Goal: Task Accomplishment & Management: Manage account settings

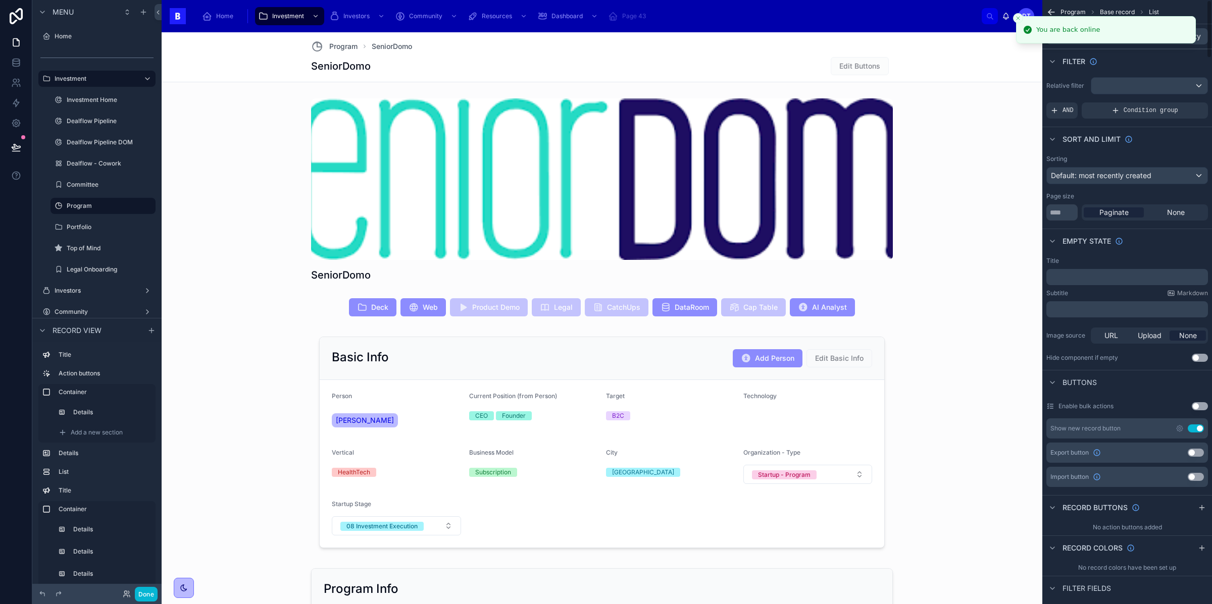
scroll to position [1349, 0]
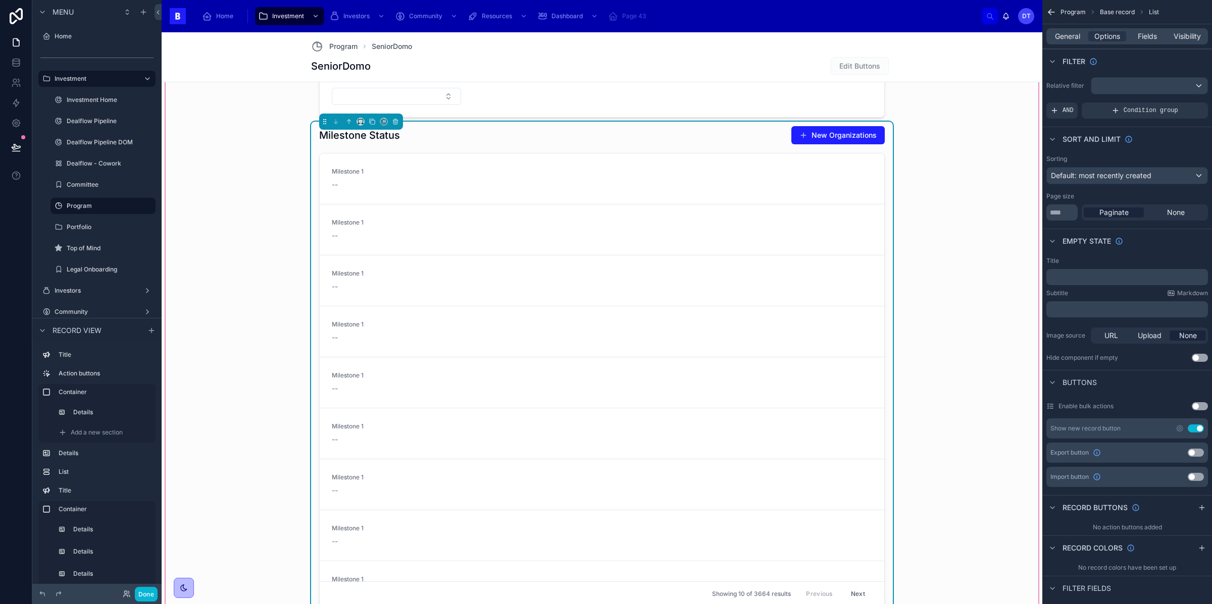
click at [261, 248] on div "**********" at bounding box center [602, 73] width 873 height 1090
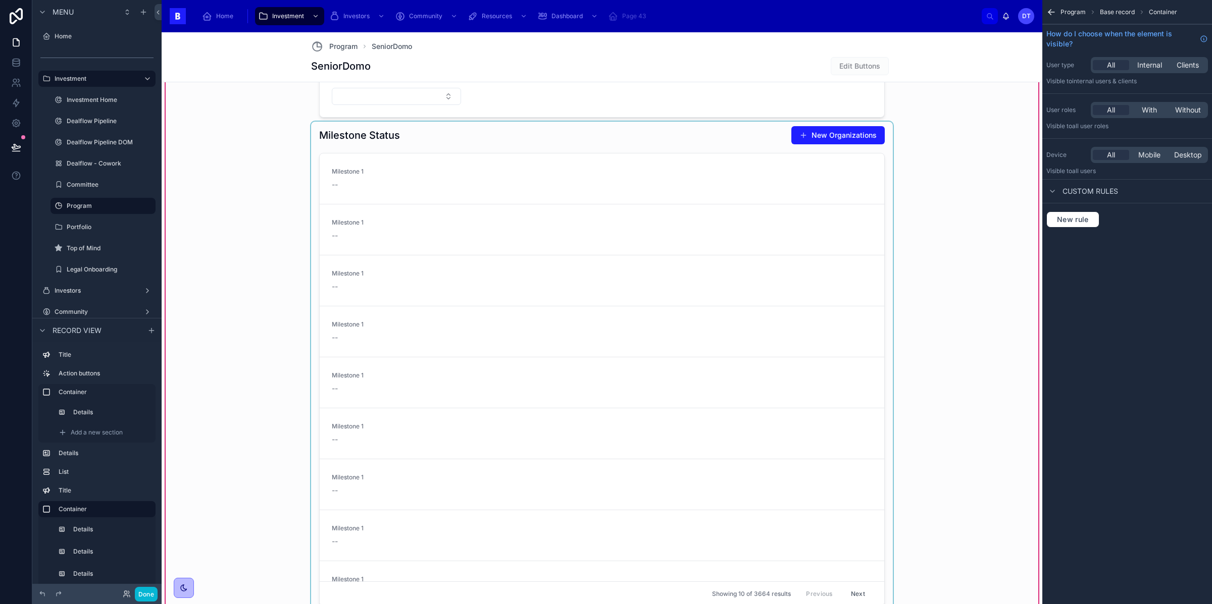
click at [403, 134] on div at bounding box center [602, 368] width 582 height 493
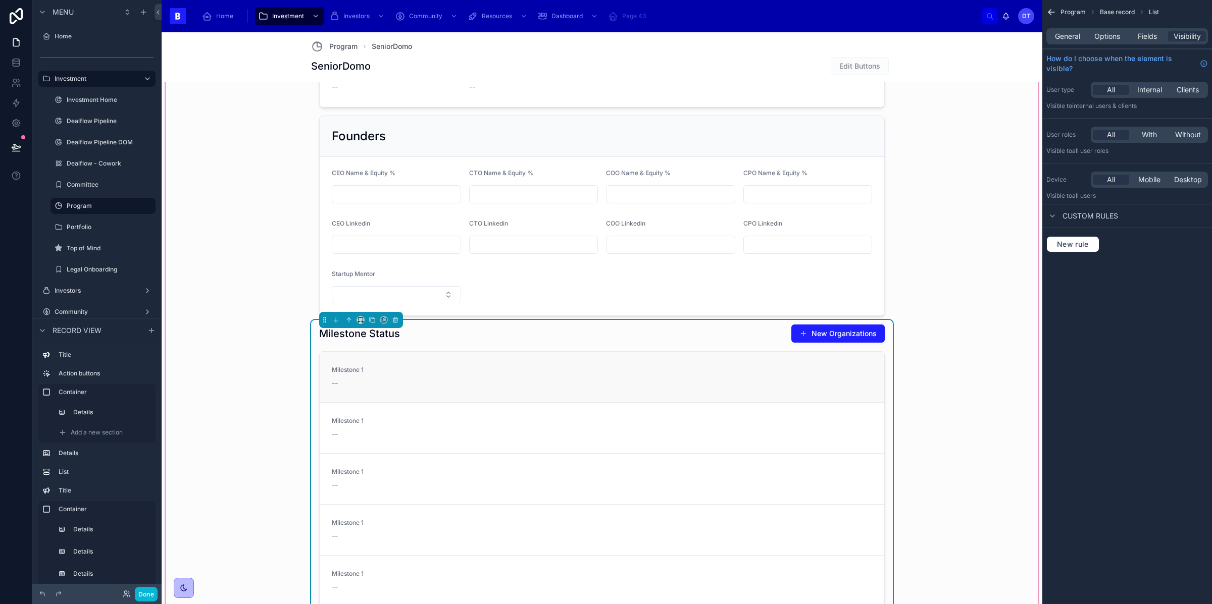
scroll to position [1150, 0]
click at [398, 319] on button at bounding box center [395, 320] width 11 height 11
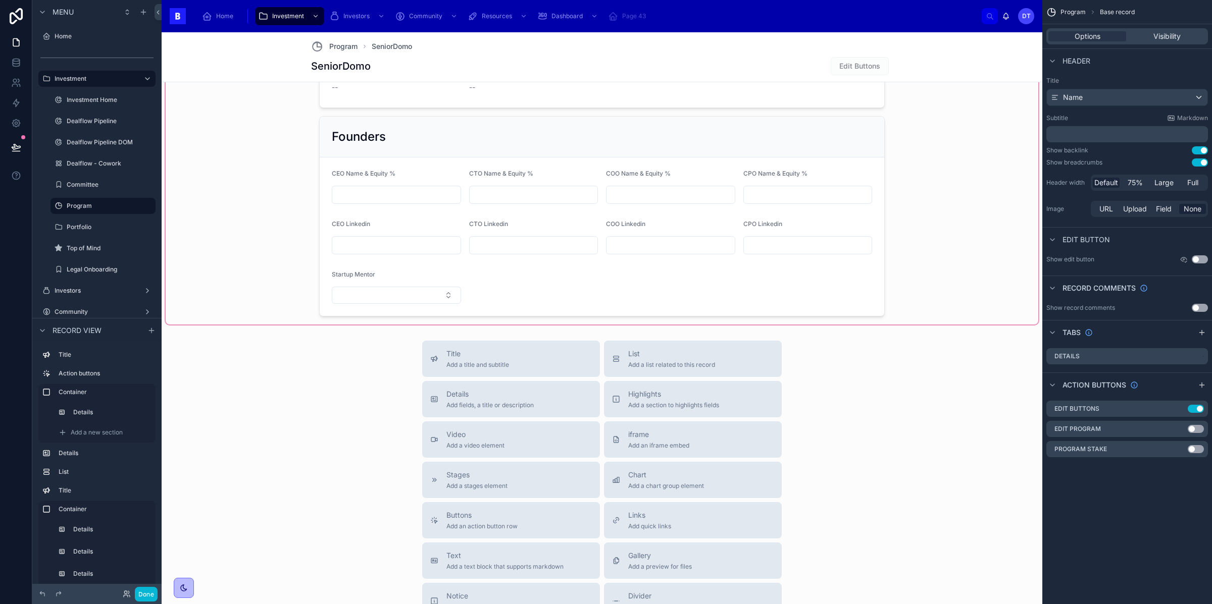
click at [478, 318] on div at bounding box center [602, 25] width 873 height 597
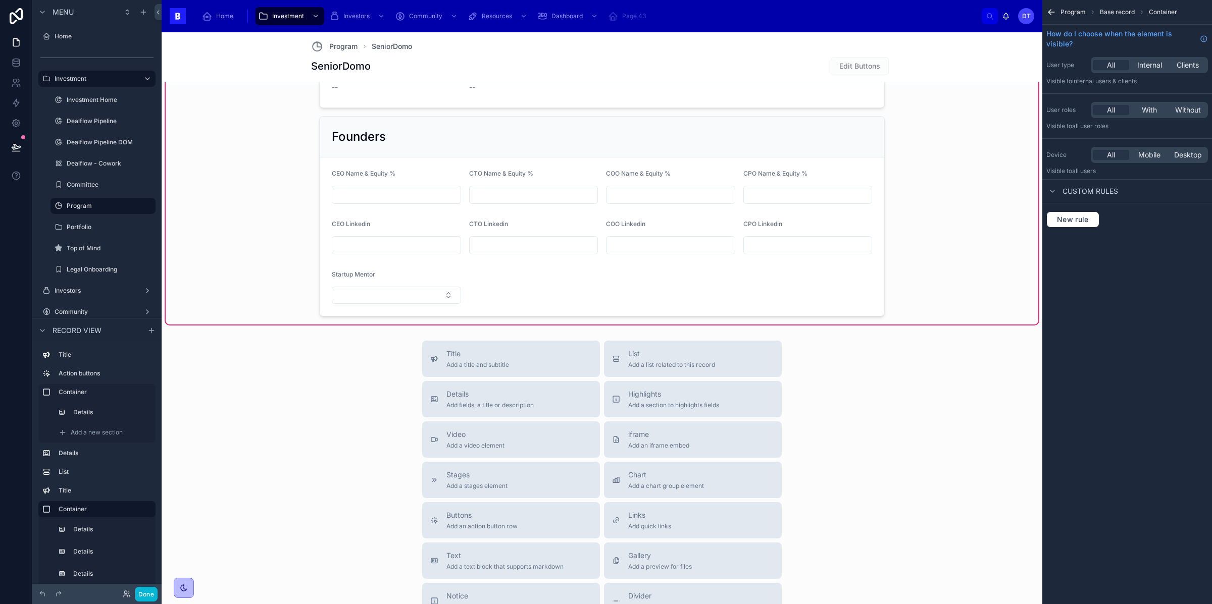
click at [249, 304] on div "**********" at bounding box center [602, 25] width 873 height 597
click at [106, 568] on span "Add a new section" at bounding box center [97, 564] width 52 height 8
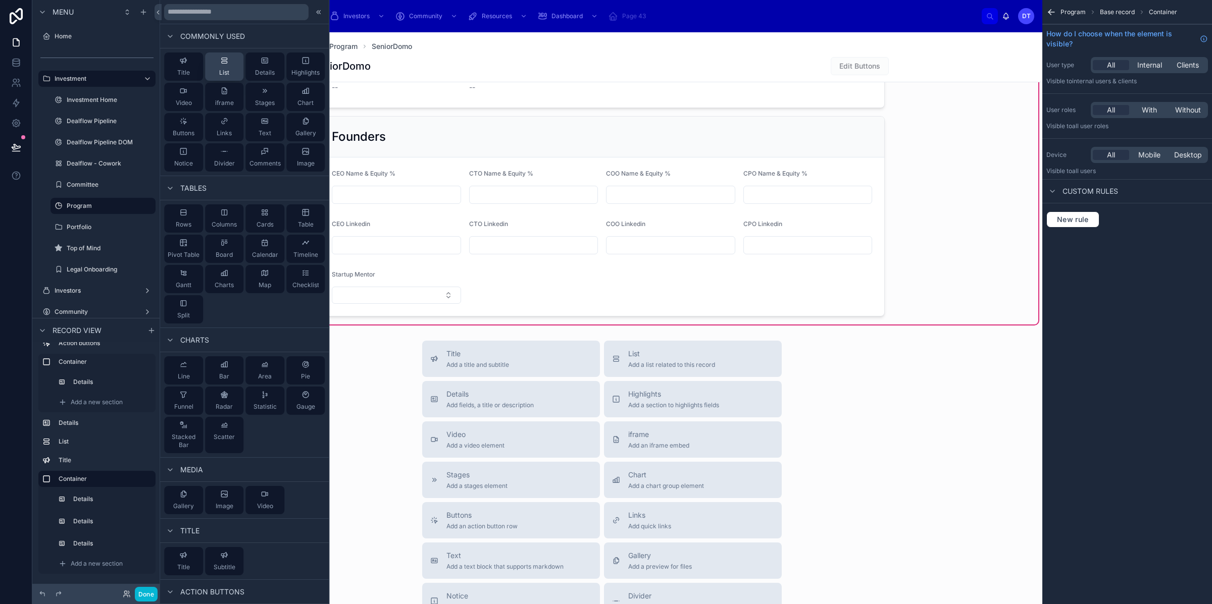
click at [232, 60] on button "List" at bounding box center [224, 67] width 39 height 28
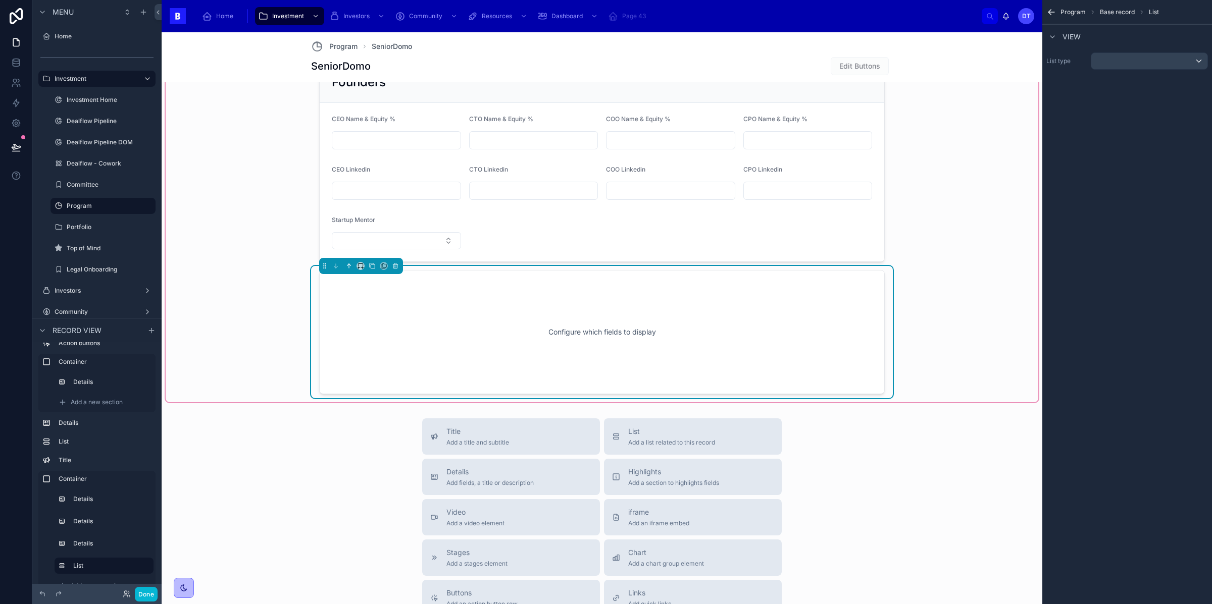
scroll to position [1222, 0]
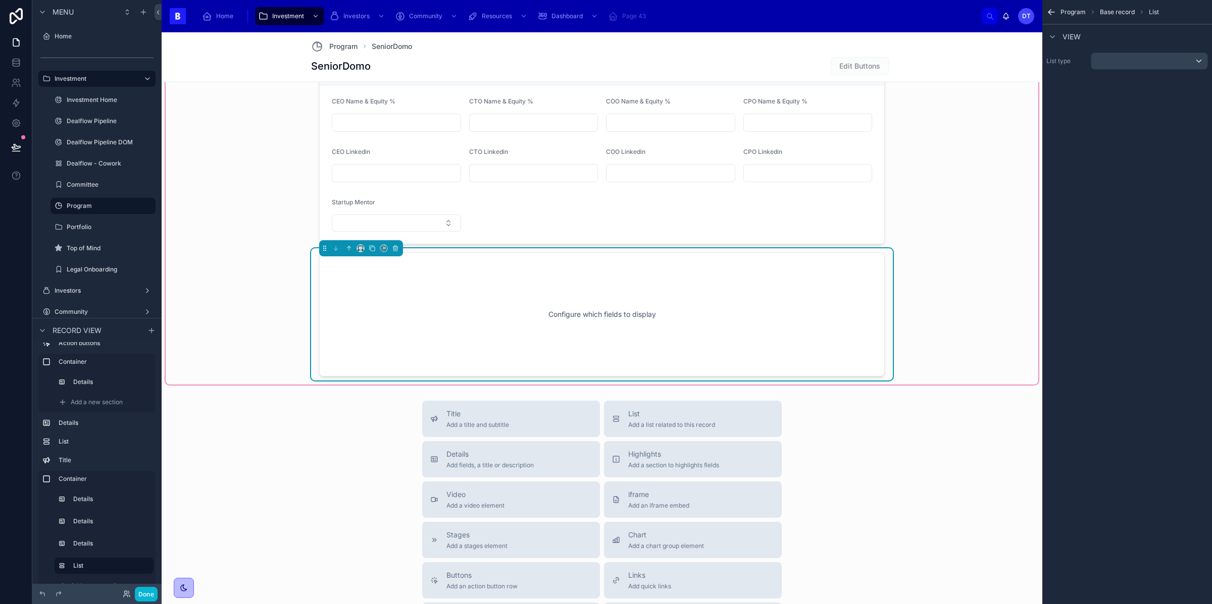
click at [609, 271] on div "Configure which fields to display" at bounding box center [602, 314] width 566 height 124
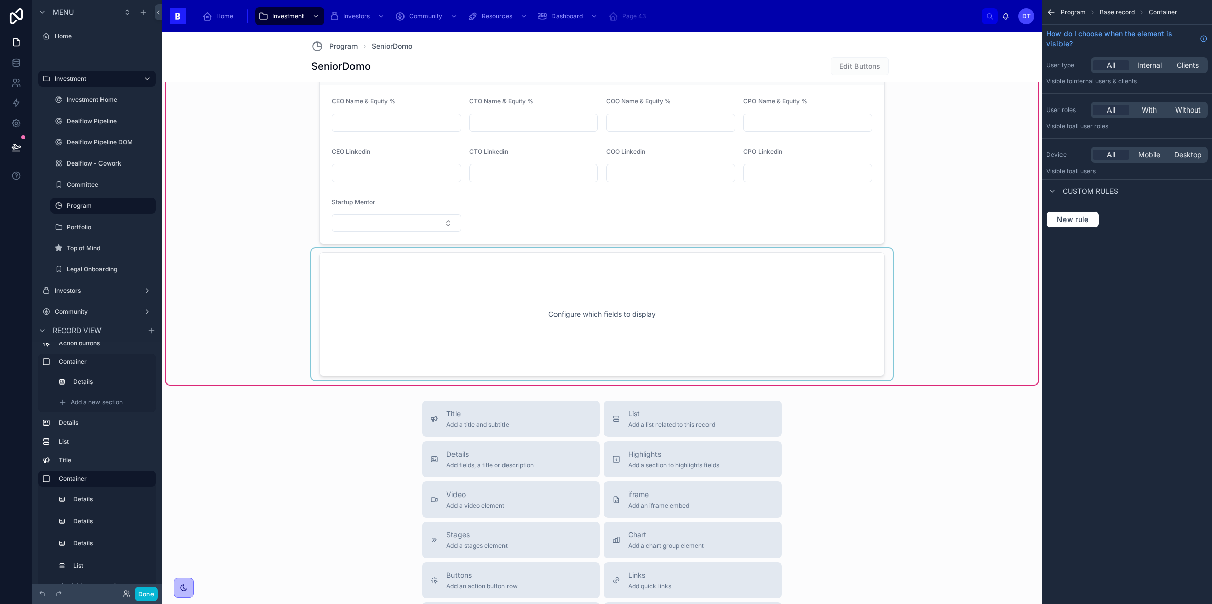
click at [402, 318] on div at bounding box center [602, 314] width 582 height 132
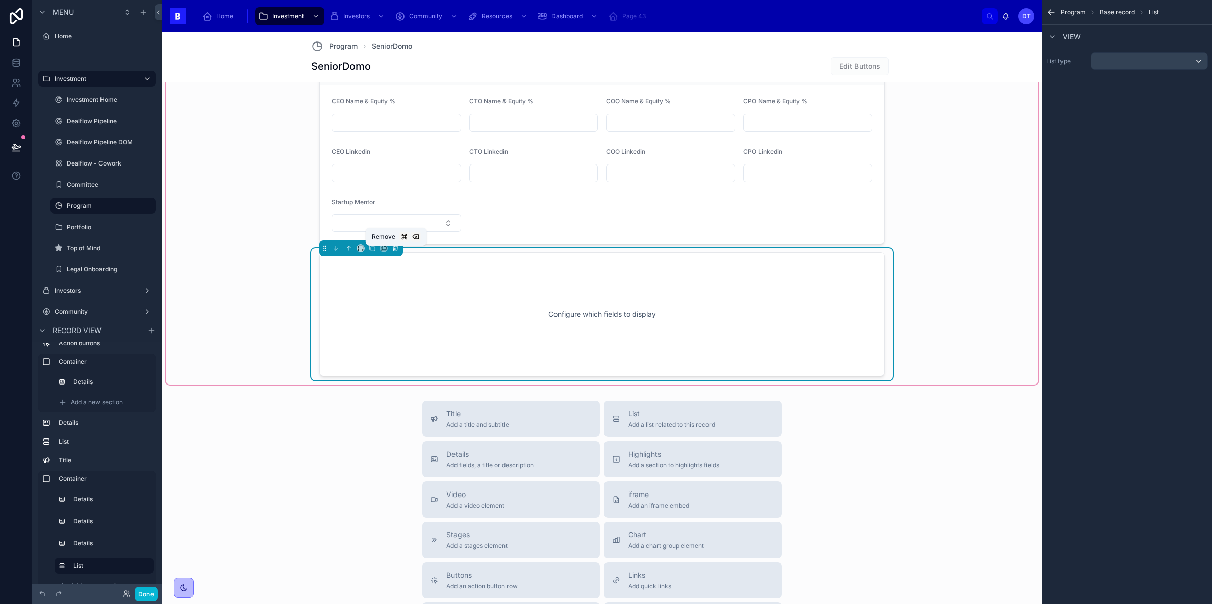
click at [392, 249] on icon at bounding box center [395, 248] width 7 height 7
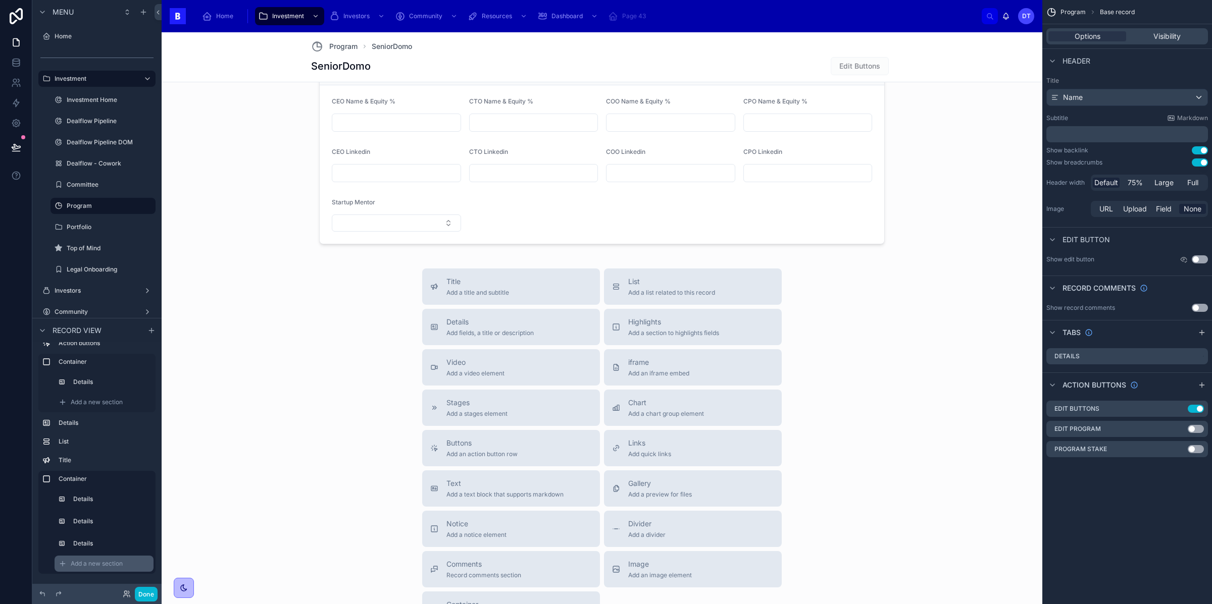
click at [95, 562] on span "Add a new section" at bounding box center [97, 564] width 52 height 8
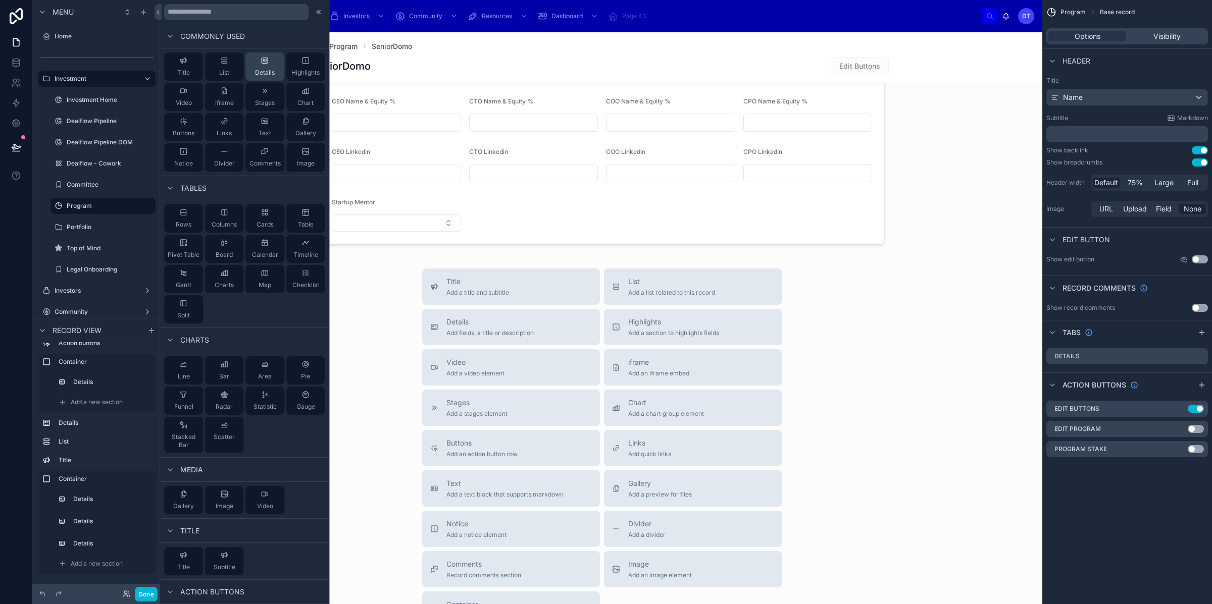
click at [267, 72] on span "Details" at bounding box center [265, 73] width 20 height 8
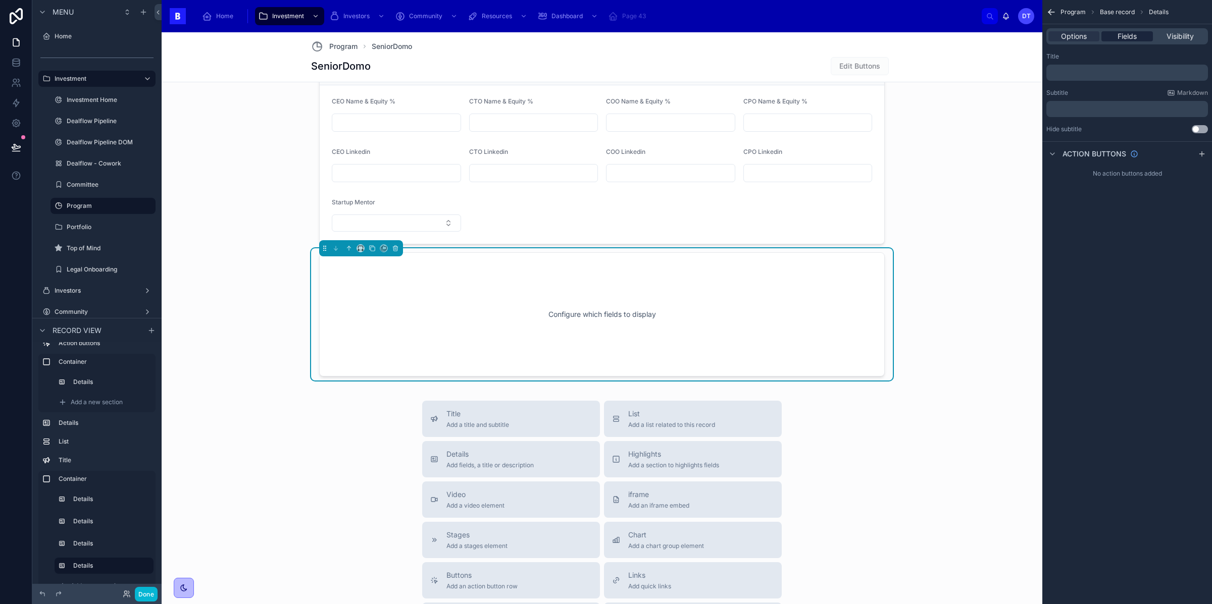
click at [1121, 31] on span "Fields" at bounding box center [1127, 36] width 19 height 10
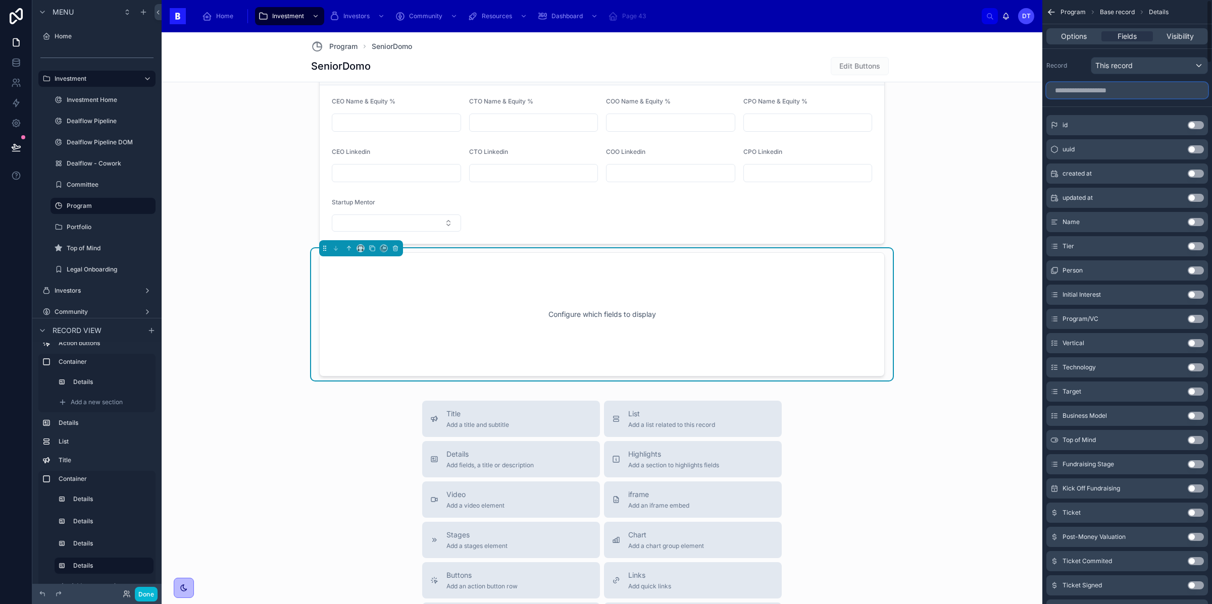
click at [1091, 97] on input "scrollable content" at bounding box center [1127, 90] width 162 height 16
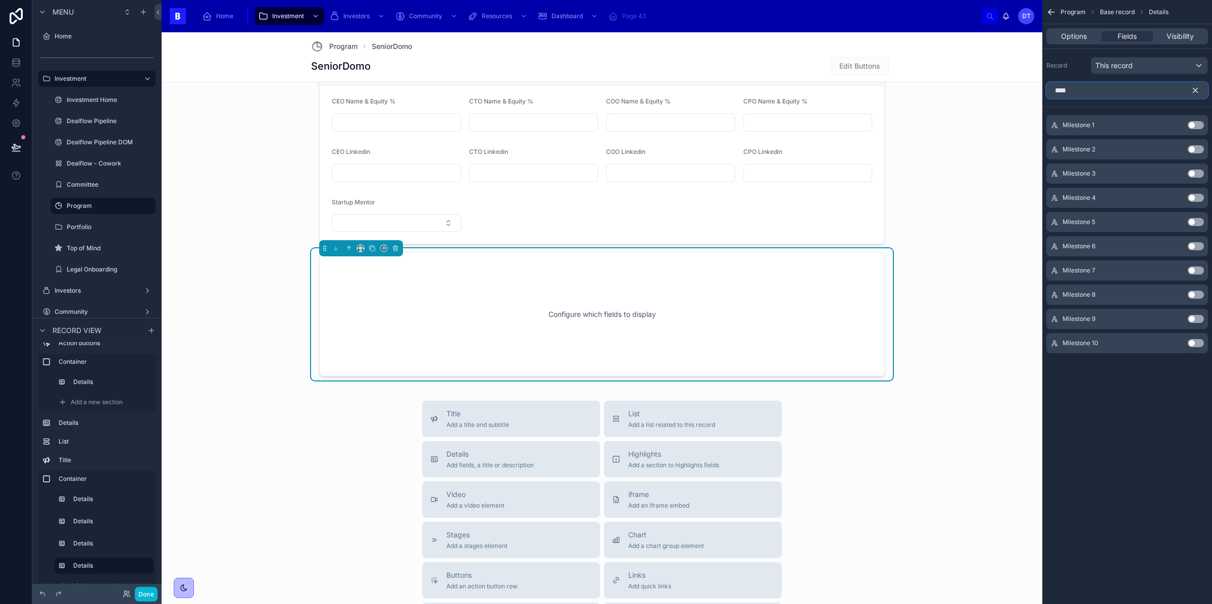
type input "****"
click at [1191, 126] on button "Use setting" at bounding box center [1196, 125] width 16 height 8
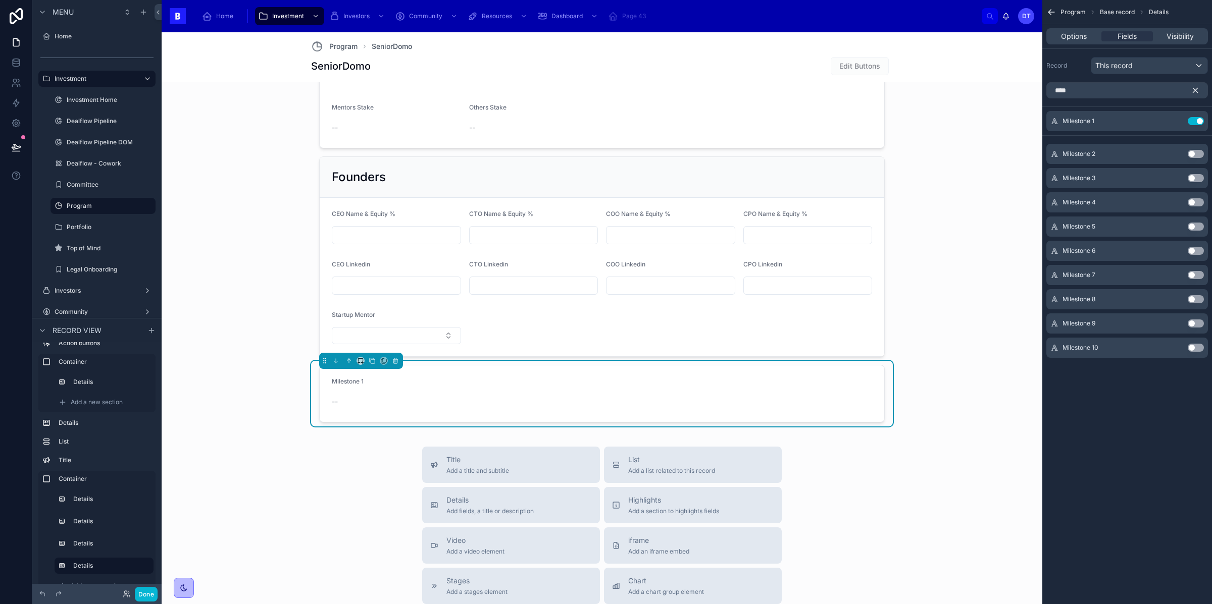
scroll to position [1111, 0]
click at [463, 403] on form "Milestone 1 --" at bounding box center [602, 392] width 565 height 57
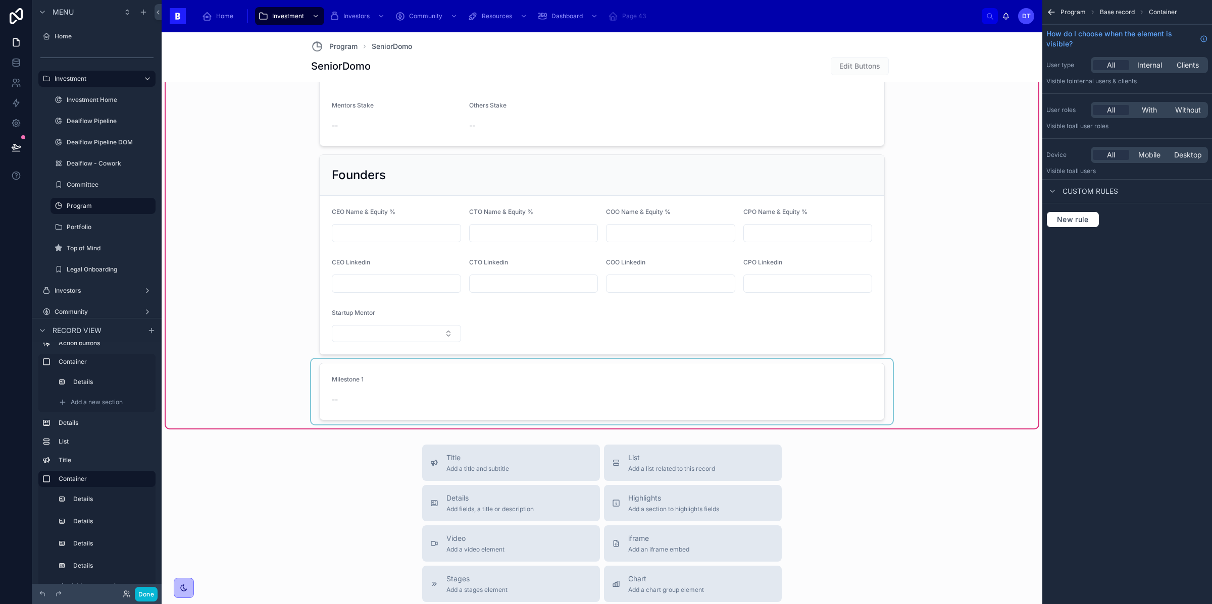
click at [654, 385] on div at bounding box center [602, 392] width 582 height 66
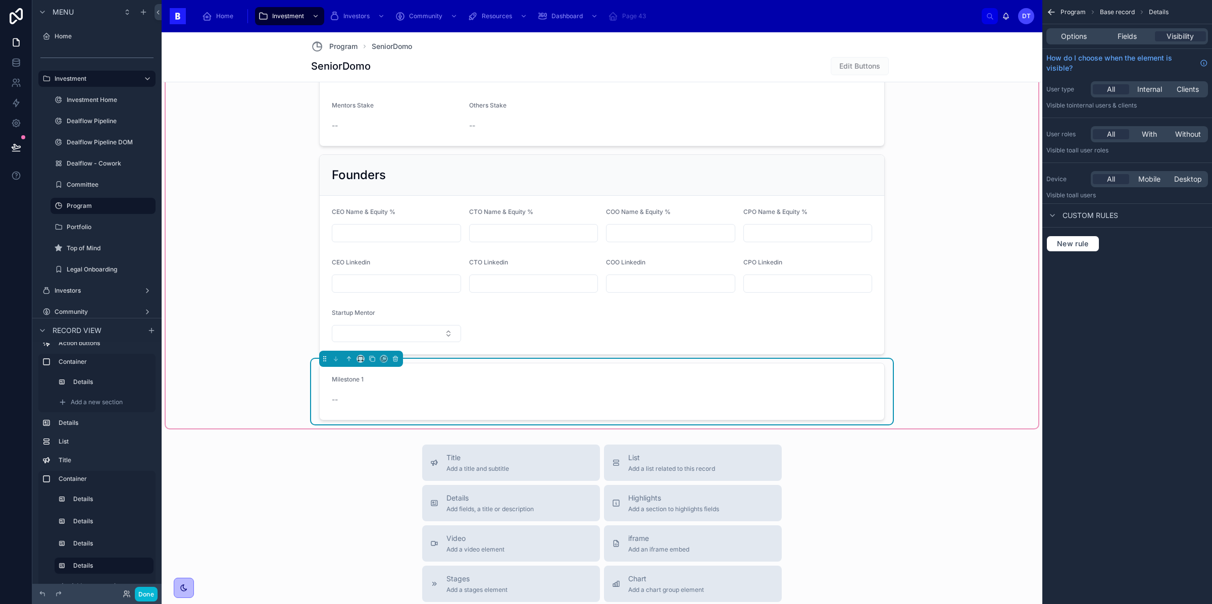
click at [365, 381] on div "Milestone 1" at bounding box center [396, 382] width 129 height 12
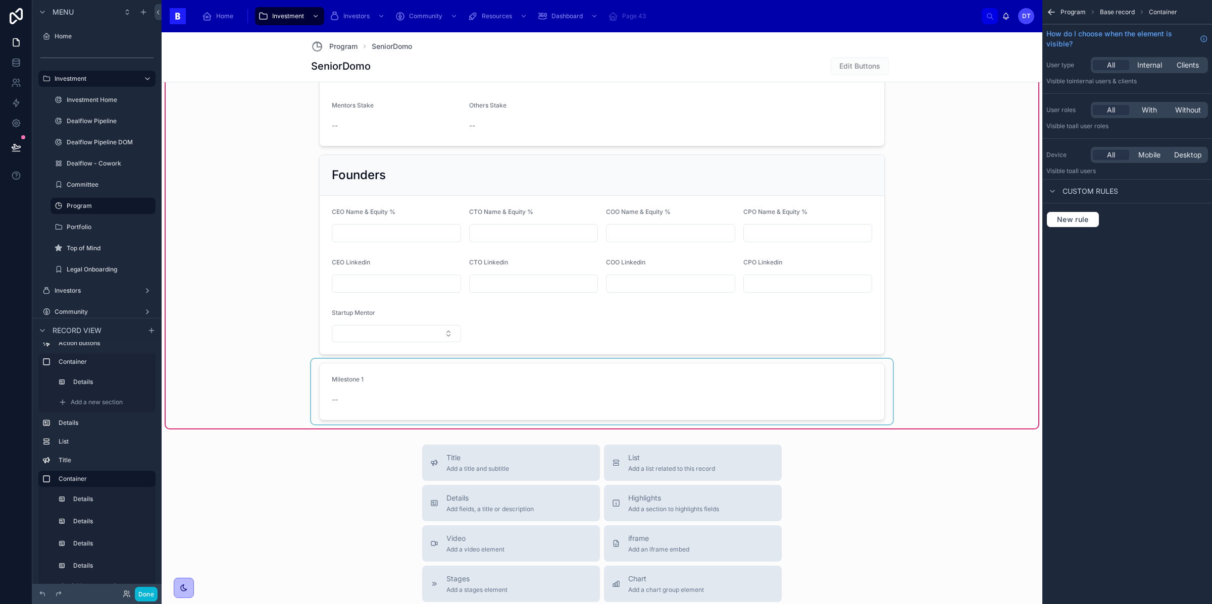
click at [711, 368] on div at bounding box center [602, 392] width 582 height 66
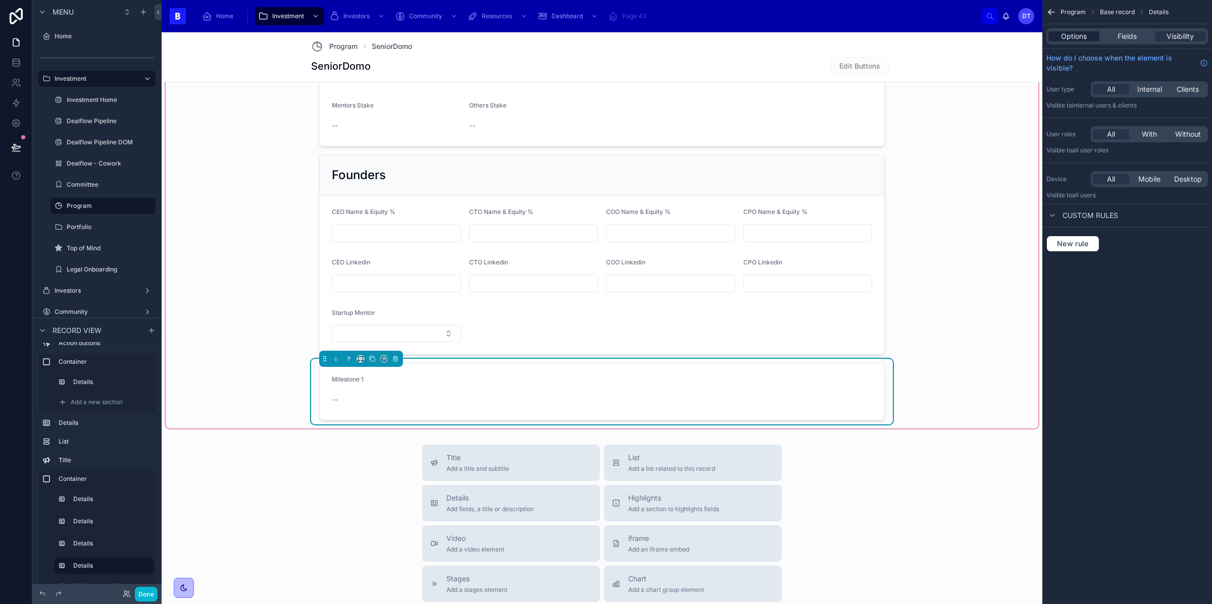
click at [1083, 32] on span "Options" at bounding box center [1074, 36] width 26 height 10
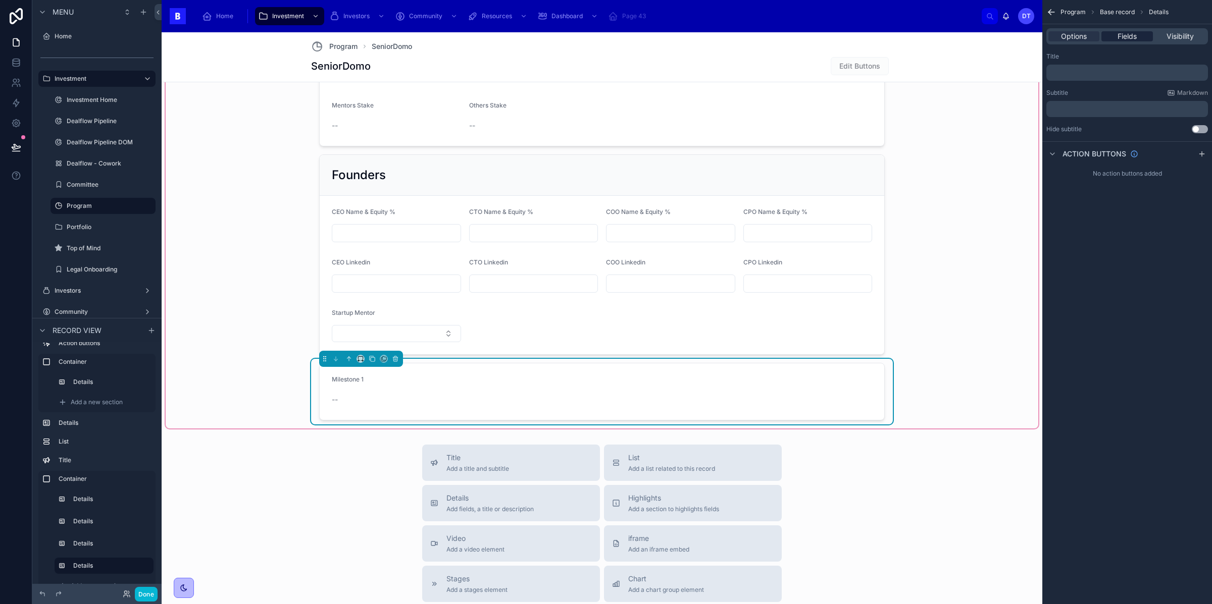
click at [1133, 34] on span "Fields" at bounding box center [1127, 36] width 19 height 10
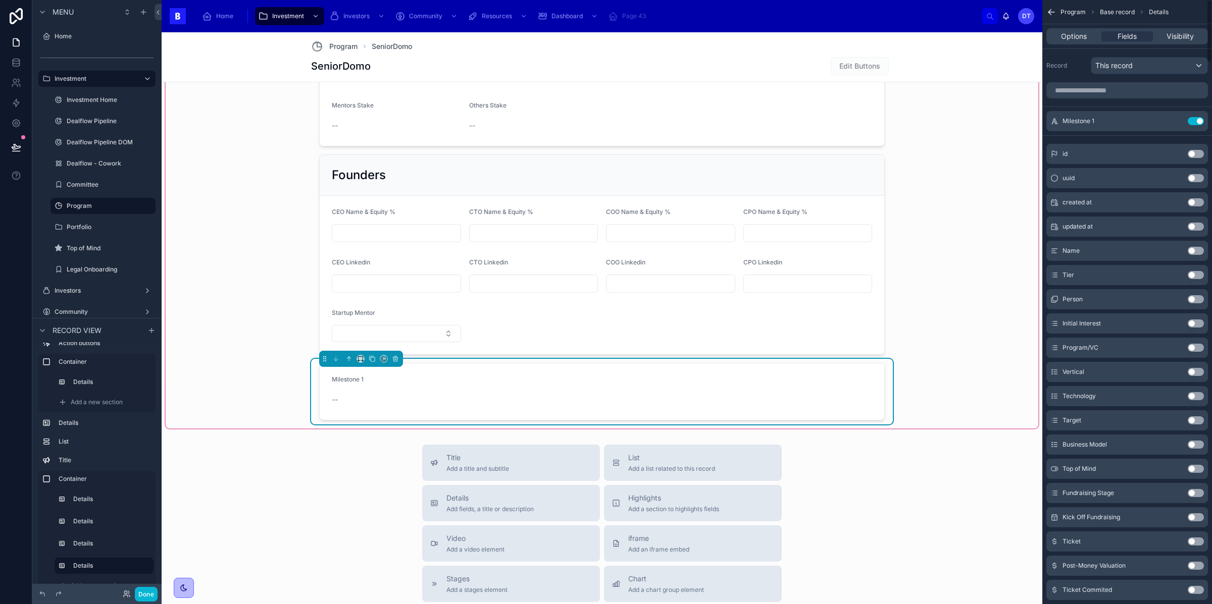
click at [640, 397] on form "Milestone 1 --" at bounding box center [602, 392] width 565 height 57
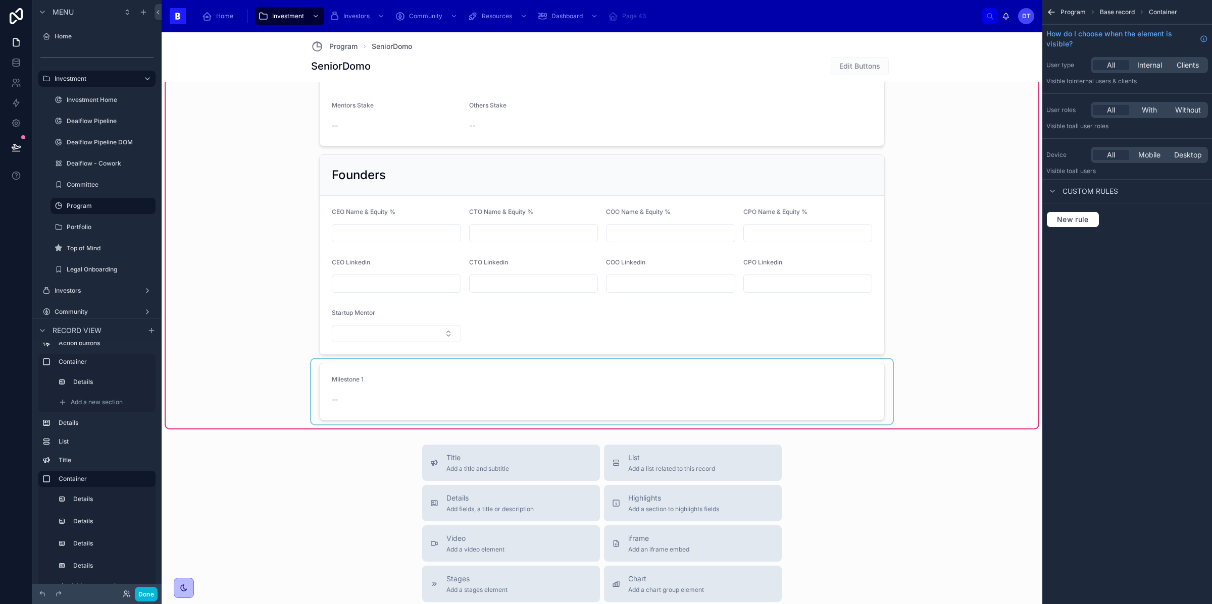
click at [626, 397] on div at bounding box center [602, 392] width 582 height 66
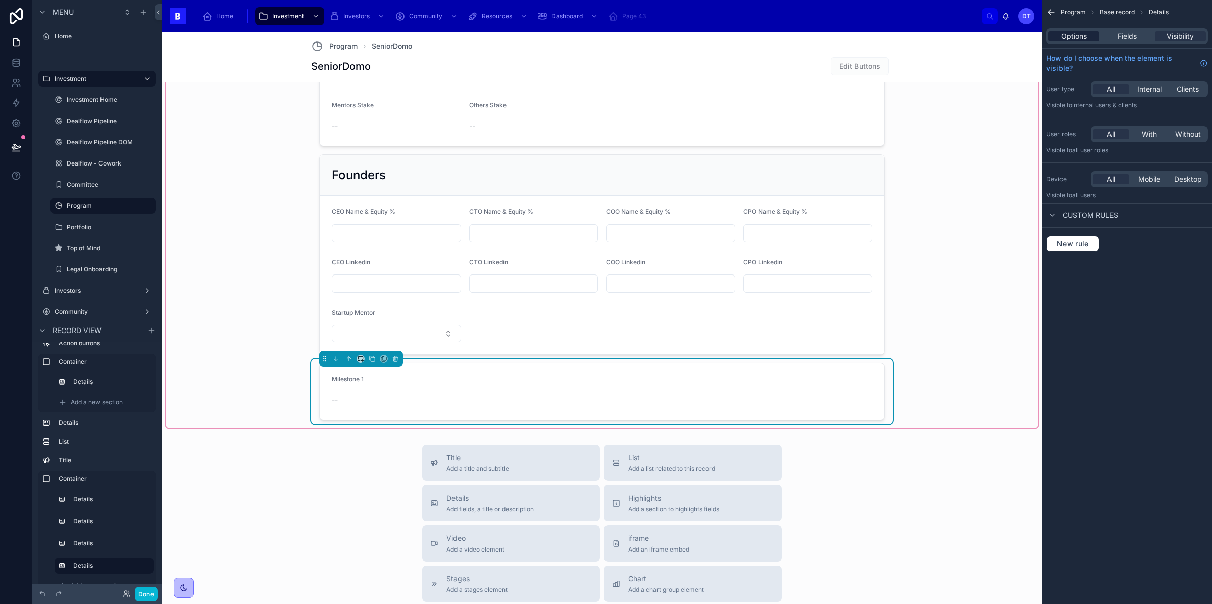
click at [1072, 36] on span "Options" at bounding box center [1074, 36] width 26 height 10
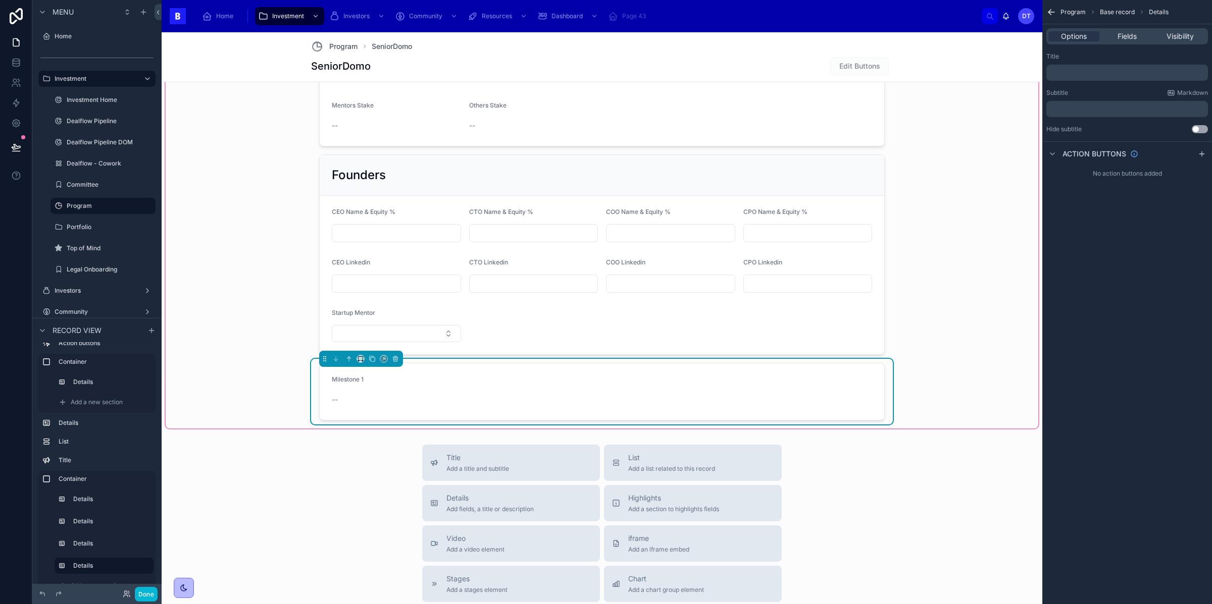
click at [1116, 12] on span "Base record" at bounding box center [1117, 12] width 35 height 8
click at [1111, 9] on span "Base record" at bounding box center [1117, 12] width 35 height 8
click at [1055, 11] on icon "scrollable content" at bounding box center [1051, 12] width 10 height 10
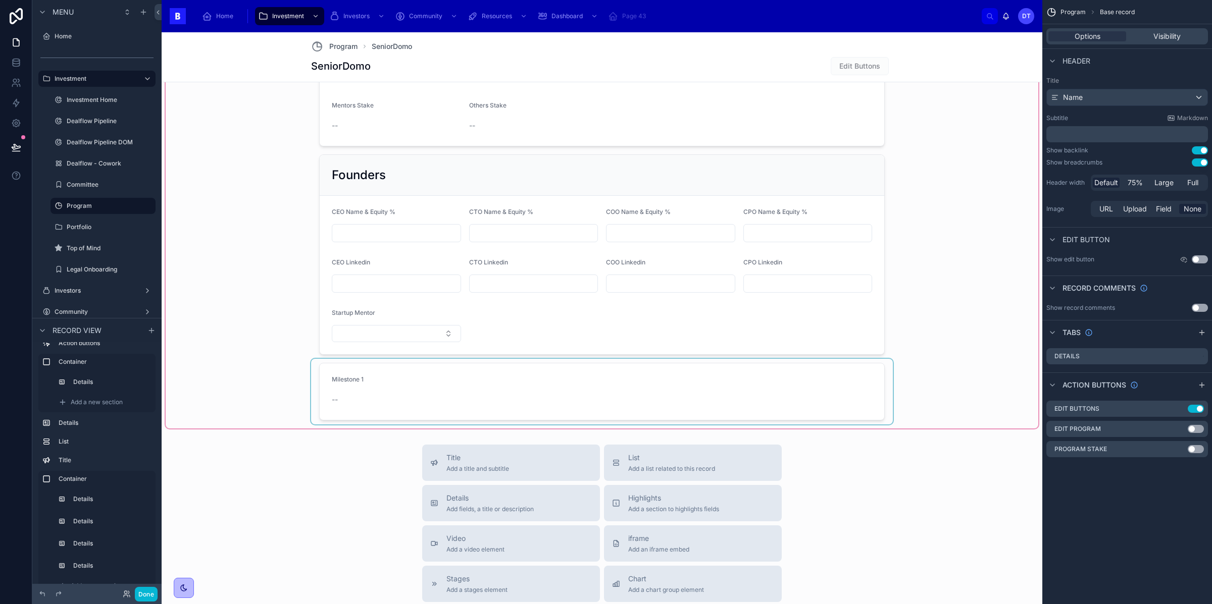
click at [938, 371] on div at bounding box center [602, 97] width 873 height 663
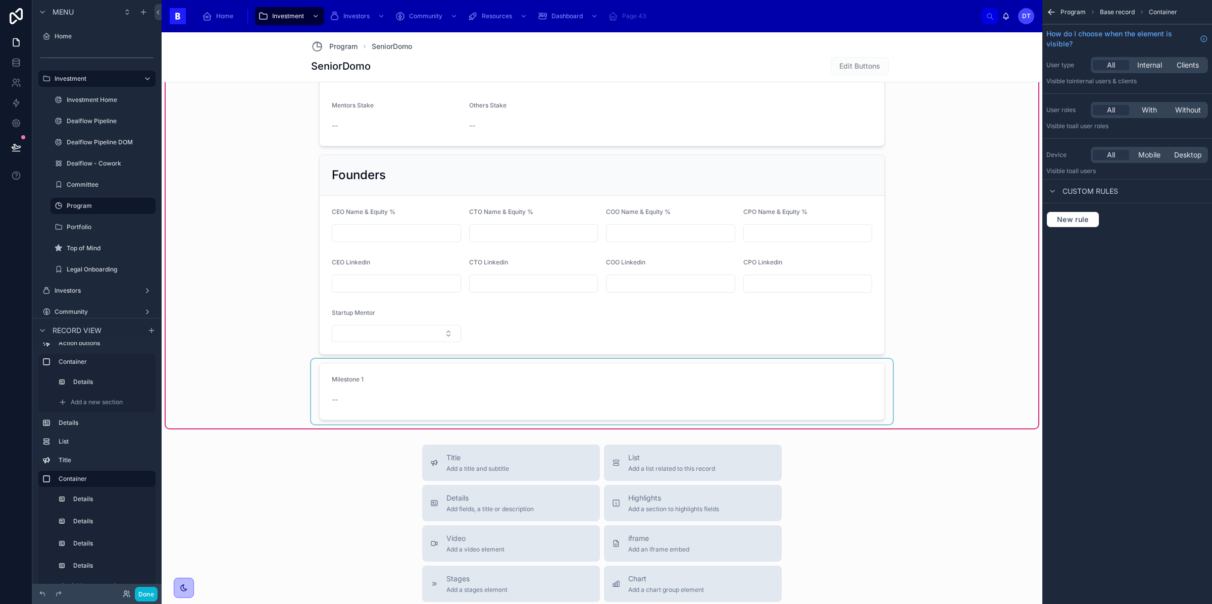
click at [833, 401] on div at bounding box center [602, 392] width 582 height 66
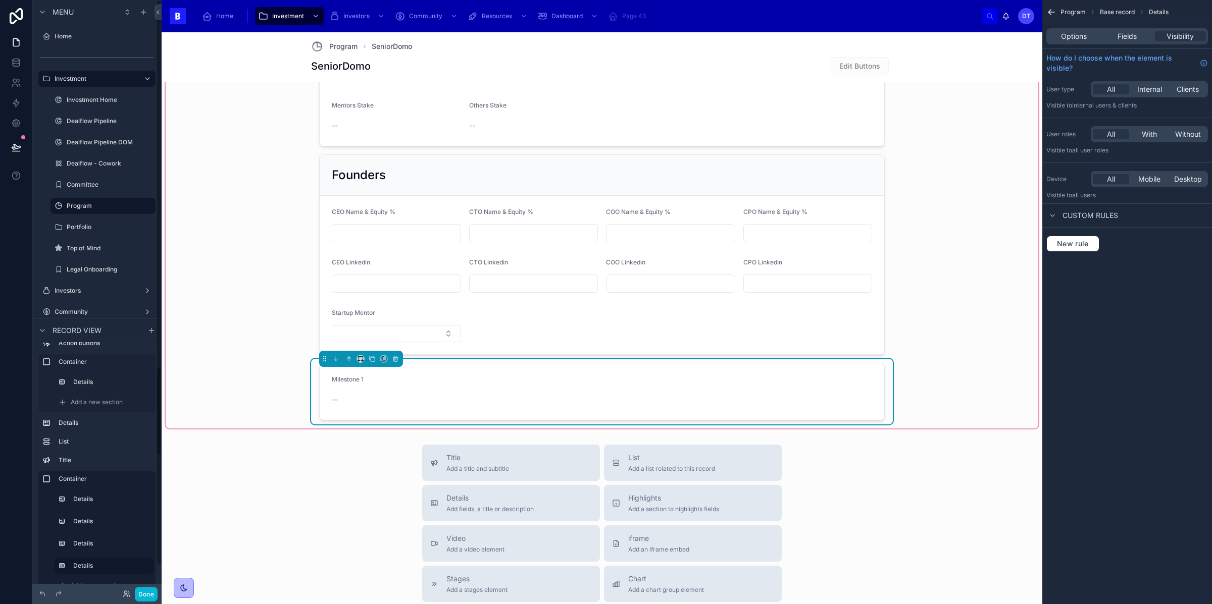
scroll to position [52, 0]
click at [146, 543] on icon "scrollable content" at bounding box center [147, 544] width 2 height 2
click at [59, 547] on icon "scrollable content" at bounding box center [63, 544] width 8 height 8
click at [131, 542] on input "*******" at bounding box center [103, 544] width 60 height 12
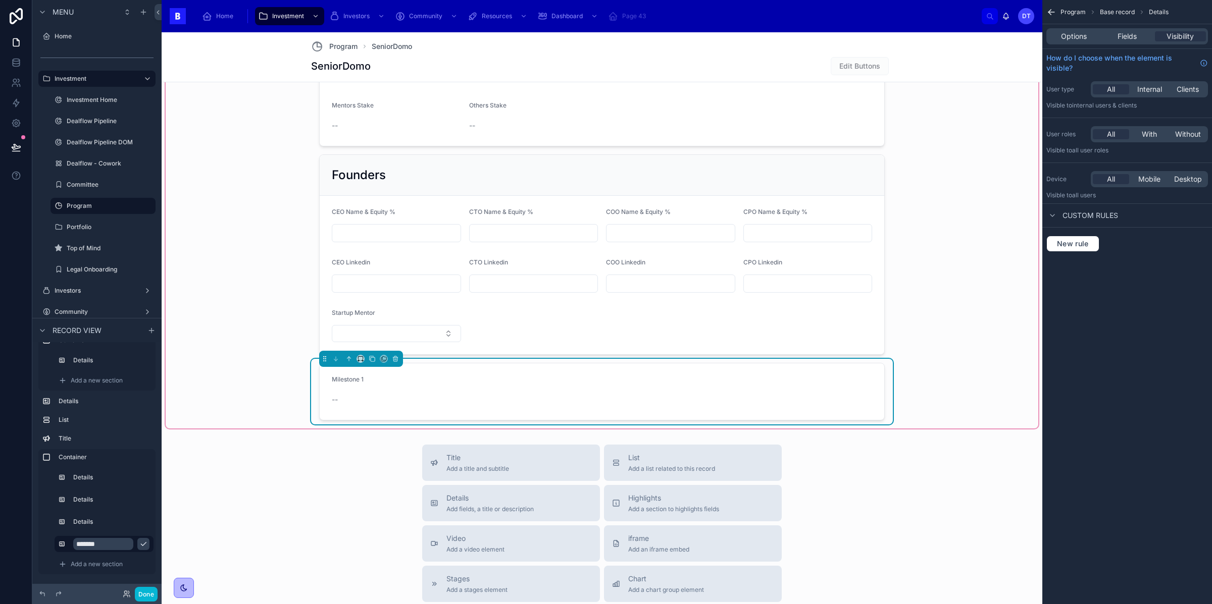
click at [353, 395] on div "--" at bounding box center [396, 400] width 129 height 16
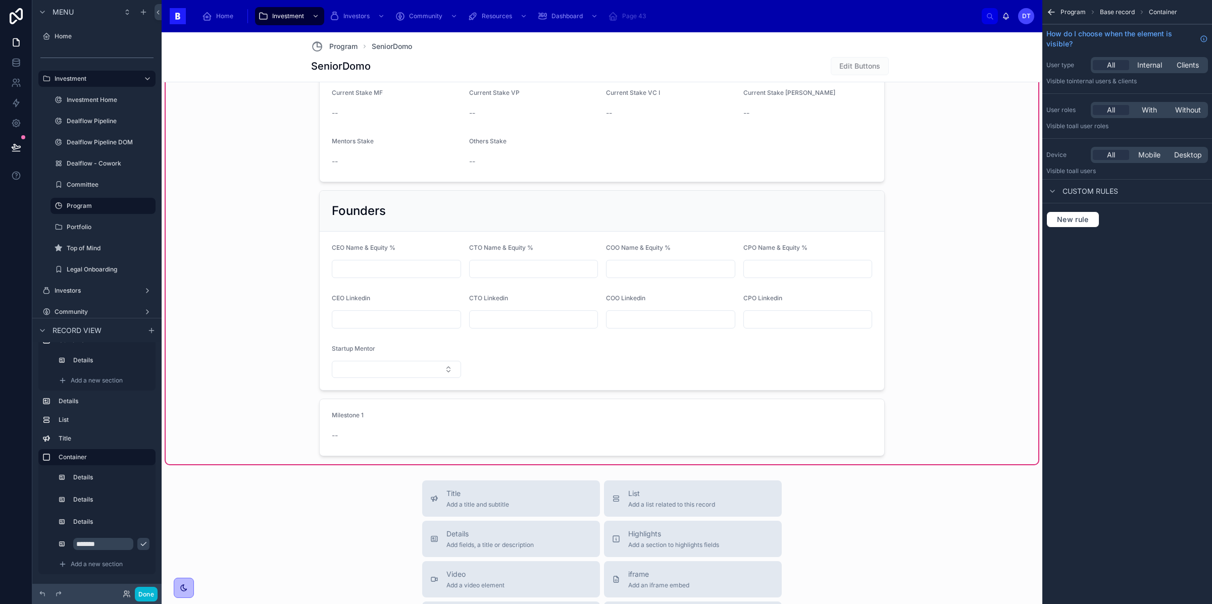
scroll to position [1252, 0]
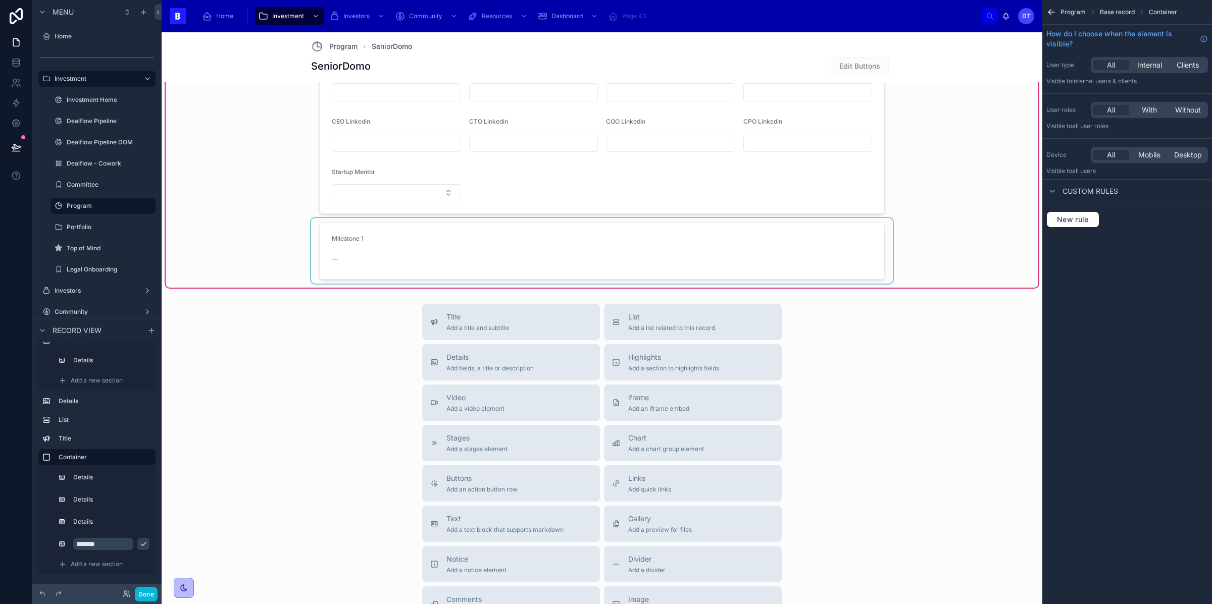
click at [466, 261] on div at bounding box center [602, 251] width 582 height 66
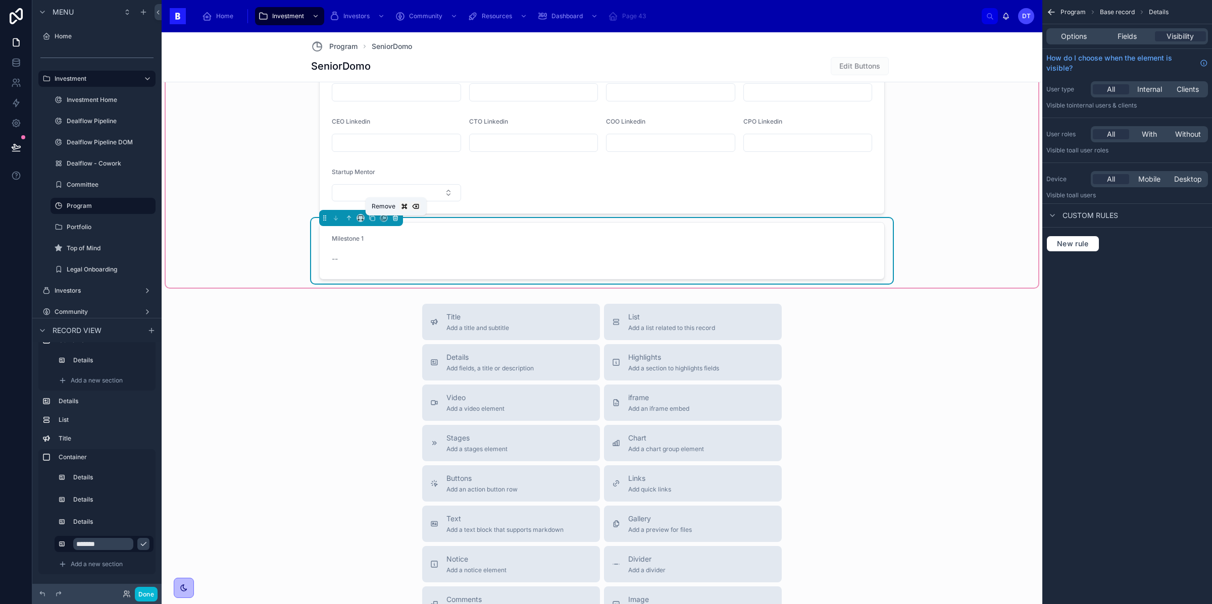
click at [398, 219] on icon at bounding box center [395, 218] width 7 height 7
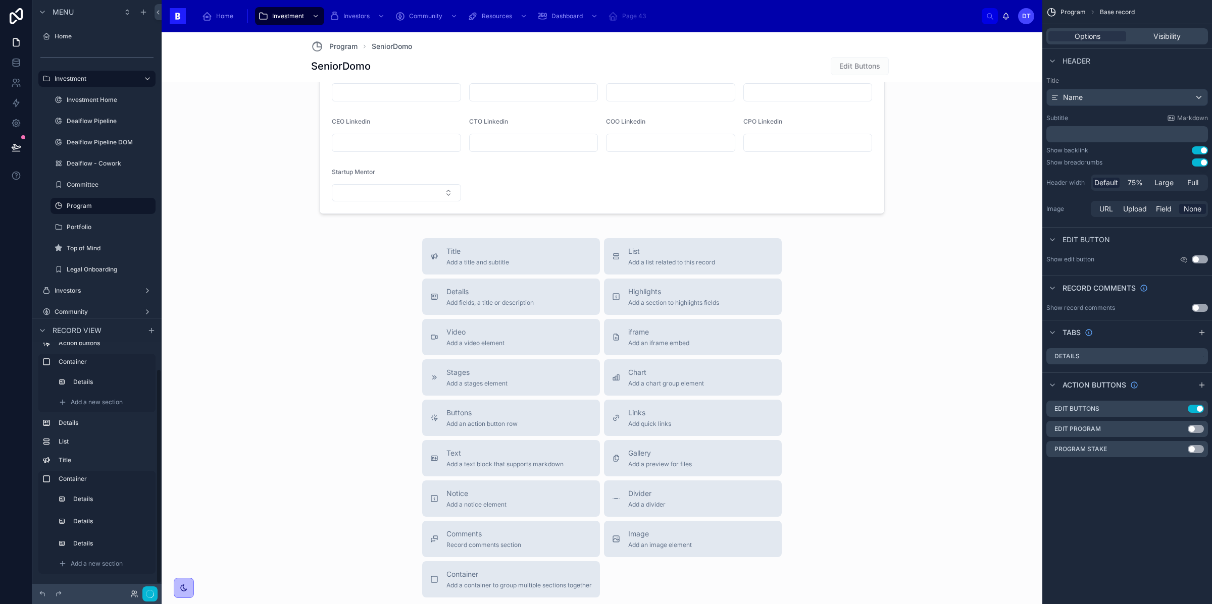
scroll to position [30, 0]
click at [120, 566] on span "Add a new section" at bounding box center [97, 564] width 52 height 8
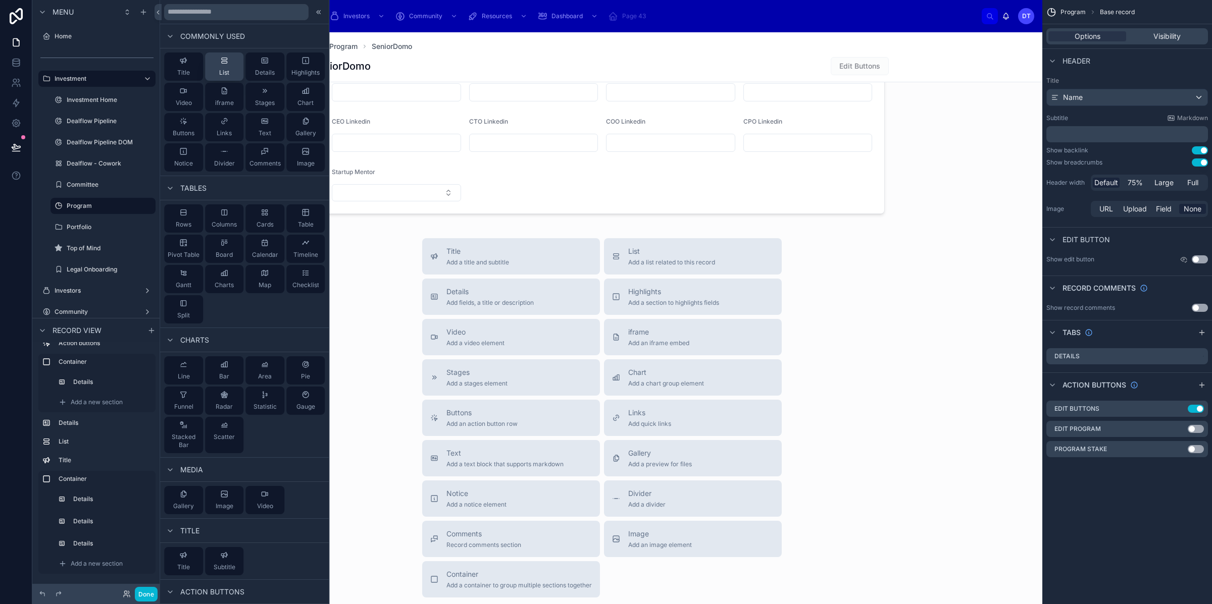
click at [227, 69] on span "List" at bounding box center [224, 73] width 10 height 8
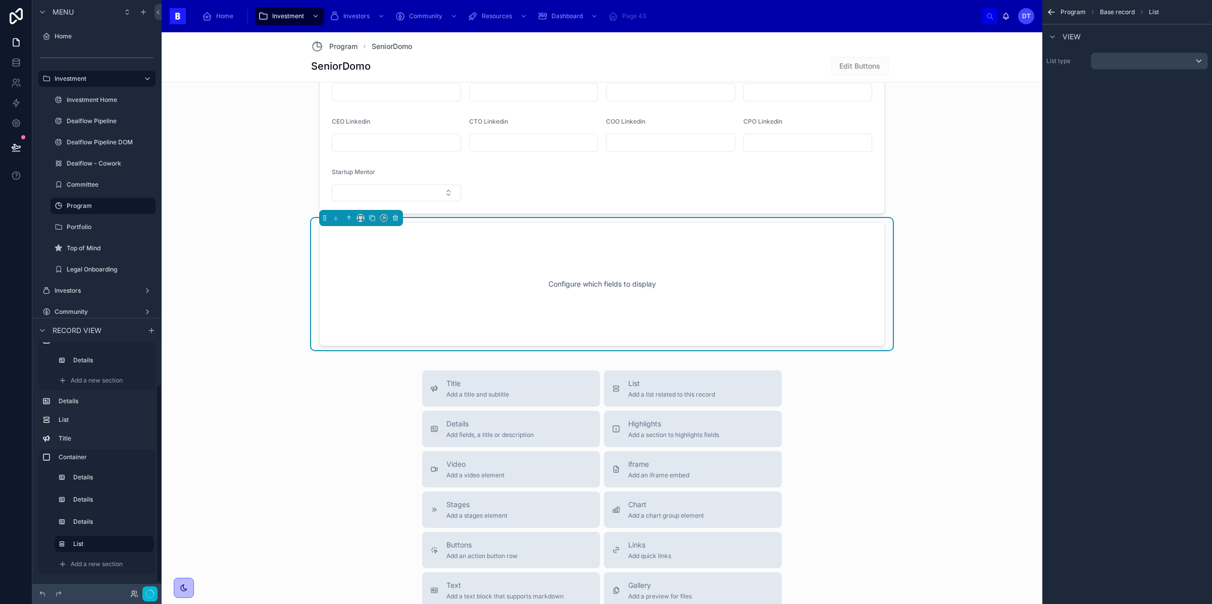
scroll to position [1222, 0]
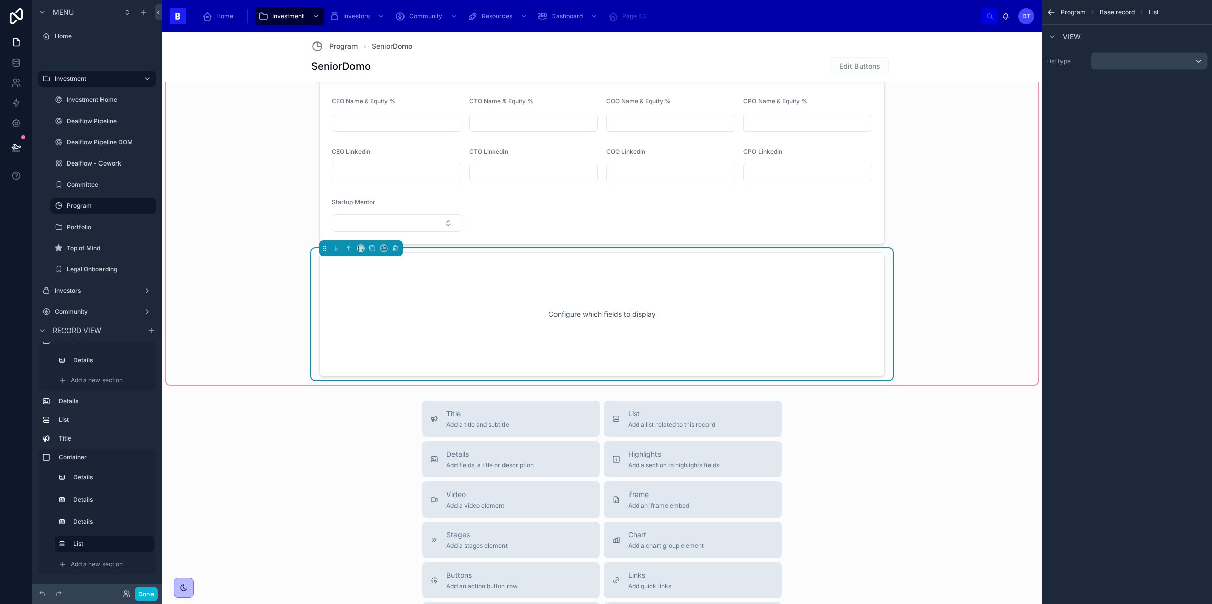
click at [579, 267] on div "Configure which fields to display" at bounding box center [602, 314] width 566 height 124
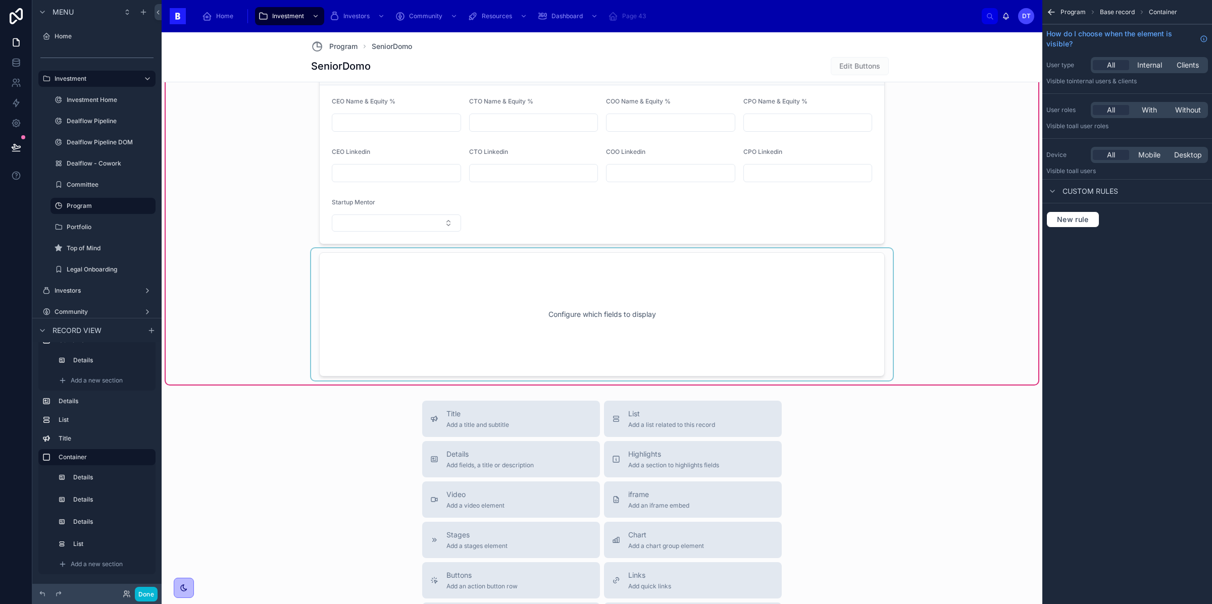
click at [610, 286] on div at bounding box center [602, 314] width 582 height 132
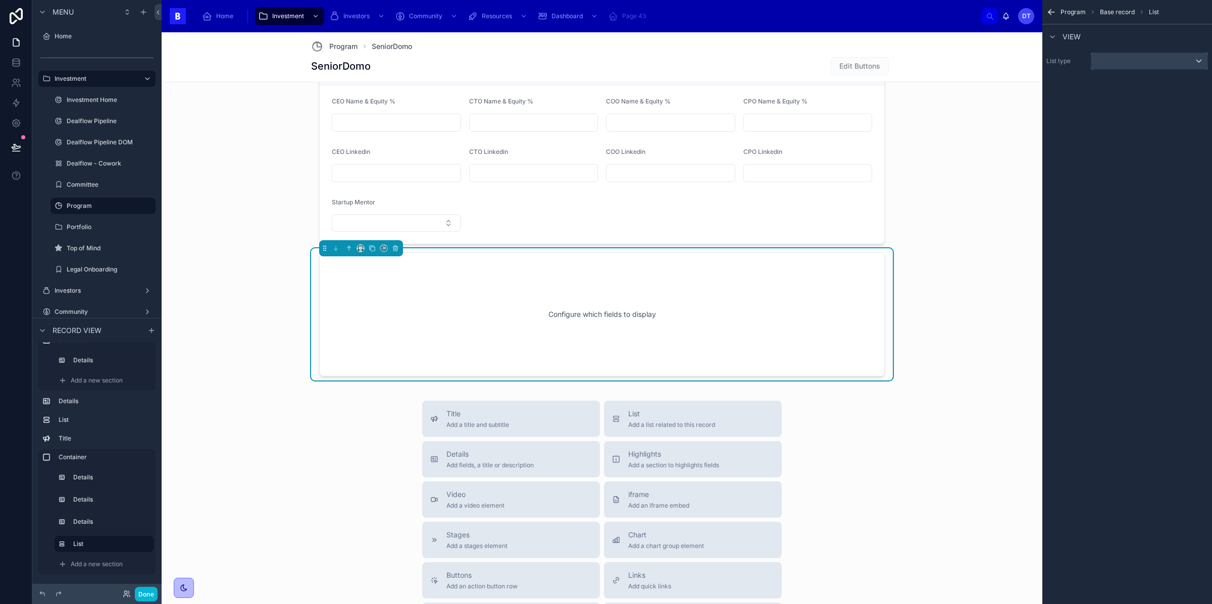
click at [1101, 58] on div "scrollable content" at bounding box center [1149, 61] width 116 height 16
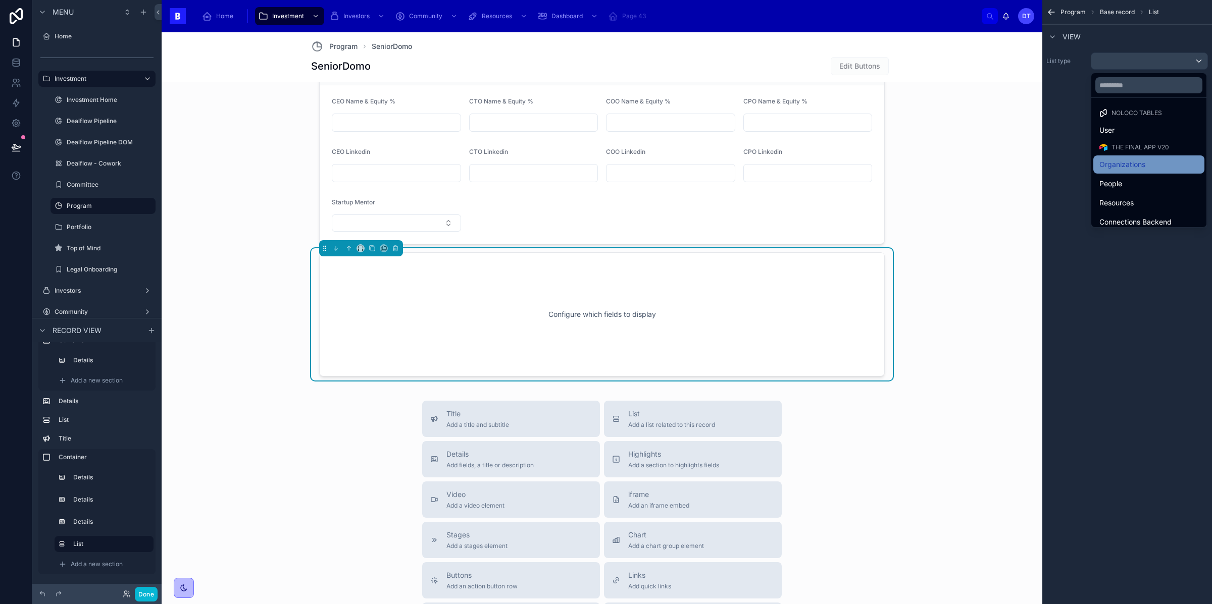
click at [1133, 159] on span "Organizations" at bounding box center [1122, 165] width 46 height 12
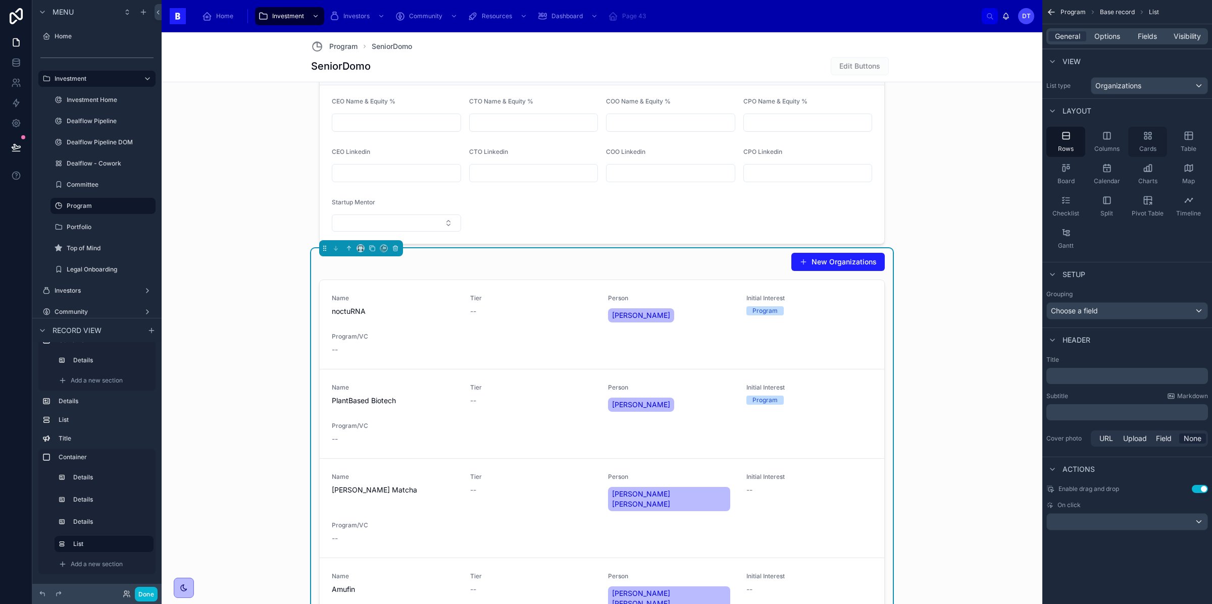
click at [1145, 141] on icon "scrollable content" at bounding box center [1148, 136] width 10 height 10
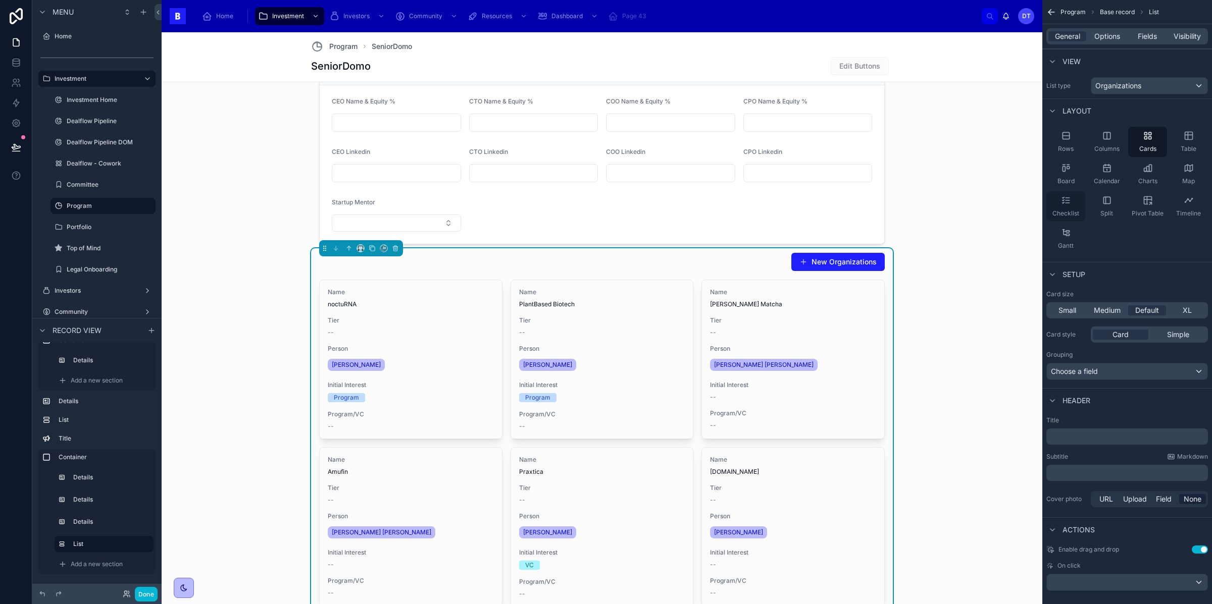
click at [1071, 200] on div "Checklist" at bounding box center [1065, 206] width 39 height 30
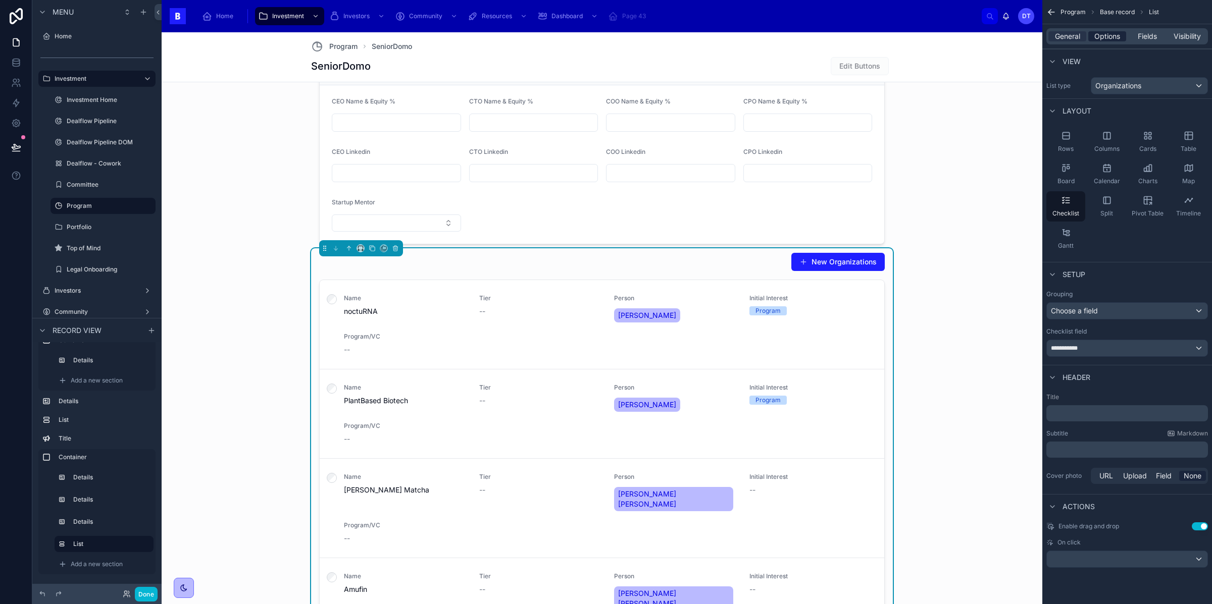
click at [1109, 36] on span "Options" at bounding box center [1107, 36] width 26 height 10
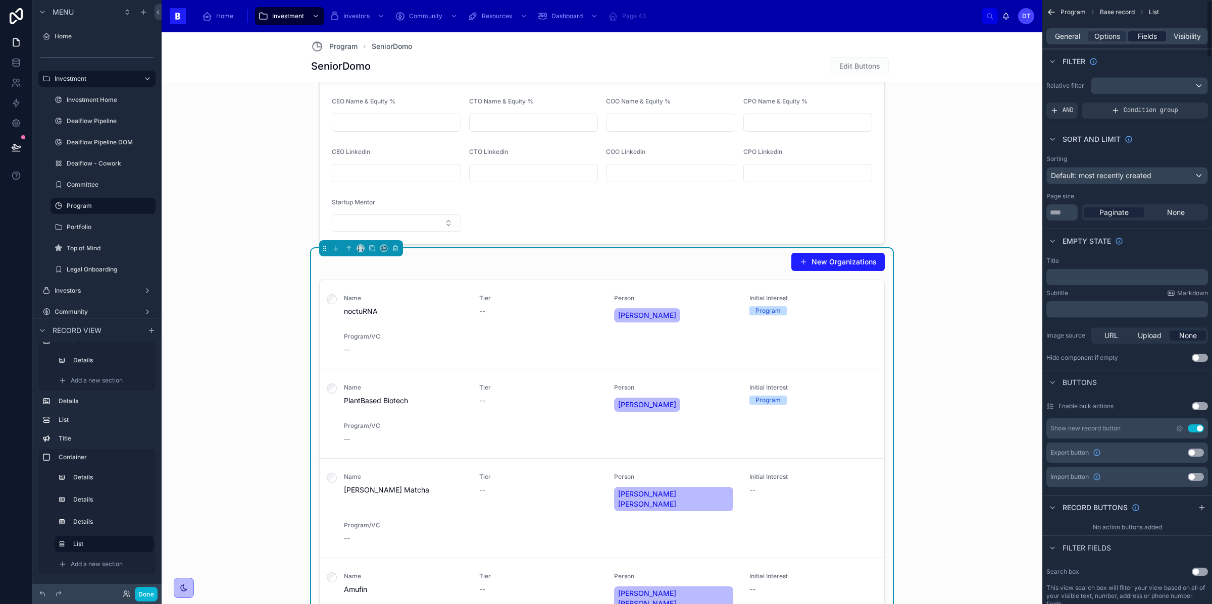
click at [1146, 34] on span "Fields" at bounding box center [1147, 36] width 19 height 10
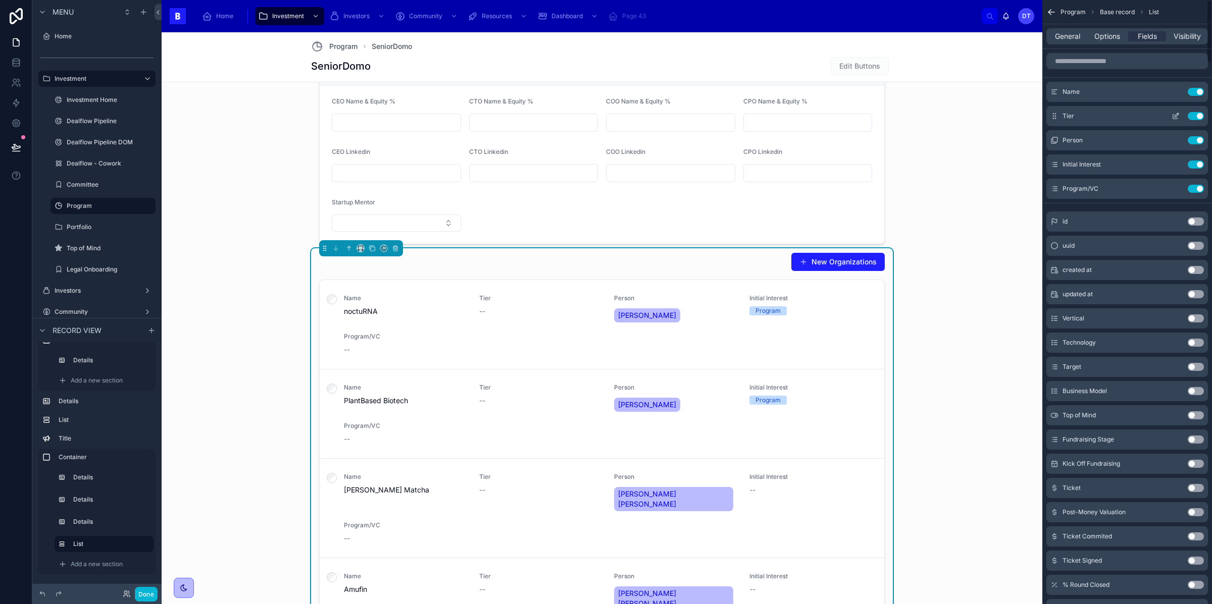
click at [1200, 115] on button "Use setting" at bounding box center [1196, 116] width 16 height 8
click at [1197, 161] on button "Use setting" at bounding box center [1196, 165] width 16 height 8
click at [1197, 212] on div "id Use setting" at bounding box center [1127, 222] width 162 height 20
click at [1198, 236] on div "uuid Use setting" at bounding box center [1127, 246] width 162 height 20
click at [1198, 94] on button "Use setting" at bounding box center [1196, 92] width 16 height 8
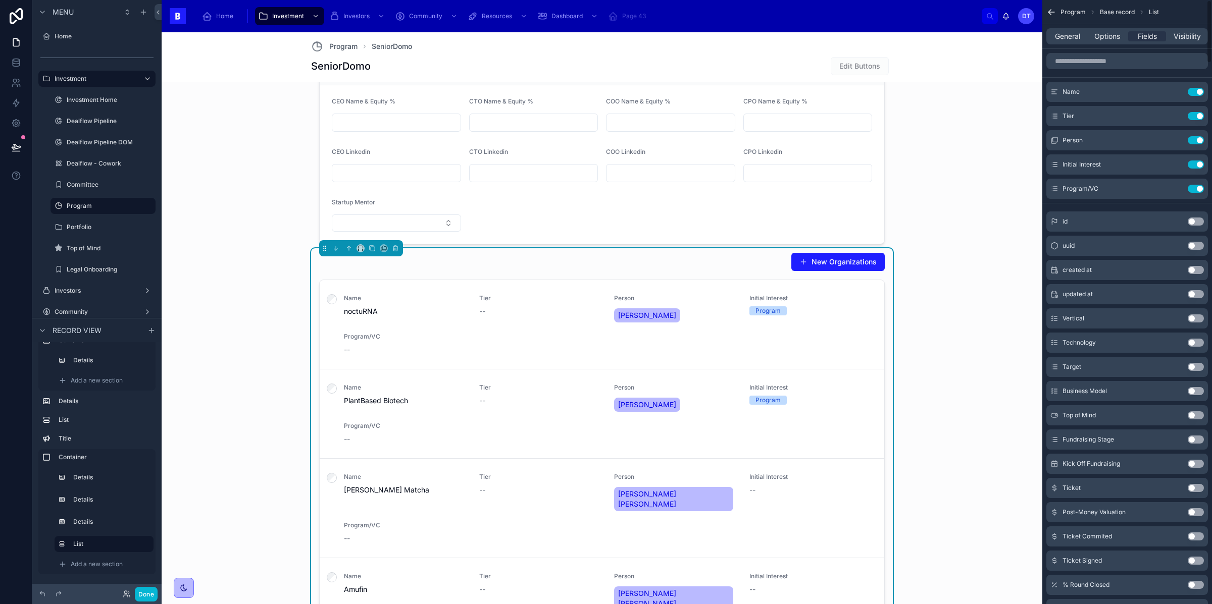
click at [1198, 136] on button "Use setting" at bounding box center [1196, 140] width 16 height 8
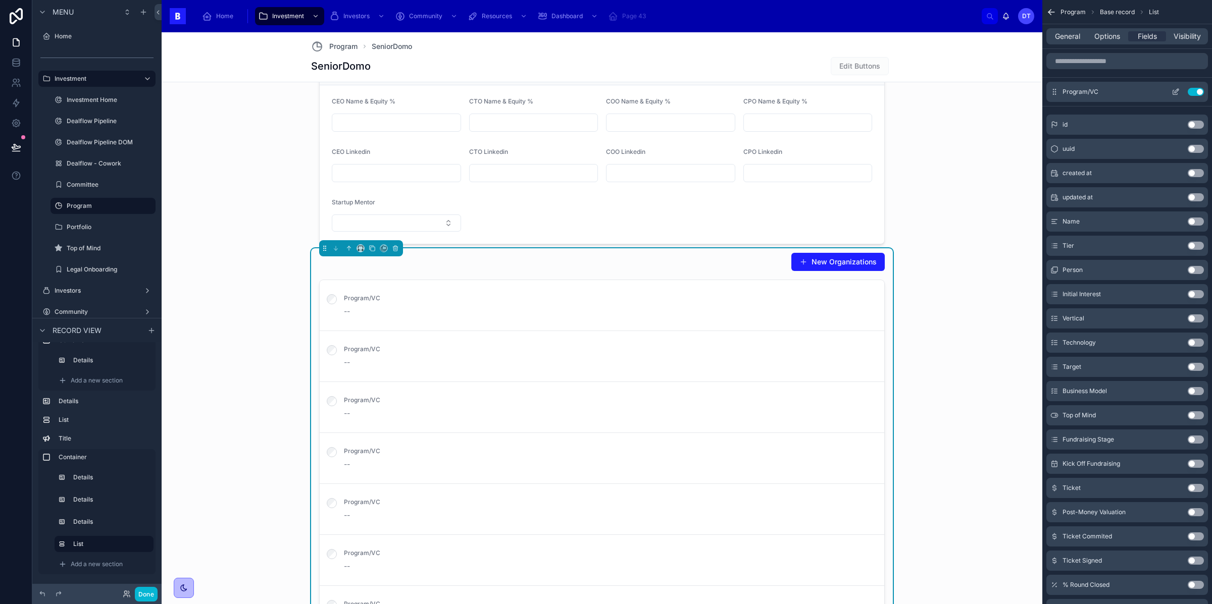
click at [1198, 92] on button "Use setting" at bounding box center [1196, 92] width 16 height 8
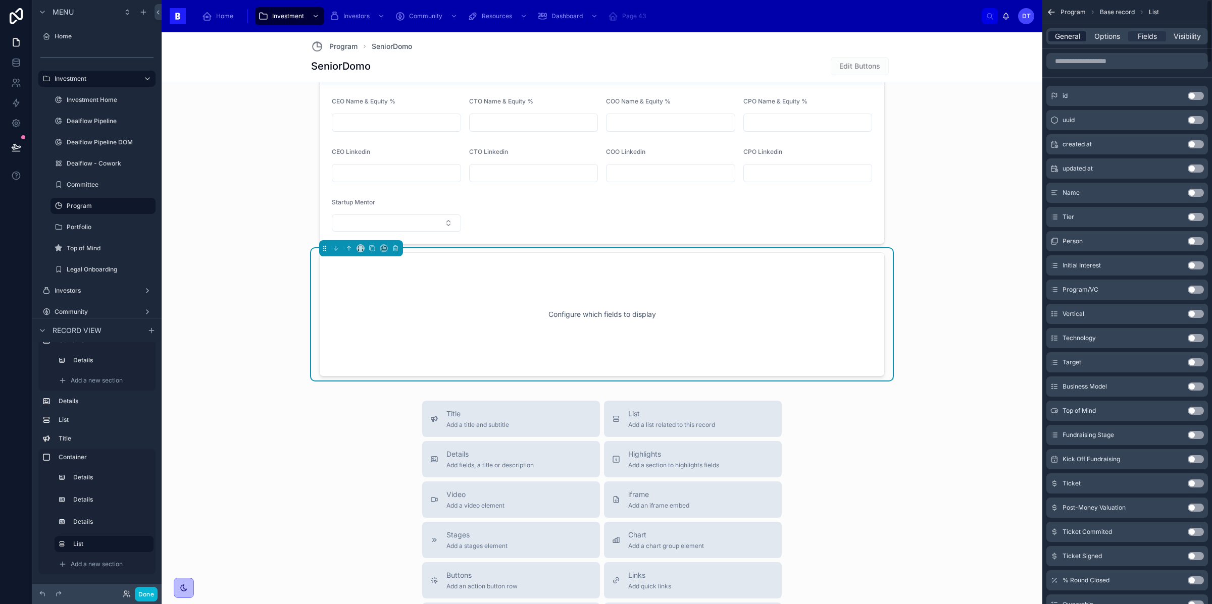
click at [1077, 36] on span "General" at bounding box center [1067, 36] width 25 height 10
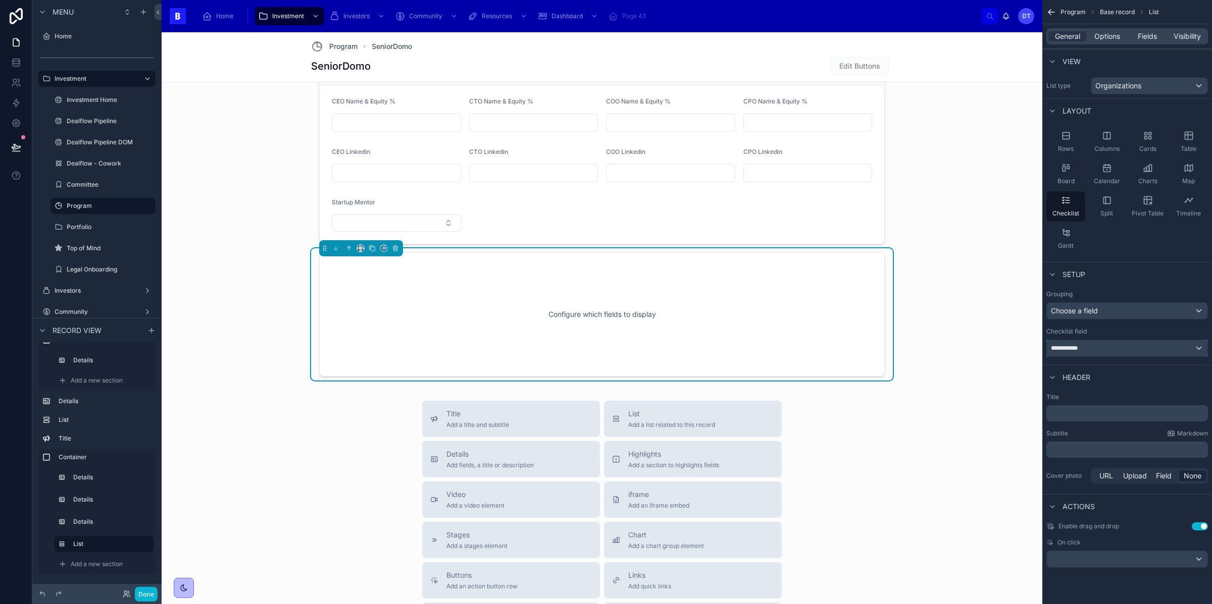
click at [1120, 345] on div "**********" at bounding box center [1127, 348] width 161 height 16
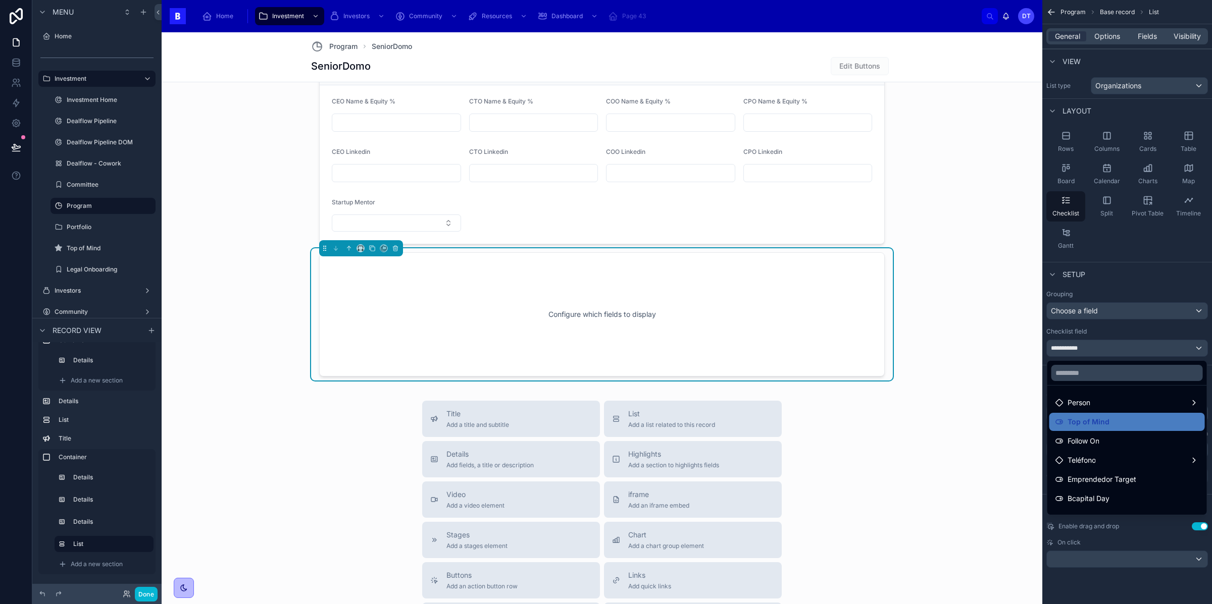
click at [1120, 345] on div "scrollable content" at bounding box center [606, 302] width 1212 height 604
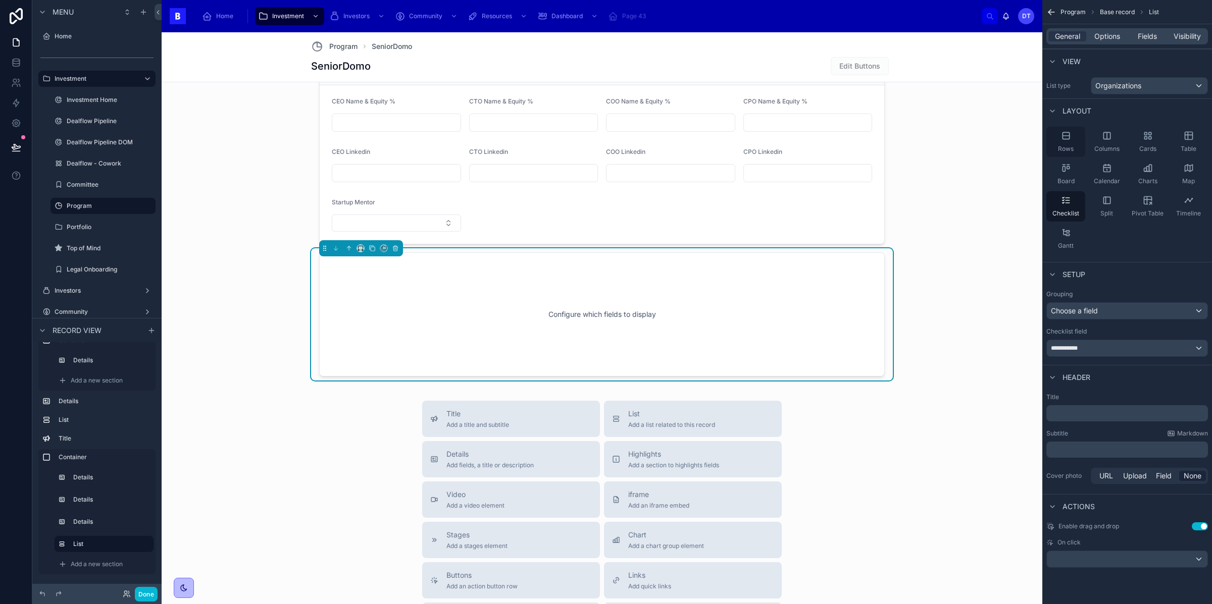
click at [1071, 140] on div "Rows" at bounding box center [1065, 142] width 39 height 30
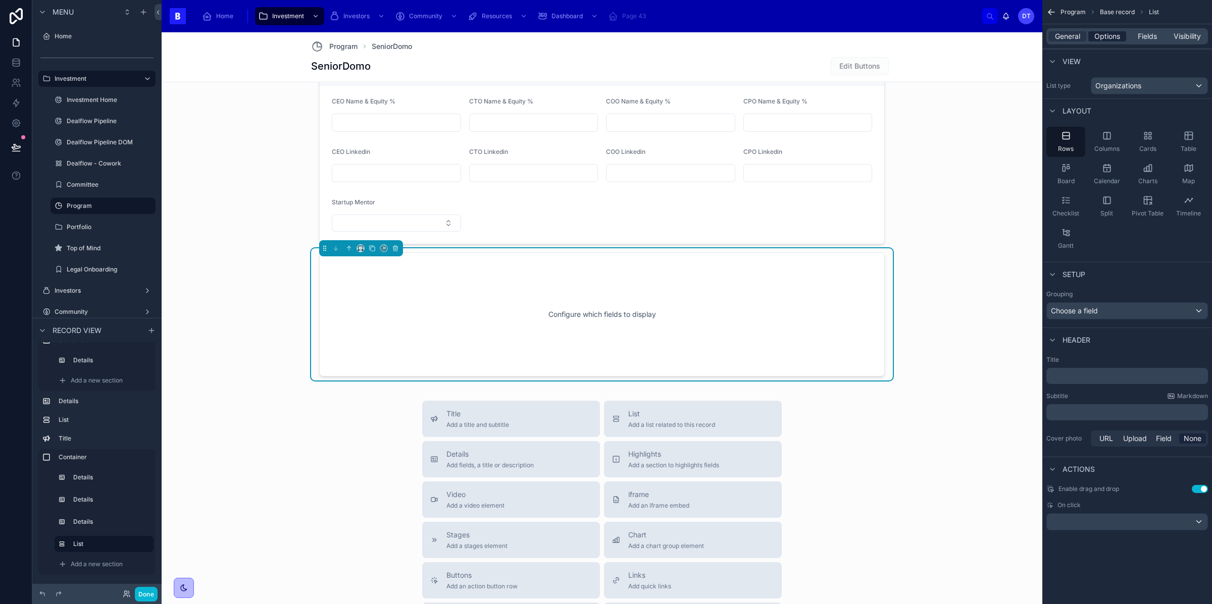
click at [1107, 34] on span "Options" at bounding box center [1107, 36] width 26 height 10
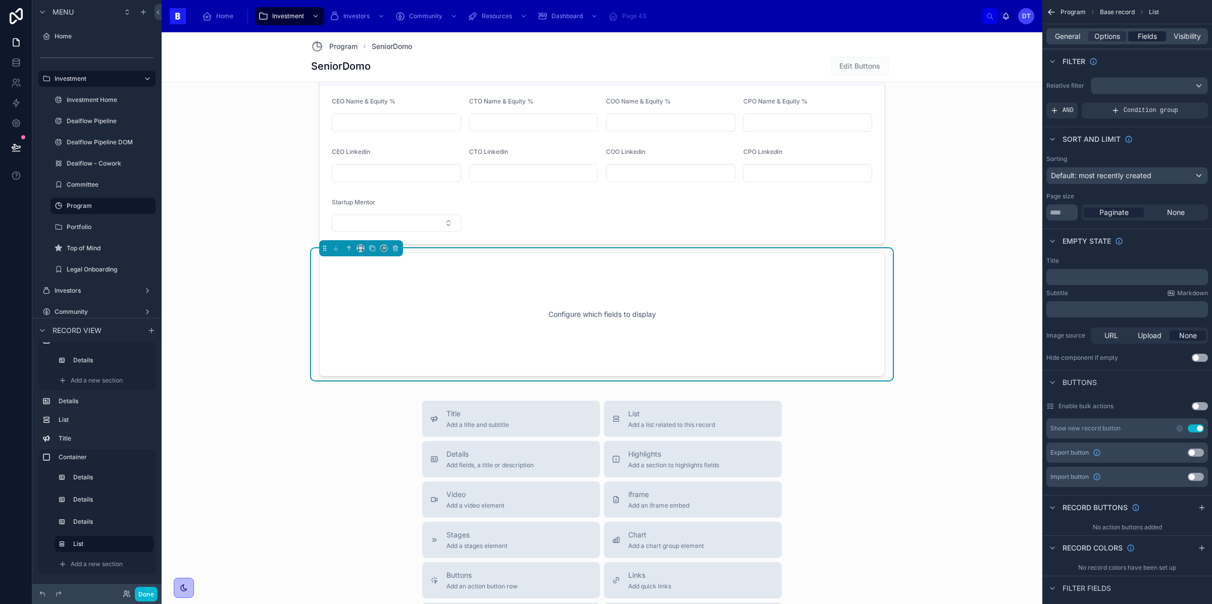
click at [1148, 34] on span "Fields" at bounding box center [1147, 36] width 19 height 10
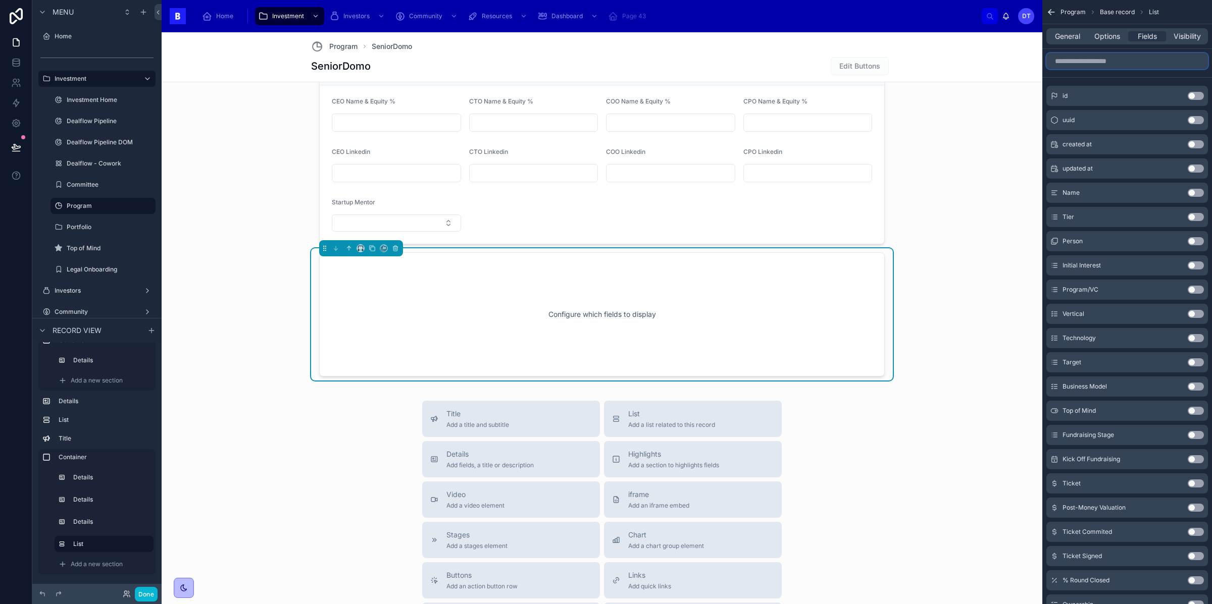
click at [1123, 65] on input "scrollable content" at bounding box center [1127, 61] width 162 height 16
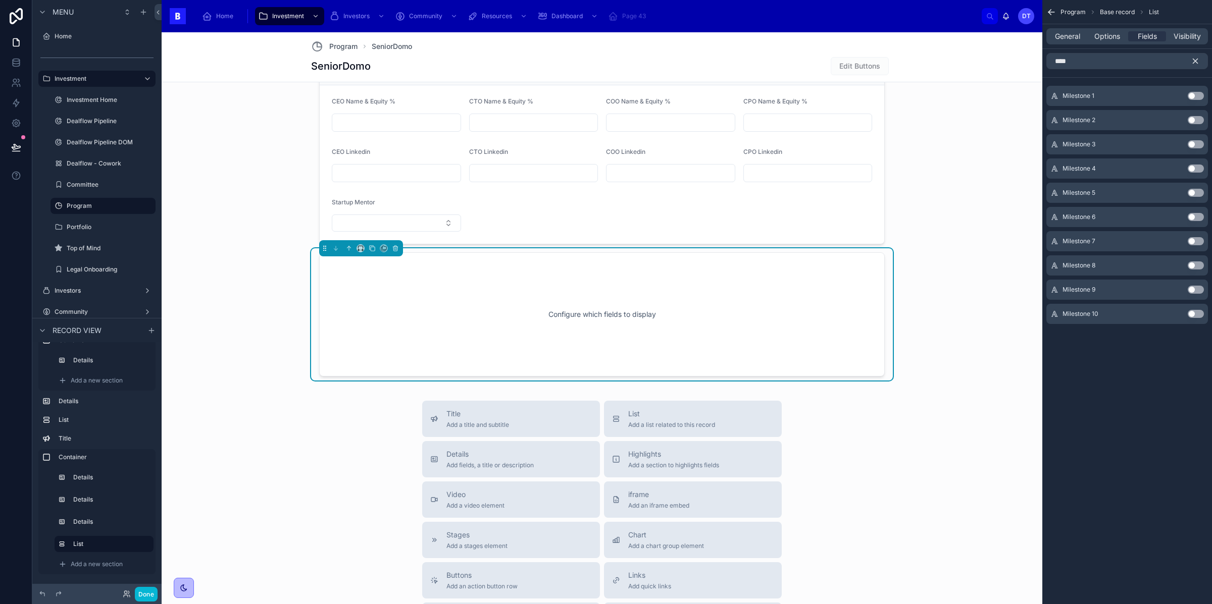
click at [1196, 93] on button "Use setting" at bounding box center [1196, 96] width 16 height 8
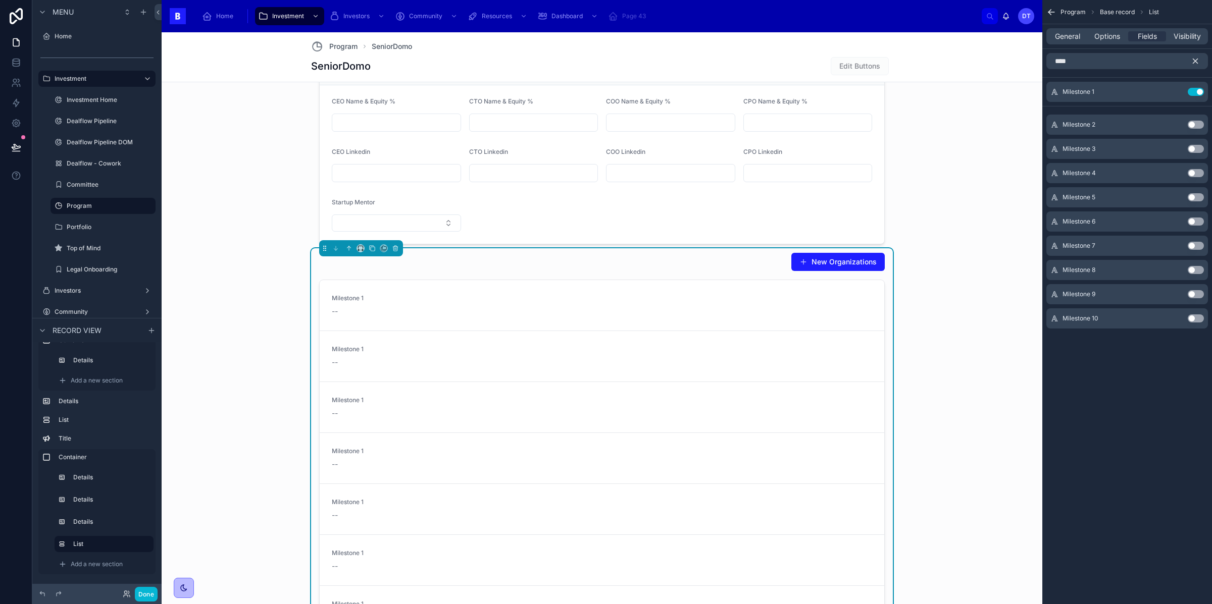
click at [1194, 125] on button "Use setting" at bounding box center [1196, 125] width 16 height 8
click at [1198, 115] on button "Use setting" at bounding box center [1196, 116] width 16 height 8
click at [1100, 61] on input "****" at bounding box center [1127, 61] width 162 height 16
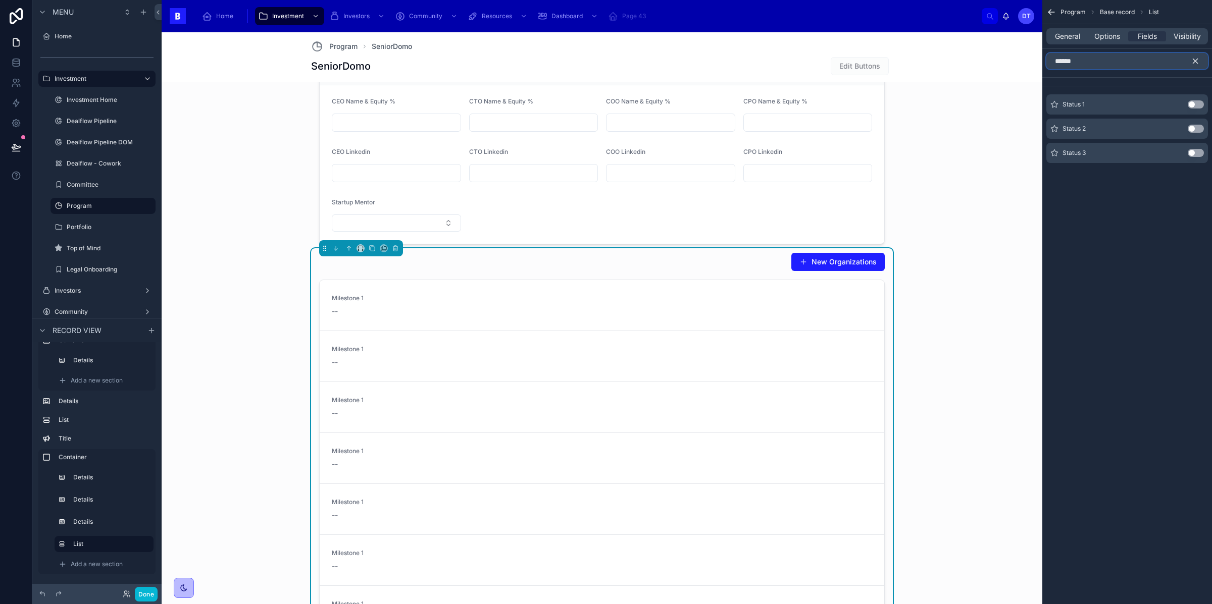
type input "******"
click at [1195, 101] on button "Use setting" at bounding box center [1196, 104] width 16 height 8
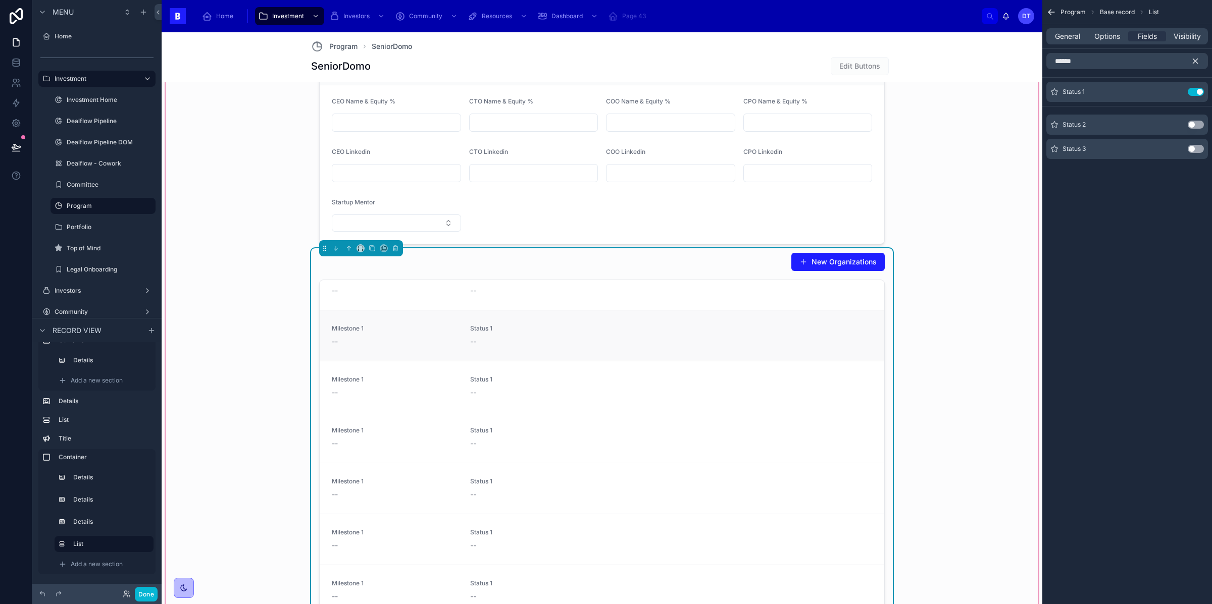
scroll to position [12, 0]
click at [1105, 35] on span "Options" at bounding box center [1107, 36] width 26 height 10
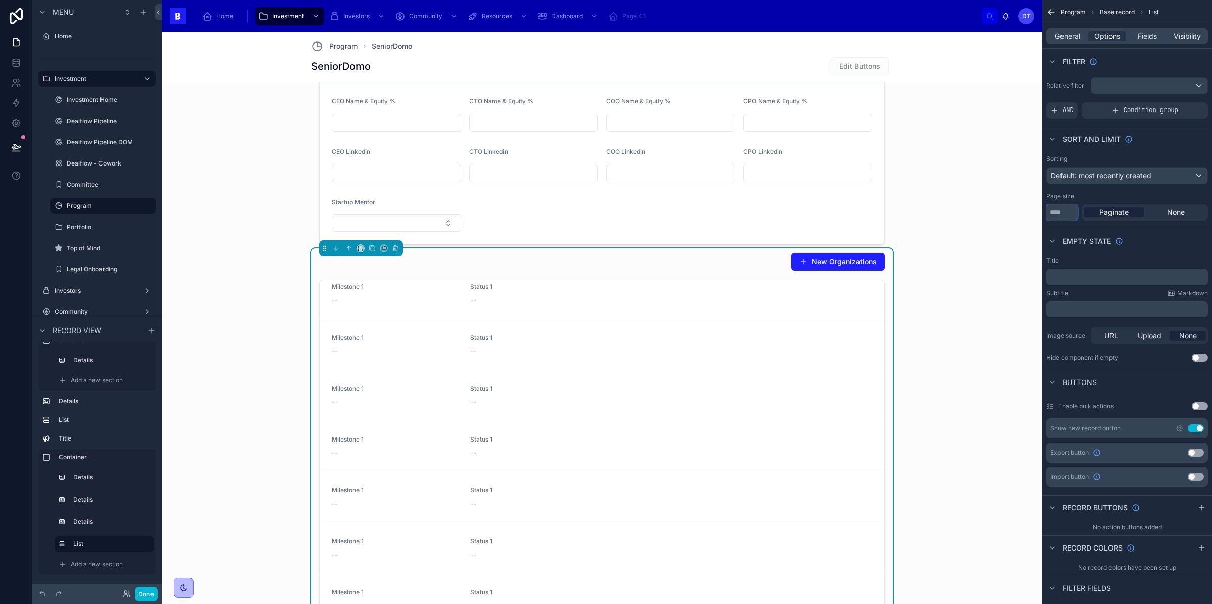
click at [1062, 215] on input "**" at bounding box center [1061, 213] width 31 height 16
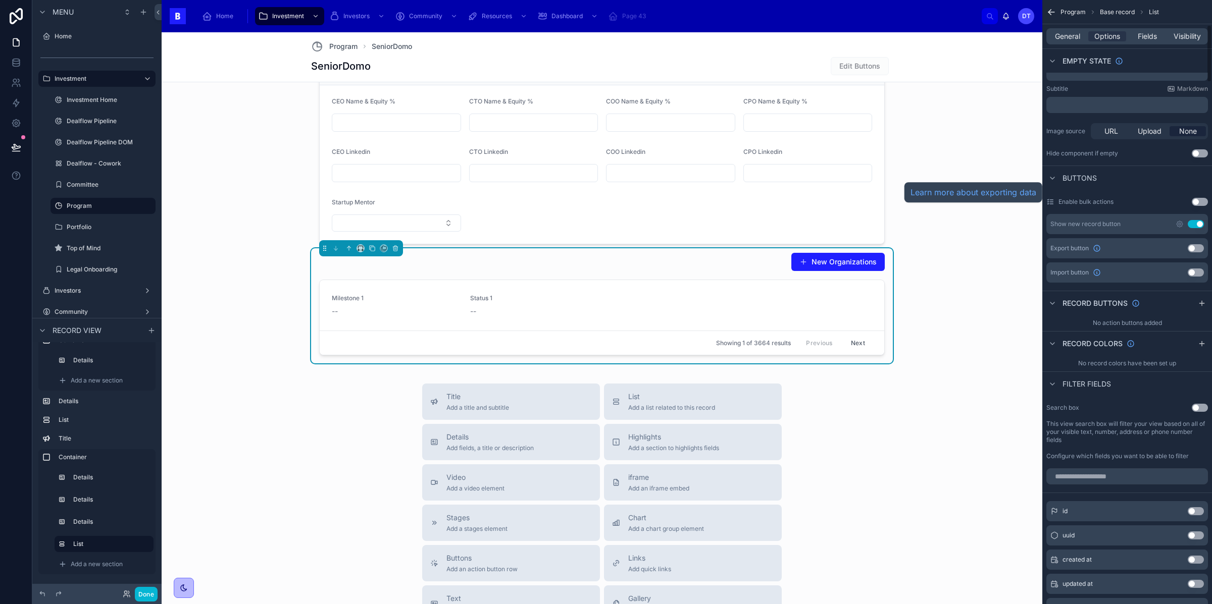
scroll to position [261, 0]
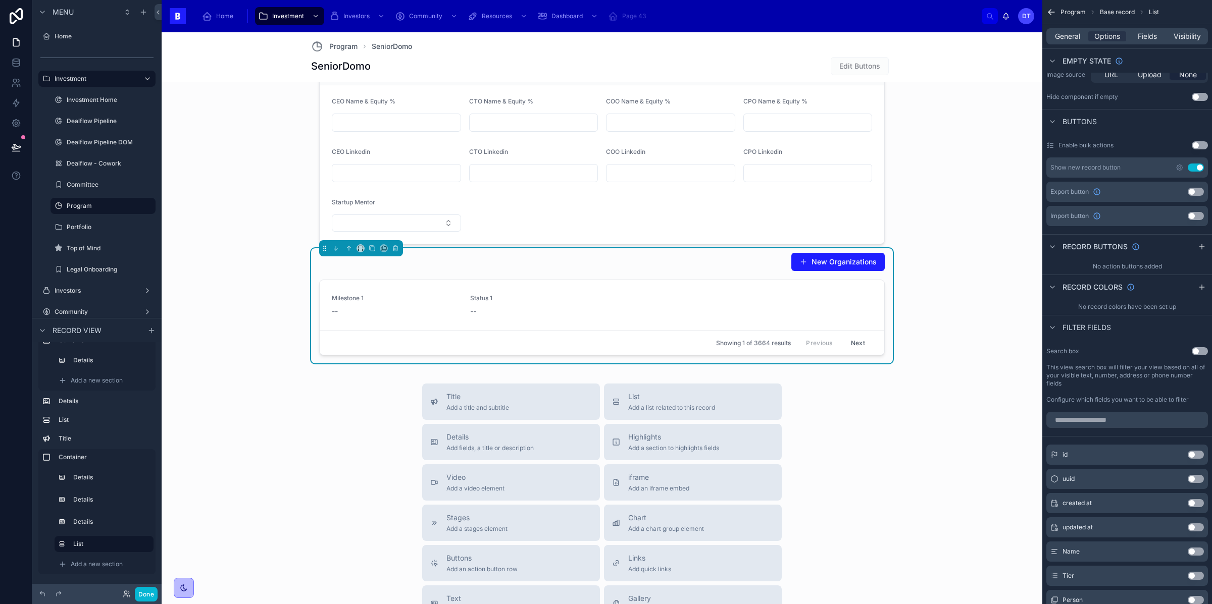
click at [1195, 170] on button "Use setting" at bounding box center [1196, 168] width 16 height 8
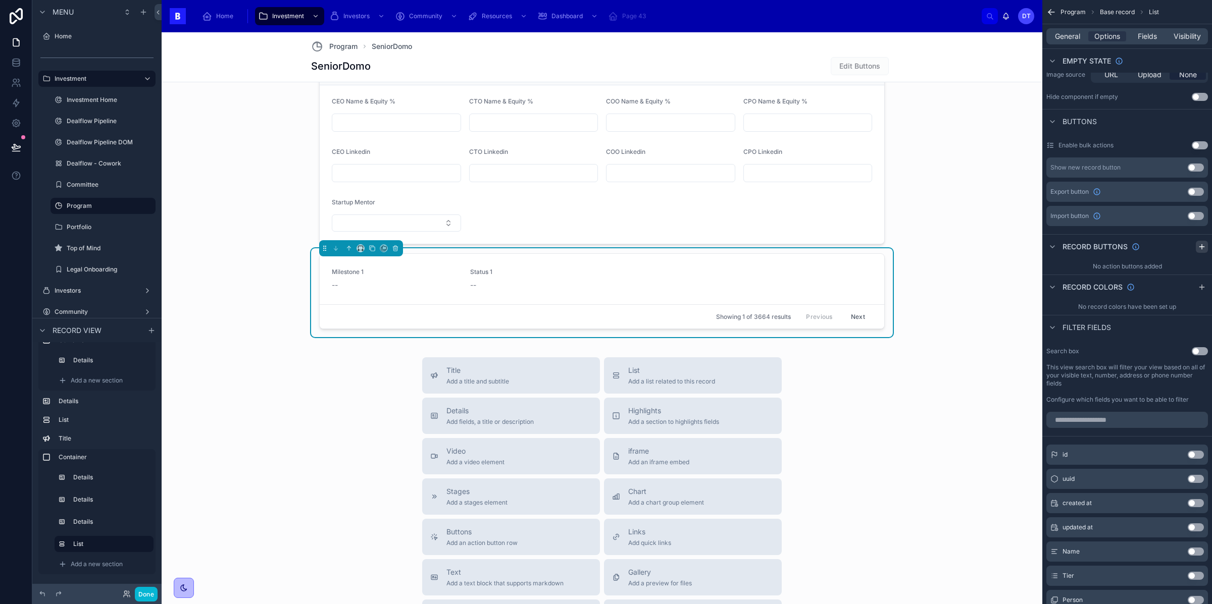
click at [1205, 245] on icon "scrollable content" at bounding box center [1202, 247] width 8 height 8
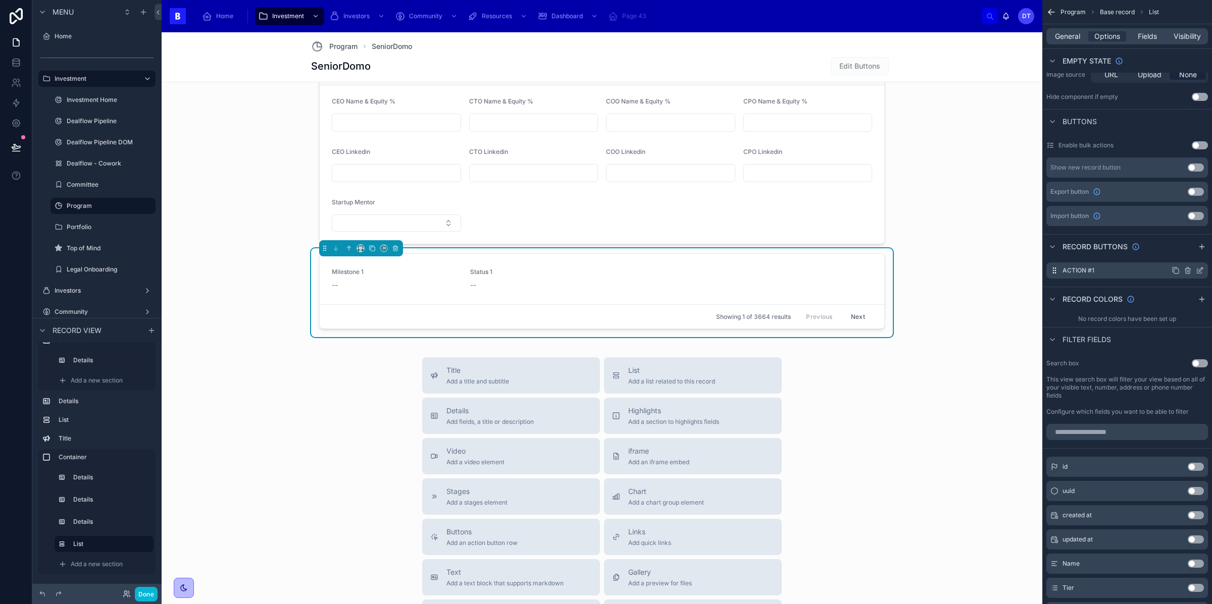
click at [1197, 268] on icon "scrollable content" at bounding box center [1200, 271] width 8 height 8
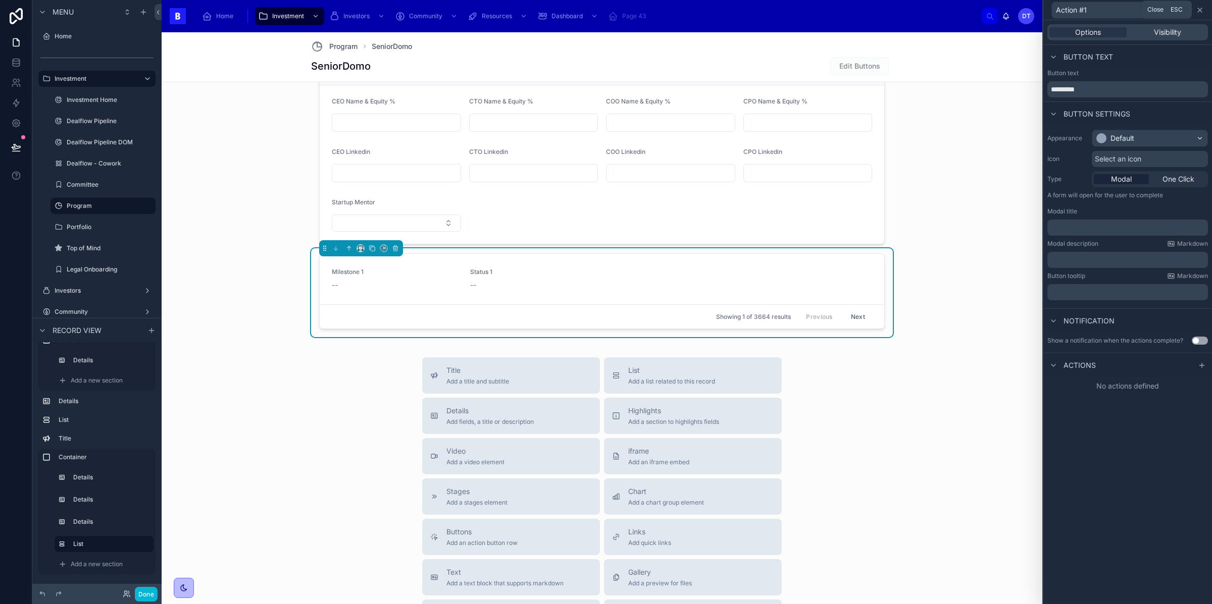
click at [1199, 9] on icon at bounding box center [1200, 10] width 4 height 4
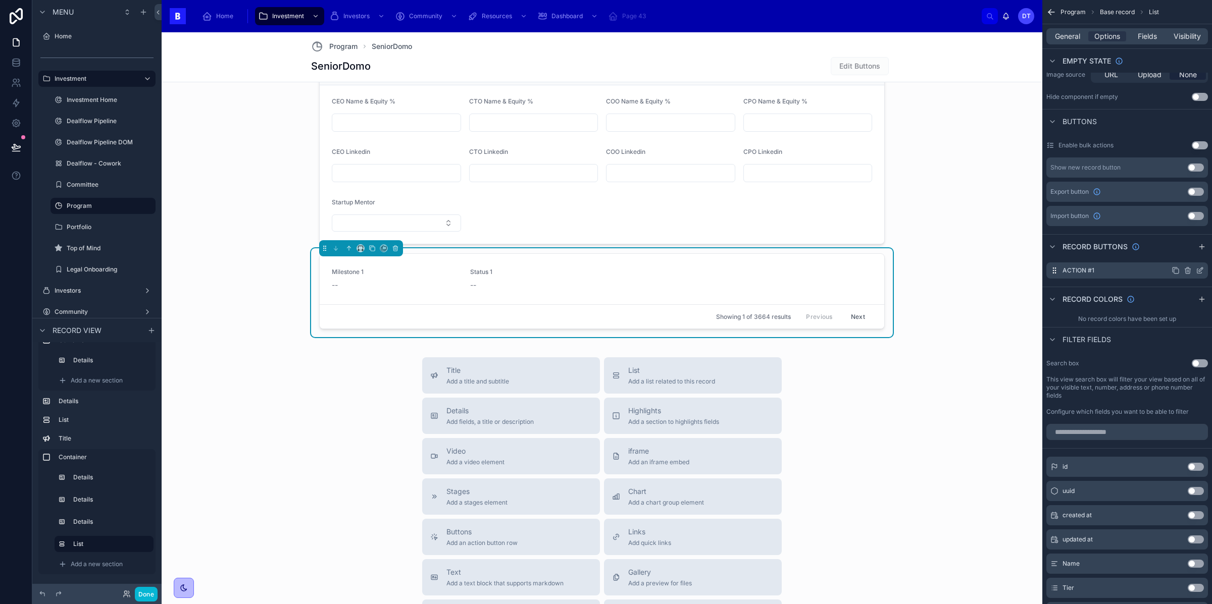
click at [1188, 271] on icon "scrollable content" at bounding box center [1188, 271] width 0 height 2
click at [1183, 256] on icon at bounding box center [1183, 255] width 0 height 2
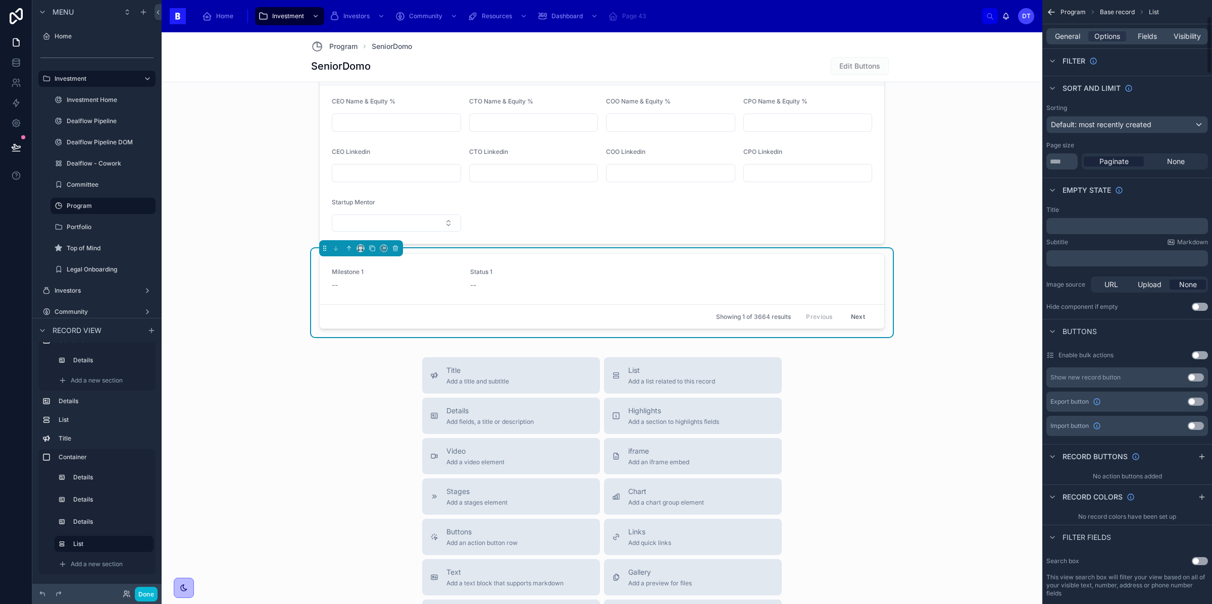
scroll to position [0, 0]
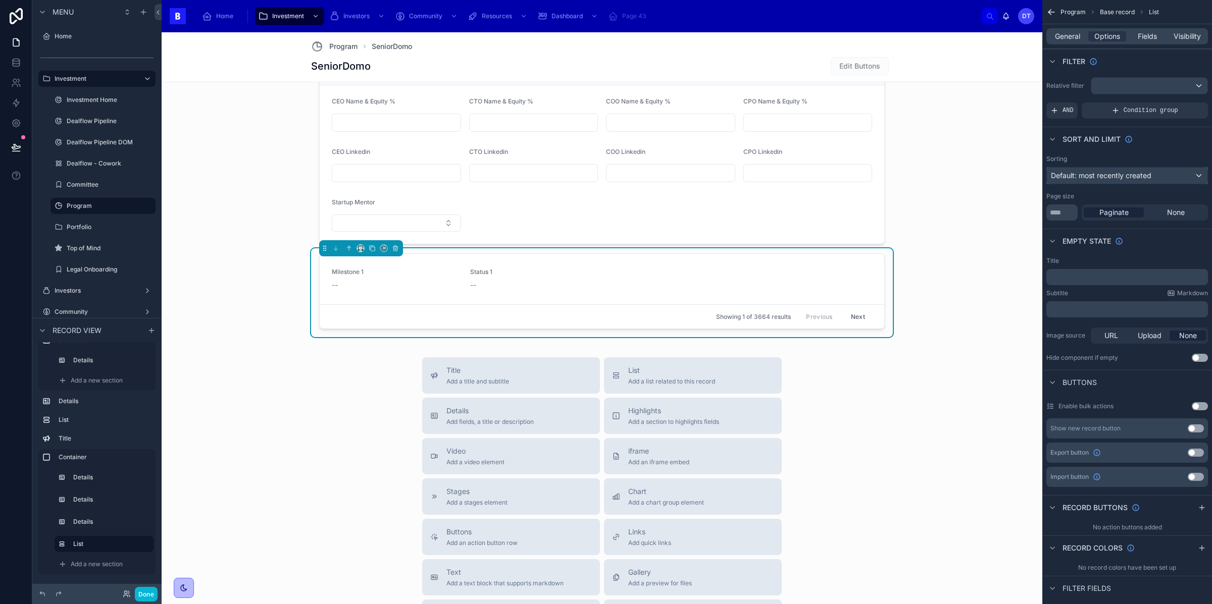
click at [1126, 178] on span "Default: most recently created" at bounding box center [1101, 175] width 100 height 9
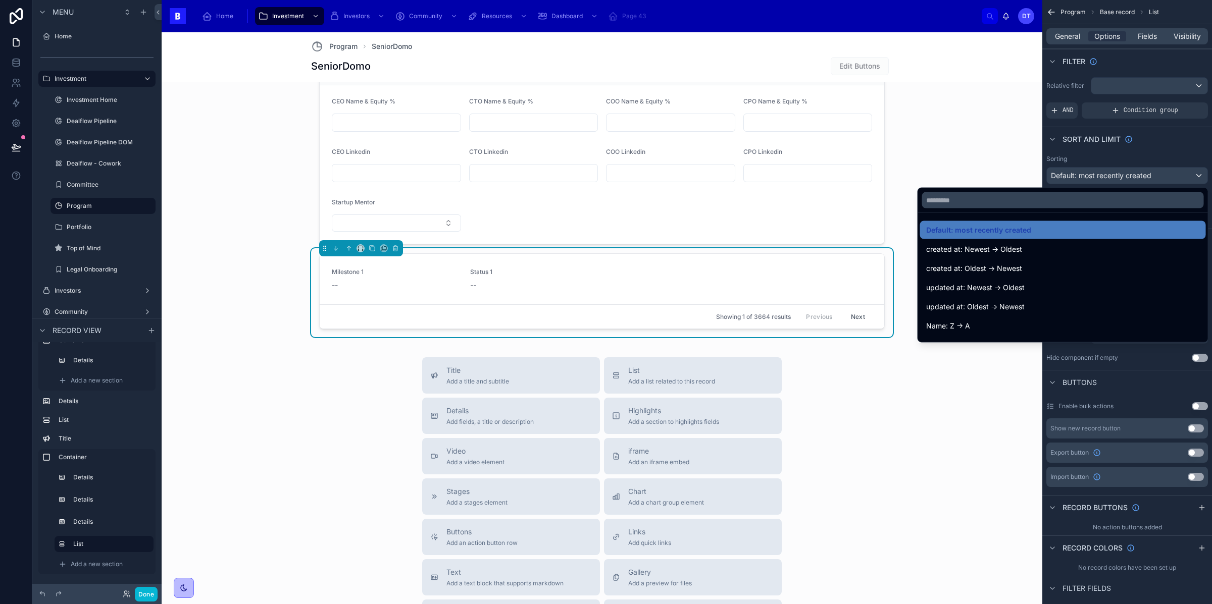
click at [1179, 170] on div "scrollable content" at bounding box center [606, 302] width 1212 height 604
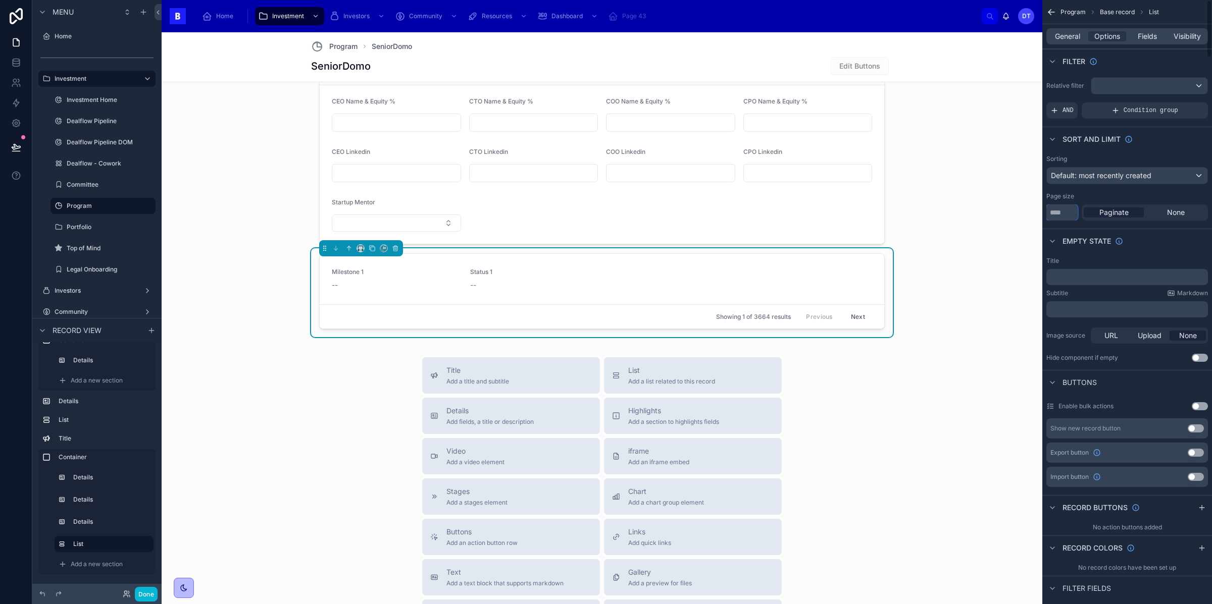
click at [1061, 217] on input "*" at bounding box center [1061, 213] width 31 height 16
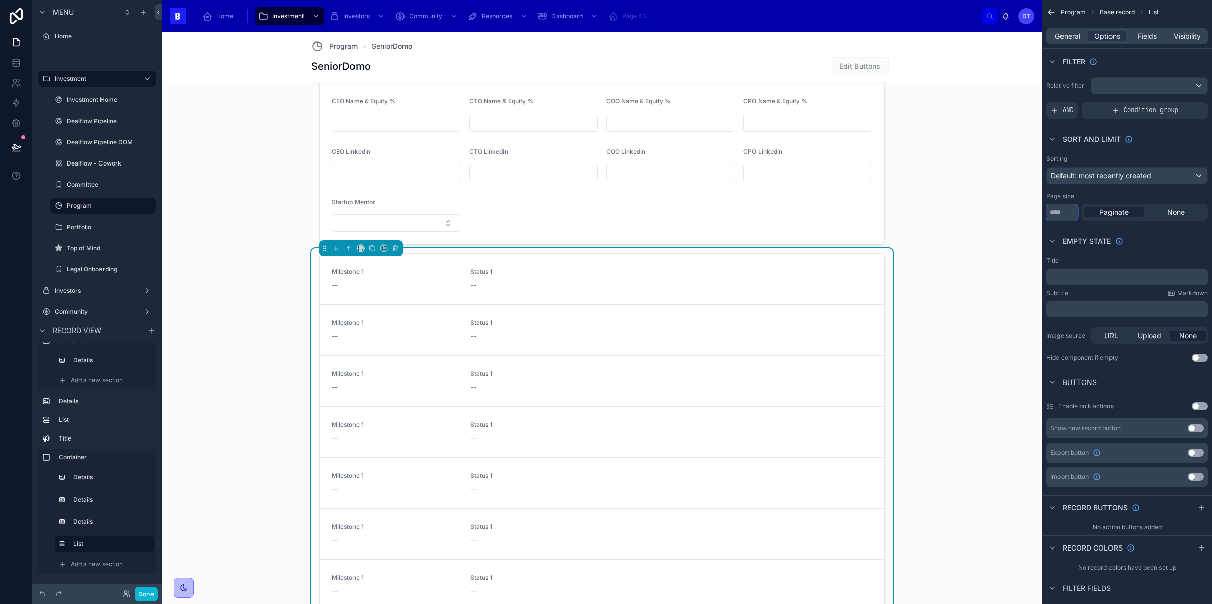
type input "**"
click at [1133, 196] on div "Page size" at bounding box center [1127, 196] width 162 height 8
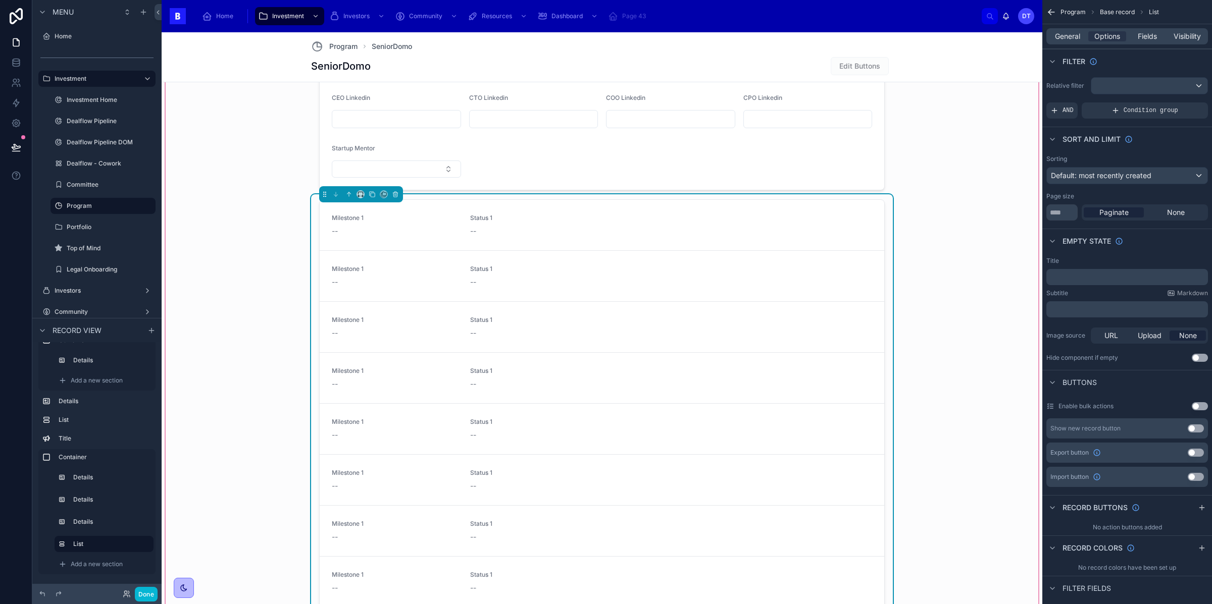
scroll to position [1277, 0]
click at [619, 260] on link "Milestone 1 -- Status 1 --" at bounding box center [602, 275] width 565 height 51
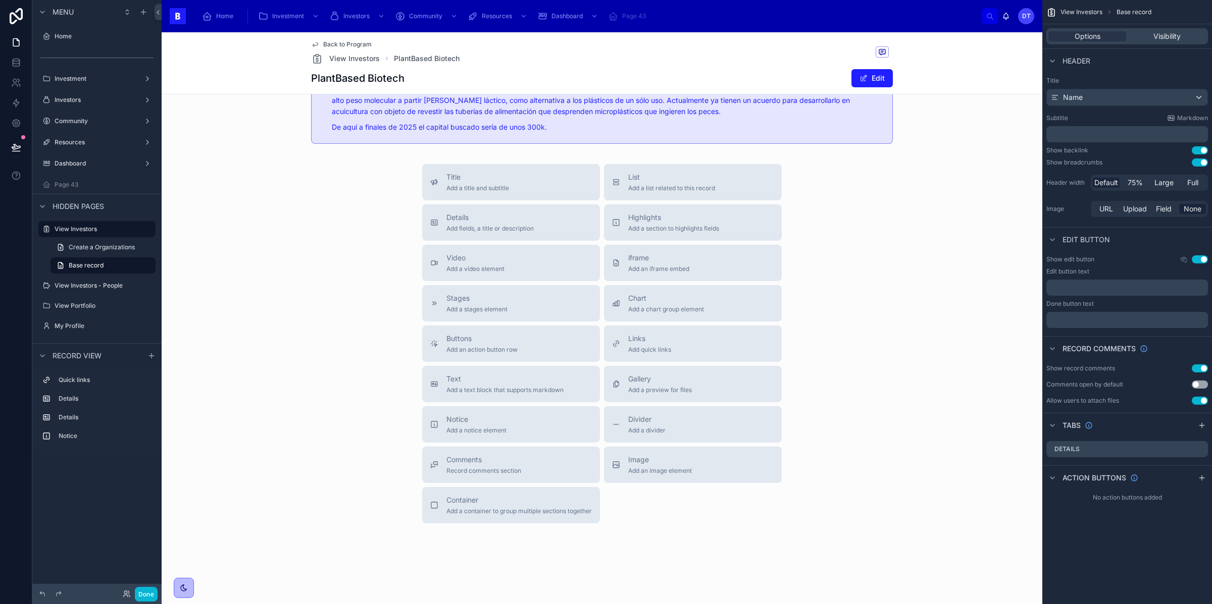
click at [397, 194] on div "Title Add a title and subtitle List Add a list related to this record Details A…" at bounding box center [602, 344] width 881 height 360
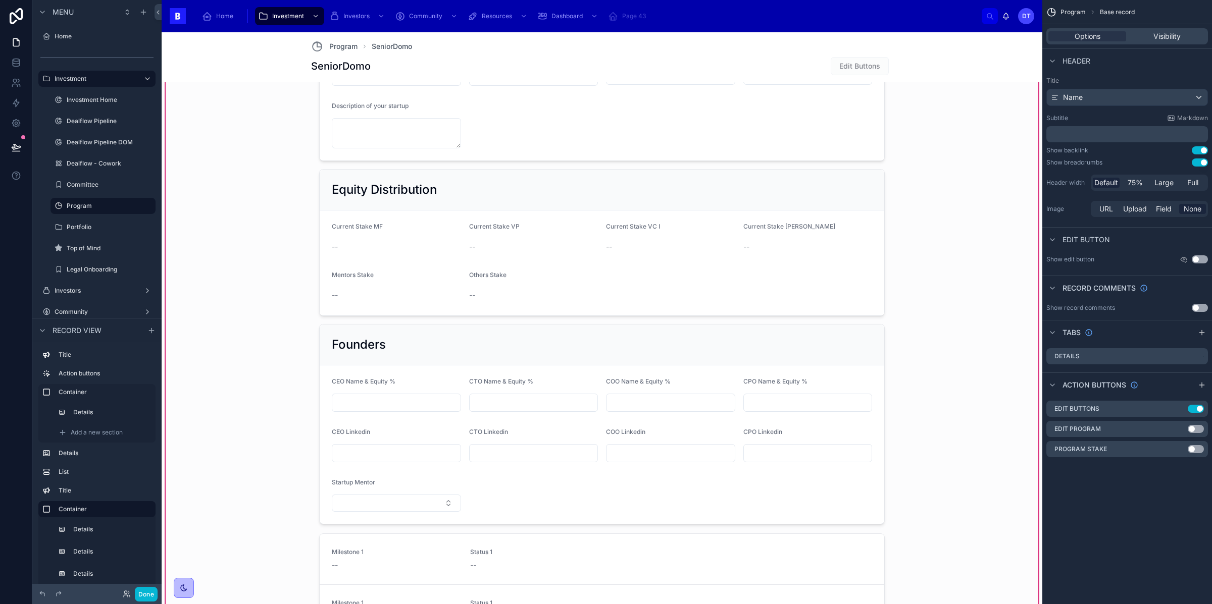
scroll to position [1154, 0]
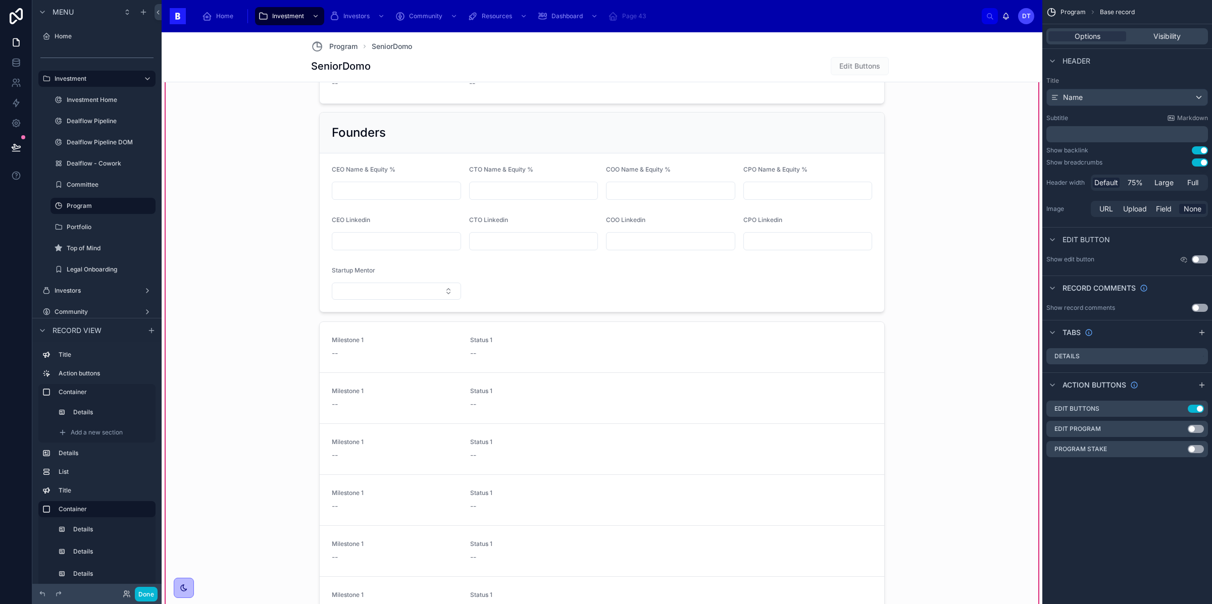
click at [411, 362] on div at bounding box center [602, 550] width 582 height 467
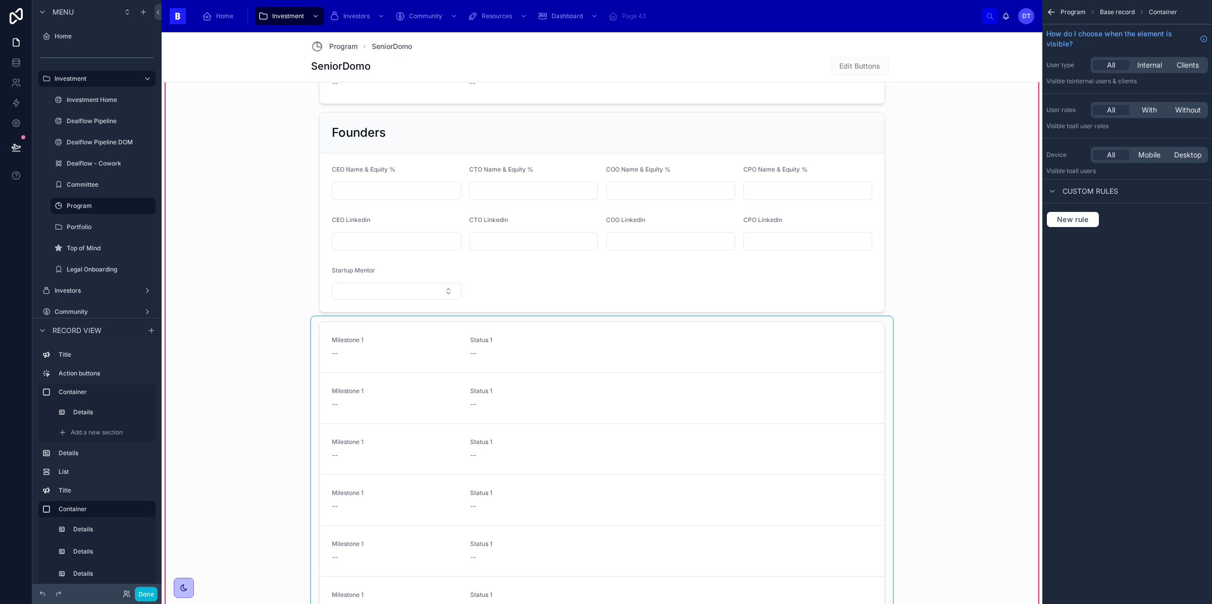
click at [537, 332] on div at bounding box center [602, 550] width 582 height 467
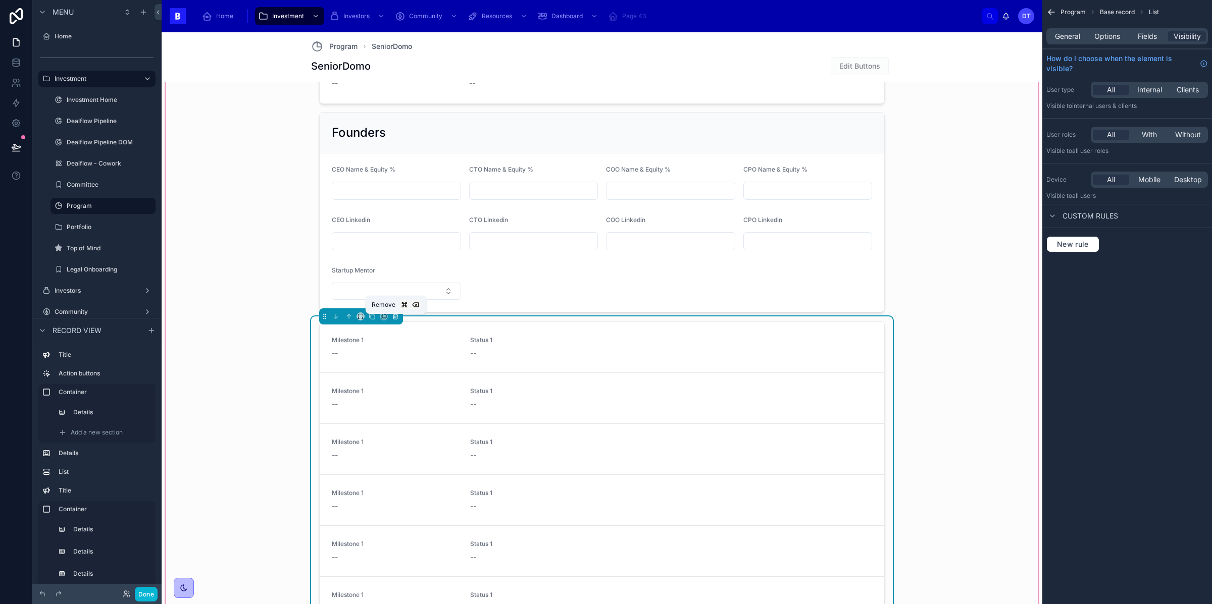
click at [391, 318] on button at bounding box center [395, 316] width 11 height 11
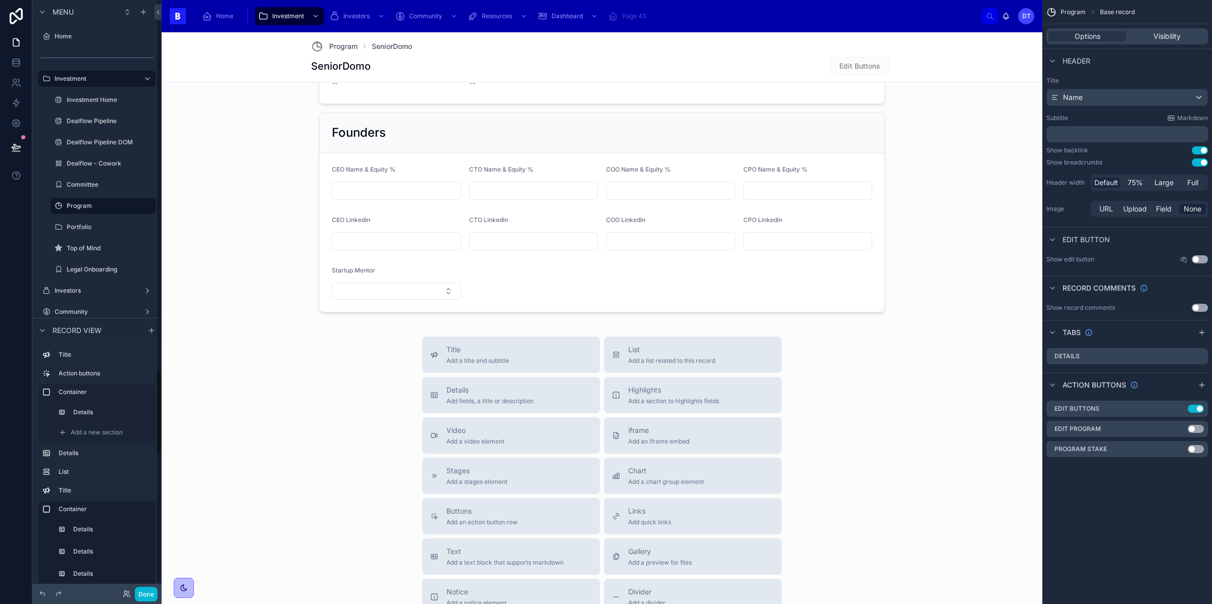
scroll to position [30, 0]
click at [94, 563] on span "Add a new section" at bounding box center [97, 564] width 52 height 8
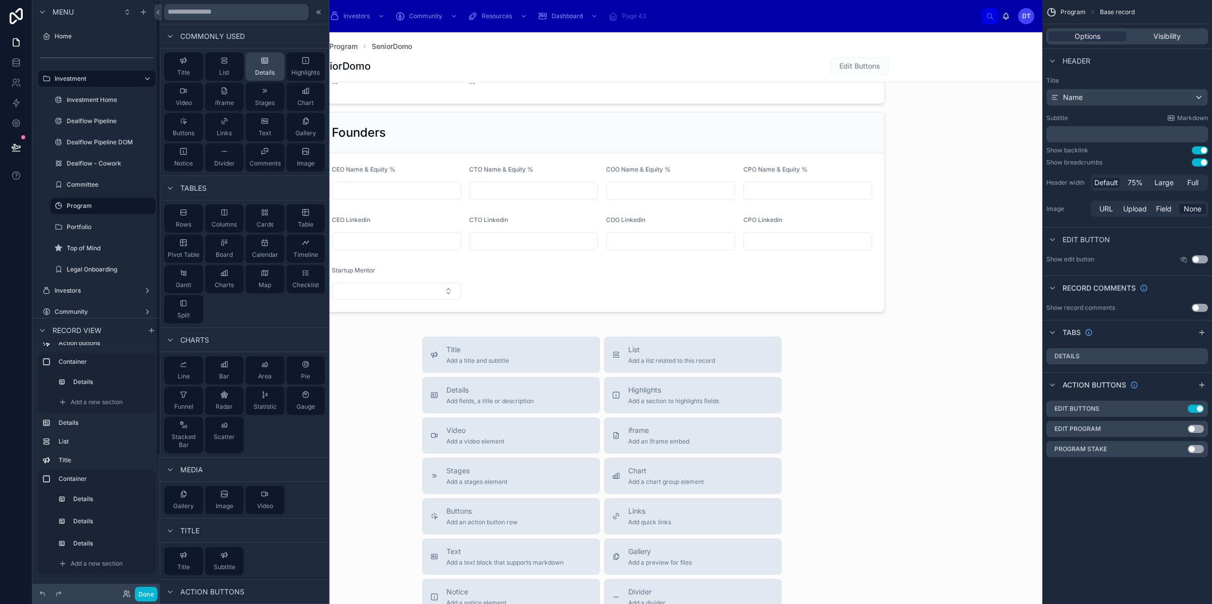
click at [262, 59] on icon at bounding box center [265, 61] width 6 height 6
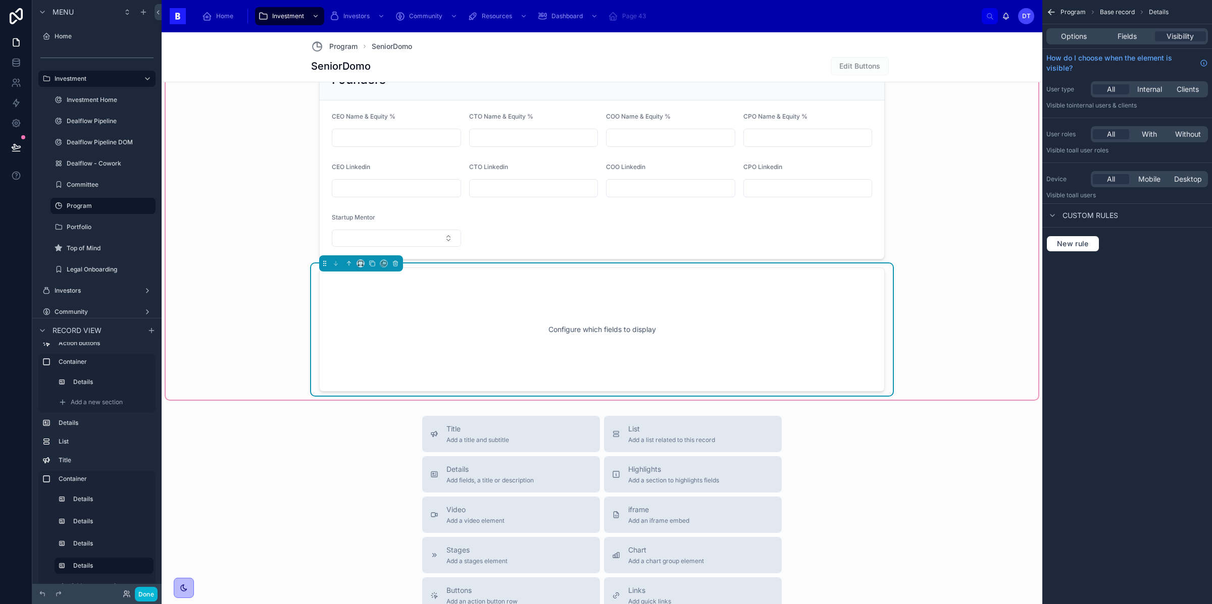
scroll to position [1222, 0]
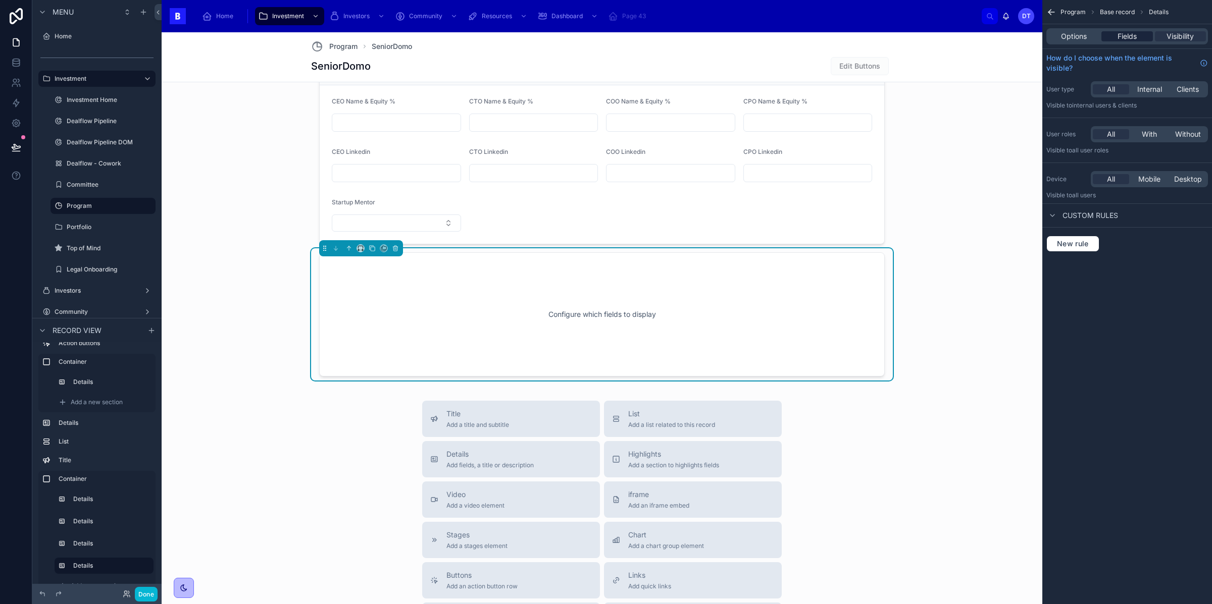
click at [1129, 39] on span "Fields" at bounding box center [1127, 36] width 19 height 10
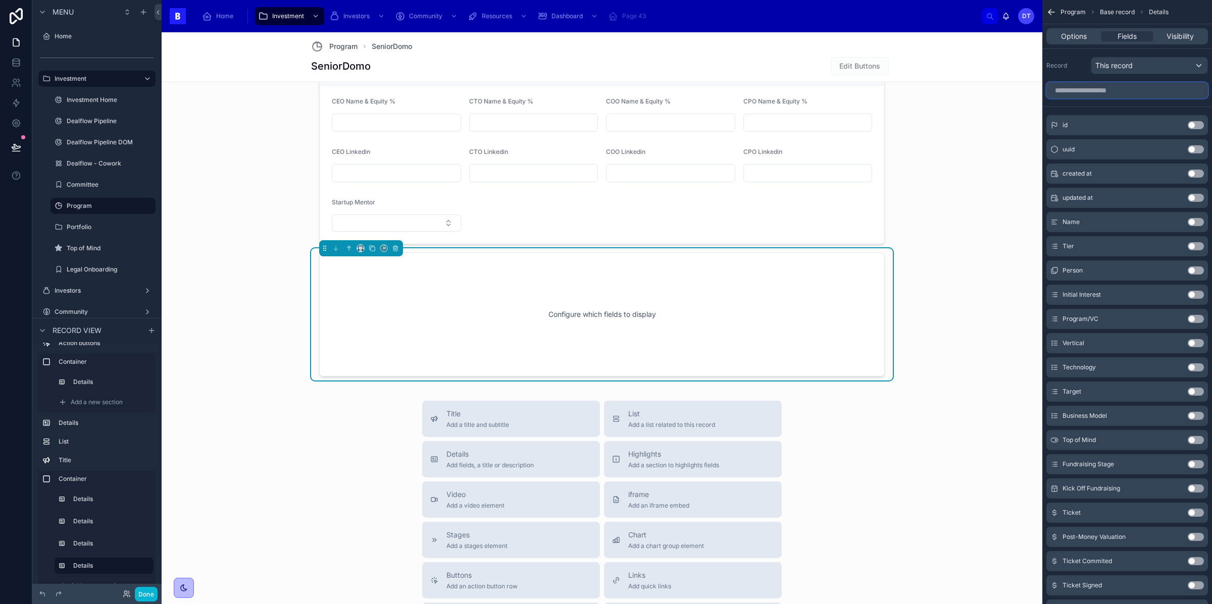
click at [1095, 89] on input "scrollable content" at bounding box center [1127, 90] width 162 height 16
type input "*"
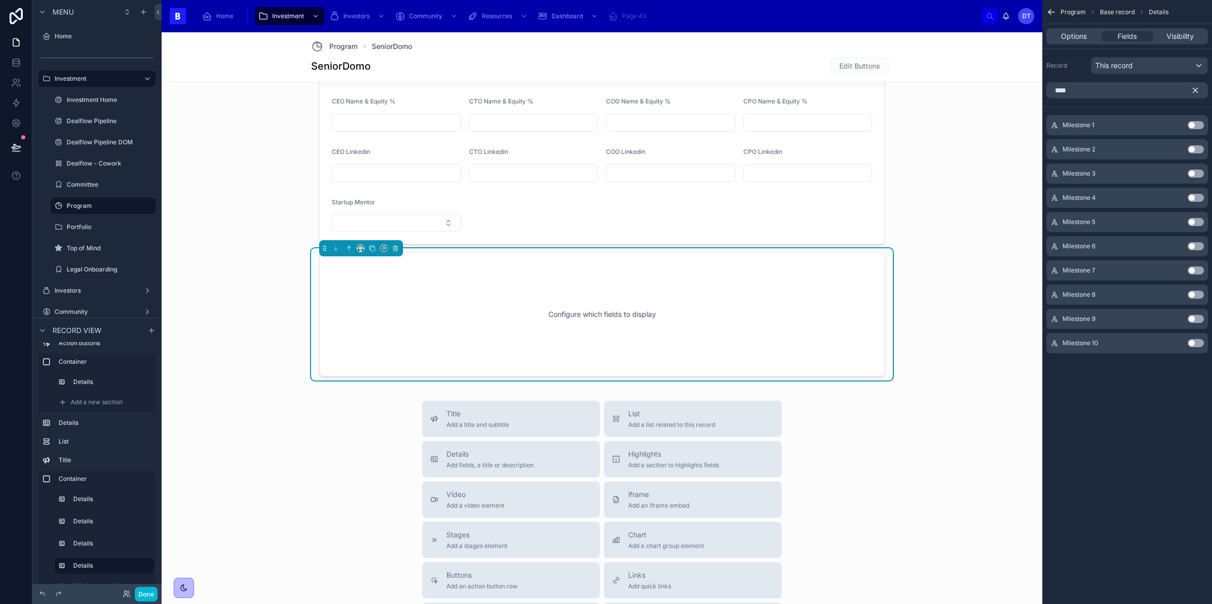
click at [1194, 124] on button "Use setting" at bounding box center [1196, 125] width 16 height 8
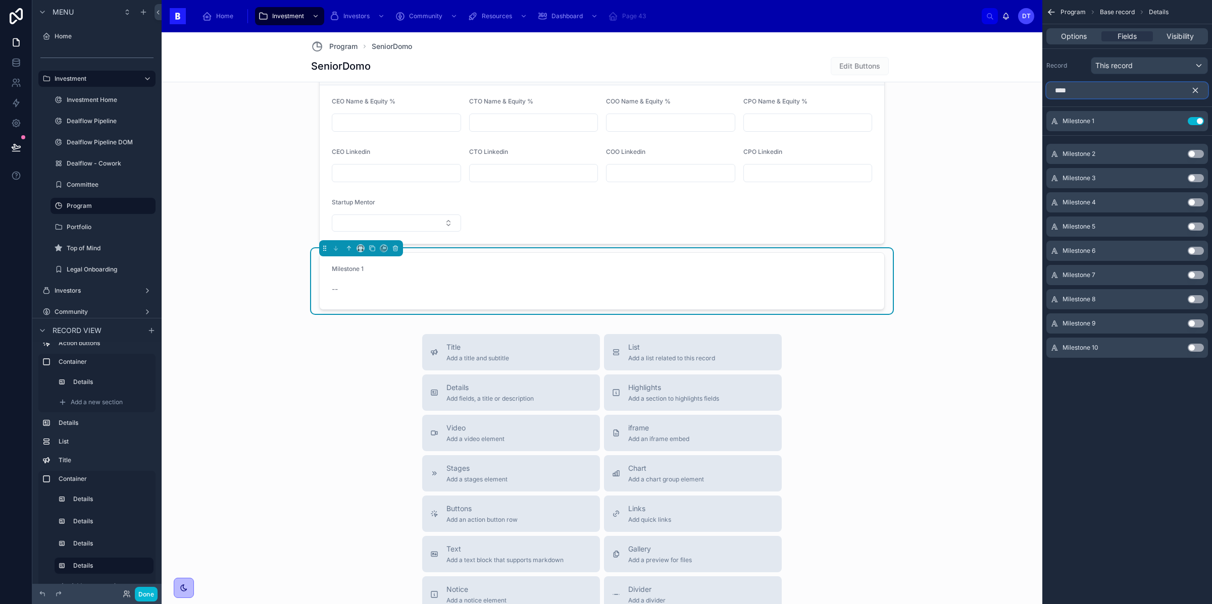
click at [1108, 96] on input "****" at bounding box center [1127, 90] width 162 height 16
type input "*"
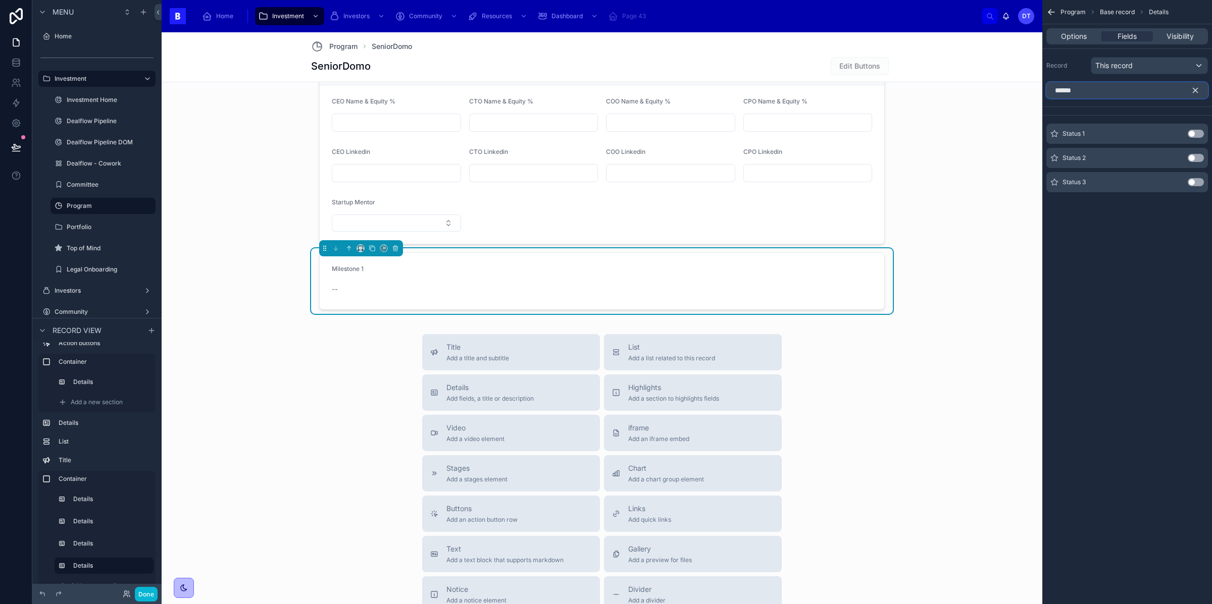
type input "******"
click at [1196, 134] on button "Use setting" at bounding box center [1196, 134] width 16 height 8
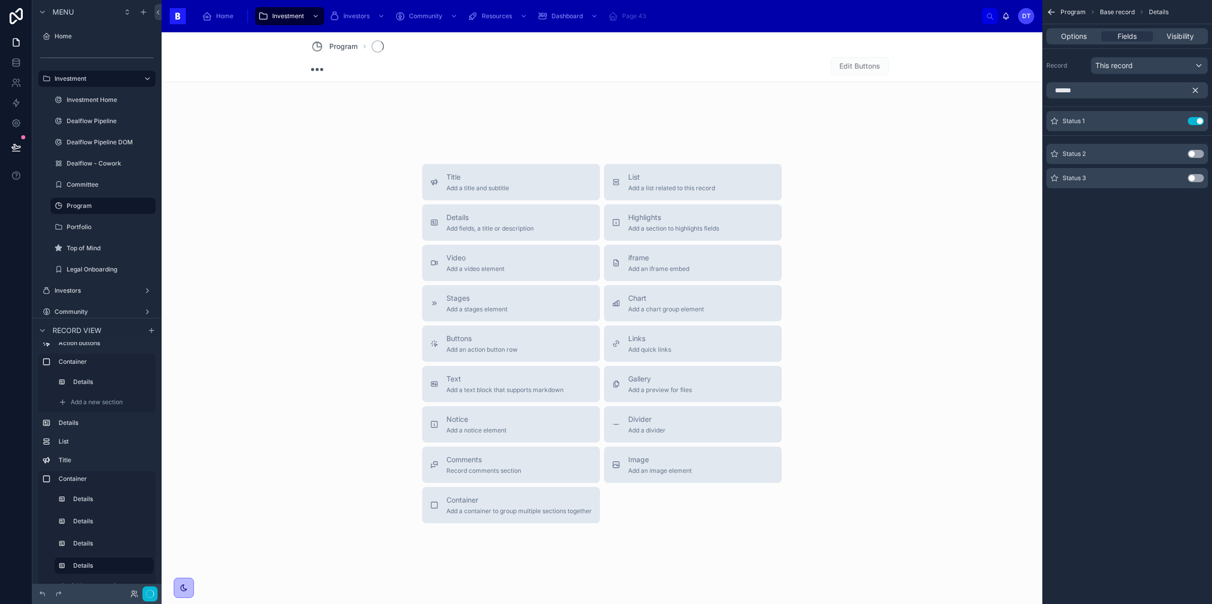
scroll to position [105, 0]
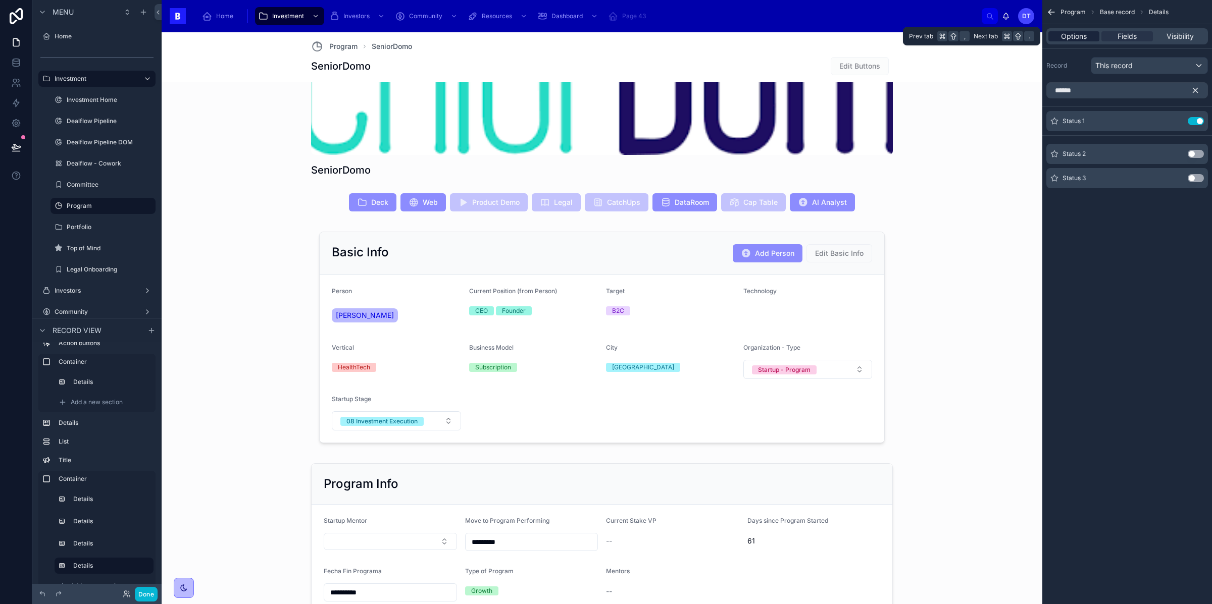
click at [1068, 36] on span "Options" at bounding box center [1074, 36] width 26 height 10
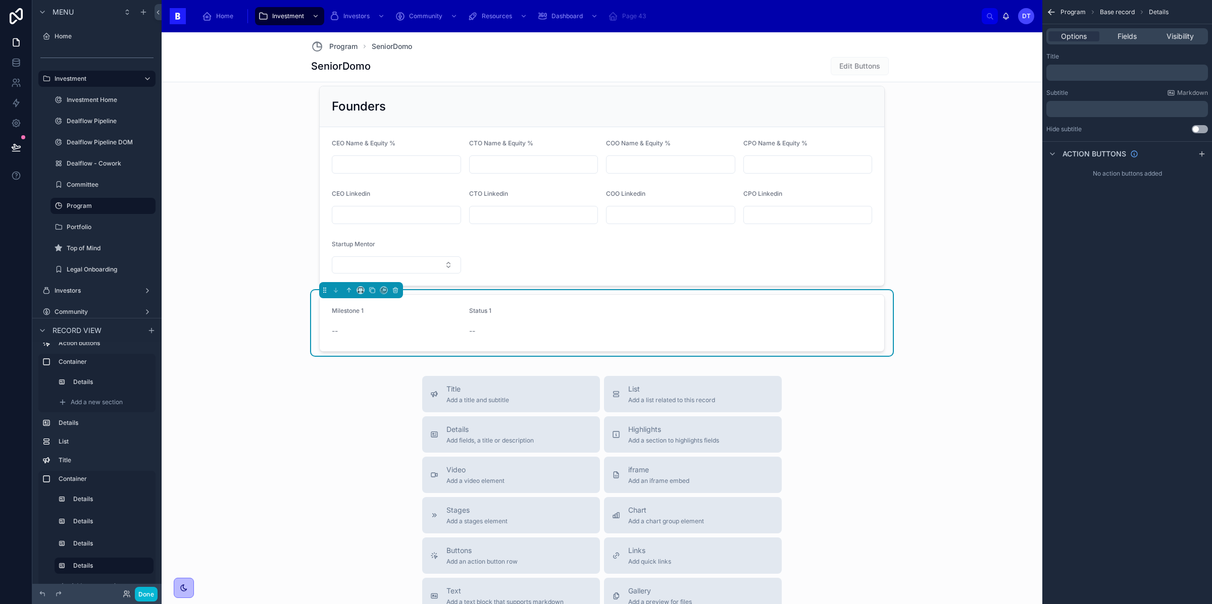
scroll to position [1181, 0]
click at [789, 323] on form "Milestone 1 -- Status 1 --" at bounding box center [602, 322] width 565 height 57
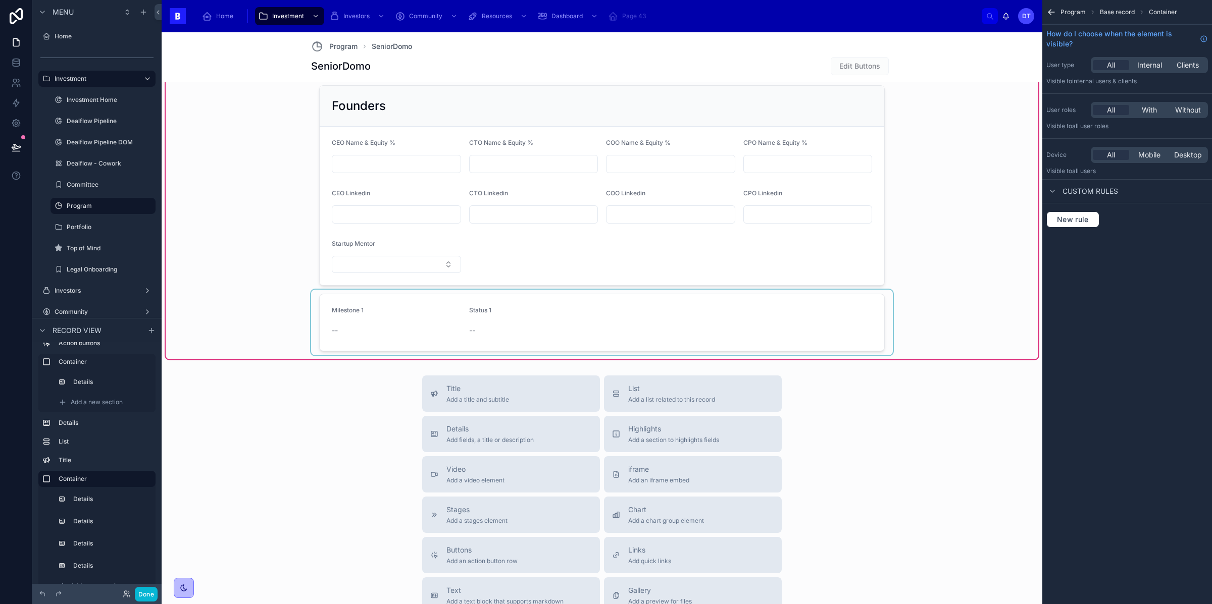
click at [778, 333] on div at bounding box center [602, 323] width 582 height 66
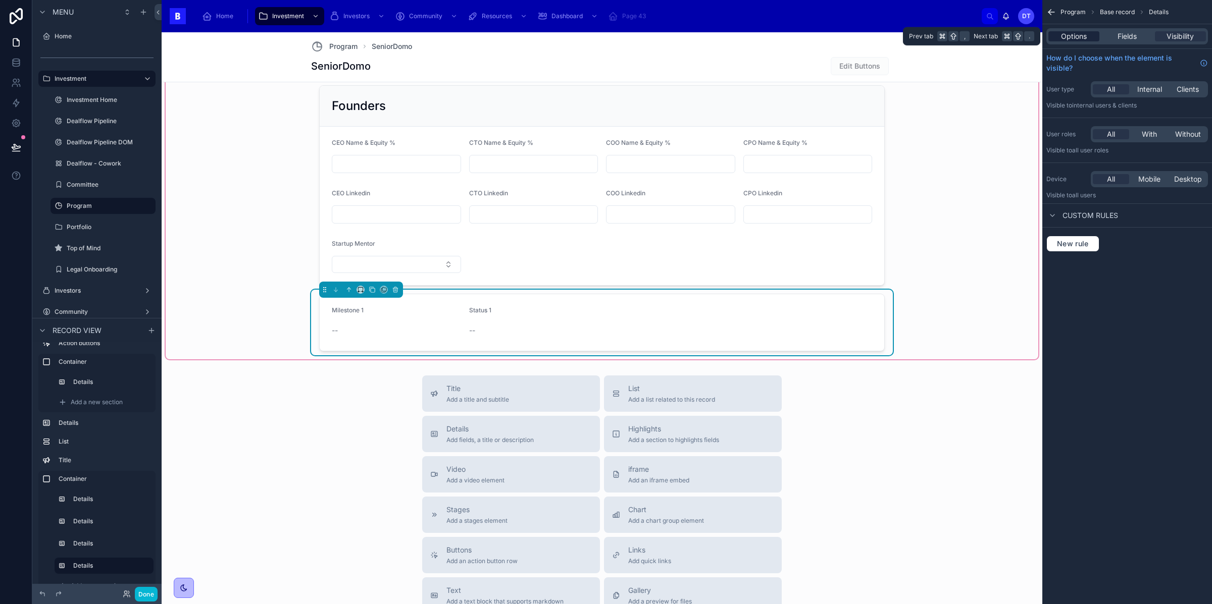
click at [1064, 36] on span "Options" at bounding box center [1074, 36] width 26 height 10
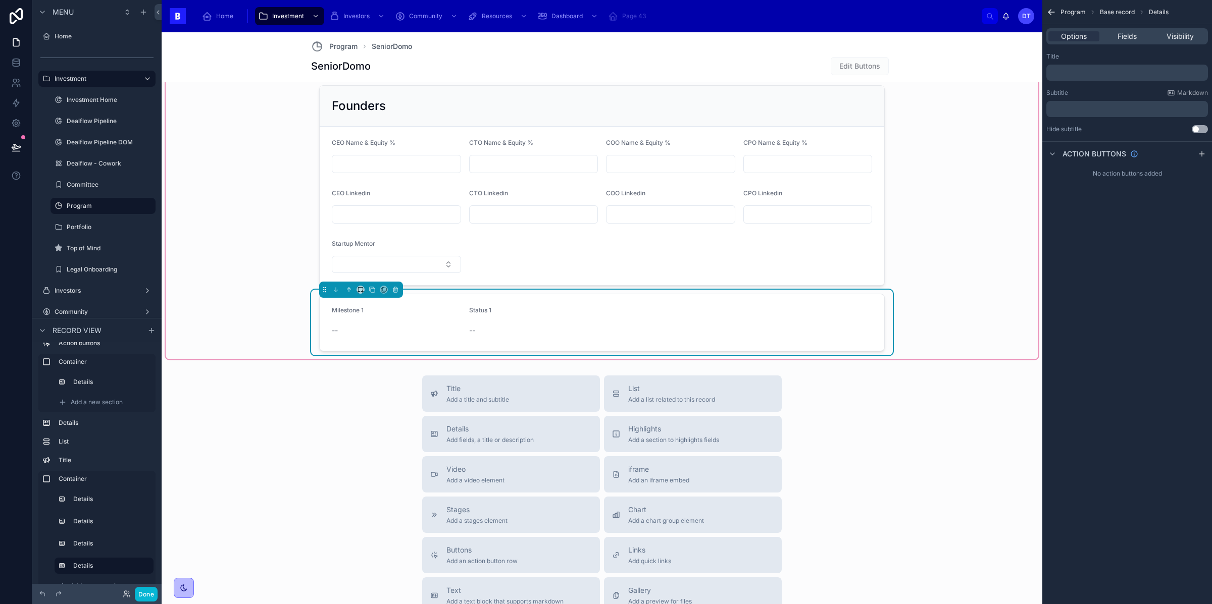
click at [503, 319] on div "Status 1" at bounding box center [533, 313] width 129 height 12
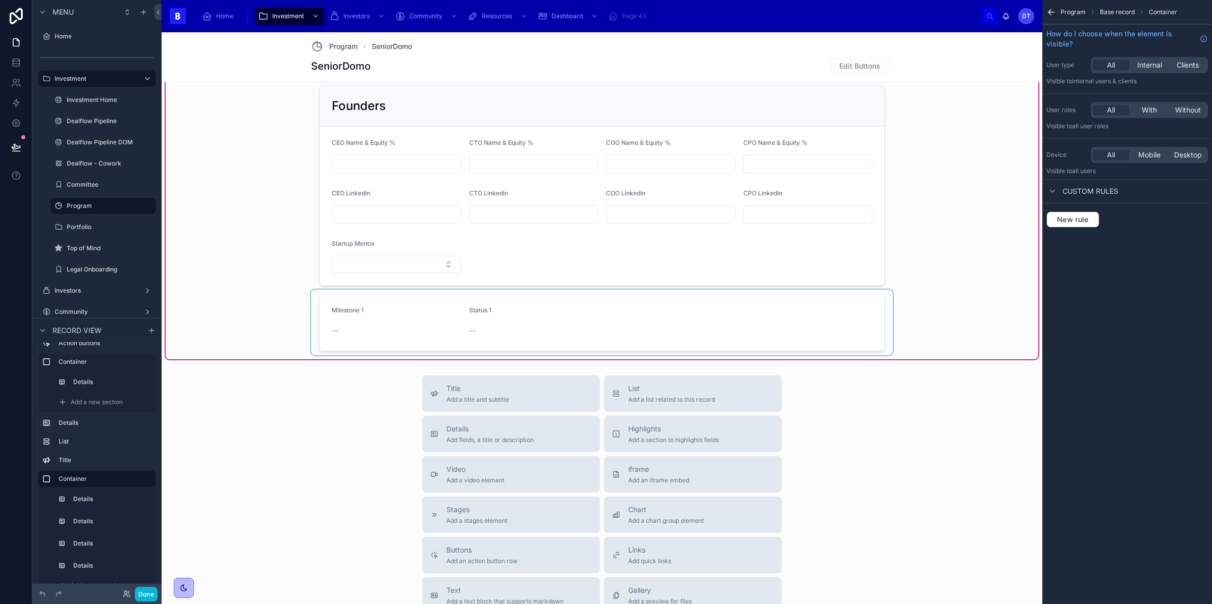
click at [479, 312] on div at bounding box center [602, 323] width 582 height 66
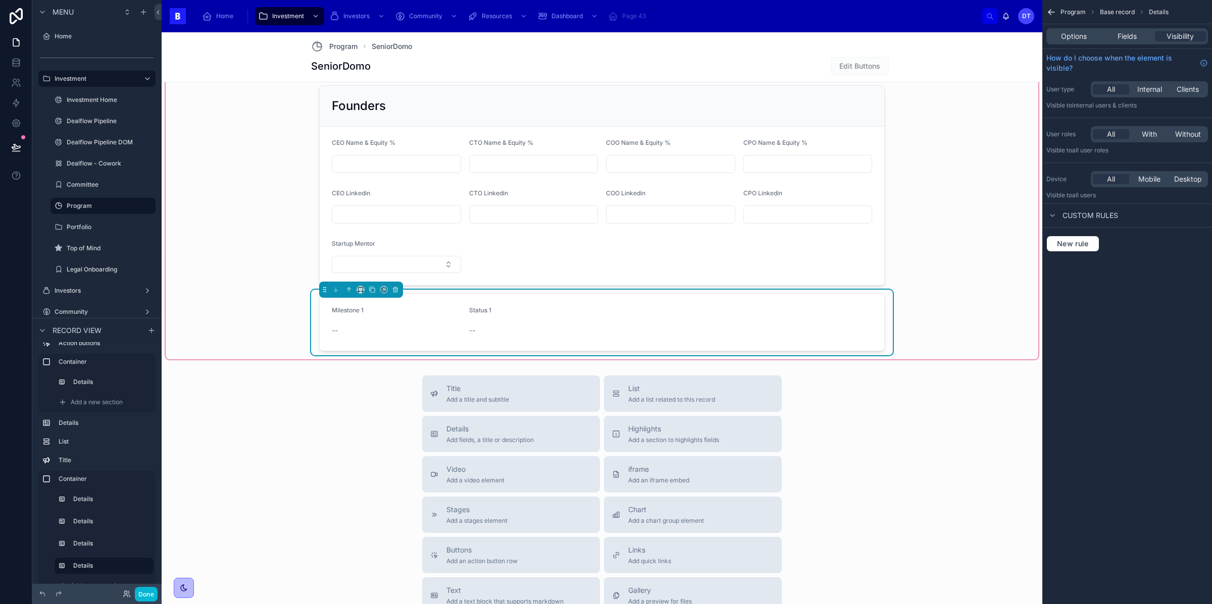
click at [487, 325] on div "Status 1 --" at bounding box center [533, 323] width 129 height 32
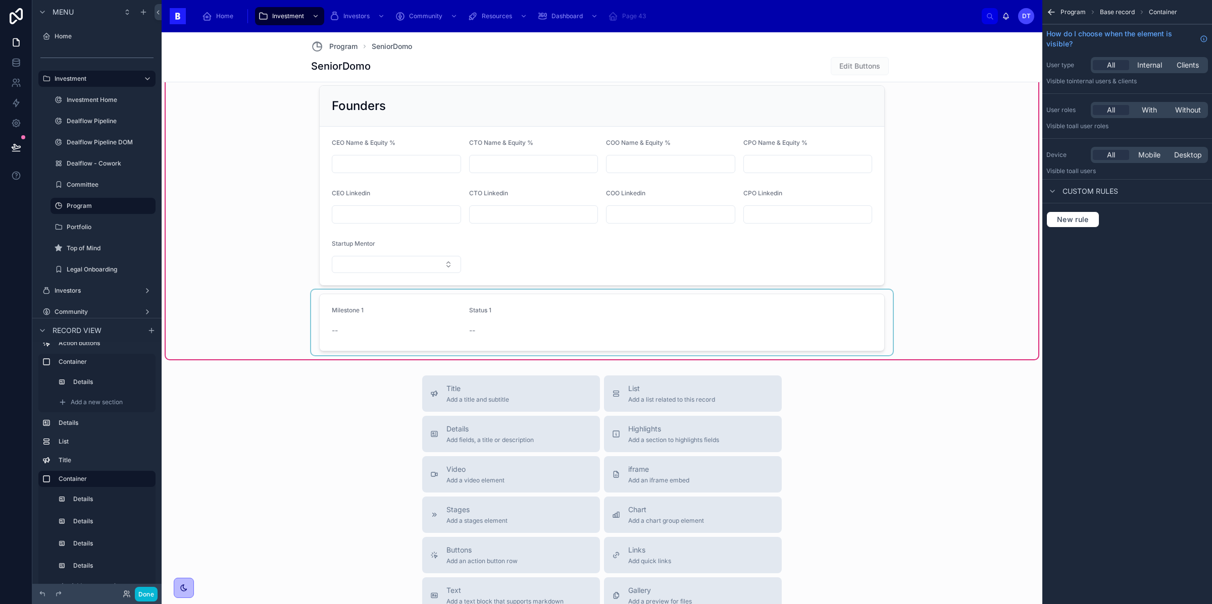
click at [487, 324] on div at bounding box center [602, 323] width 582 height 66
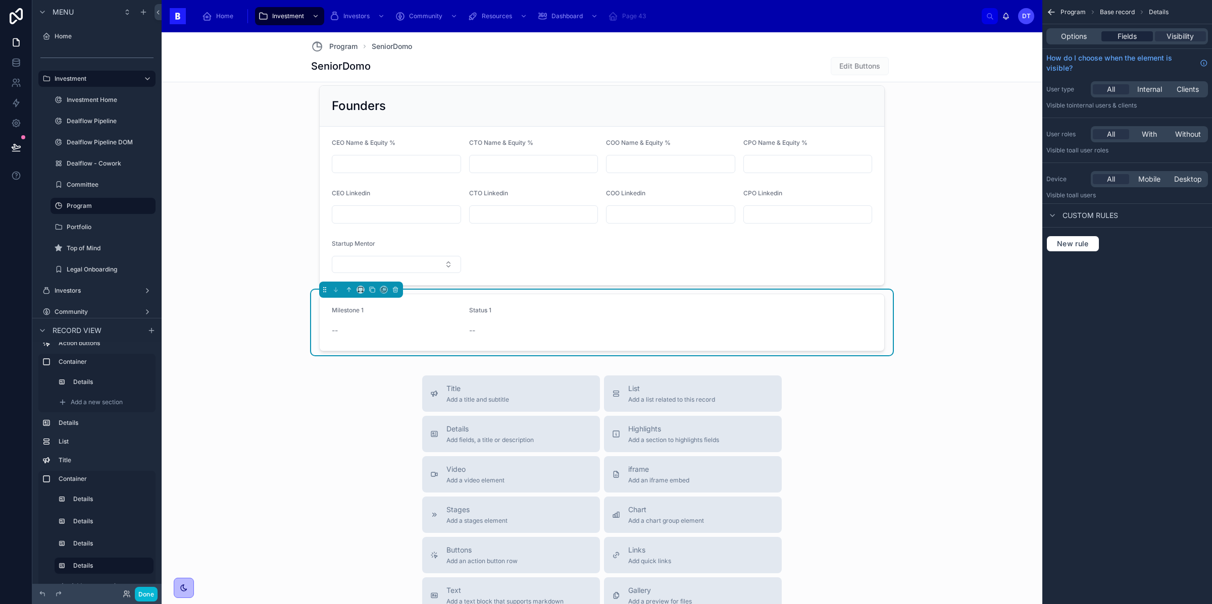
click at [1123, 38] on span "Fields" at bounding box center [1127, 36] width 19 height 10
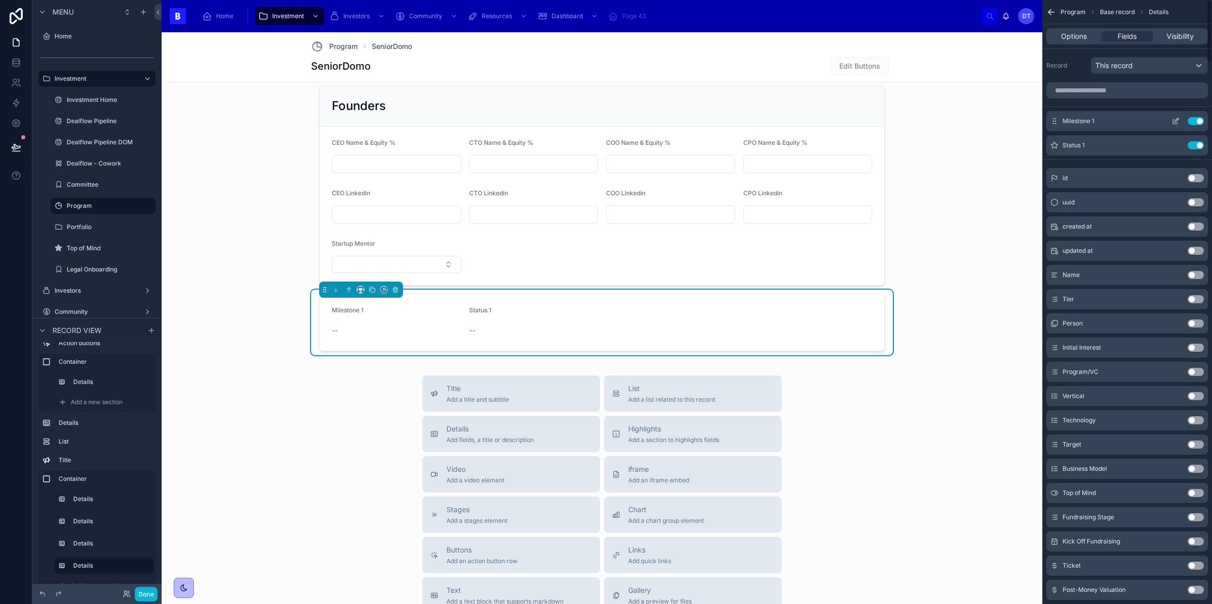
click at [1173, 120] on icon "scrollable content" at bounding box center [1175, 122] width 5 height 5
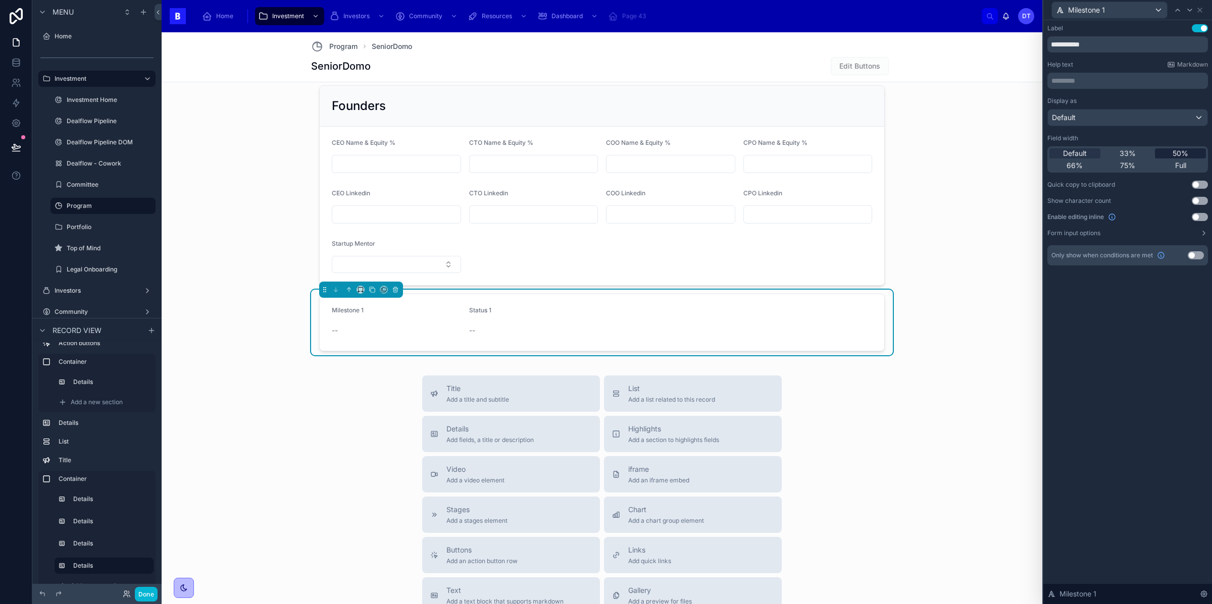
click at [1173, 157] on span "50%" at bounding box center [1181, 153] width 16 height 10
click at [1195, 215] on button "Use setting" at bounding box center [1200, 217] width 16 height 8
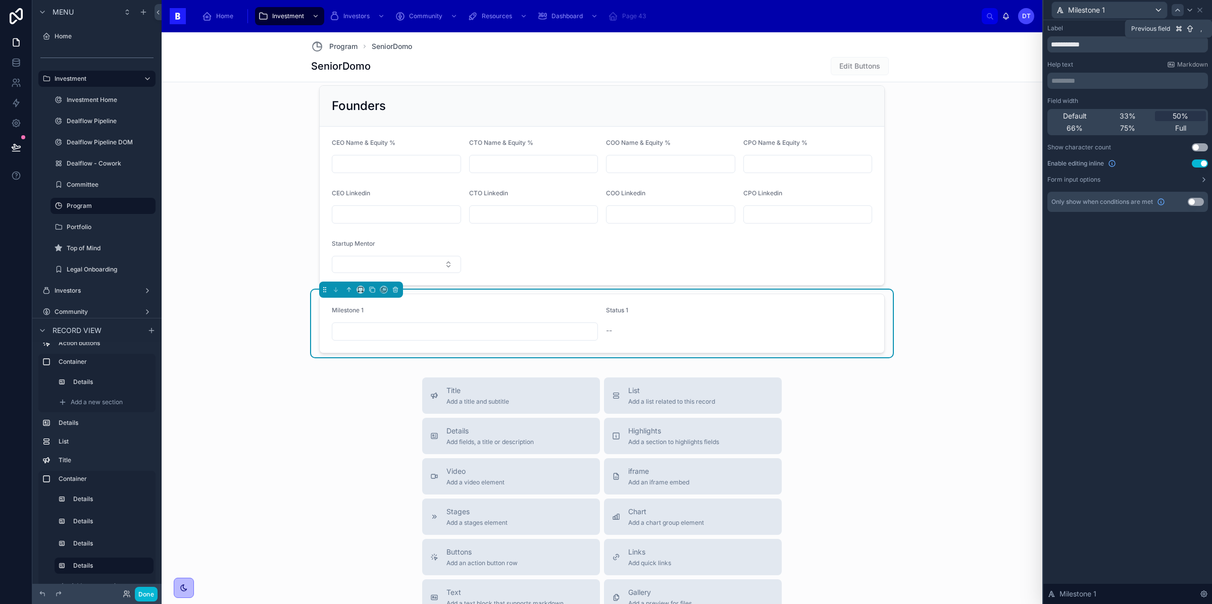
click at [1179, 13] on icon at bounding box center [1178, 10] width 8 height 8
click at [1199, 163] on button "Use setting" at bounding box center [1200, 164] width 16 height 8
click at [1183, 114] on span "50%" at bounding box center [1181, 116] width 16 height 10
click at [647, 335] on icon at bounding box center [650, 330] width 9 height 9
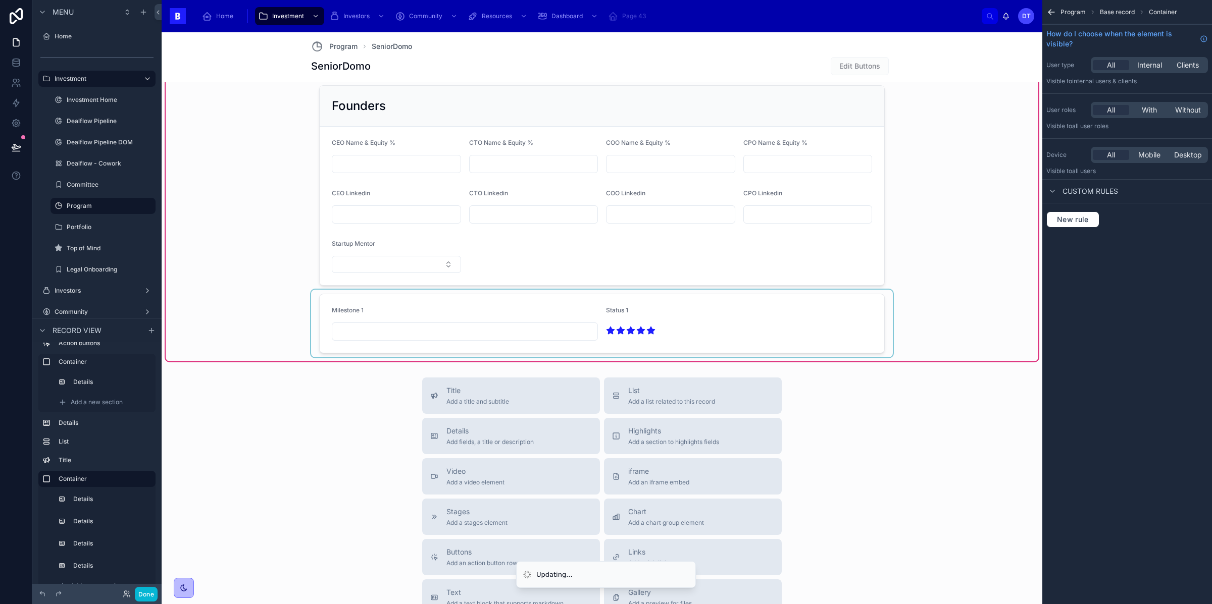
click at [496, 340] on div at bounding box center [602, 324] width 582 height 68
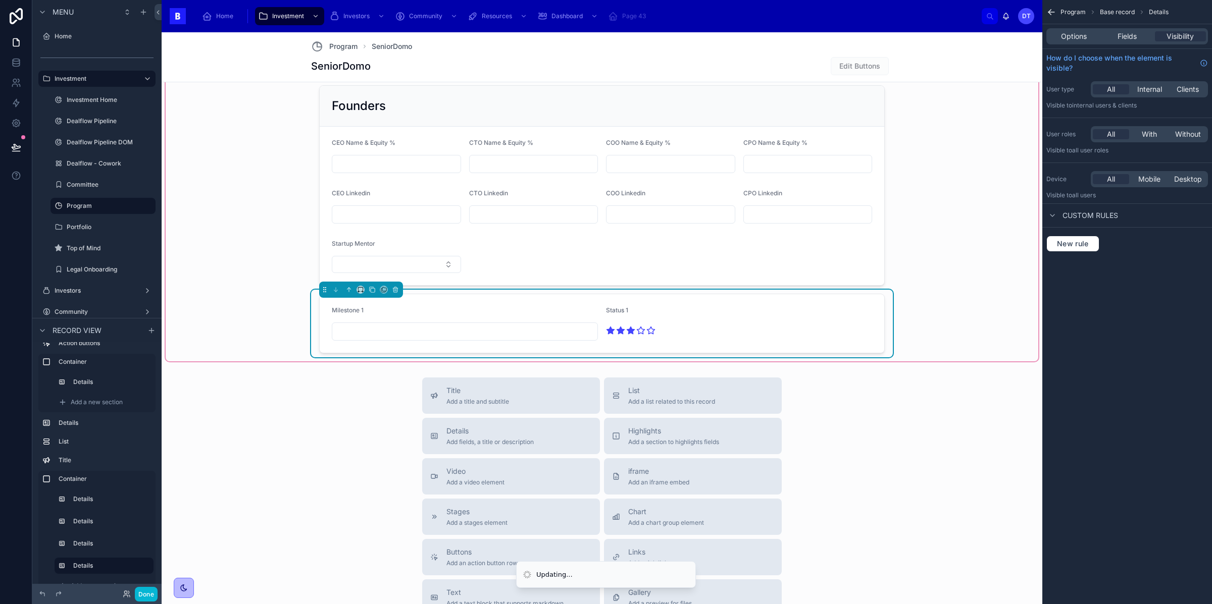
click at [631, 331] on icon at bounding box center [631, 330] width 8 height 7
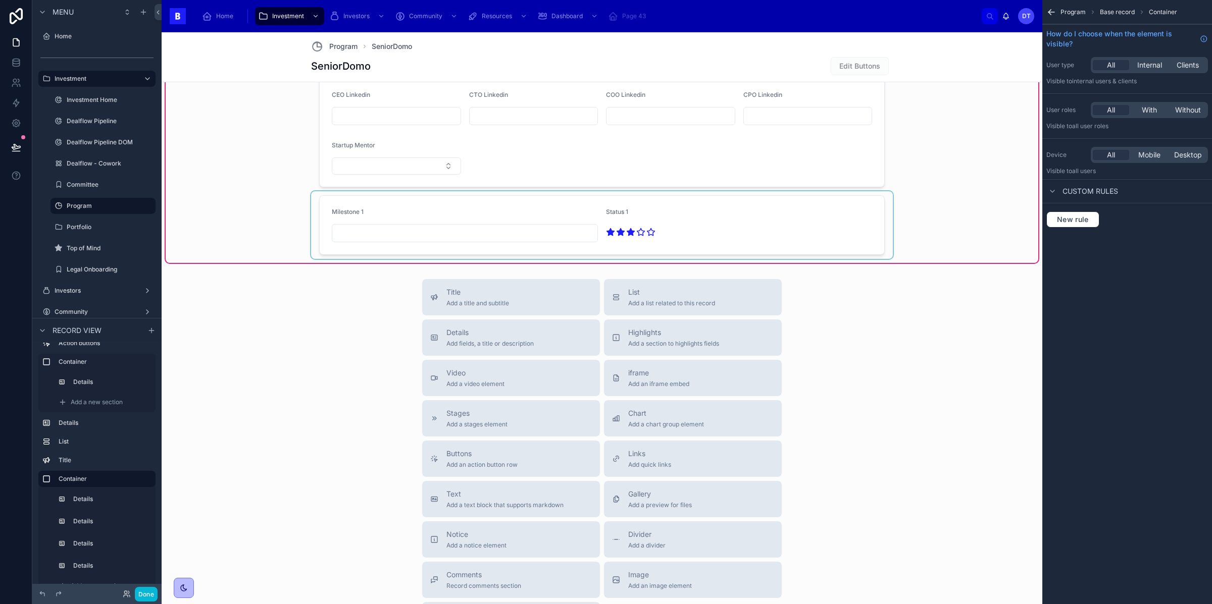
scroll to position [1281, 0]
click at [625, 210] on div at bounding box center [602, 223] width 582 height 68
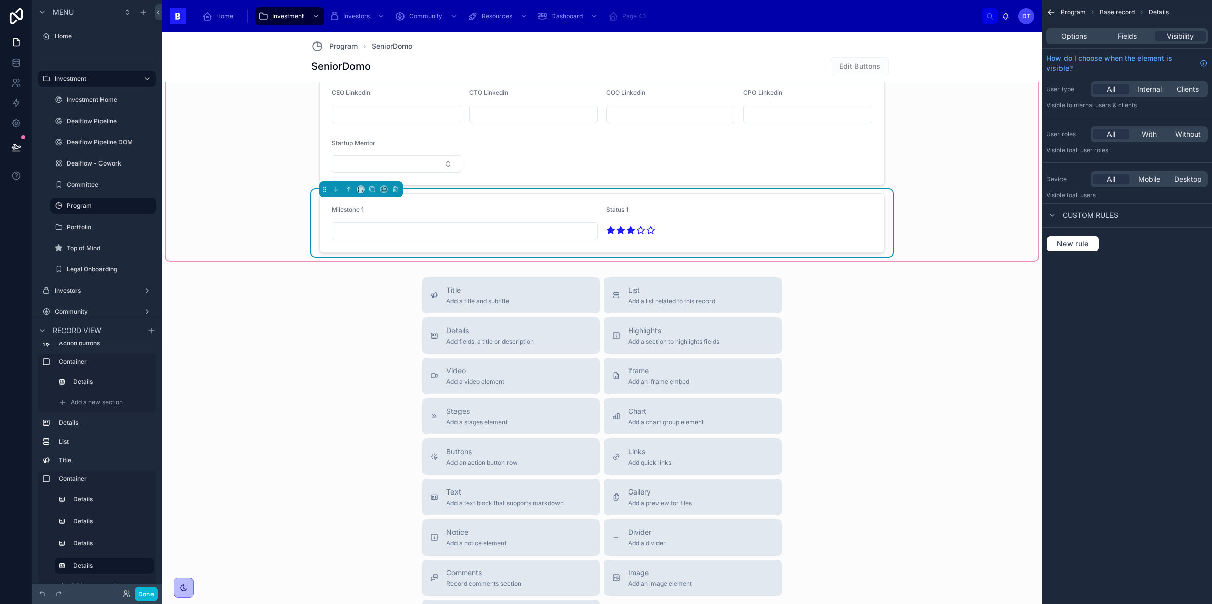
click at [618, 214] on label "Status 1" at bounding box center [617, 210] width 22 height 8
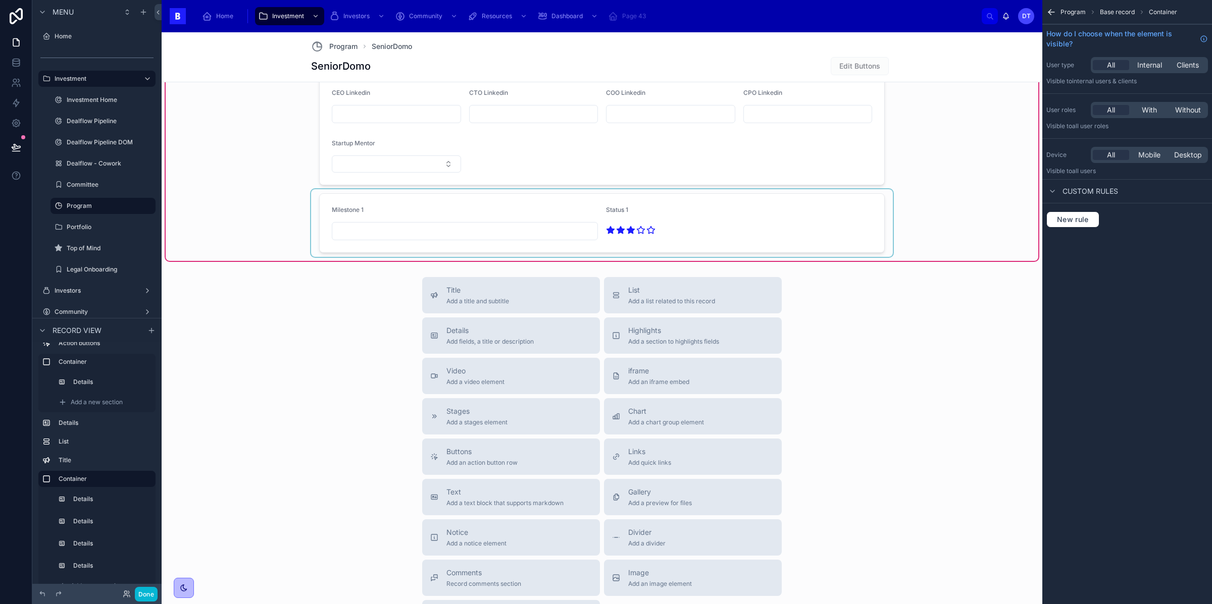
click at [618, 217] on div at bounding box center [602, 223] width 582 height 68
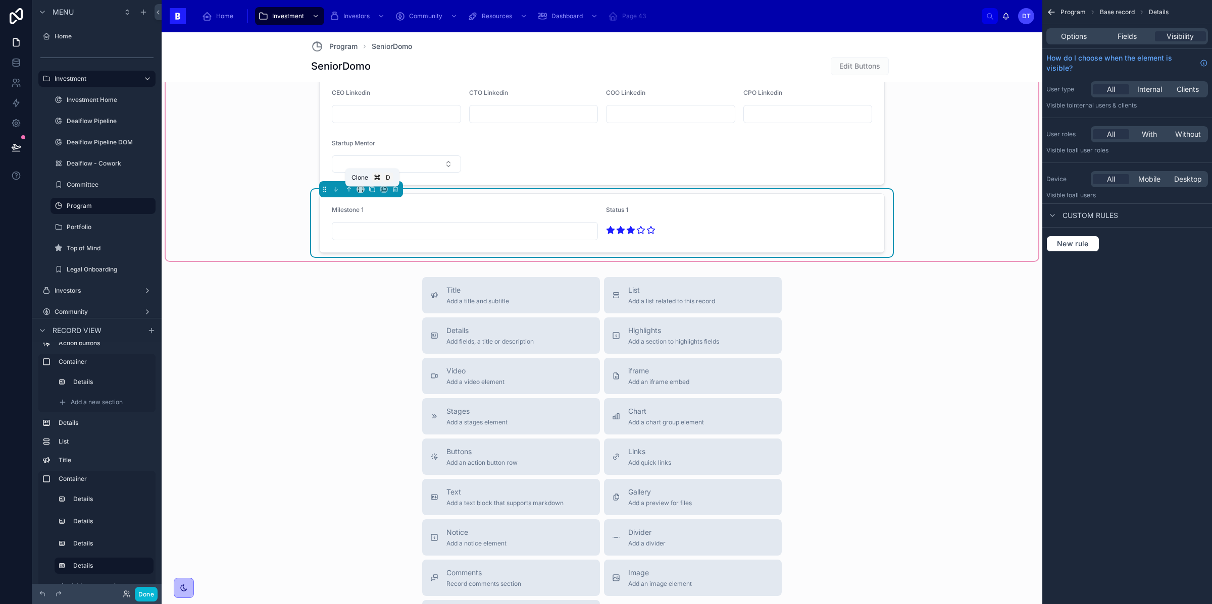
click at [372, 191] on icon at bounding box center [372, 189] width 7 height 7
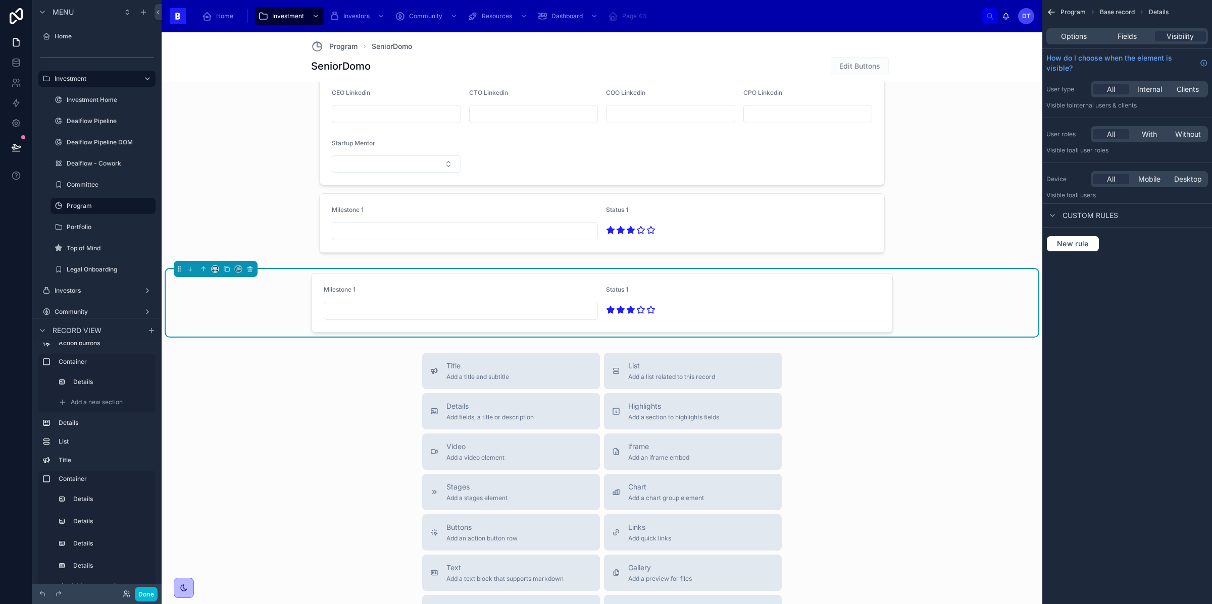
click at [755, 305] on div at bounding box center [743, 310] width 274 height 16
click at [1122, 37] on span "Fields" at bounding box center [1127, 36] width 19 height 10
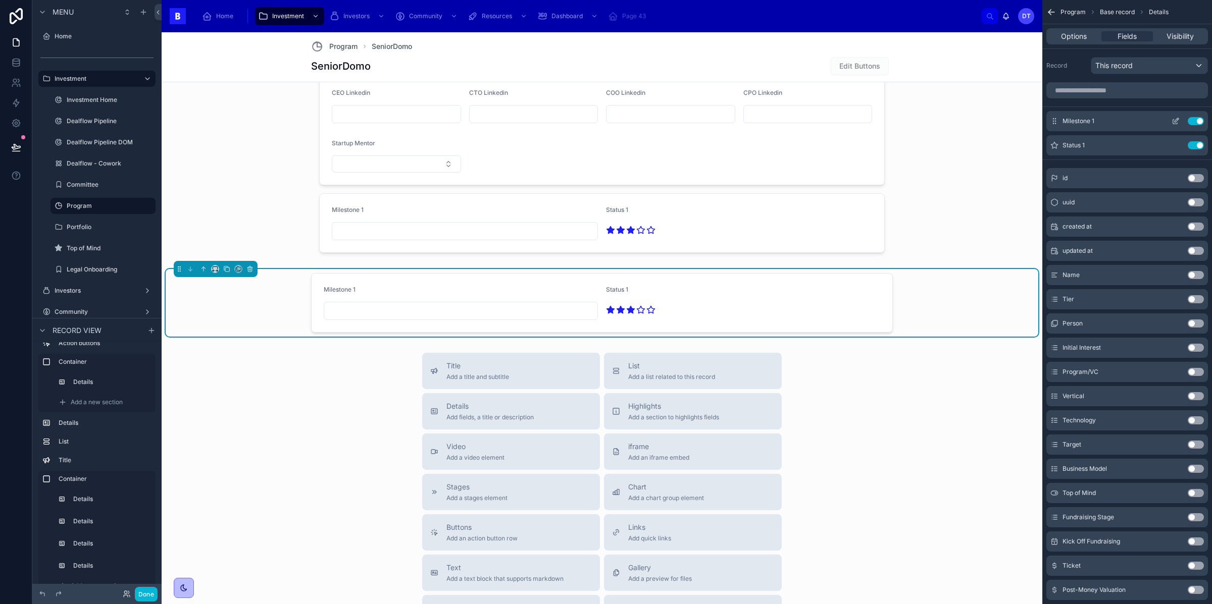
click at [1195, 120] on button "Use setting" at bounding box center [1196, 121] width 16 height 8
click at [1196, 120] on button "Use setting" at bounding box center [1196, 121] width 16 height 8
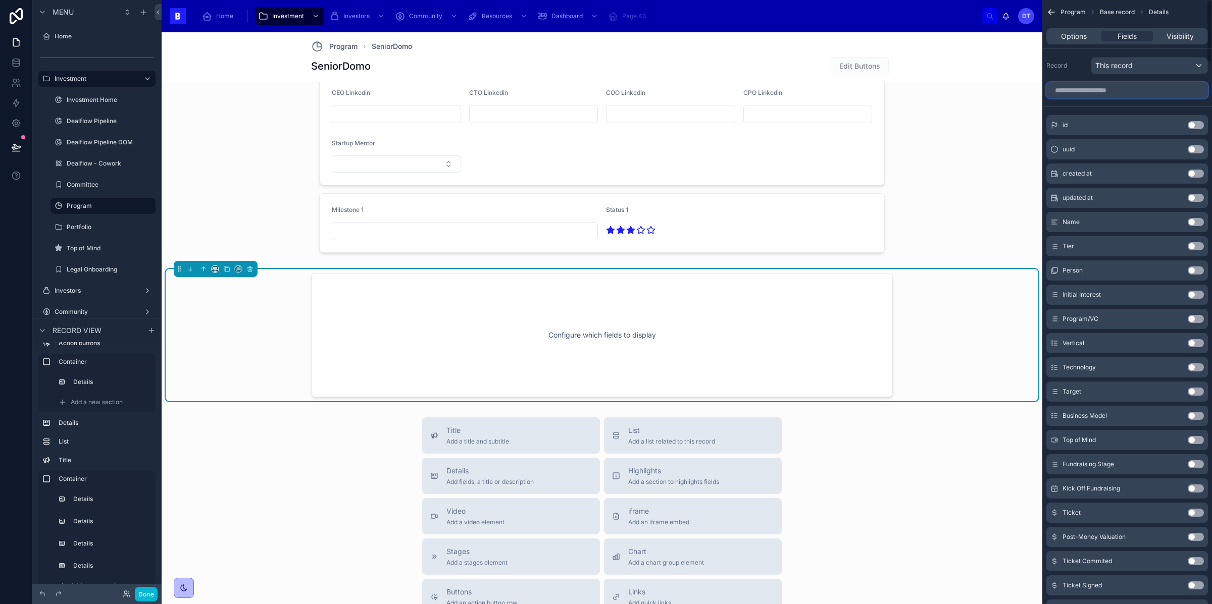
click at [1115, 92] on input "scrollable content" at bounding box center [1127, 90] width 162 height 16
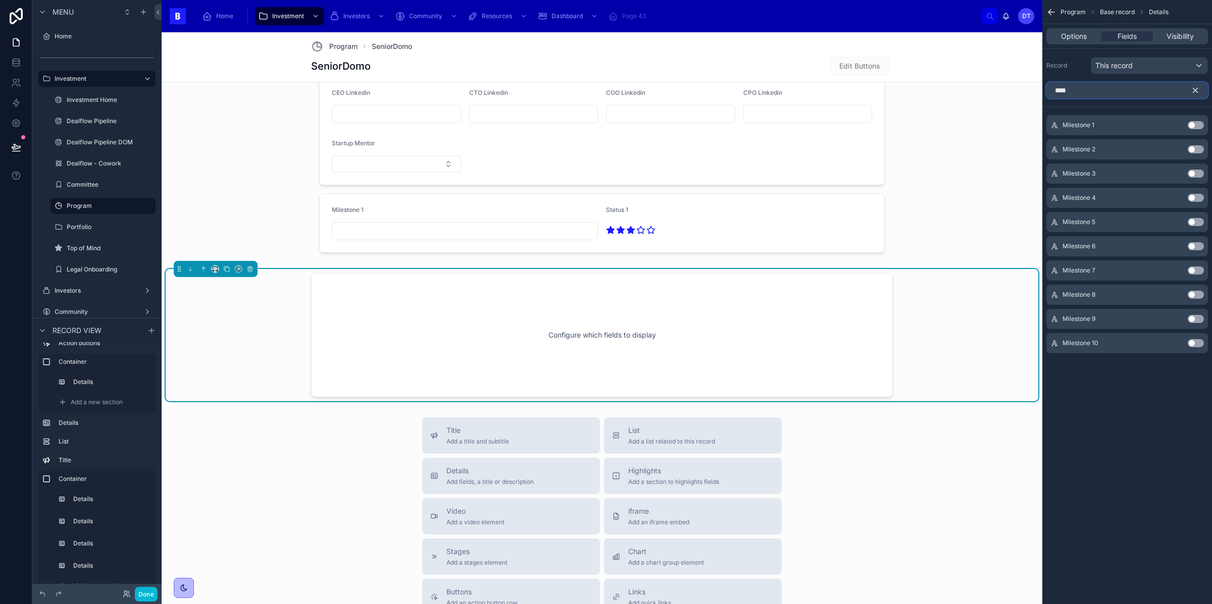
type input "****"
click at [1195, 149] on button "Use setting" at bounding box center [1196, 149] width 16 height 8
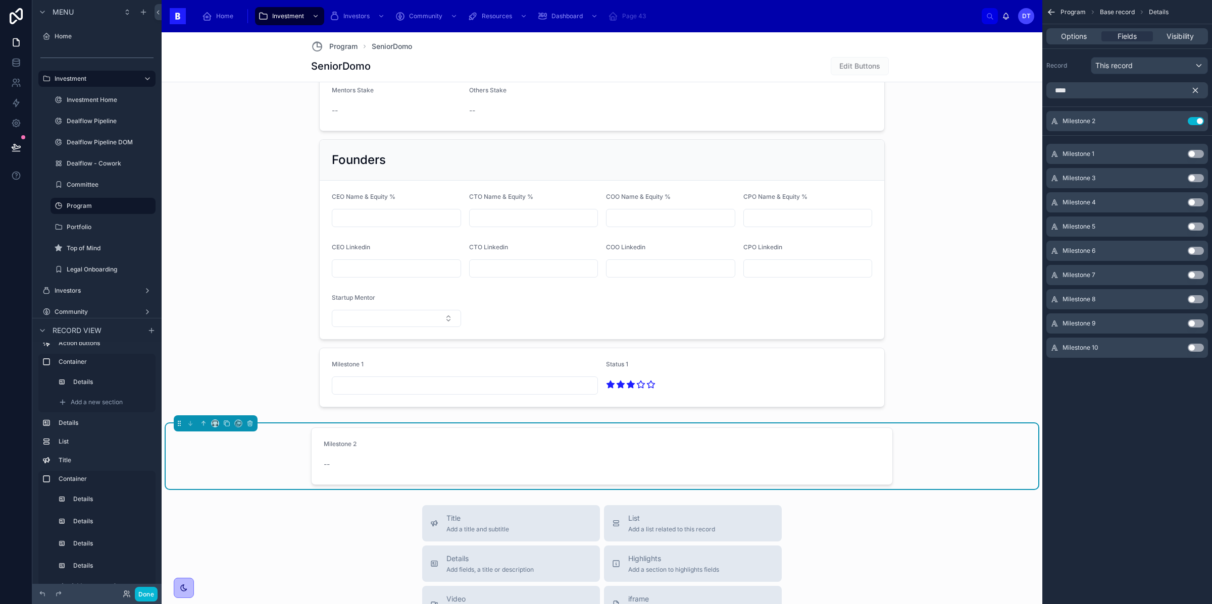
scroll to position [1140, 0]
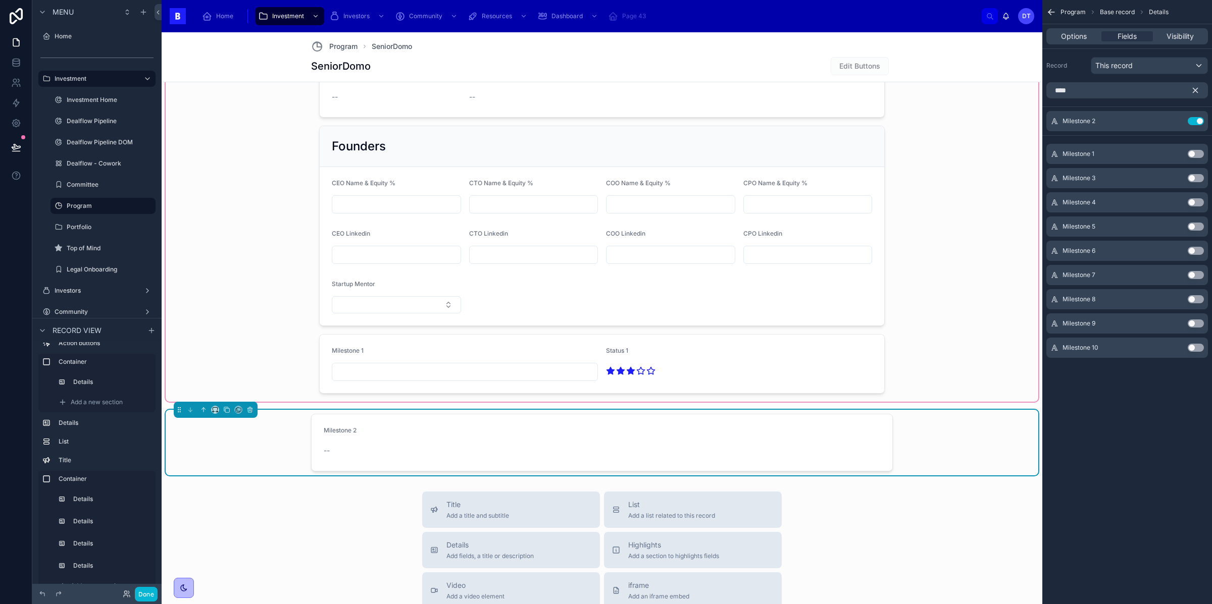
click at [527, 350] on div at bounding box center [602, 69] width 873 height 665
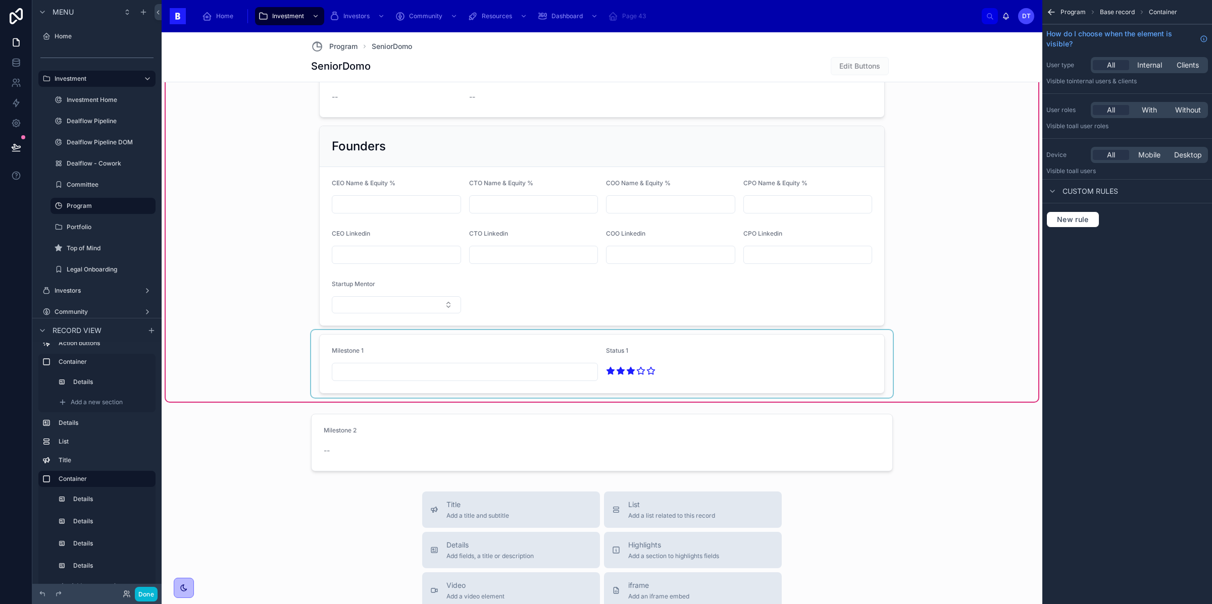
click at [813, 348] on div at bounding box center [602, 364] width 582 height 68
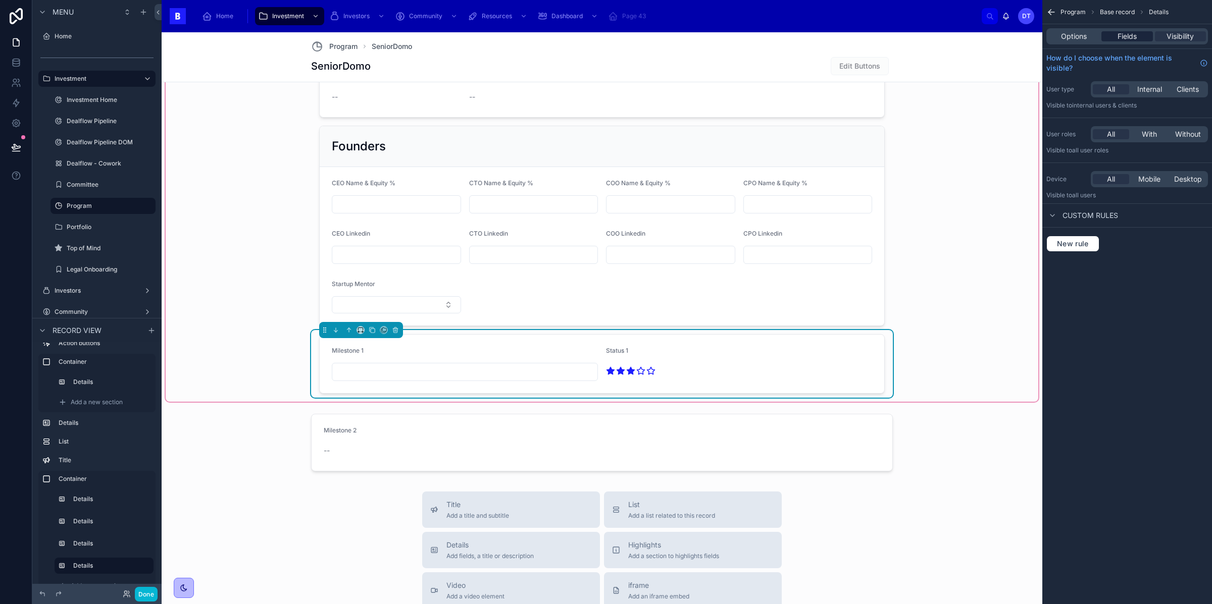
click at [1124, 38] on span "Fields" at bounding box center [1127, 36] width 19 height 10
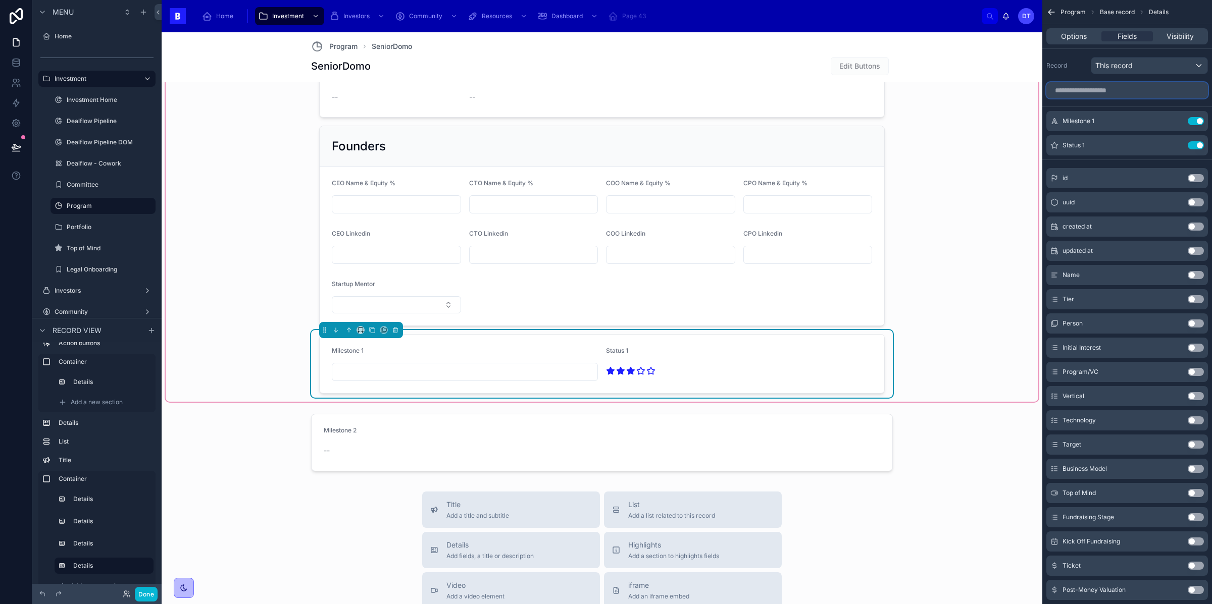
click at [1111, 94] on input "scrollable content" at bounding box center [1127, 90] width 162 height 16
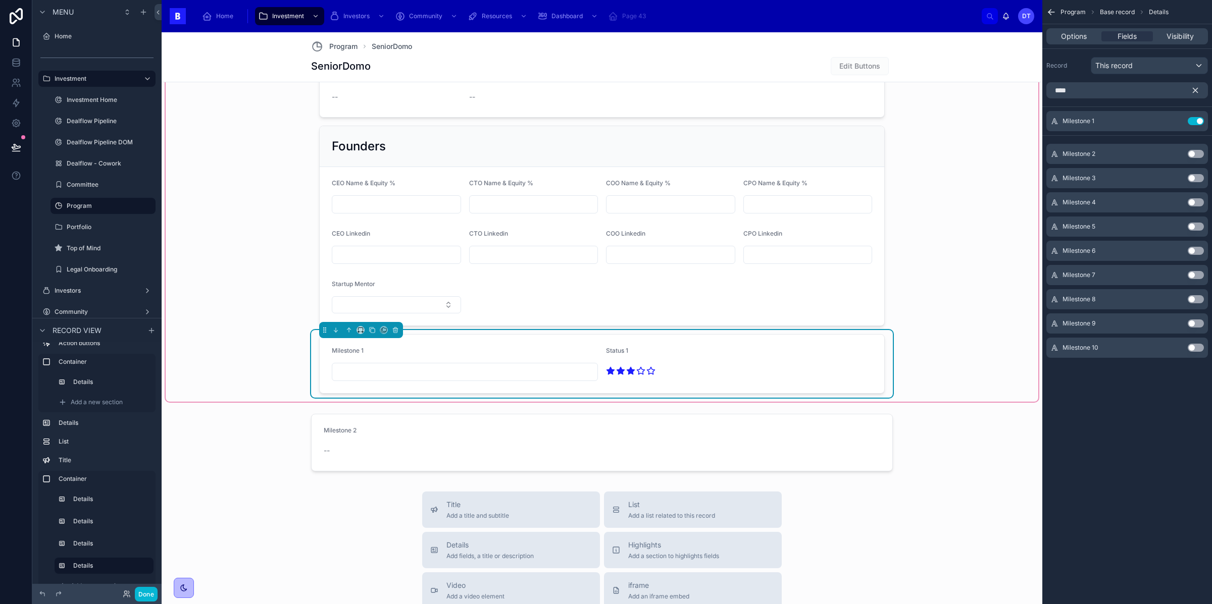
click at [1191, 153] on button "Use setting" at bounding box center [1196, 154] width 16 height 8
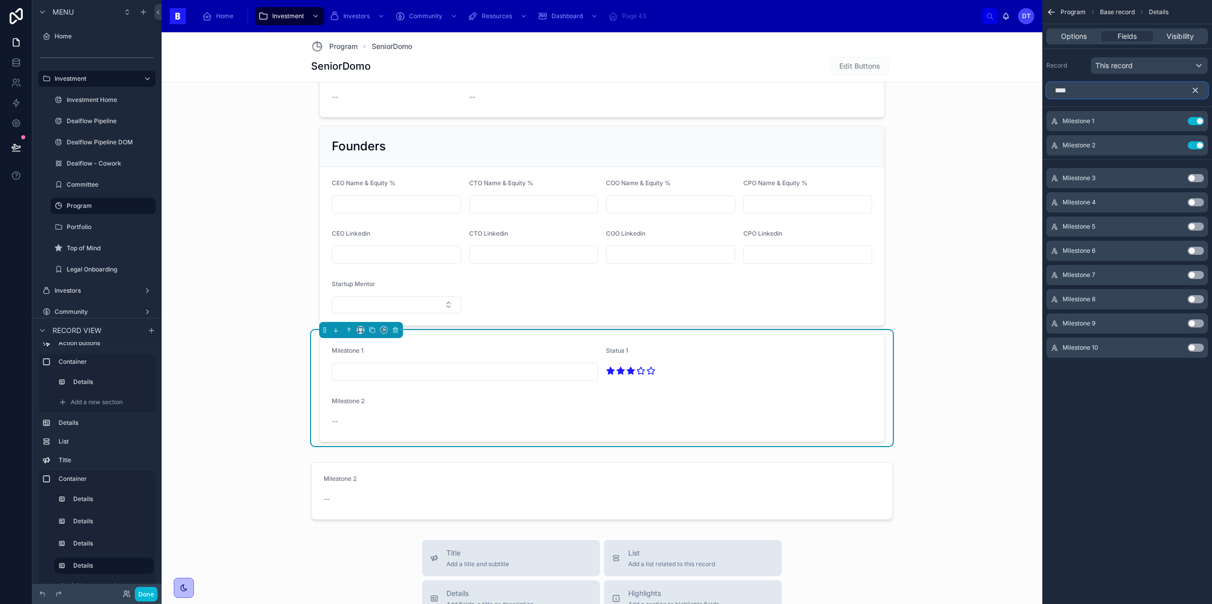
click at [1097, 90] on input "****" at bounding box center [1127, 90] width 162 height 16
click at [1097, 89] on input "****" at bounding box center [1127, 90] width 162 height 16
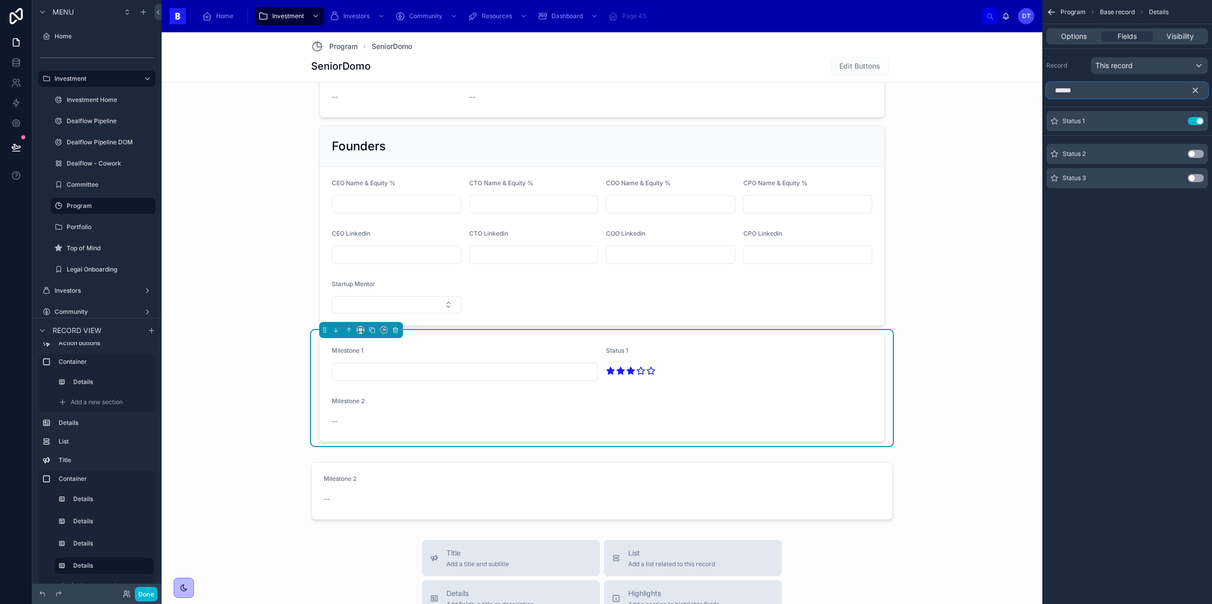
type input "******"
click at [1194, 154] on button "Use setting" at bounding box center [1196, 154] width 16 height 8
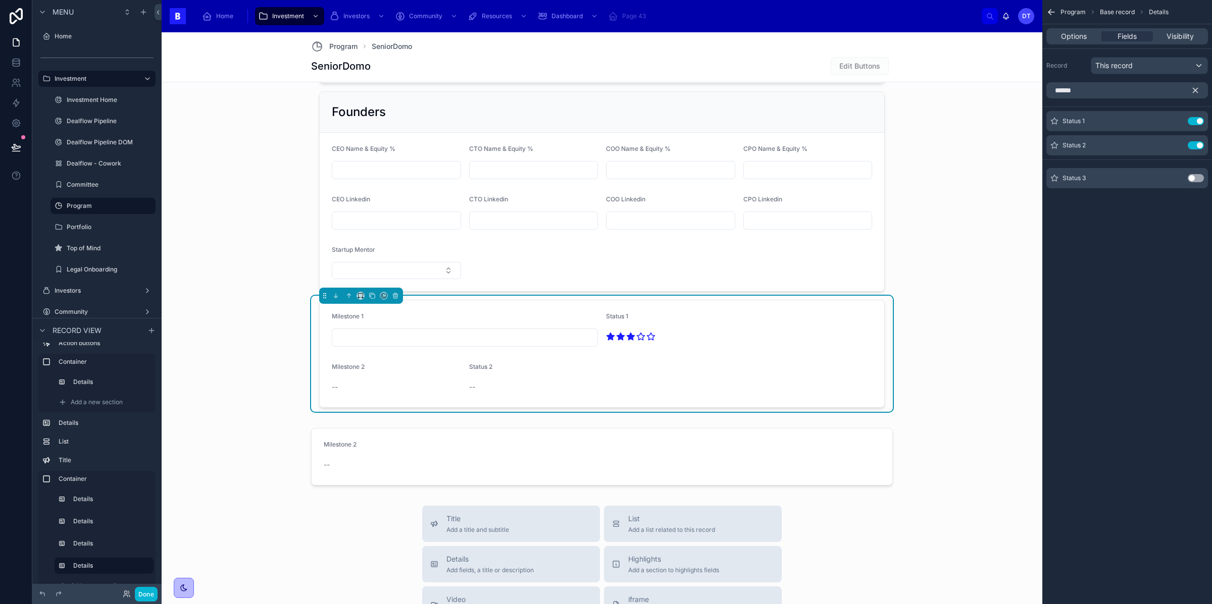
scroll to position [1176, 0]
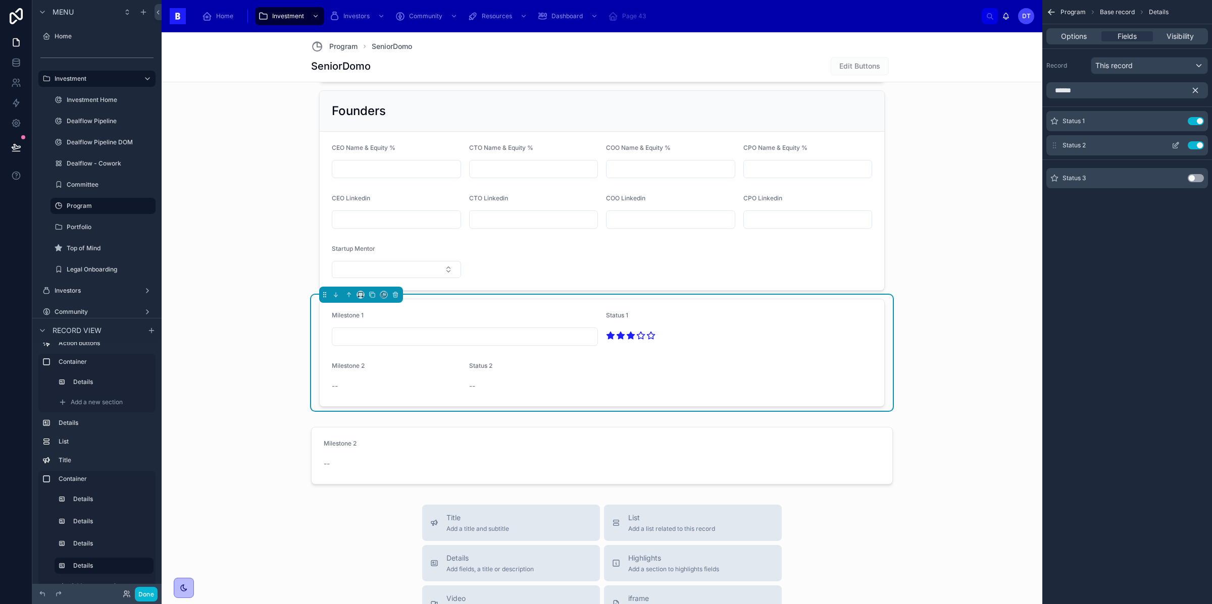
click at [1178, 144] on icon "scrollable content" at bounding box center [1177, 144] width 4 height 4
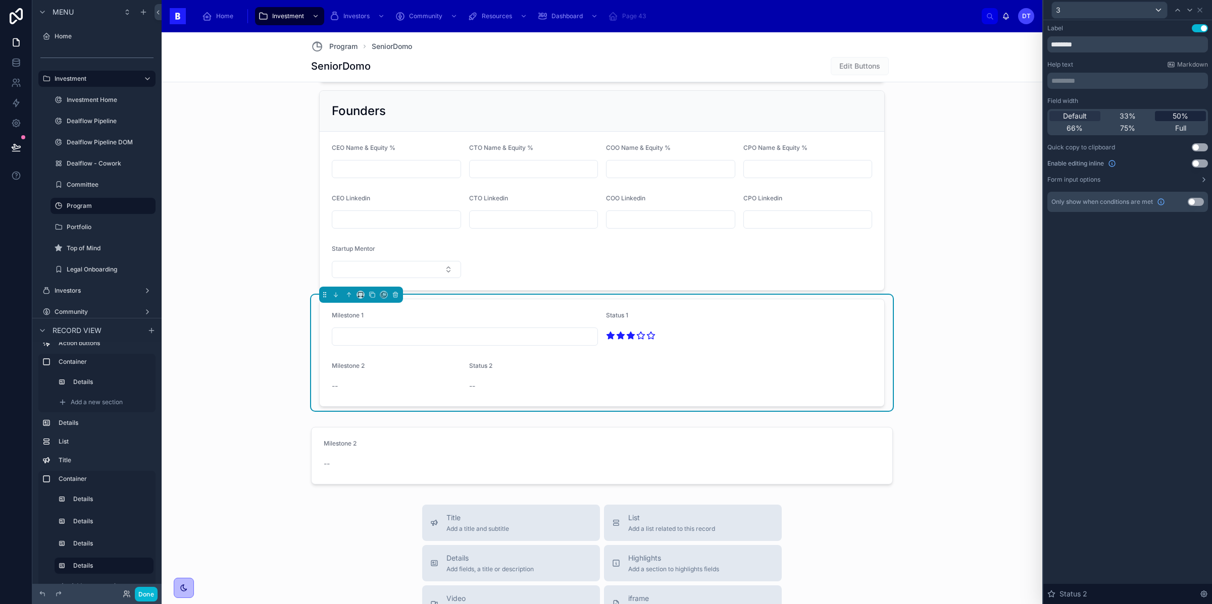
click at [1186, 117] on span "50%" at bounding box center [1181, 116] width 16 height 10
click at [623, 394] on div "--" at bounding box center [602, 386] width 266 height 16
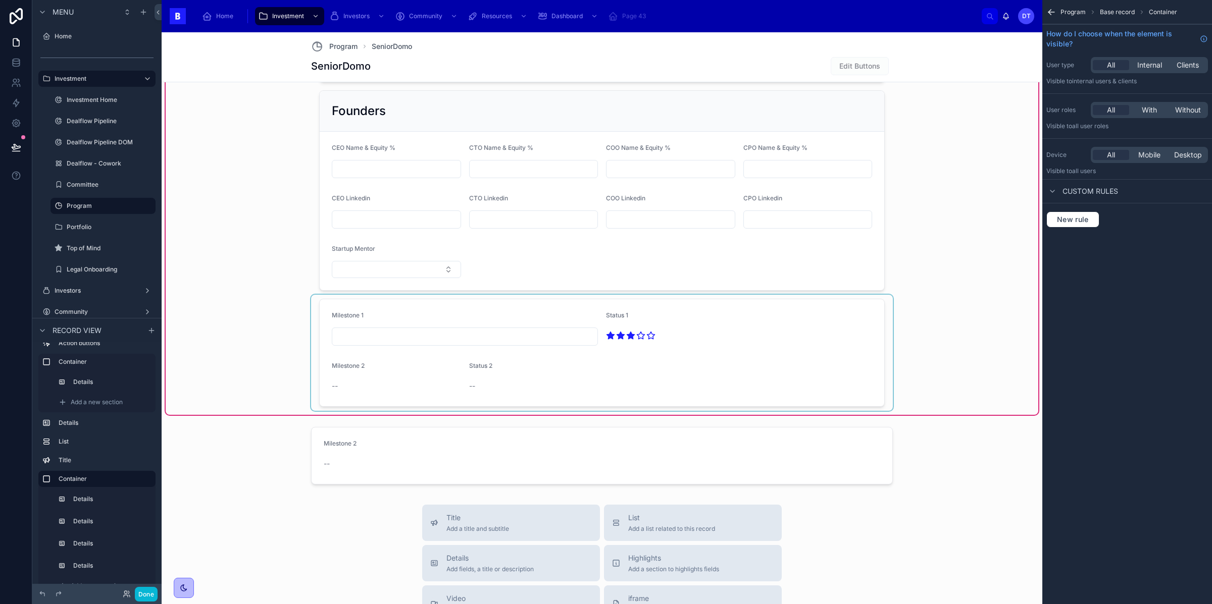
click at [575, 388] on div at bounding box center [602, 353] width 582 height 116
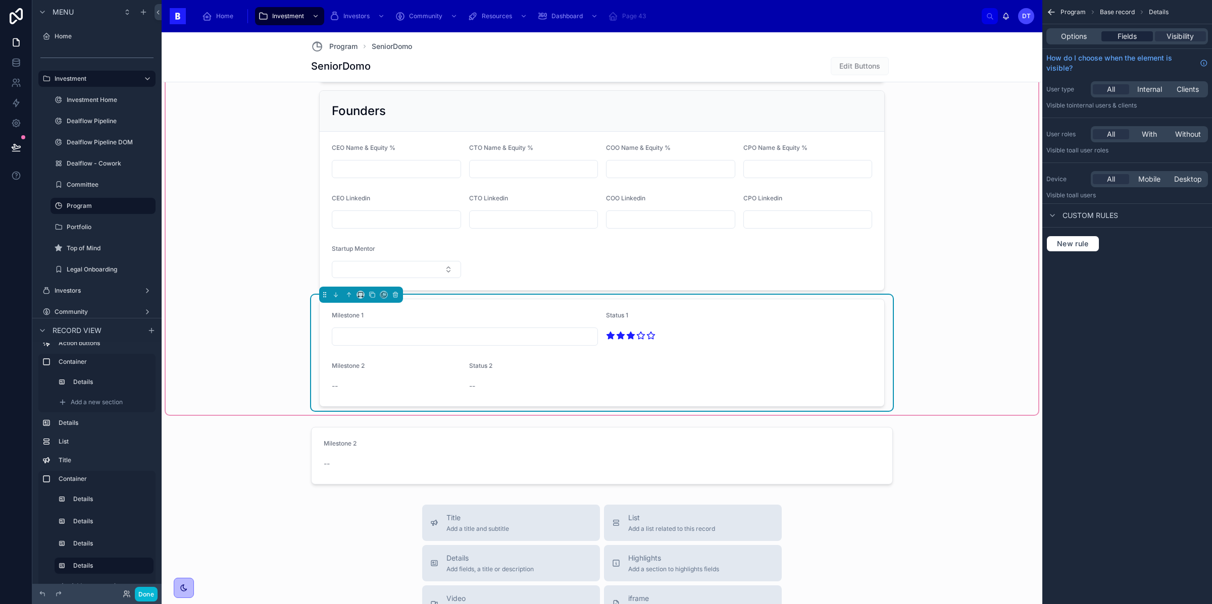
click at [1137, 39] on div "Fields" at bounding box center [1126, 36] width 51 height 10
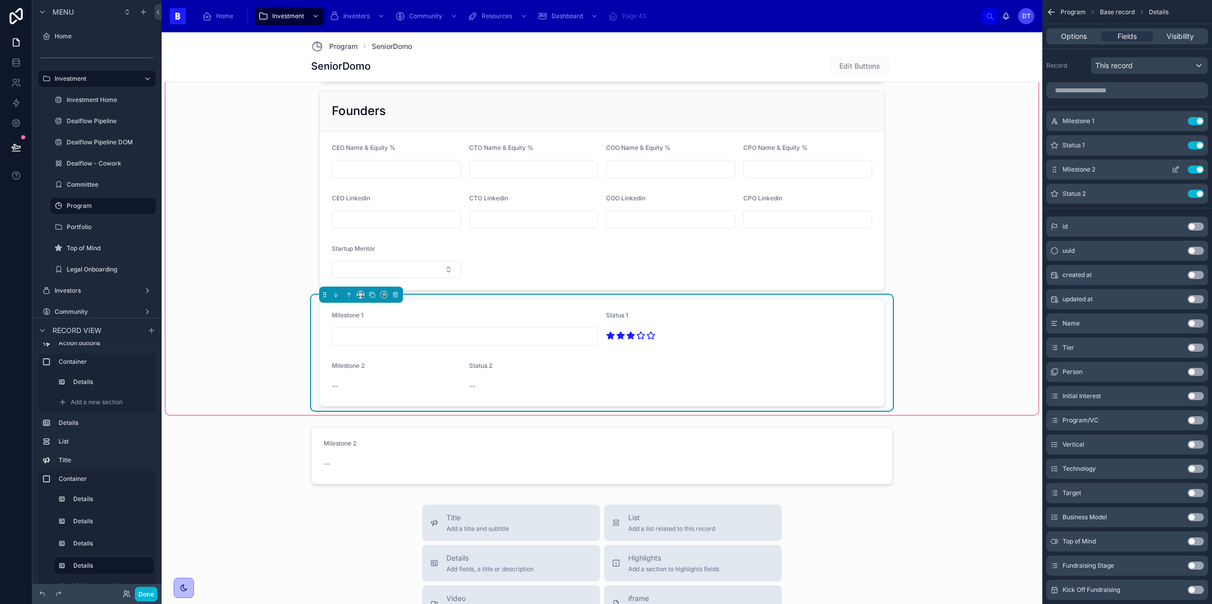
click at [1176, 168] on icon "scrollable content" at bounding box center [1177, 169] width 4 height 4
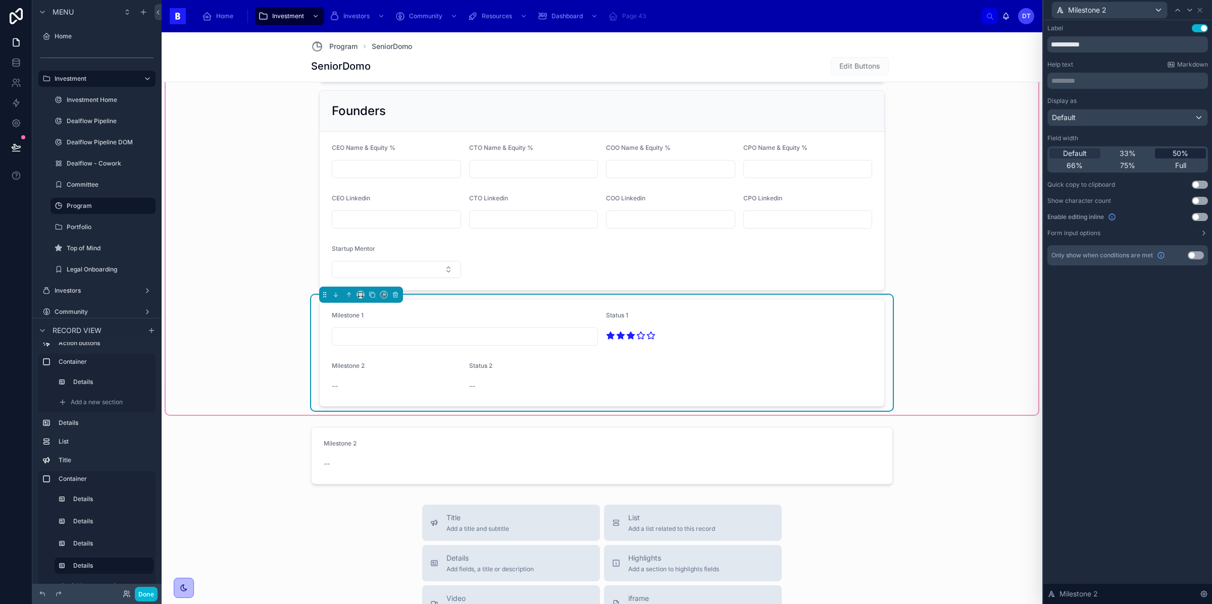
click at [1178, 158] on span "50%" at bounding box center [1181, 153] width 16 height 10
click at [1178, 7] on icon at bounding box center [1178, 10] width 8 height 8
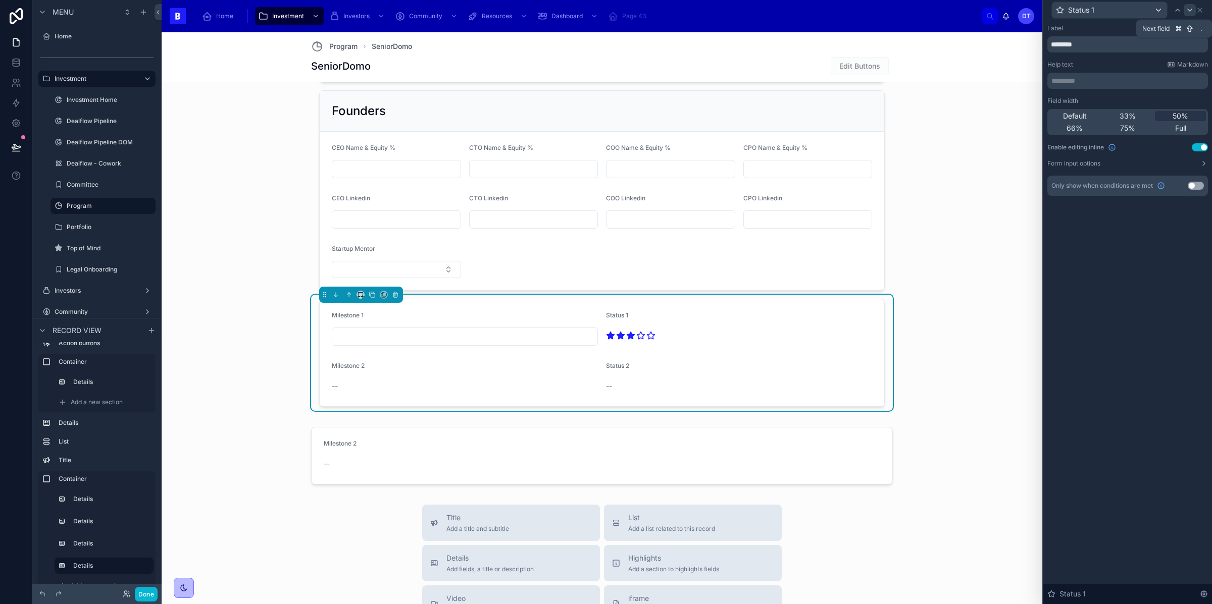
click at [1189, 12] on icon at bounding box center [1190, 10] width 8 height 8
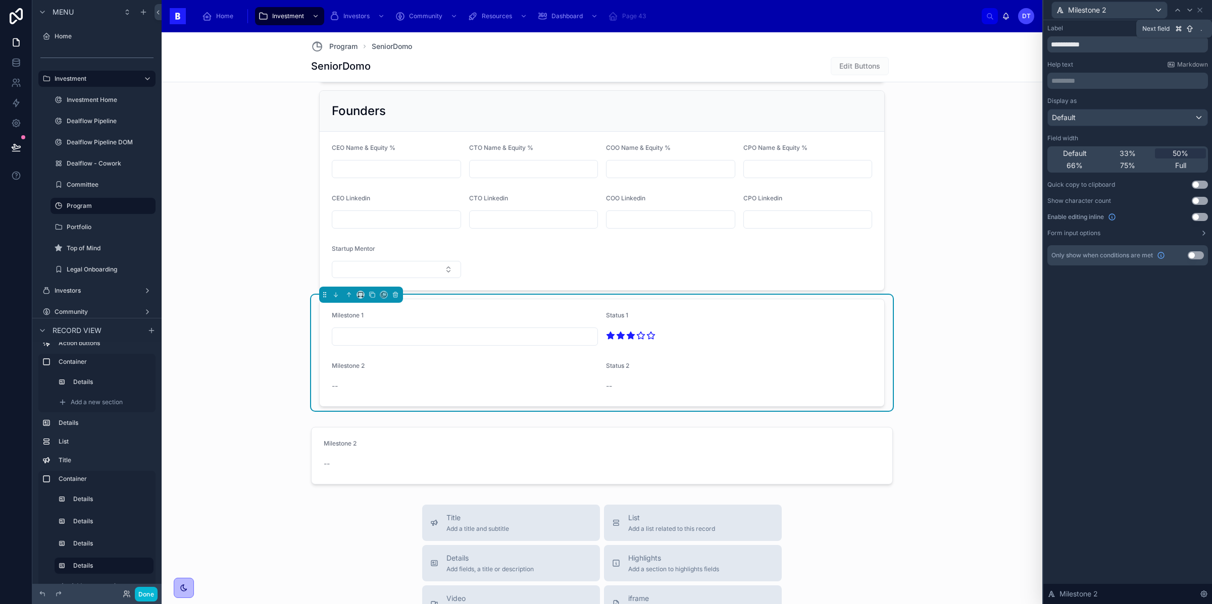
click at [1189, 12] on icon at bounding box center [1190, 10] width 8 height 8
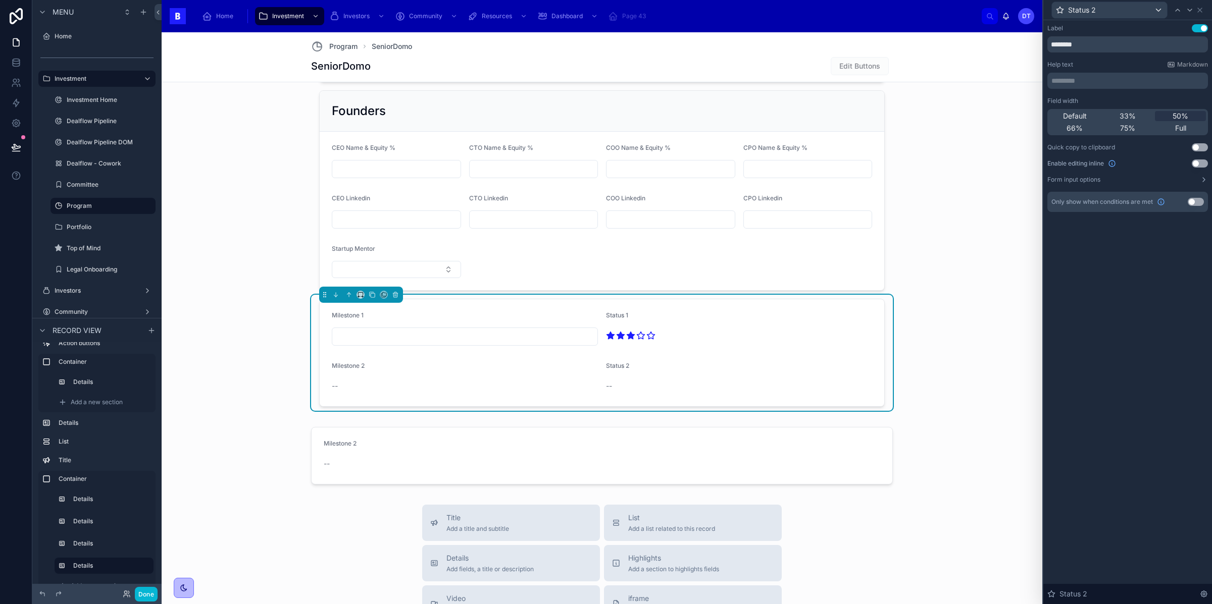
click at [1203, 161] on button "Use setting" at bounding box center [1200, 164] width 16 height 8
click at [1174, 9] on icon at bounding box center [1178, 10] width 8 height 8
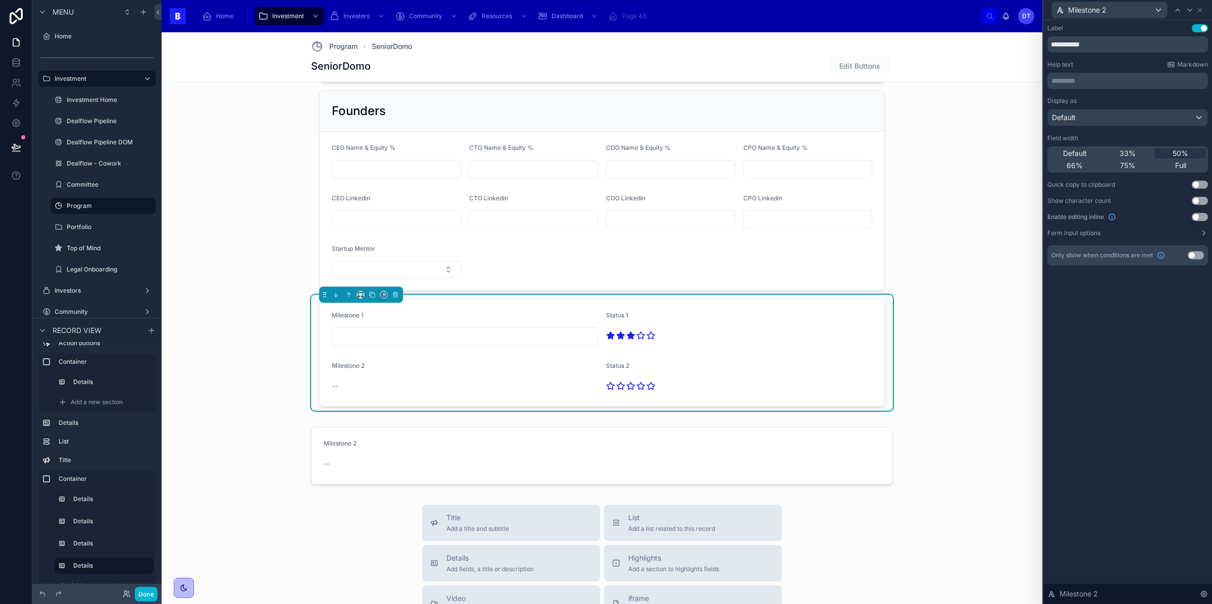
click at [1199, 212] on div "Display as Default Field width Default 33% 50% 66% 75% Full Quick copy to clipb…" at bounding box center [1127, 167] width 161 height 140
click at [1199, 216] on button "Use setting" at bounding box center [1200, 217] width 16 height 8
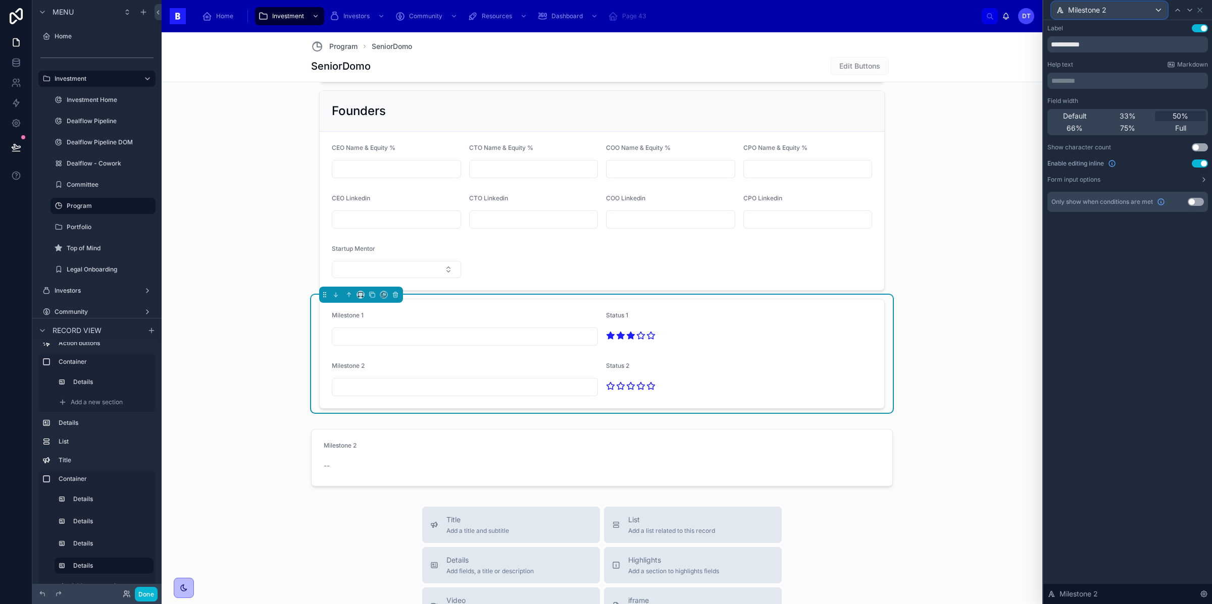
click at [1158, 12] on div "Milestone 2" at bounding box center [1109, 10] width 115 height 16
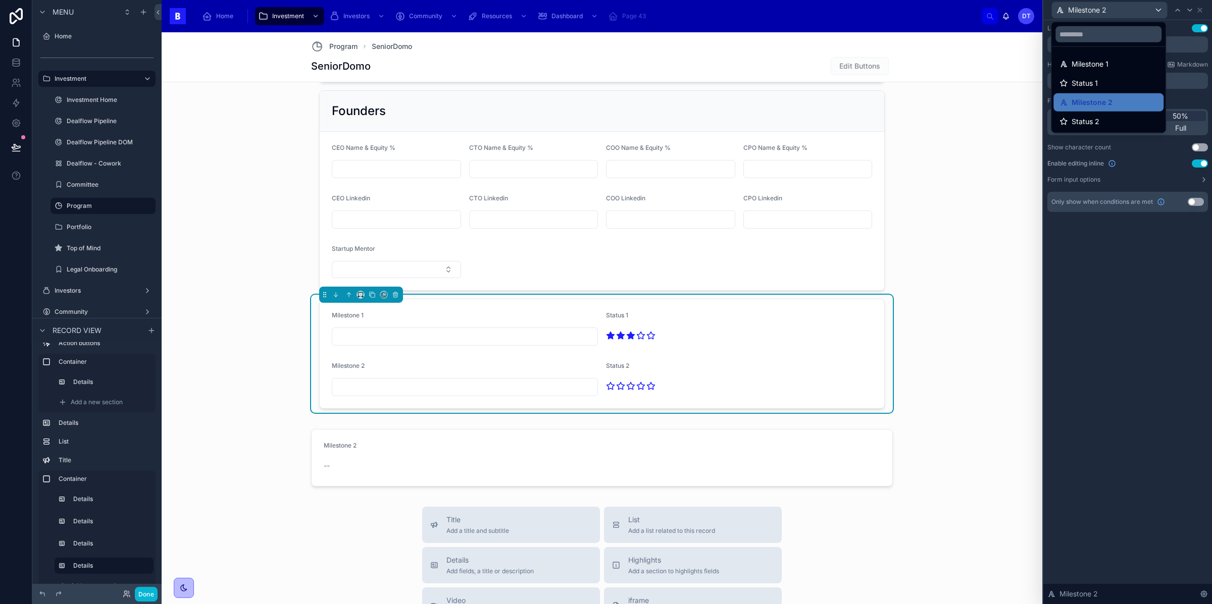
click at [1158, 11] on div at bounding box center [1127, 302] width 169 height 604
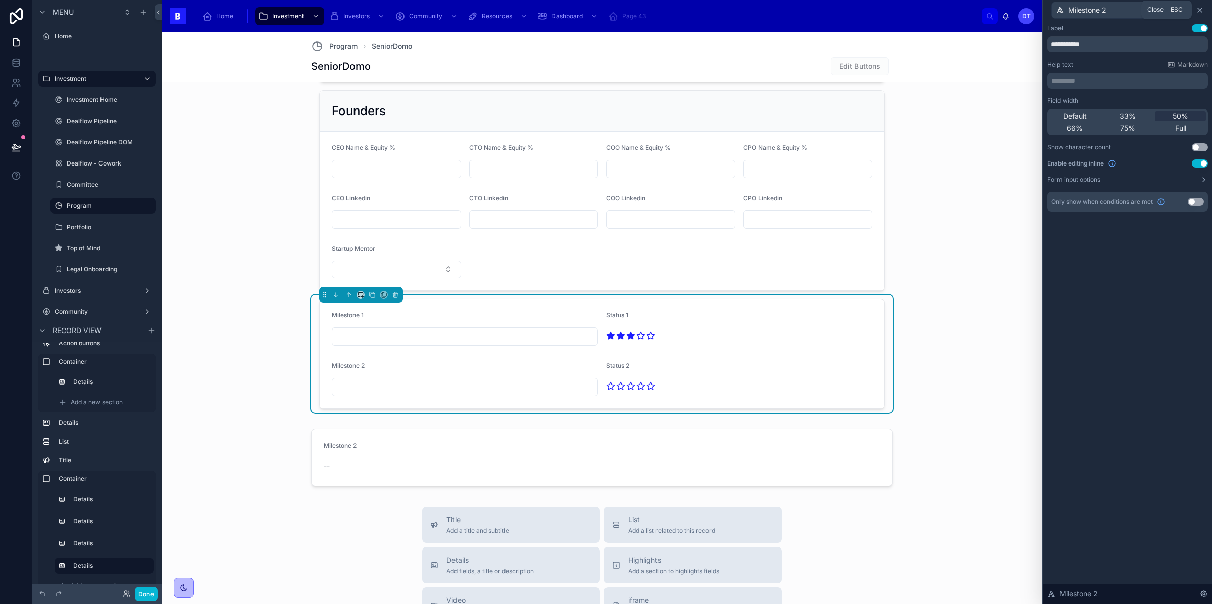
click at [1199, 10] on icon at bounding box center [1200, 10] width 8 height 8
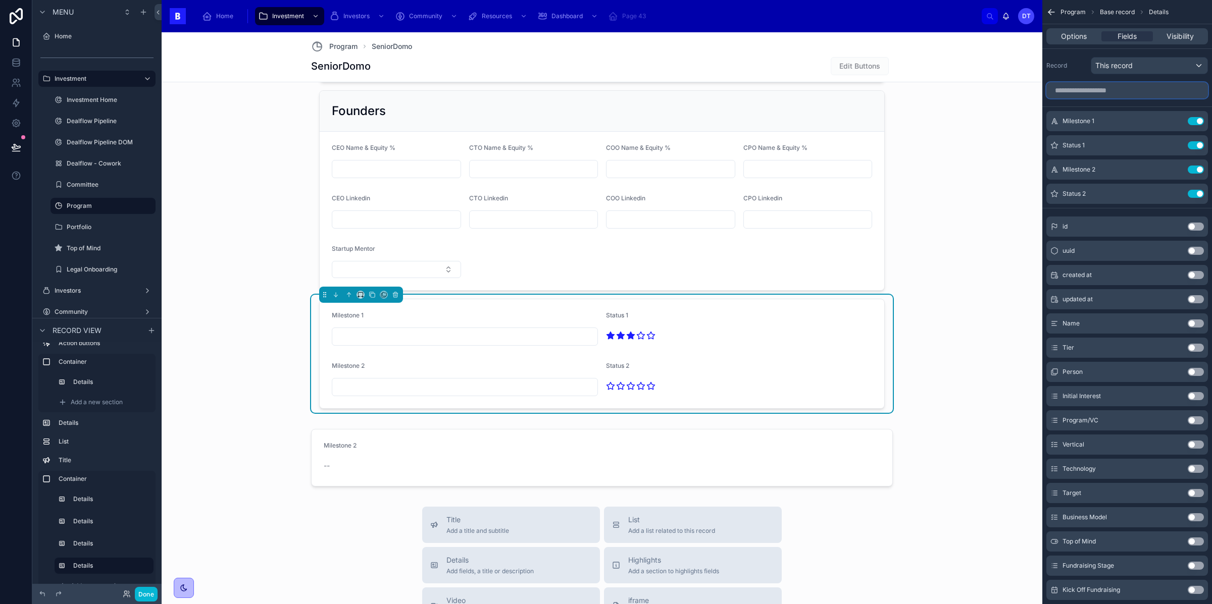
click at [1096, 91] on input "scrollable content" at bounding box center [1127, 90] width 162 height 16
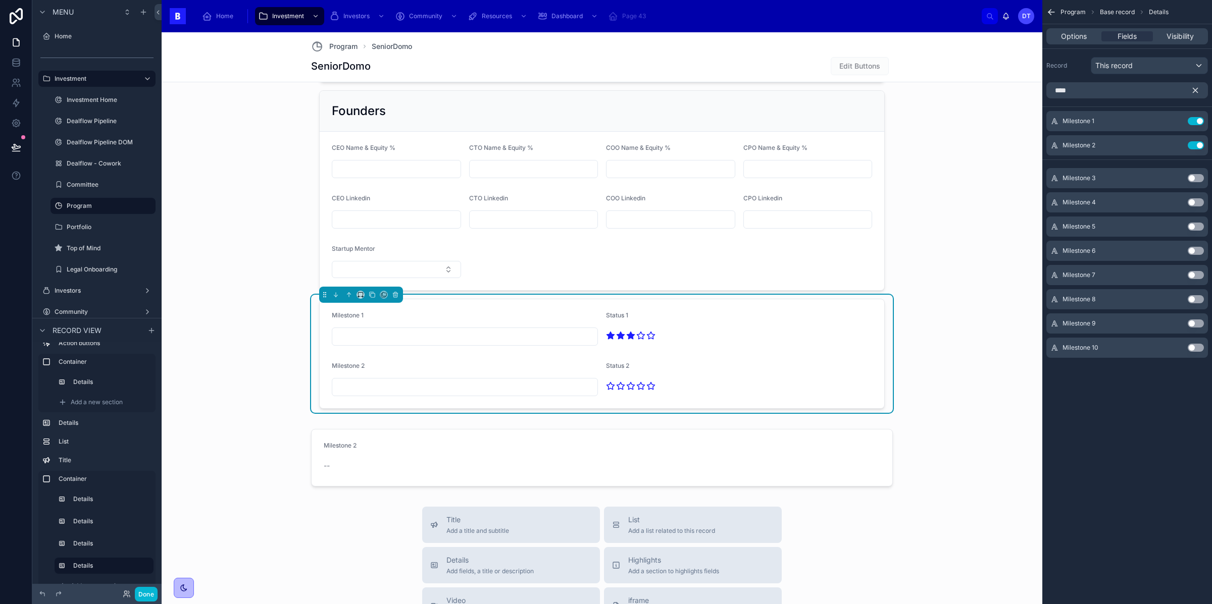
click at [1194, 174] on button "Use setting" at bounding box center [1196, 178] width 16 height 8
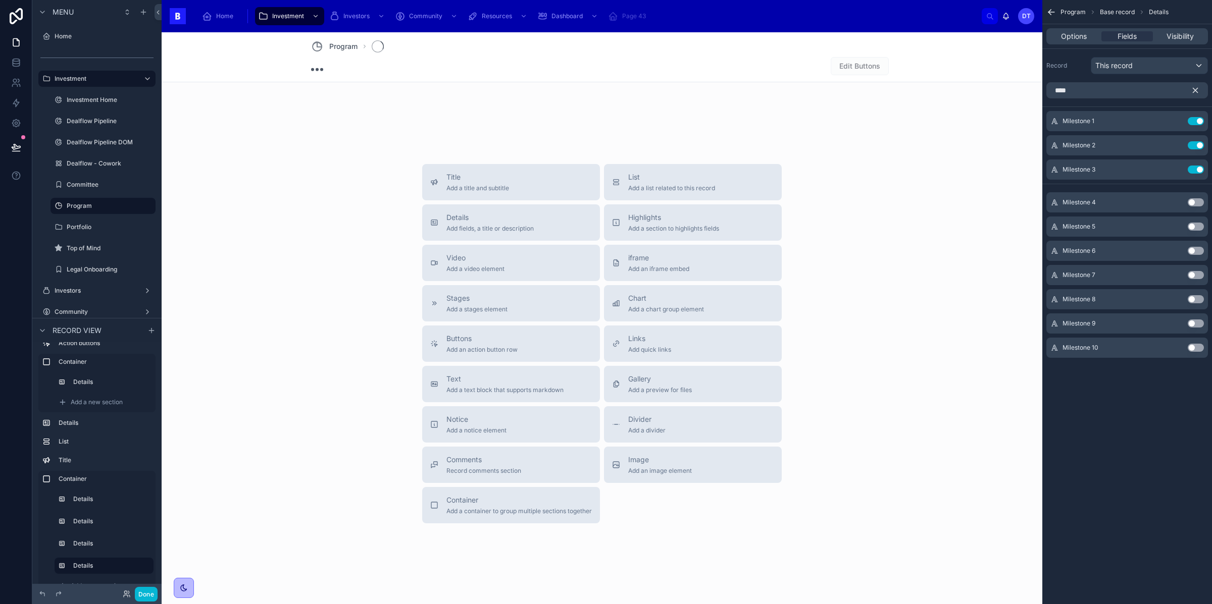
scroll to position [105, 0]
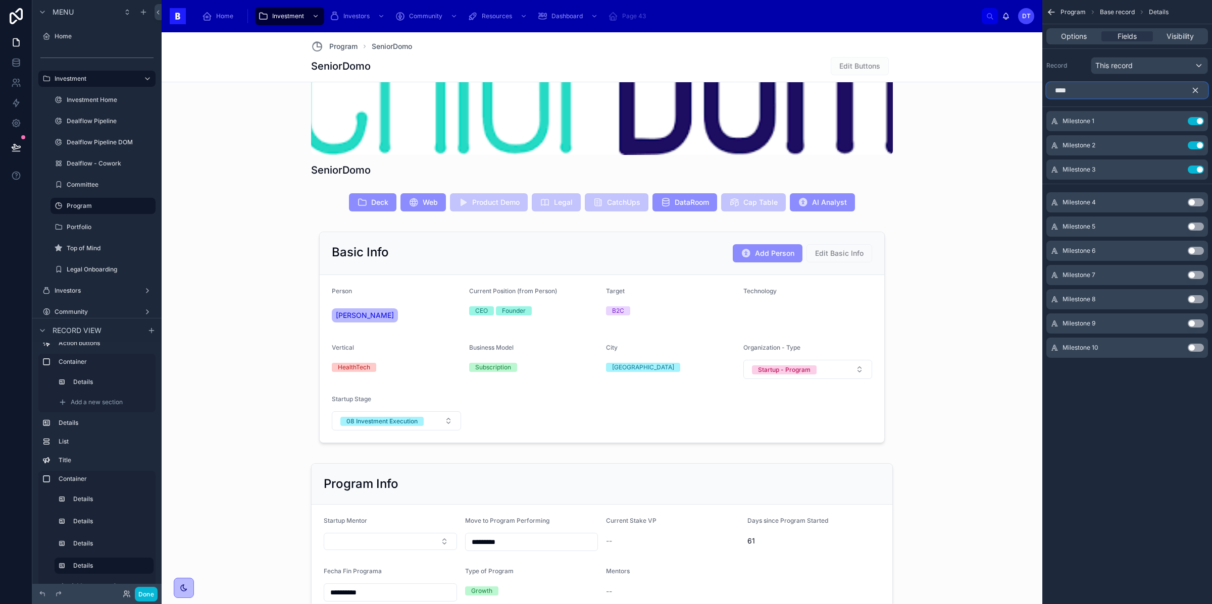
click at [1117, 89] on input "****" at bounding box center [1127, 90] width 162 height 16
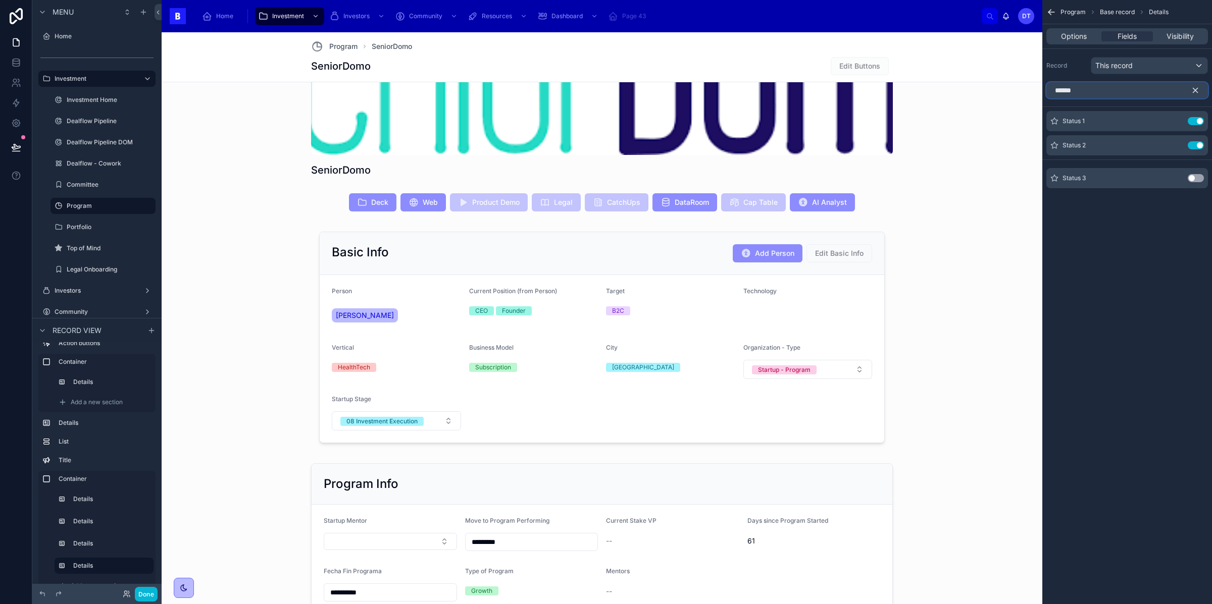
type input "******"
click at [1193, 181] on button "Use setting" at bounding box center [1196, 178] width 16 height 8
click at [1175, 168] on icon "scrollable content" at bounding box center [1176, 170] width 8 height 8
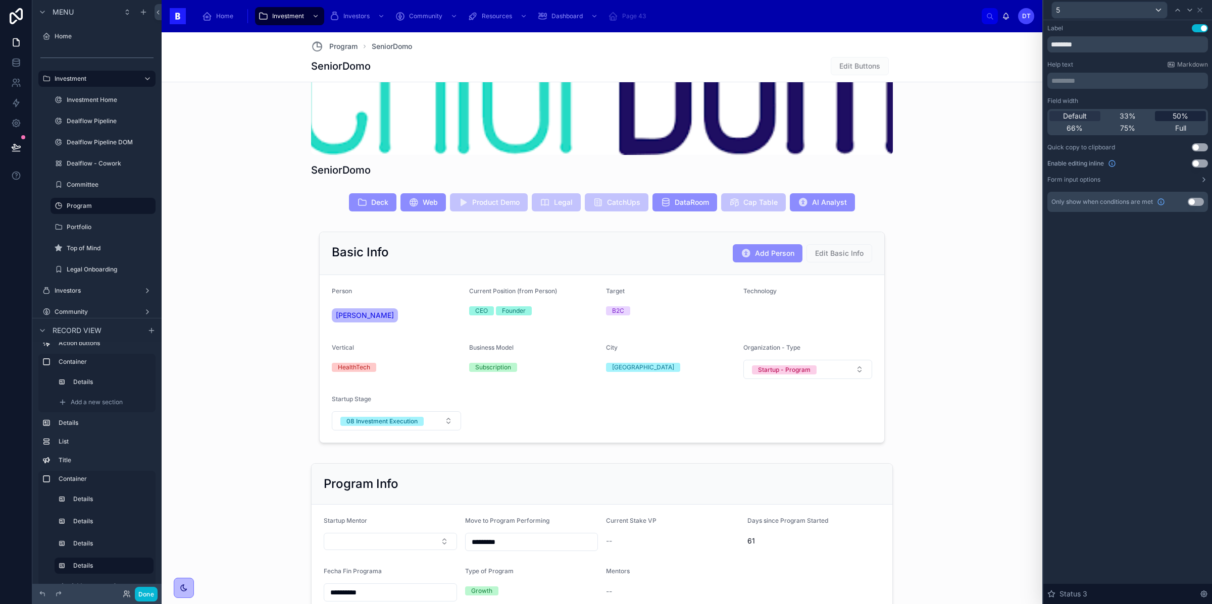
click at [1177, 118] on span "50%" at bounding box center [1181, 116] width 16 height 10
click at [1201, 163] on button "Use setting" at bounding box center [1200, 164] width 16 height 8
click at [1178, 11] on icon at bounding box center [1178, 10] width 8 height 8
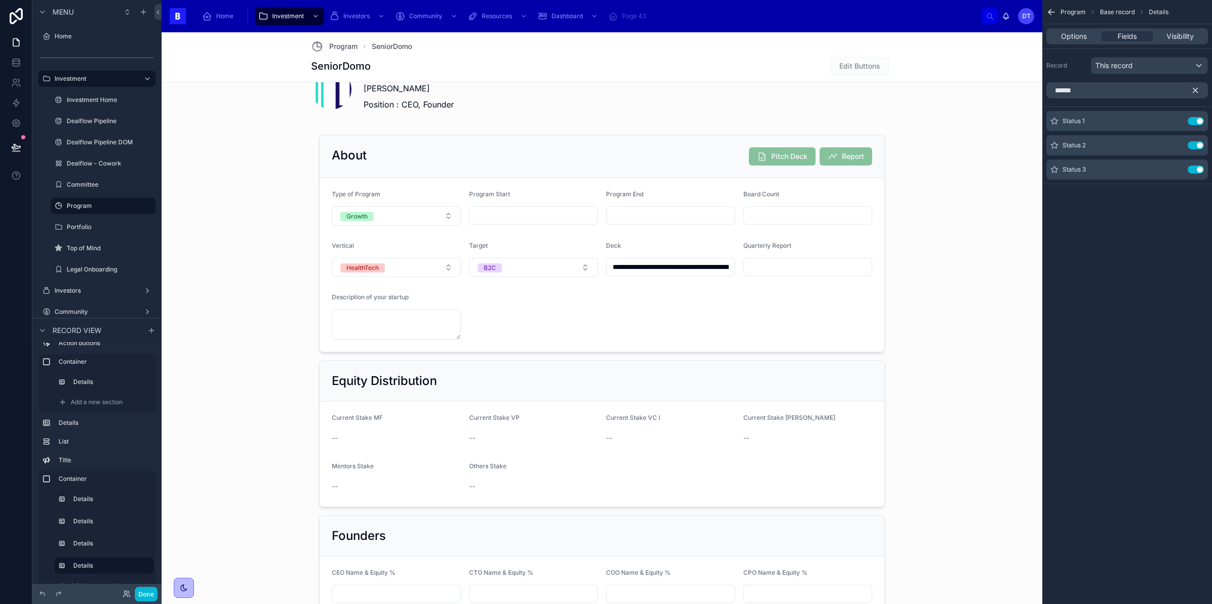
scroll to position [1243, 0]
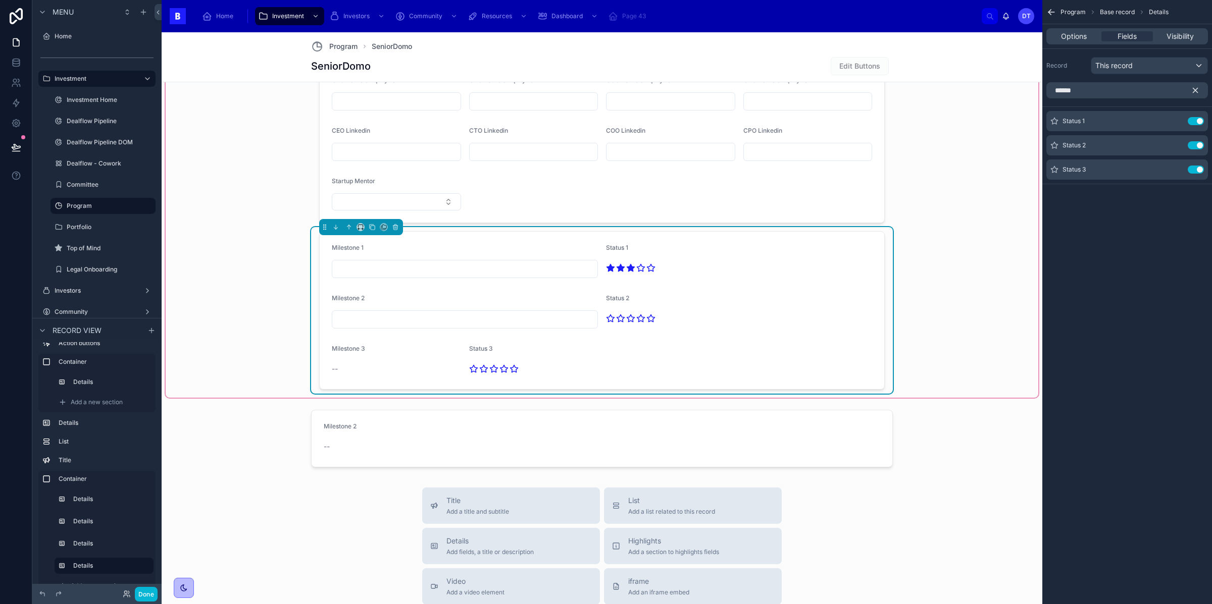
click at [682, 339] on form "Milestone 1 Status 1 Milestone 2 Status 2 Milestone 3 -- Status 3" at bounding box center [602, 311] width 565 height 158
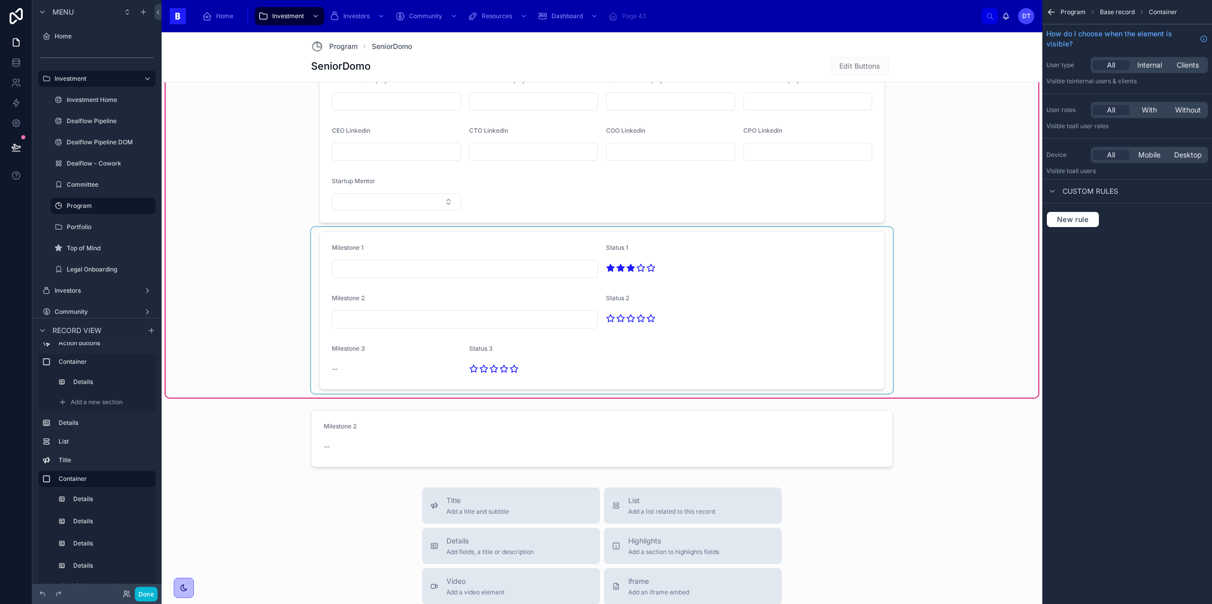
click at [496, 360] on div at bounding box center [602, 310] width 582 height 167
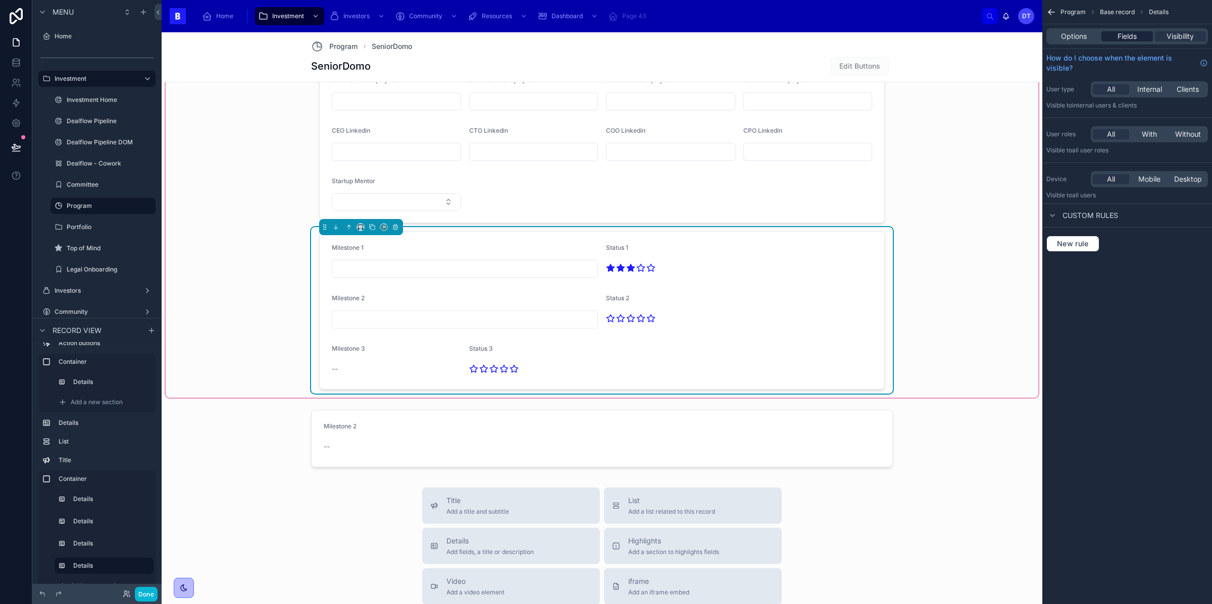
click at [1129, 34] on span "Fields" at bounding box center [1127, 36] width 19 height 10
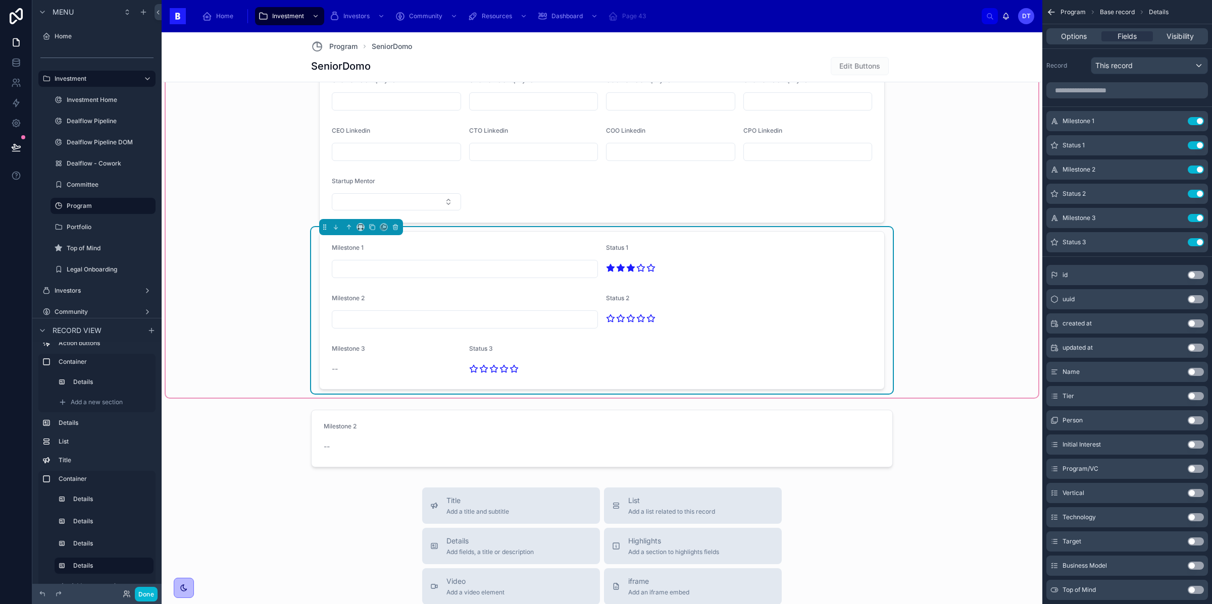
click at [665, 377] on div at bounding box center [602, 369] width 266 height 16
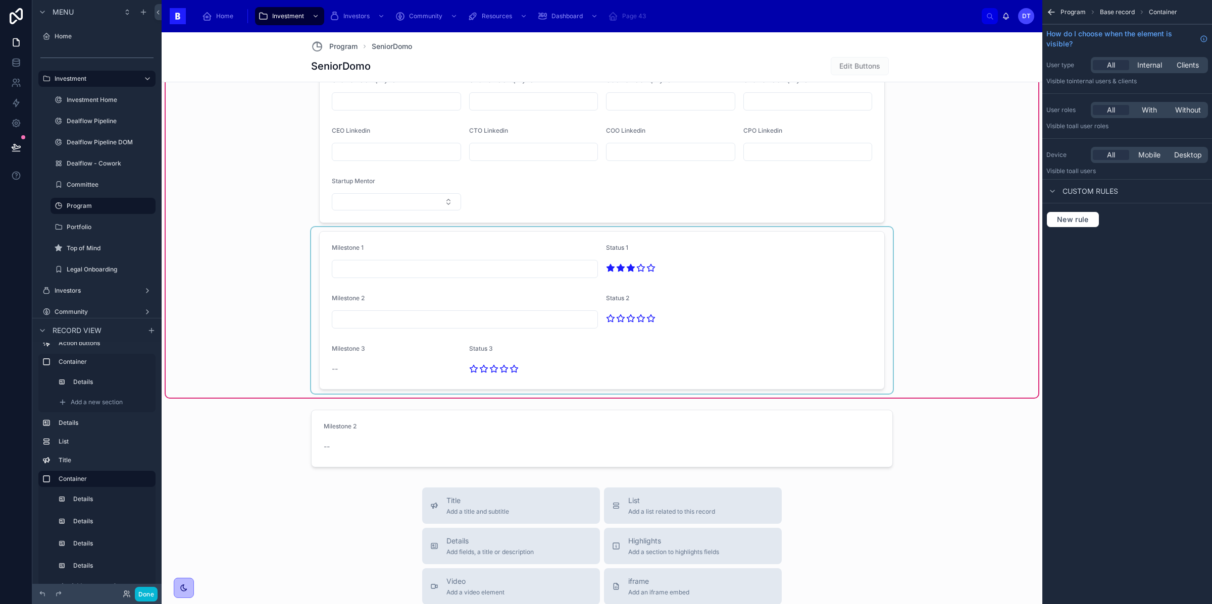
click at [790, 363] on div at bounding box center [602, 310] width 582 height 167
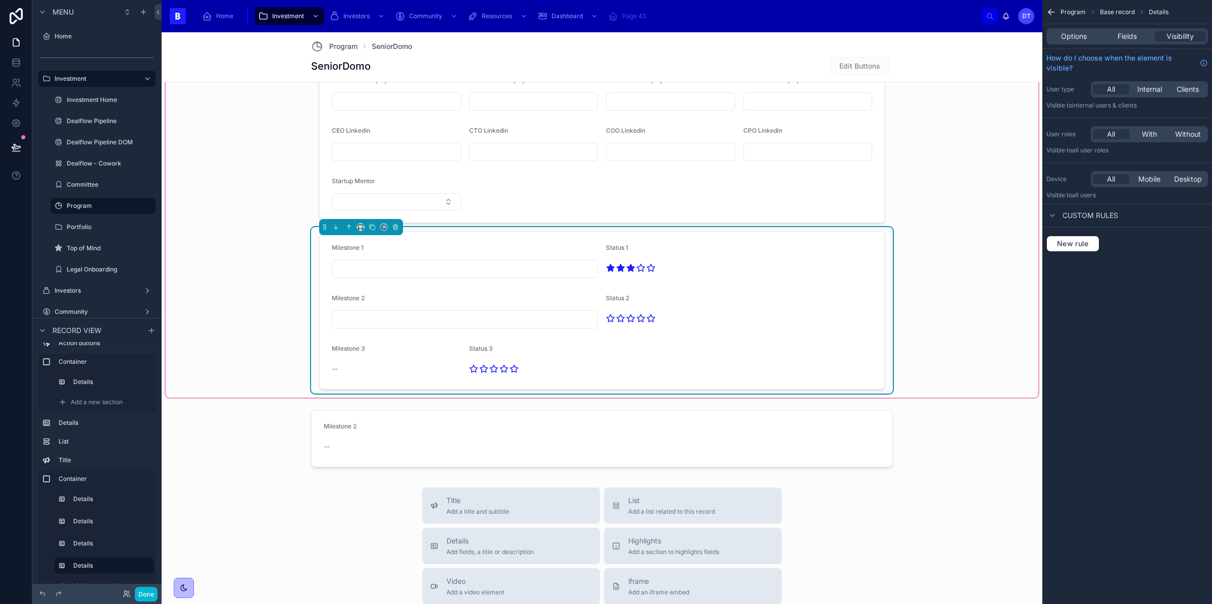
click at [458, 367] on div "--" at bounding box center [396, 369] width 129 height 10
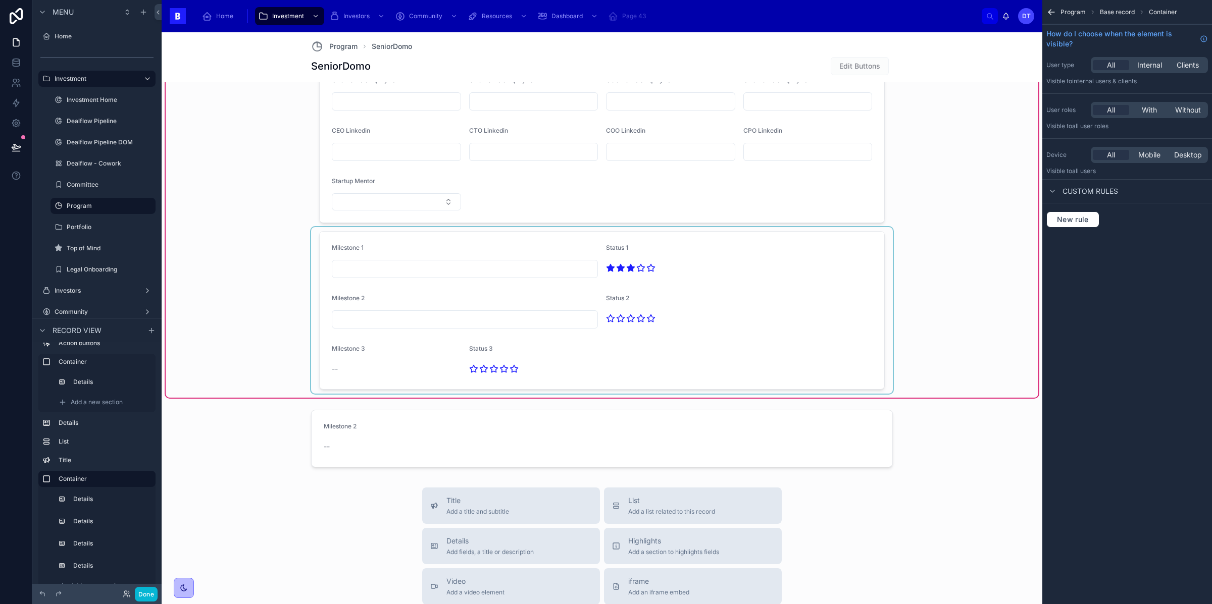
click at [480, 357] on div at bounding box center [602, 310] width 582 height 167
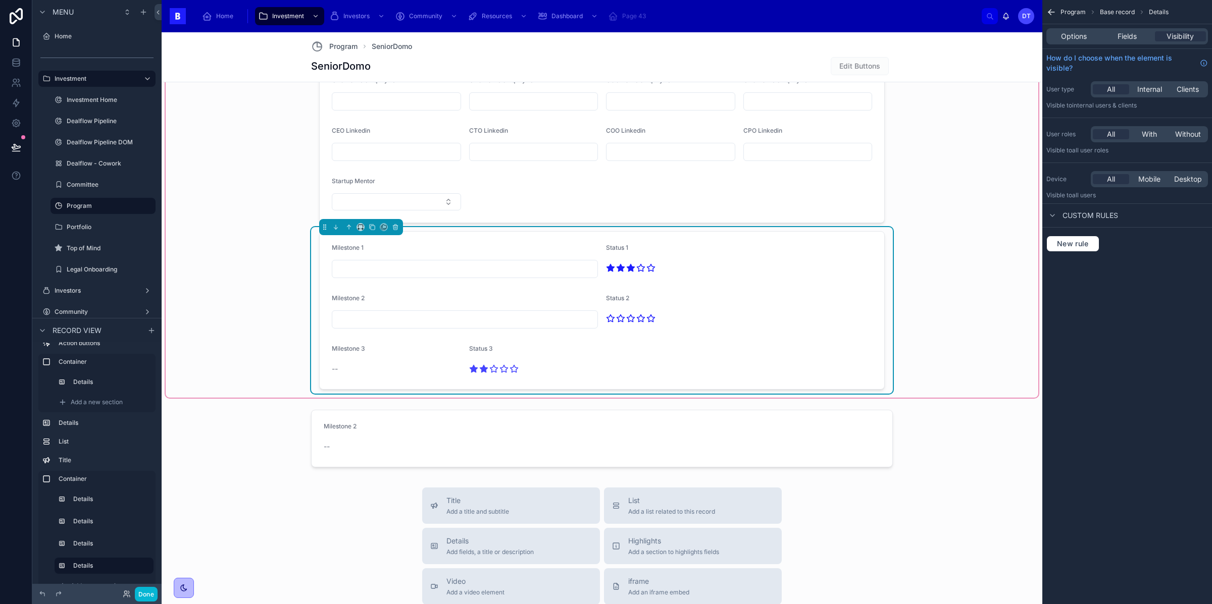
click at [483, 373] on icon at bounding box center [484, 369] width 8 height 7
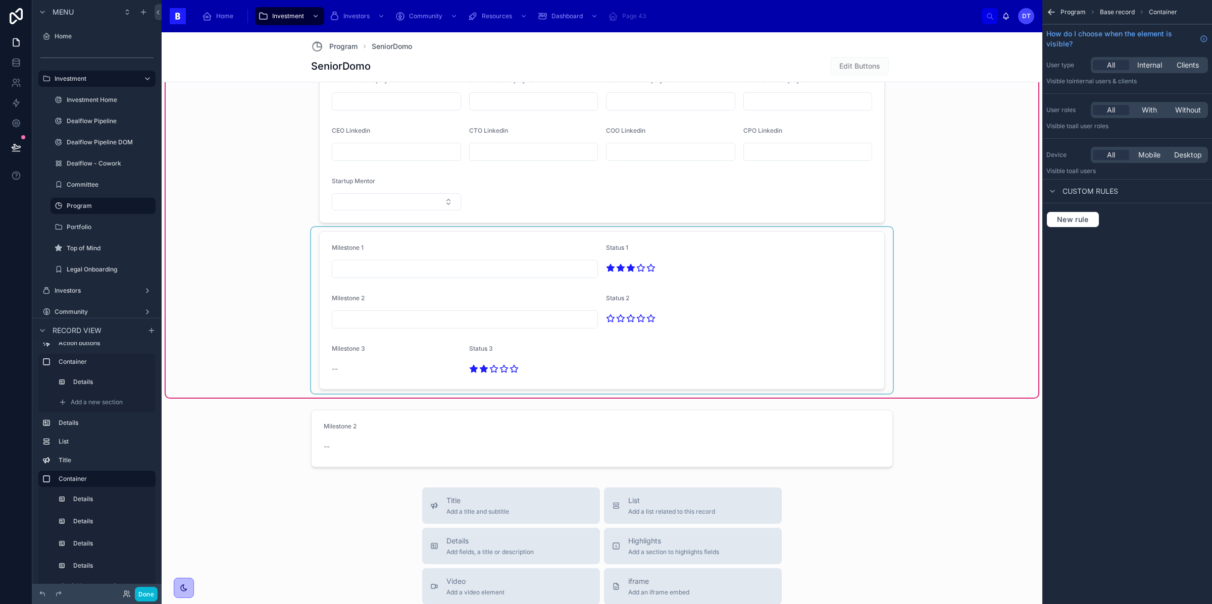
click at [488, 350] on div at bounding box center [602, 310] width 582 height 167
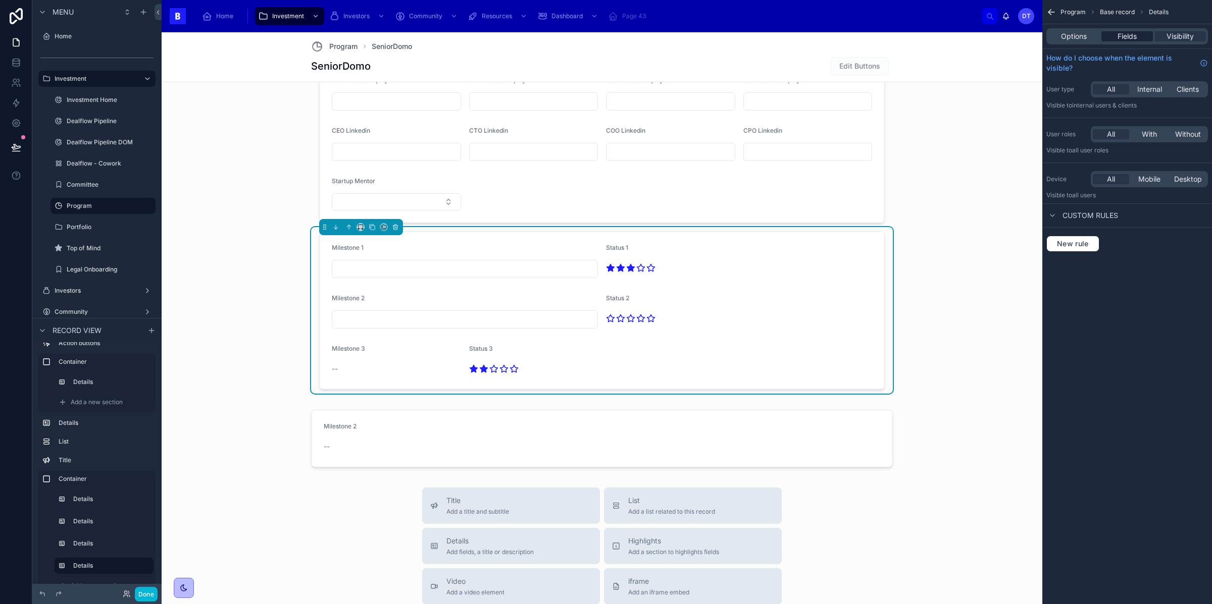
click at [1122, 35] on span "Fields" at bounding box center [1127, 36] width 19 height 10
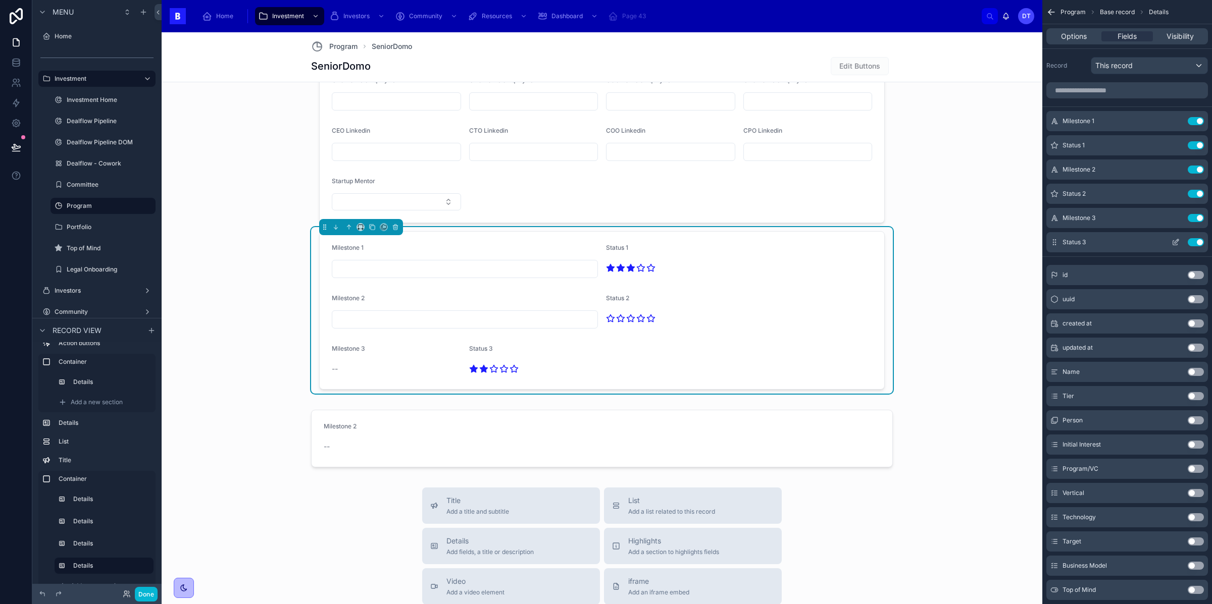
click at [1175, 239] on icon "scrollable content" at bounding box center [1176, 242] width 8 height 8
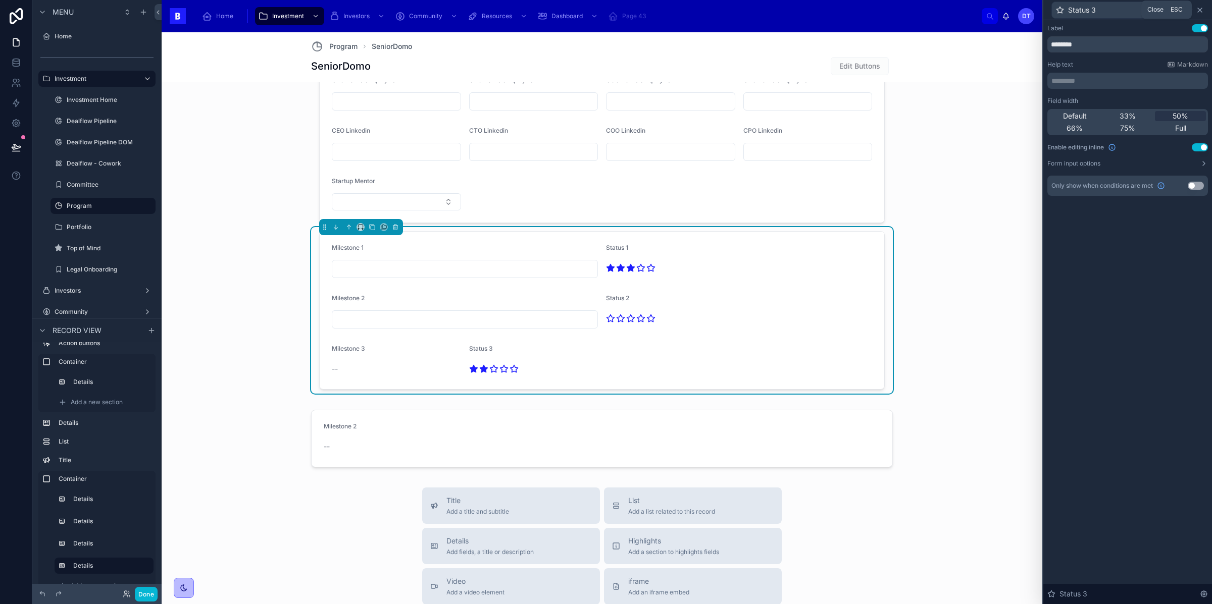
click at [1197, 9] on icon at bounding box center [1200, 10] width 8 height 8
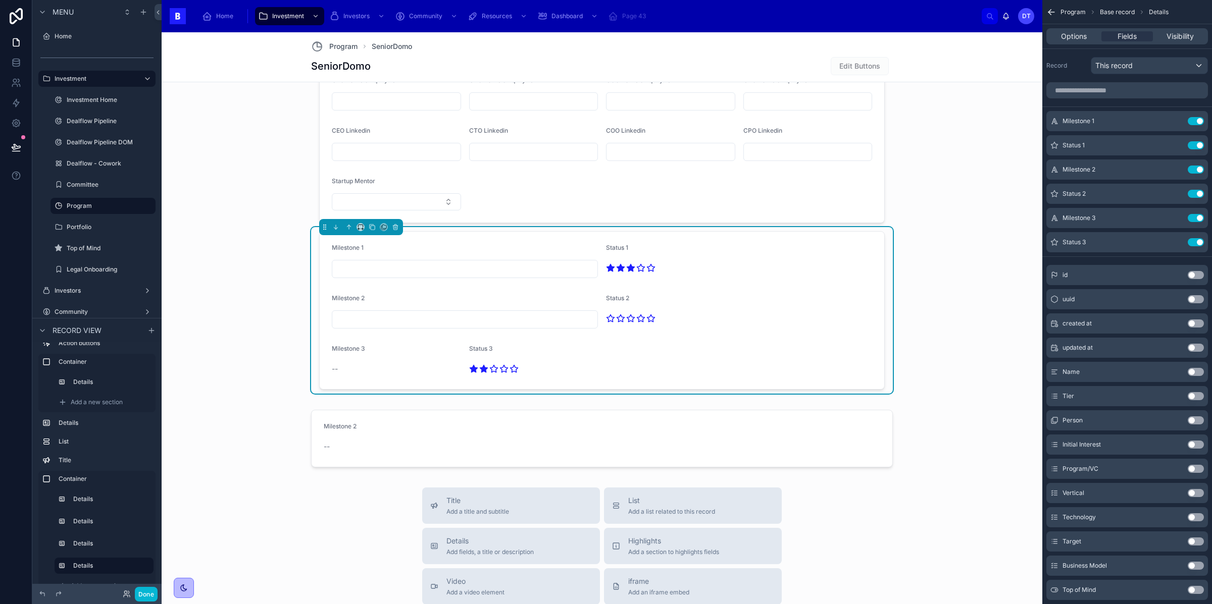
click at [353, 357] on div "Milestone 3" at bounding box center [396, 351] width 129 height 12
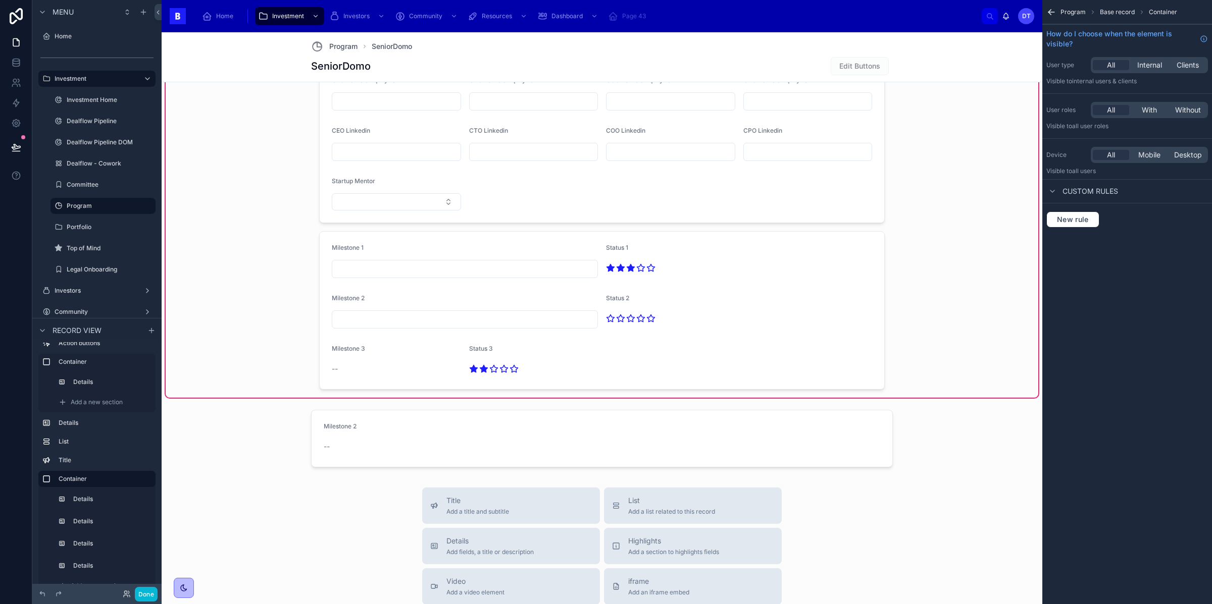
click at [345, 355] on div at bounding box center [602, 310] width 582 height 167
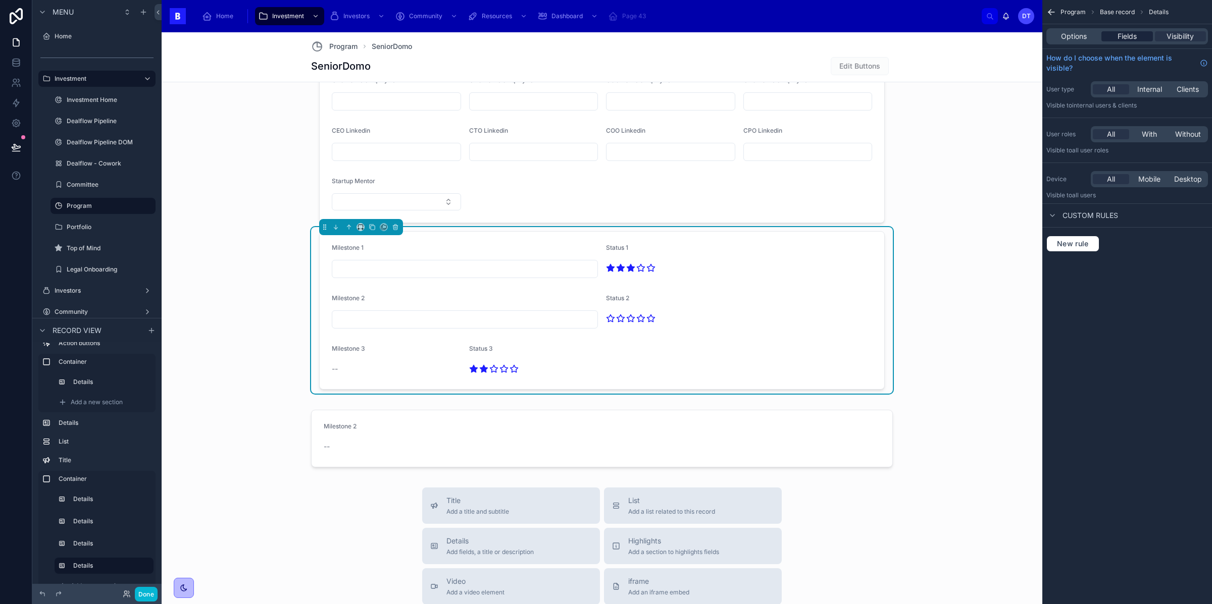
click at [1129, 34] on span "Fields" at bounding box center [1127, 36] width 19 height 10
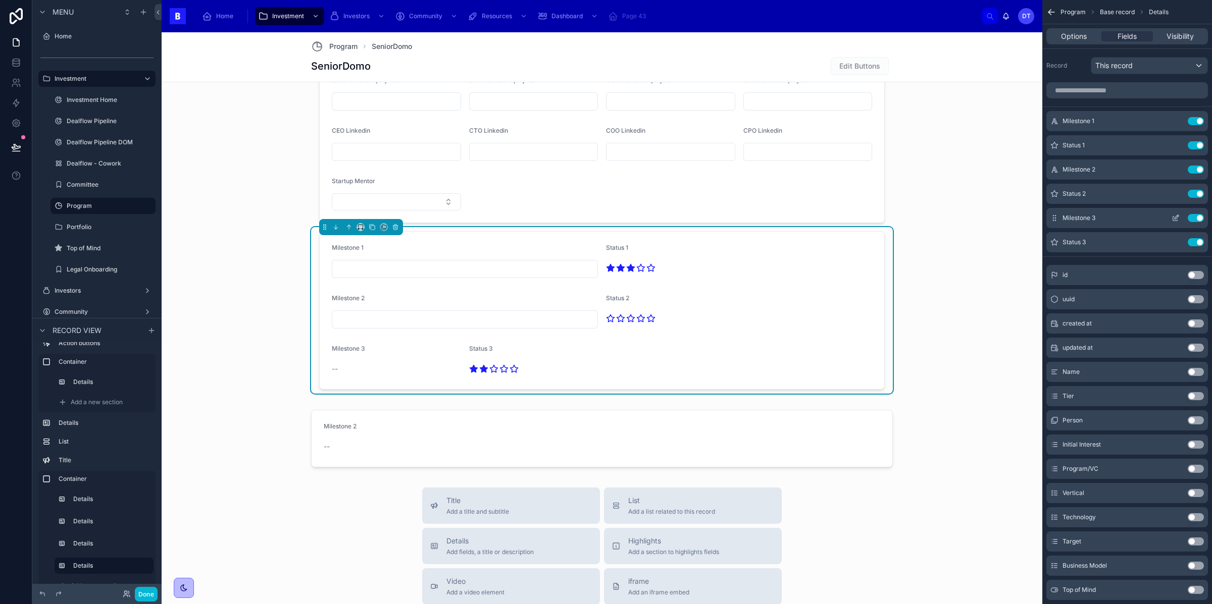
click at [1175, 217] on icon "scrollable content" at bounding box center [1176, 218] width 8 height 8
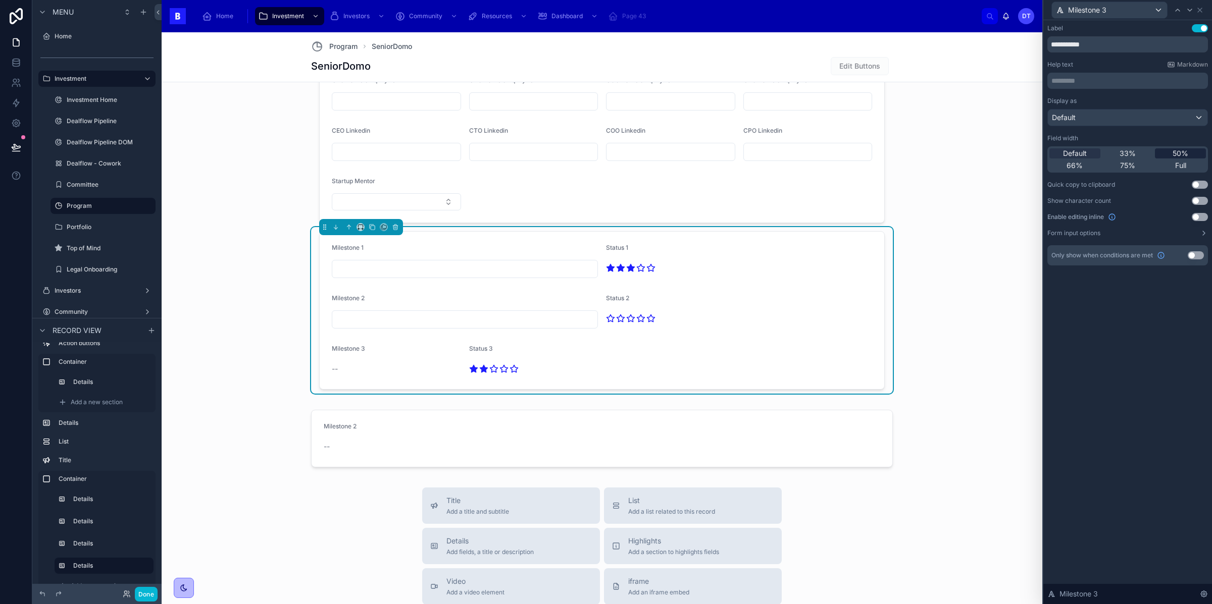
click at [1175, 154] on span "50%" at bounding box center [1181, 153] width 16 height 10
click at [627, 321] on icon at bounding box center [631, 318] width 8 height 7
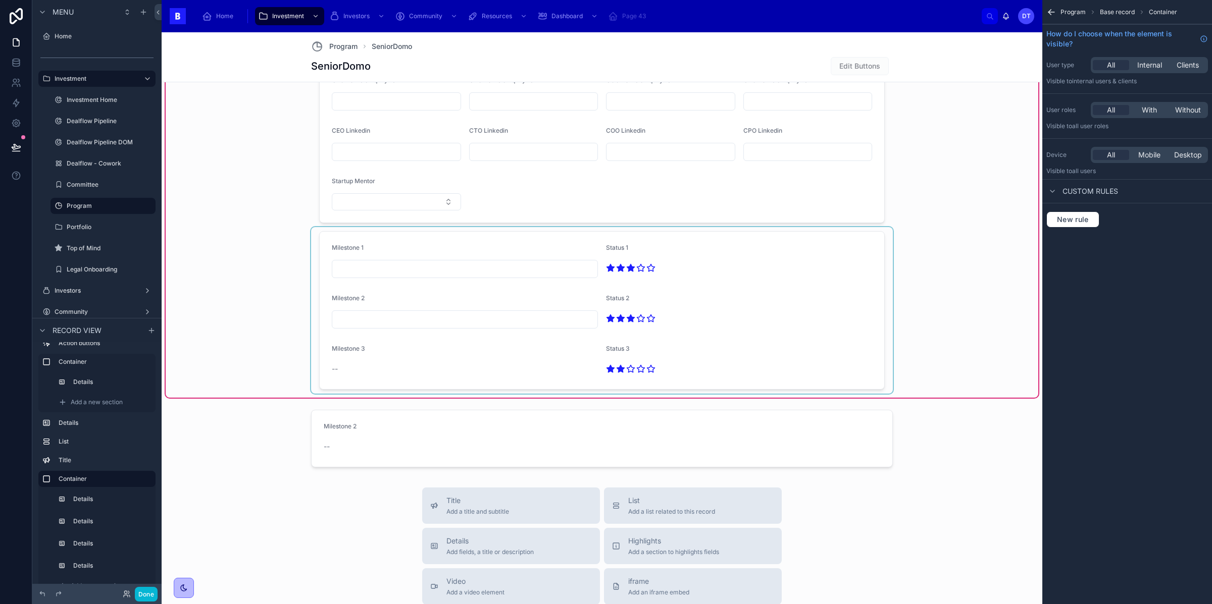
click at [349, 370] on div at bounding box center [602, 310] width 582 height 167
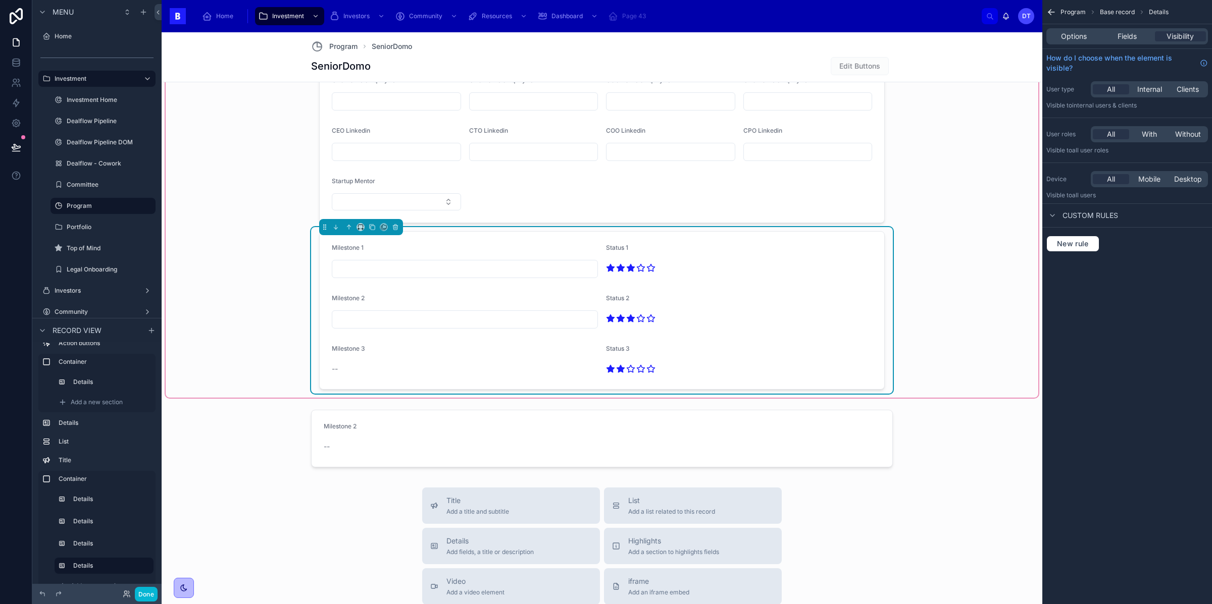
click at [362, 367] on div "--" at bounding box center [465, 369] width 266 height 10
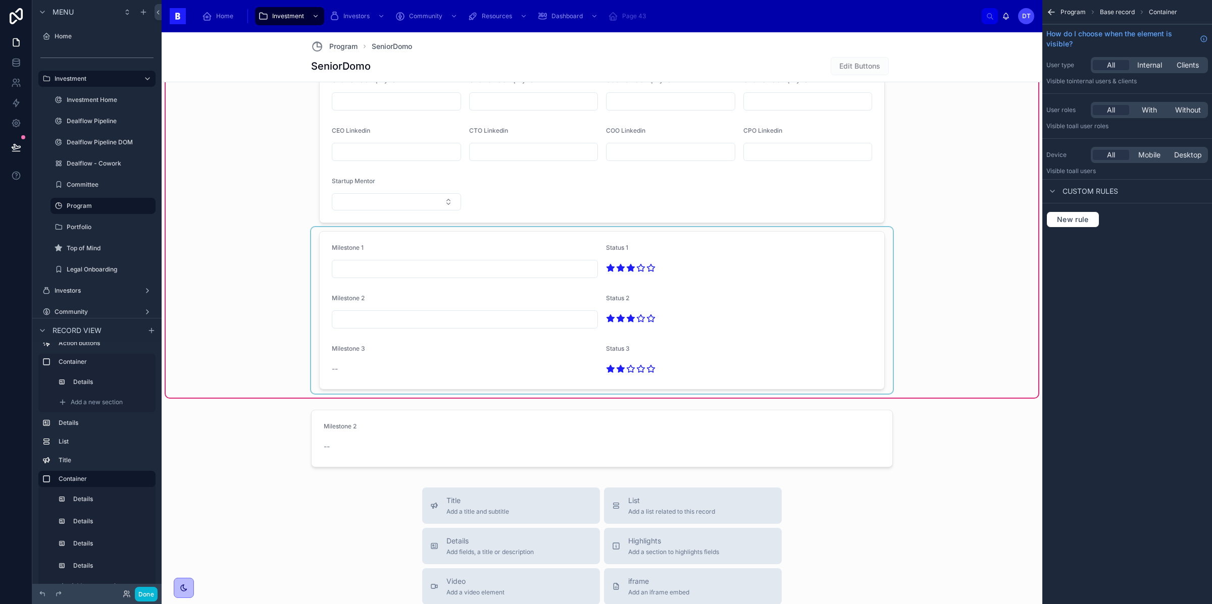
click at [419, 368] on div at bounding box center [602, 310] width 582 height 167
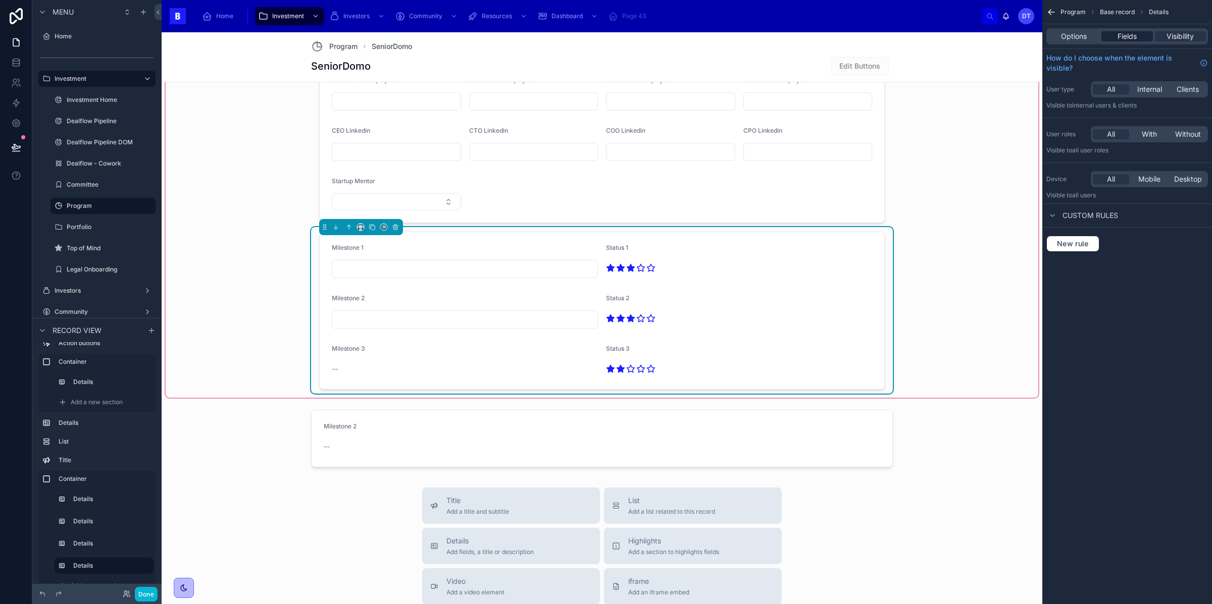
click at [1124, 32] on span "Fields" at bounding box center [1127, 36] width 19 height 10
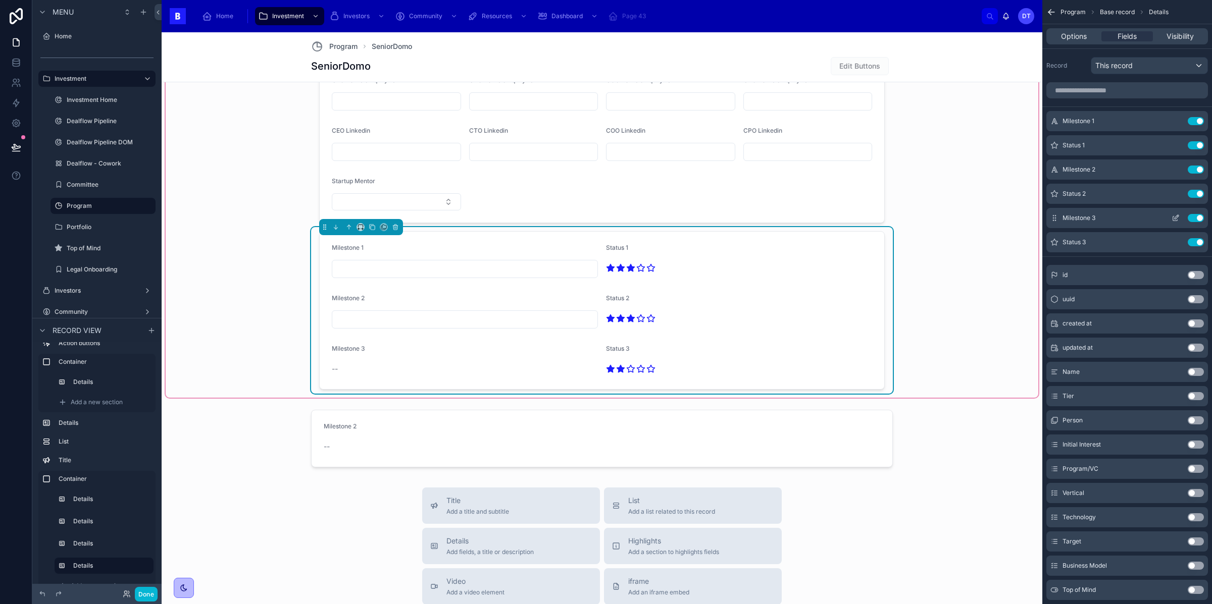
click at [1176, 217] on icon "scrollable content" at bounding box center [1177, 217] width 4 height 4
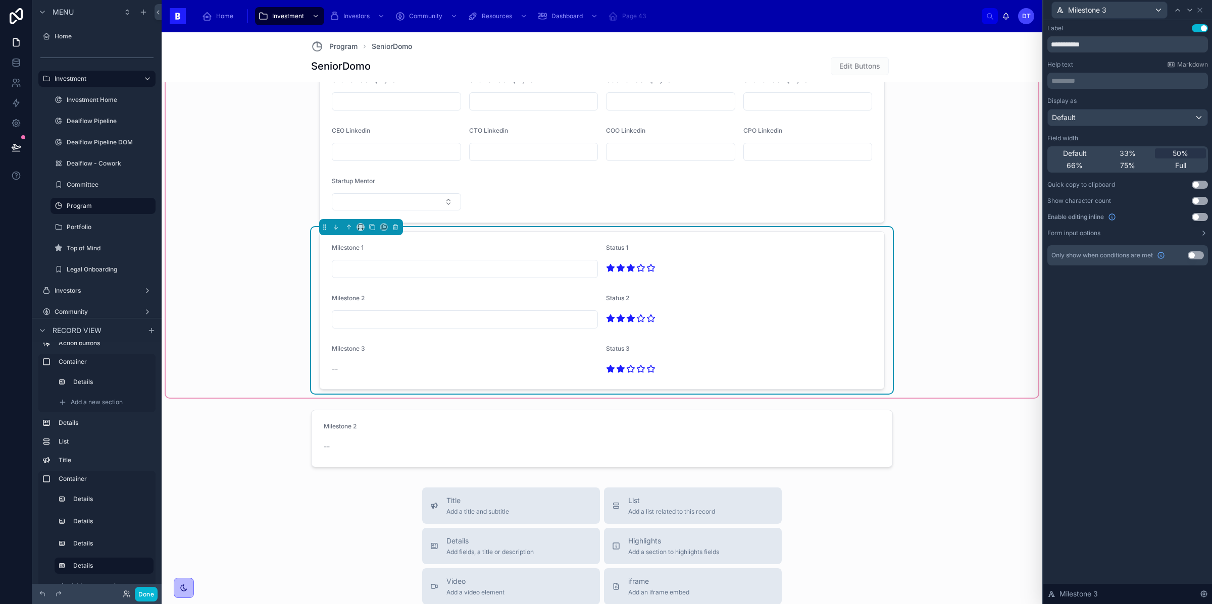
click at [1197, 211] on div "Display as Default Field width Default 33% 50% 66% 75% Full Quick copy to clipb…" at bounding box center [1127, 167] width 161 height 140
click at [1197, 213] on div "Enable editing inline Use setting" at bounding box center [1127, 217] width 161 height 8
click at [1195, 216] on button "Use setting" at bounding box center [1200, 217] width 16 height 8
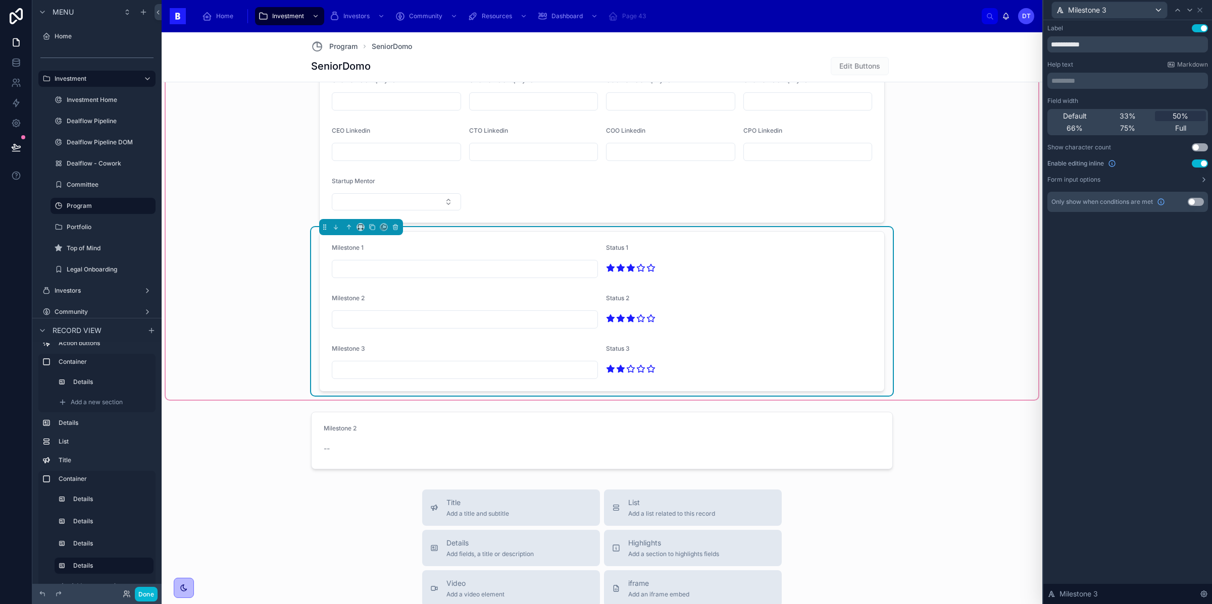
click at [772, 371] on div at bounding box center [739, 369] width 266 height 16
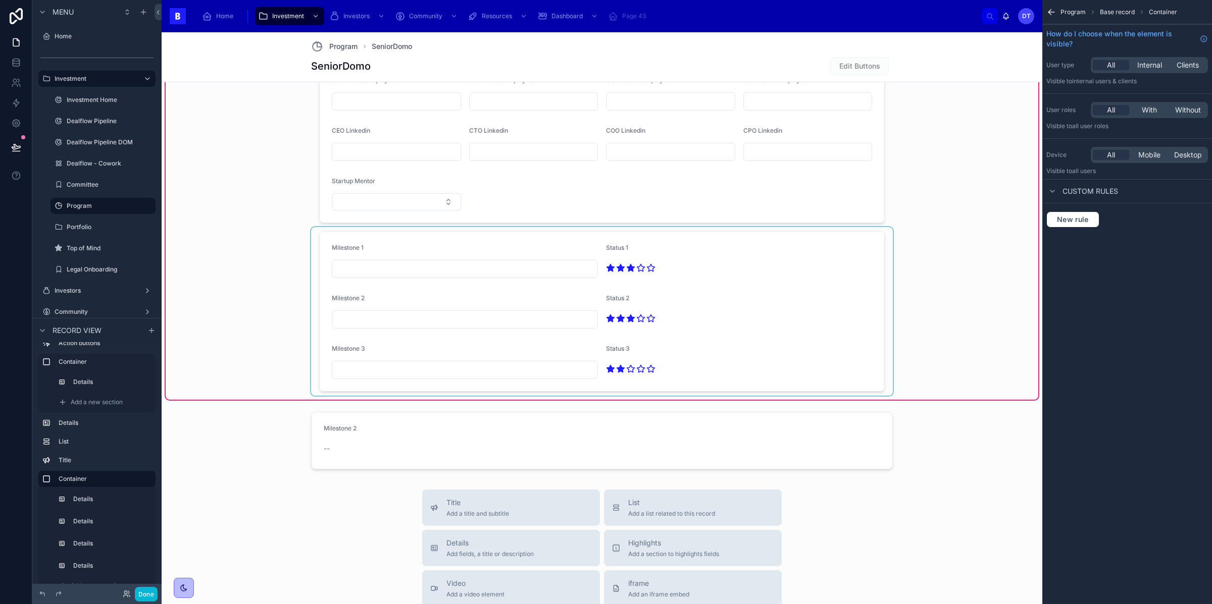
click at [834, 364] on div at bounding box center [602, 311] width 582 height 169
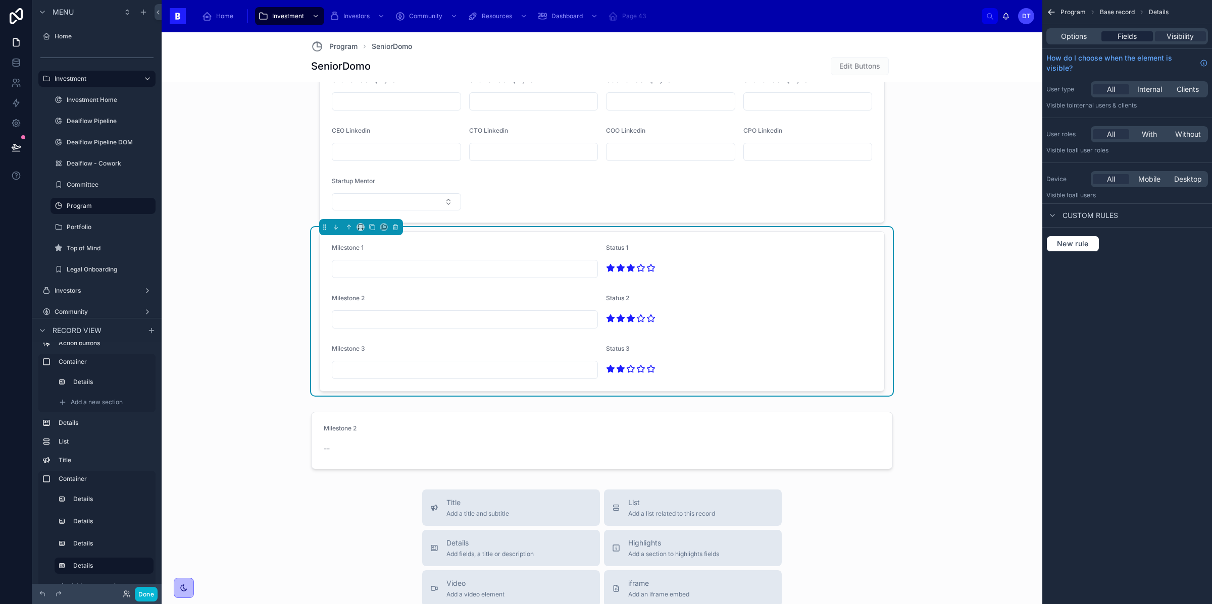
click at [1128, 40] on span "Fields" at bounding box center [1127, 36] width 19 height 10
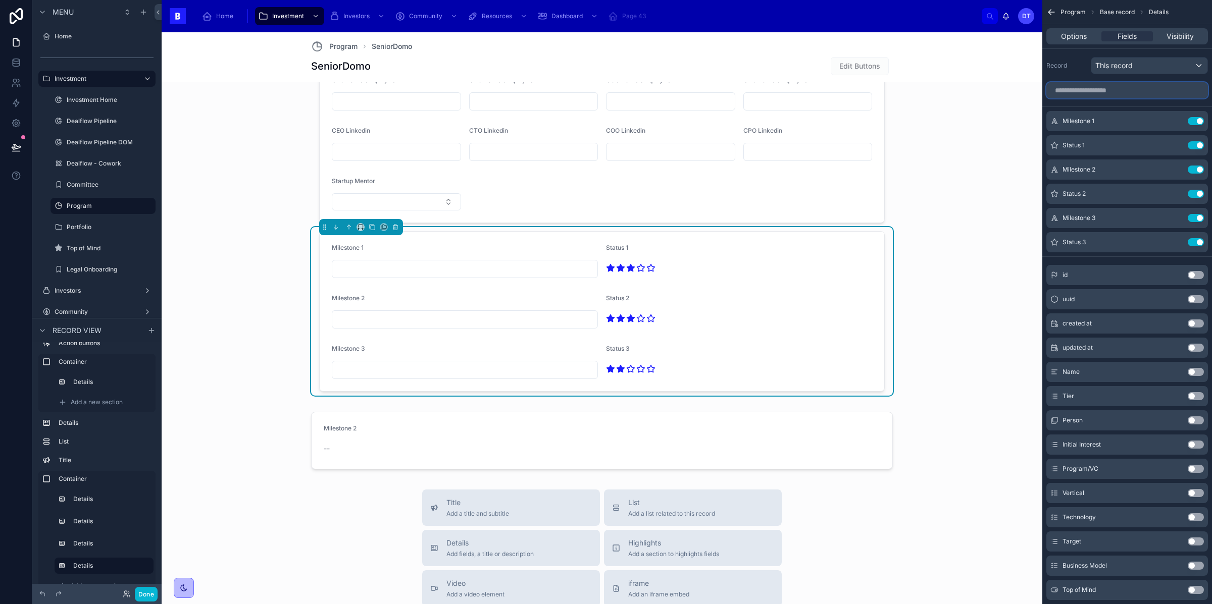
click at [1108, 89] on input "scrollable content" at bounding box center [1127, 90] width 162 height 16
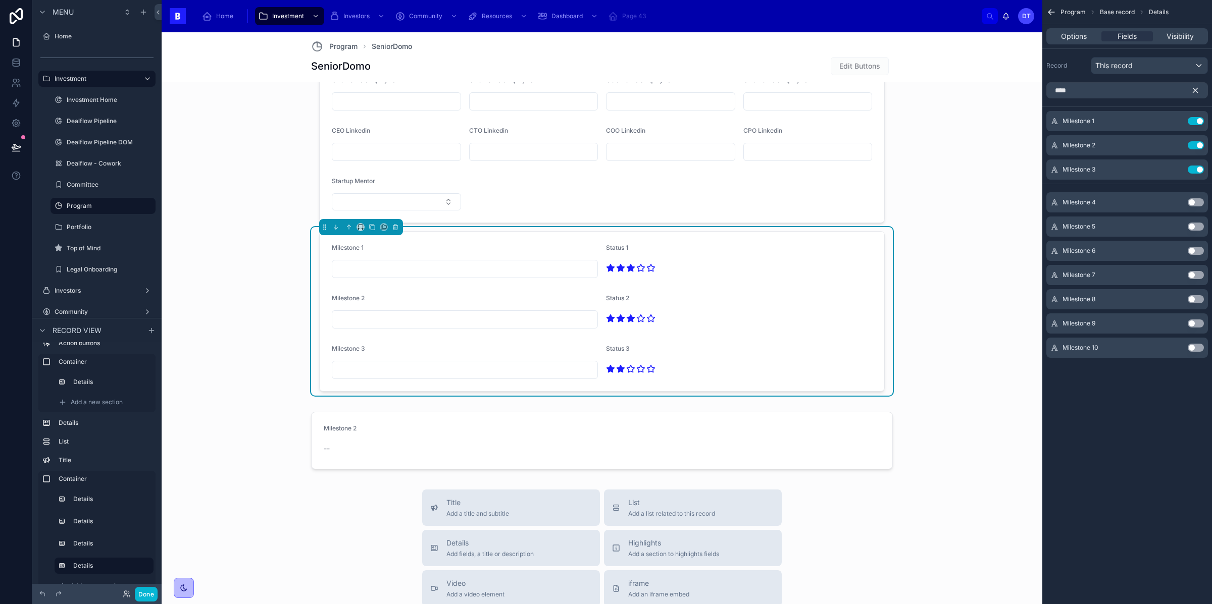
click at [1192, 204] on button "Use setting" at bounding box center [1196, 202] width 16 height 8
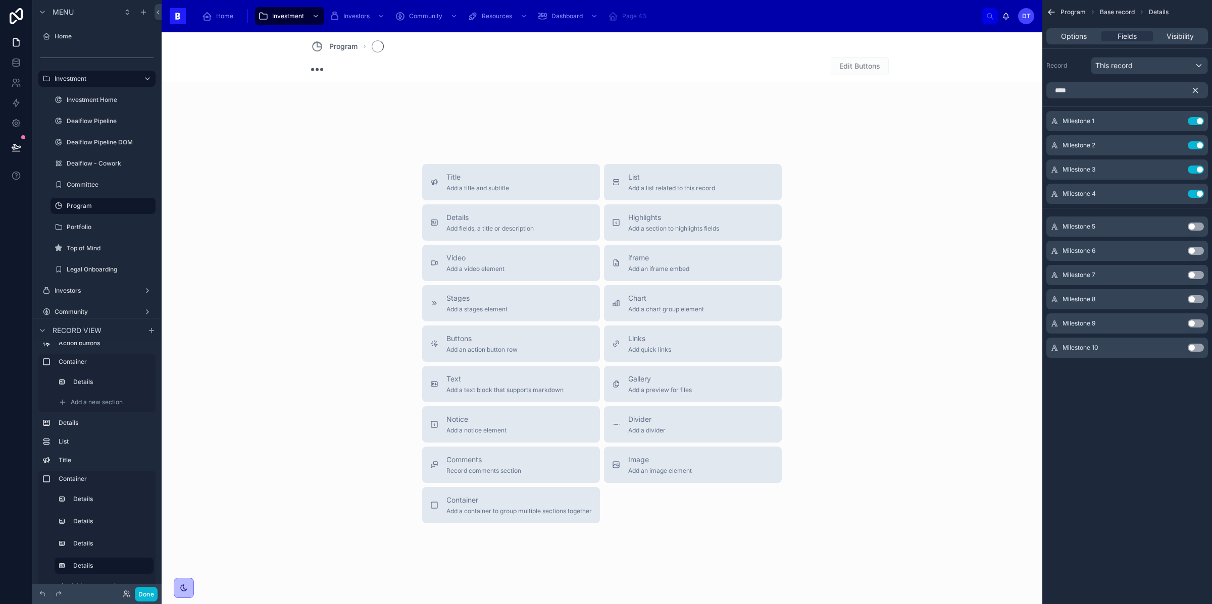
scroll to position [105, 0]
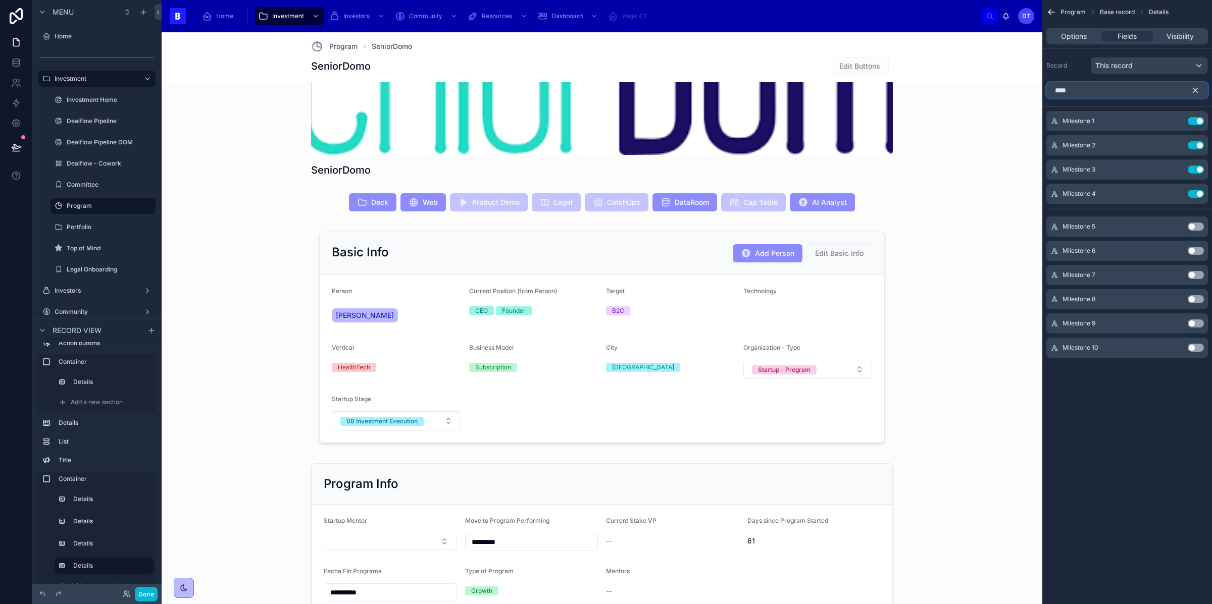
click at [1112, 95] on input "****" at bounding box center [1127, 90] width 162 height 16
click at [1195, 201] on button "Use setting" at bounding box center [1196, 202] width 16 height 8
click at [1098, 92] on input "******" at bounding box center [1127, 90] width 162 height 16
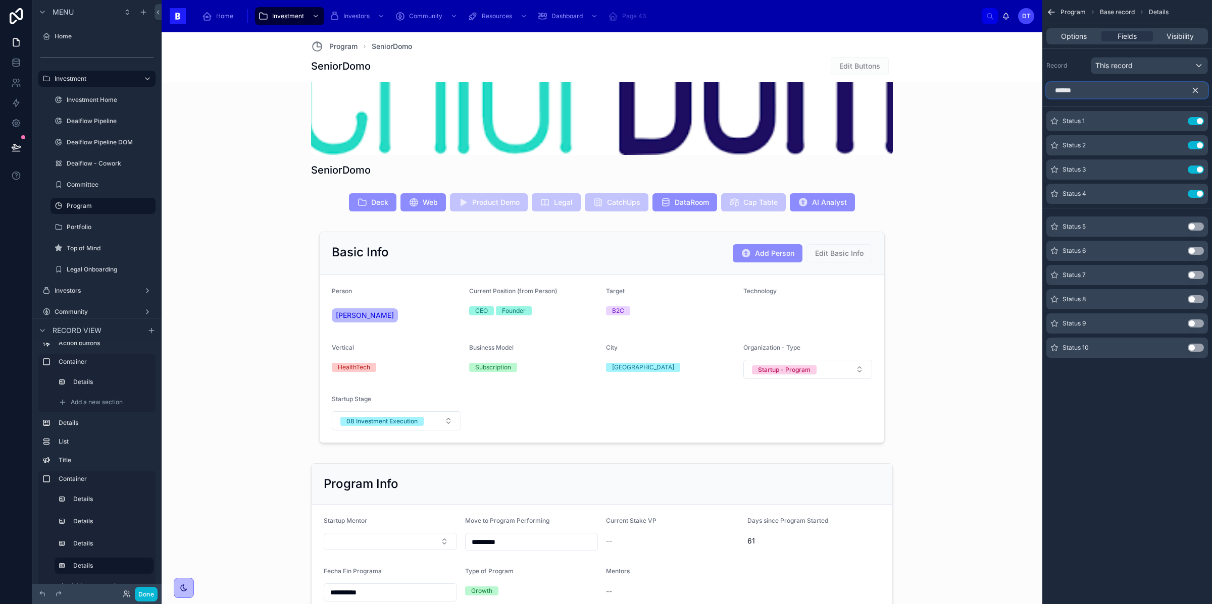
click at [1098, 92] on input "******" at bounding box center [1127, 90] width 162 height 16
click at [1196, 230] on button "Use setting" at bounding box center [1196, 227] width 16 height 8
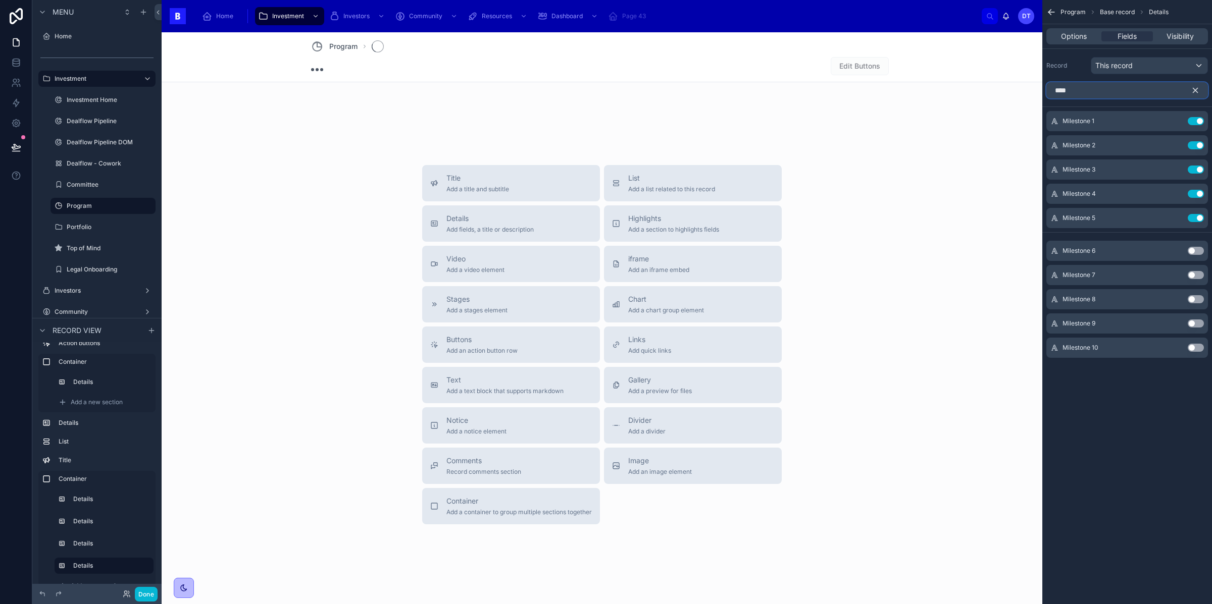
click at [1070, 98] on input "****" at bounding box center [1127, 90] width 162 height 16
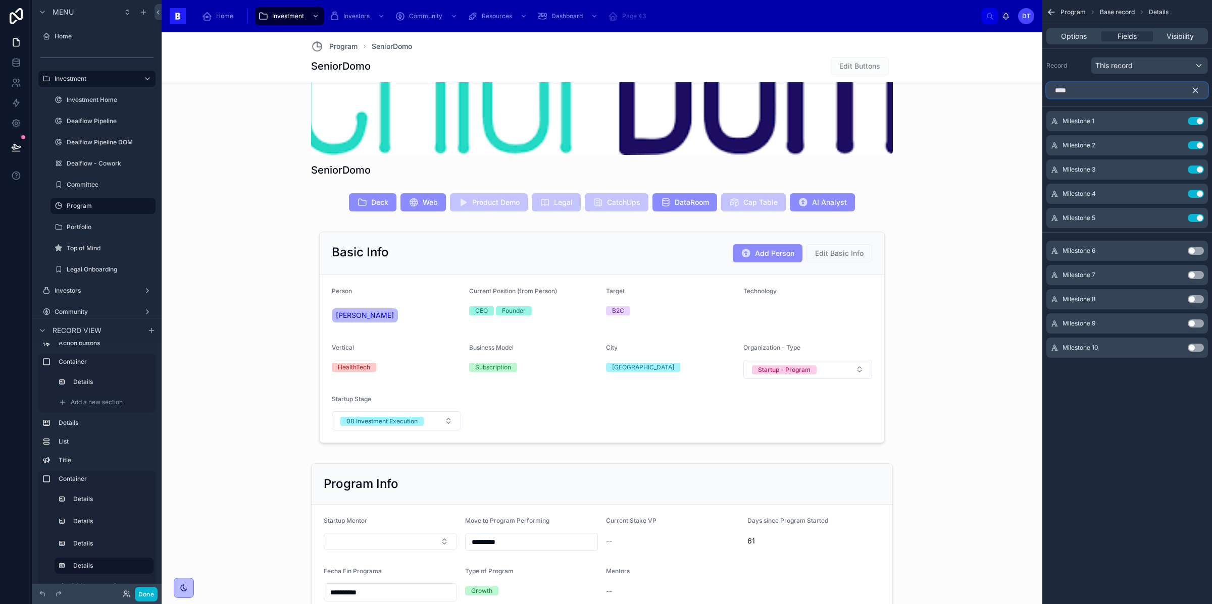
click at [1070, 95] on input "****" at bounding box center [1127, 90] width 162 height 16
click at [1197, 225] on button "Use setting" at bounding box center [1196, 227] width 16 height 8
click at [1125, 93] on input "*****" at bounding box center [1127, 90] width 162 height 16
click at [1125, 94] on input "*****" at bounding box center [1127, 90] width 162 height 16
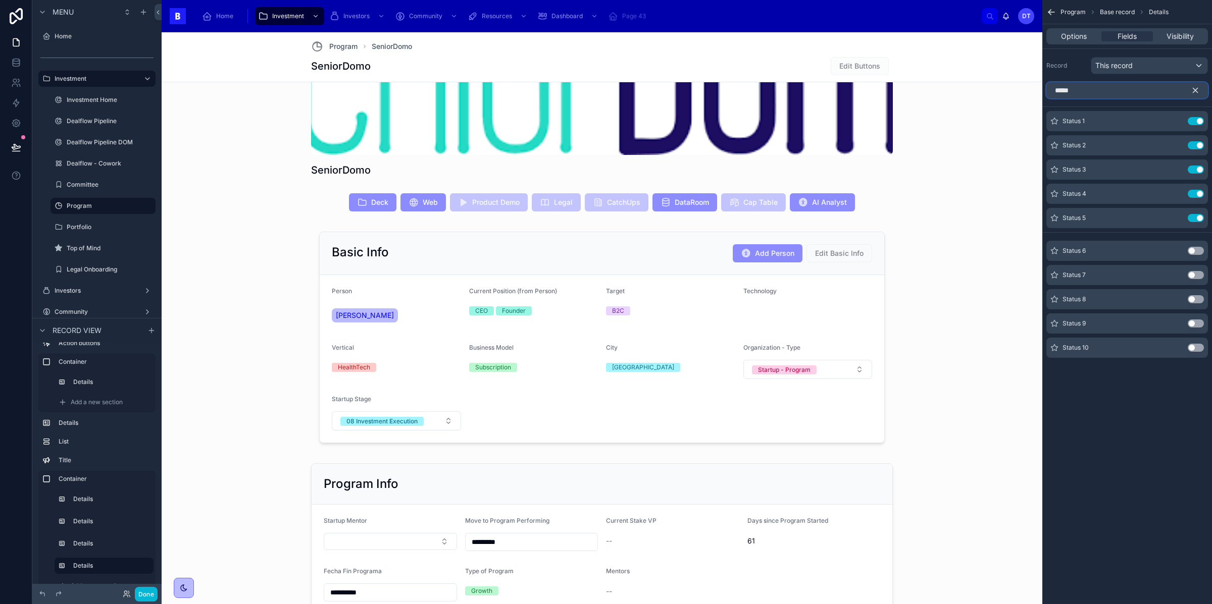
click at [1125, 94] on input "*****" at bounding box center [1127, 90] width 162 height 16
click at [1190, 249] on button "Use setting" at bounding box center [1196, 251] width 16 height 8
click at [1083, 94] on input "****" at bounding box center [1127, 90] width 162 height 16
click at [1195, 251] on button "Use setting" at bounding box center [1196, 251] width 16 height 8
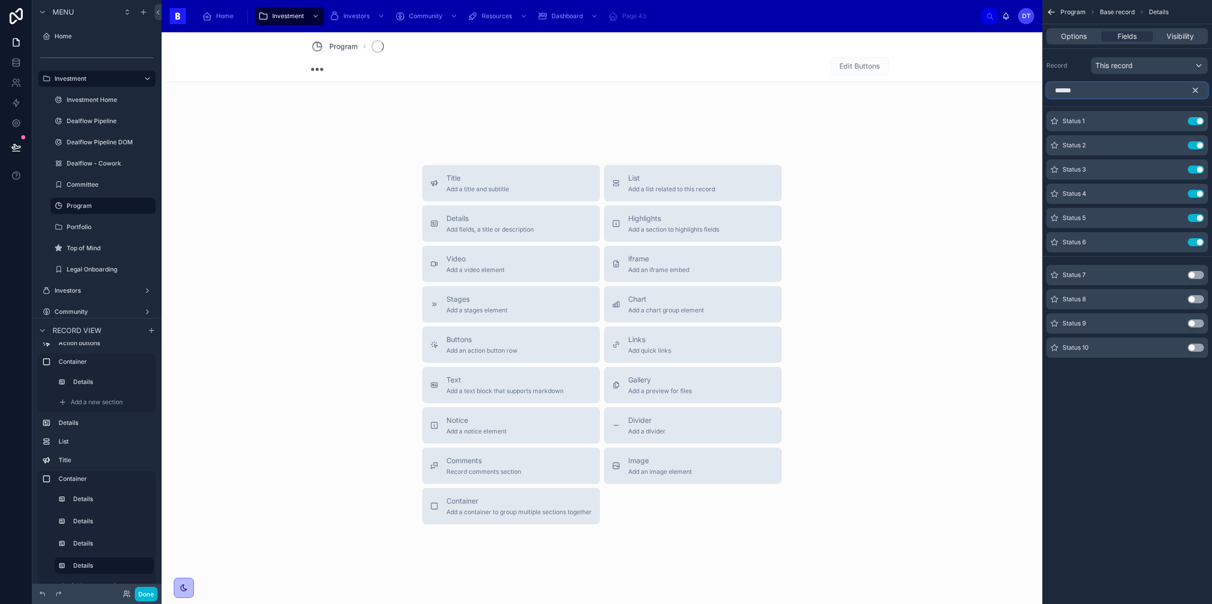
click at [1084, 89] on input "******" at bounding box center [1127, 90] width 162 height 16
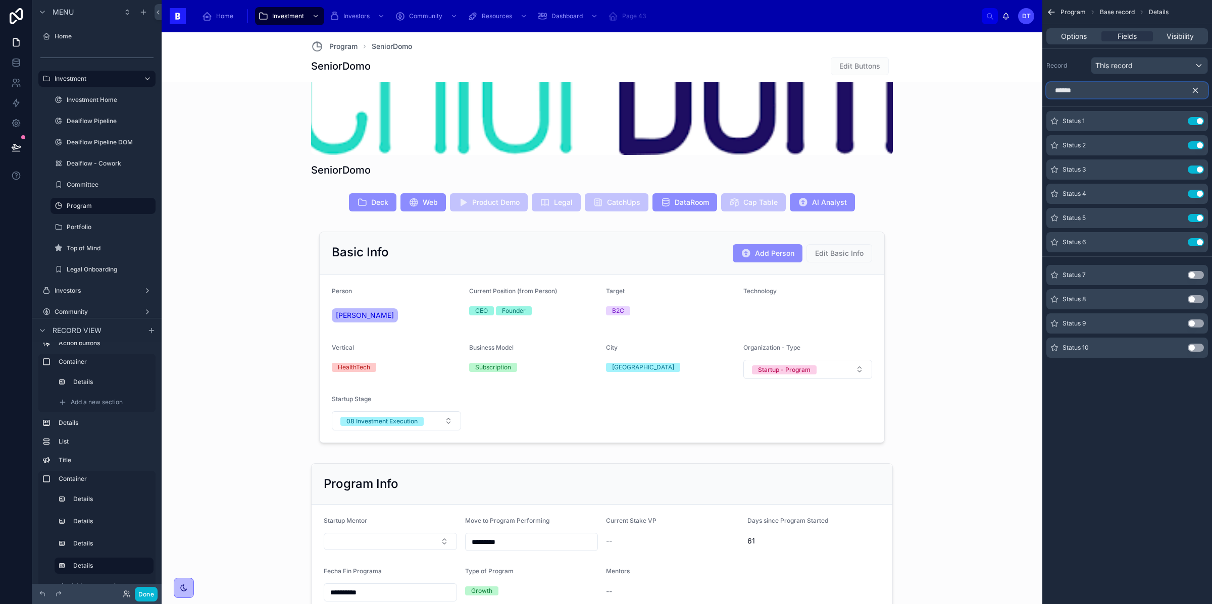
click at [1084, 89] on input "******" at bounding box center [1127, 90] width 162 height 16
click at [1195, 277] on button "Use setting" at bounding box center [1196, 275] width 16 height 8
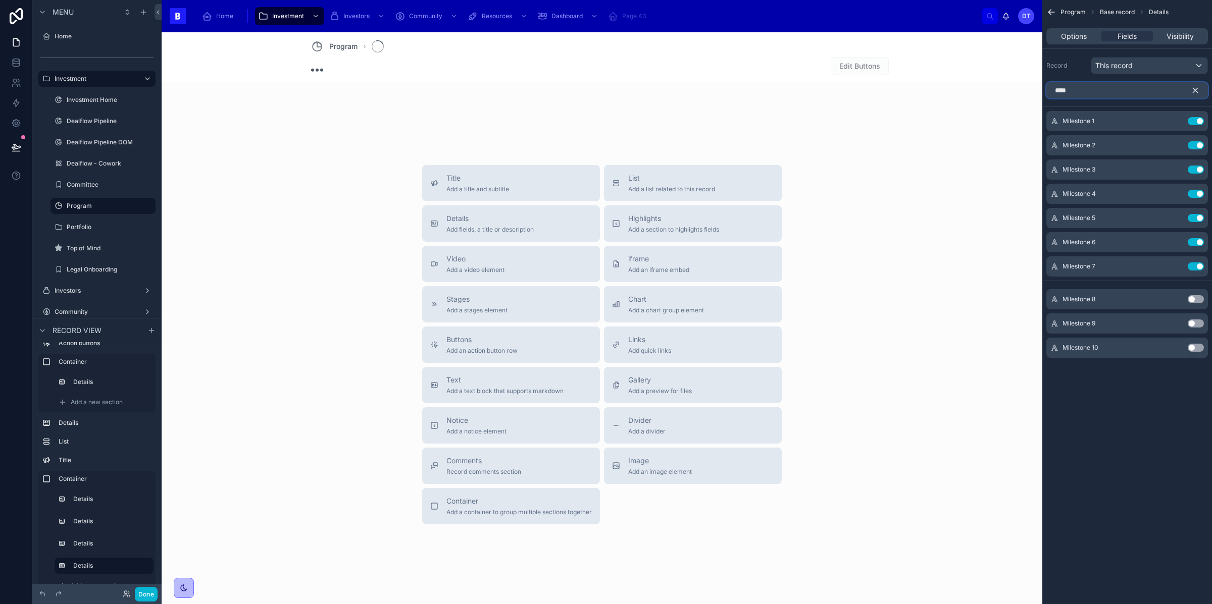
click at [1074, 91] on input "****" at bounding box center [1127, 90] width 162 height 16
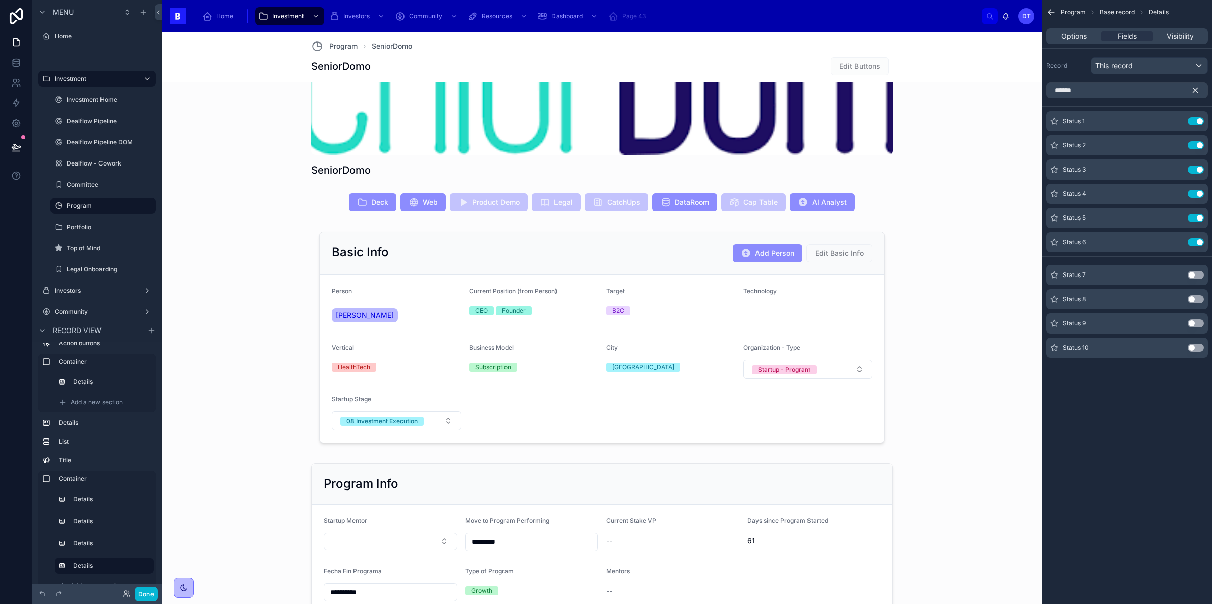
click at [1194, 281] on div "Status 7 Use setting" at bounding box center [1127, 275] width 162 height 20
click at [1194, 278] on button "Use setting" at bounding box center [1196, 275] width 16 height 8
click at [1086, 86] on input "******" at bounding box center [1127, 90] width 162 height 16
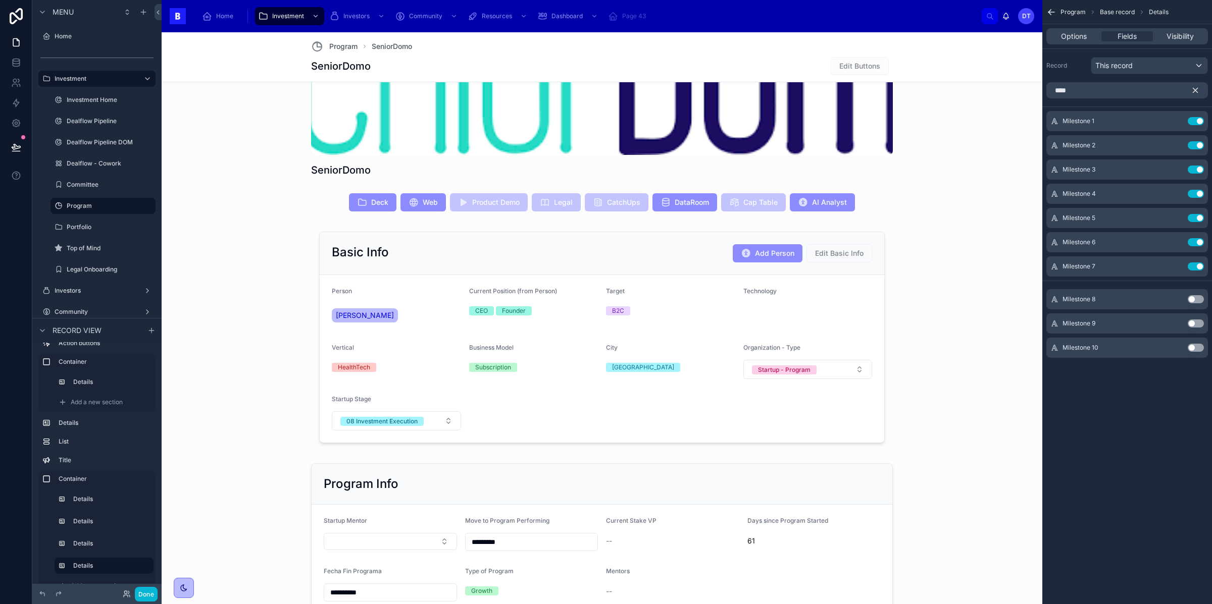
click at [1196, 302] on button "Use setting" at bounding box center [1196, 299] width 16 height 8
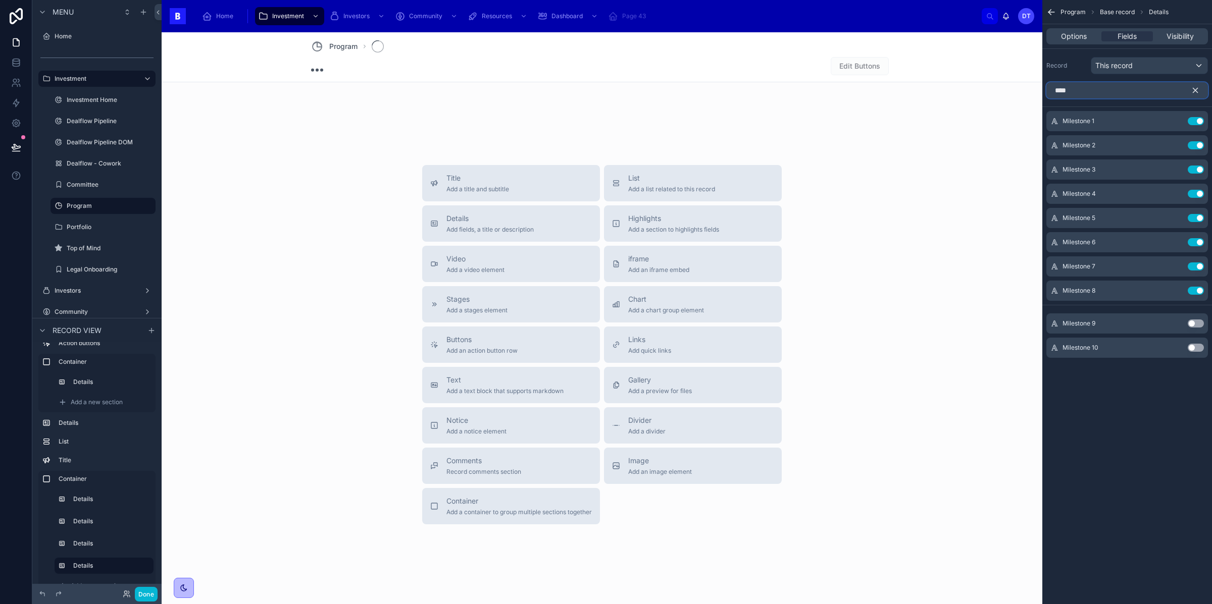
click at [1076, 87] on input "****" at bounding box center [1127, 90] width 162 height 16
click at [1076, 88] on input "****" at bounding box center [1127, 90] width 162 height 16
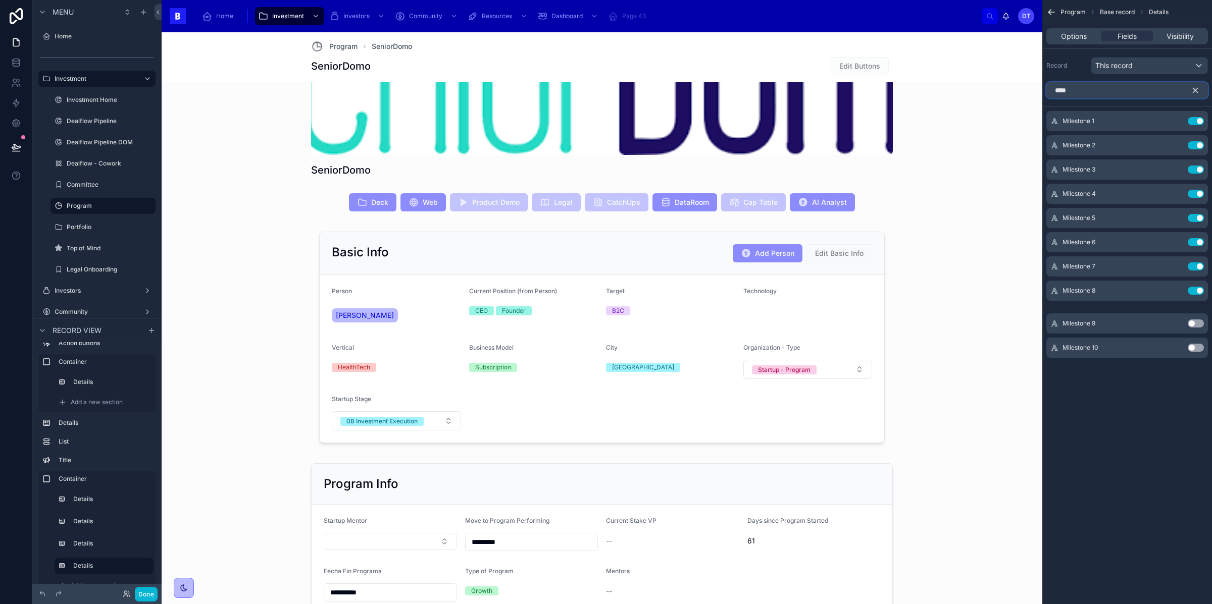
click at [1076, 88] on input "****" at bounding box center [1127, 90] width 162 height 16
click at [1194, 298] on button "Use setting" at bounding box center [1196, 299] width 16 height 8
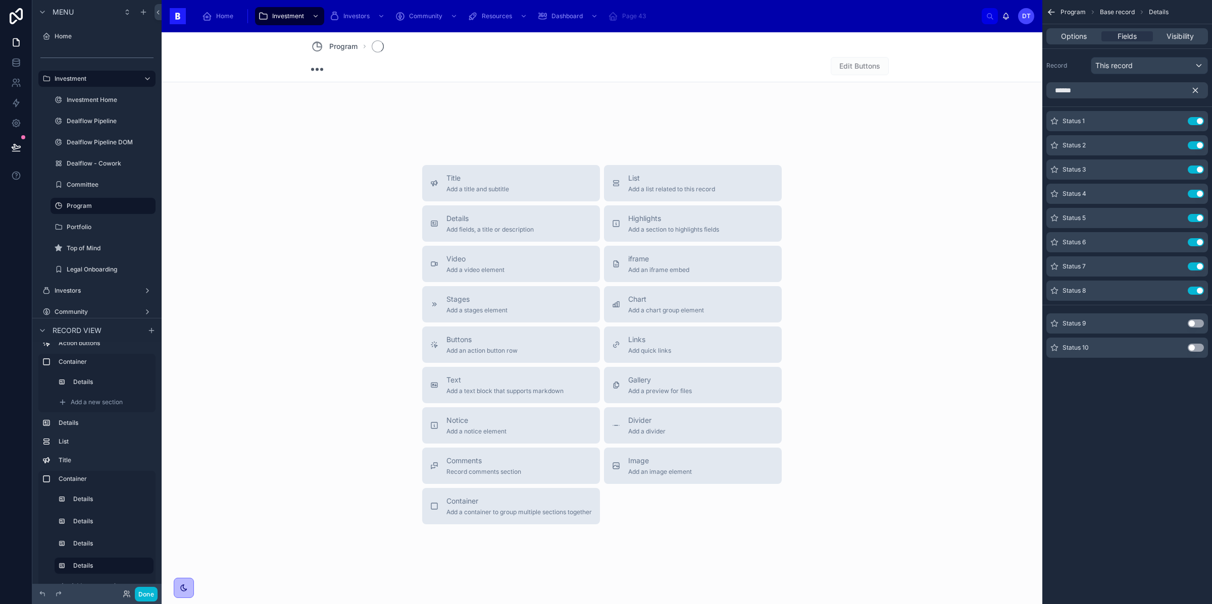
click at [1071, 81] on div "******" at bounding box center [1127, 90] width 170 height 24
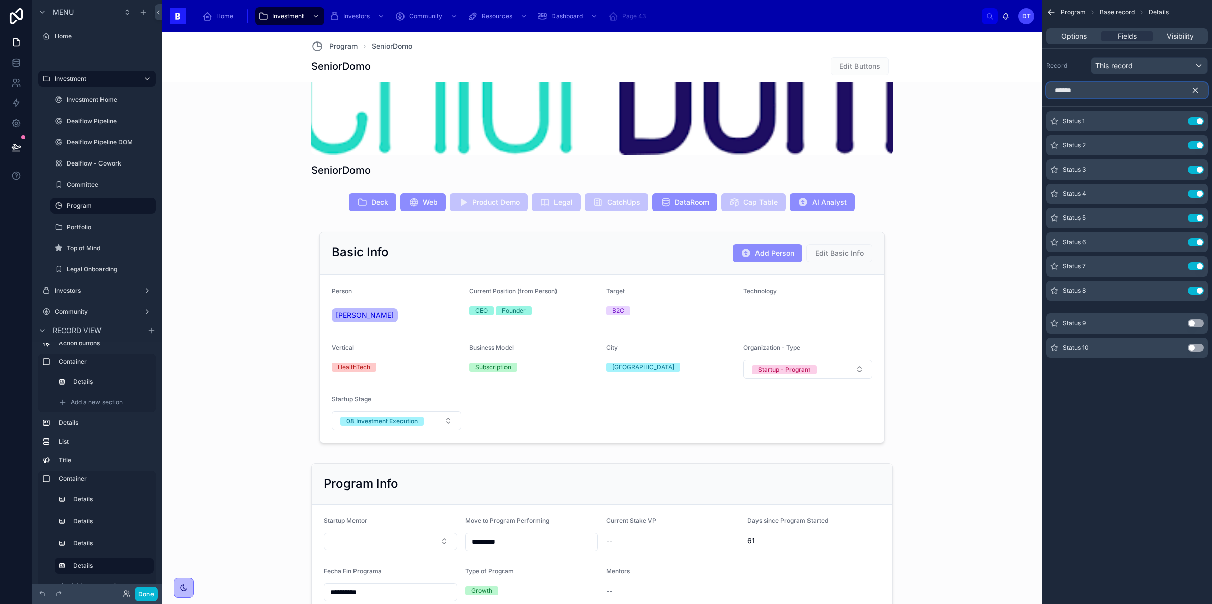
click at [1071, 94] on input "******" at bounding box center [1127, 90] width 162 height 16
click at [1196, 322] on button "Use setting" at bounding box center [1196, 324] width 16 height 8
click at [1075, 91] on input "****" at bounding box center [1127, 90] width 162 height 16
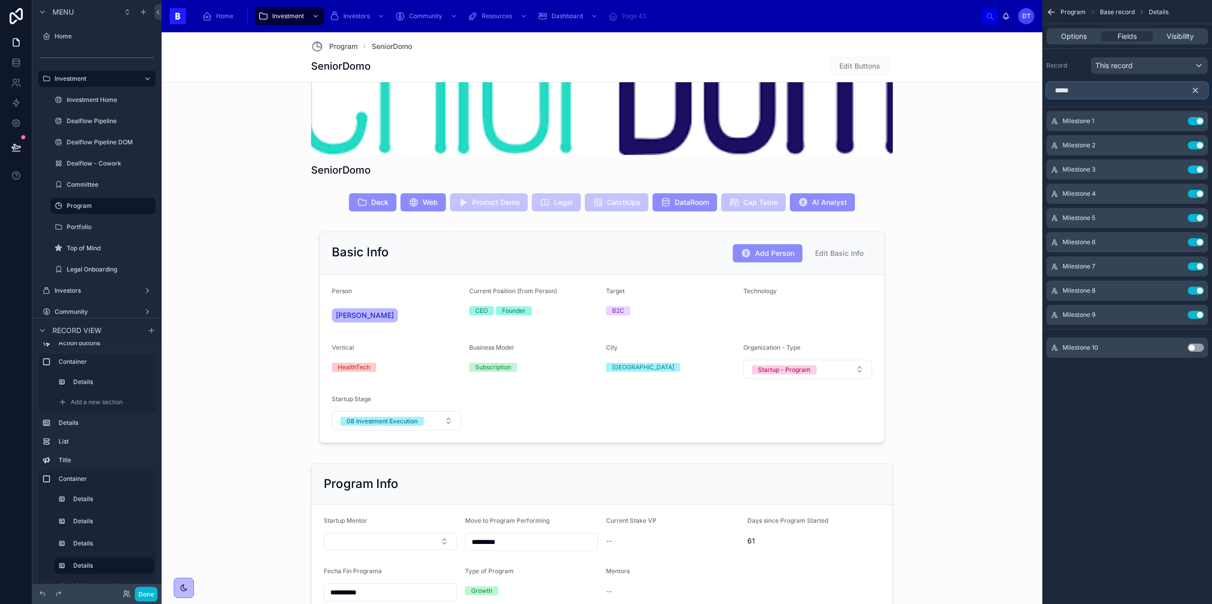
click at [1075, 91] on input "****" at bounding box center [1127, 90] width 162 height 16
click at [1196, 322] on button "Use setting" at bounding box center [1196, 324] width 16 height 8
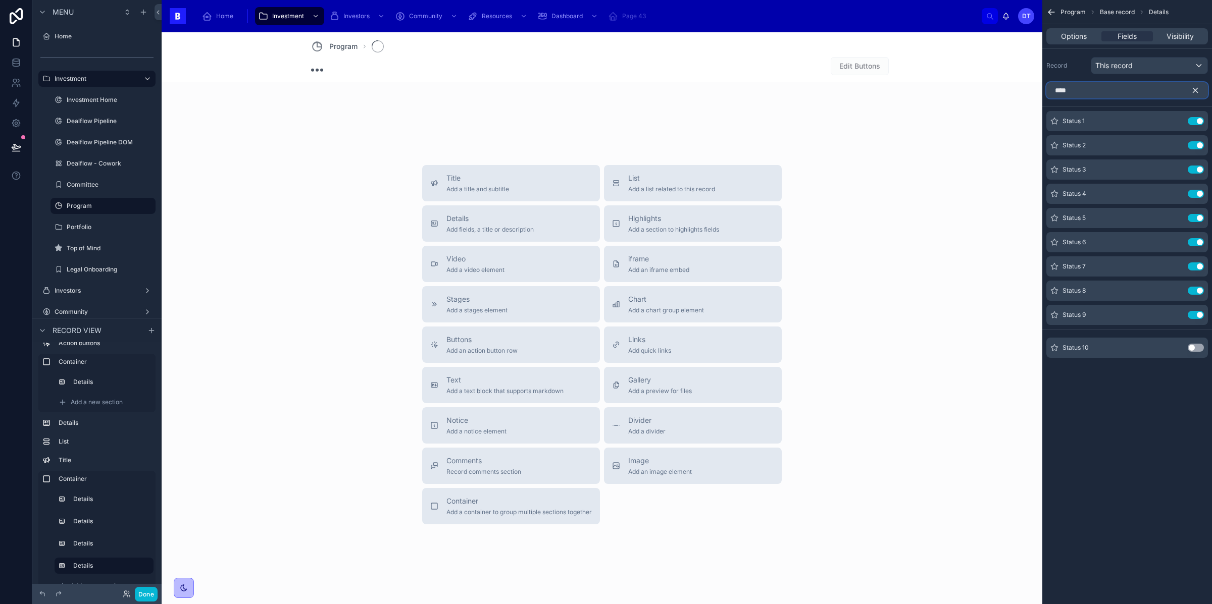
click at [1070, 95] on input "****" at bounding box center [1127, 90] width 162 height 16
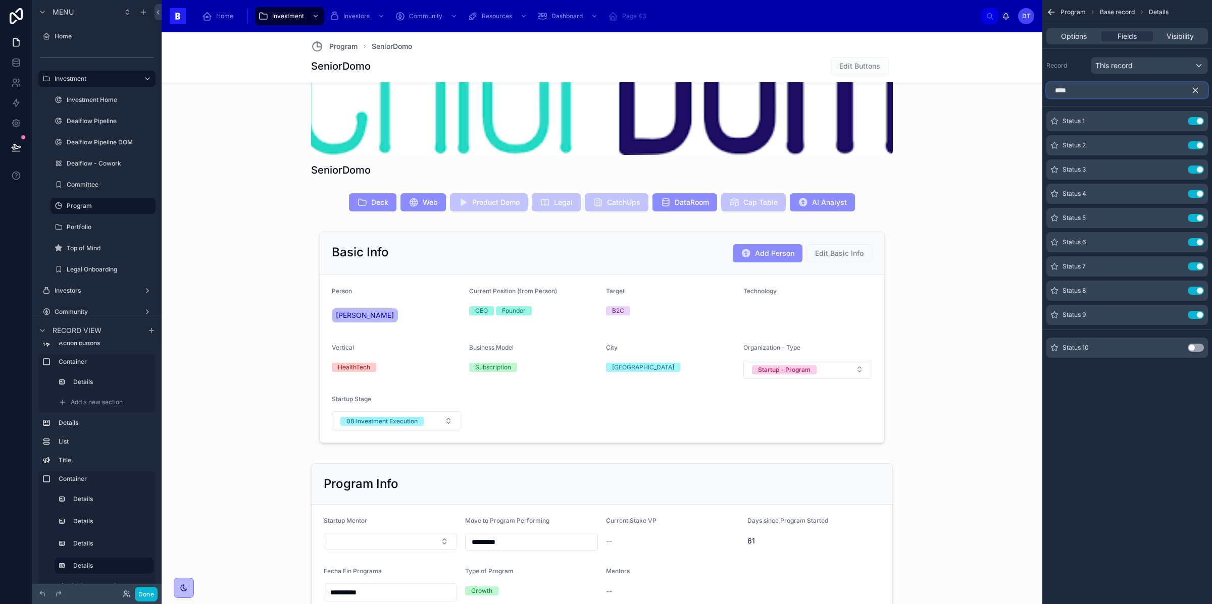
click at [1070, 93] on input "****" at bounding box center [1127, 90] width 162 height 16
click at [1194, 350] on button "Use setting" at bounding box center [1196, 348] width 16 height 8
click at [1069, 95] on input "****" at bounding box center [1127, 90] width 162 height 16
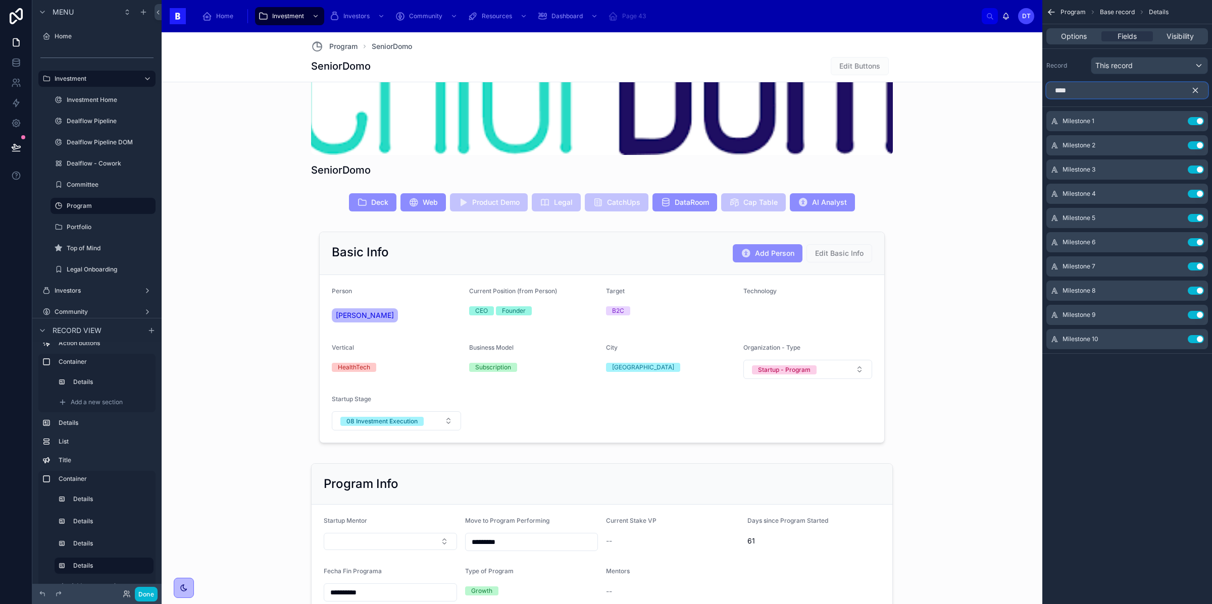
click at [1069, 95] on input "****" at bounding box center [1127, 90] width 162 height 16
type input "****"
click at [1196, 348] on button "Use setting" at bounding box center [1196, 348] width 16 height 8
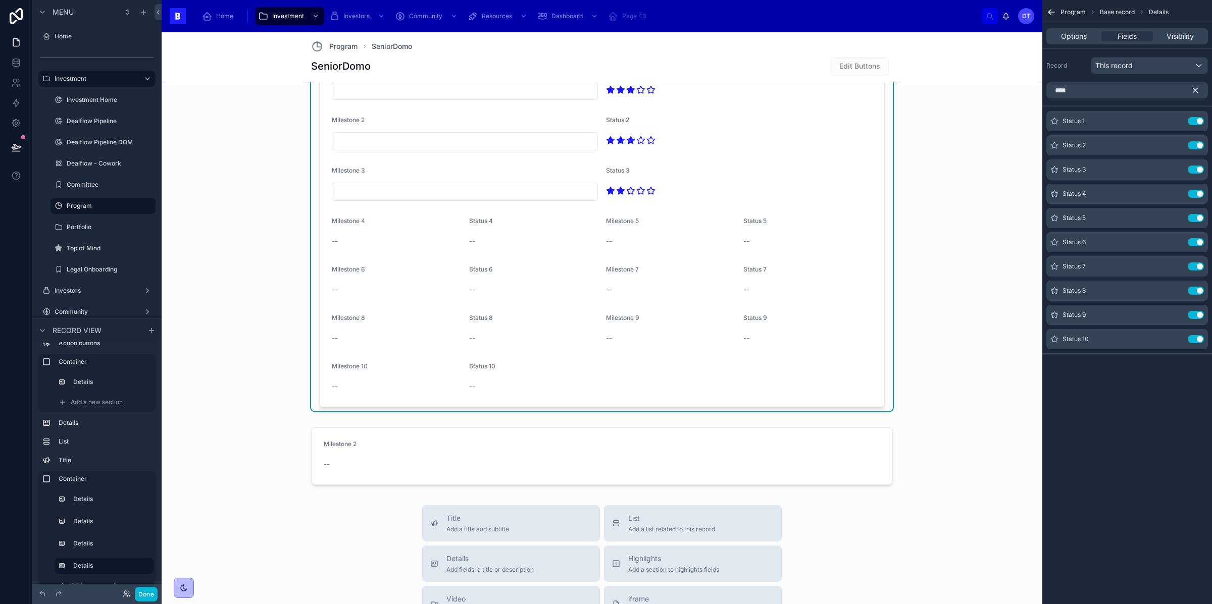
scroll to position [1404, 0]
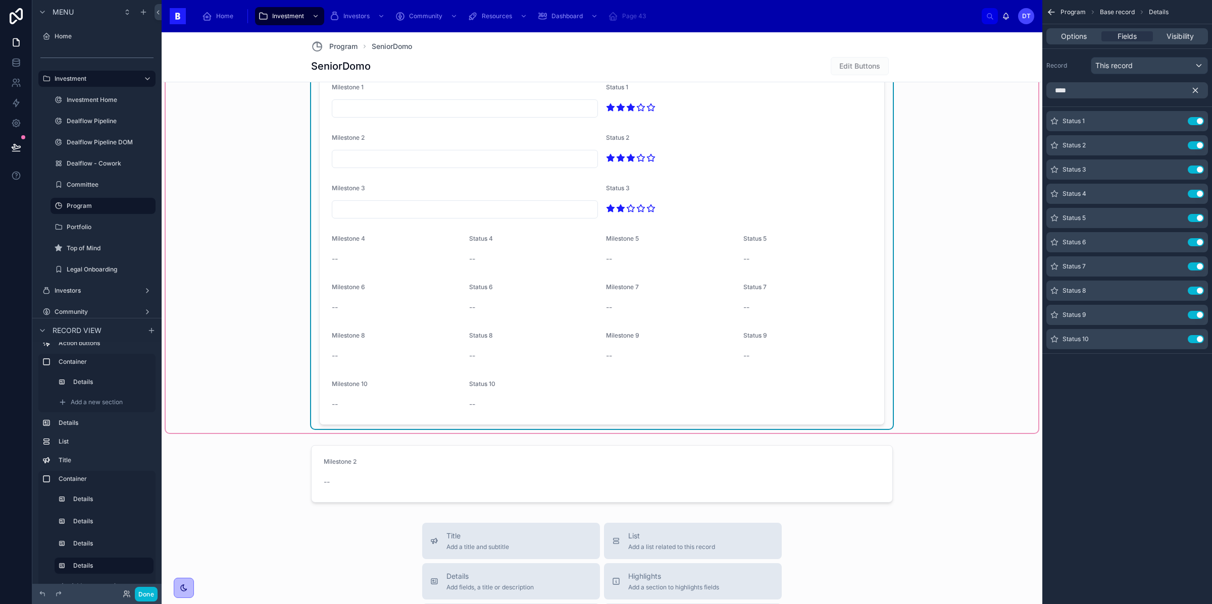
click at [544, 247] on div "Status 4" at bounding box center [533, 241] width 129 height 12
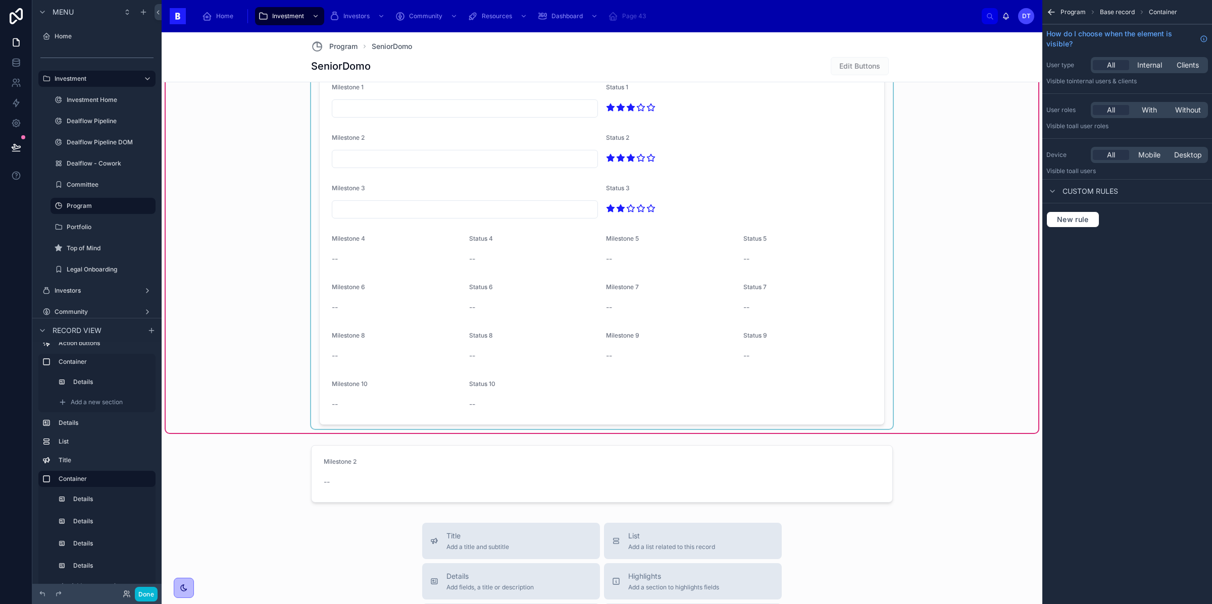
click at [361, 233] on div at bounding box center [602, 248] width 582 height 363
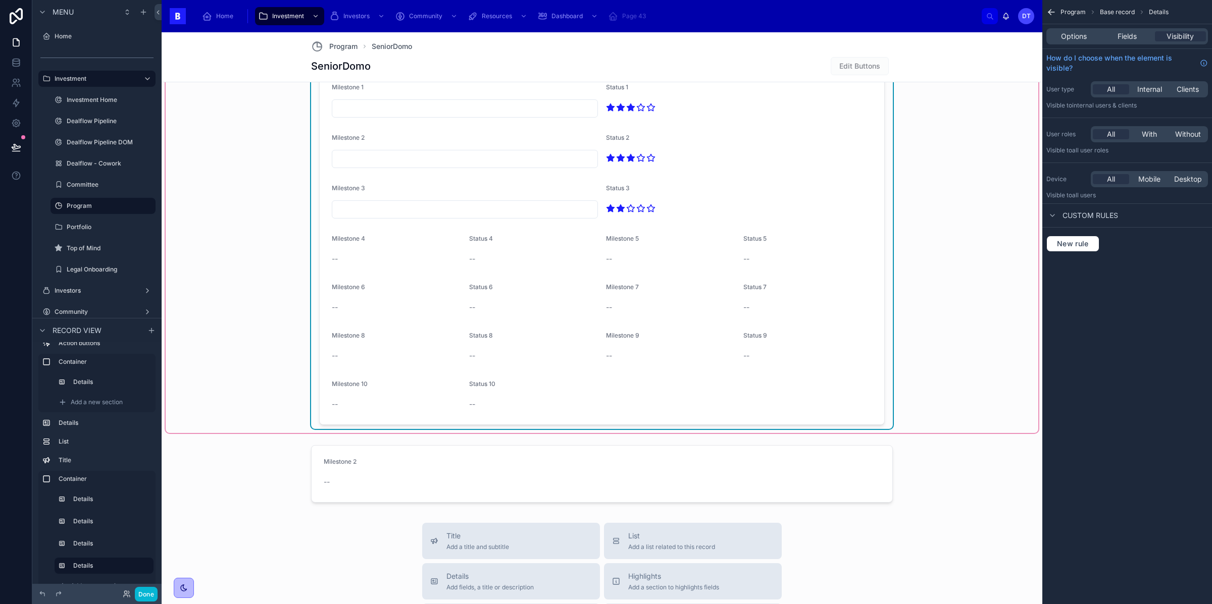
click at [354, 246] on div "Milestone 4" at bounding box center [396, 241] width 129 height 12
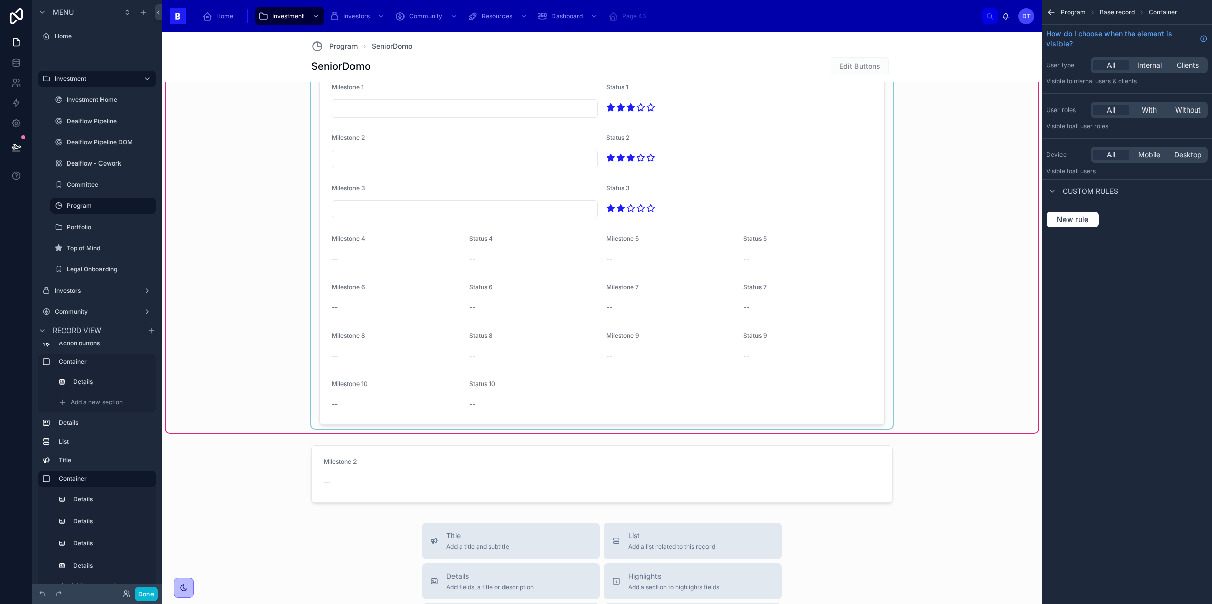
click at [354, 246] on div at bounding box center [602, 248] width 582 height 363
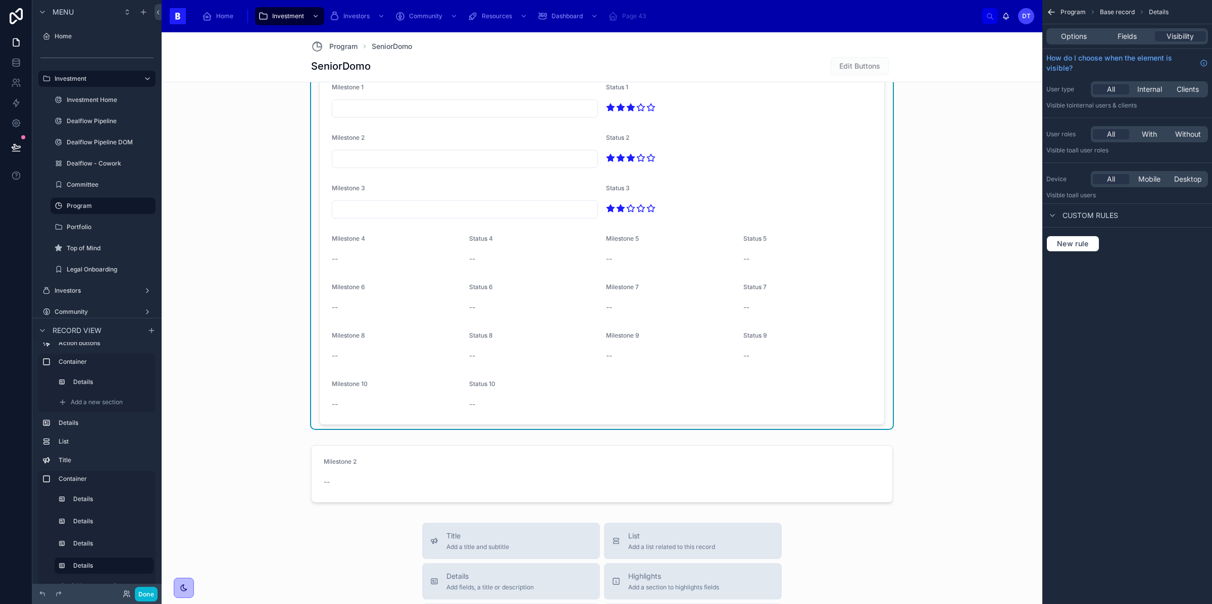
click at [1130, 41] on div "Options Fields Visibility" at bounding box center [1127, 36] width 162 height 16
click at [1133, 35] on span "Fields" at bounding box center [1127, 36] width 19 height 10
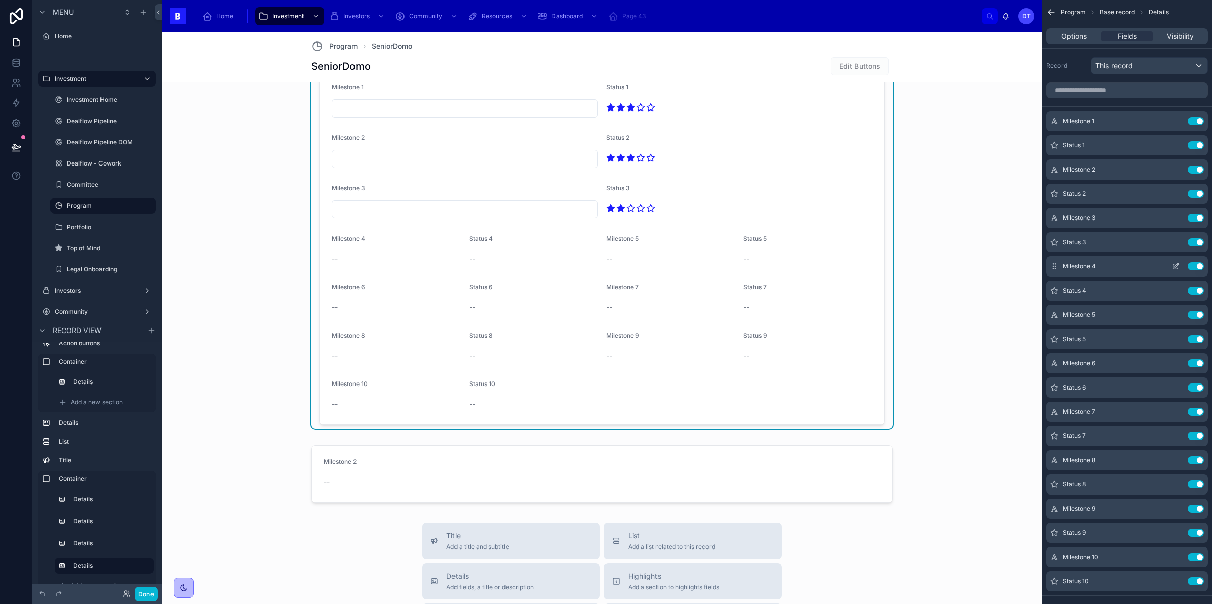
click at [1177, 269] on icon "scrollable content" at bounding box center [1175, 267] width 5 height 5
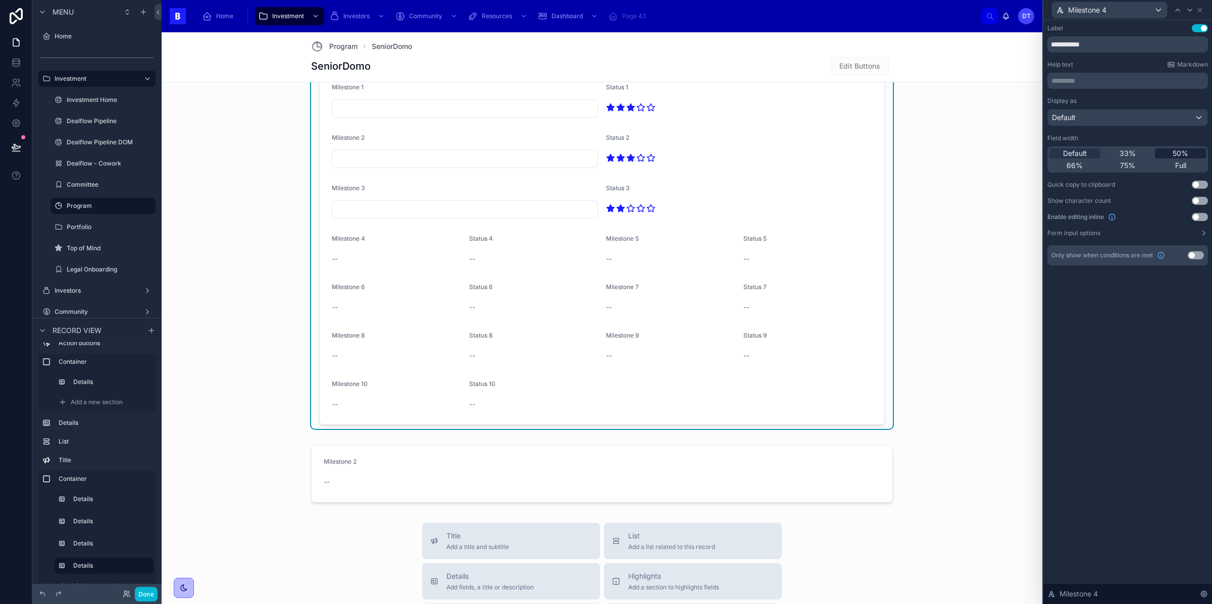
click at [1179, 155] on span "50%" at bounding box center [1181, 153] width 16 height 10
click at [1200, 219] on button "Use setting" at bounding box center [1200, 217] width 16 height 8
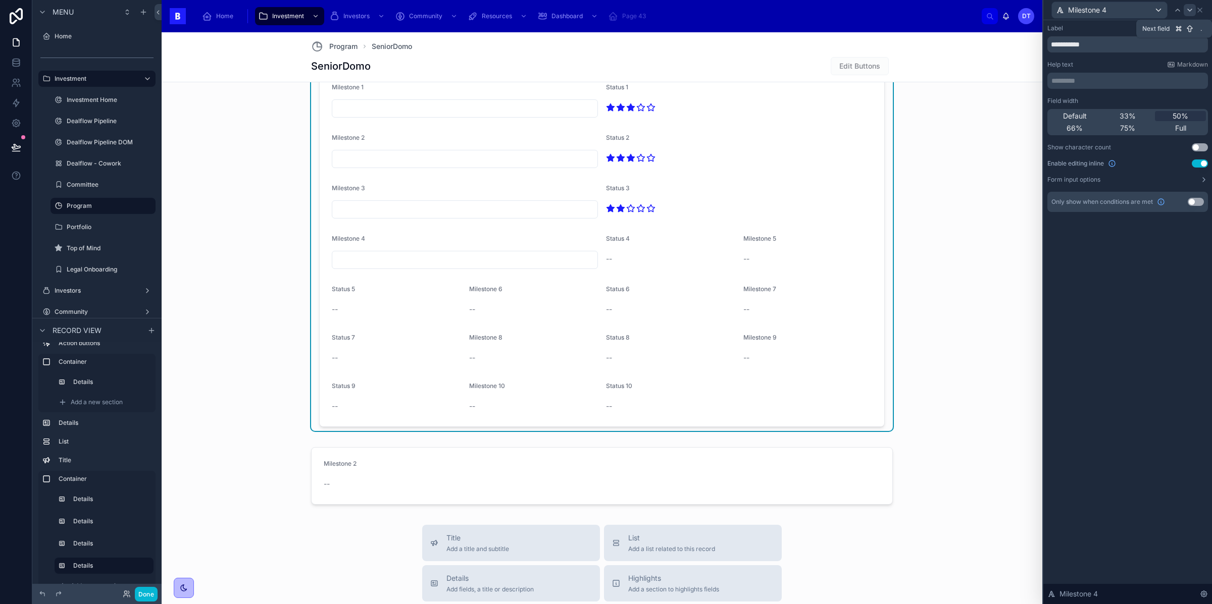
click at [1188, 12] on icon at bounding box center [1190, 10] width 8 height 8
click at [1174, 112] on span "50%" at bounding box center [1181, 116] width 16 height 10
click at [1195, 163] on button "Use setting" at bounding box center [1200, 164] width 16 height 8
click at [1187, 9] on icon at bounding box center [1190, 10] width 8 height 8
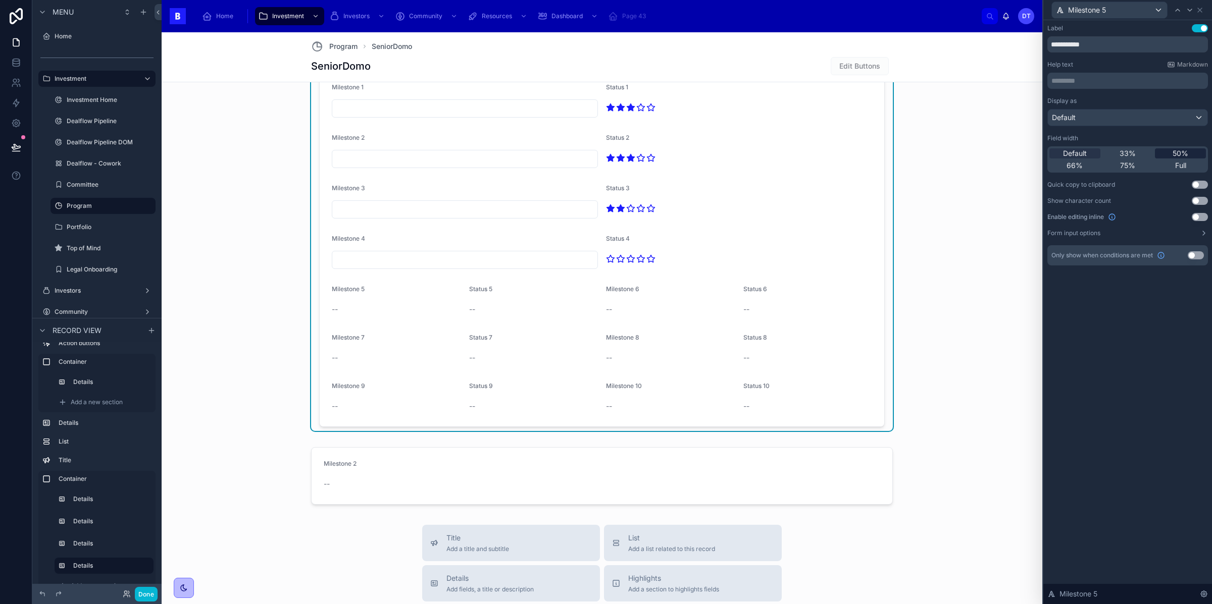
click at [1177, 156] on span "50%" at bounding box center [1181, 153] width 16 height 10
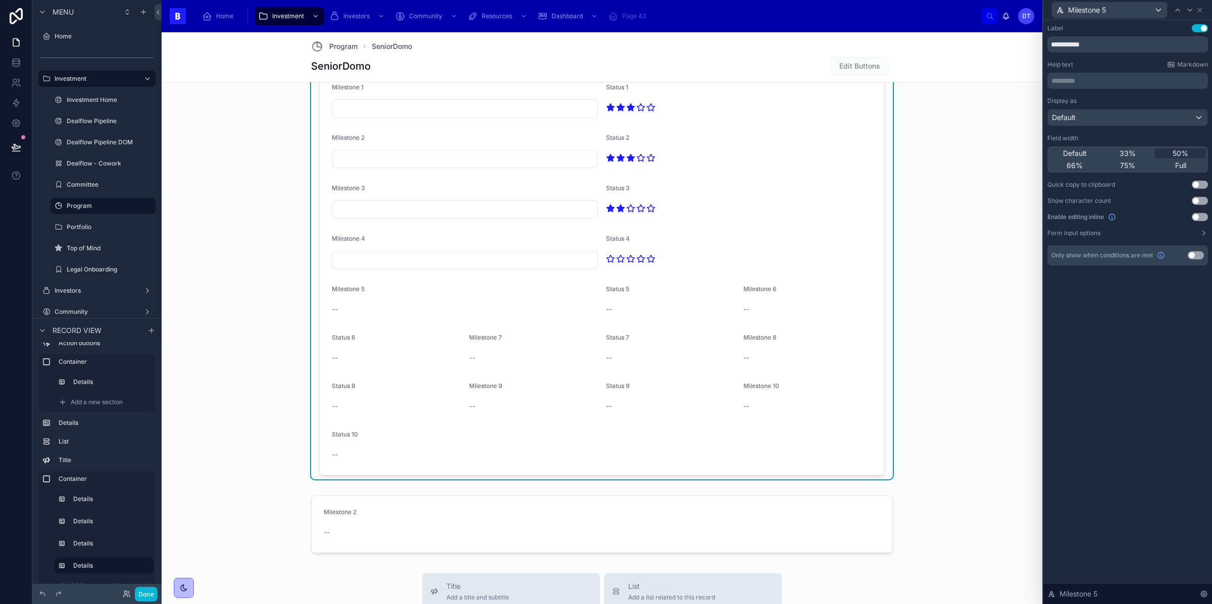
click at [1197, 217] on button "Use setting" at bounding box center [1200, 217] width 16 height 8
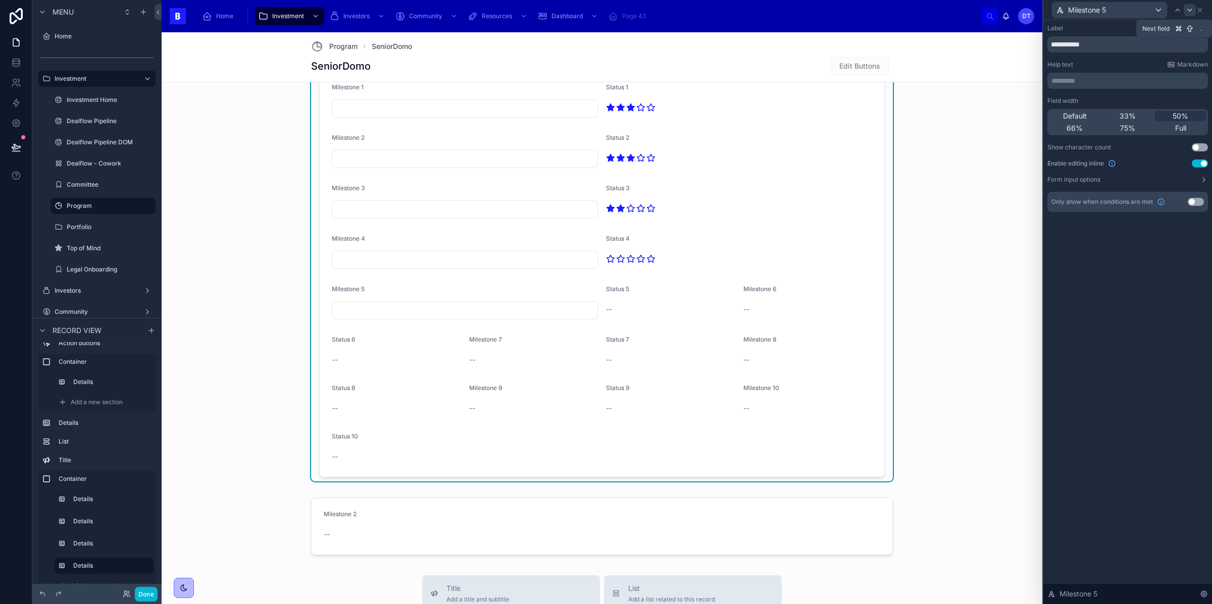
click at [1190, 13] on icon at bounding box center [1190, 10] width 8 height 8
click at [1175, 114] on span "50%" at bounding box center [1181, 116] width 16 height 10
click at [1194, 163] on button "Use setting" at bounding box center [1200, 164] width 16 height 8
click at [1192, 9] on icon at bounding box center [1190, 10] width 8 height 8
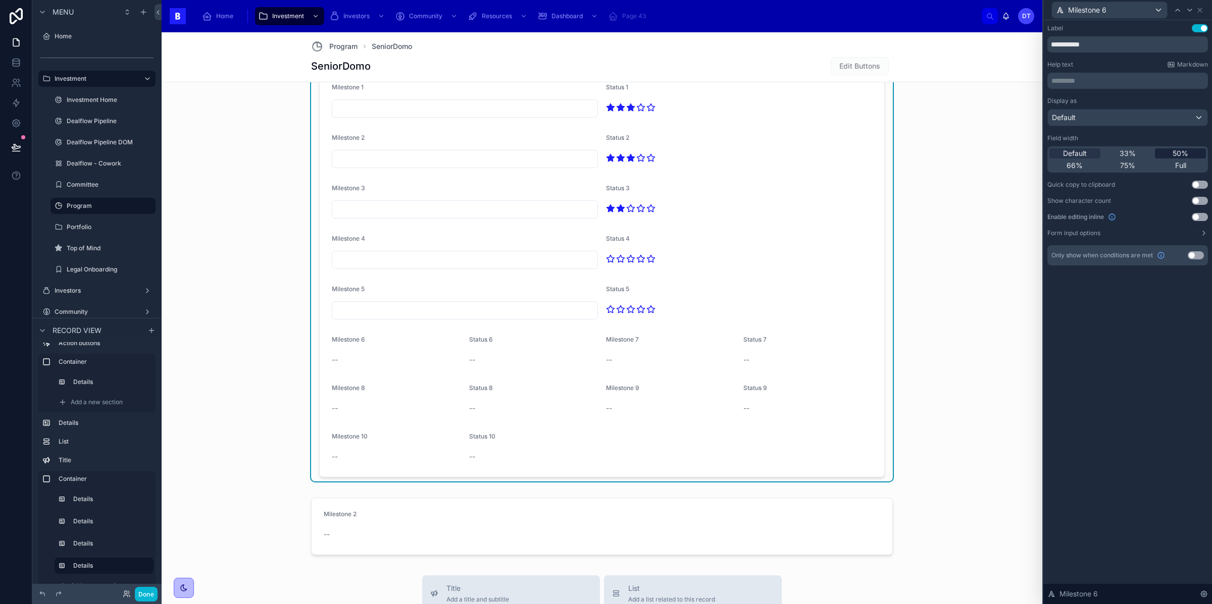
click at [1181, 153] on span "50%" at bounding box center [1181, 153] width 16 height 10
click at [1199, 217] on button "Use setting" at bounding box center [1200, 217] width 16 height 8
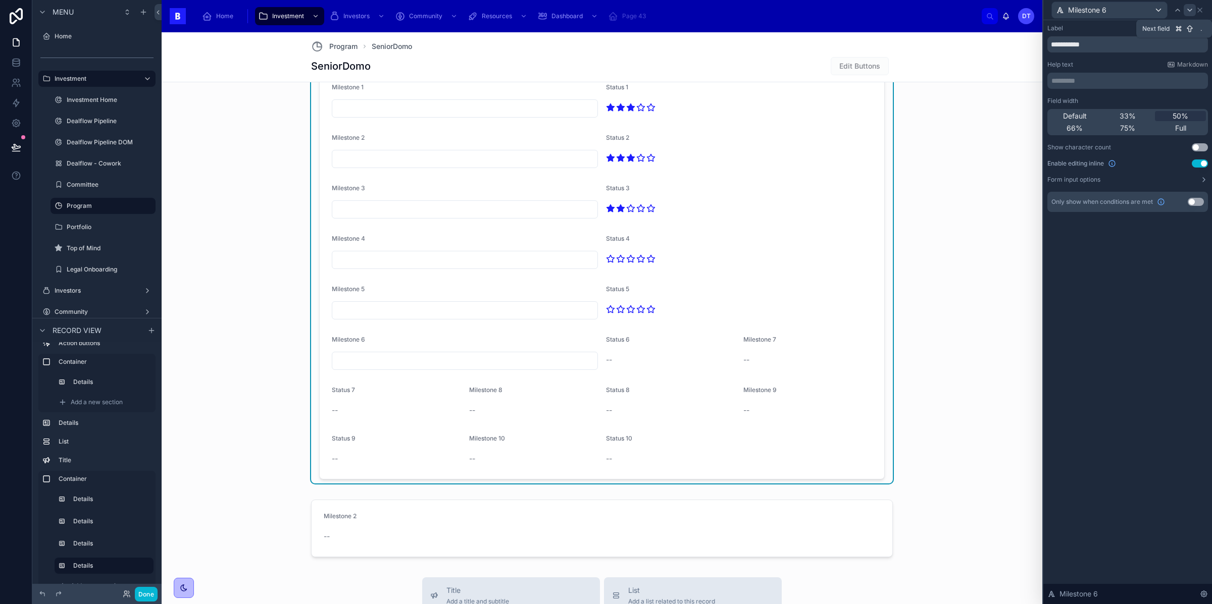
click at [1188, 9] on icon at bounding box center [1190, 10] width 4 height 2
click at [1174, 117] on span "50%" at bounding box center [1181, 116] width 16 height 10
click at [1200, 163] on button "Use setting" at bounding box center [1200, 164] width 16 height 8
click at [1188, 9] on icon at bounding box center [1190, 10] width 8 height 8
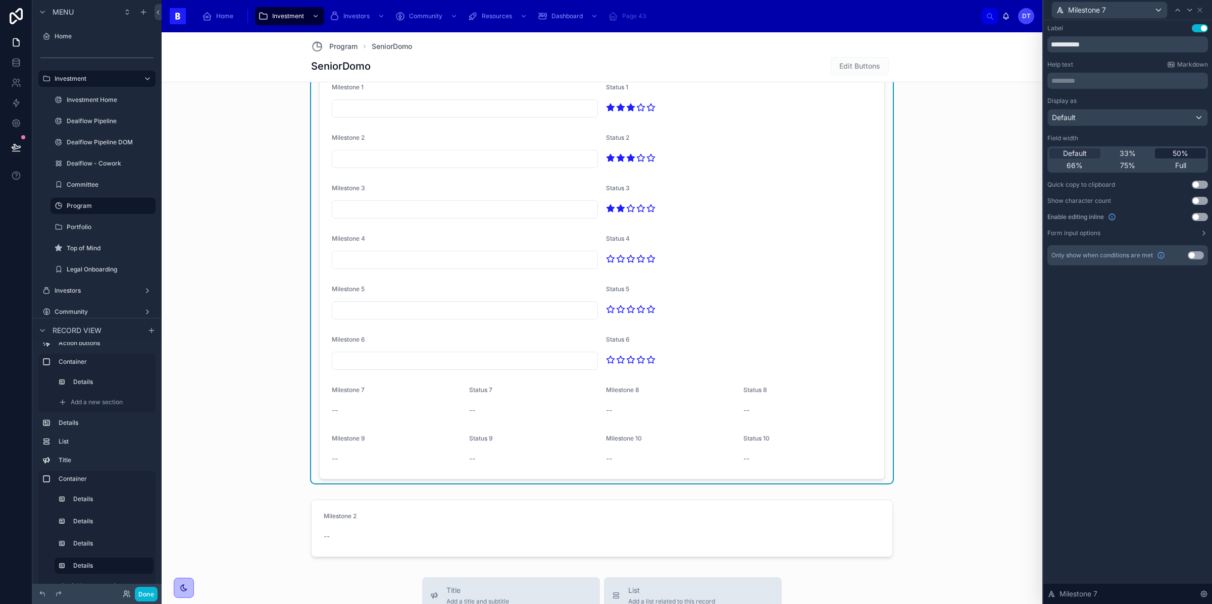
click at [1174, 153] on span "50%" at bounding box center [1181, 153] width 16 height 10
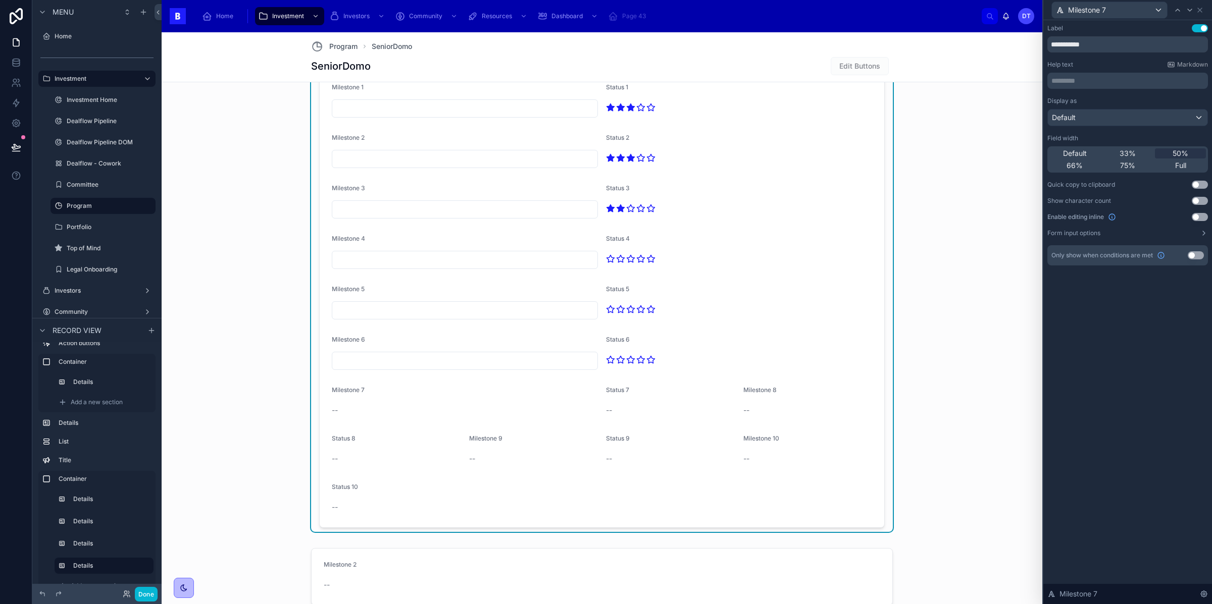
click at [1198, 221] on div "Enable editing inline Use setting" at bounding box center [1127, 217] width 161 height 8
click at [1198, 219] on button "Use setting" at bounding box center [1200, 217] width 16 height 8
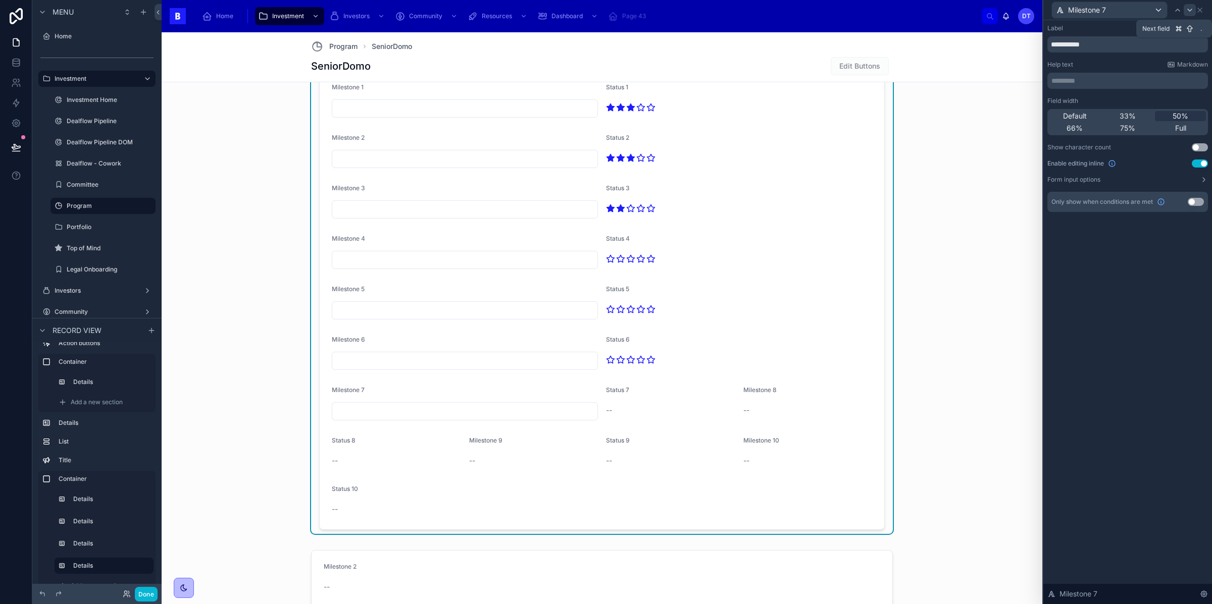
click at [1185, 12] on div at bounding box center [1190, 10] width 12 height 12
click at [1181, 111] on span "50%" at bounding box center [1181, 116] width 16 height 10
click at [1196, 163] on button "Use setting" at bounding box center [1200, 164] width 16 height 8
click at [1189, 10] on icon at bounding box center [1190, 10] width 4 height 2
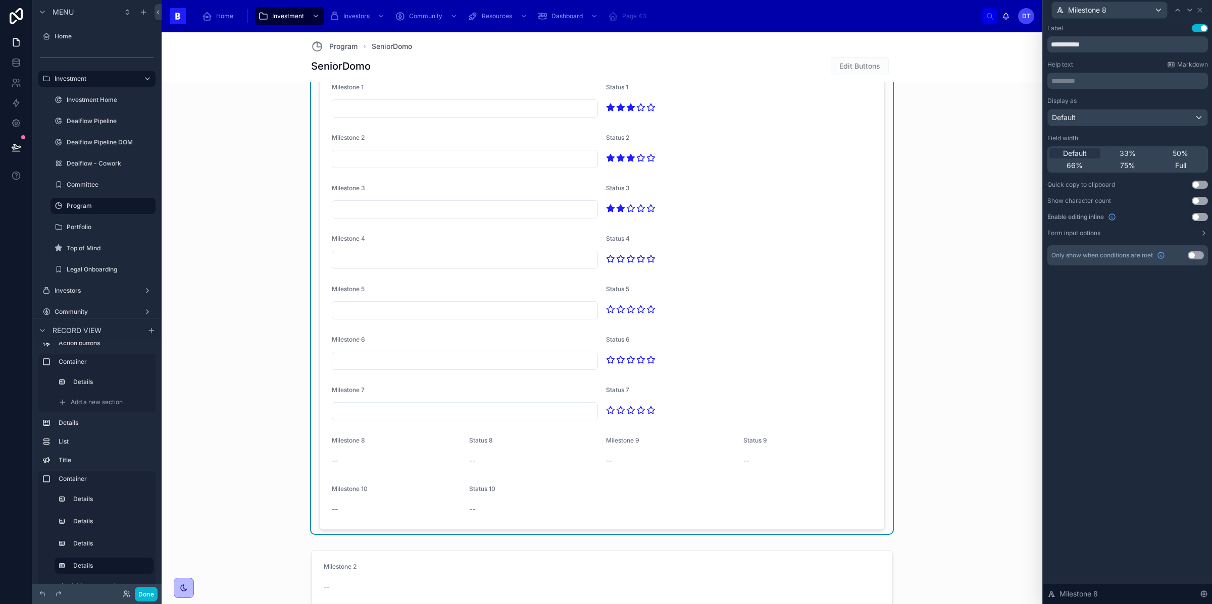
click at [1199, 217] on button "Use setting" at bounding box center [1200, 217] width 16 height 8
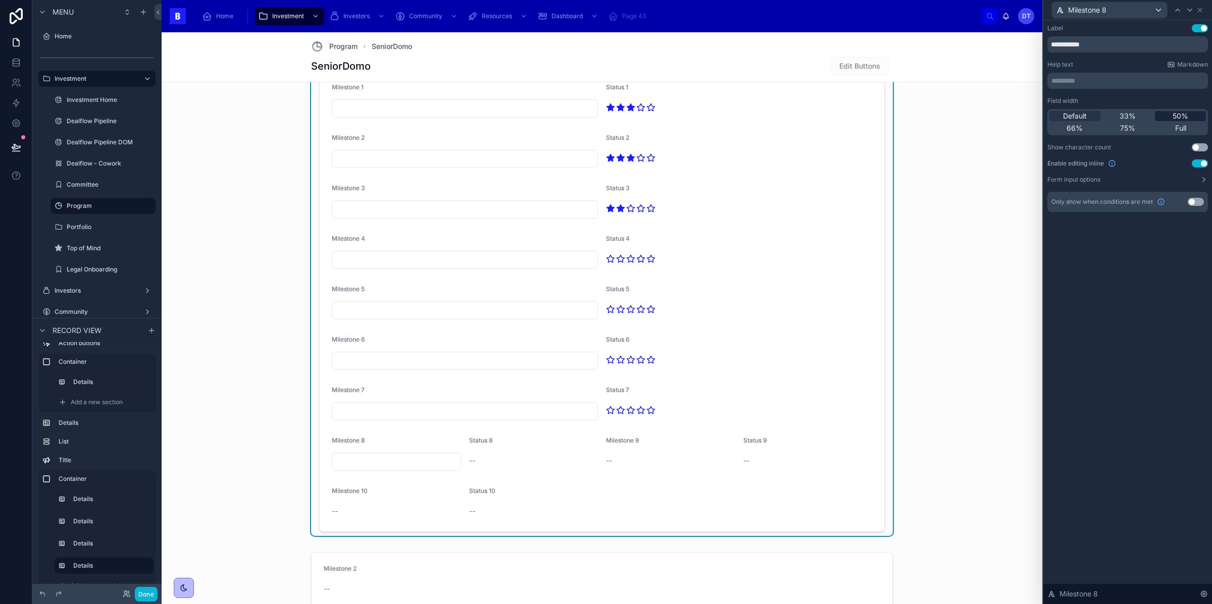
click at [1181, 114] on span "50%" at bounding box center [1181, 116] width 16 height 10
click at [1189, 7] on icon at bounding box center [1190, 10] width 8 height 8
click at [1182, 115] on span "50%" at bounding box center [1181, 116] width 16 height 10
click at [1198, 166] on button "Use setting" at bounding box center [1200, 164] width 16 height 8
click at [1191, 9] on icon at bounding box center [1190, 10] width 4 height 2
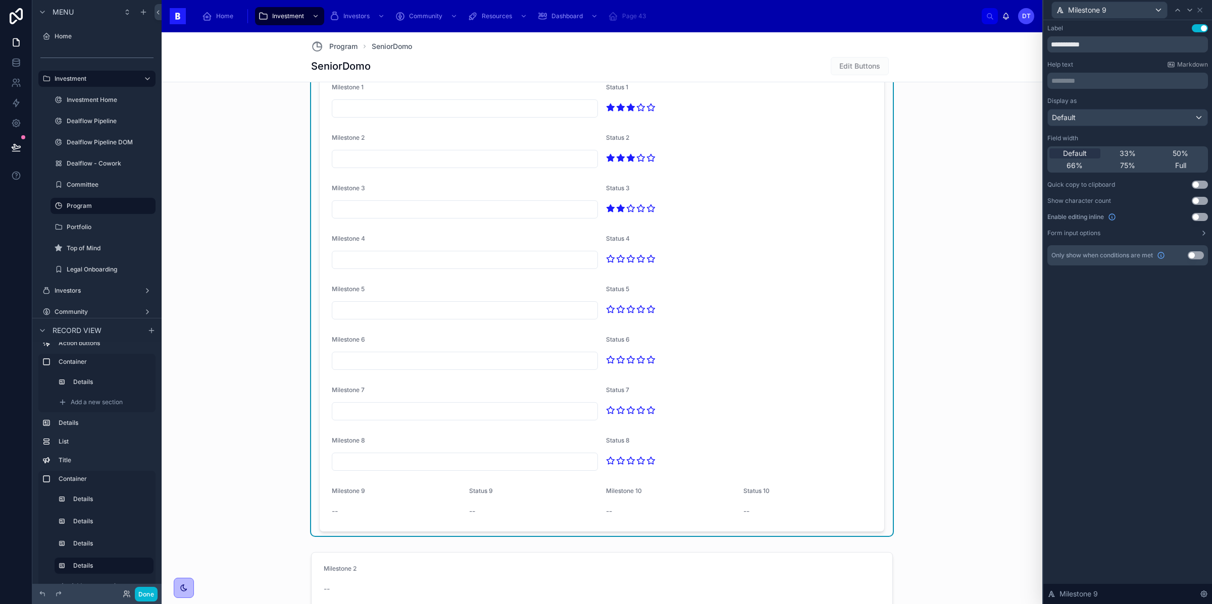
click at [1188, 147] on div "Default 33% 50% 66% 75% Full" at bounding box center [1127, 159] width 161 height 26
click at [1187, 154] on span "50%" at bounding box center [1181, 153] width 16 height 10
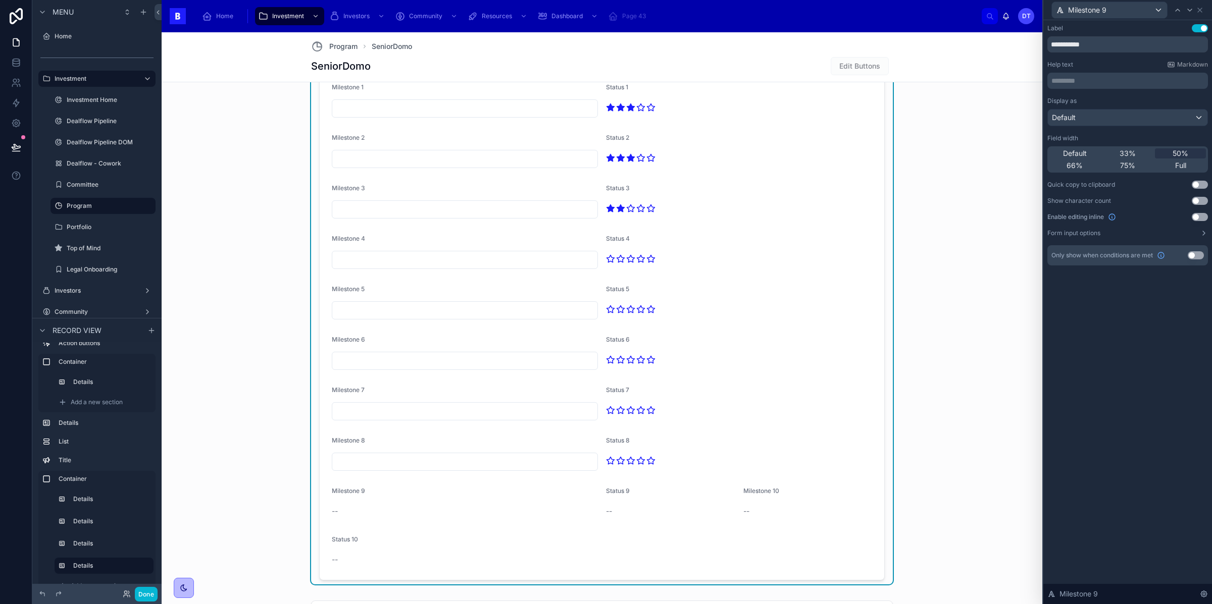
click at [1197, 219] on button "Use setting" at bounding box center [1200, 217] width 16 height 8
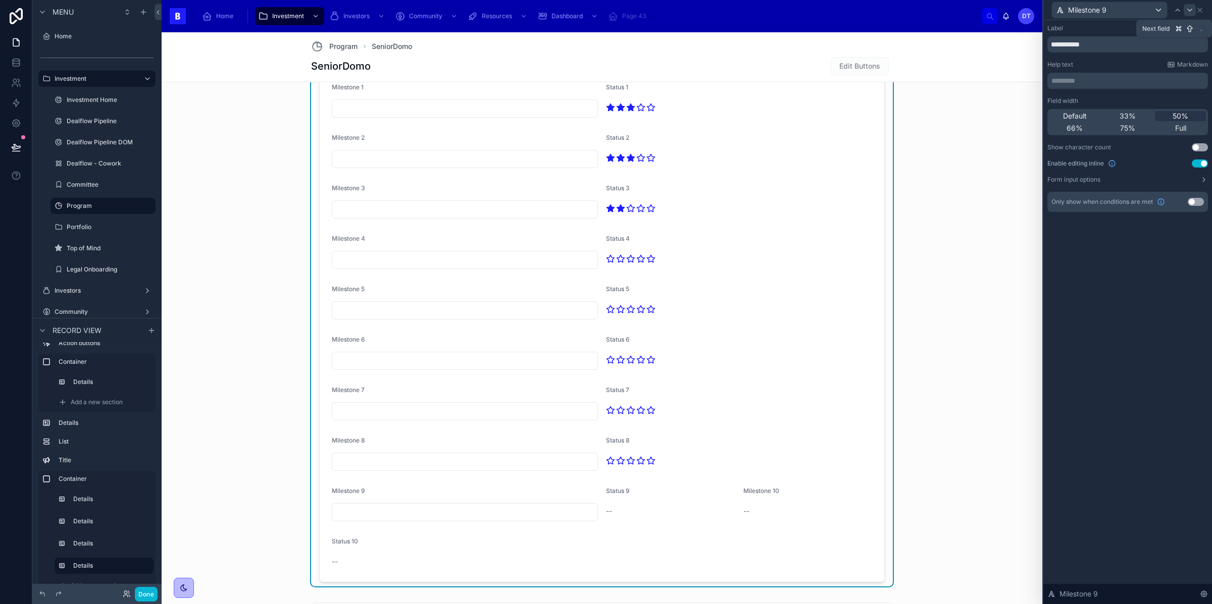
click at [1188, 14] on div at bounding box center [1190, 10] width 12 height 12
click at [1186, 111] on span "50%" at bounding box center [1181, 116] width 16 height 10
click at [1199, 160] on button "Use setting" at bounding box center [1200, 164] width 16 height 8
click at [1190, 8] on icon at bounding box center [1190, 10] width 8 height 8
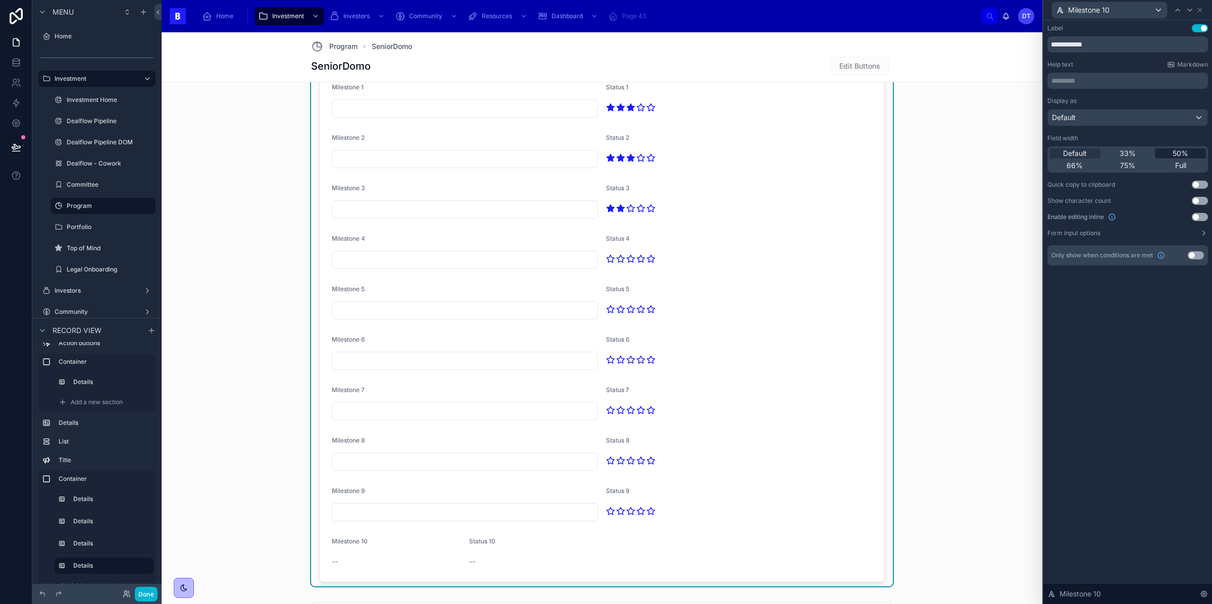
click at [1179, 151] on span "50%" at bounding box center [1181, 153] width 16 height 10
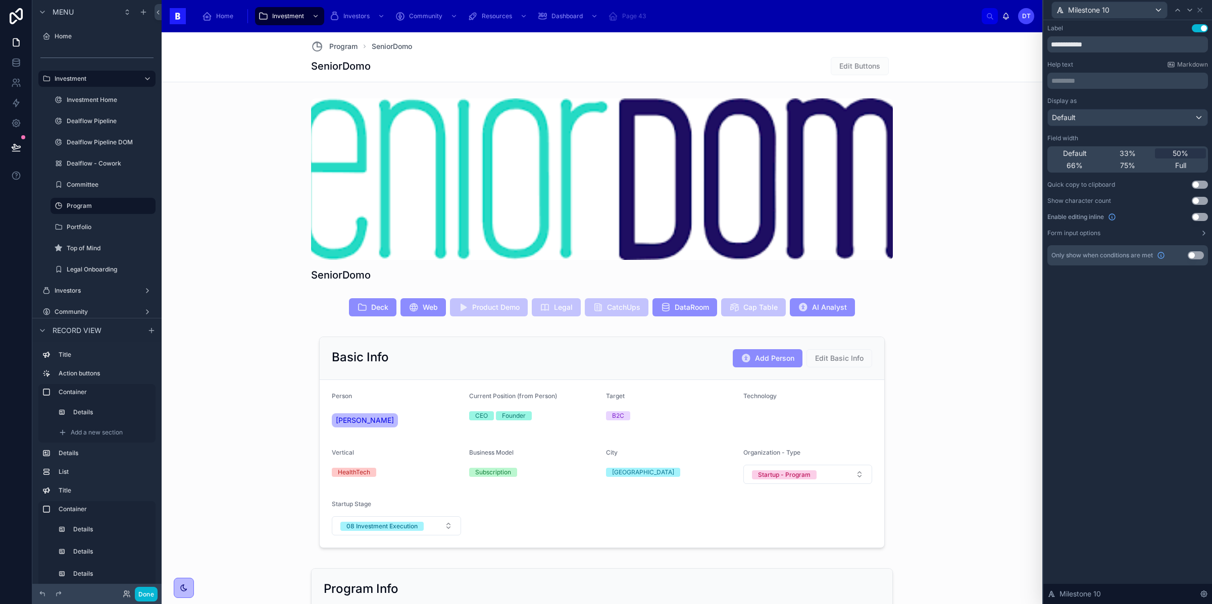
click at [1198, 214] on button "Use setting" at bounding box center [1200, 217] width 16 height 8
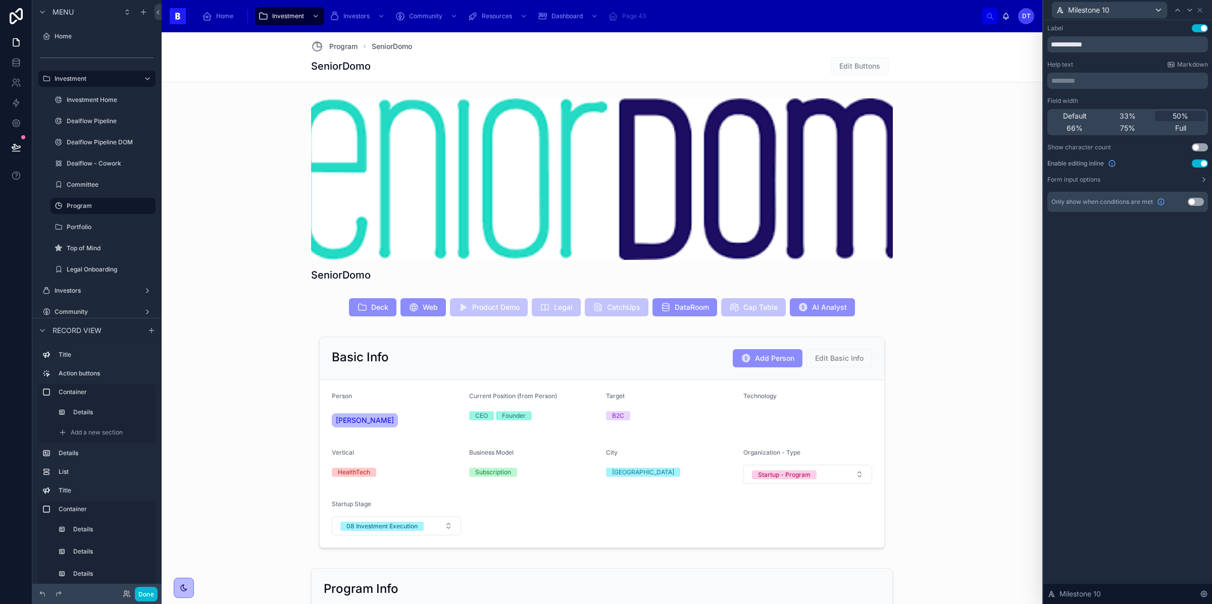
scroll to position [1404, 0]
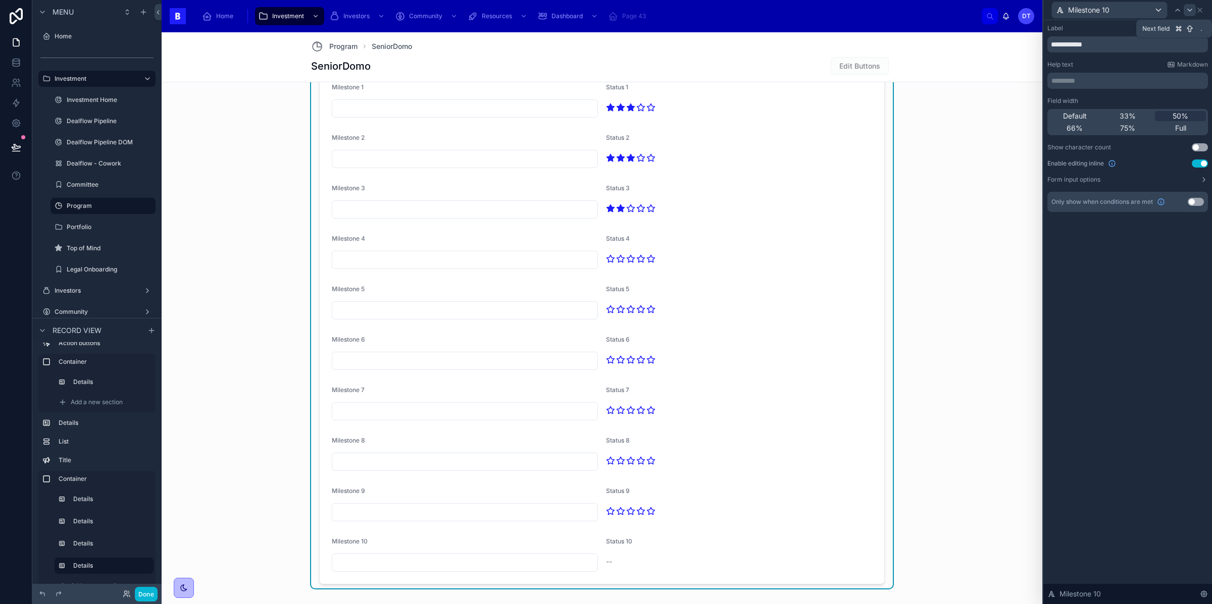
click at [1188, 8] on icon at bounding box center [1190, 10] width 8 height 8
click at [1195, 163] on button "Use setting" at bounding box center [1200, 164] width 16 height 8
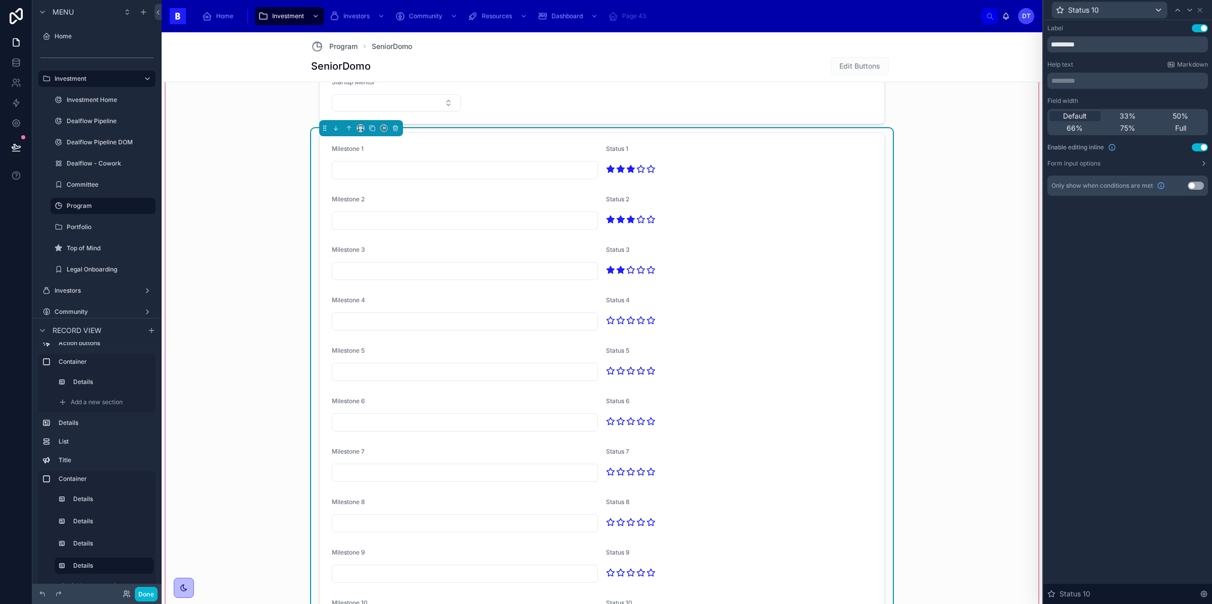
scroll to position [1353, 0]
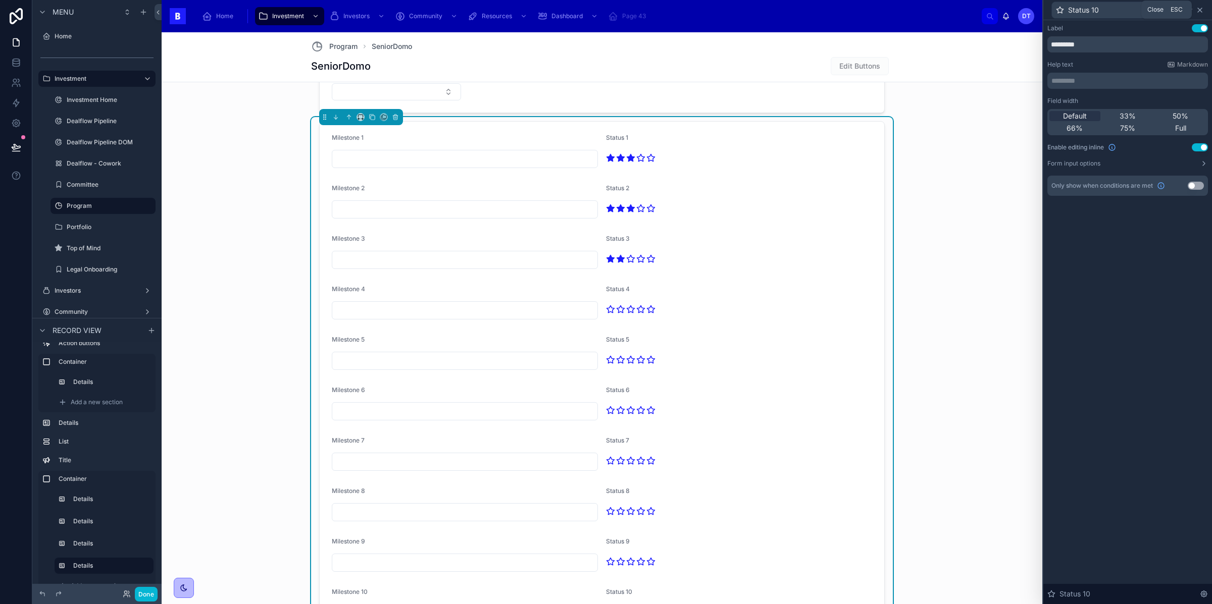
click at [1199, 11] on icon at bounding box center [1200, 10] width 8 height 8
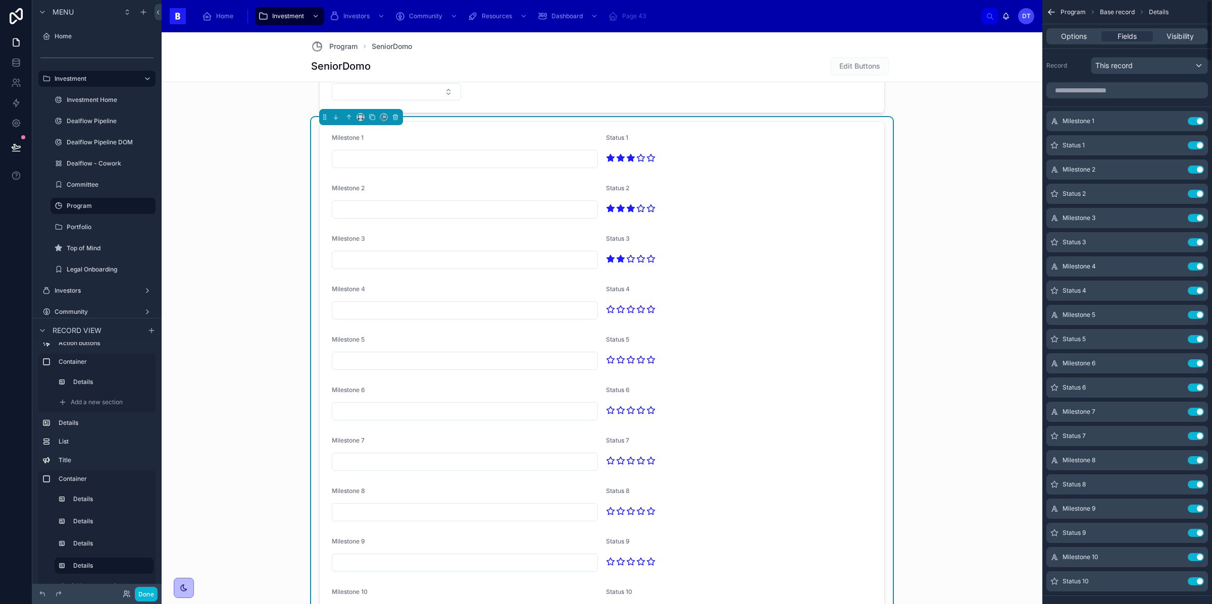
click at [1050, 10] on icon "scrollable content" at bounding box center [1049, 11] width 3 height 3
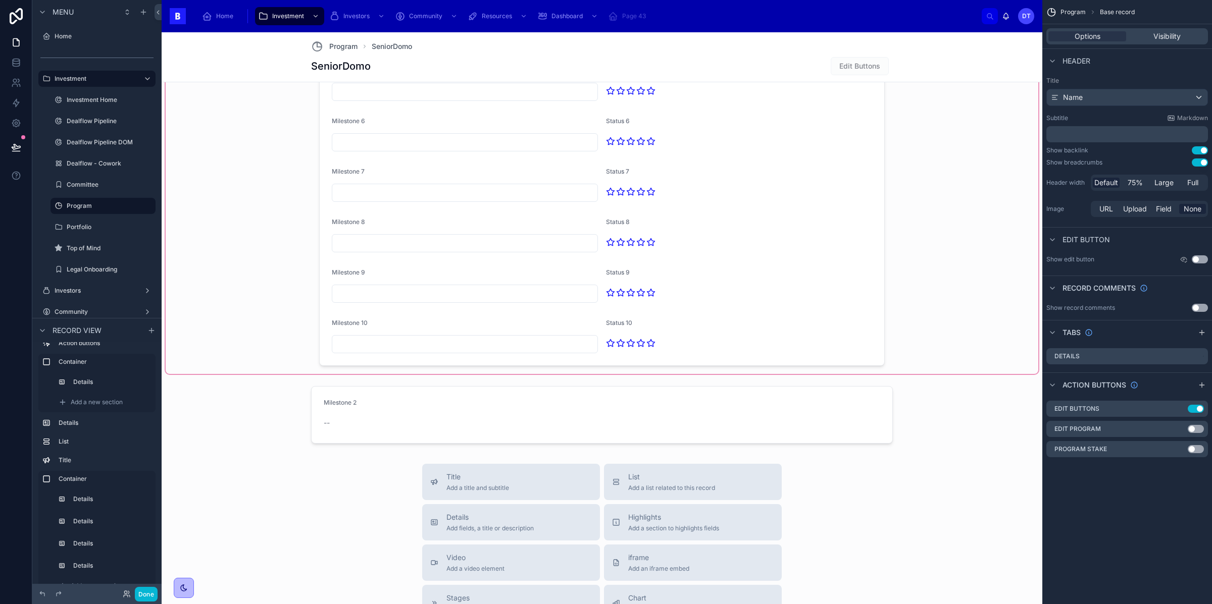
scroll to position [1670, 0]
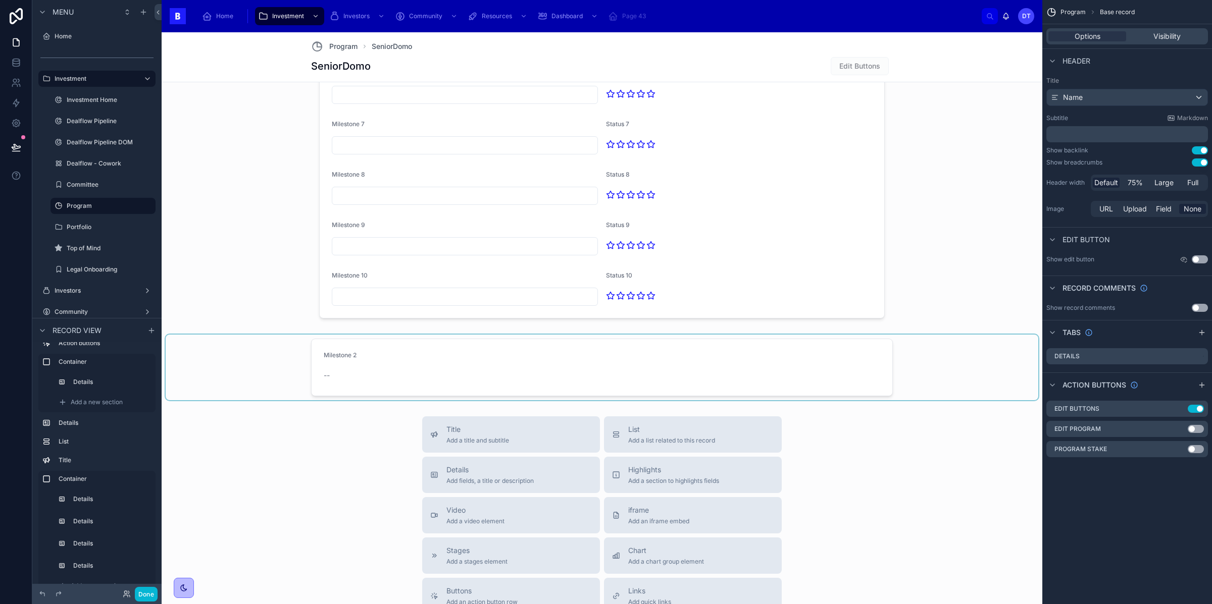
click at [677, 369] on div at bounding box center [602, 368] width 873 height 66
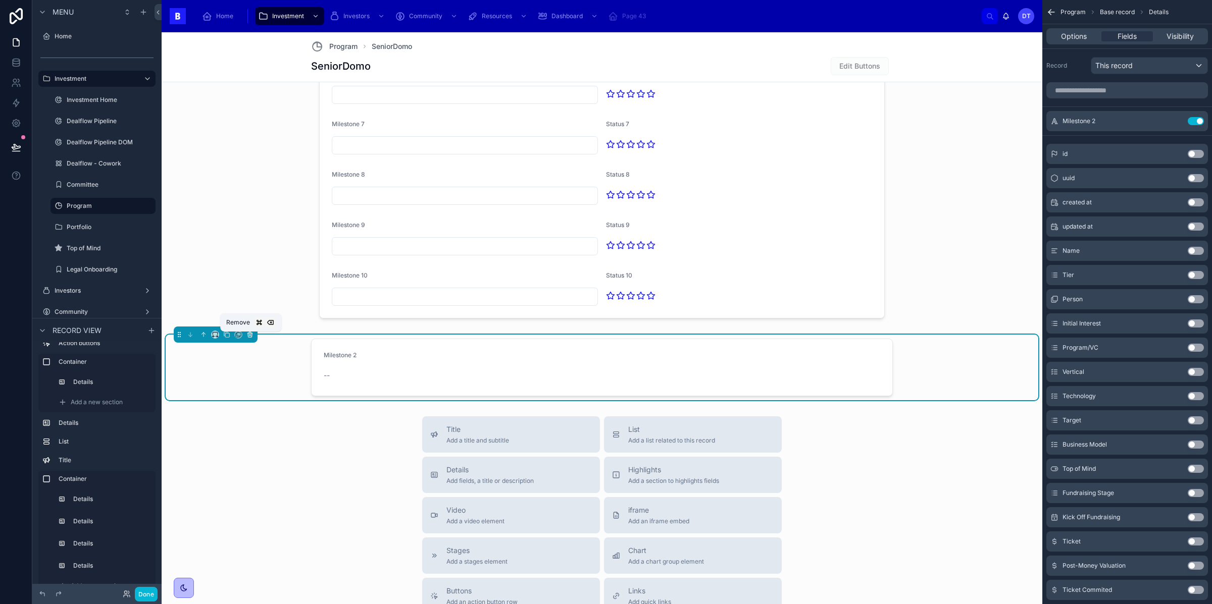
click at [248, 337] on icon at bounding box center [250, 335] width 4 height 4
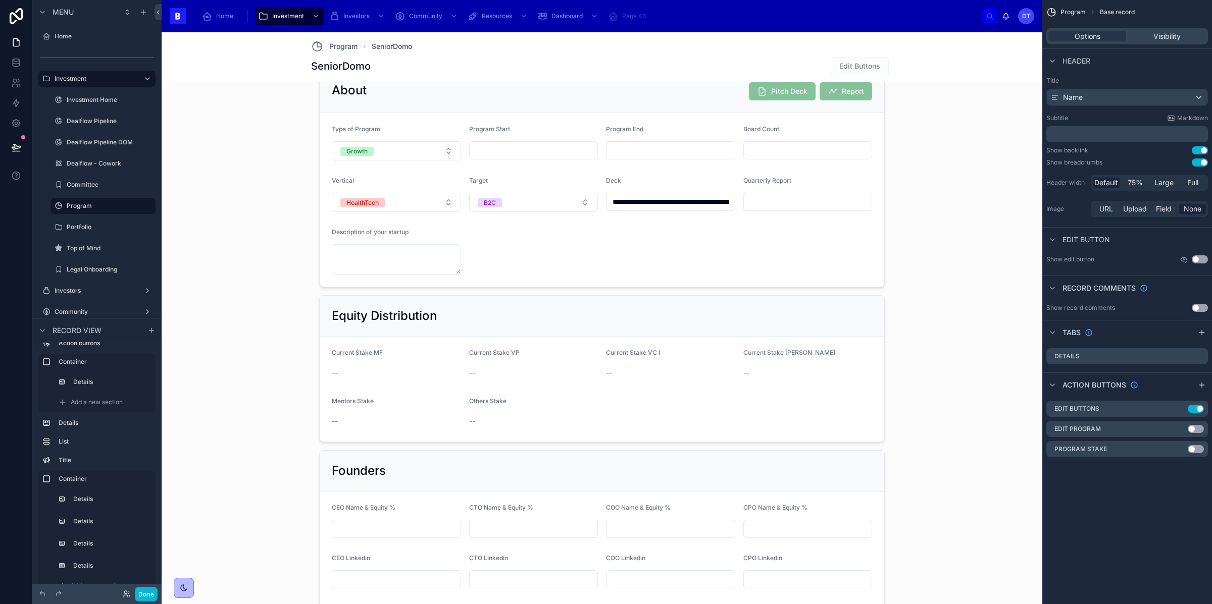
scroll to position [744, 0]
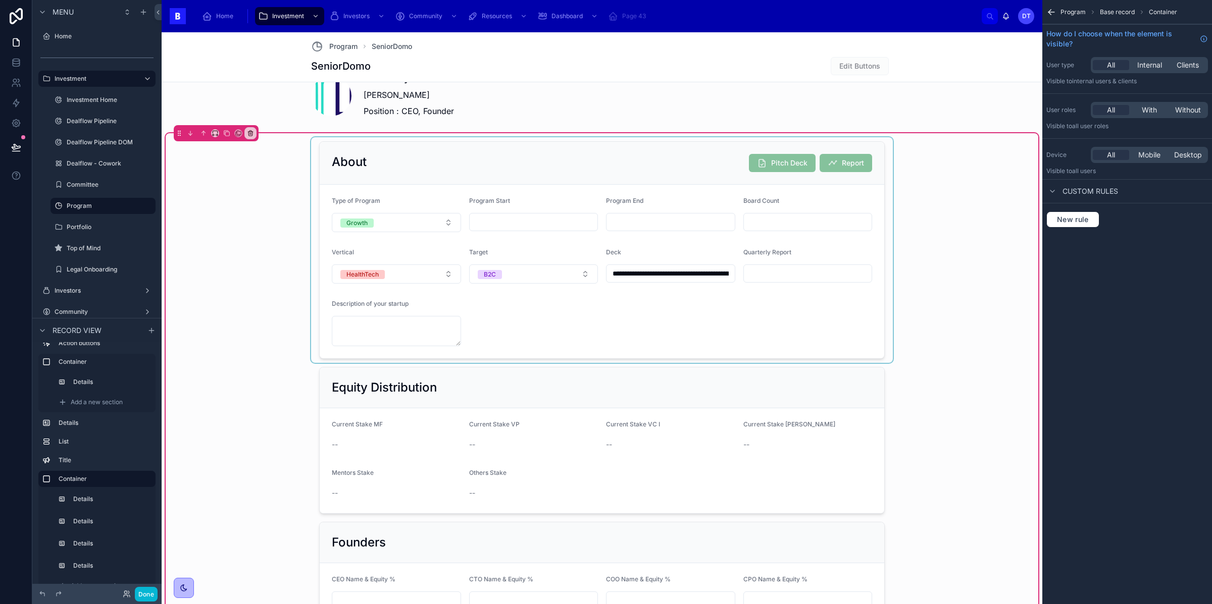
click at [662, 171] on div at bounding box center [602, 250] width 582 height 226
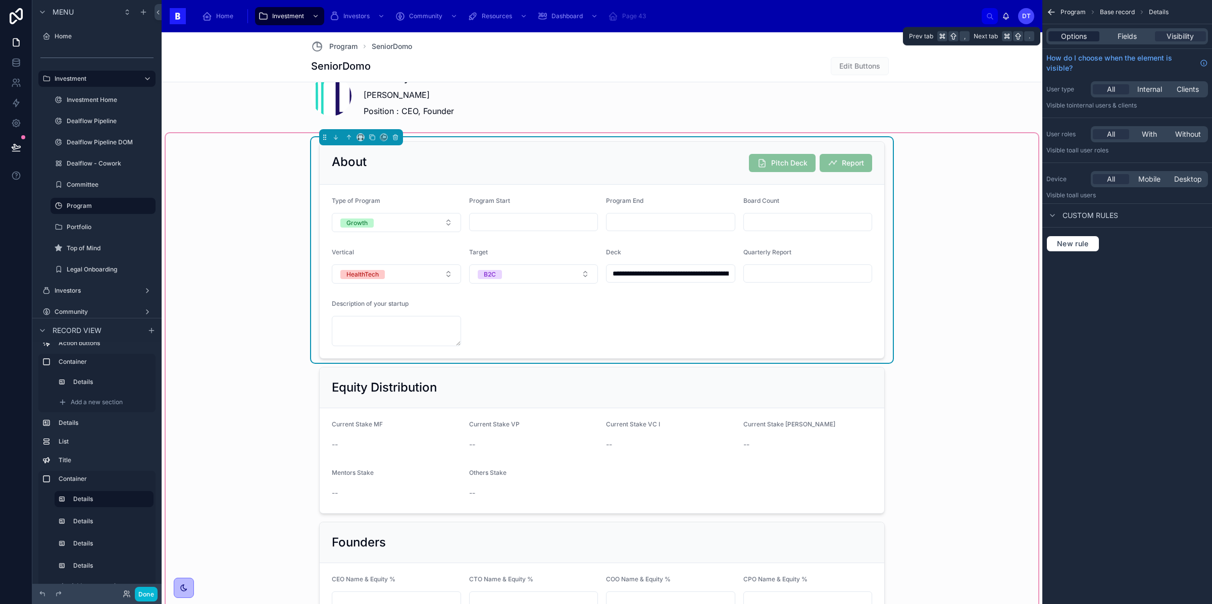
click at [1084, 37] on span "Options" at bounding box center [1074, 36] width 26 height 10
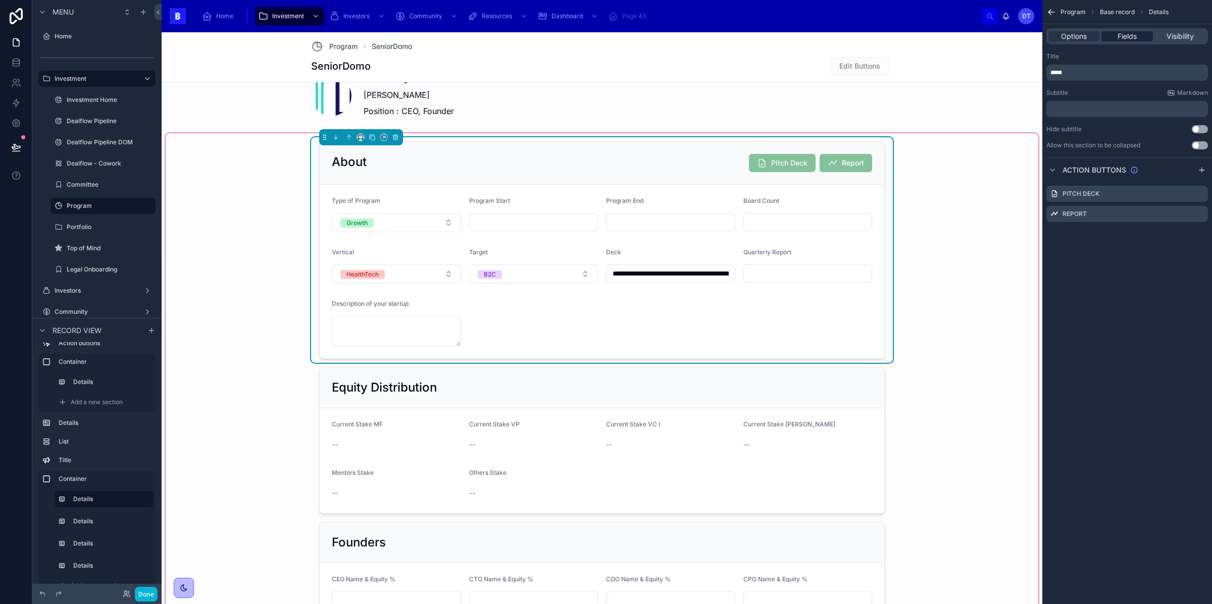
click at [1119, 36] on span "Fields" at bounding box center [1127, 36] width 19 height 10
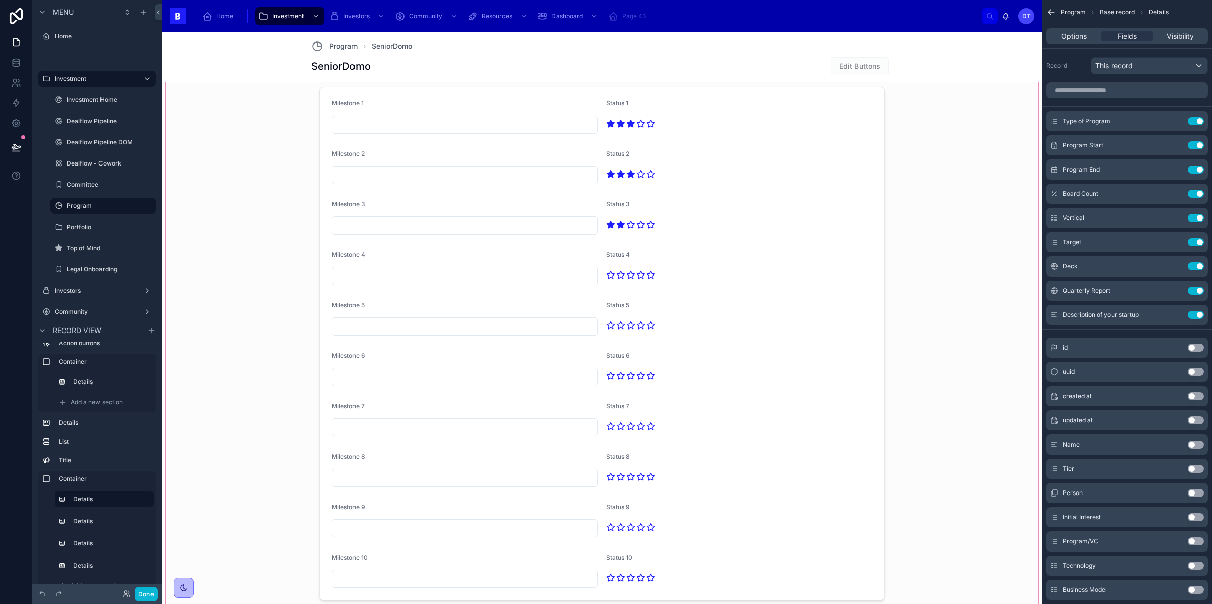
scroll to position [1419, 0]
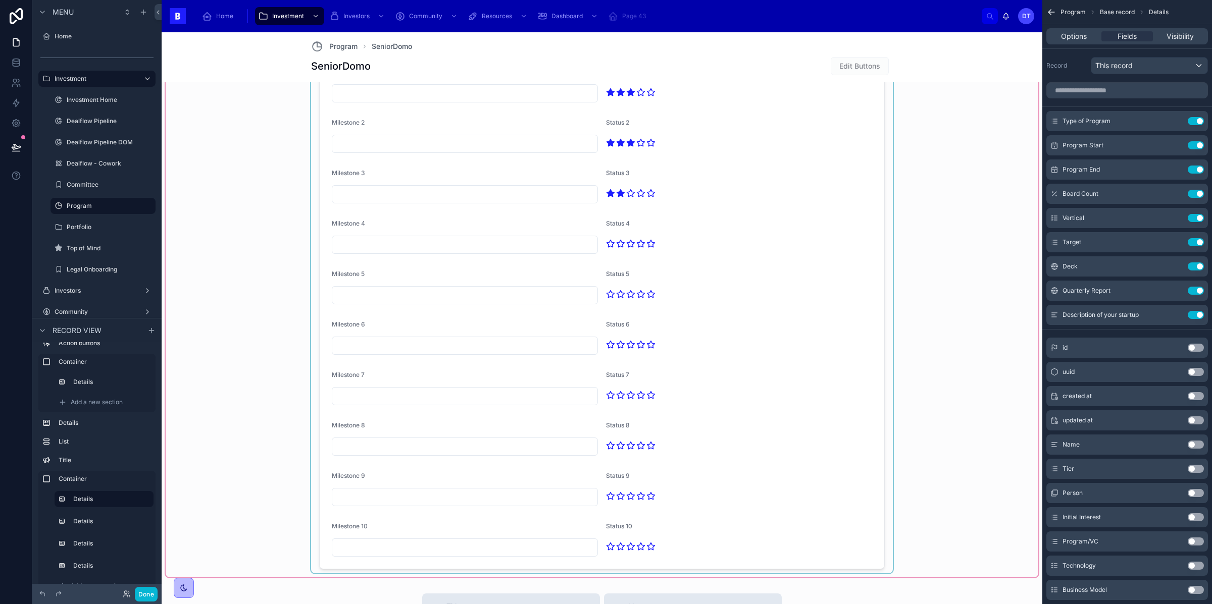
click at [518, 256] on div at bounding box center [602, 313] width 582 height 522
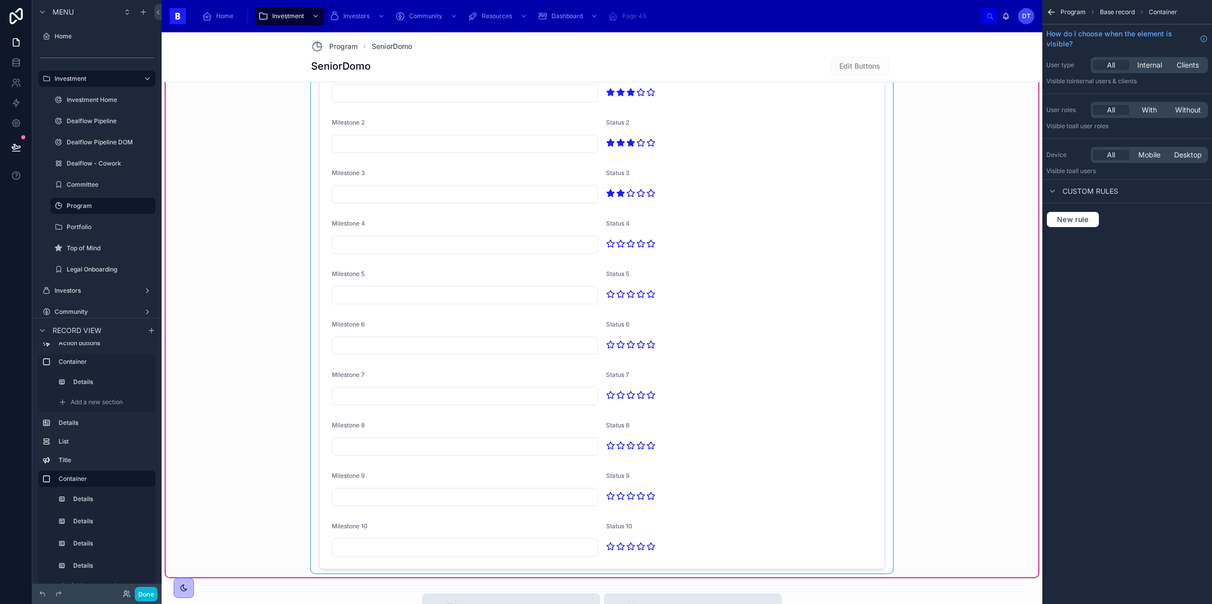
click at [503, 247] on div at bounding box center [602, 313] width 582 height 522
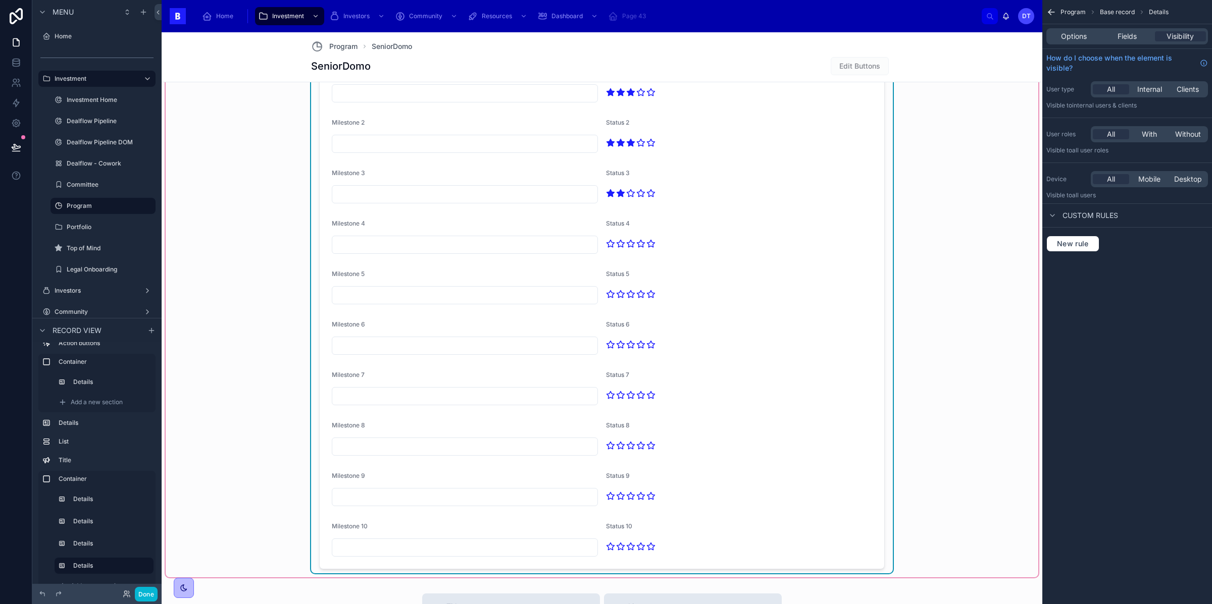
click at [500, 245] on input "text" at bounding box center [464, 245] width 265 height 14
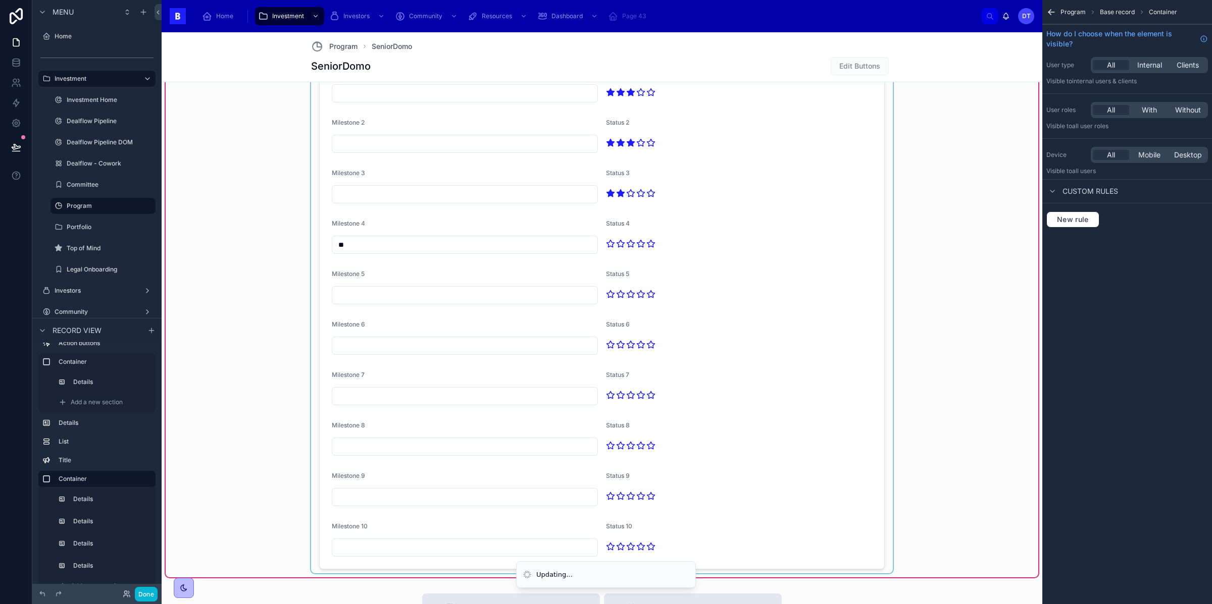
type input "*"
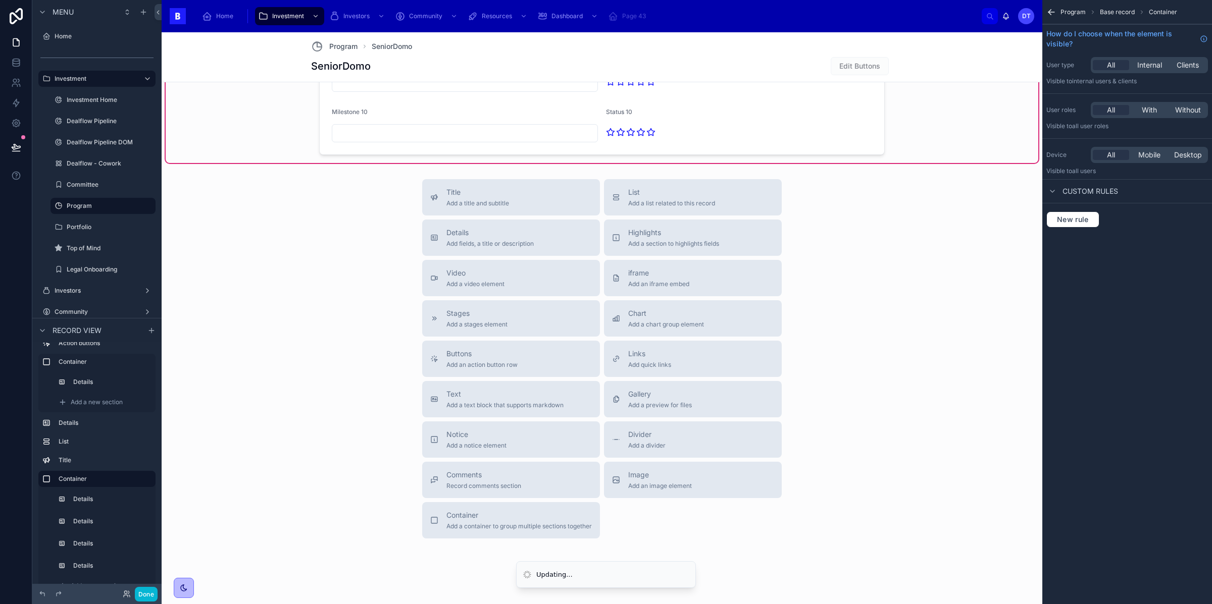
click at [339, 274] on div "Title Add a title and subtitle List Add a list related to this record Details A…" at bounding box center [602, 359] width 881 height 360
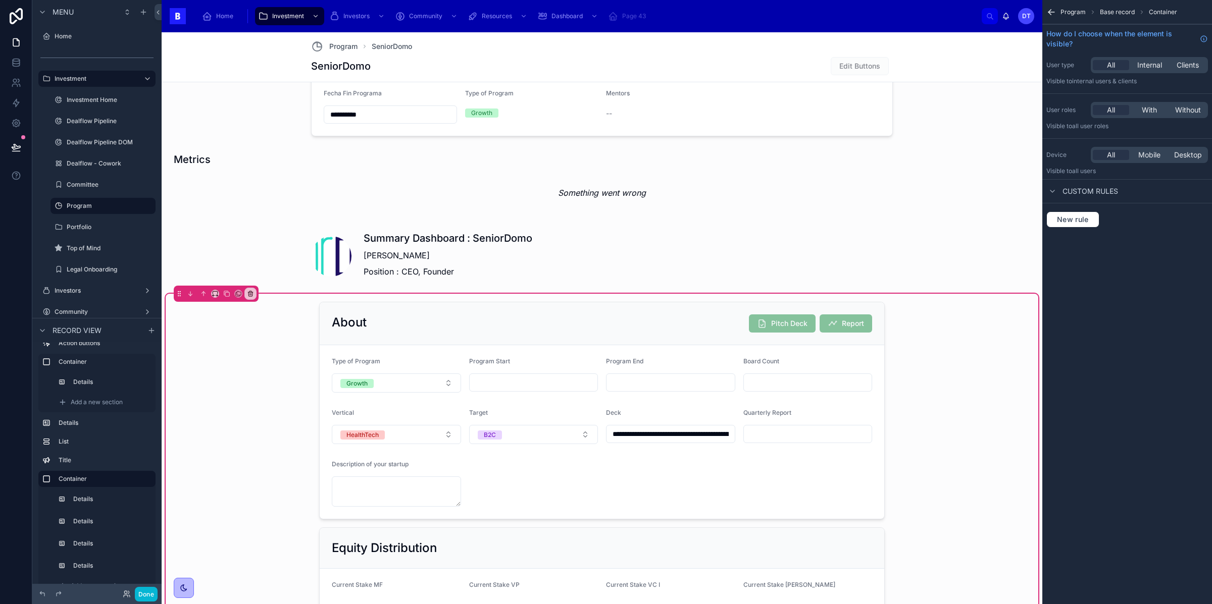
scroll to position [738, 0]
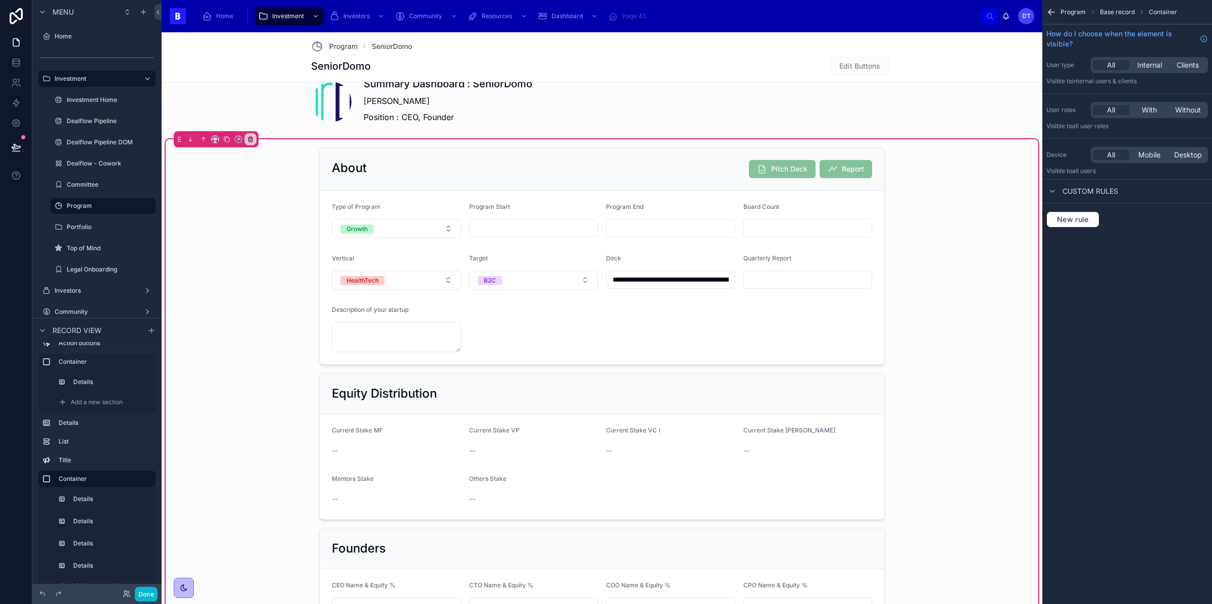
click at [409, 156] on div at bounding box center [602, 256] width 582 height 226
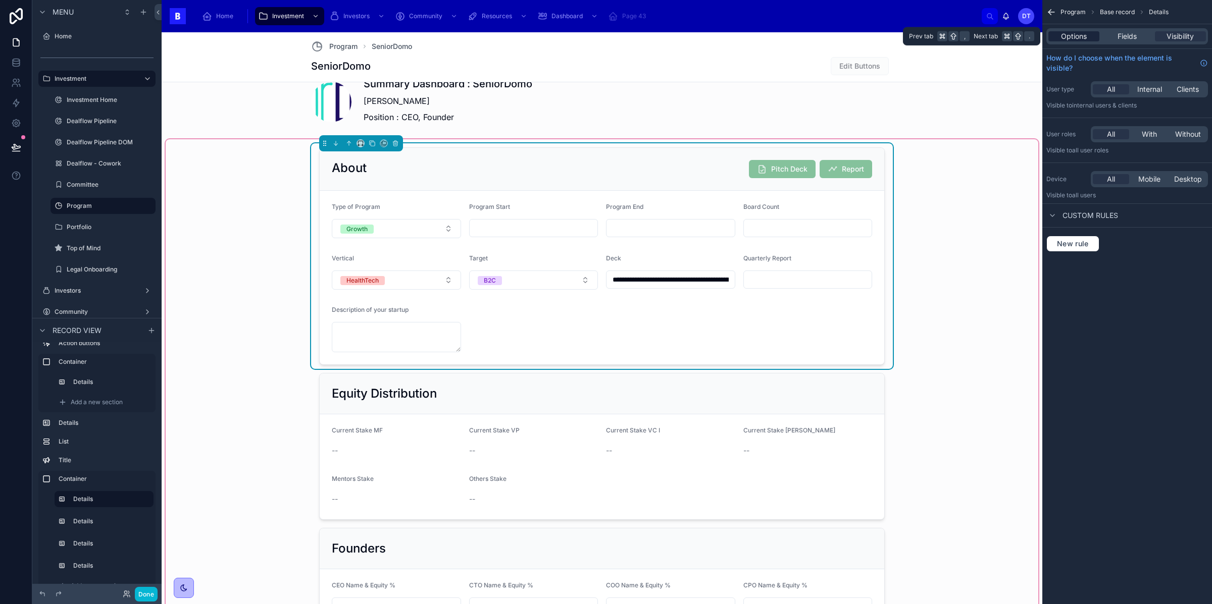
click at [1077, 38] on span "Options" at bounding box center [1074, 36] width 26 height 10
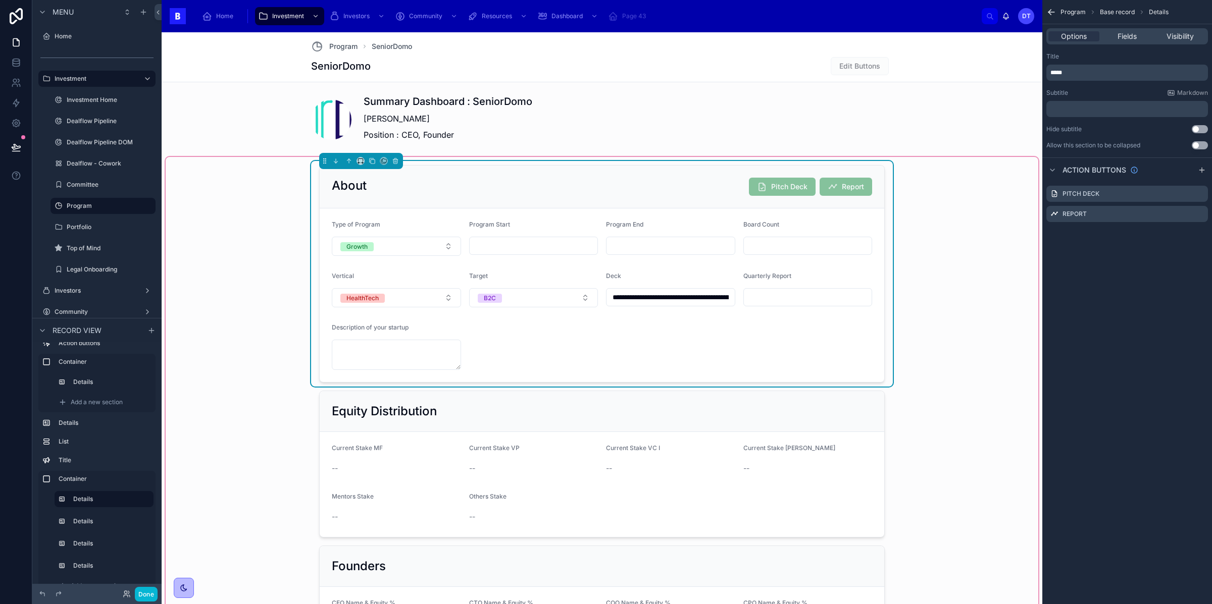
scroll to position [756, 0]
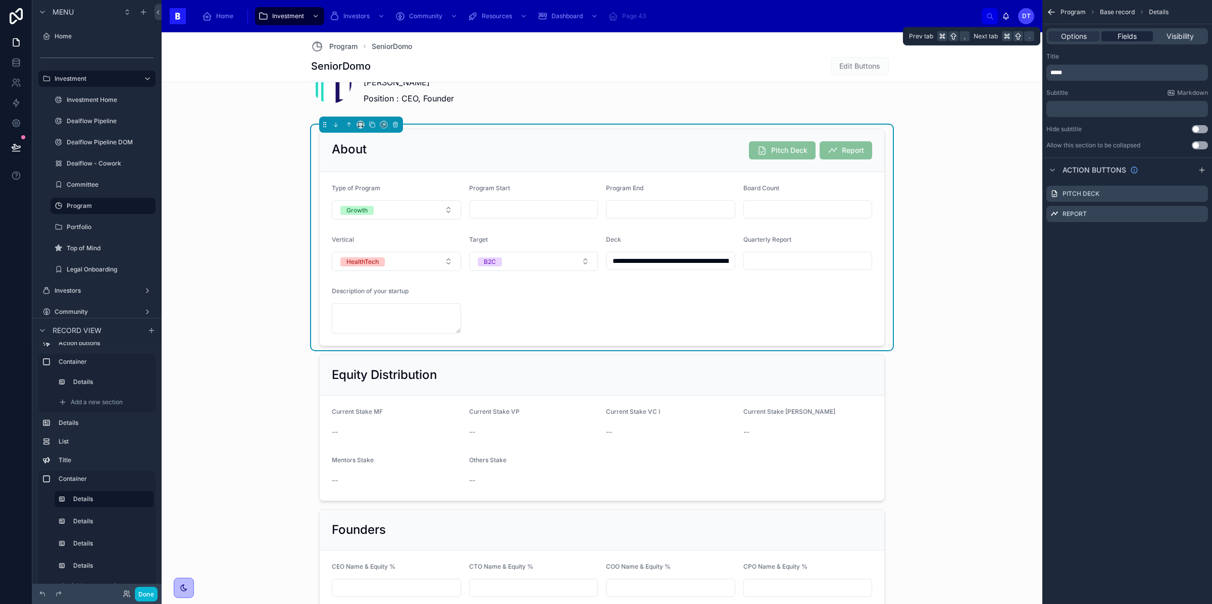
click at [1121, 37] on span "Fields" at bounding box center [1127, 36] width 19 height 10
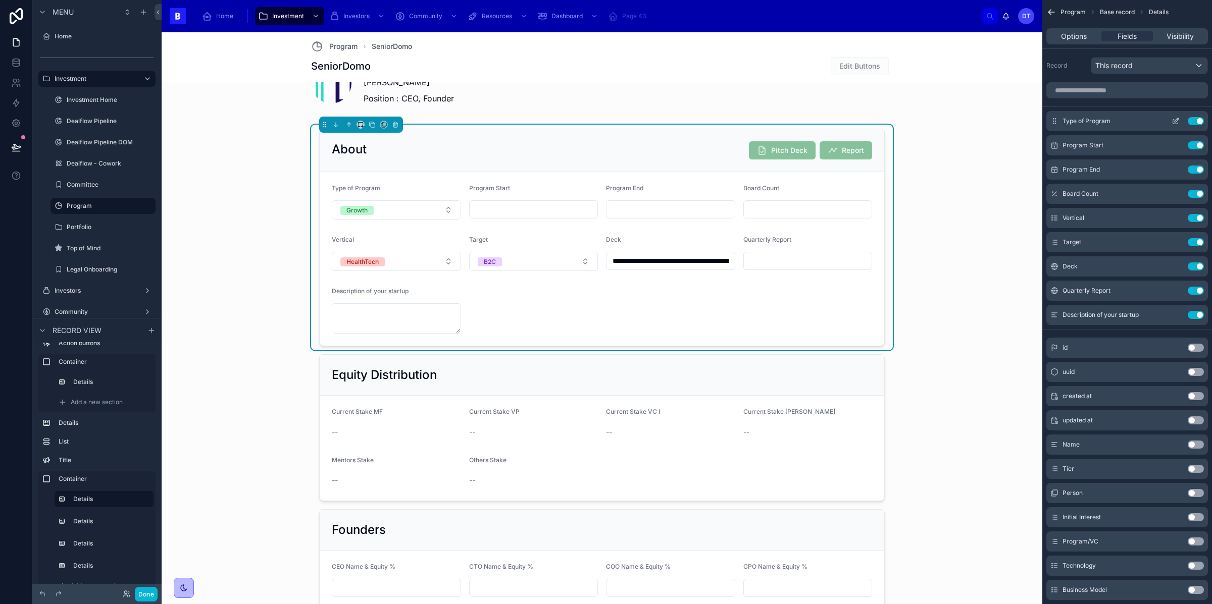
click at [1175, 121] on icon "scrollable content" at bounding box center [1177, 120] width 4 height 4
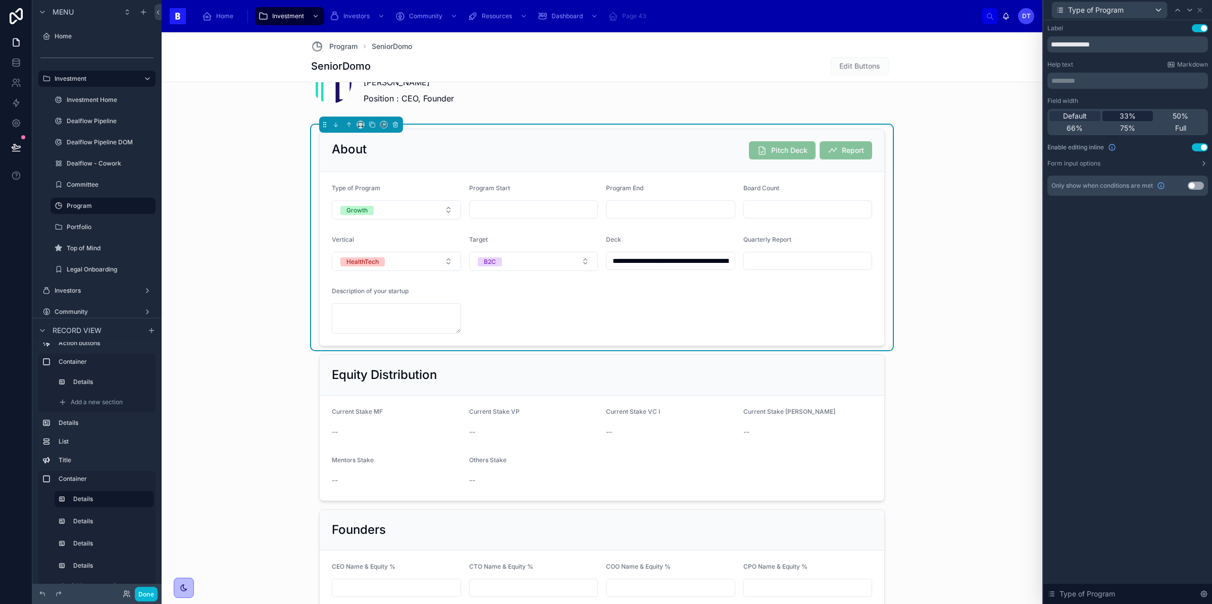
click at [1133, 115] on span "33%" at bounding box center [1128, 116] width 16 height 10
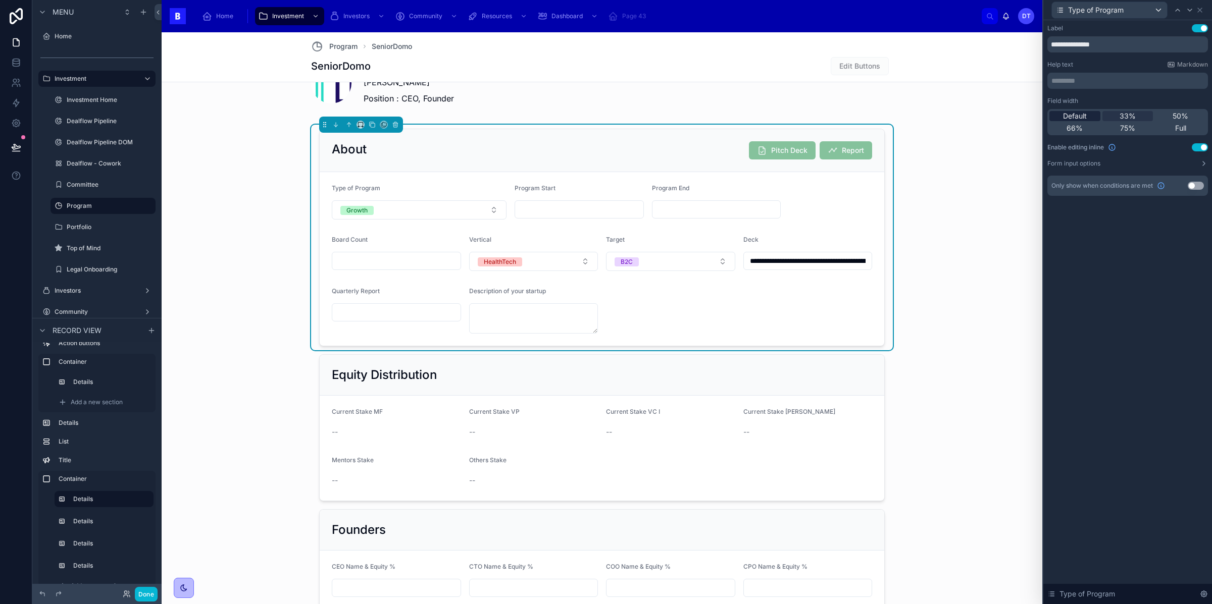
click at [1079, 119] on span "Default" at bounding box center [1075, 116] width 24 height 10
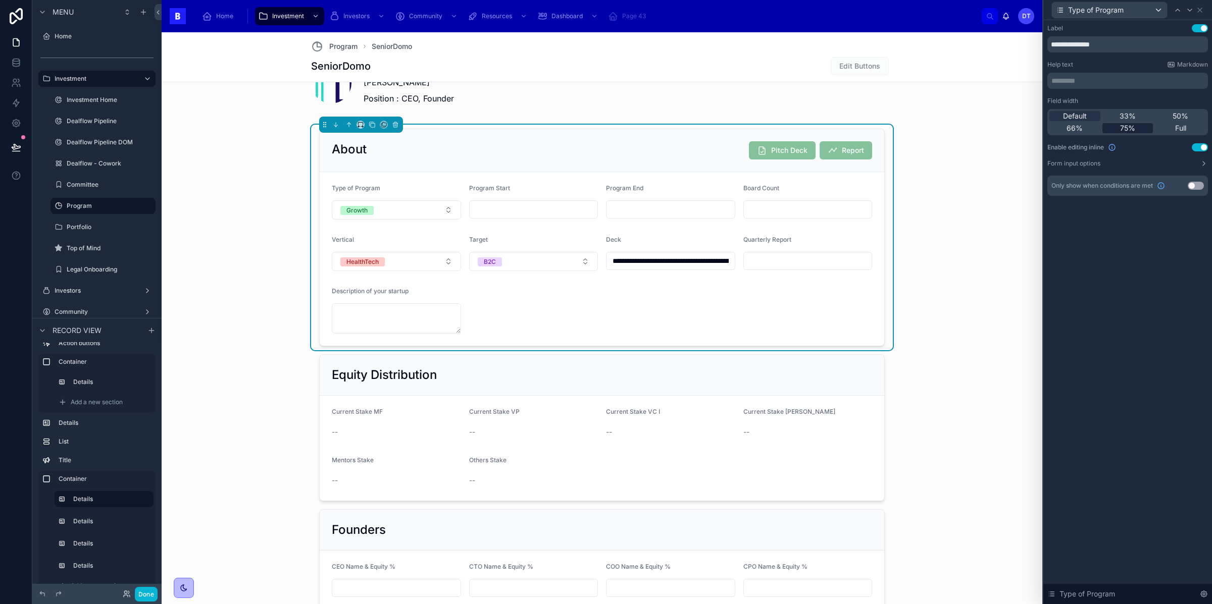
click at [1133, 130] on span "75%" at bounding box center [1127, 128] width 15 height 10
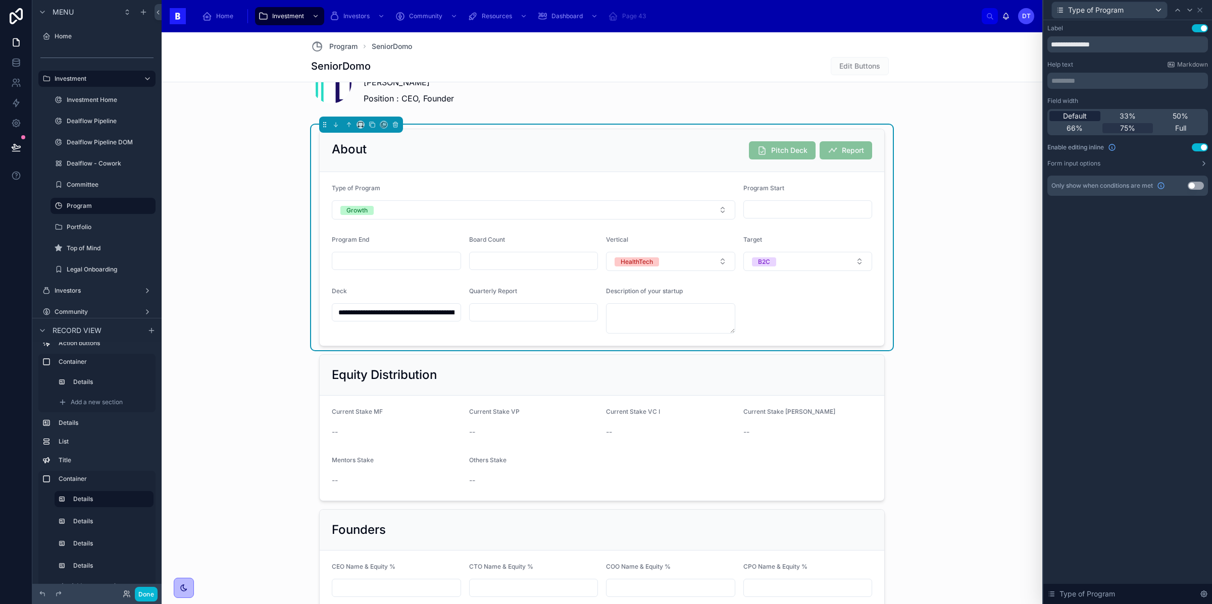
click at [1079, 117] on span "Default" at bounding box center [1075, 116] width 24 height 10
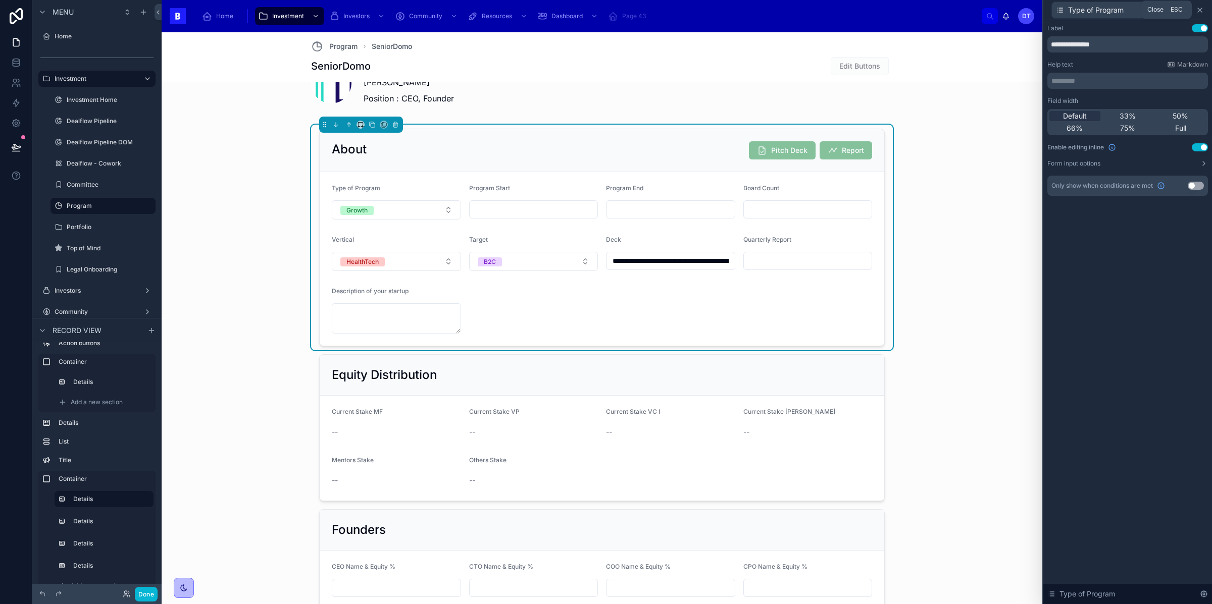
click at [1197, 9] on icon at bounding box center [1200, 10] width 8 height 8
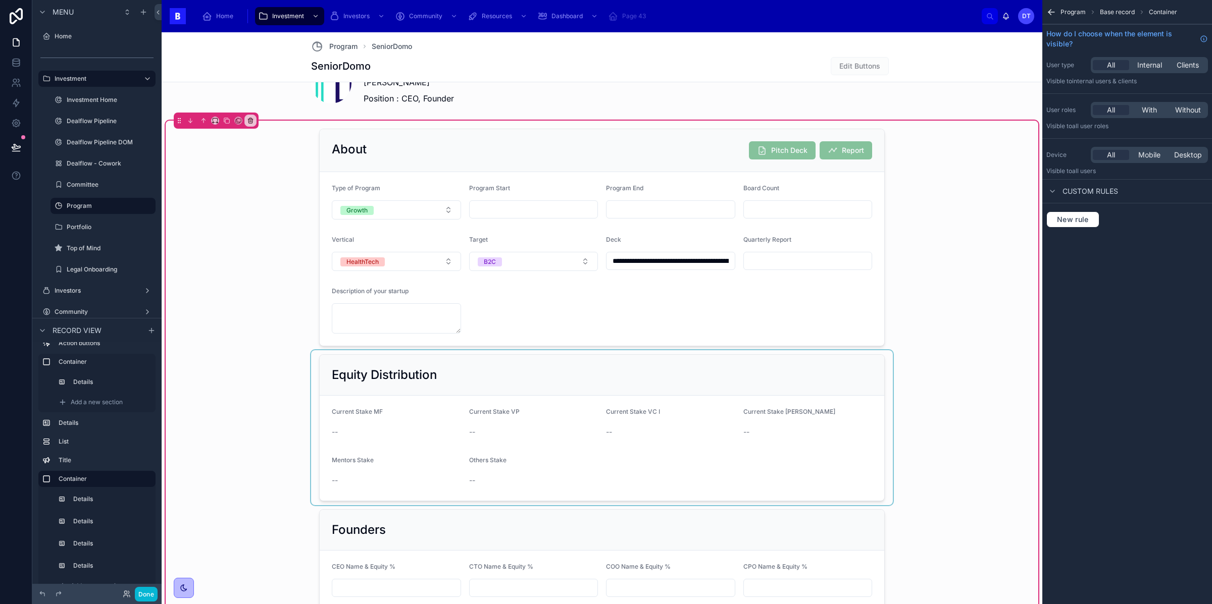
click at [822, 387] on div at bounding box center [602, 427] width 582 height 155
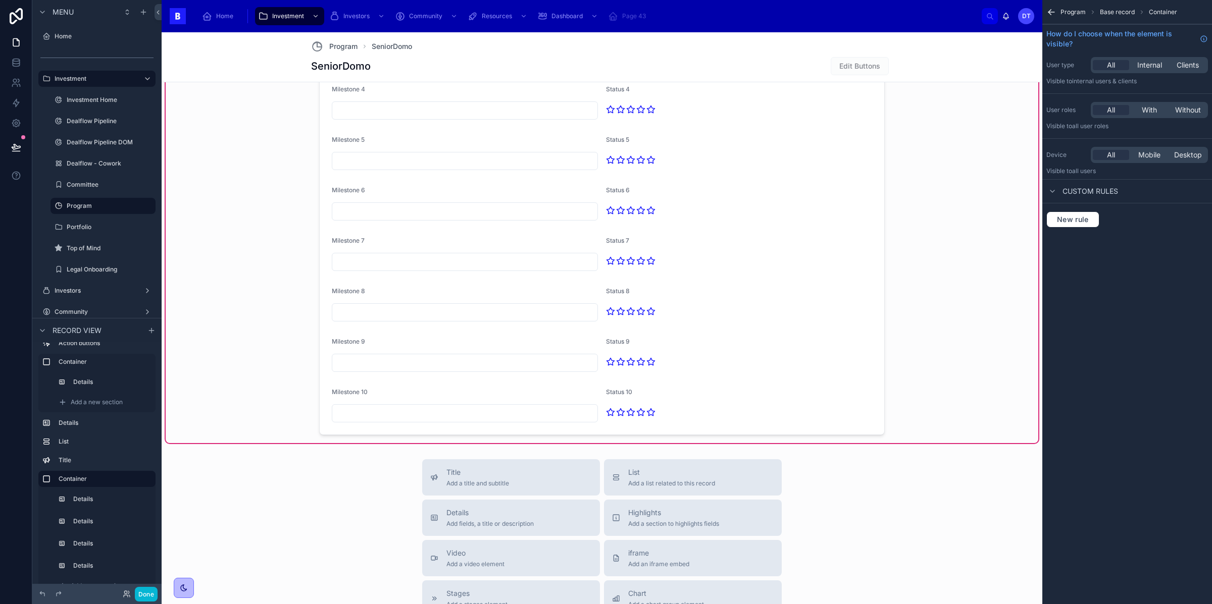
scroll to position [1554, 0]
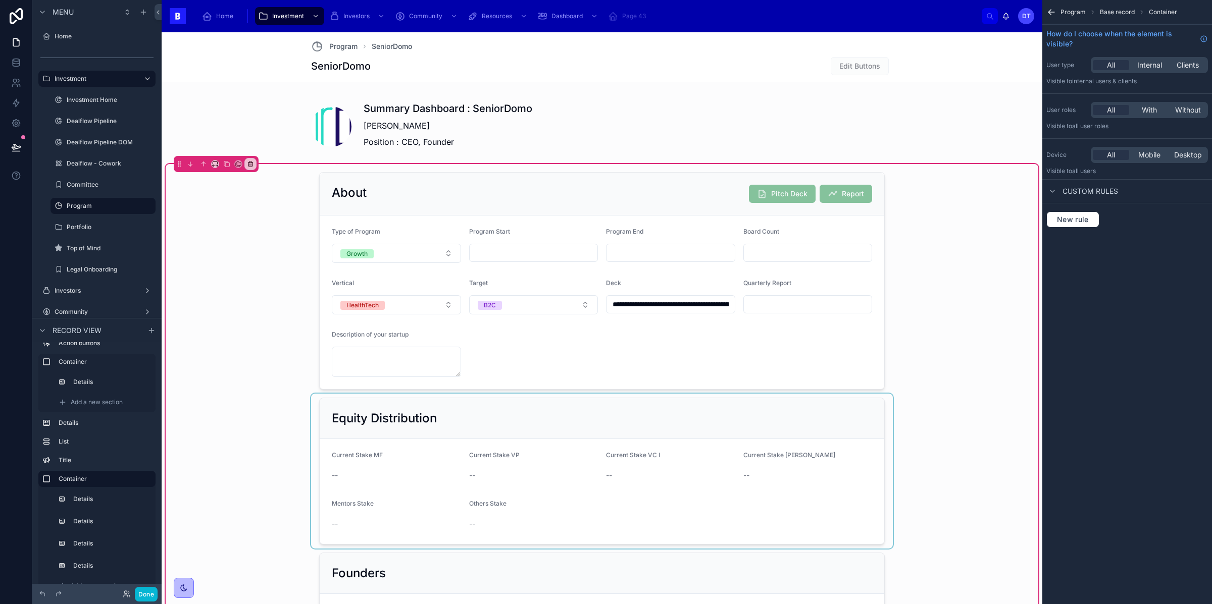
scroll to position [715, 0]
click at [376, 195] on div at bounding box center [602, 279] width 582 height 226
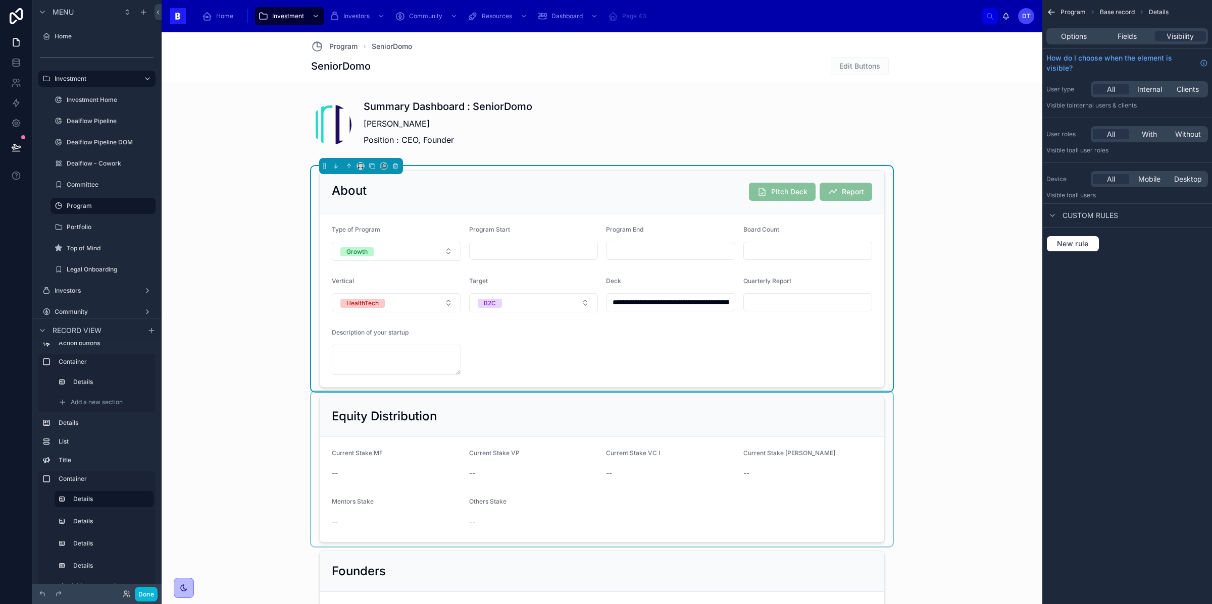
drag, startPoint x: 324, startPoint y: 166, endPoint x: 312, endPoint y: 342, distance: 177.2
click at [312, 342] on div "**********" at bounding box center [602, 279] width 582 height 226
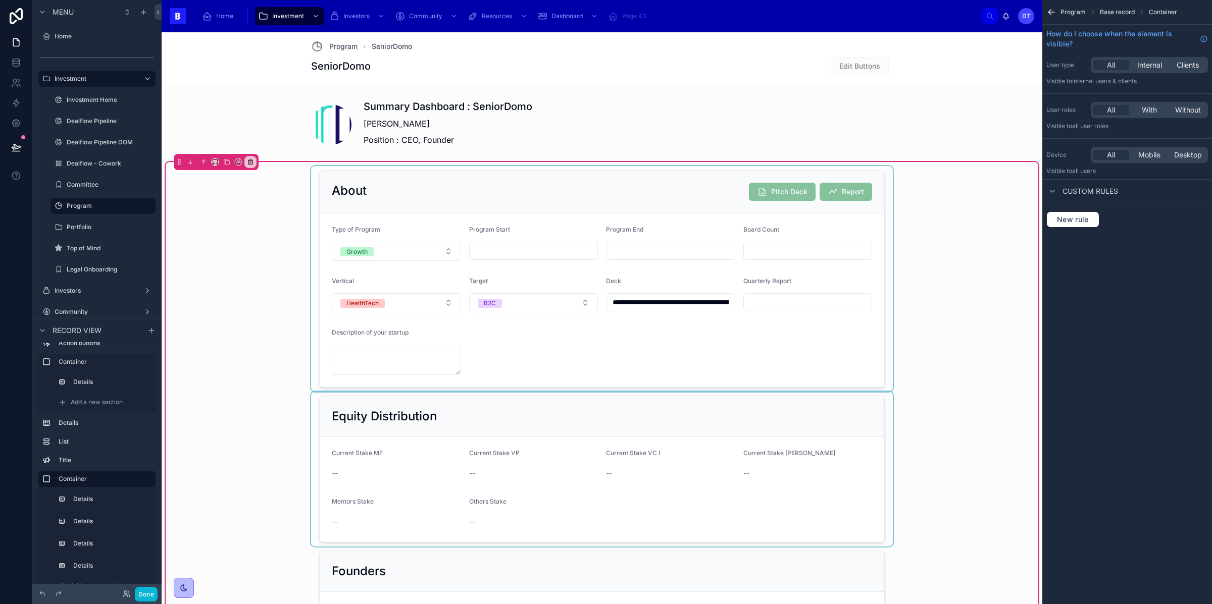
click at [443, 219] on div at bounding box center [602, 279] width 582 height 226
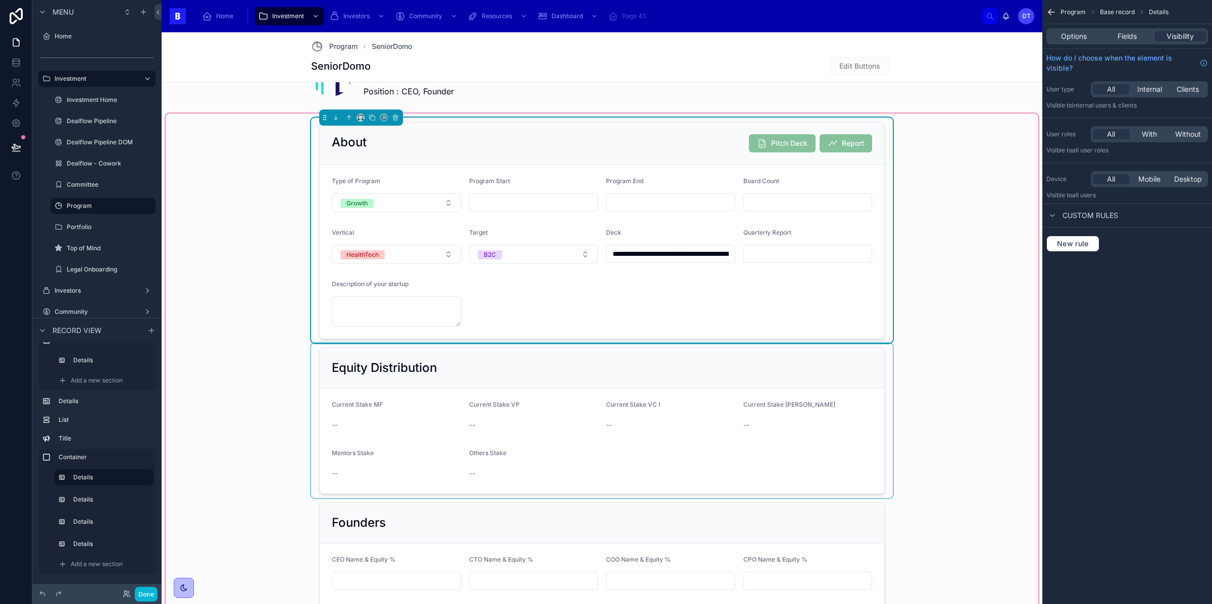
scroll to position [785, 0]
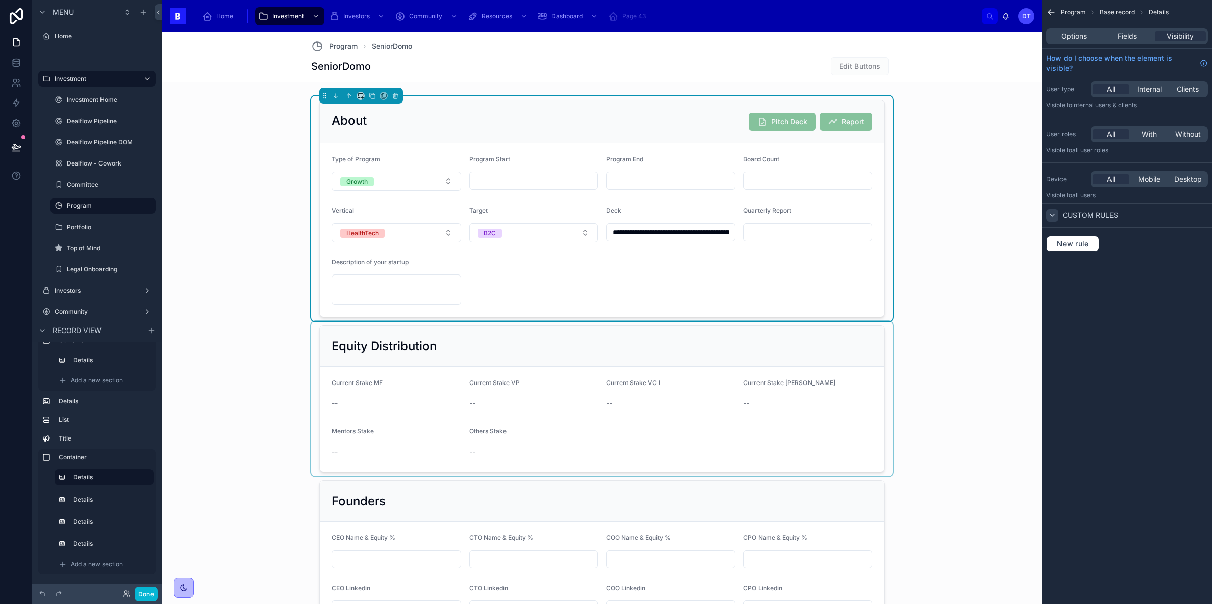
click at [1053, 214] on icon "scrollable content" at bounding box center [1052, 216] width 8 height 8
click at [1131, 35] on span "Fields" at bounding box center [1127, 36] width 19 height 10
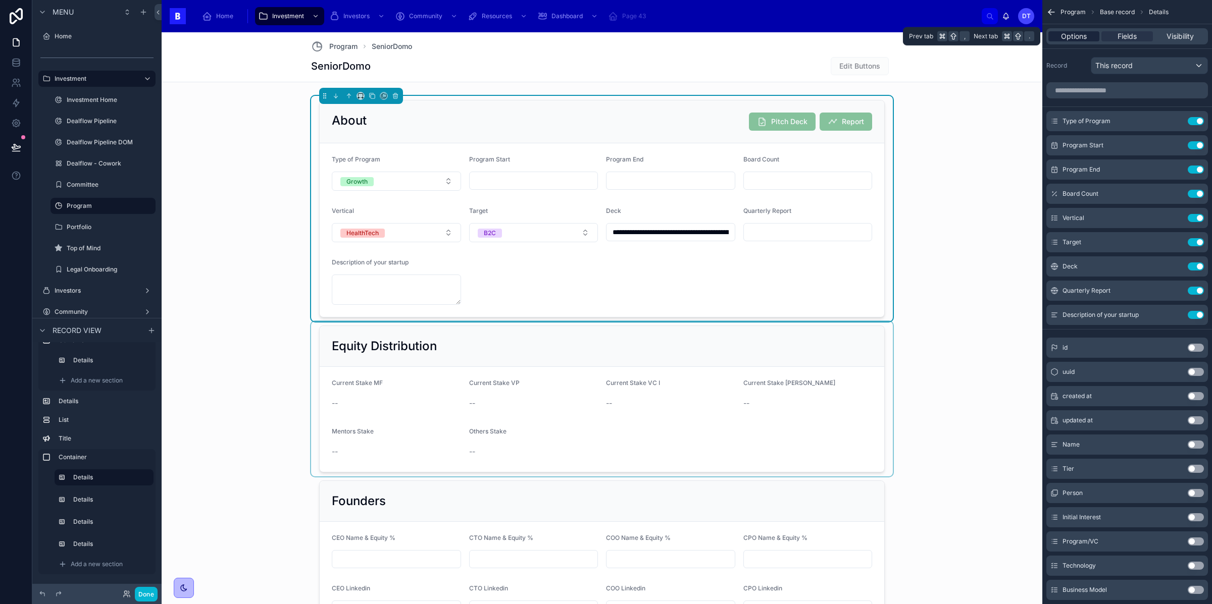
click at [1081, 39] on span "Options" at bounding box center [1074, 36] width 26 height 10
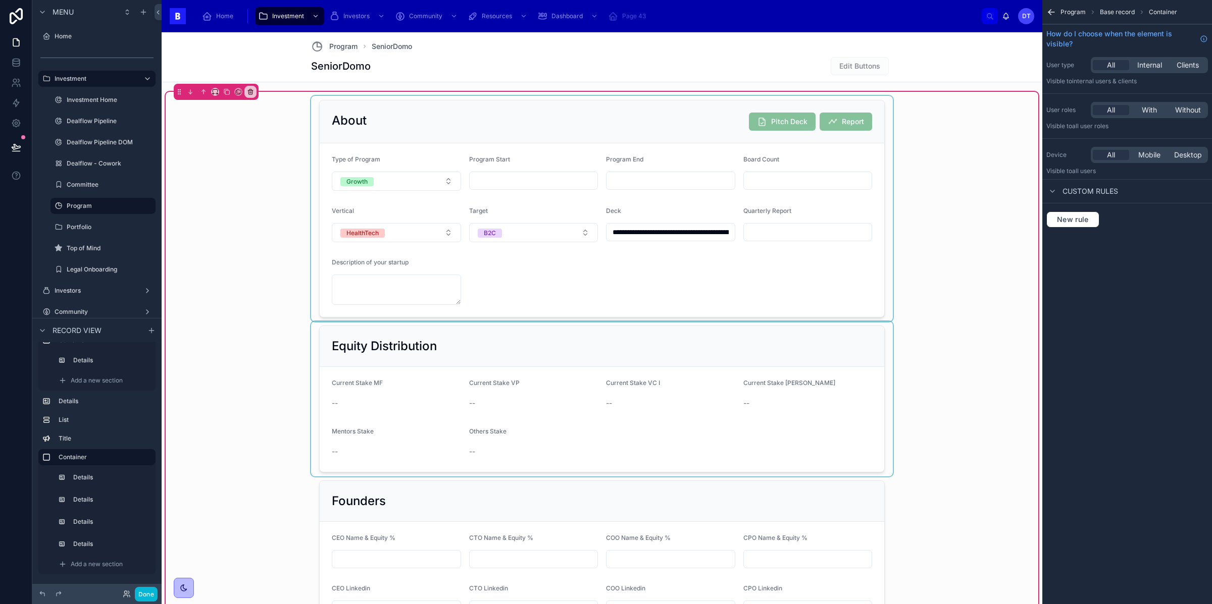
click at [863, 342] on div at bounding box center [602, 399] width 582 height 155
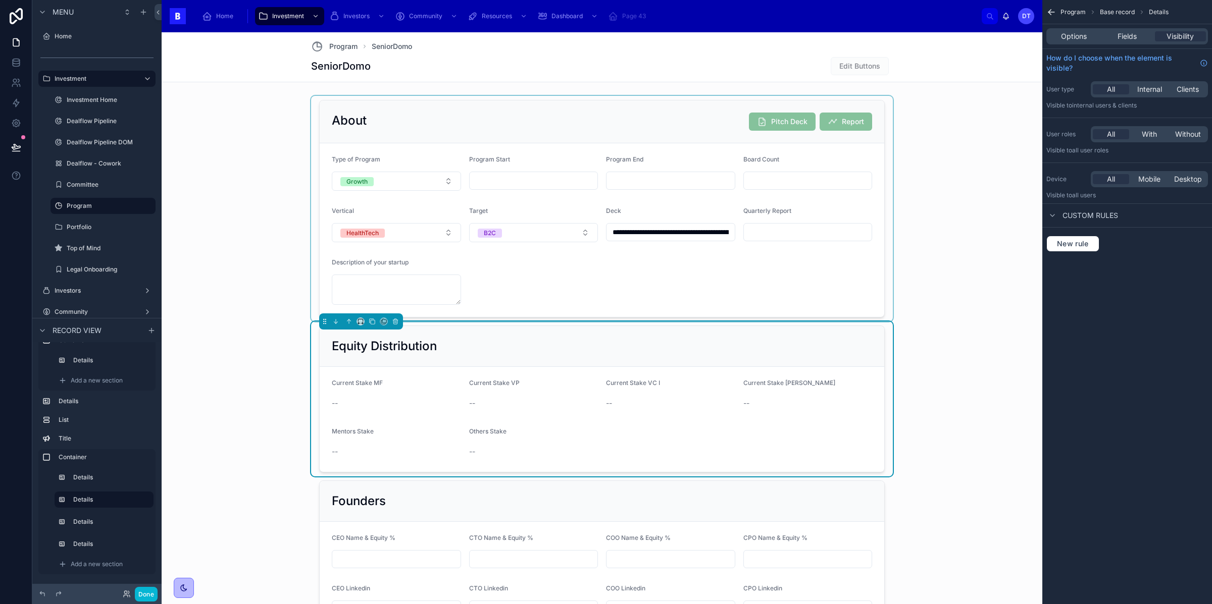
click at [861, 282] on div at bounding box center [602, 209] width 582 height 226
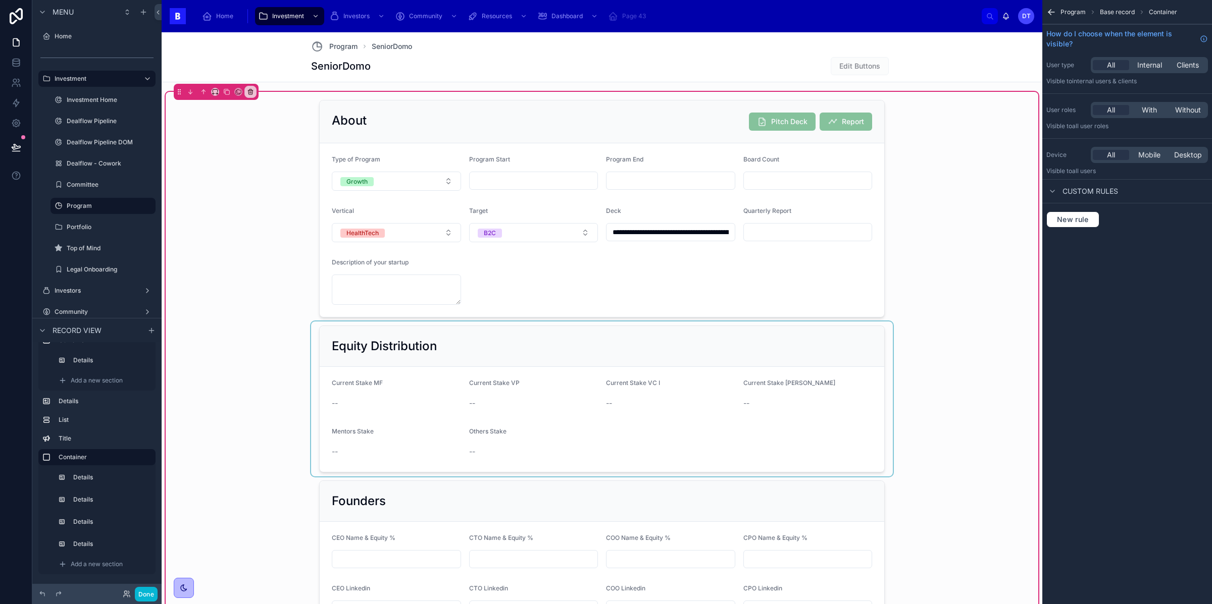
click at [829, 372] on div at bounding box center [602, 399] width 582 height 155
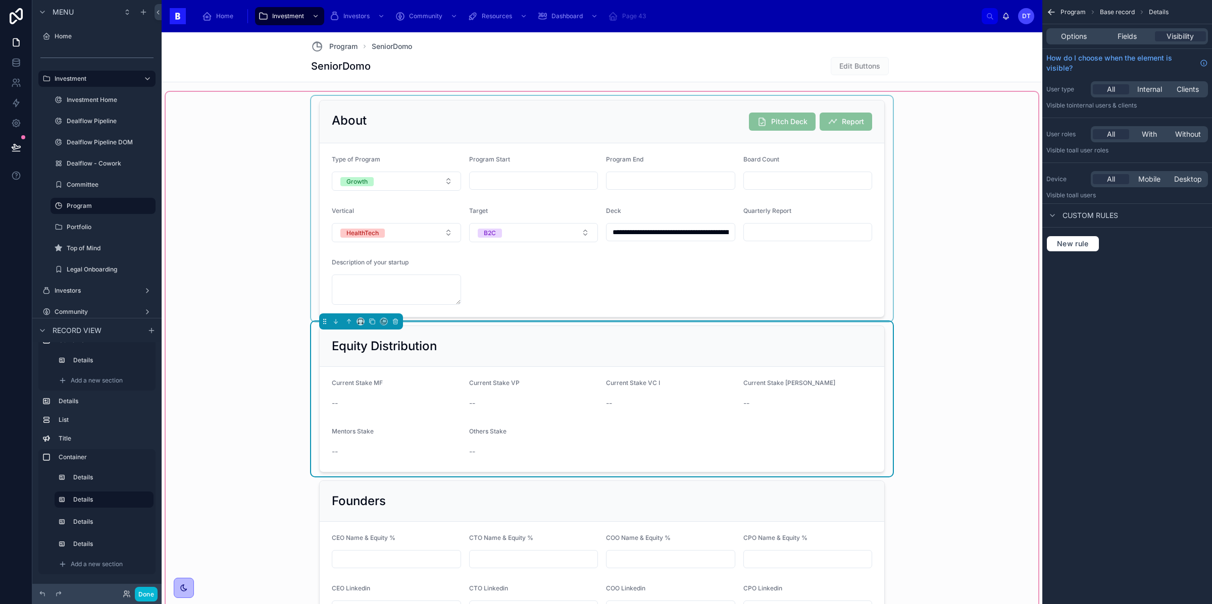
click at [848, 253] on div at bounding box center [602, 209] width 582 height 226
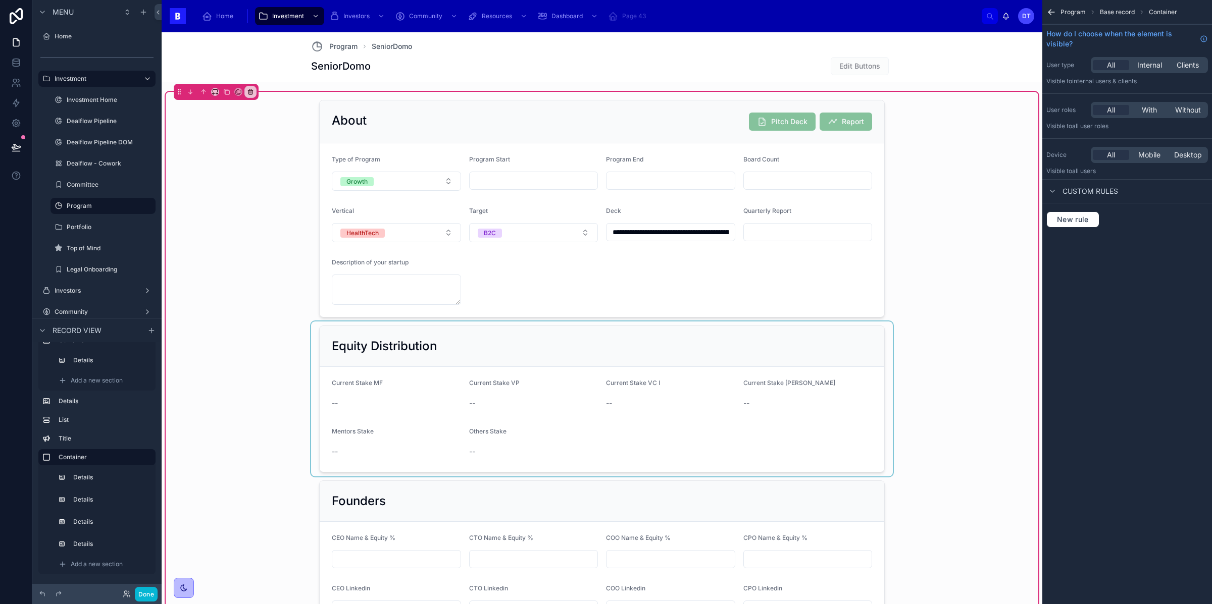
click at [807, 402] on div at bounding box center [602, 399] width 582 height 155
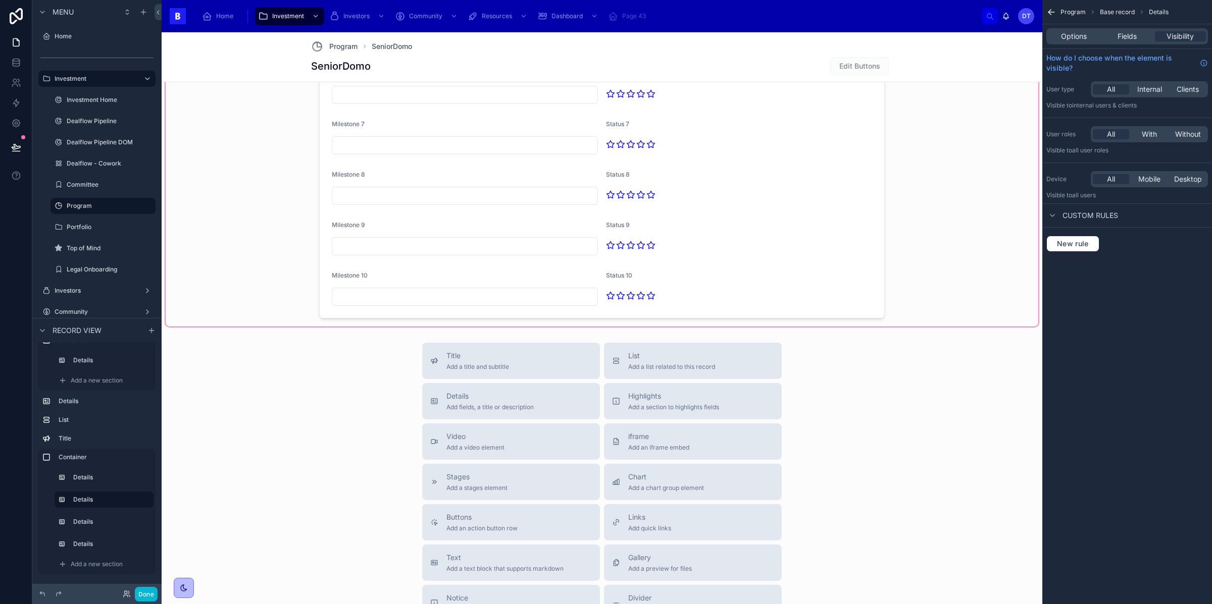
scroll to position [1662, 0]
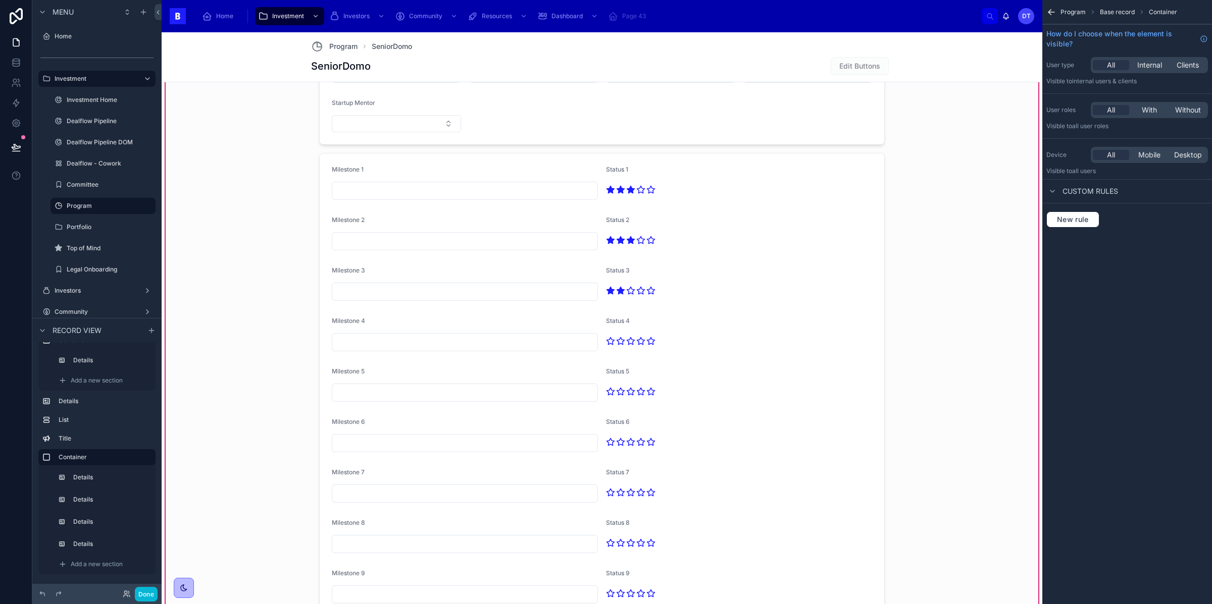
scroll to position [1286, 0]
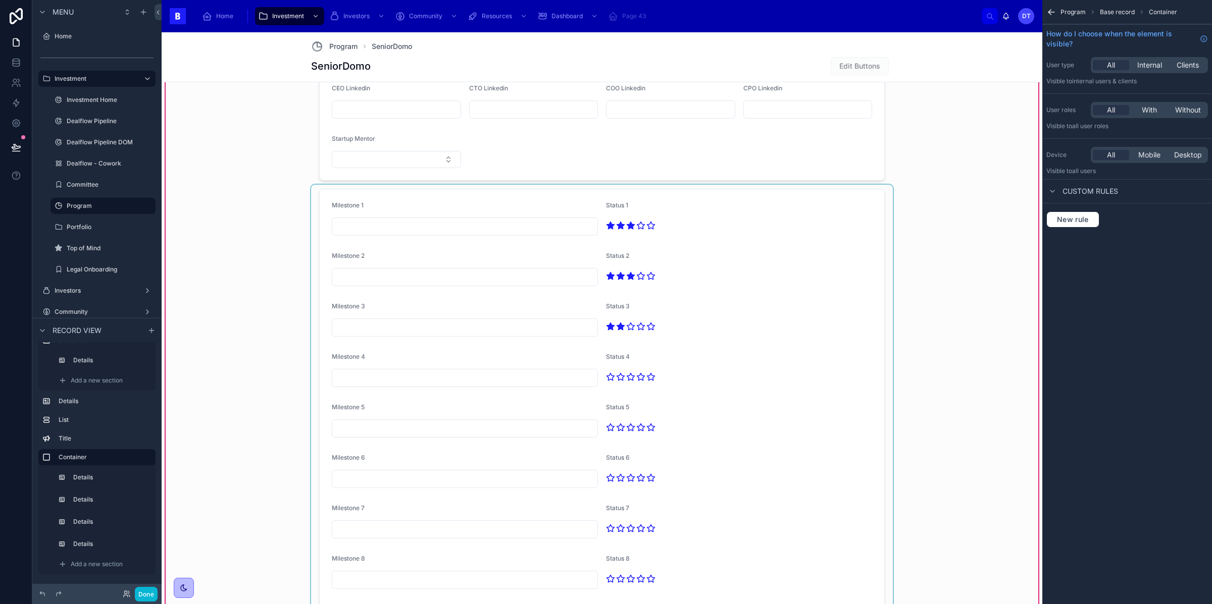
click at [768, 231] on div at bounding box center [602, 446] width 582 height 522
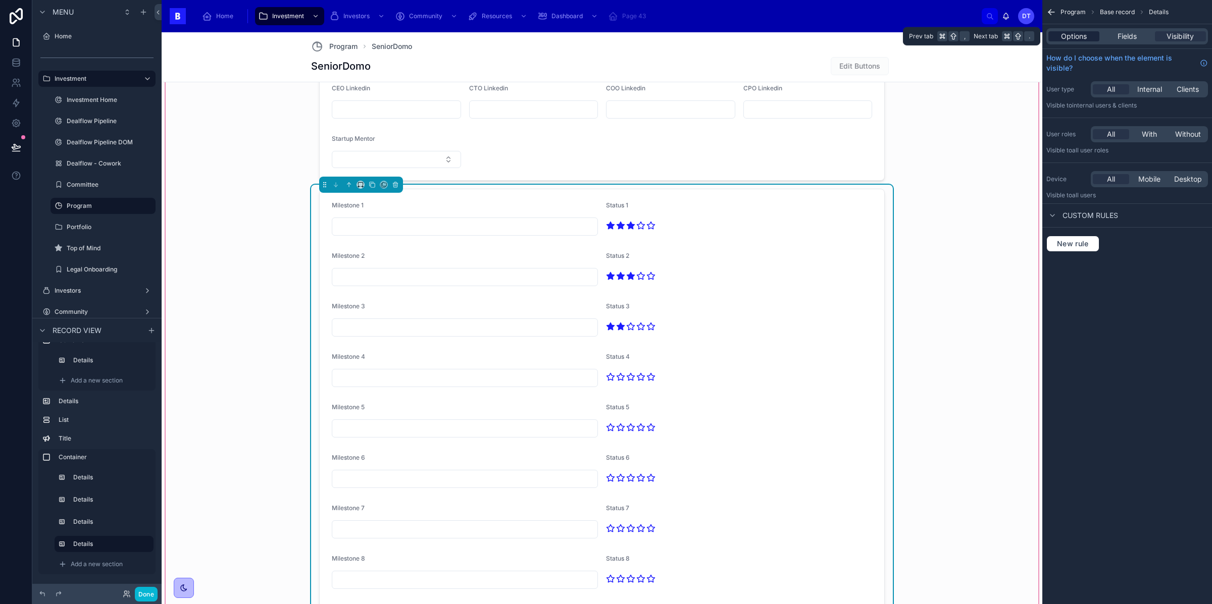
click at [1080, 36] on span "Options" at bounding box center [1074, 36] width 26 height 10
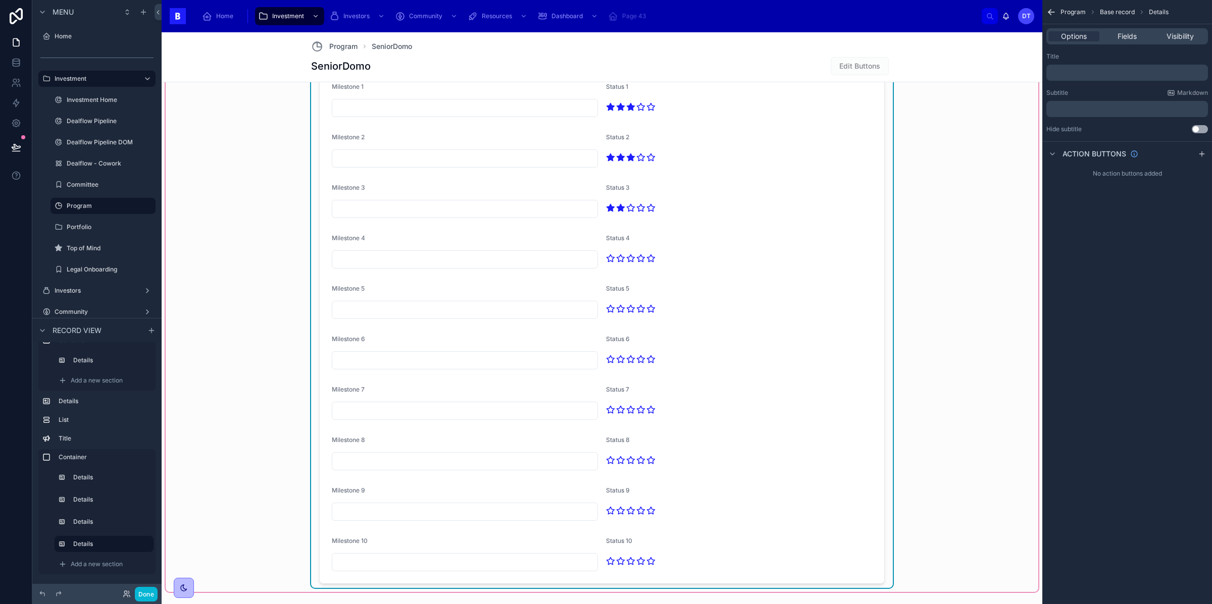
scroll to position [1683, 0]
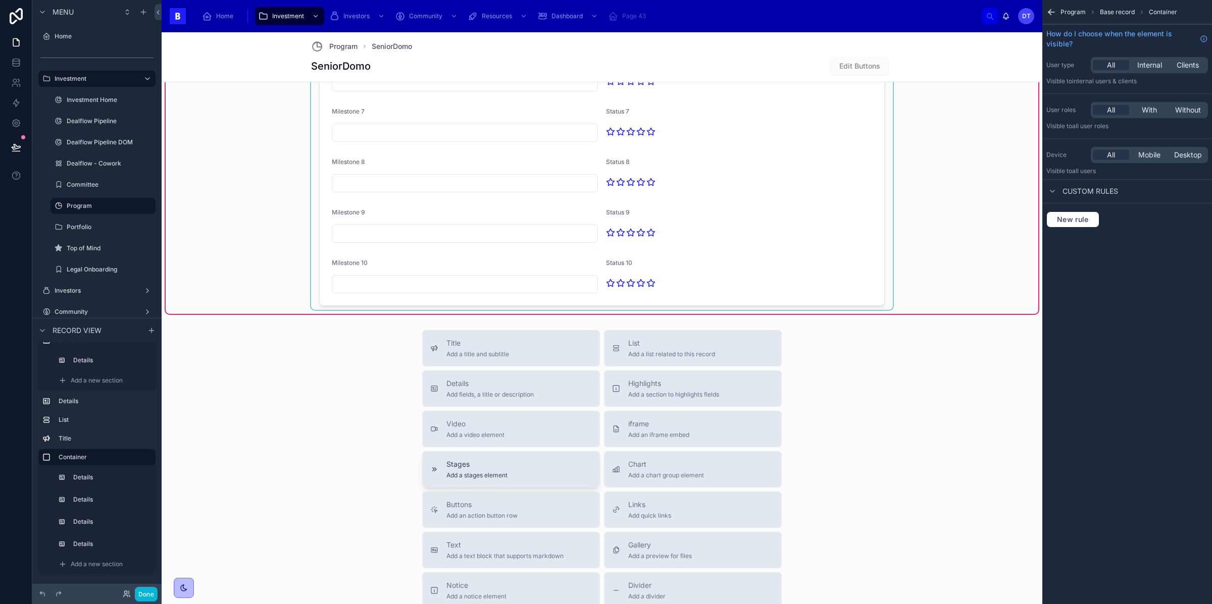
click at [459, 480] on span "Add a stages element" at bounding box center [476, 476] width 61 height 8
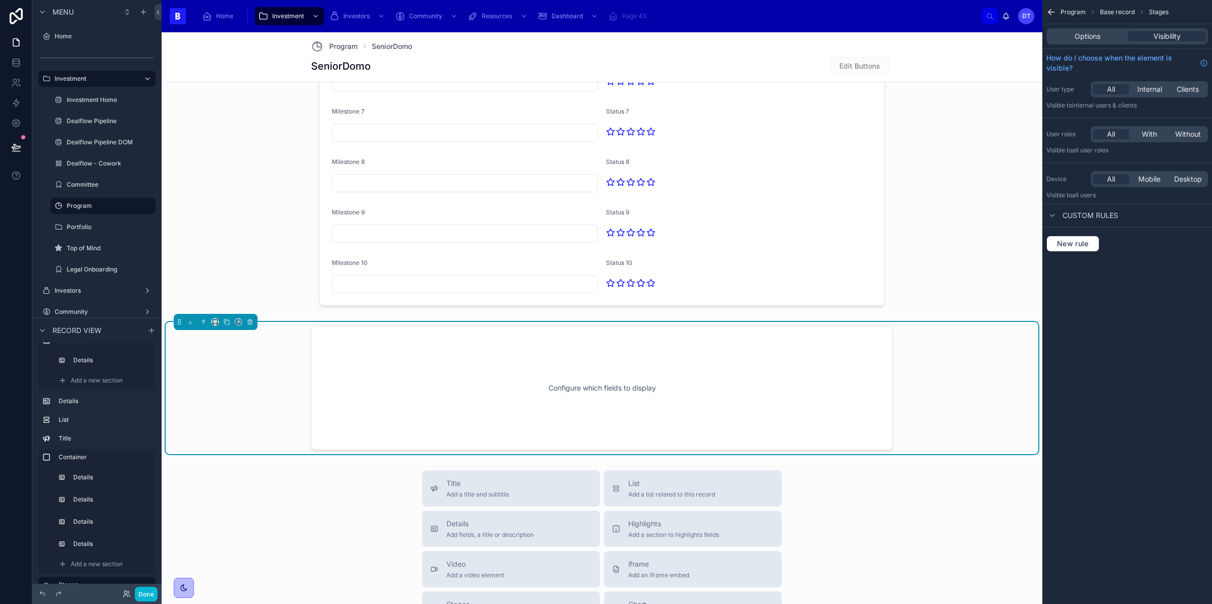
scroll to position [1756, 0]
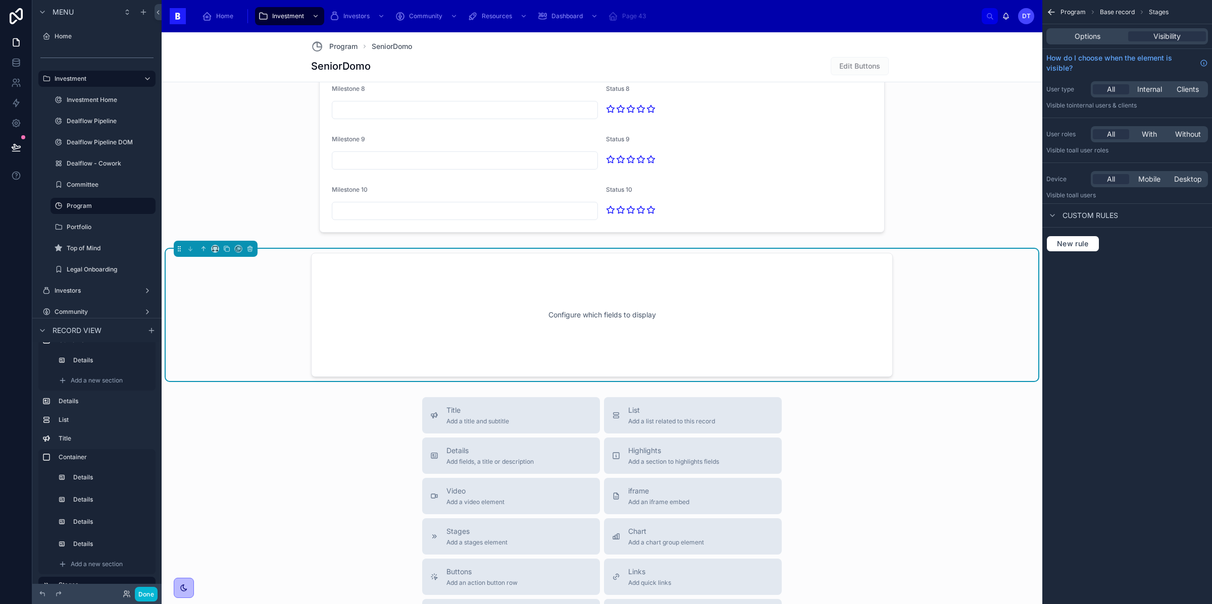
click at [740, 333] on div "Configure which fields to display" at bounding box center [602, 315] width 548 height 91
click at [1089, 35] on span "Options" at bounding box center [1088, 36] width 26 height 10
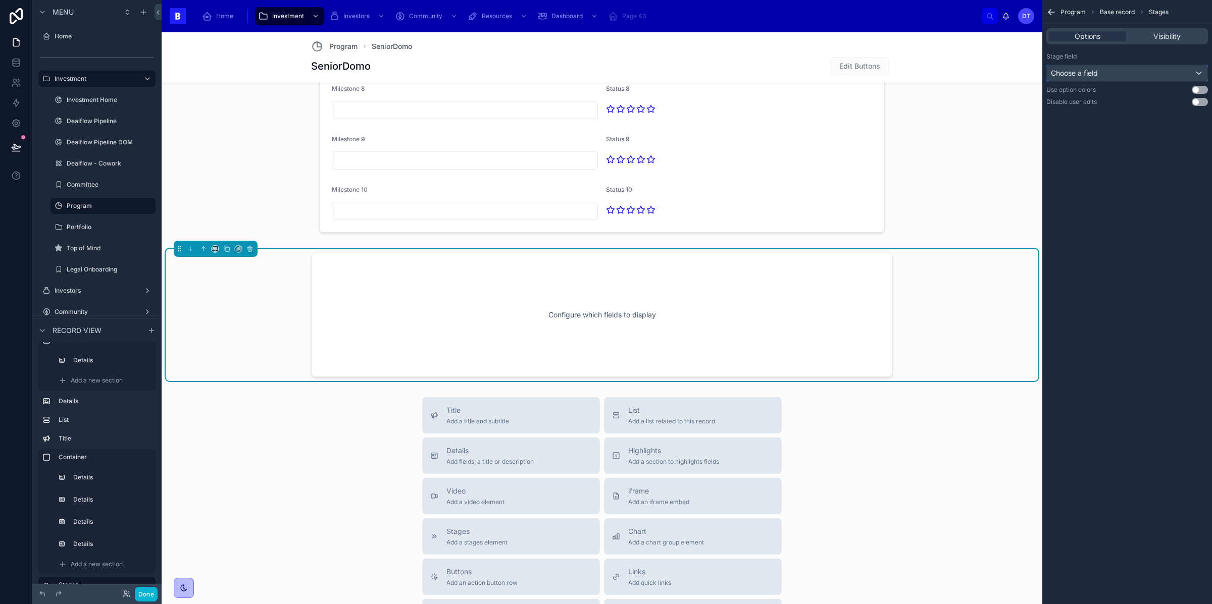
click at [1112, 73] on div "Choose a field" at bounding box center [1127, 73] width 161 height 16
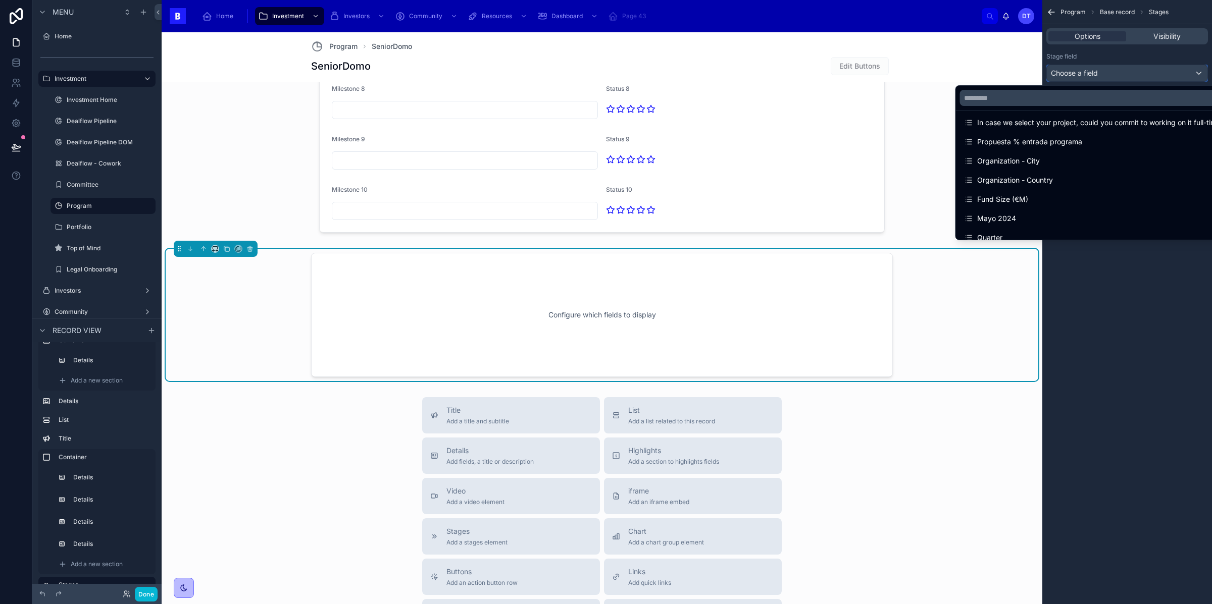
scroll to position [231, 0]
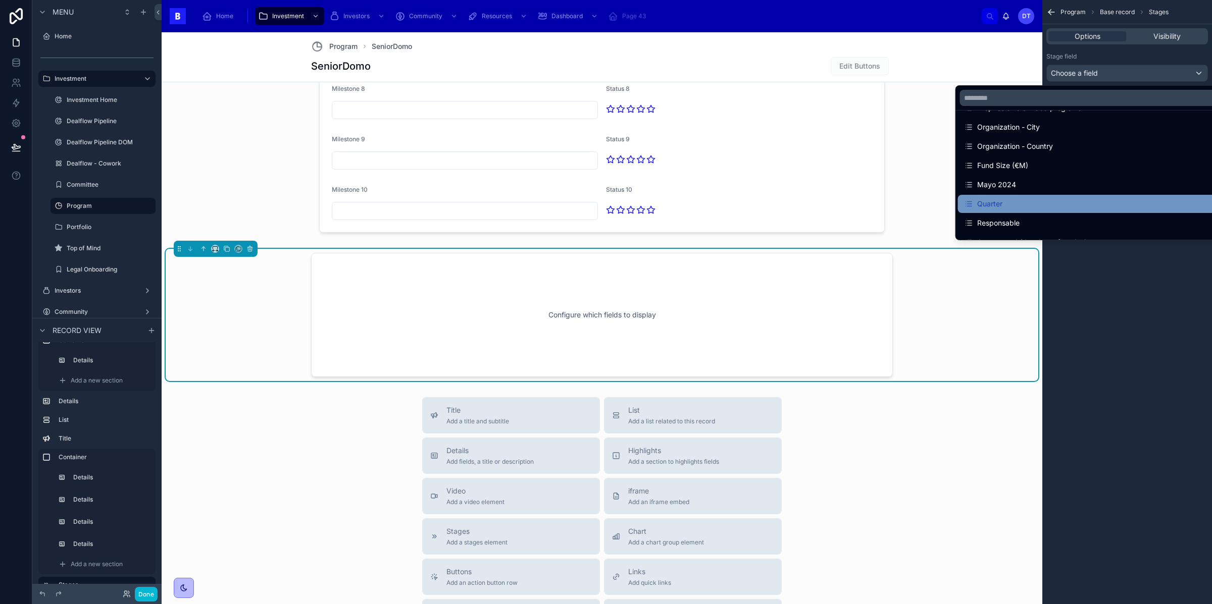
click at [1016, 197] on div "Quarter" at bounding box center [1094, 204] width 272 height 18
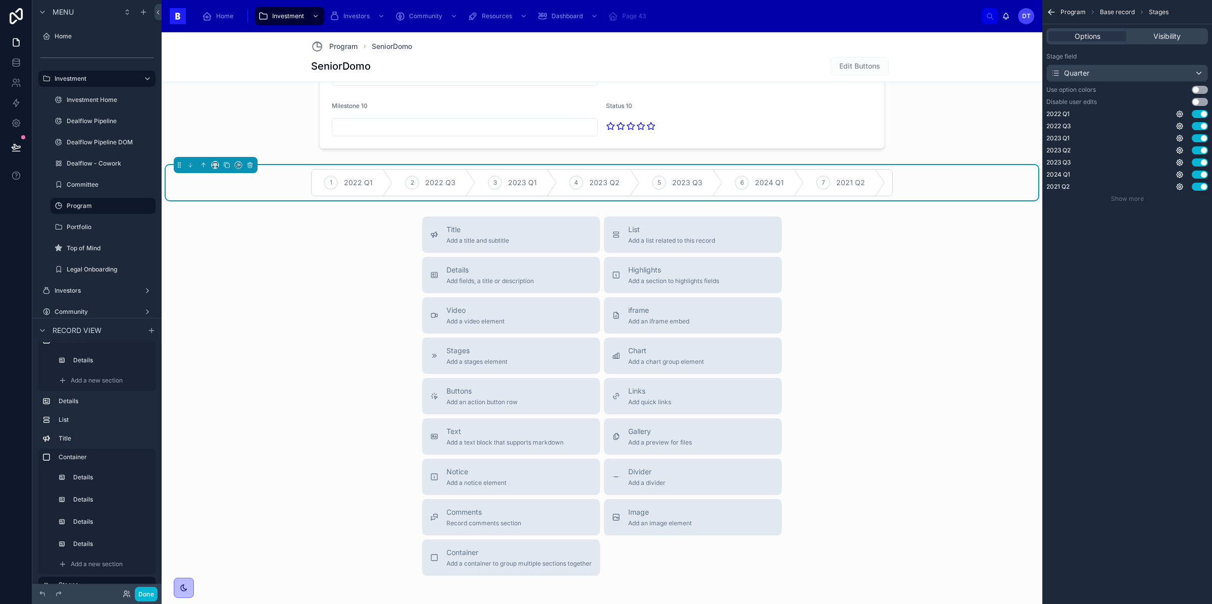
scroll to position [1820, 0]
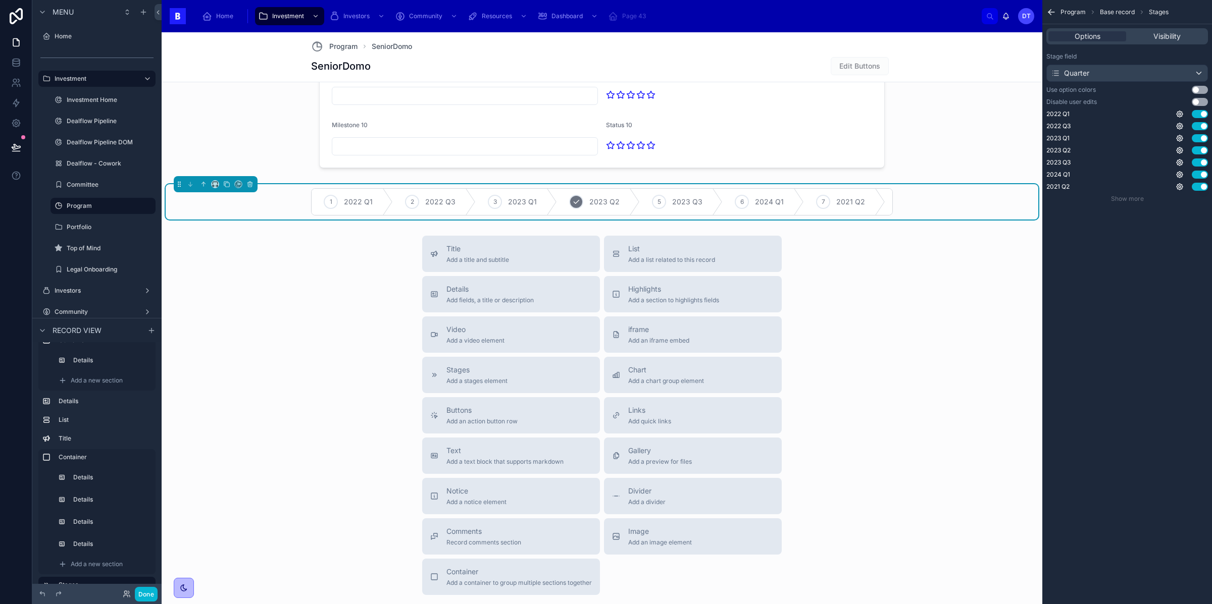
click at [574, 206] on icon at bounding box center [576, 202] width 8 height 8
click at [590, 201] on div "5" at bounding box center [588, 202] width 14 height 14
click at [638, 208] on div "6" at bounding box center [636, 202] width 14 height 14
click at [682, 209] on div "7" at bounding box center [681, 202] width 14 height 14
click at [730, 204] on div "8" at bounding box center [726, 202] width 14 height 14
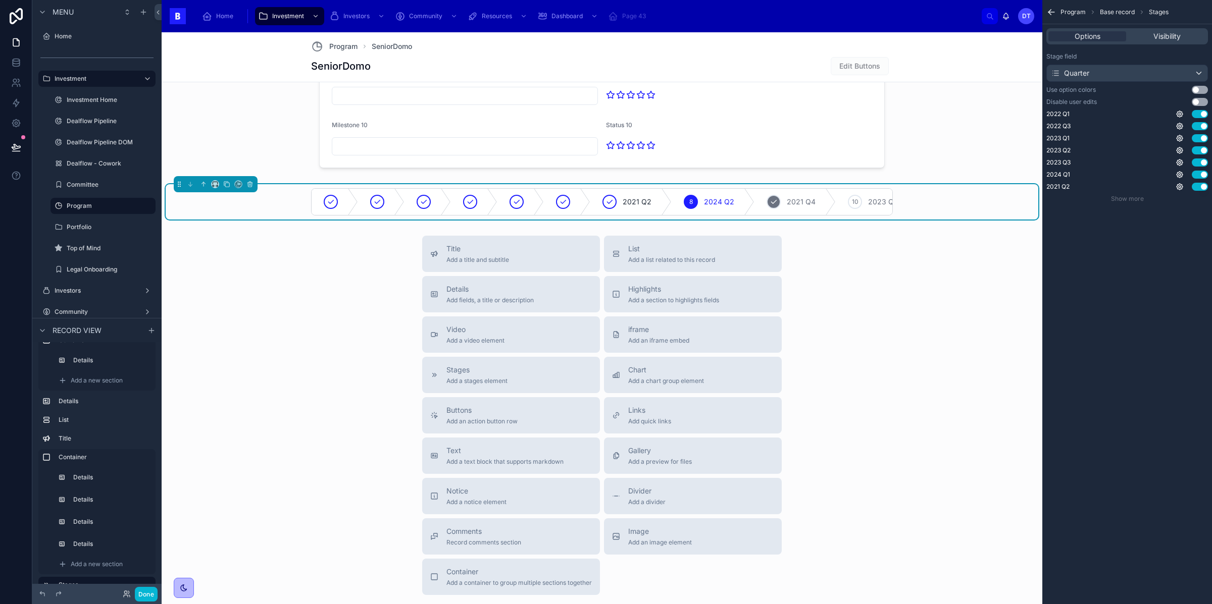
click at [778, 205] on div "9" at bounding box center [774, 202] width 14 height 14
click at [609, 206] on icon at bounding box center [609, 202] width 8 height 8
click at [429, 204] on div at bounding box center [424, 202] width 14 height 14
click at [459, 206] on span "3" at bounding box center [461, 202] width 4 height 8
click at [530, 210] on div "4 2023 Q2" at bounding box center [563, 202] width 83 height 26
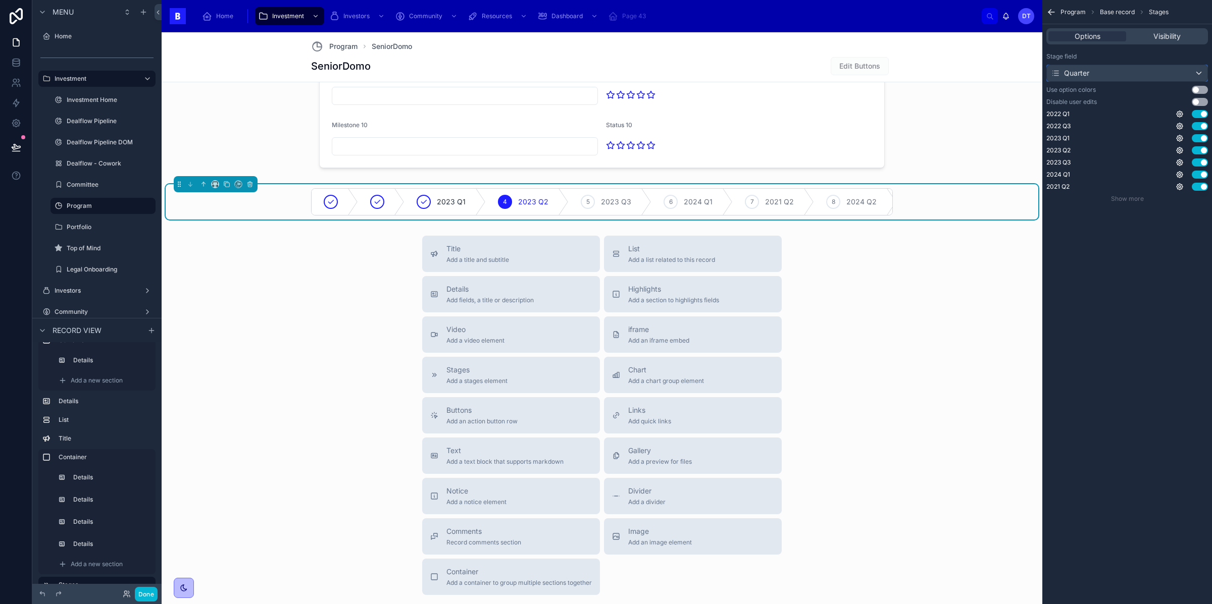
click at [1179, 72] on div "Quarter" at bounding box center [1127, 73] width 161 height 16
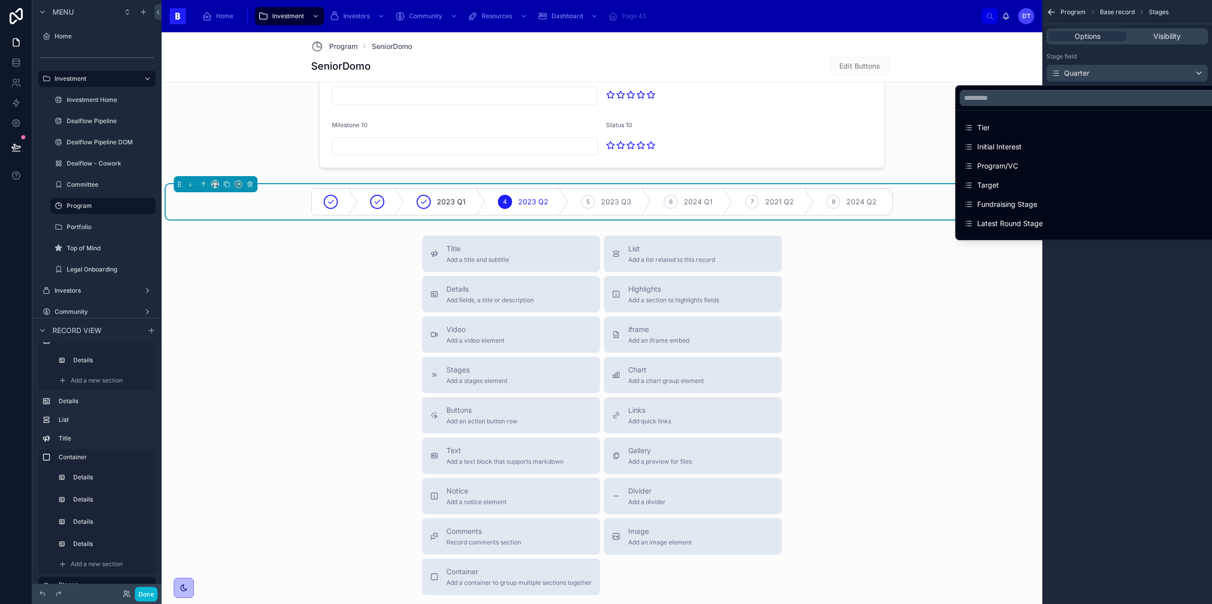
click at [1178, 74] on div "scrollable content" at bounding box center [606, 302] width 1212 height 604
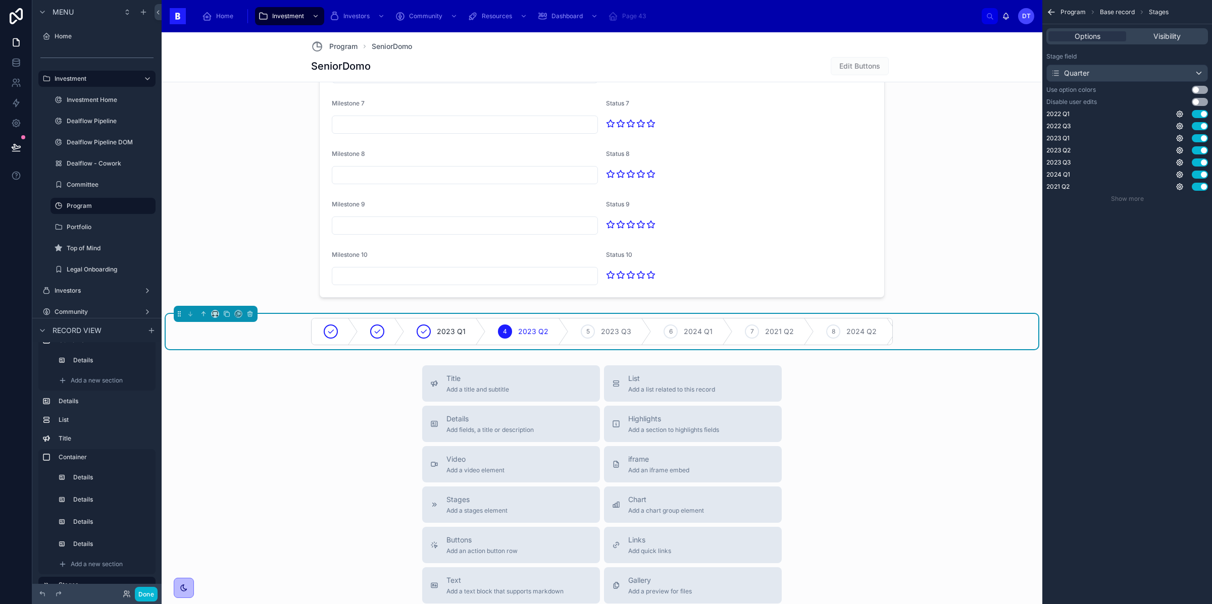
scroll to position [1693, 0]
click at [249, 311] on icon at bounding box center [250, 310] width 2 height 1
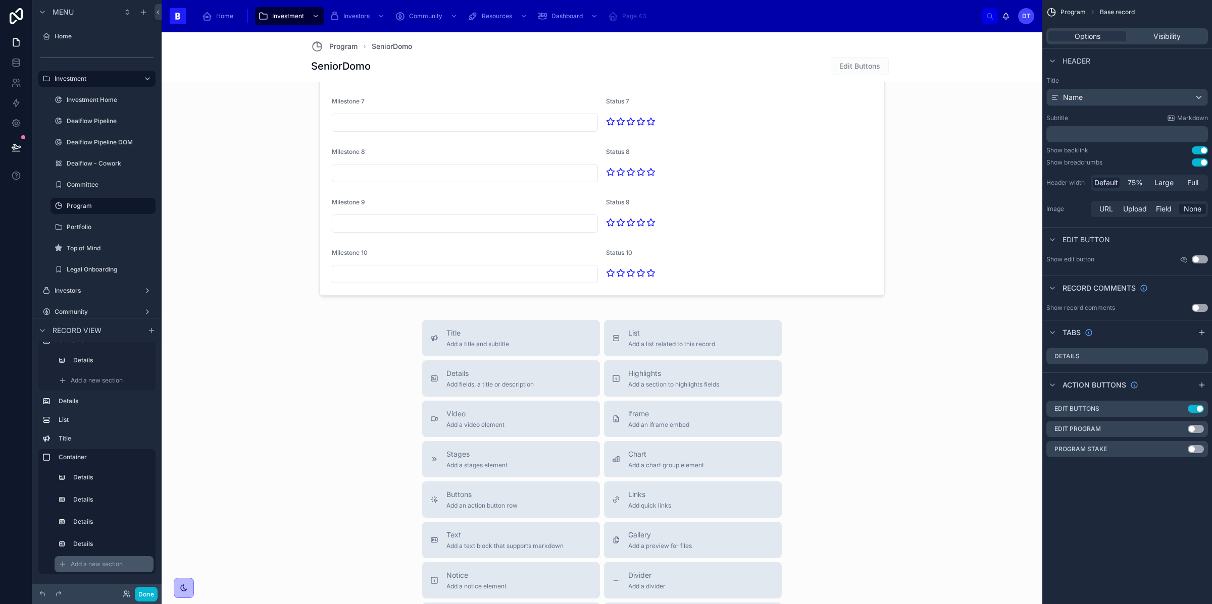
click at [94, 564] on span "Add a new section" at bounding box center [97, 565] width 52 height 8
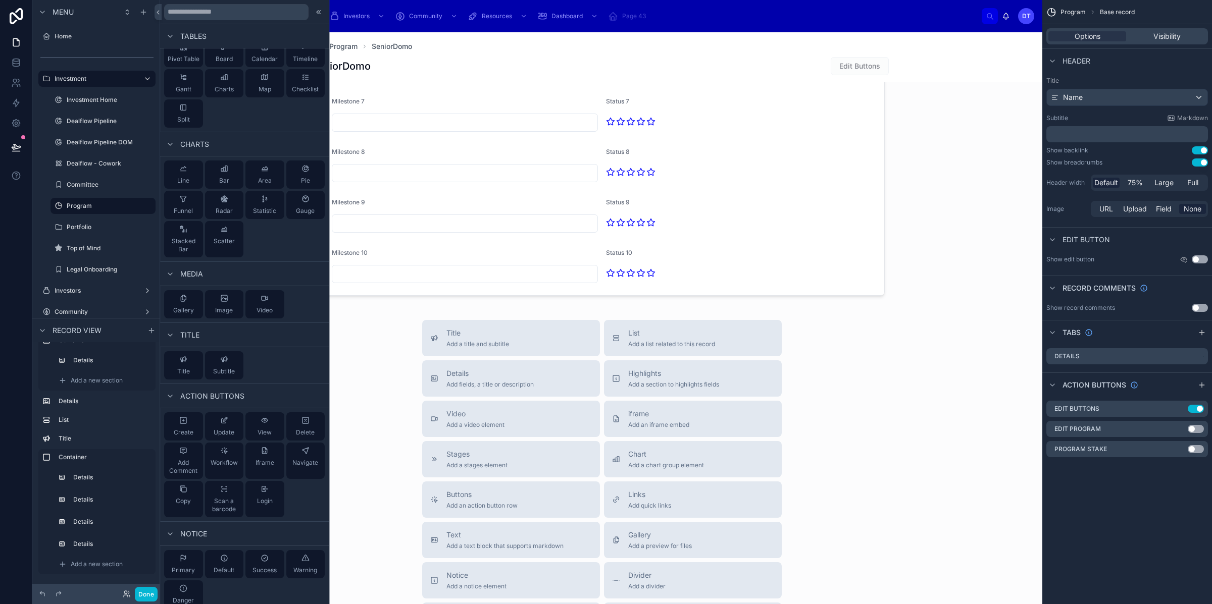
scroll to position [0, 0]
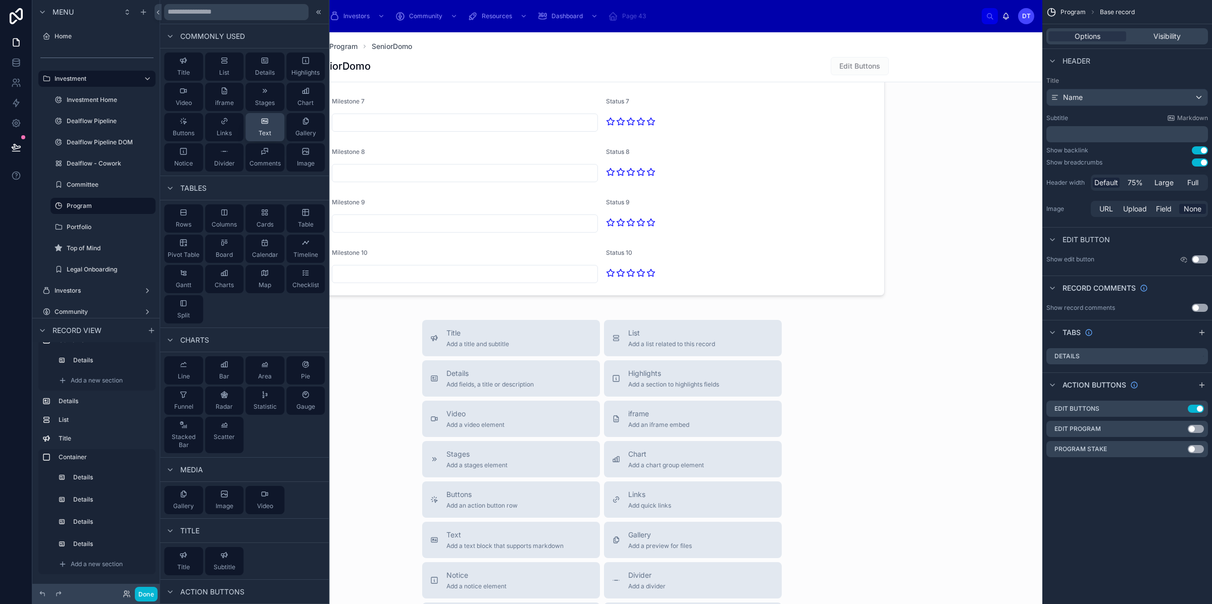
click at [267, 126] on div "Text" at bounding box center [265, 127] width 13 height 20
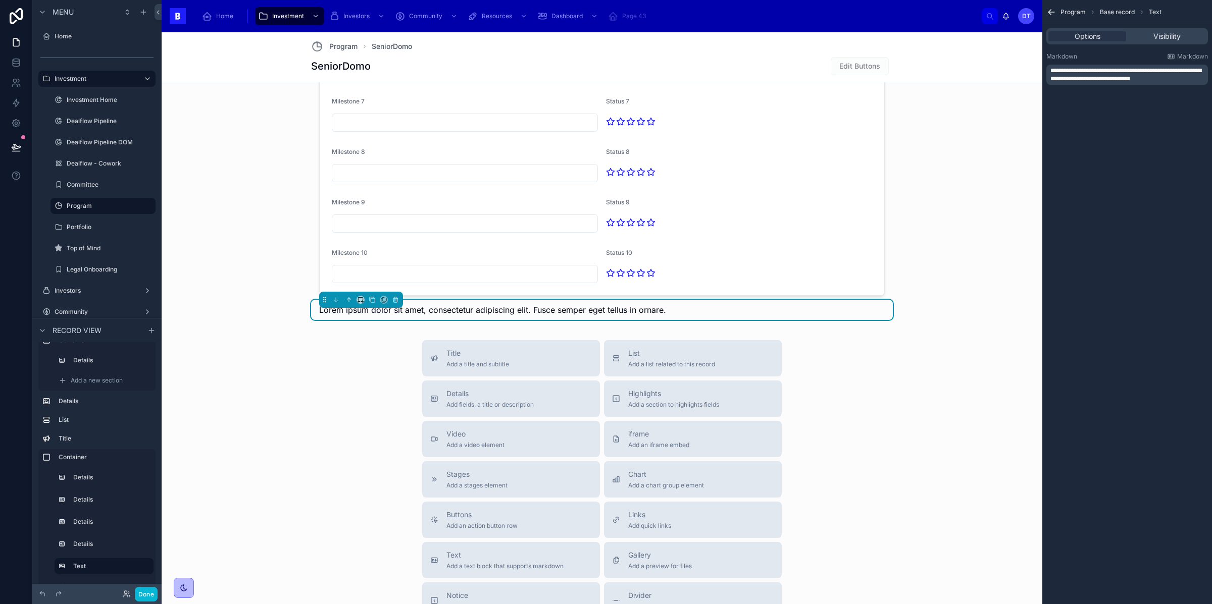
scroll to position [1688, 0]
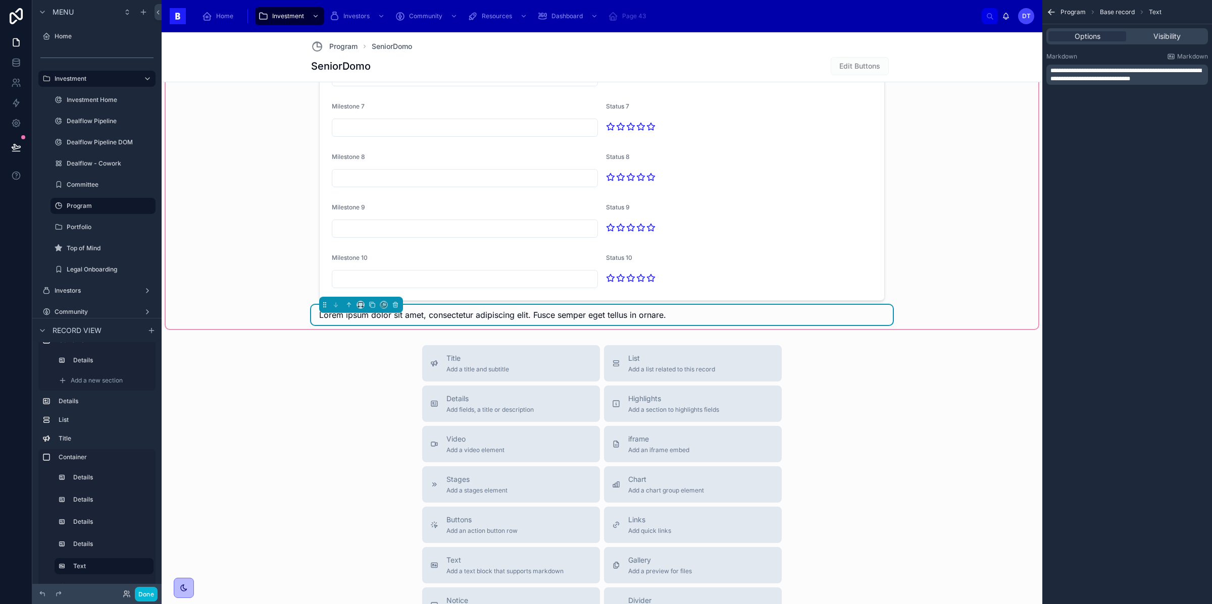
click at [484, 313] on span "Lorem ipsum dolor sit amet, consectetur adipiscing elit. Fusce semper eget tell…" at bounding box center [492, 315] width 347 height 10
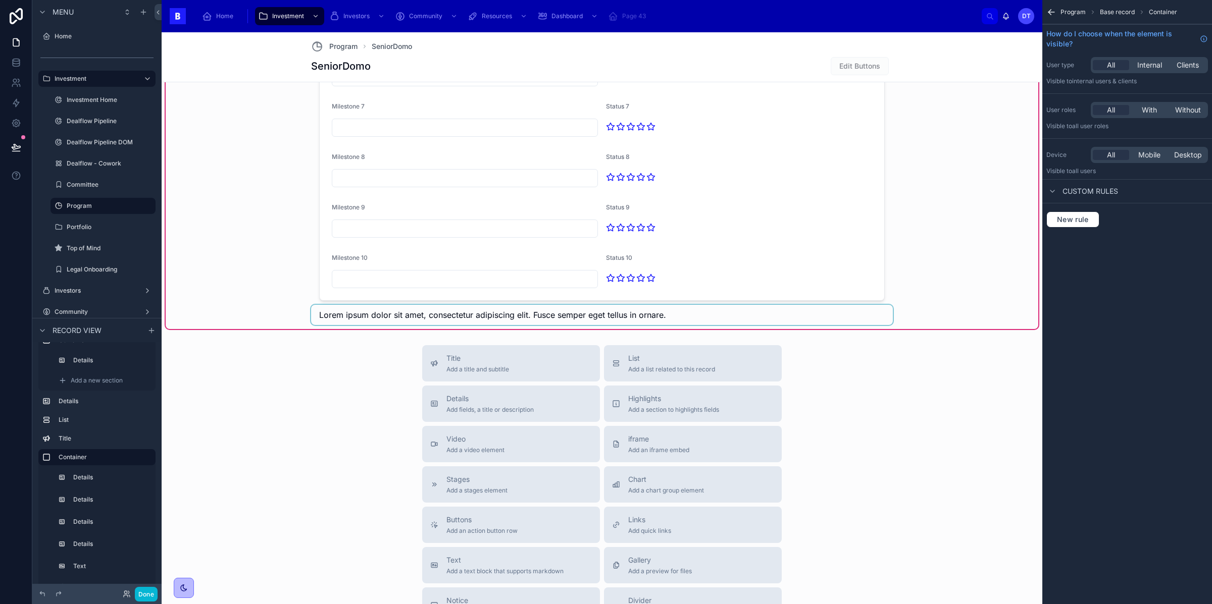
click at [693, 319] on div at bounding box center [602, 315] width 582 height 20
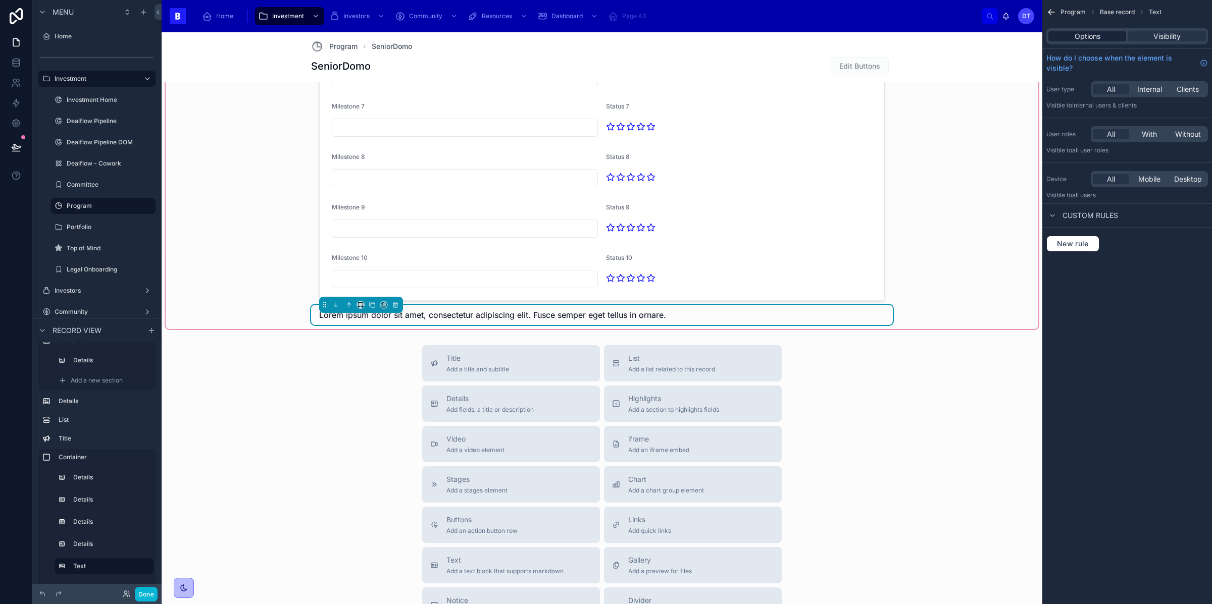
click at [1085, 40] on span "Options" at bounding box center [1088, 36] width 26 height 10
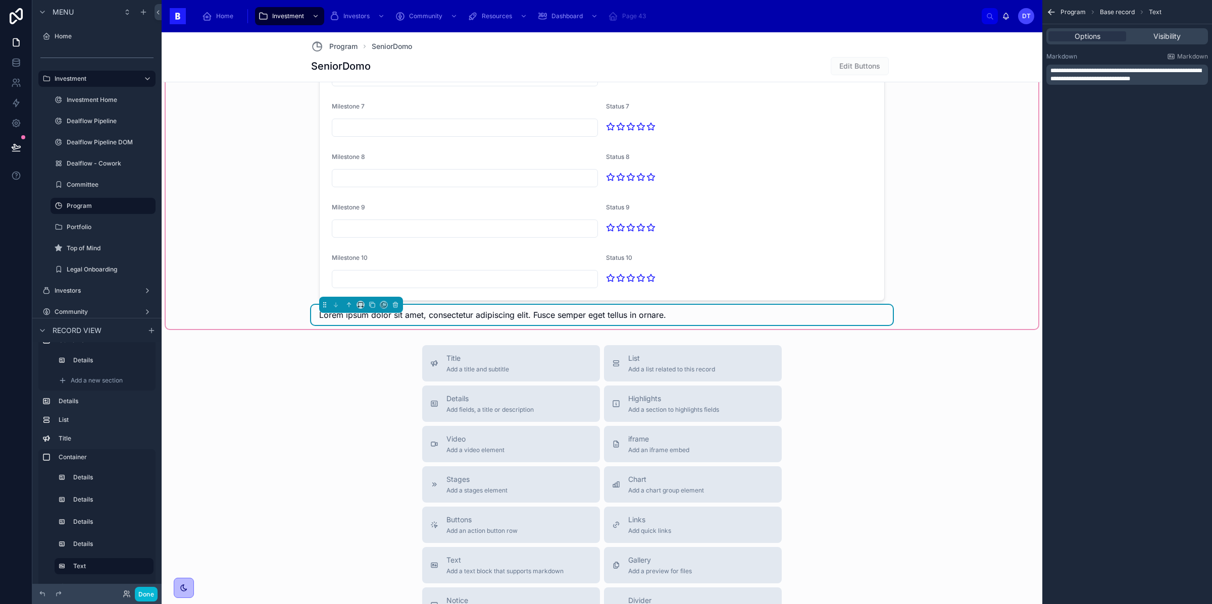
click at [700, 317] on div "Lorem ipsum dolor sit amet, consectetur adipiscing elit. Fusce semper eget tell…" at bounding box center [602, 315] width 566 height 12
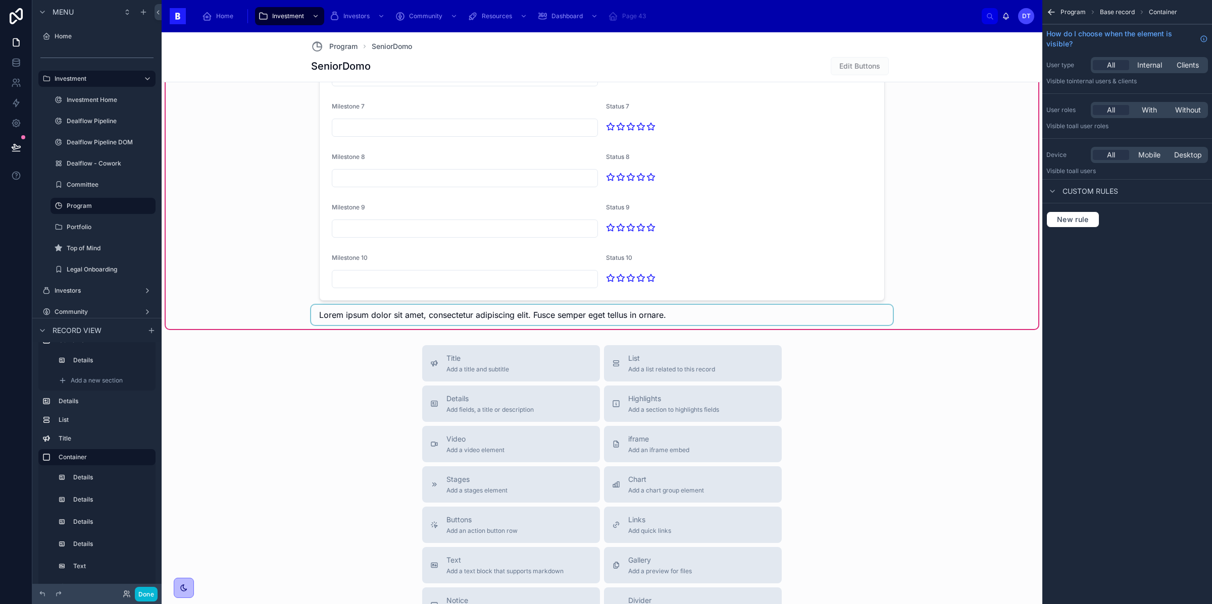
click at [670, 312] on div at bounding box center [602, 315] width 582 height 20
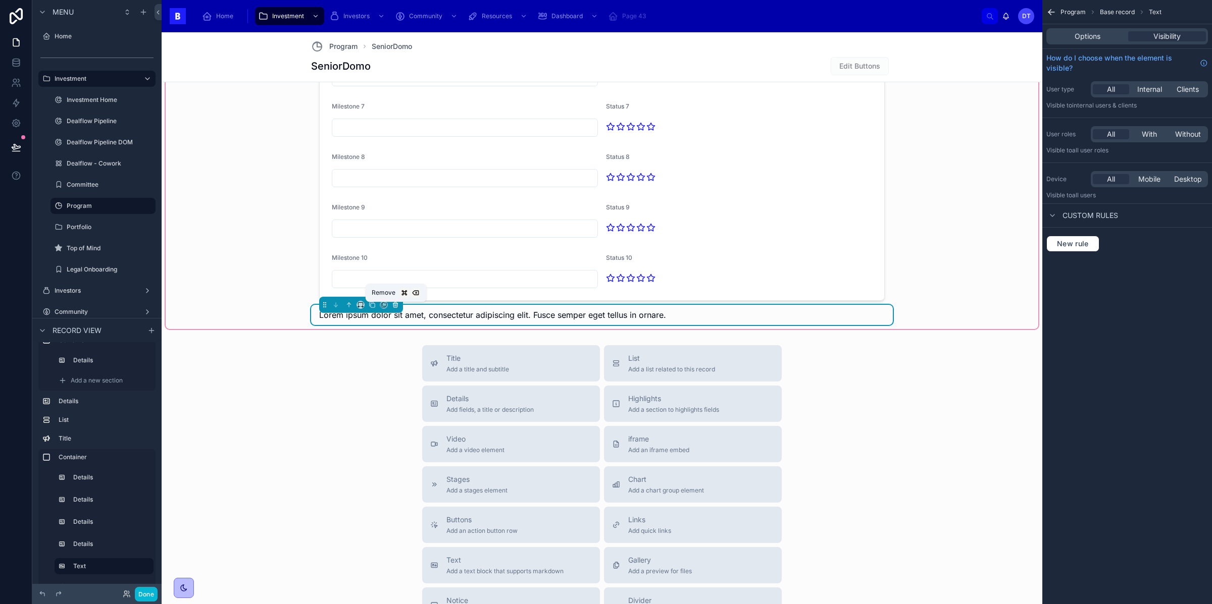
click at [395, 304] on icon at bounding box center [395, 304] width 5 height 0
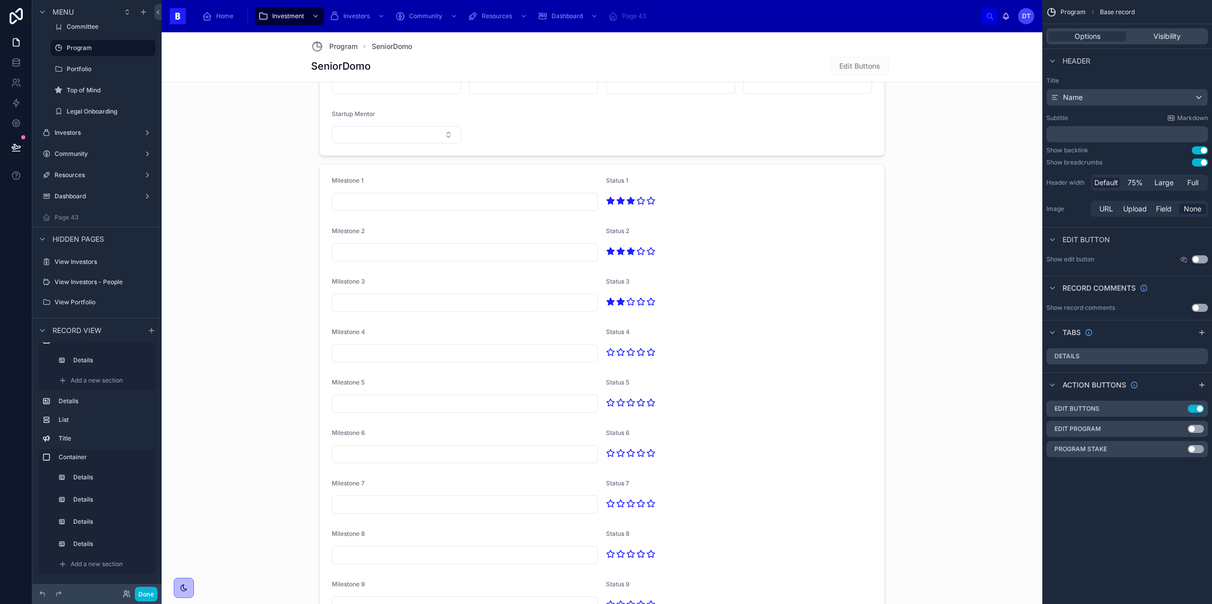
scroll to position [178, 0]
click at [101, 565] on span "Add a new section" at bounding box center [97, 565] width 52 height 8
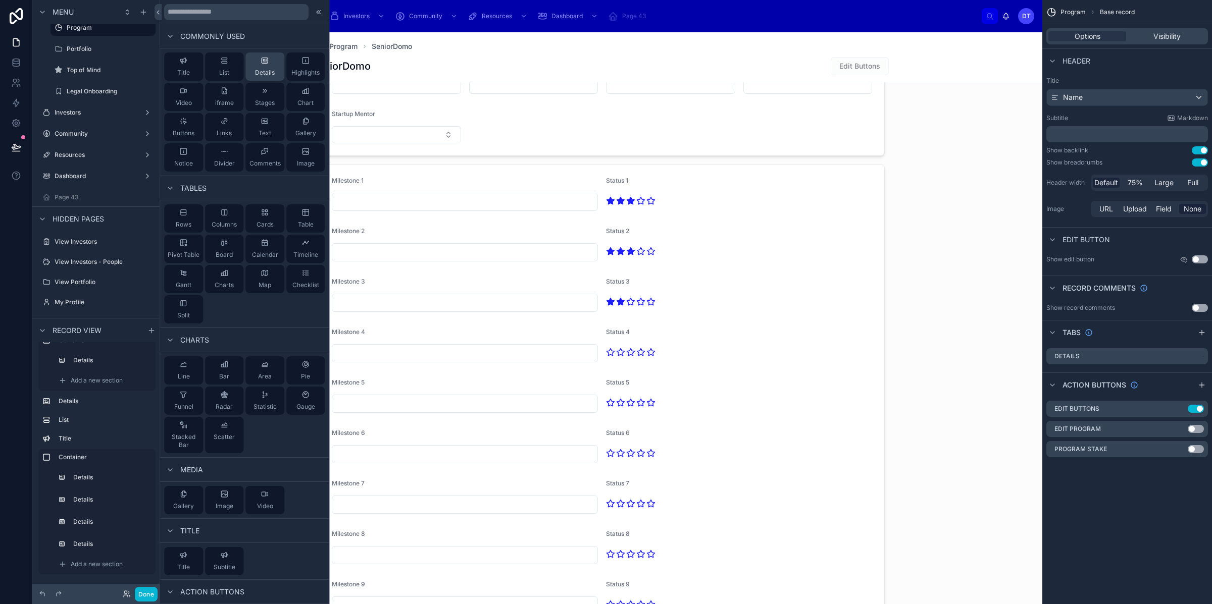
click at [265, 73] on span "Details" at bounding box center [265, 73] width 20 height 8
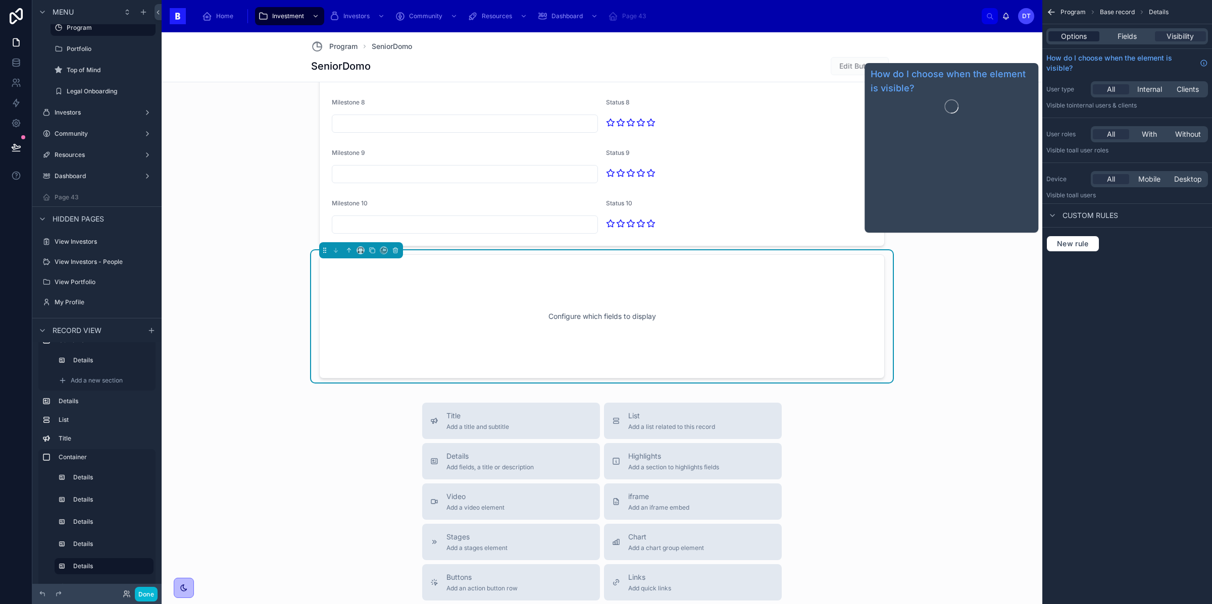
scroll to position [1744, 0]
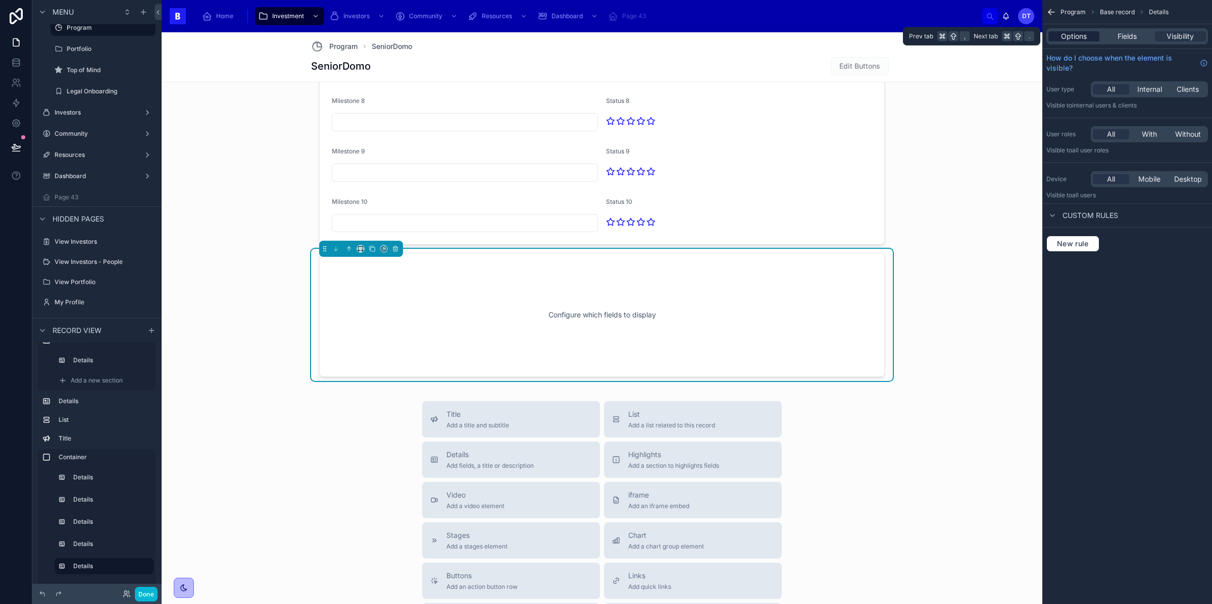
click at [1081, 36] on span "Options" at bounding box center [1074, 36] width 26 height 10
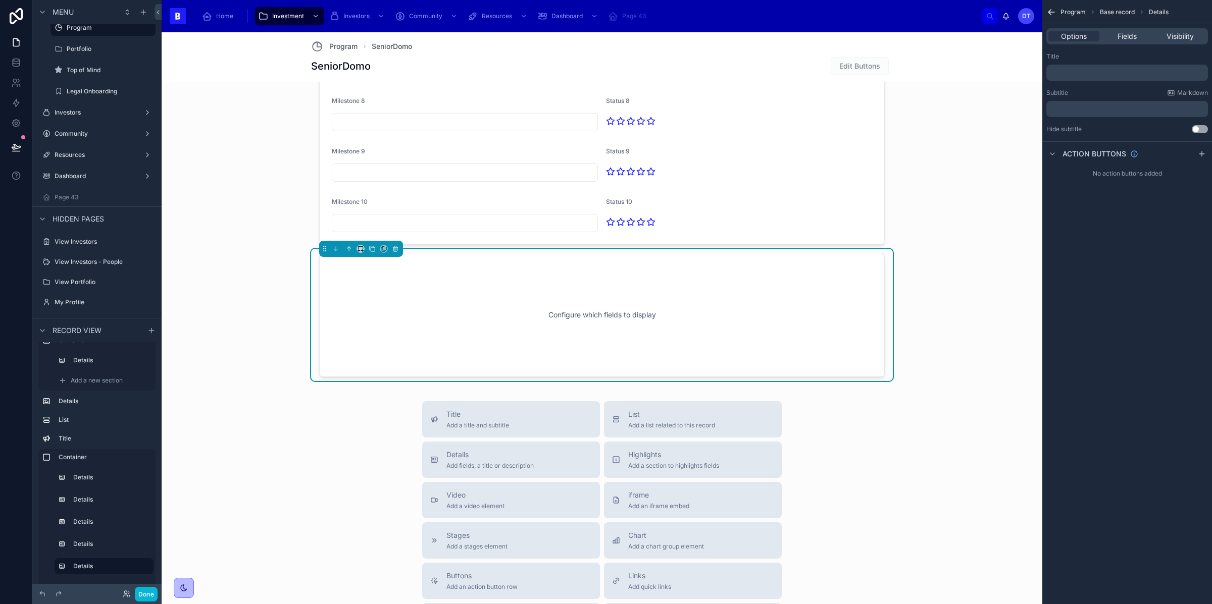
click at [1080, 73] on p "﻿" at bounding box center [1128, 73] width 156 height 8
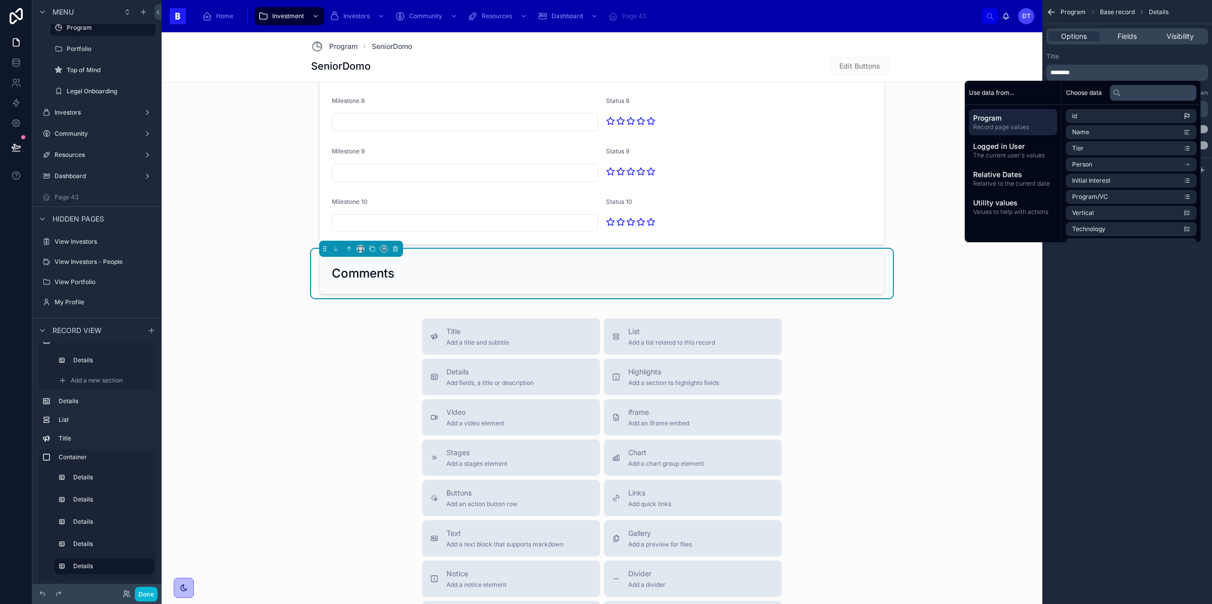
click at [1135, 298] on div "Program Base record Details Options Fields Visibility Title ******** Subtitle M…" at bounding box center [1127, 302] width 170 height 604
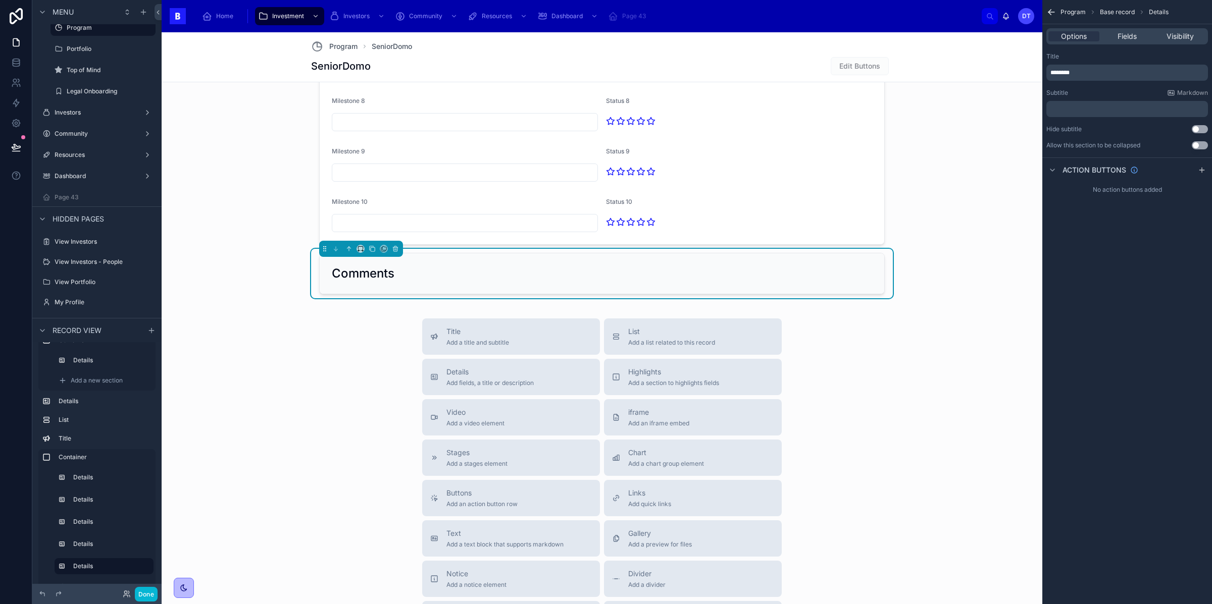
click at [1197, 144] on button "Use setting" at bounding box center [1200, 145] width 16 height 8
click at [1197, 145] on button "Use setting" at bounding box center [1200, 145] width 16 height 8
click at [1129, 36] on span "Fields" at bounding box center [1127, 36] width 19 height 10
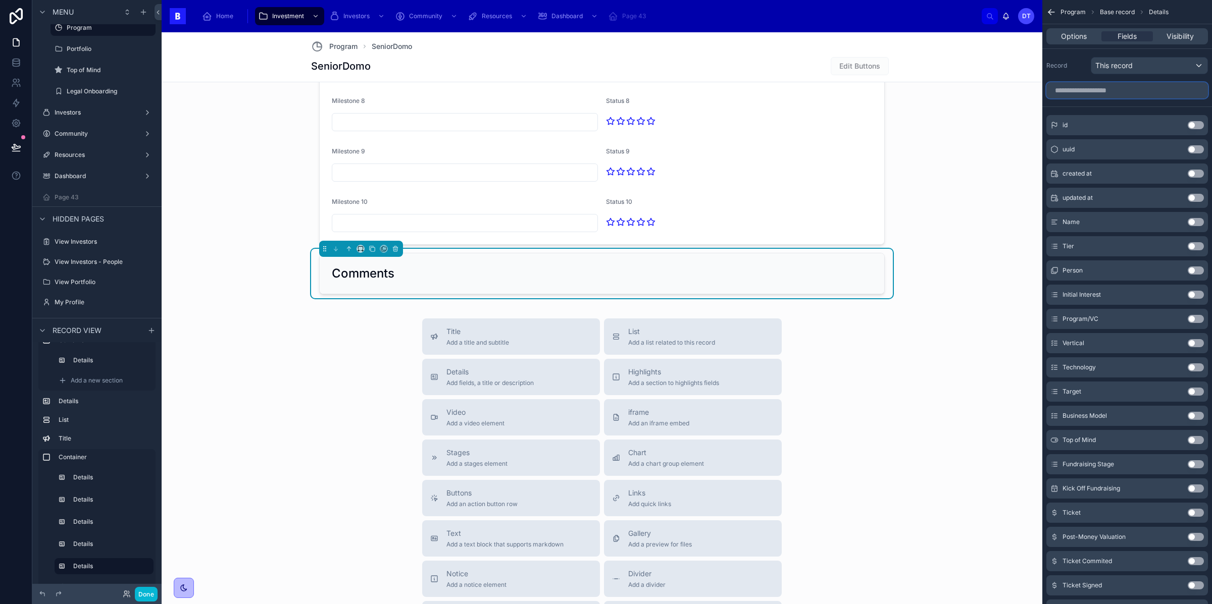
click at [1097, 91] on input "scrollable content" at bounding box center [1127, 90] width 162 height 16
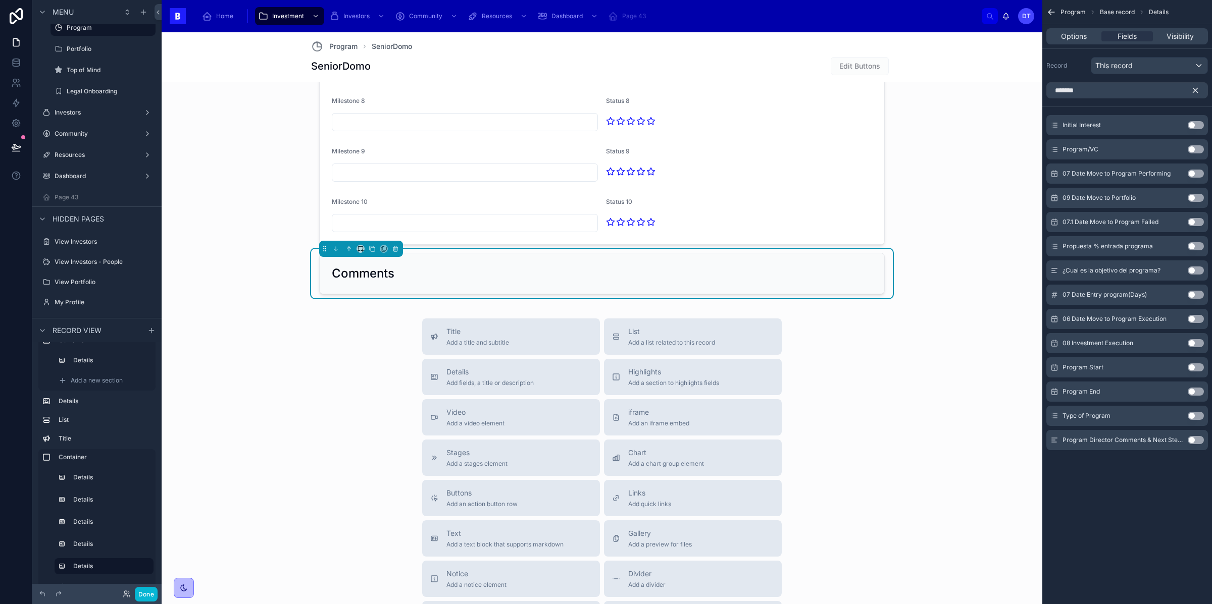
click at [1191, 440] on button "Use setting" at bounding box center [1196, 440] width 16 height 8
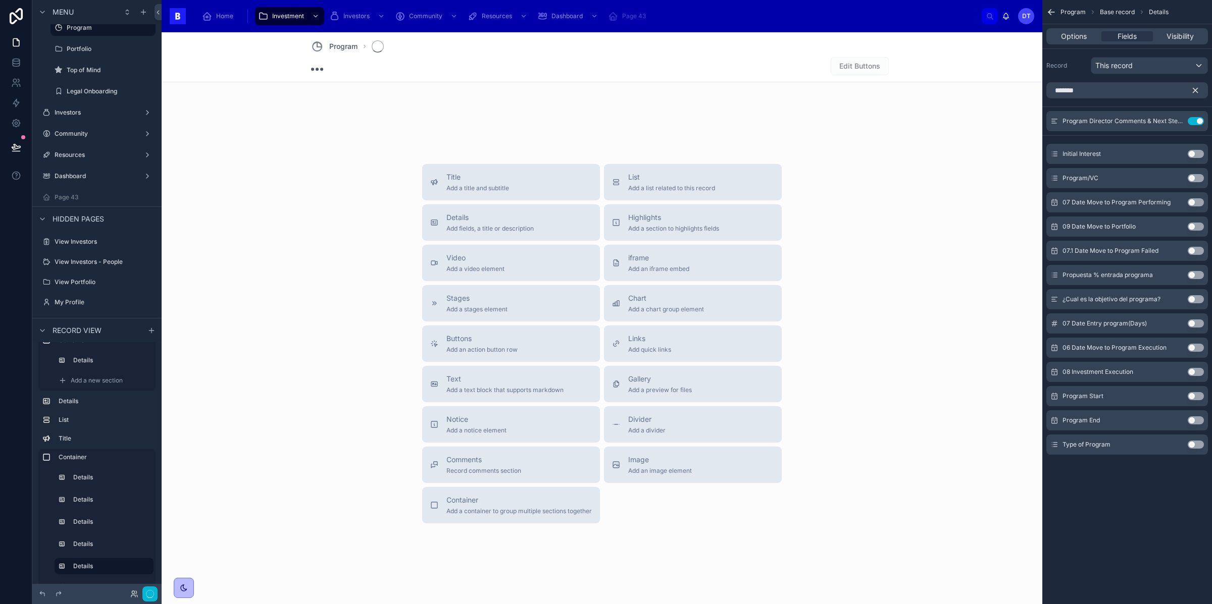
scroll to position [105, 0]
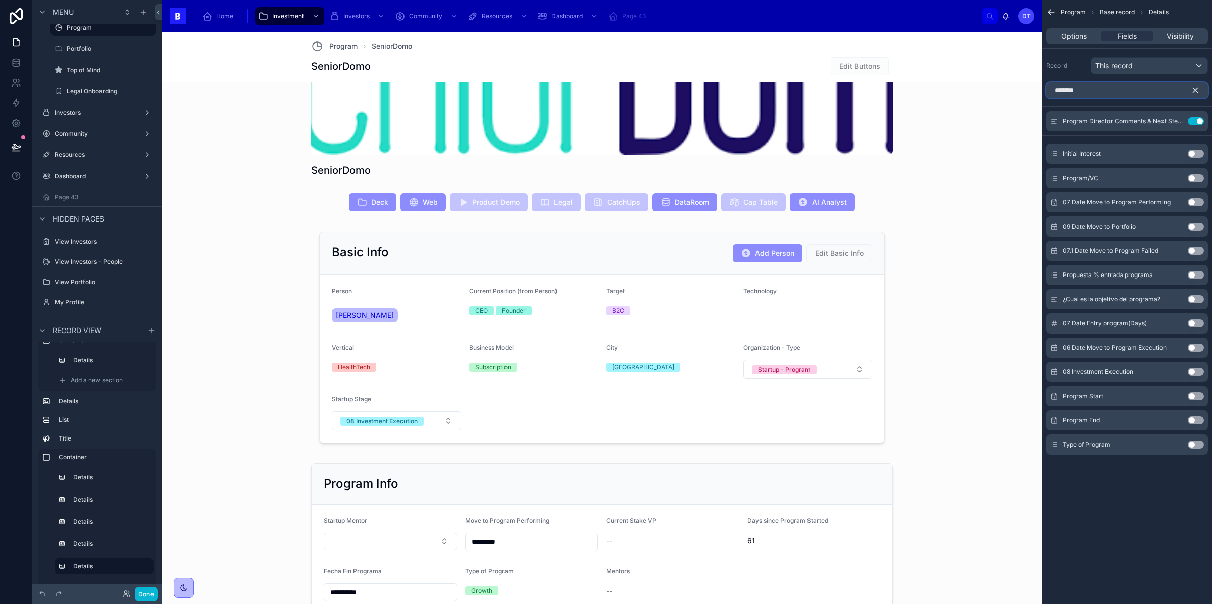
click at [1107, 84] on input "*******" at bounding box center [1127, 90] width 162 height 16
click at [1107, 87] on input "*******" at bounding box center [1127, 90] width 162 height 16
click at [1107, 88] on input "*******" at bounding box center [1127, 90] width 162 height 16
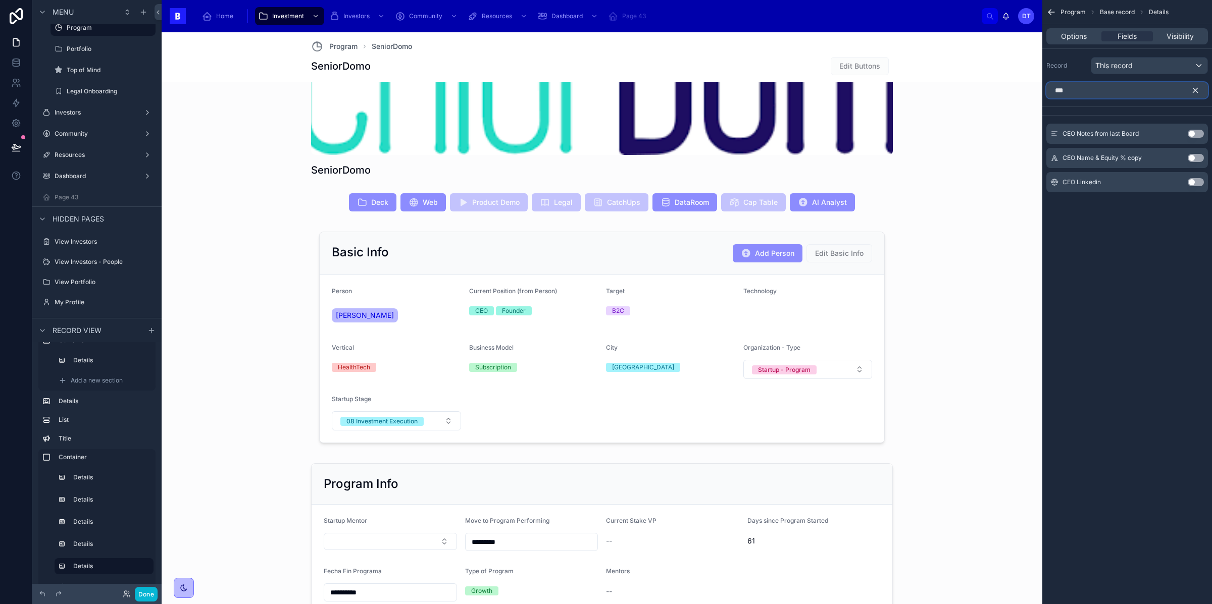
type input "***"
click at [1195, 133] on button "Use setting" at bounding box center [1196, 134] width 16 height 8
click at [1173, 122] on icon "scrollable content" at bounding box center [1176, 121] width 8 height 8
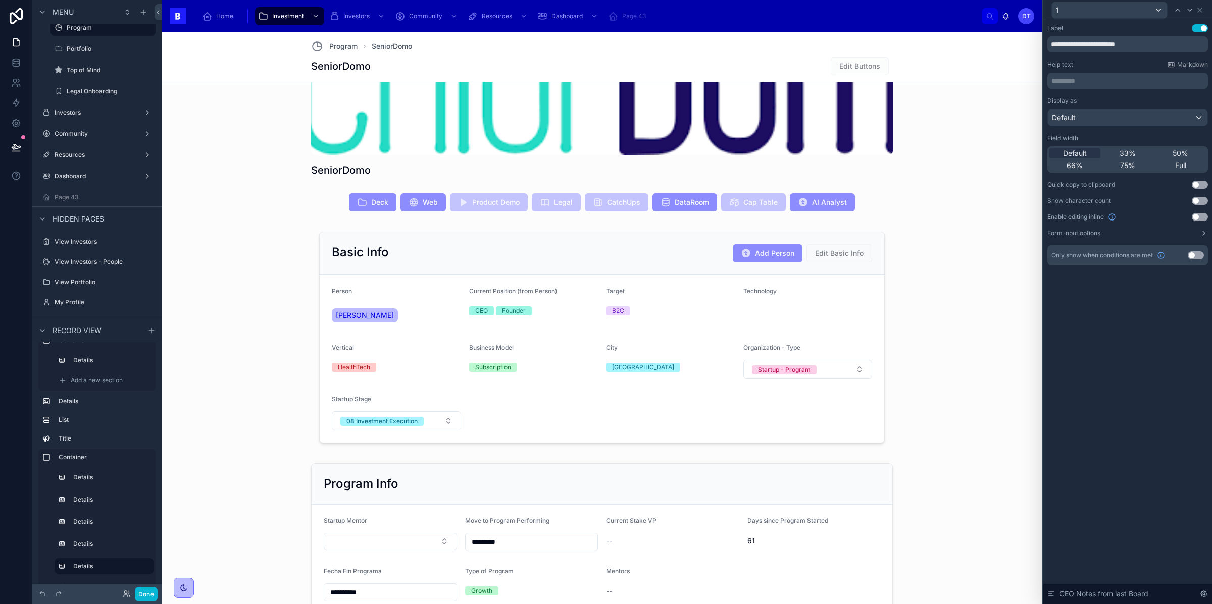
click at [1197, 217] on button "Use setting" at bounding box center [1200, 217] width 16 height 8
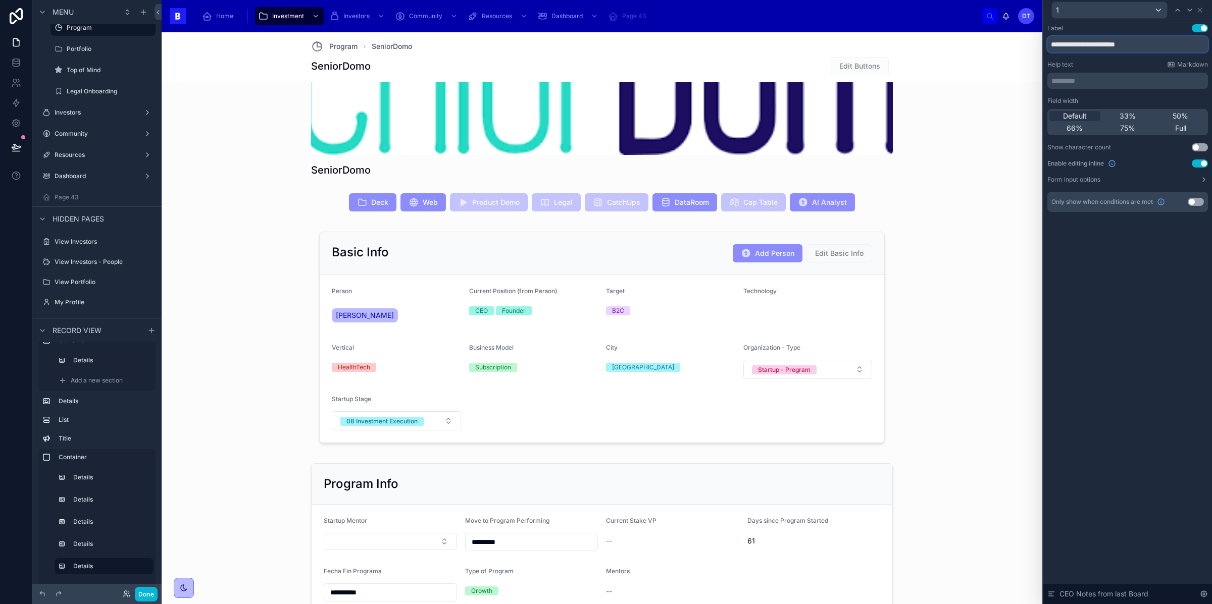
click at [1077, 44] on input "**********" at bounding box center [1127, 44] width 161 height 16
click at [1077, 45] on input "**********" at bounding box center [1127, 44] width 161 height 16
click at [1102, 46] on input "**********" at bounding box center [1127, 44] width 161 height 16
click at [1066, 47] on input "**********" at bounding box center [1127, 44] width 161 height 16
click at [1130, 41] on input "**********" at bounding box center [1127, 44] width 161 height 16
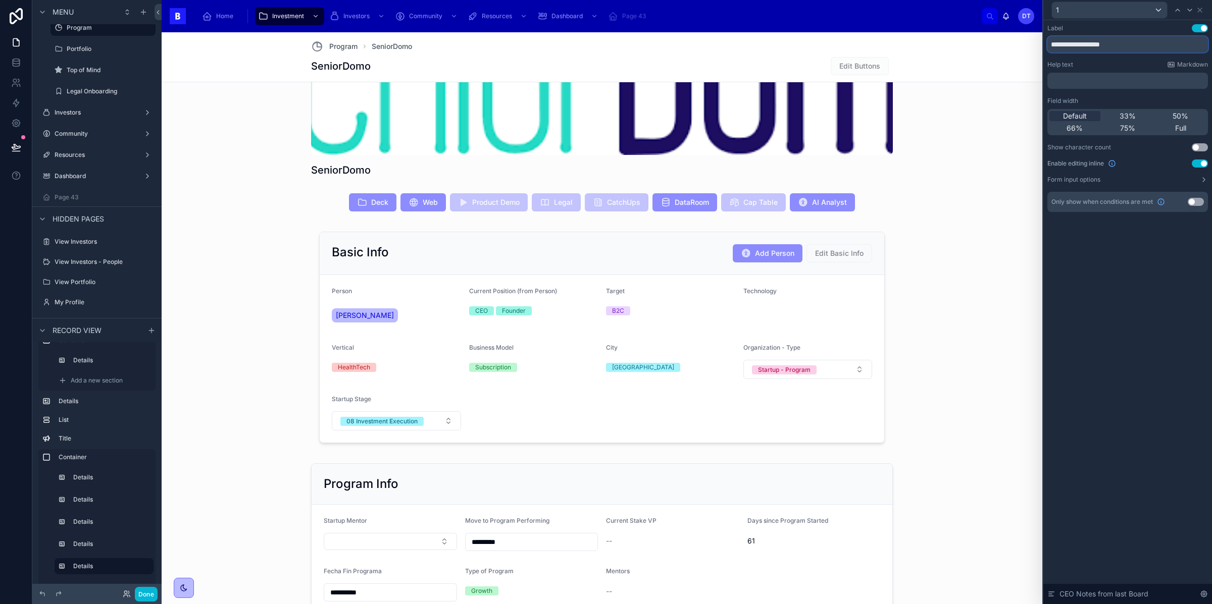
click at [1130, 41] on input "**********" at bounding box center [1127, 44] width 161 height 16
click at [1130, 42] on input "**********" at bounding box center [1127, 44] width 161 height 16
type input "**********"
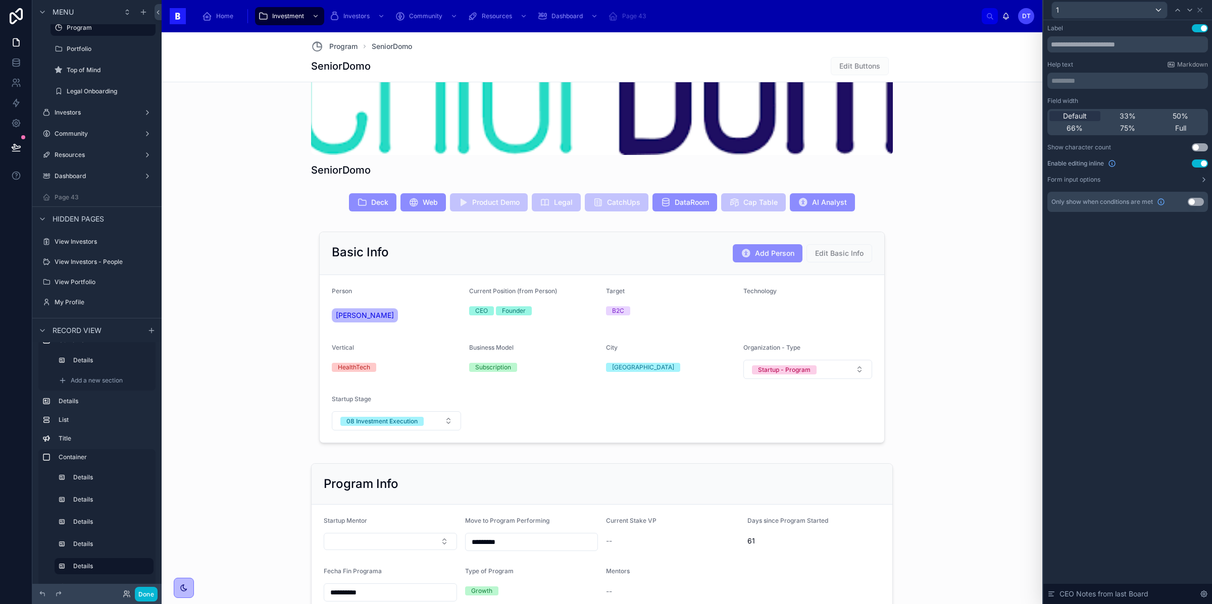
click at [1111, 265] on div "Label Use setting Help text Markdown ********* ﻿ Field width Default 33% 50% 66…" at bounding box center [1127, 312] width 169 height 584
click at [1067, 44] on input "text" at bounding box center [1127, 44] width 161 height 16
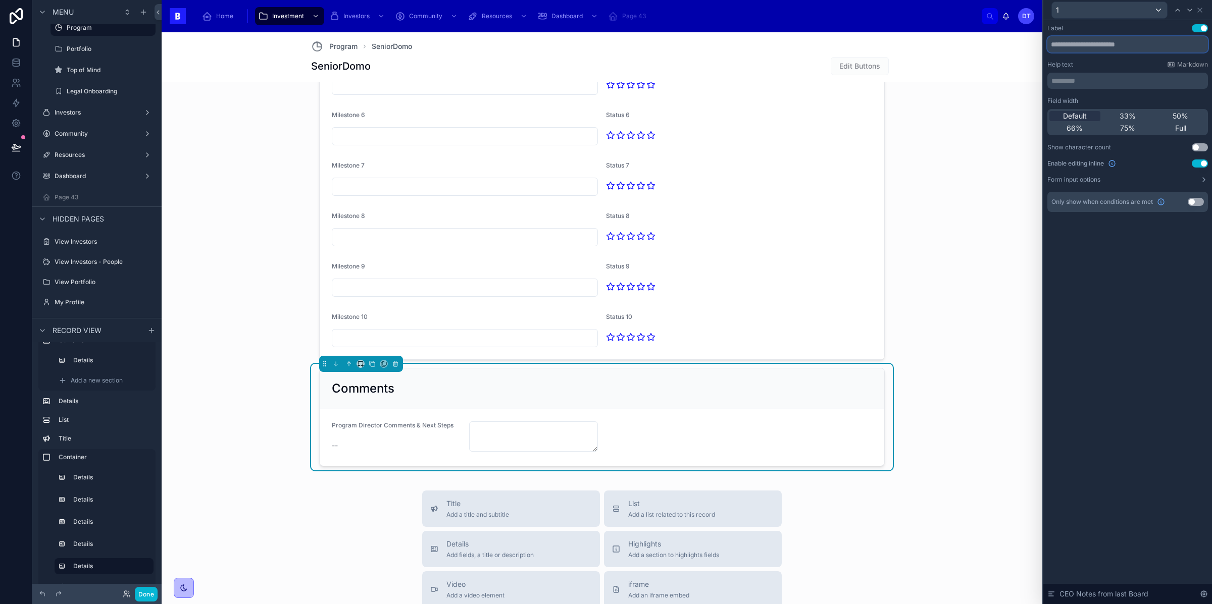
scroll to position [1630, 0]
click at [1117, 47] on input "text" at bounding box center [1127, 44] width 161 height 16
click at [1140, 46] on input "**********" at bounding box center [1127, 44] width 161 height 16
click at [1057, 43] on input "**********" at bounding box center [1127, 44] width 161 height 16
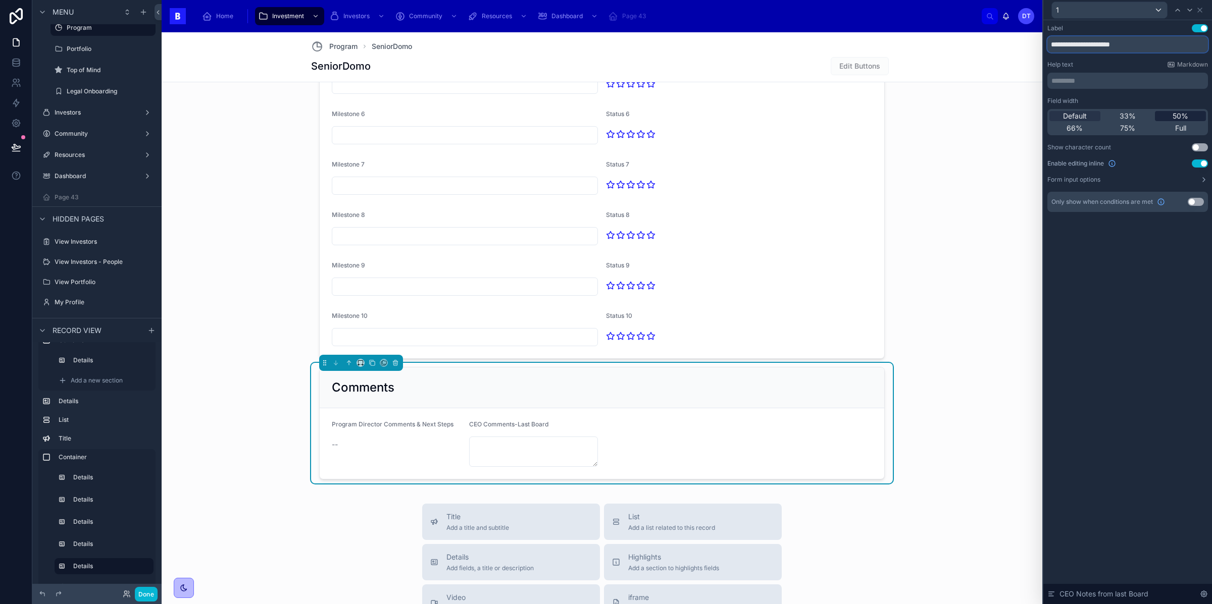
type input "**********"
click at [1173, 113] on span "50%" at bounding box center [1181, 116] width 16 height 10
click at [1176, 9] on icon at bounding box center [1178, 10] width 8 height 8
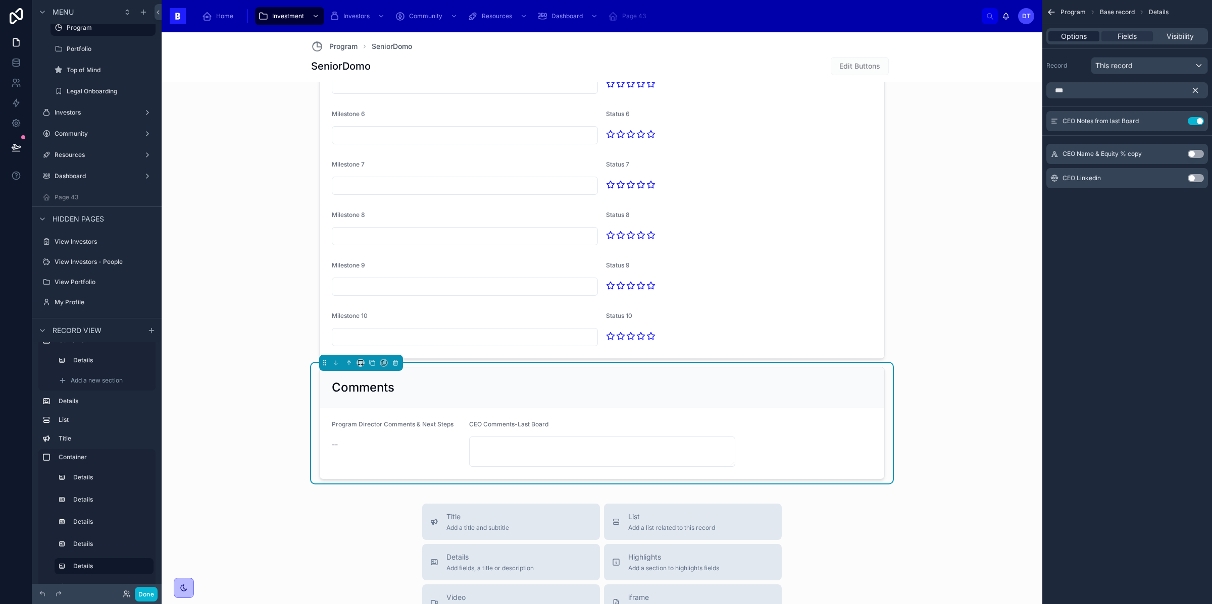
click at [1073, 36] on span "Options" at bounding box center [1074, 36] width 26 height 10
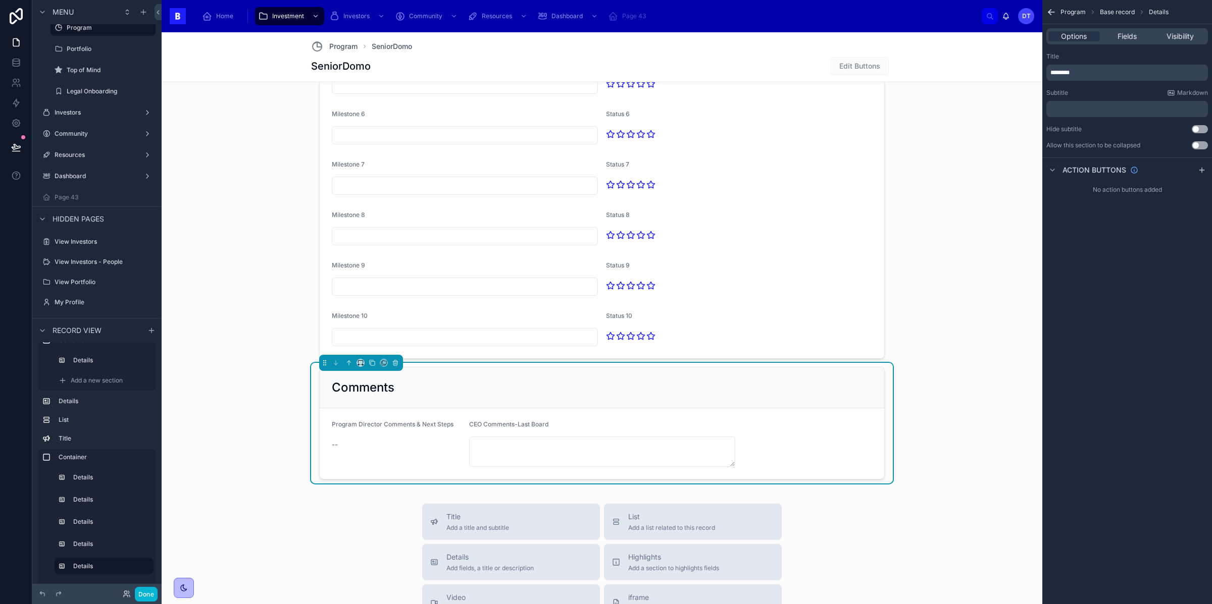
click at [1147, 30] on div "Options Fields Visibility" at bounding box center [1127, 36] width 162 height 16
click at [1133, 37] on span "Fields" at bounding box center [1127, 36] width 19 height 10
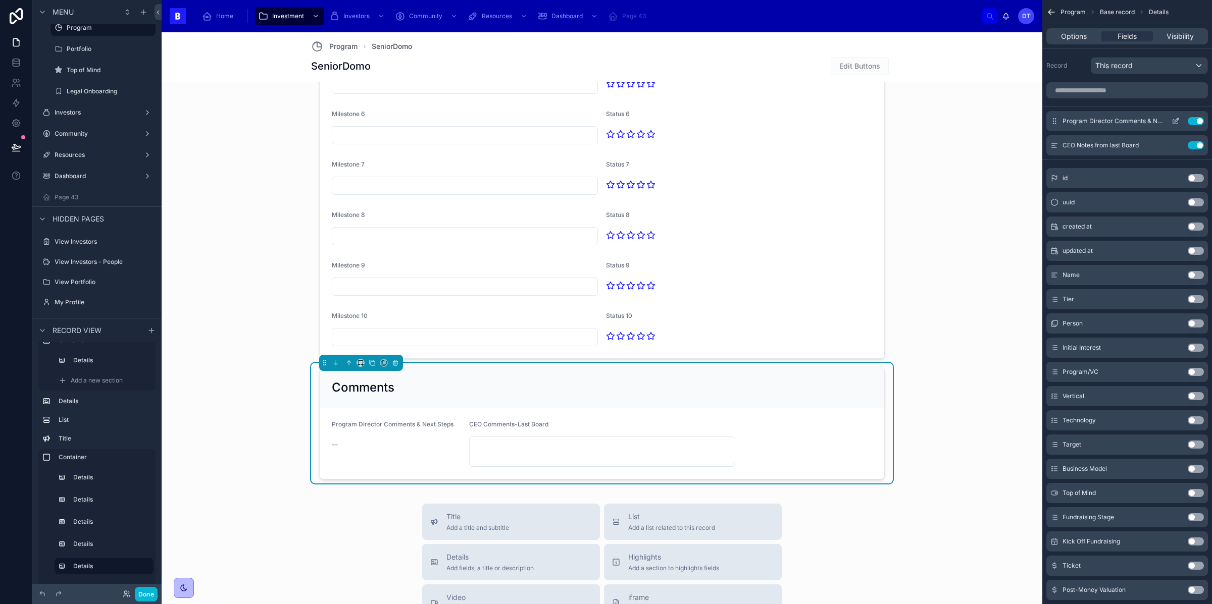
click at [1177, 123] on icon "scrollable content" at bounding box center [1176, 121] width 8 height 8
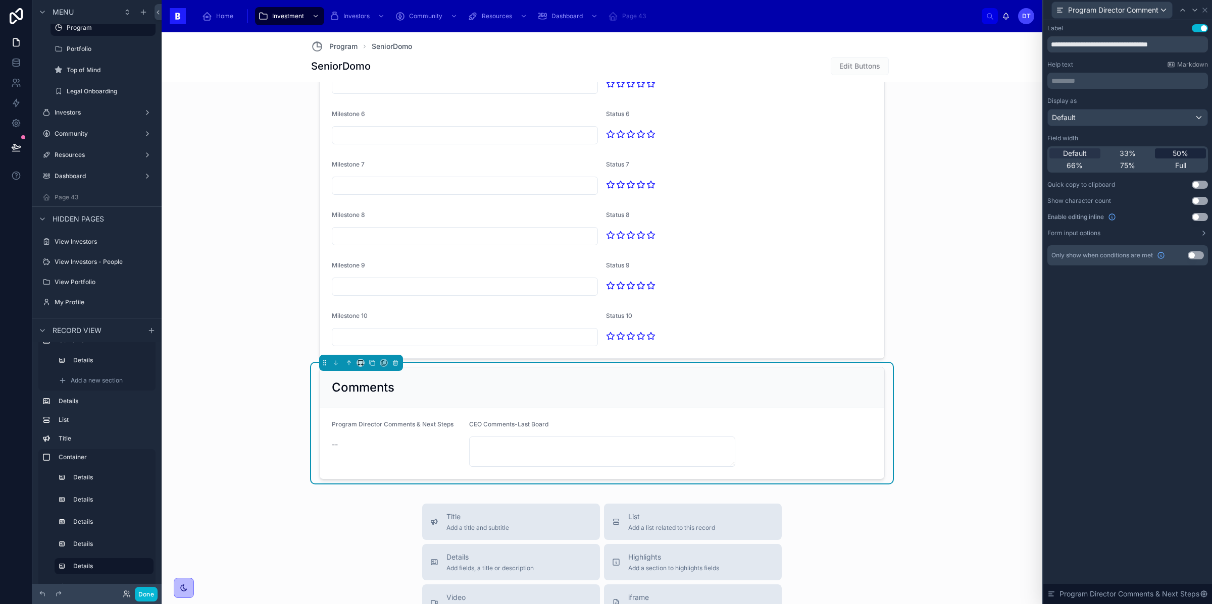
click at [1173, 156] on span "50%" at bounding box center [1181, 153] width 16 height 10
click at [1198, 216] on button "Use setting" at bounding box center [1200, 217] width 16 height 8
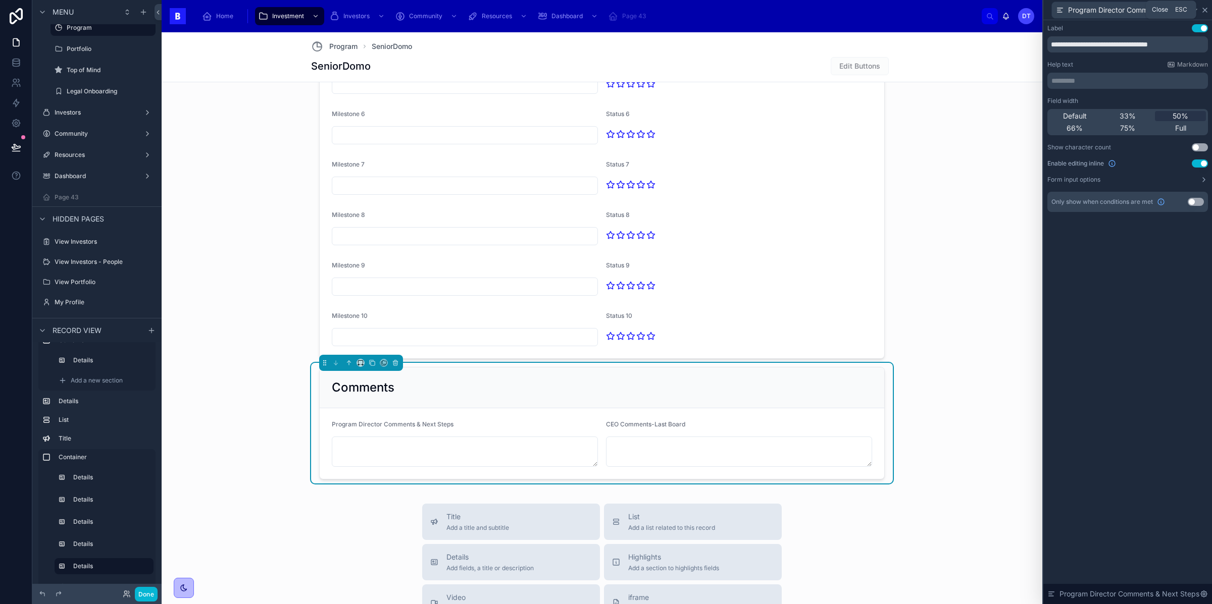
click at [1202, 10] on icon at bounding box center [1205, 10] width 8 height 8
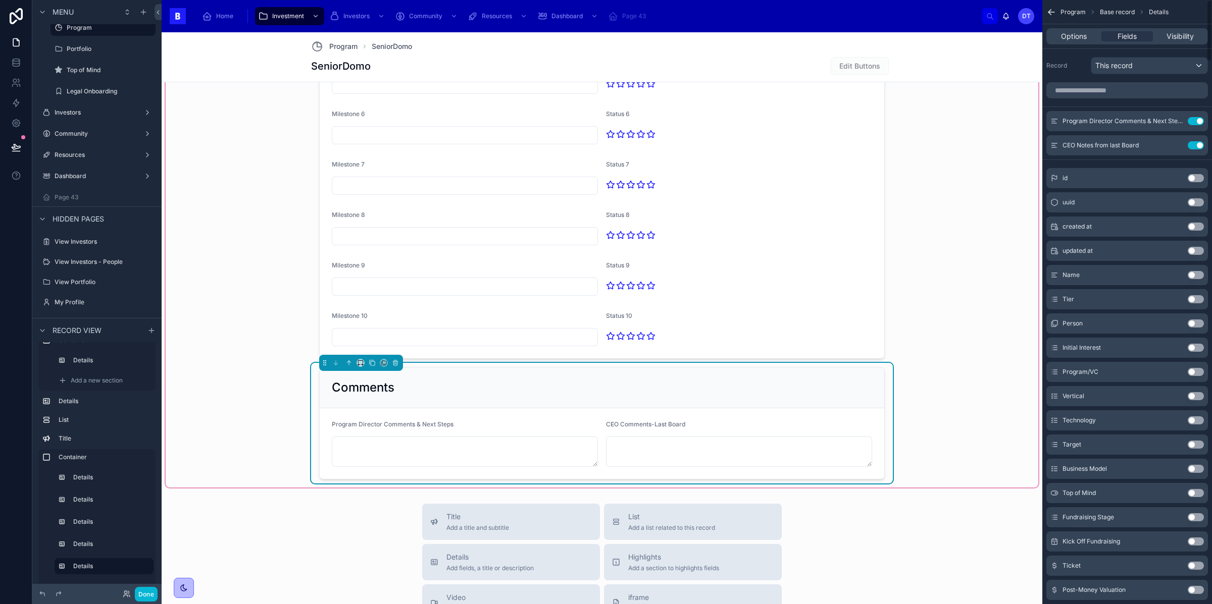
click at [394, 402] on div "Comments" at bounding box center [602, 388] width 565 height 41
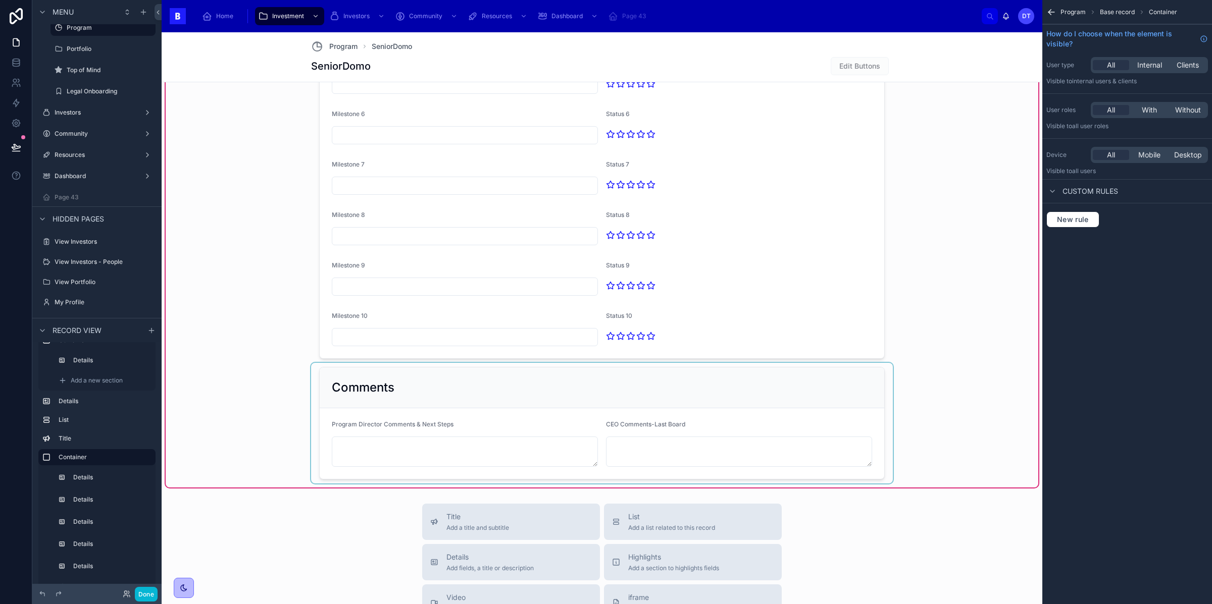
click at [400, 391] on div at bounding box center [602, 423] width 582 height 121
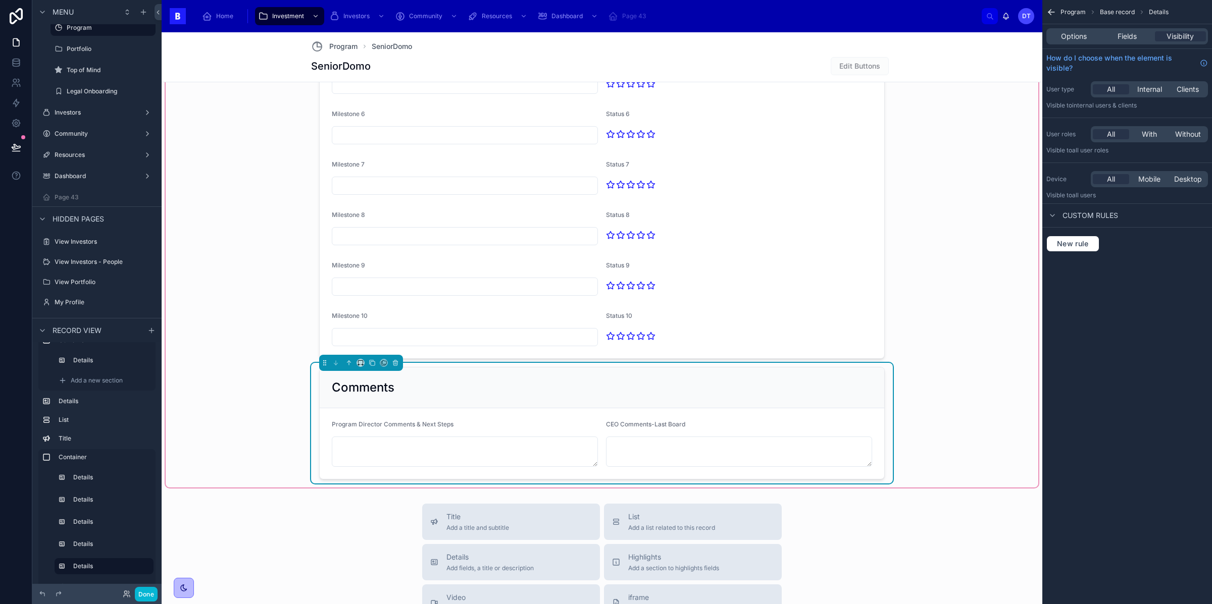
drag, startPoint x: 595, startPoint y: 468, endPoint x: 594, endPoint y: 440, distance: 27.8
click at [594, 440] on textarea at bounding box center [465, 452] width 266 height 30
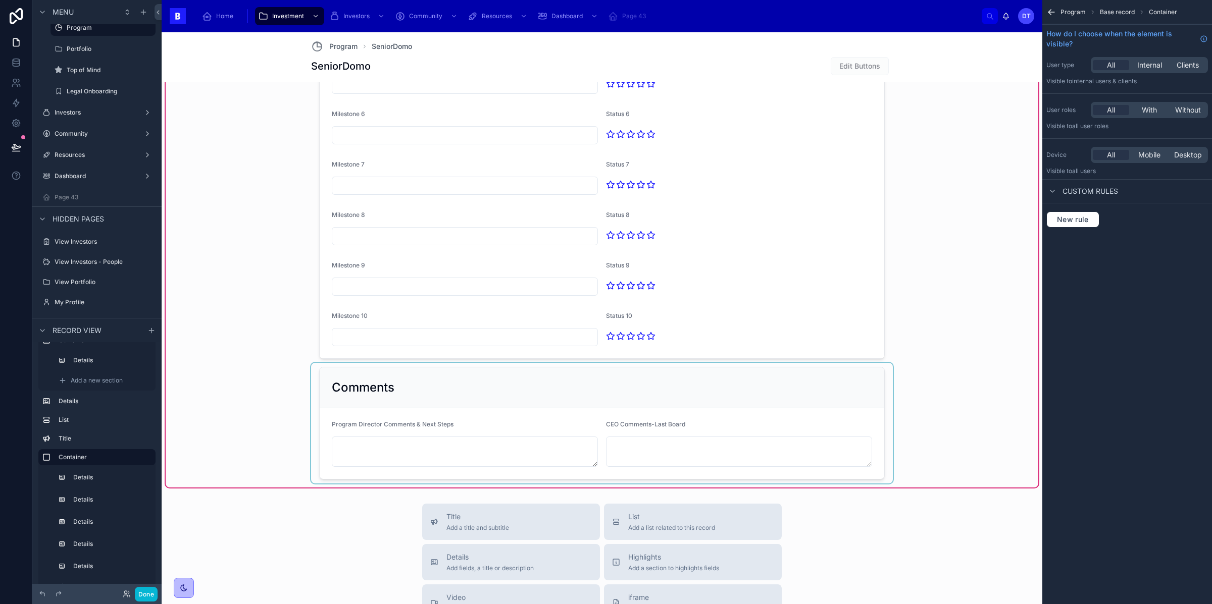
click at [735, 466] on div at bounding box center [602, 423] width 582 height 121
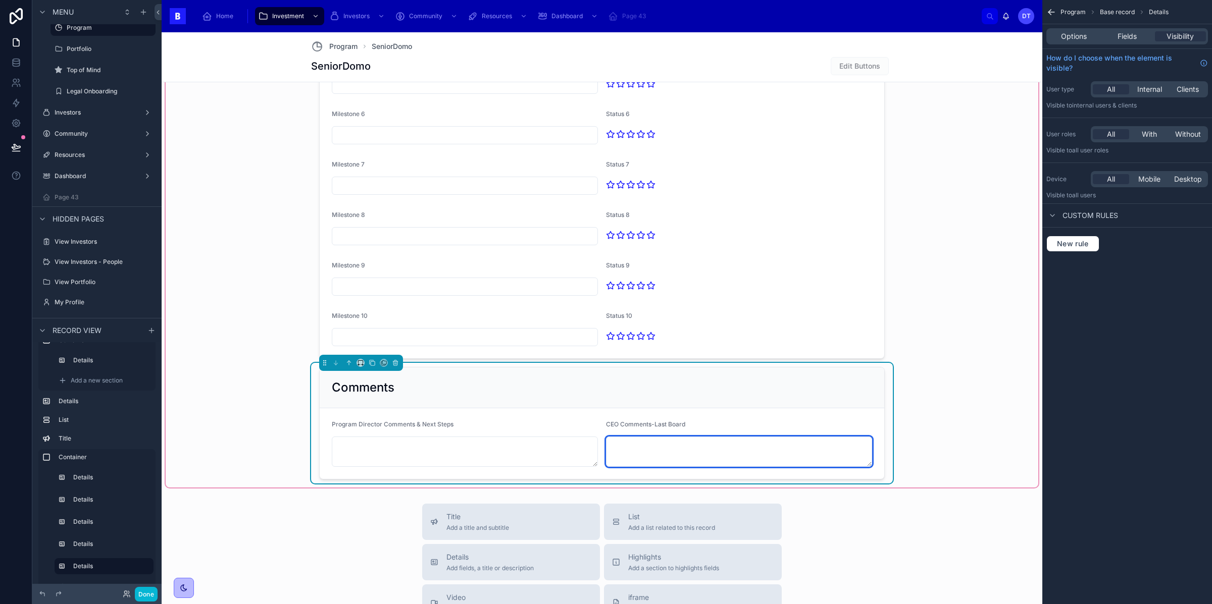
click at [725, 461] on textarea at bounding box center [739, 452] width 266 height 30
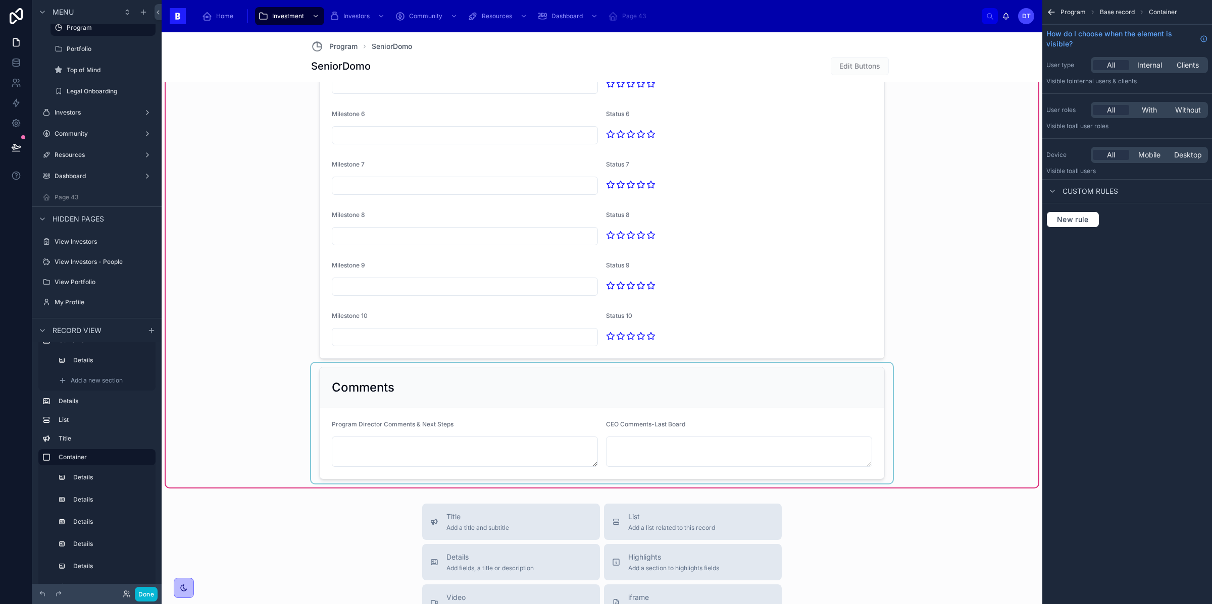
click at [475, 458] on div at bounding box center [602, 423] width 582 height 121
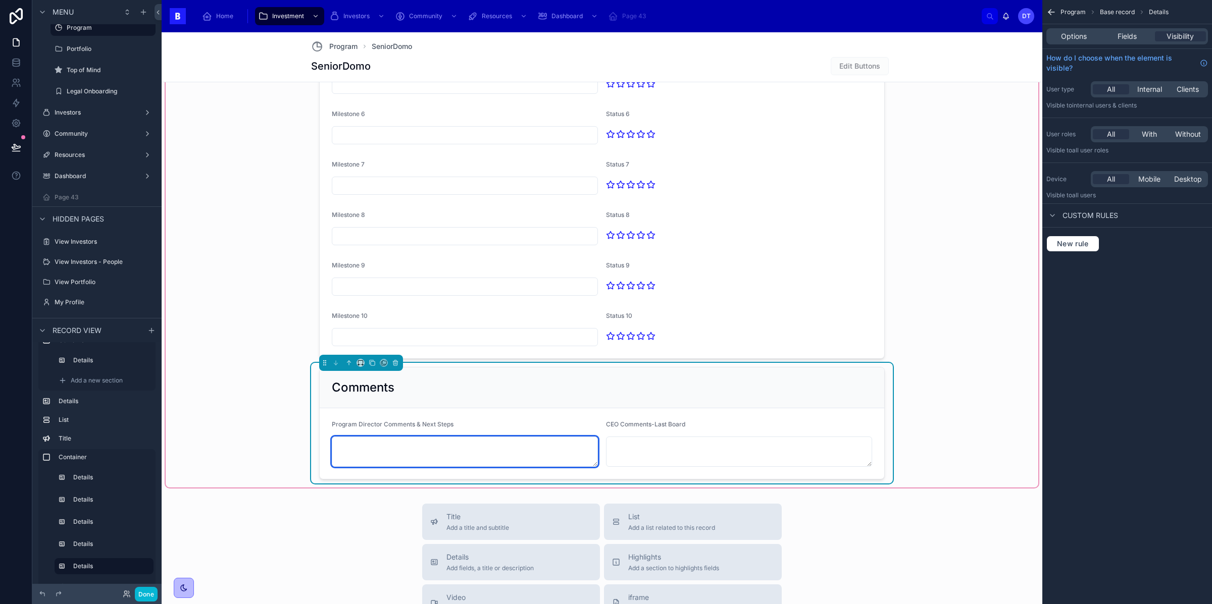
click at [440, 449] on textarea at bounding box center [465, 452] width 266 height 30
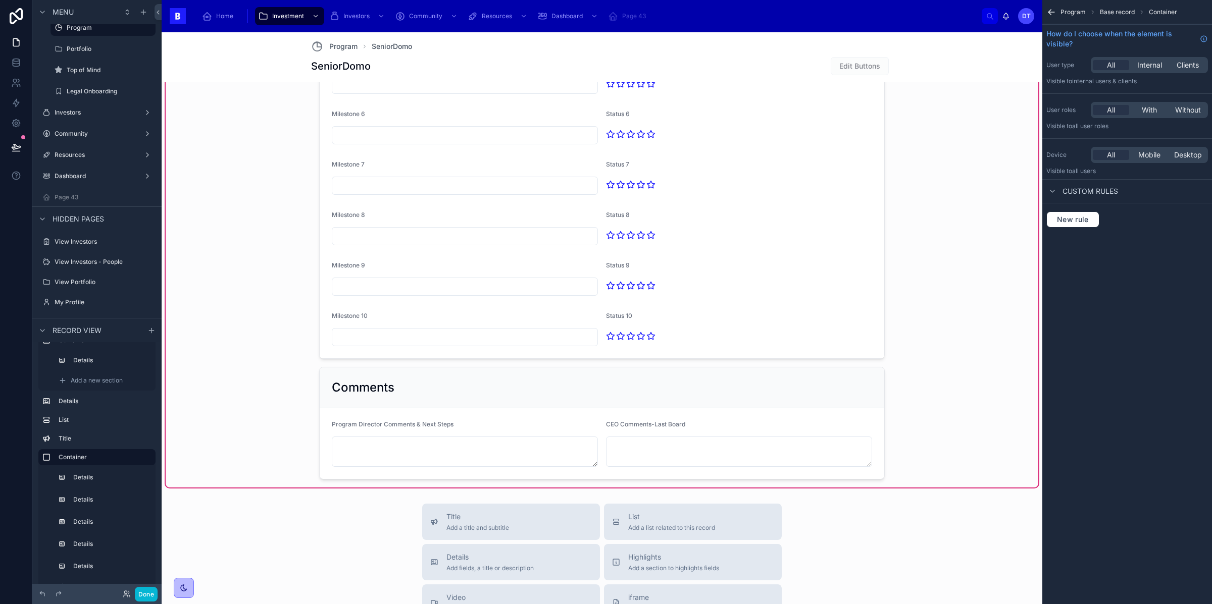
click at [413, 401] on div at bounding box center [602, 423] width 582 height 121
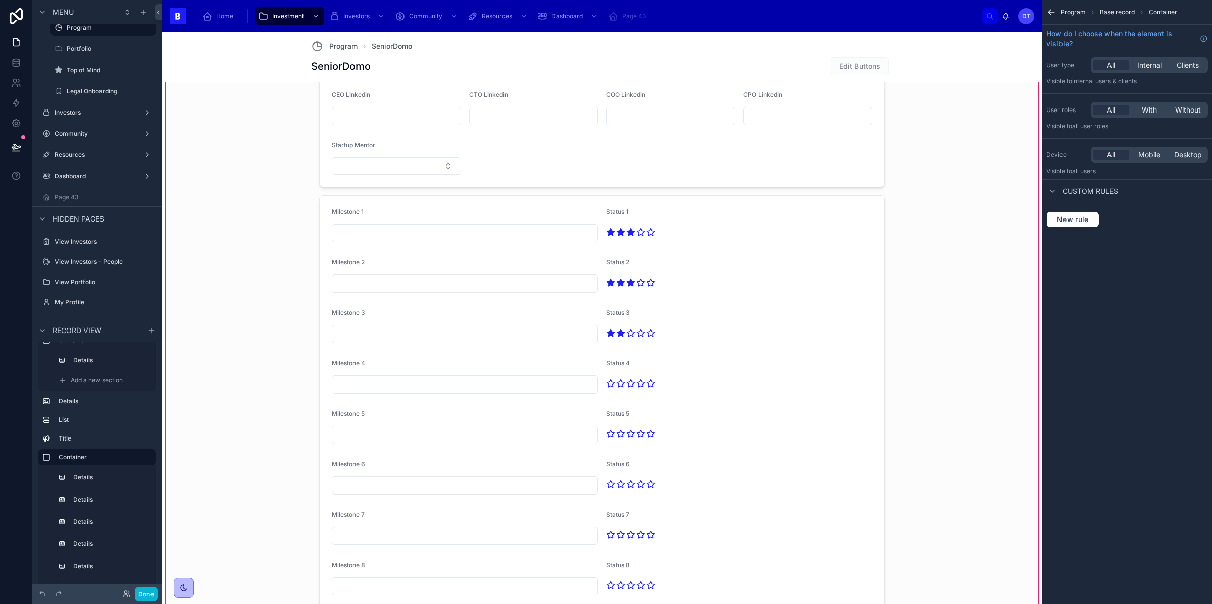
scroll to position [1147, 0]
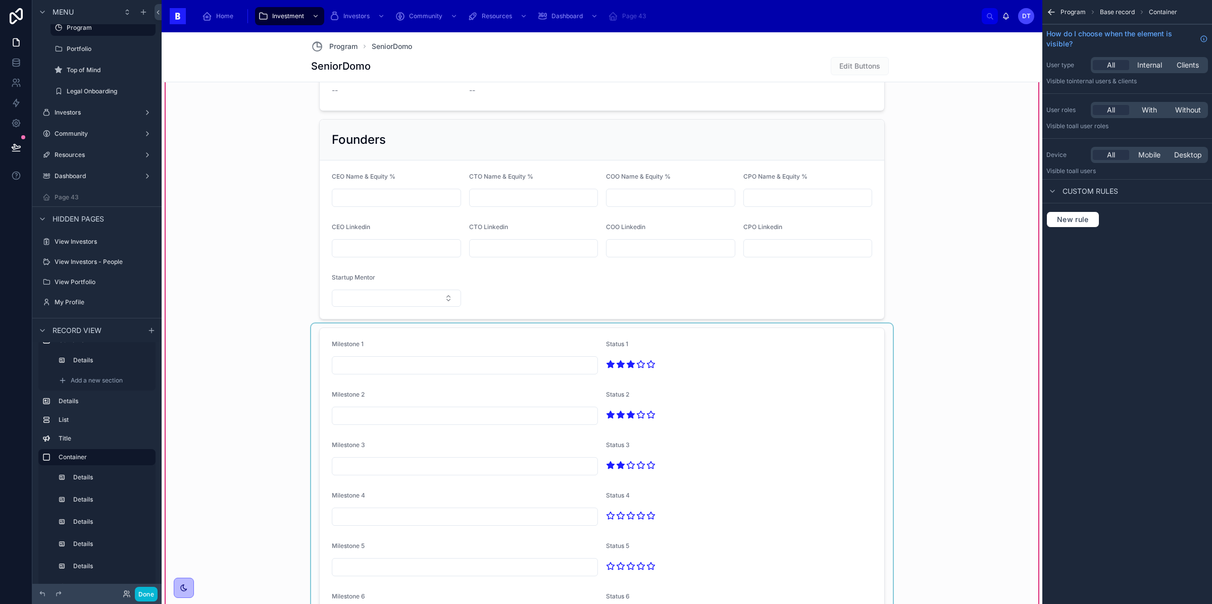
click at [442, 348] on div at bounding box center [602, 585] width 582 height 522
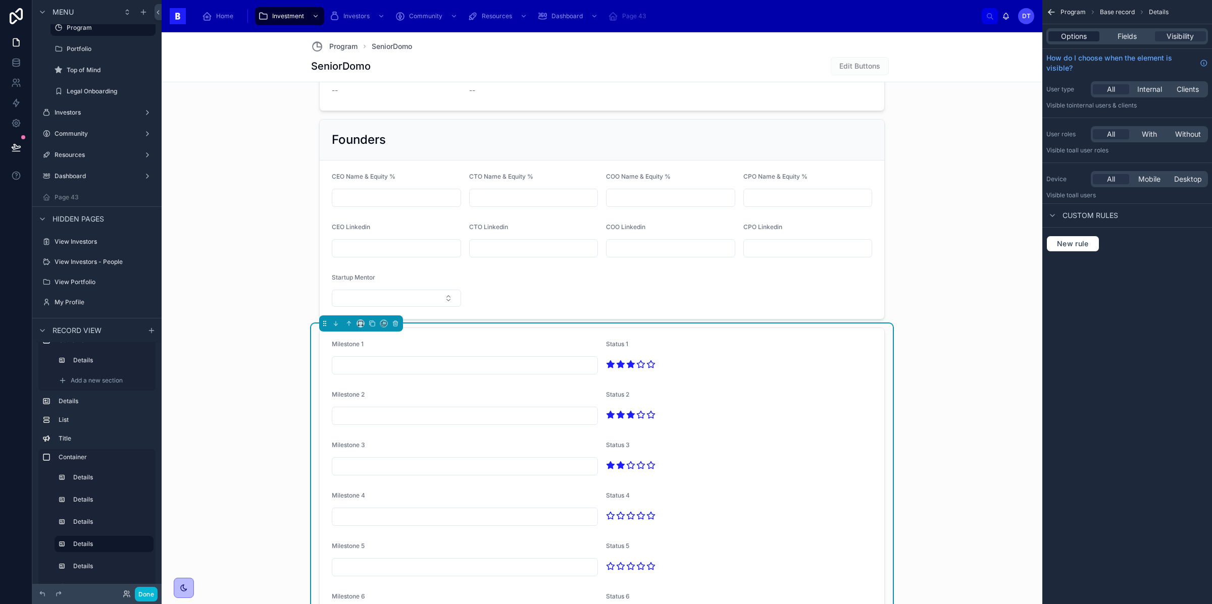
click at [1084, 35] on span "Options" at bounding box center [1074, 36] width 26 height 10
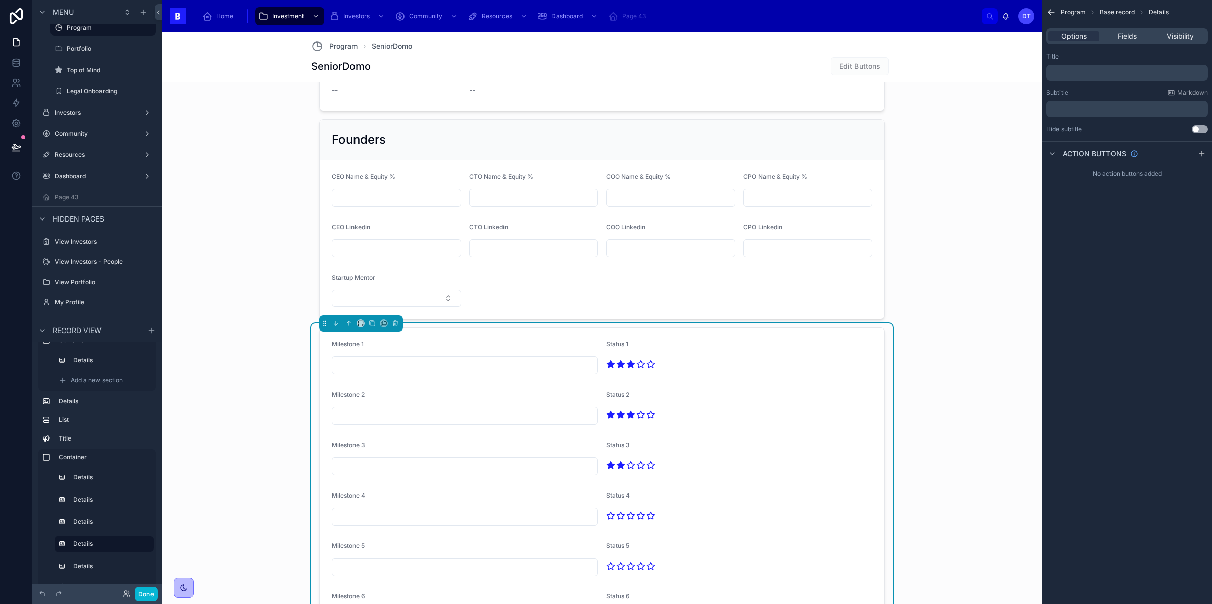
click at [1080, 69] on p "﻿" at bounding box center [1128, 73] width 156 height 8
click at [1082, 74] on p "﻿" at bounding box center [1128, 73] width 156 height 8
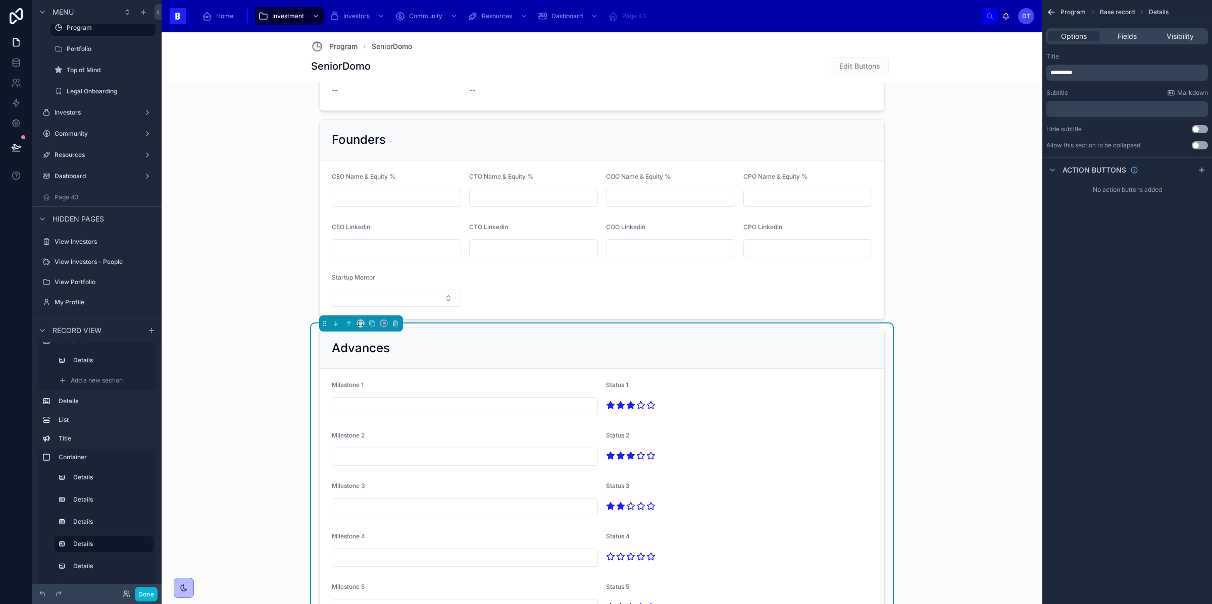
click at [1124, 321] on div "Program Base record Details Options Fields Visibility Title ******** Subtitle M…" at bounding box center [1127, 302] width 170 height 604
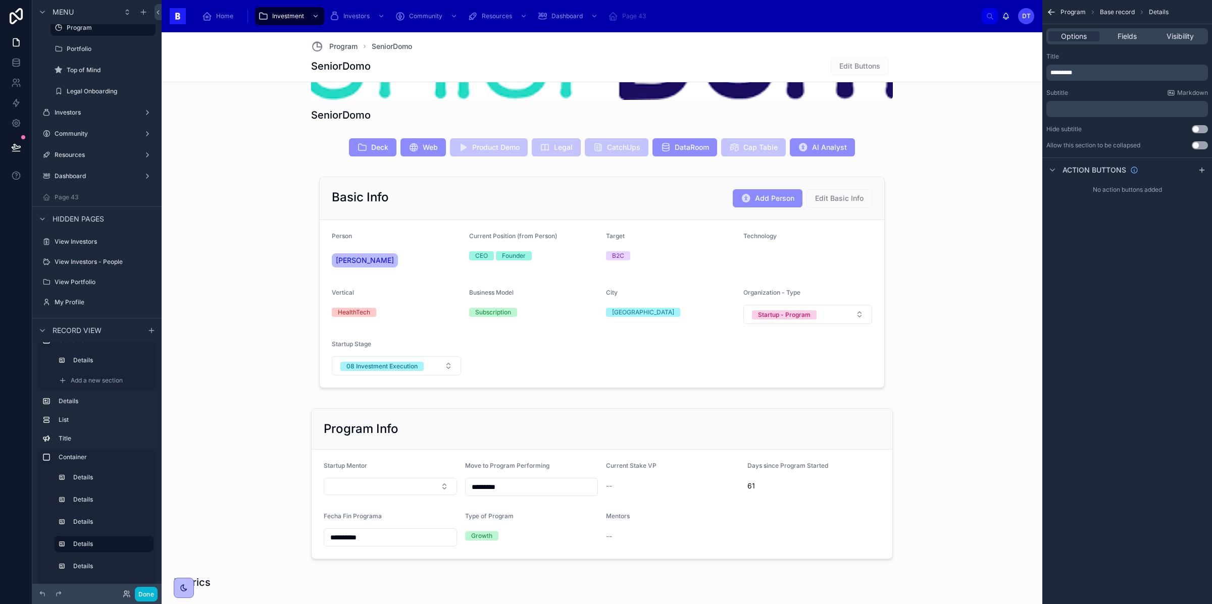
scroll to position [0, 0]
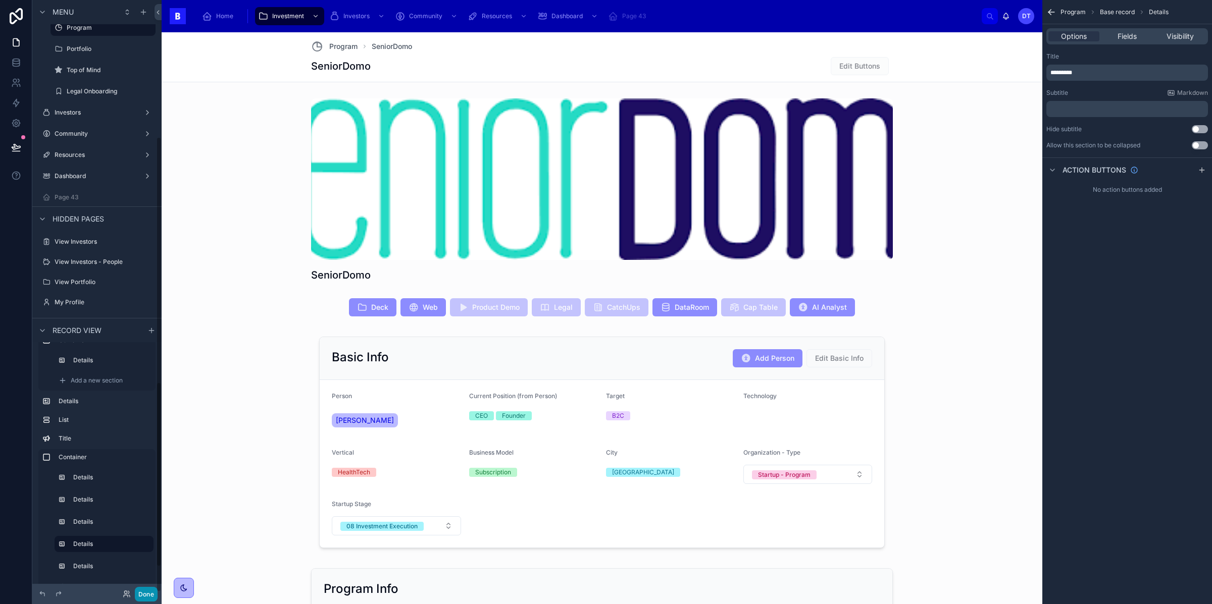
click at [146, 596] on button "Done" at bounding box center [146, 594] width 23 height 15
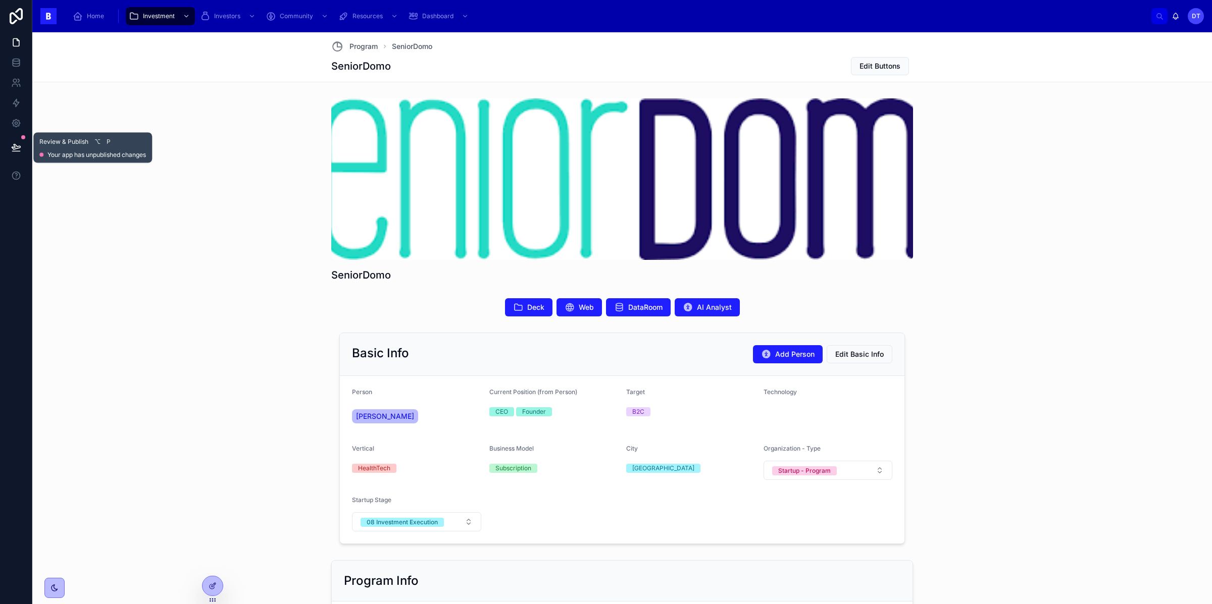
click at [11, 149] on icon at bounding box center [16, 147] width 10 height 10
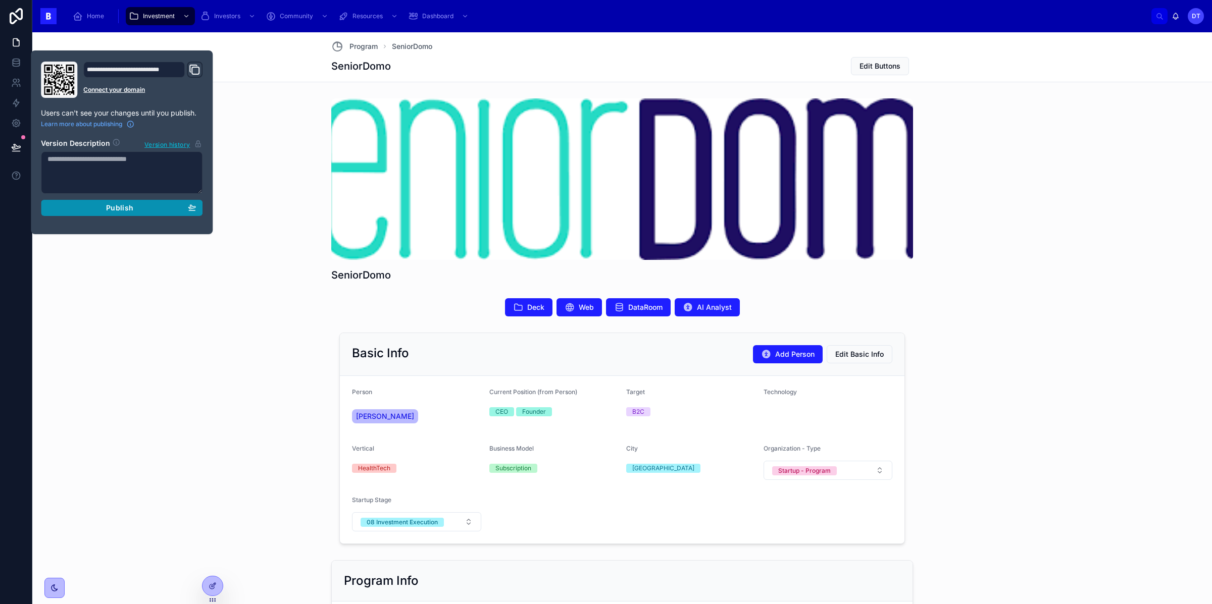
click at [110, 207] on span "Publish" at bounding box center [119, 208] width 27 height 9
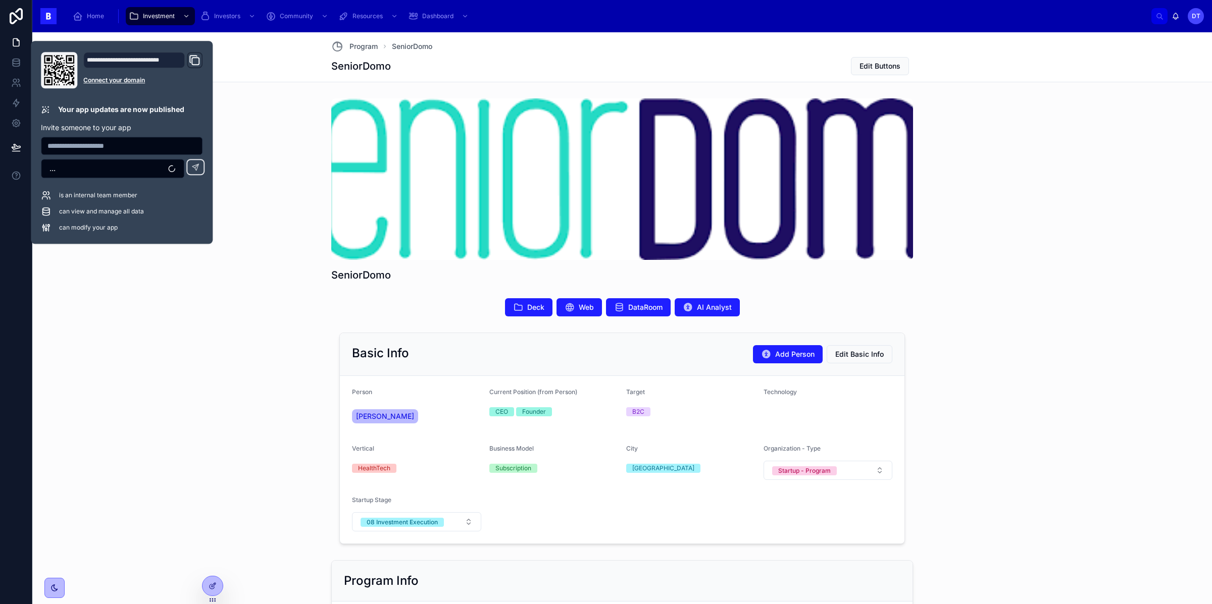
click at [136, 304] on div "Deck Web DataRoom AI Analyst" at bounding box center [622, 307] width 1172 height 26
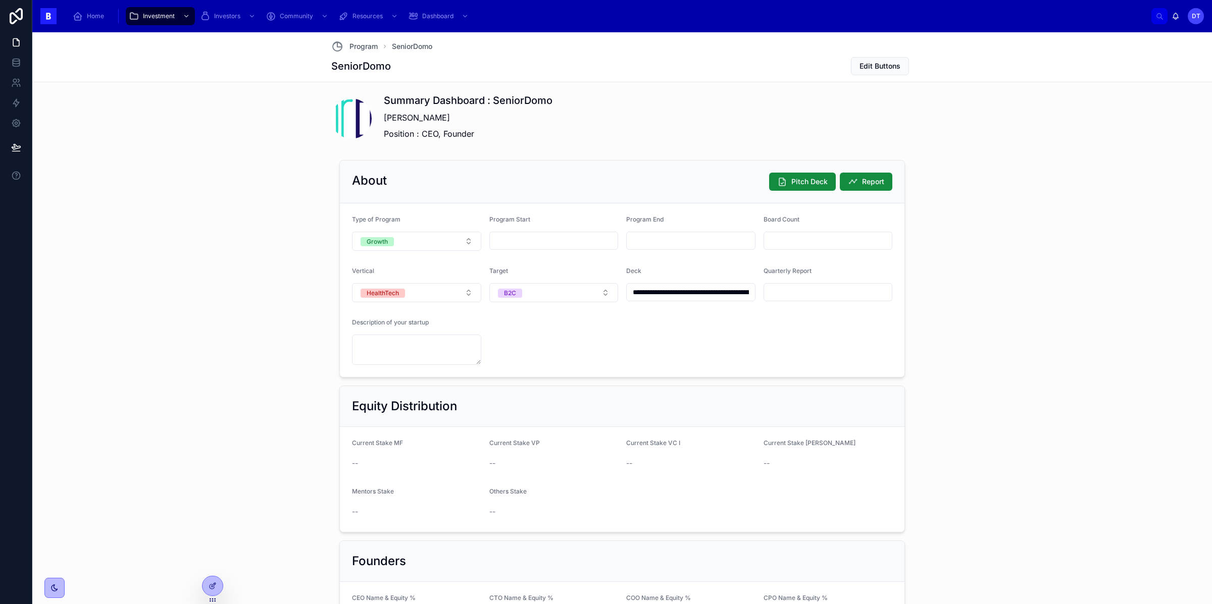
scroll to position [717, 0]
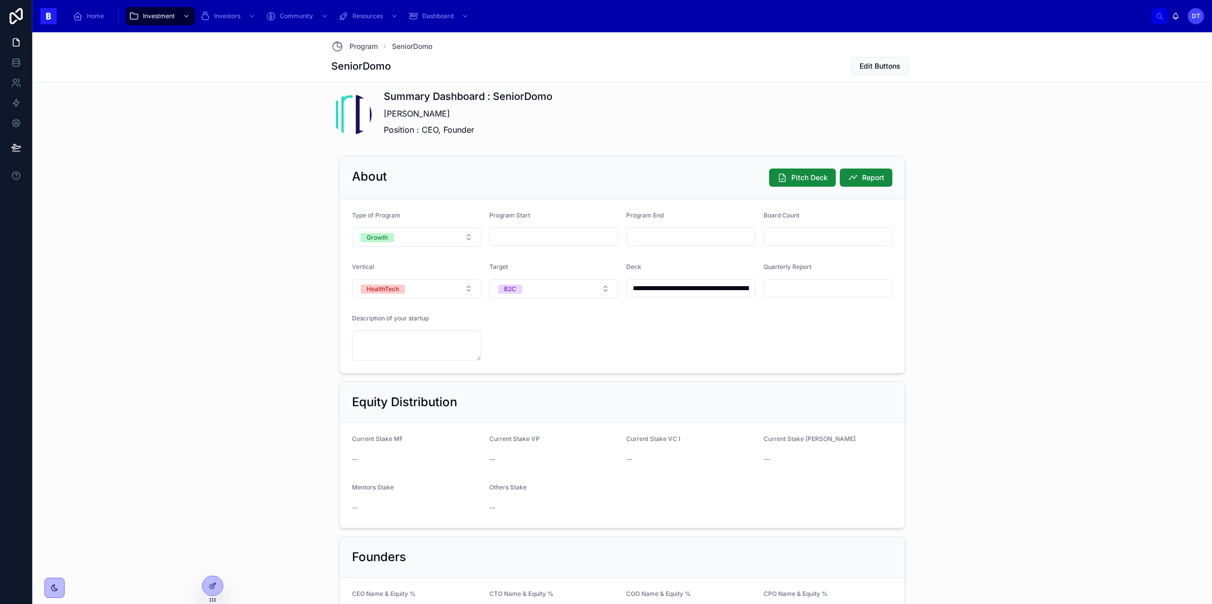
click at [669, 292] on input "**********" at bounding box center [691, 288] width 128 height 14
click at [686, 268] on div "Deck" at bounding box center [690, 269] width 129 height 12
click at [790, 286] on input "text" at bounding box center [828, 288] width 128 height 14
click at [781, 235] on input "text" at bounding box center [828, 237] width 128 height 14
click at [722, 244] on input "text" at bounding box center [691, 237] width 128 height 14
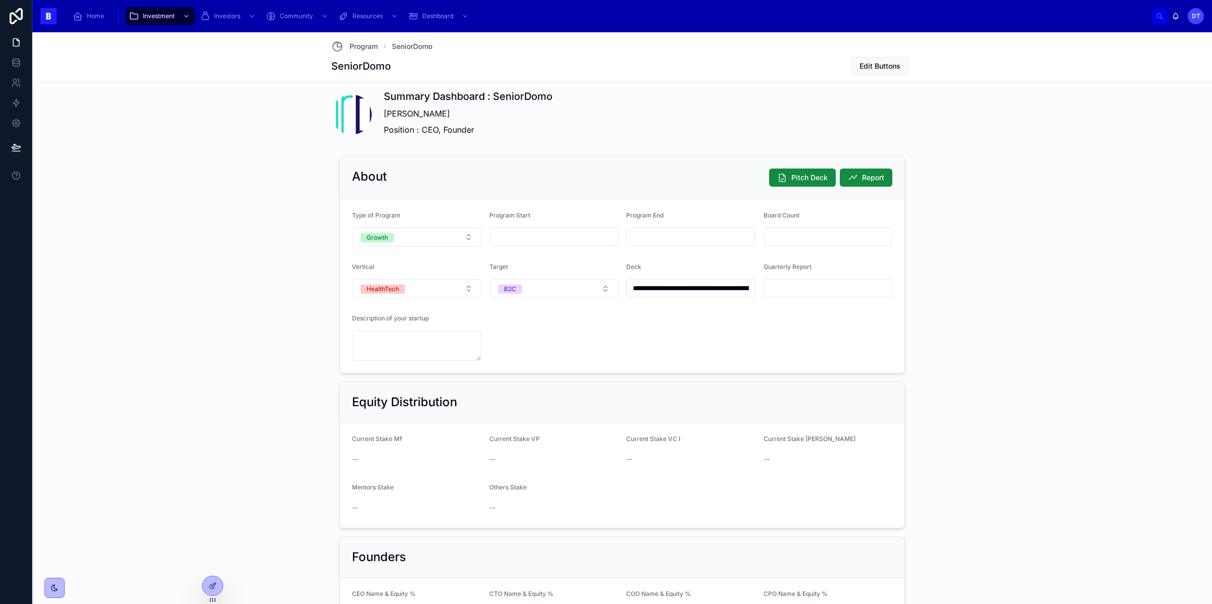
click at [680, 243] on input "text" at bounding box center [691, 237] width 128 height 14
click at [546, 252] on form "**********" at bounding box center [622, 286] width 565 height 174
click at [547, 241] on input "text" at bounding box center [554, 237] width 128 height 14
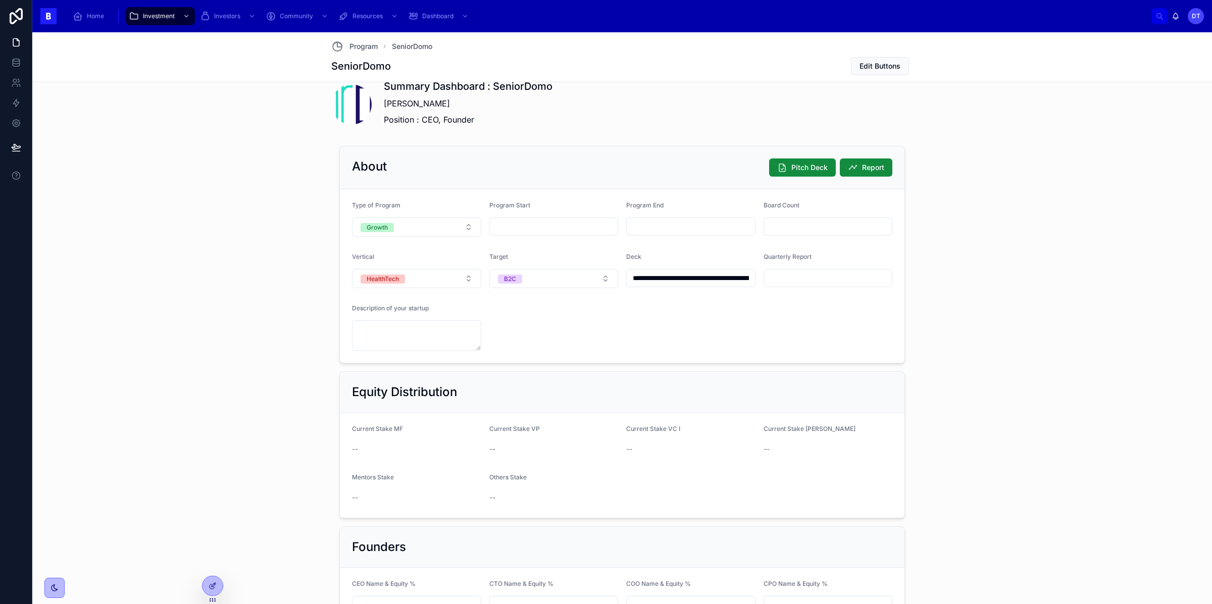
scroll to position [728, 0]
click at [789, 172] on button "Pitch Deck" at bounding box center [802, 167] width 67 height 18
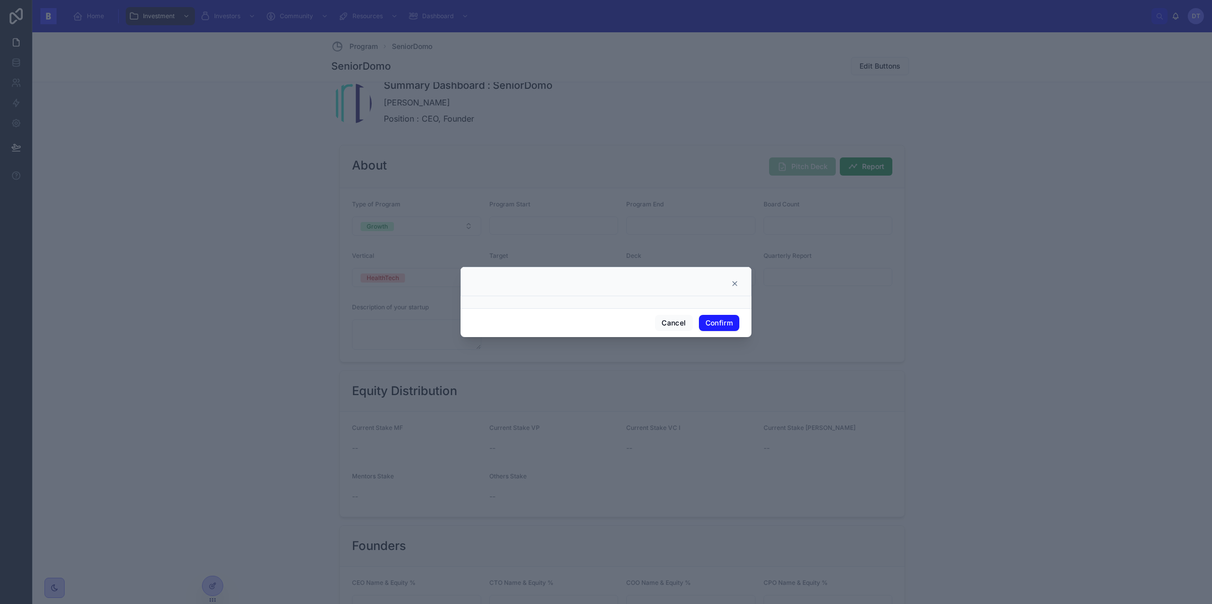
click at [735, 283] on icon at bounding box center [735, 284] width 4 height 4
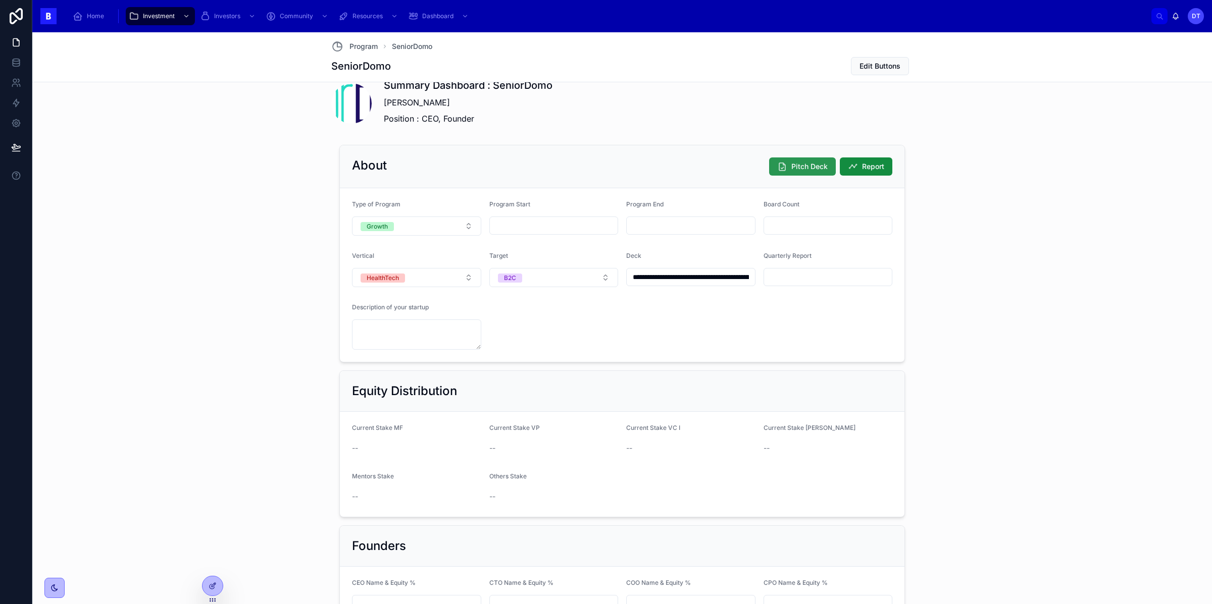
click at [799, 170] on span "Pitch Deck" at bounding box center [809, 167] width 36 height 10
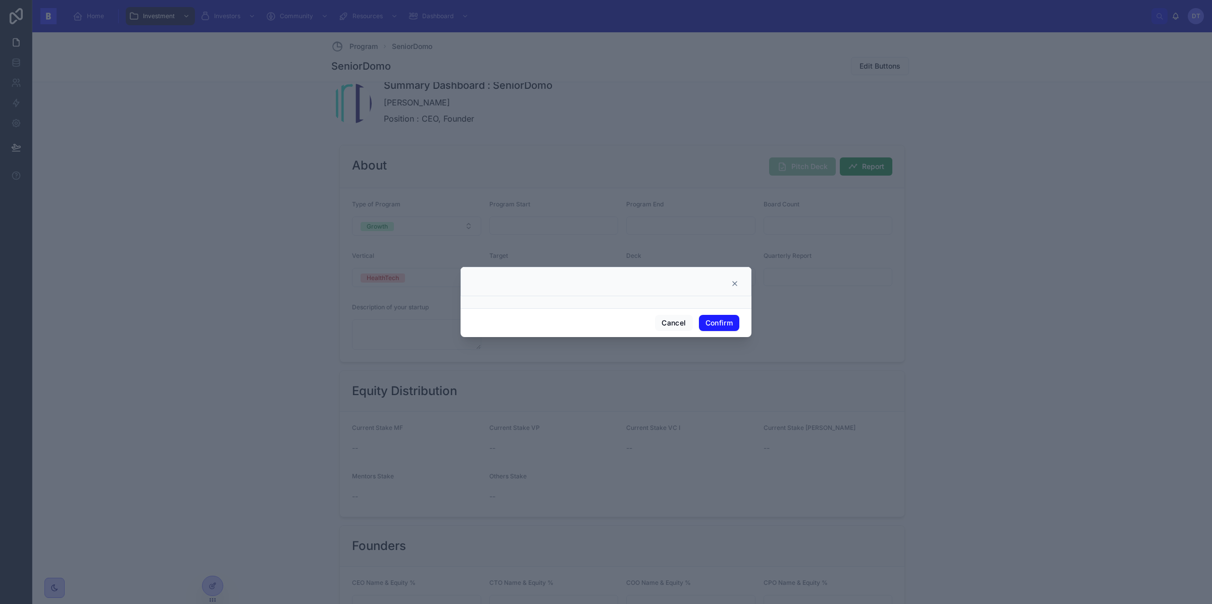
click at [728, 278] on div at bounding box center [606, 281] width 291 height 29
click at [737, 284] on icon at bounding box center [735, 284] width 8 height 8
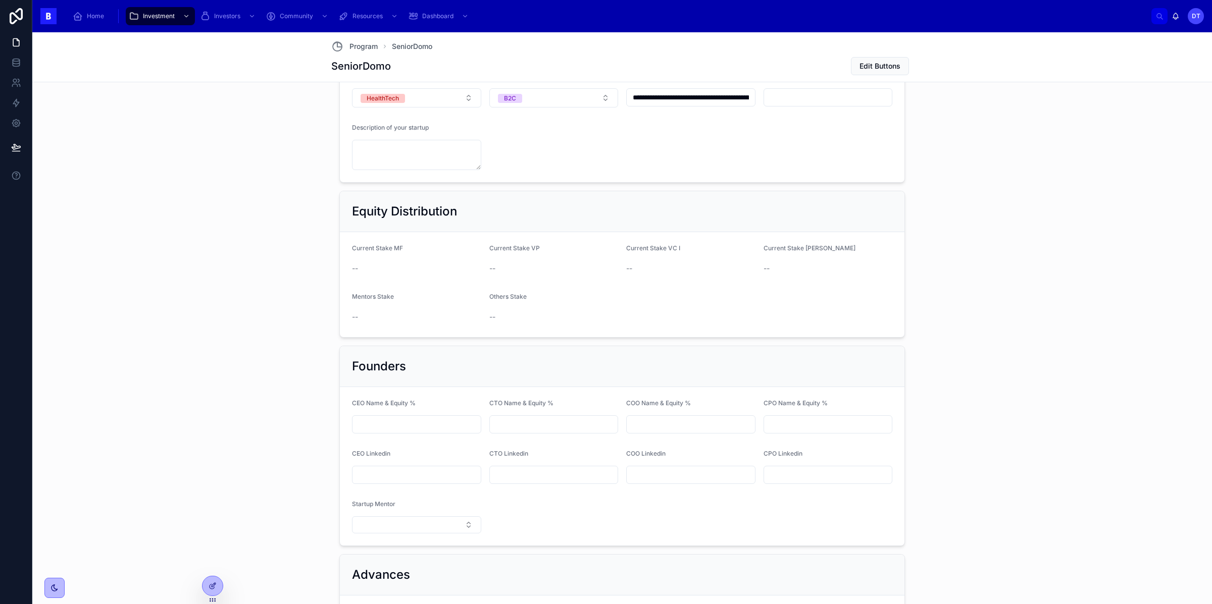
scroll to position [912, 0]
click at [749, 270] on div "--" at bounding box center [690, 265] width 129 height 10
click at [686, 265] on div "--" at bounding box center [690, 265] width 129 height 10
click at [630, 263] on span "--" at bounding box center [629, 265] width 6 height 10
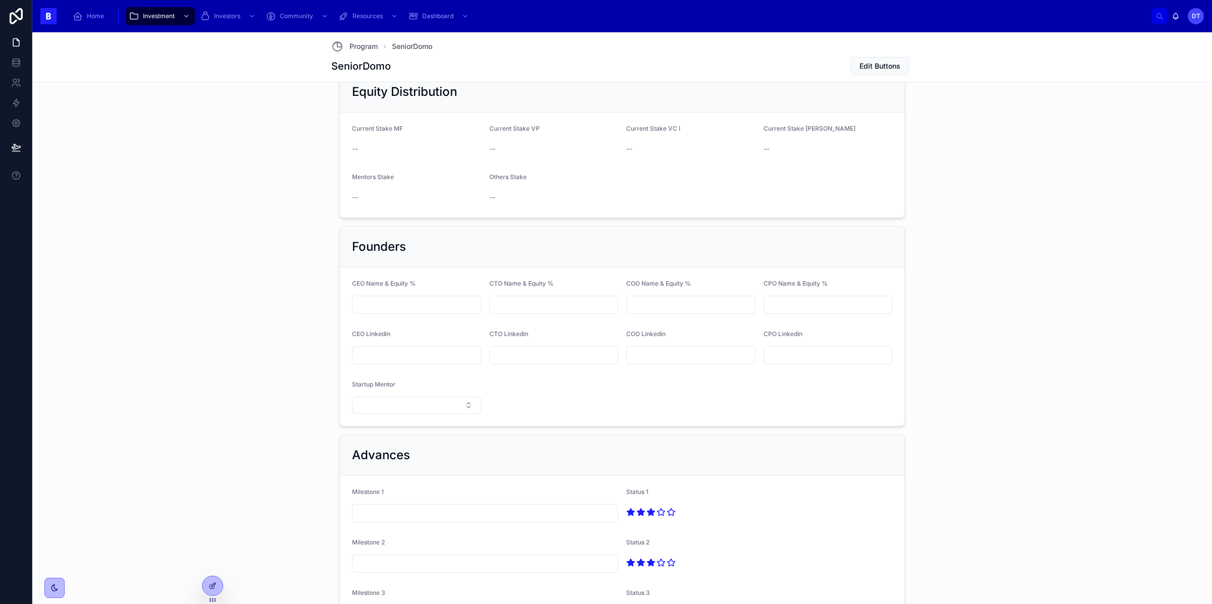
scroll to position [1079, 0]
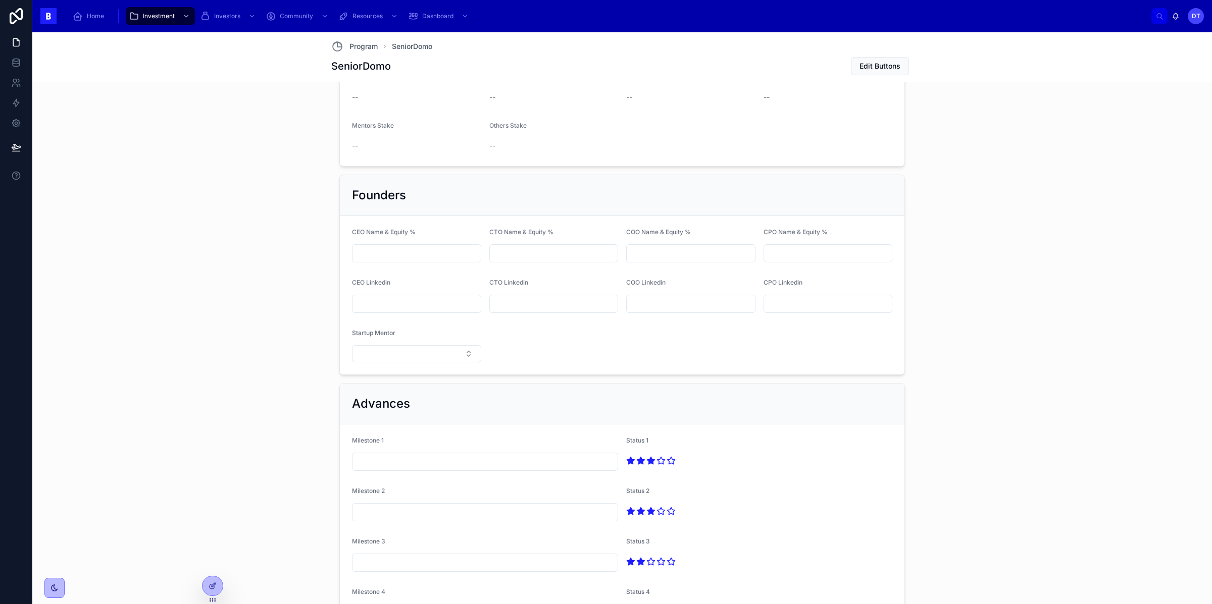
click at [538, 256] on input "text" at bounding box center [554, 253] width 128 height 14
click at [416, 257] on input "text" at bounding box center [416, 253] width 128 height 14
click at [534, 187] on div "Founders" at bounding box center [622, 195] width 565 height 41
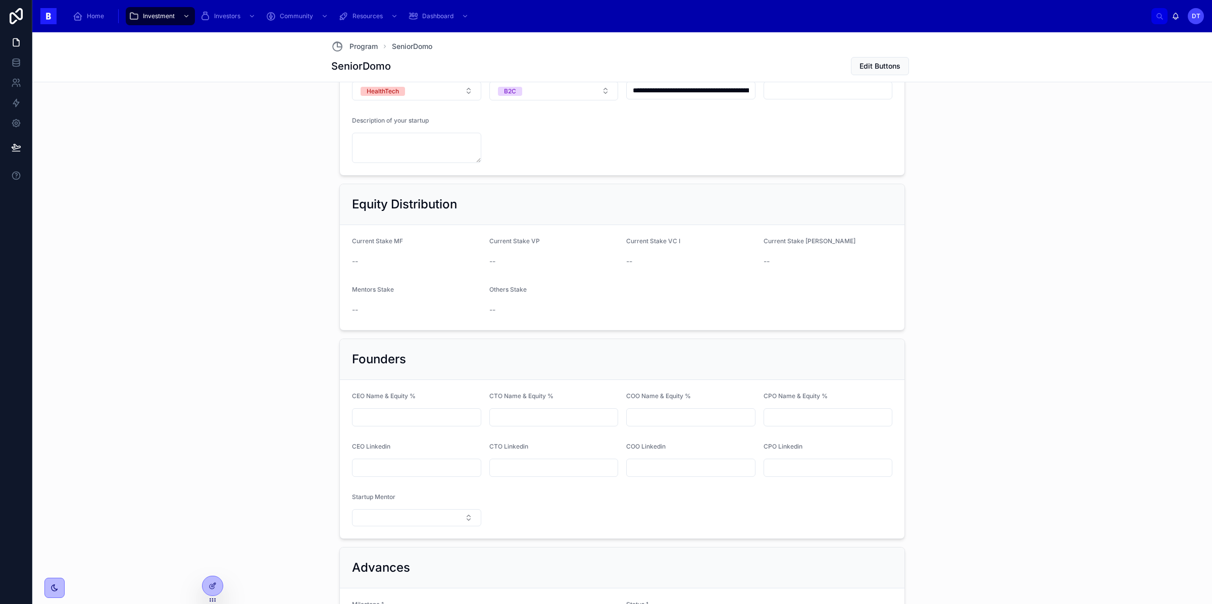
click at [532, 264] on div "--" at bounding box center [553, 262] width 129 height 10
click at [482, 263] on form "Current Stake MF -- Current Stake VP -- Current Stake VC I -- Current Stake VC …" at bounding box center [622, 277] width 565 height 105
click at [505, 257] on div "--" at bounding box center [553, 262] width 129 height 16
click at [431, 427] on div at bounding box center [416, 418] width 129 height 18
click at [424, 421] on input "text" at bounding box center [416, 418] width 128 height 14
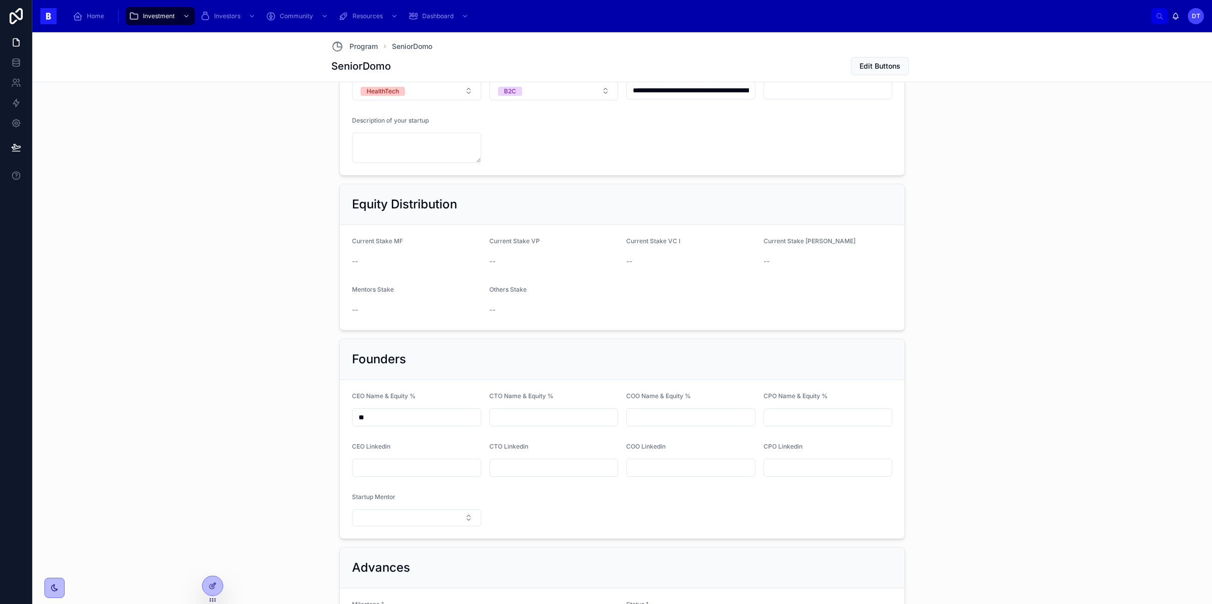
type input "*"
click at [242, 449] on div "**********" at bounding box center [622, 590] width 1172 height 1273
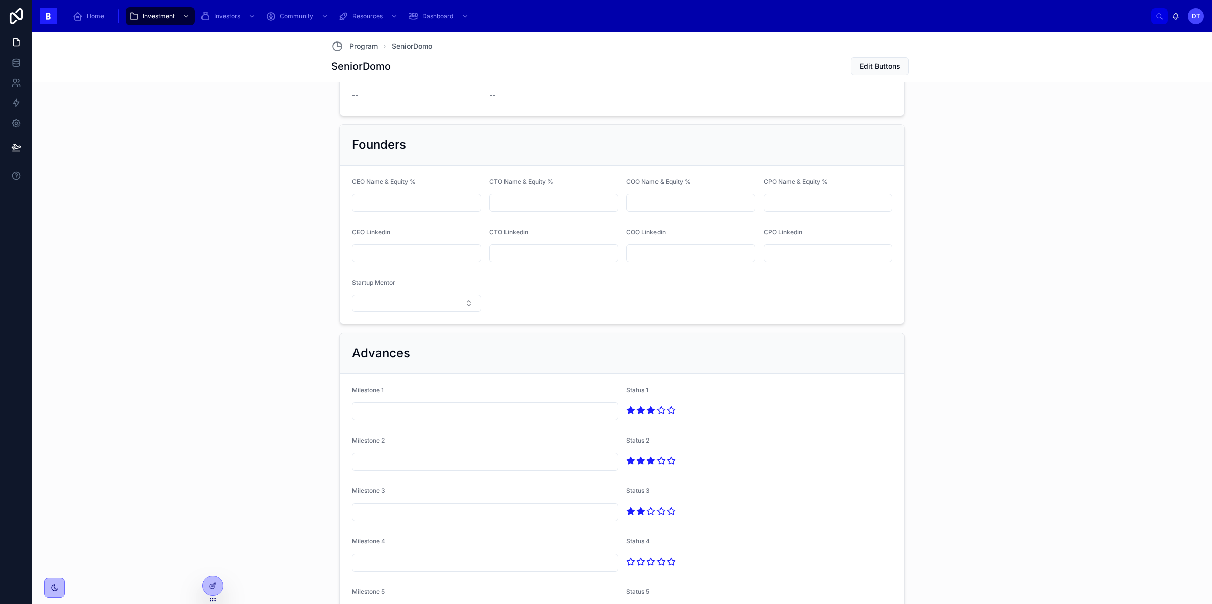
scroll to position [1379, 0]
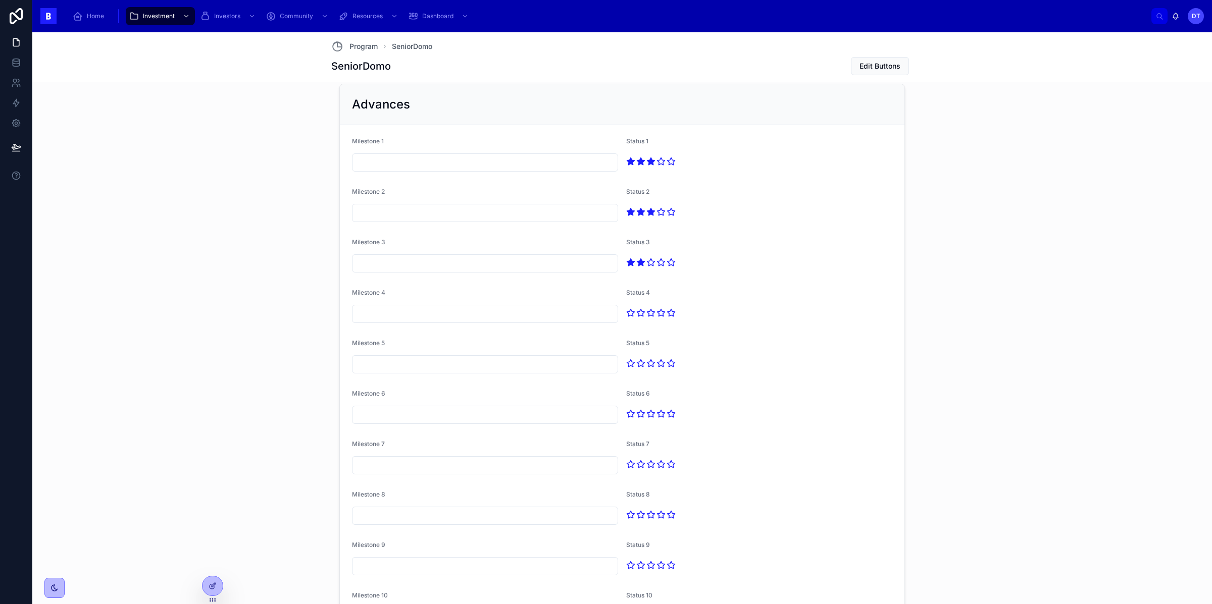
click at [667, 261] on div at bounding box center [759, 263] width 266 height 16
click at [663, 264] on icon at bounding box center [660, 262] width 9 height 9
click at [641, 266] on icon at bounding box center [641, 262] width 8 height 7
click at [670, 214] on icon at bounding box center [672, 212] width 8 height 7
click at [660, 164] on icon at bounding box center [662, 161] width 8 height 7
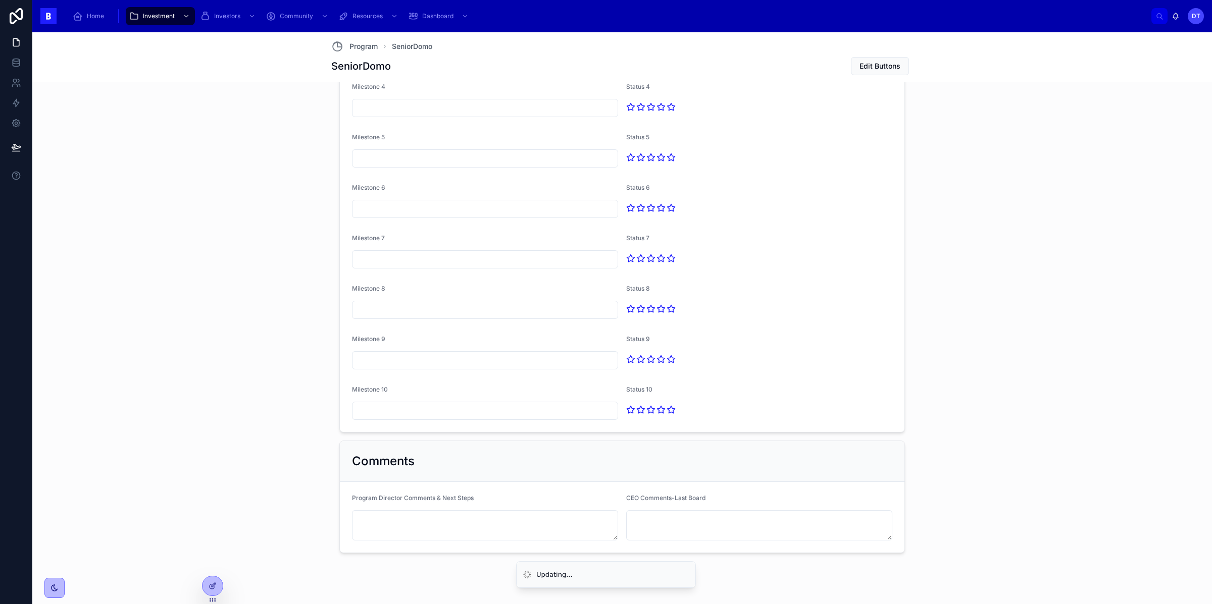
scroll to position [1606, 0]
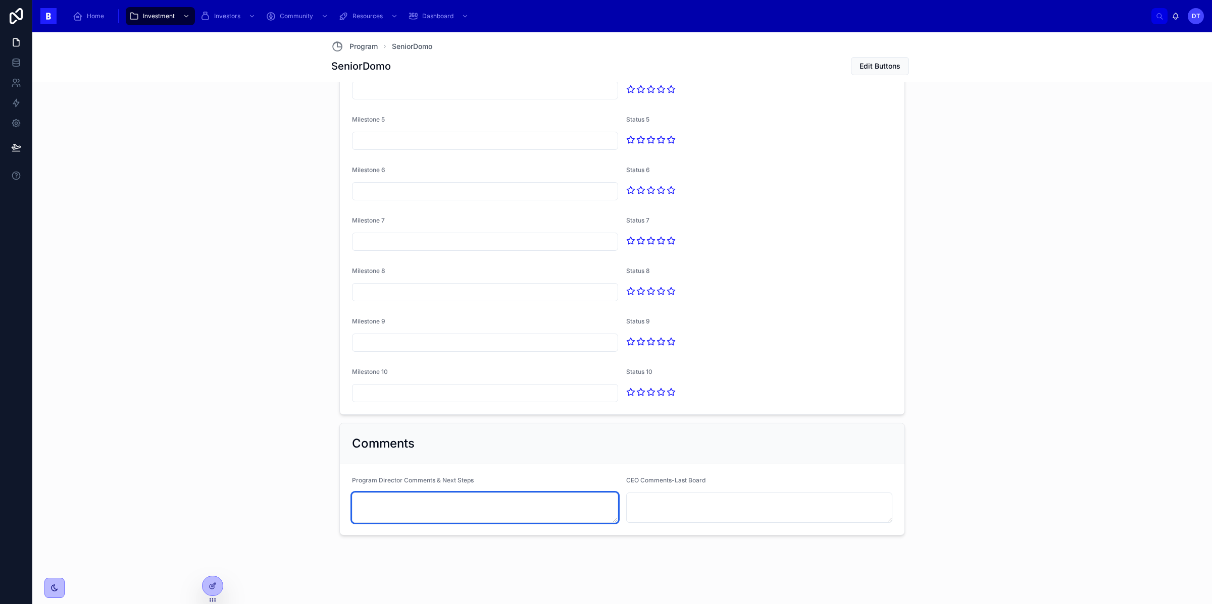
click at [450, 500] on textarea at bounding box center [485, 508] width 266 height 30
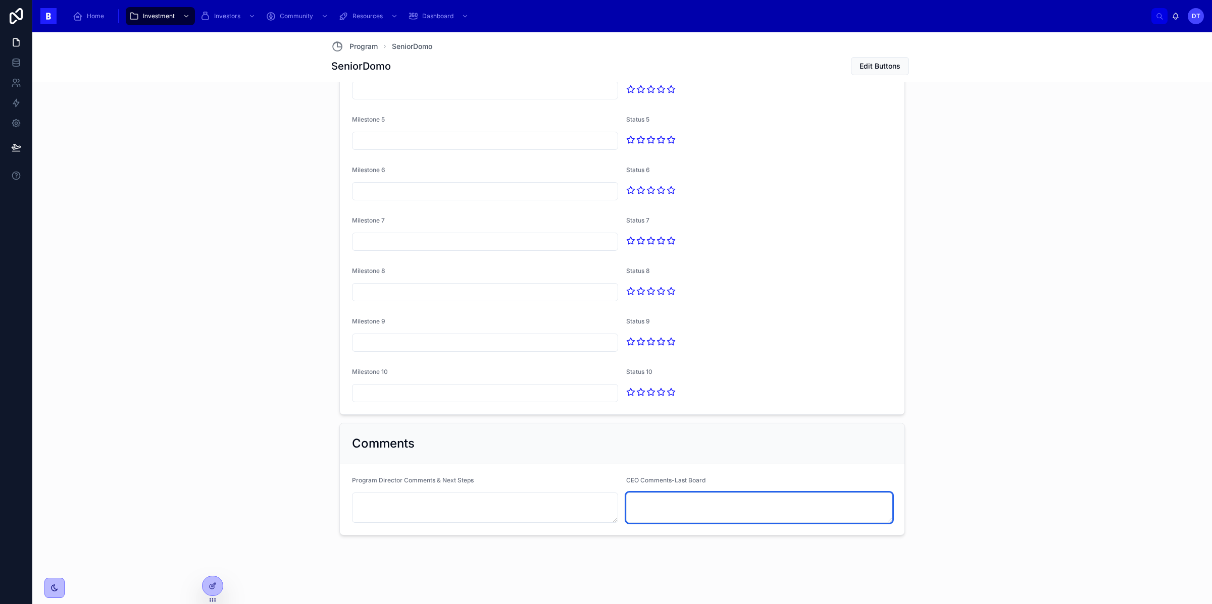
click at [702, 509] on textarea at bounding box center [759, 508] width 266 height 30
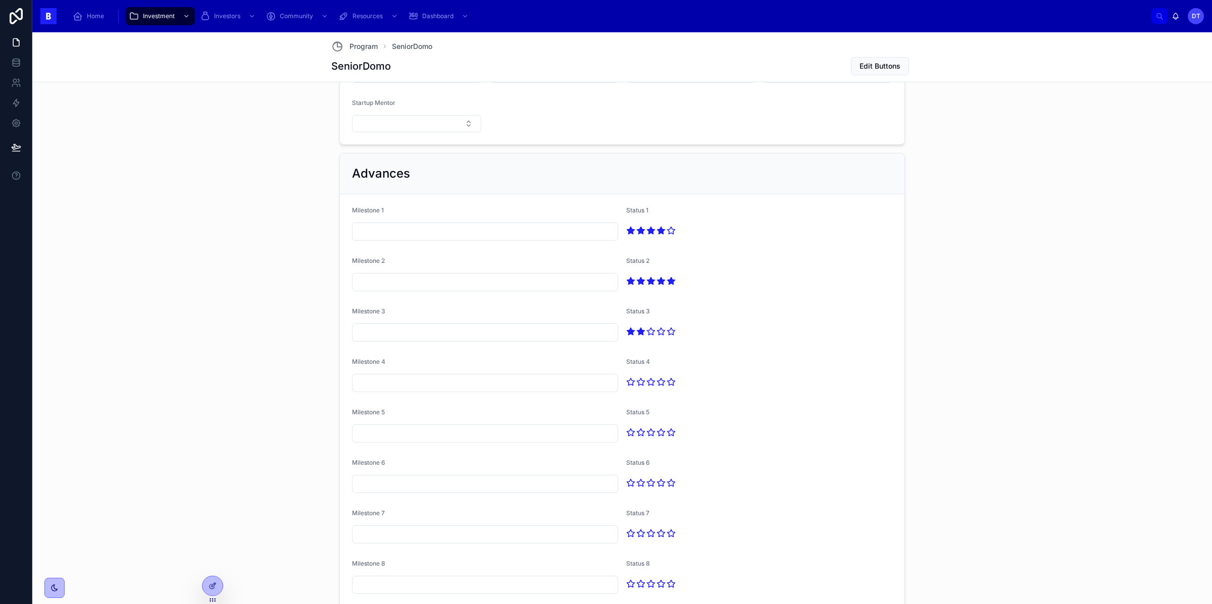
scroll to position [1303, 0]
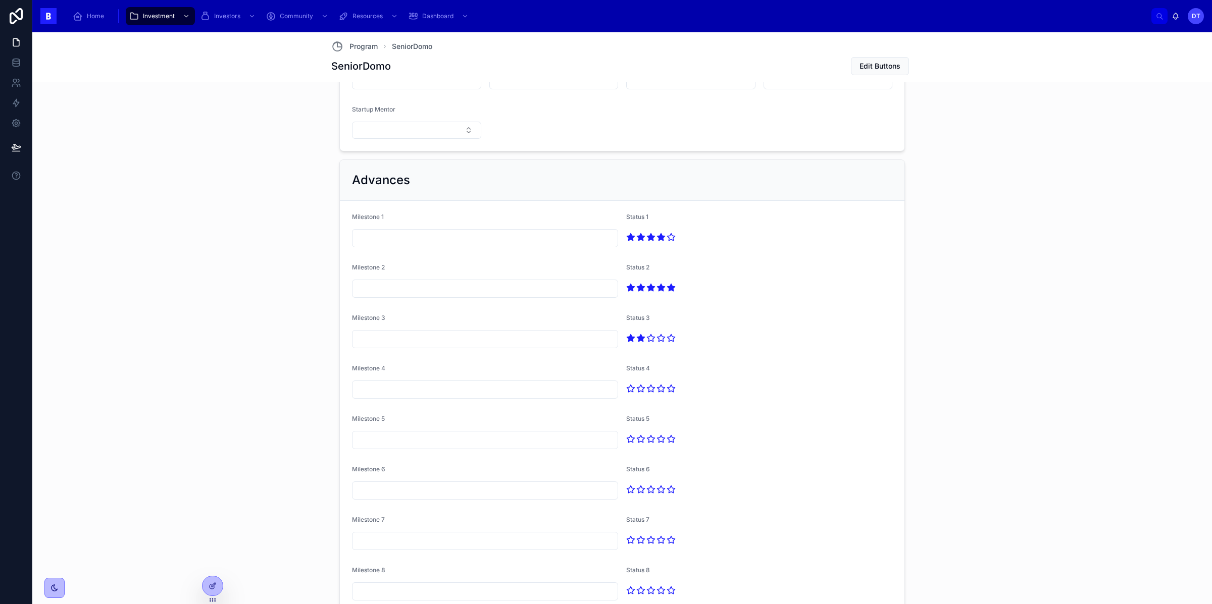
click at [792, 208] on form "Milestone 1 Status 1 Milestone 2 Status 2 Milestone 3 Status 3 Milestone 4 Stat…" at bounding box center [622, 457] width 565 height 513
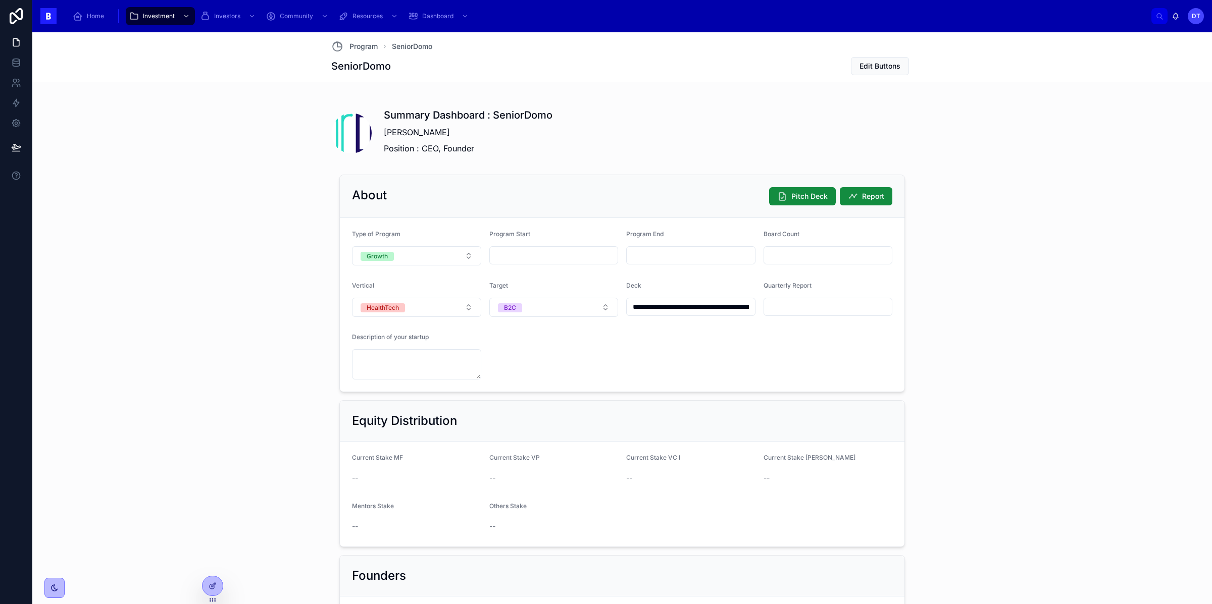
scroll to position [701, 0]
click at [606, 358] on form "**********" at bounding box center [622, 303] width 565 height 174
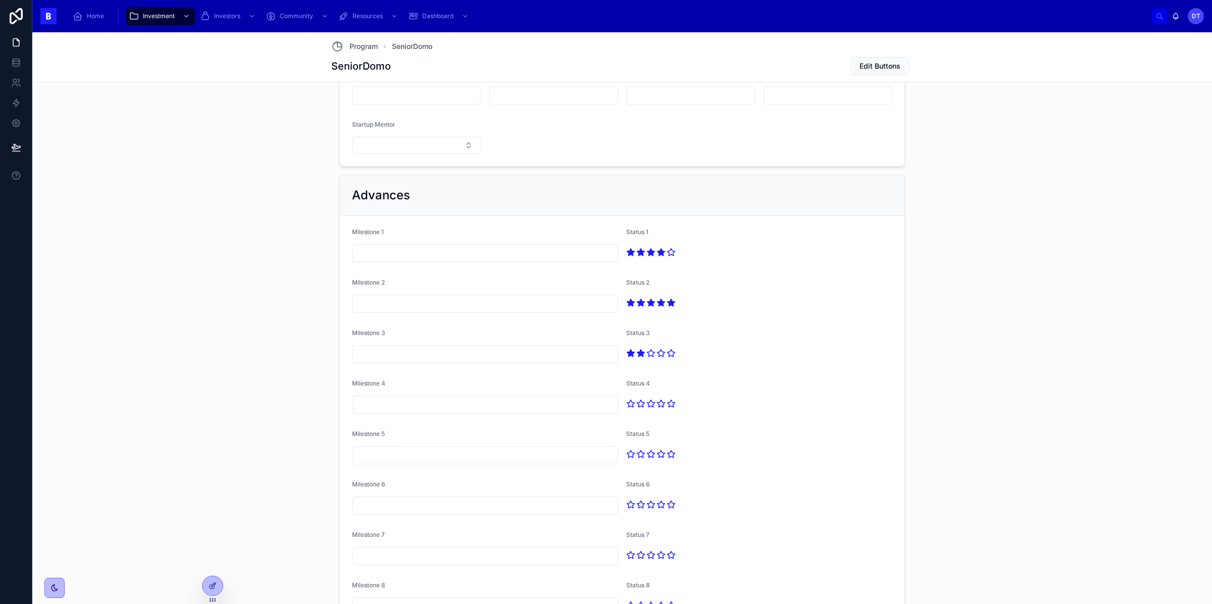
scroll to position [1561, 0]
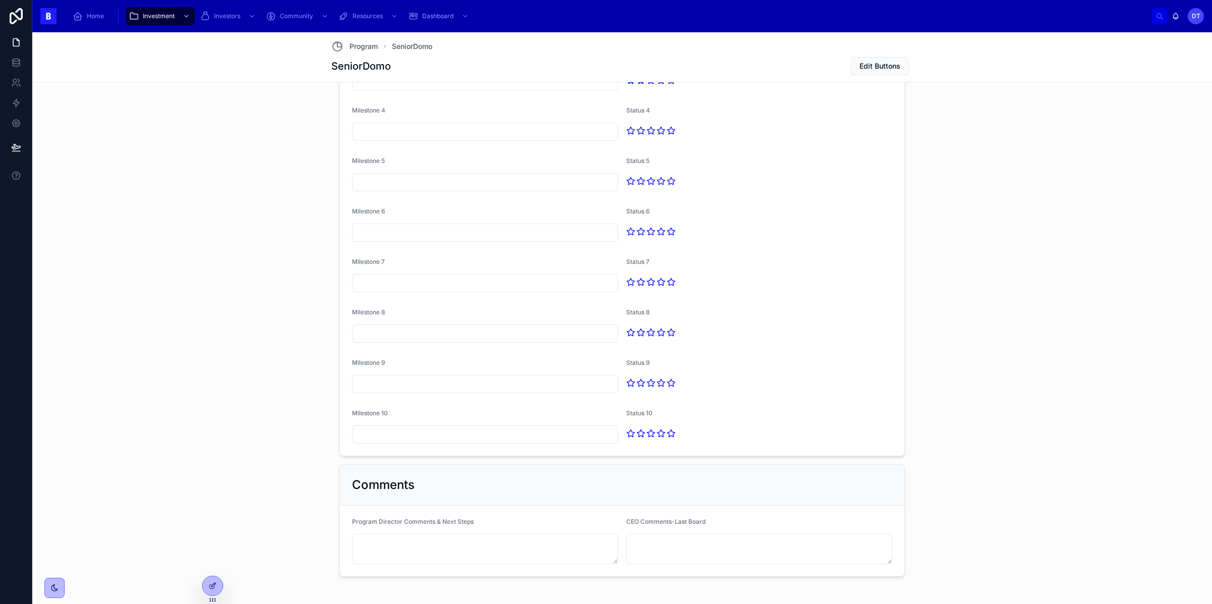
click at [768, 407] on form "Milestone 1 Status 1 Milestone 2 Status 2 Milestone 3 Status 3 Milestone 4 Stat…" at bounding box center [622, 199] width 565 height 513
click at [214, 595] on div at bounding box center [213, 586] width 20 height 19
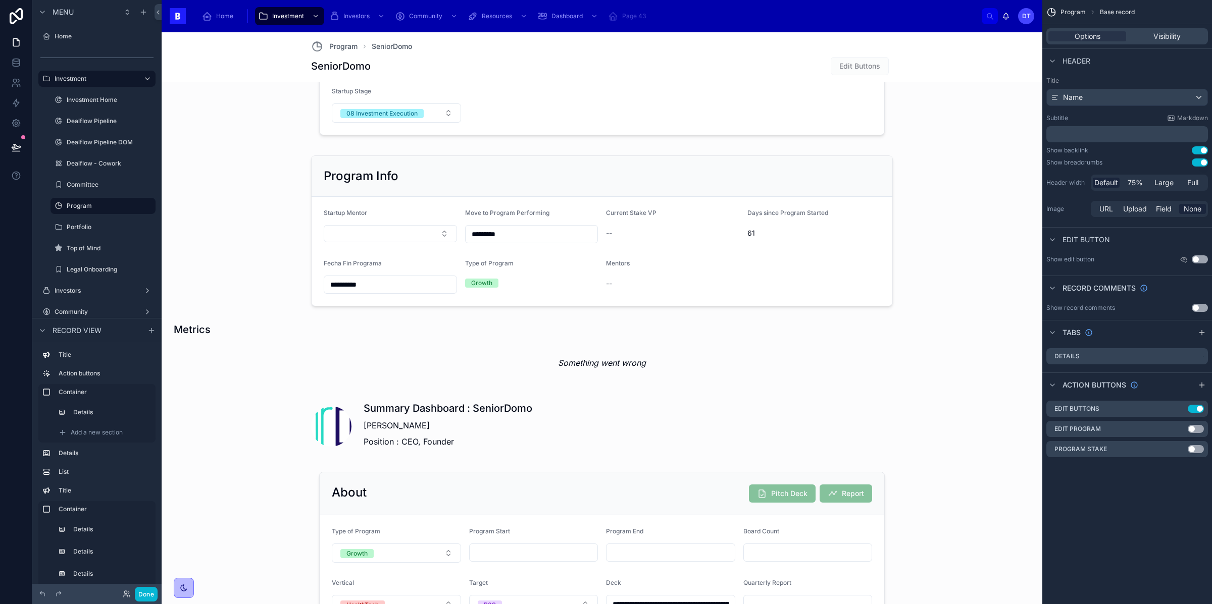
scroll to position [417, 0]
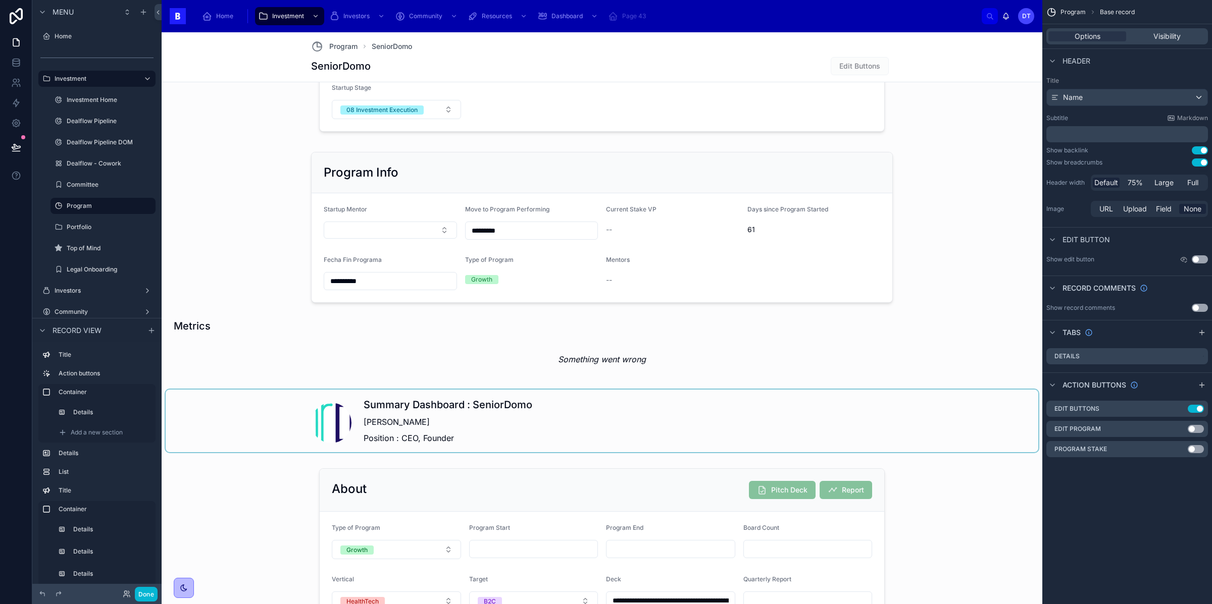
click at [341, 410] on div at bounding box center [602, 421] width 873 height 63
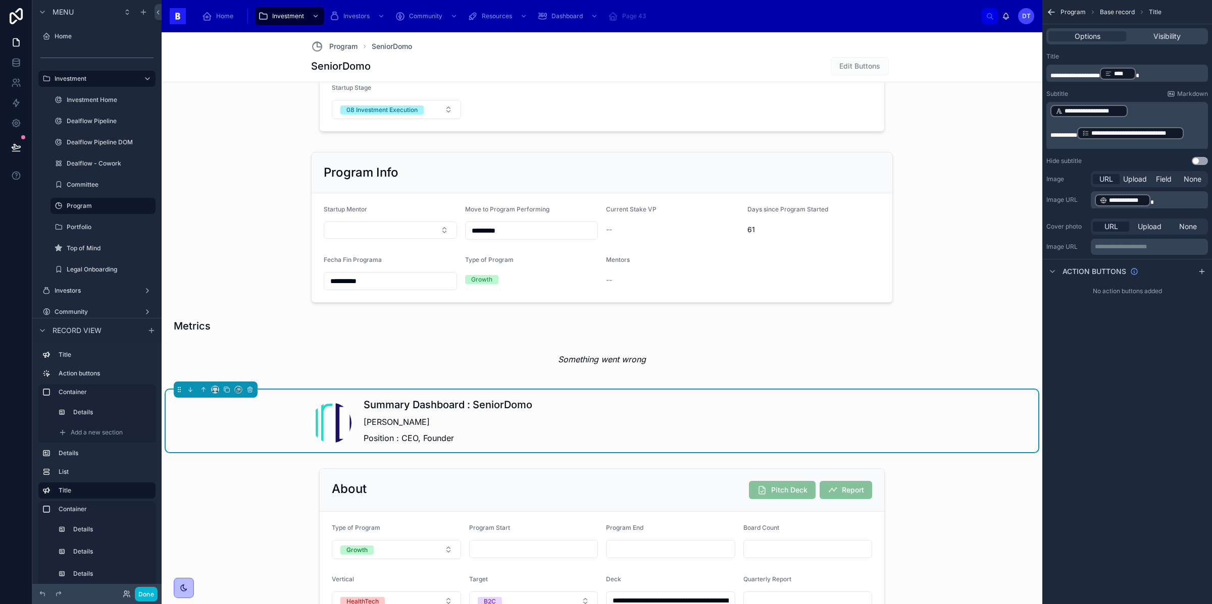
click at [336, 420] on span at bounding box center [331, 423] width 40 height 40
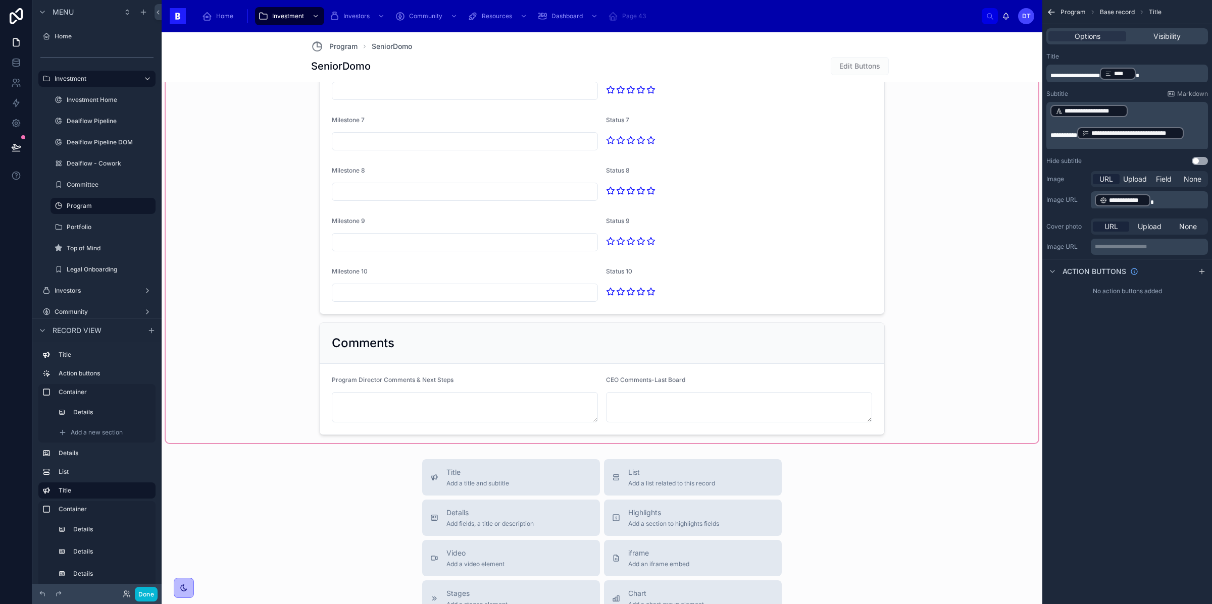
scroll to position [1695, 0]
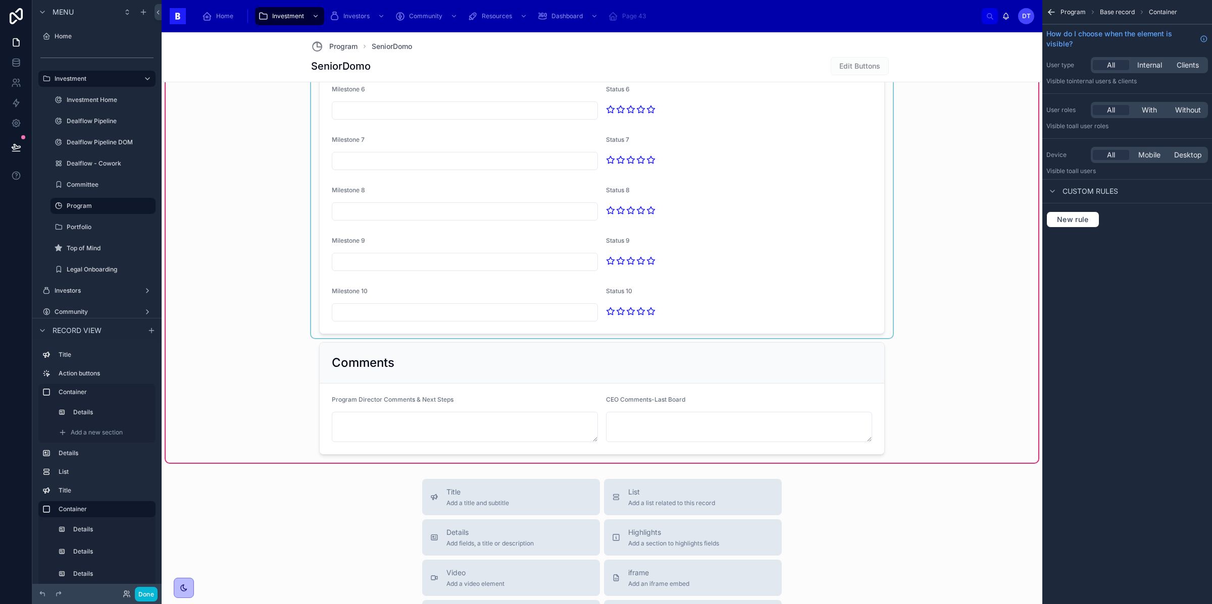
click at [739, 265] on div at bounding box center [602, 56] width 582 height 563
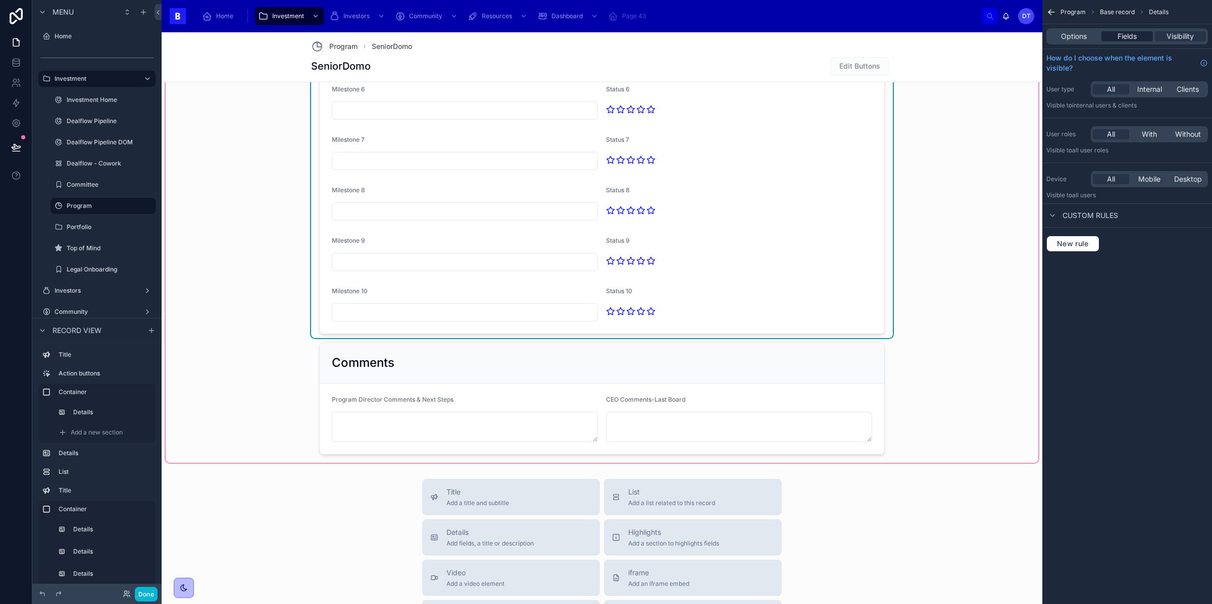
click at [1124, 37] on span "Fields" at bounding box center [1127, 36] width 19 height 10
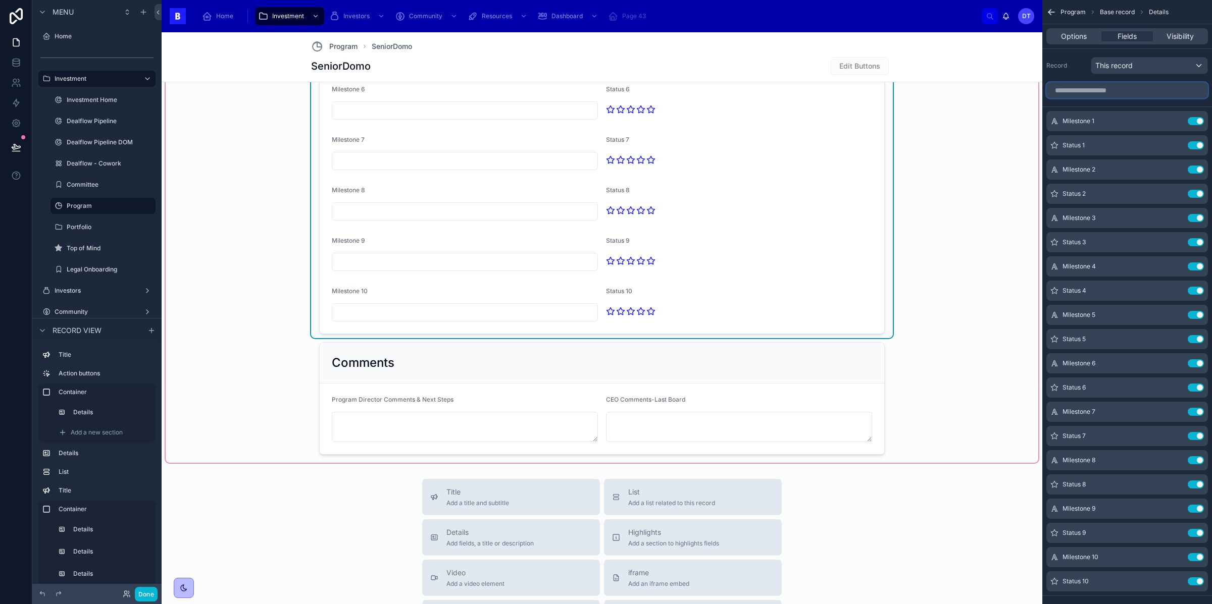
click at [1094, 96] on input "scrollable content" at bounding box center [1127, 90] width 162 height 16
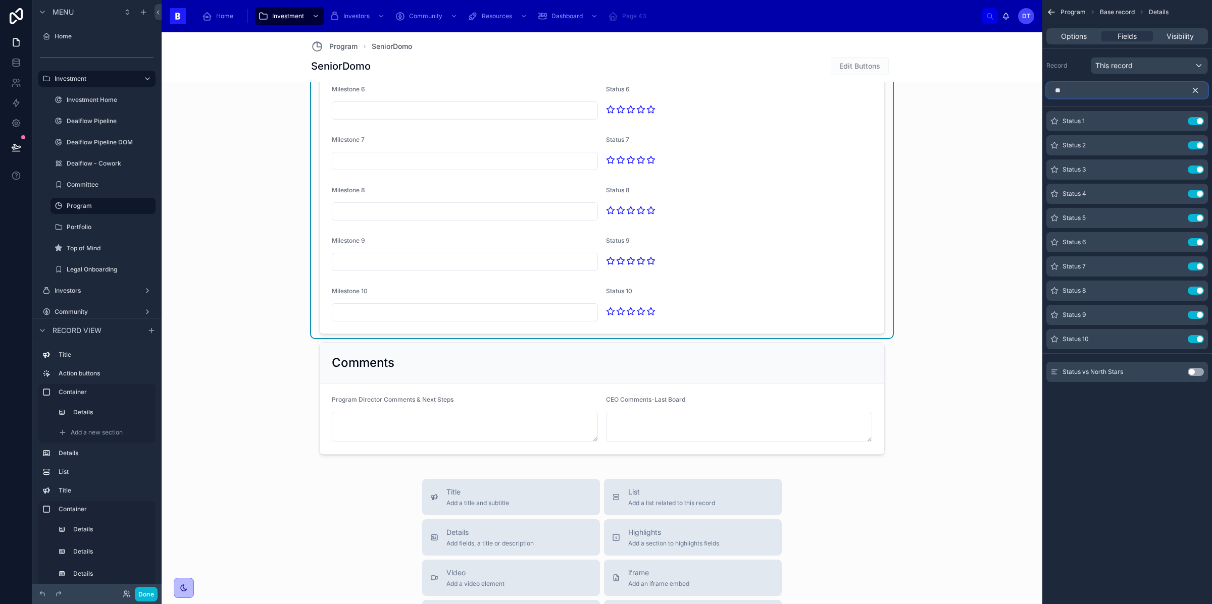
type input "*"
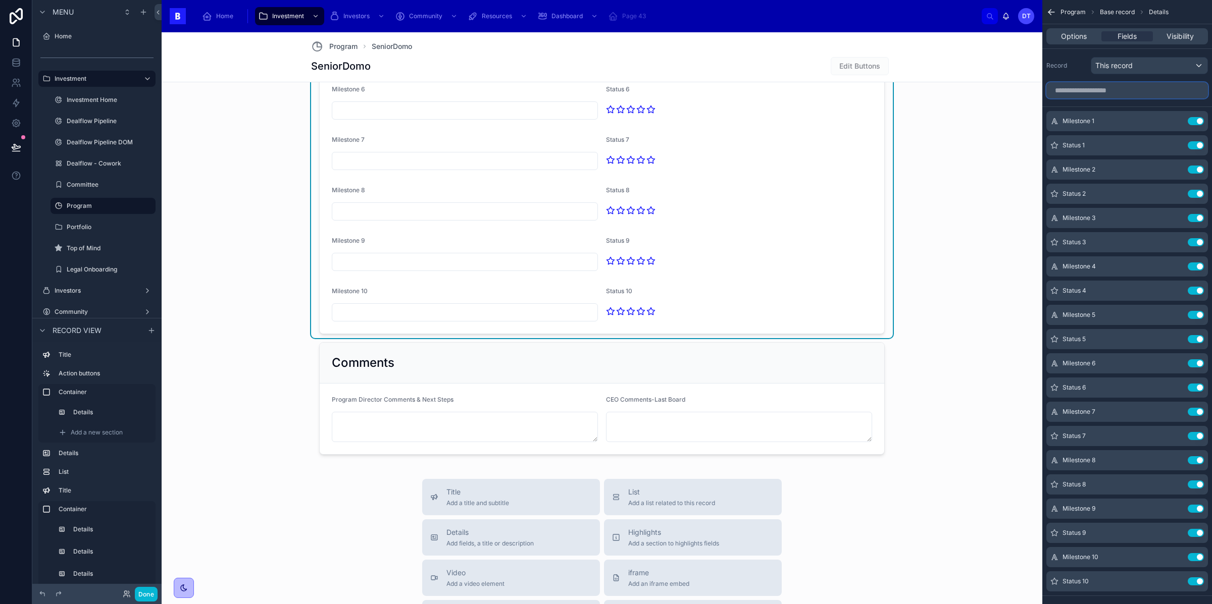
click at [1089, 92] on input "scrollable content" at bounding box center [1127, 90] width 162 height 16
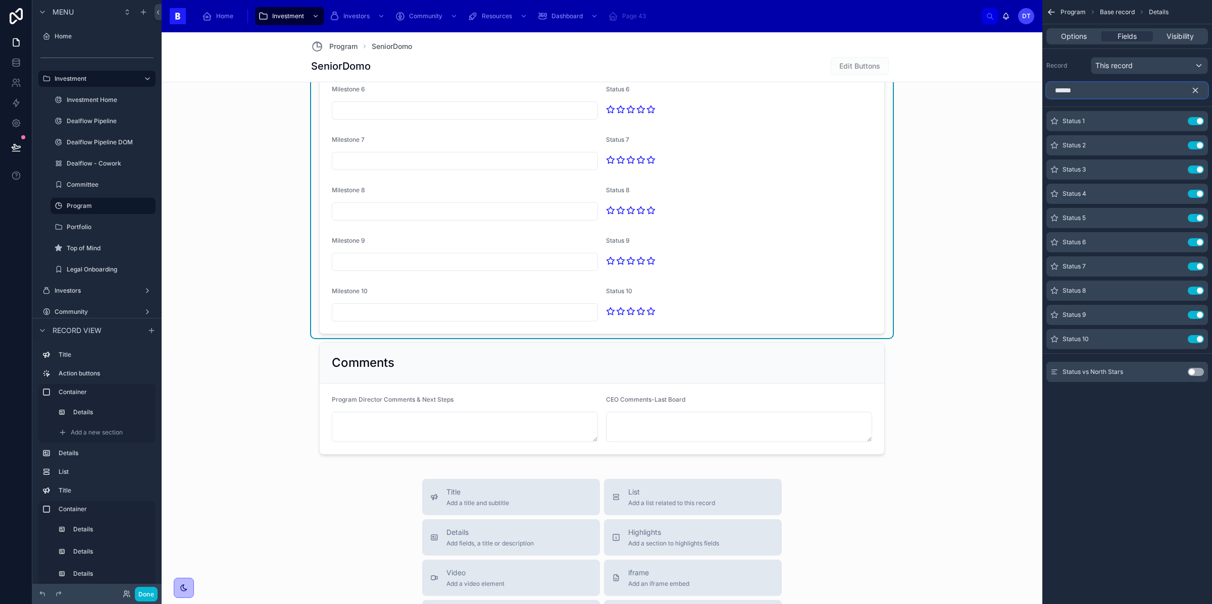
scroll to position [0, 0]
type input "******"
click at [1192, 372] on button "Use setting" at bounding box center [1196, 372] width 16 height 8
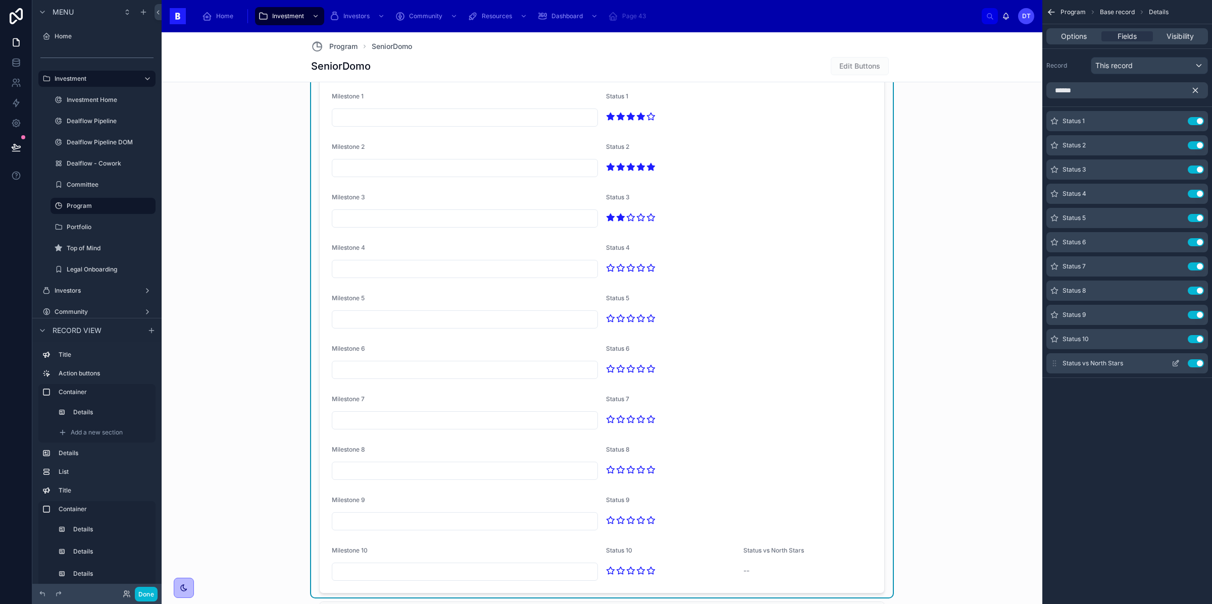
scroll to position [1576, 0]
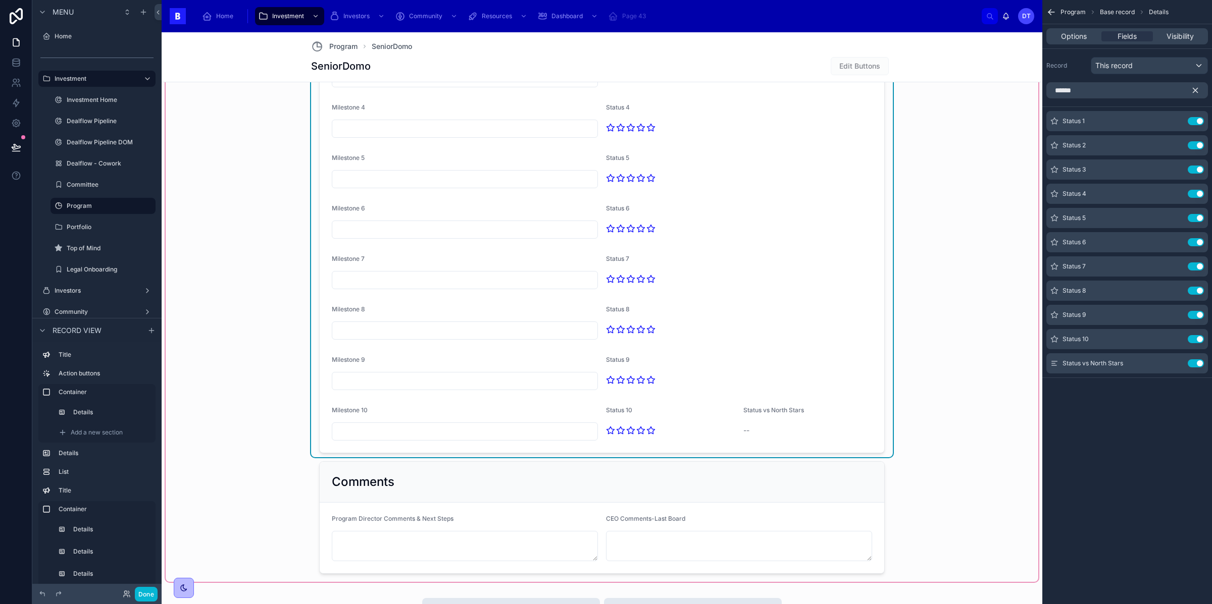
click at [764, 414] on span "Status vs North Stars" at bounding box center [773, 411] width 61 height 8
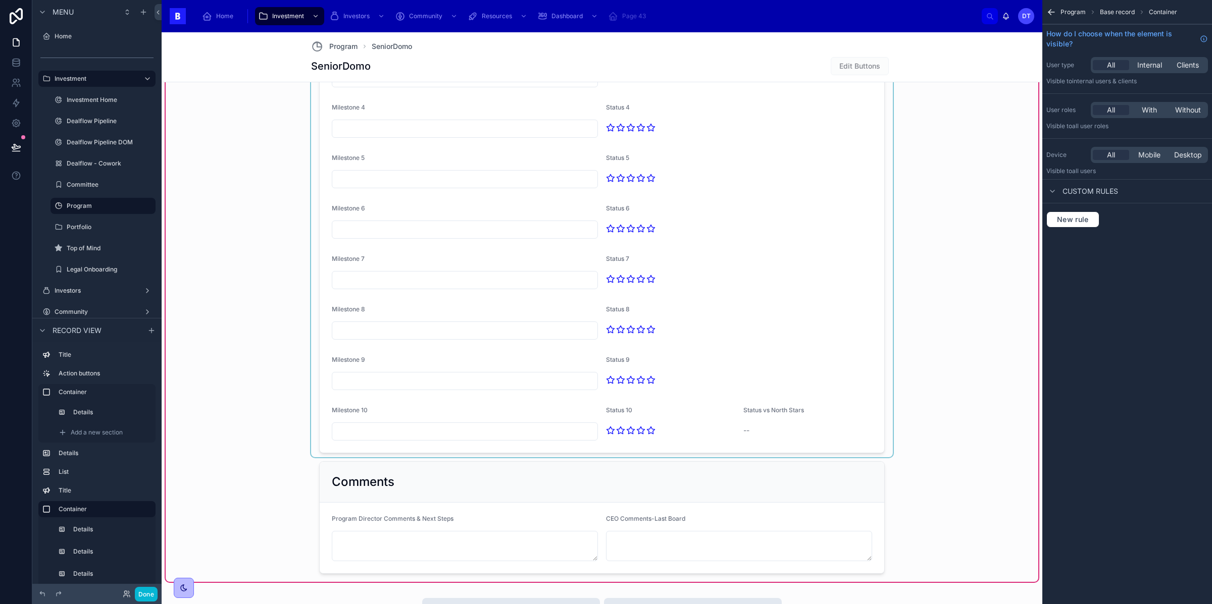
click at [753, 409] on div at bounding box center [602, 175] width 582 height 563
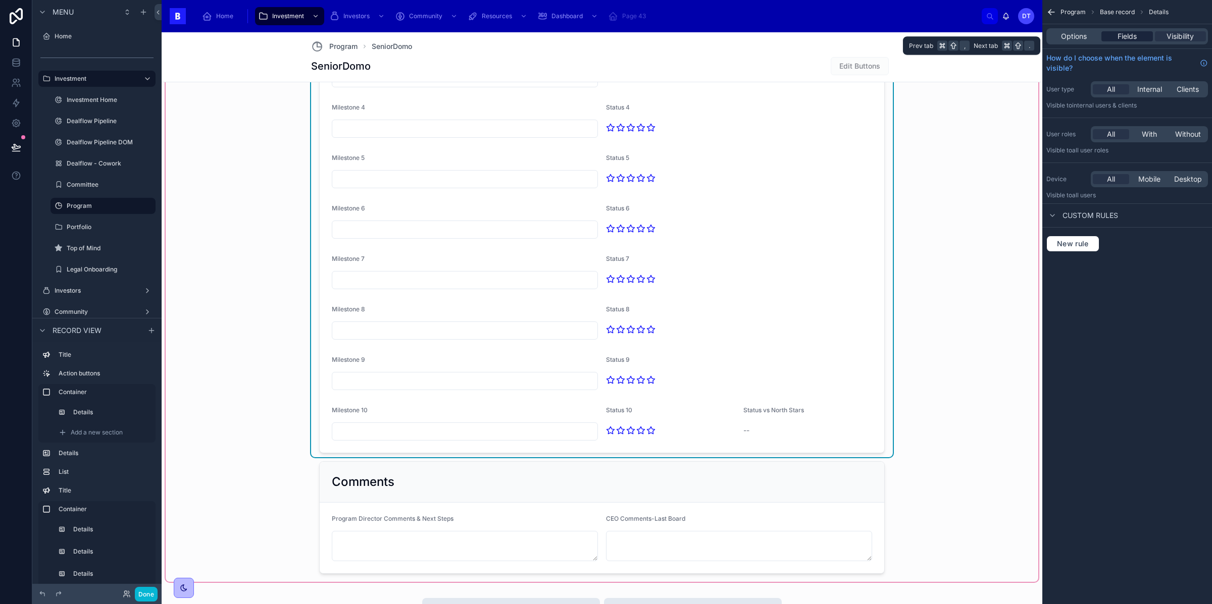
click at [1124, 35] on span "Fields" at bounding box center [1127, 36] width 19 height 10
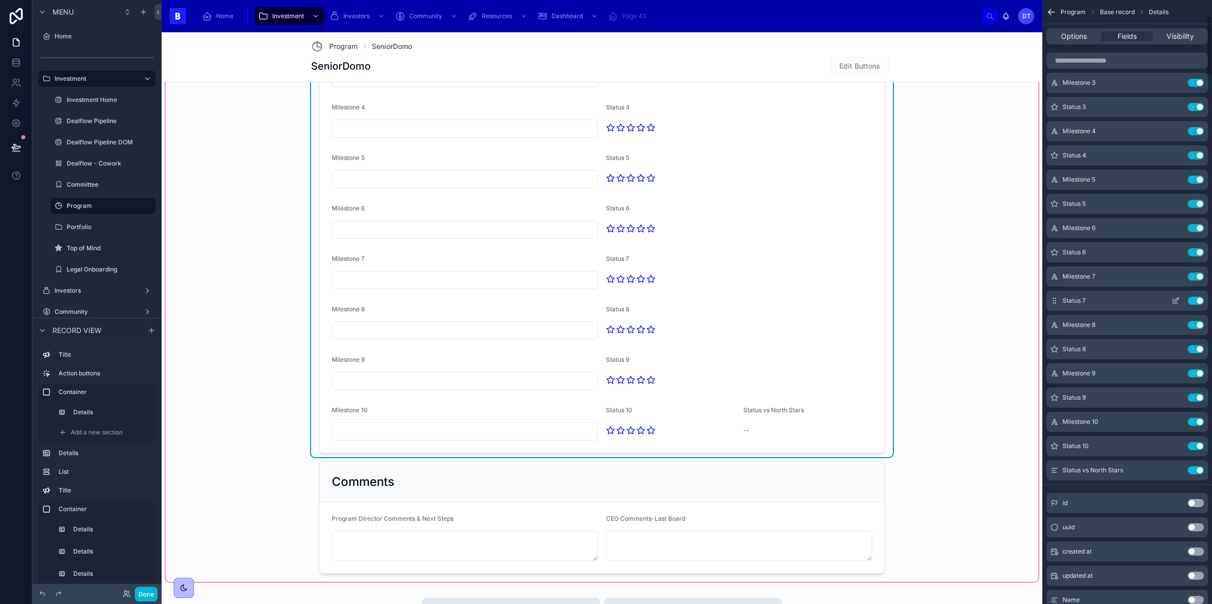
scroll to position [161, 0]
click at [1177, 444] on icon "scrollable content" at bounding box center [1177, 444] width 4 height 4
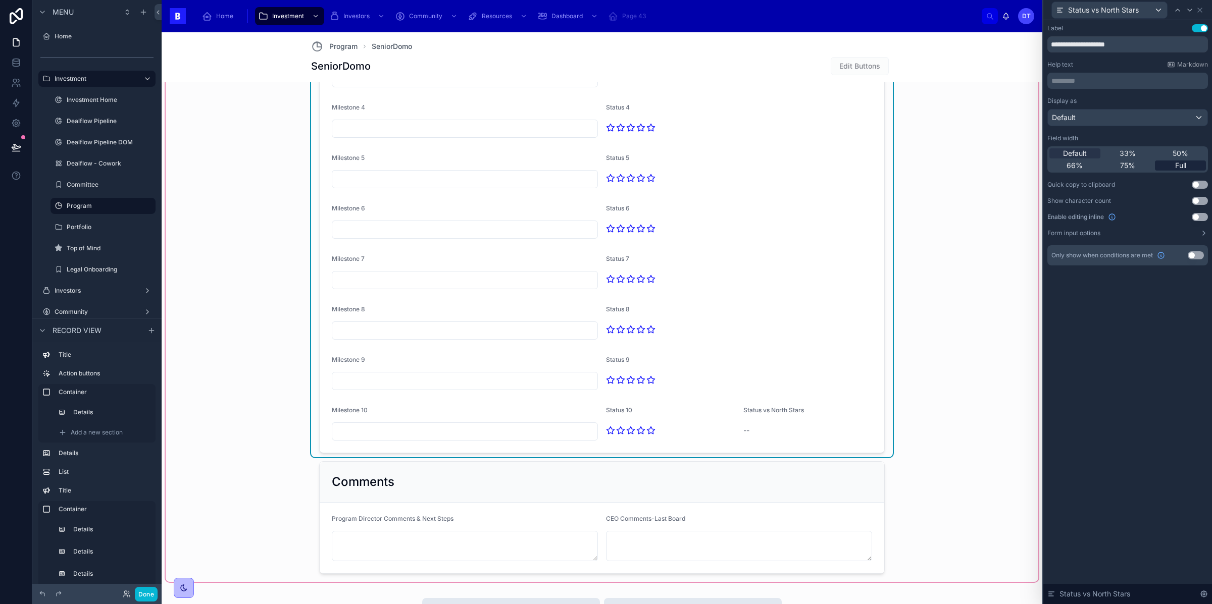
click at [1172, 165] on div "Full" at bounding box center [1180, 166] width 51 height 10
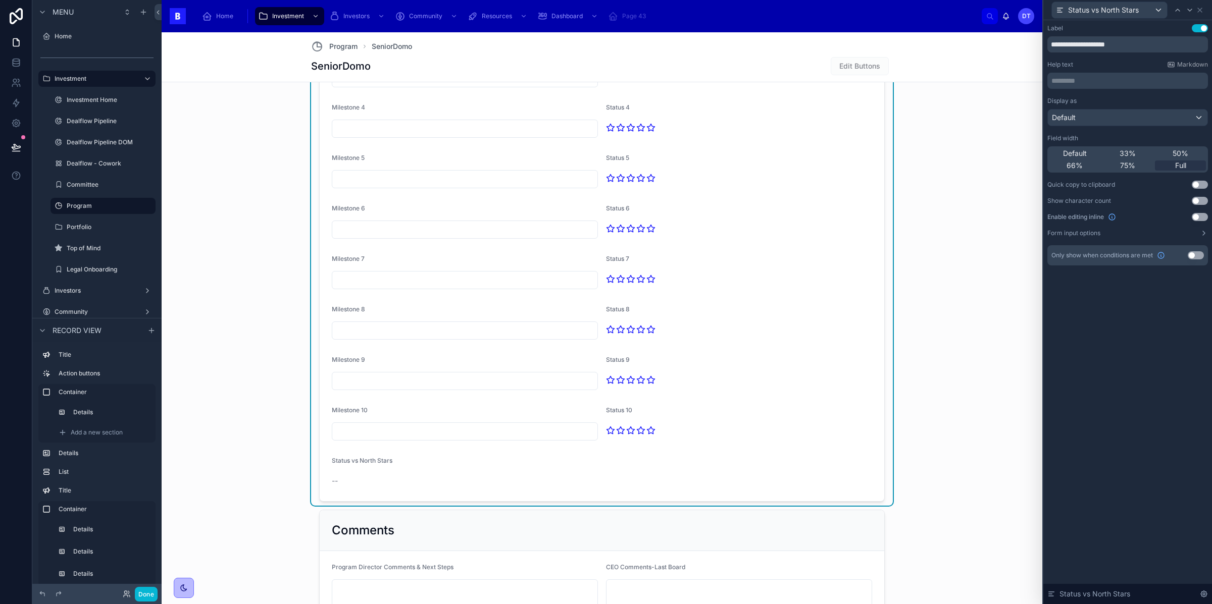
click at [1195, 216] on button "Use setting" at bounding box center [1200, 217] width 16 height 8
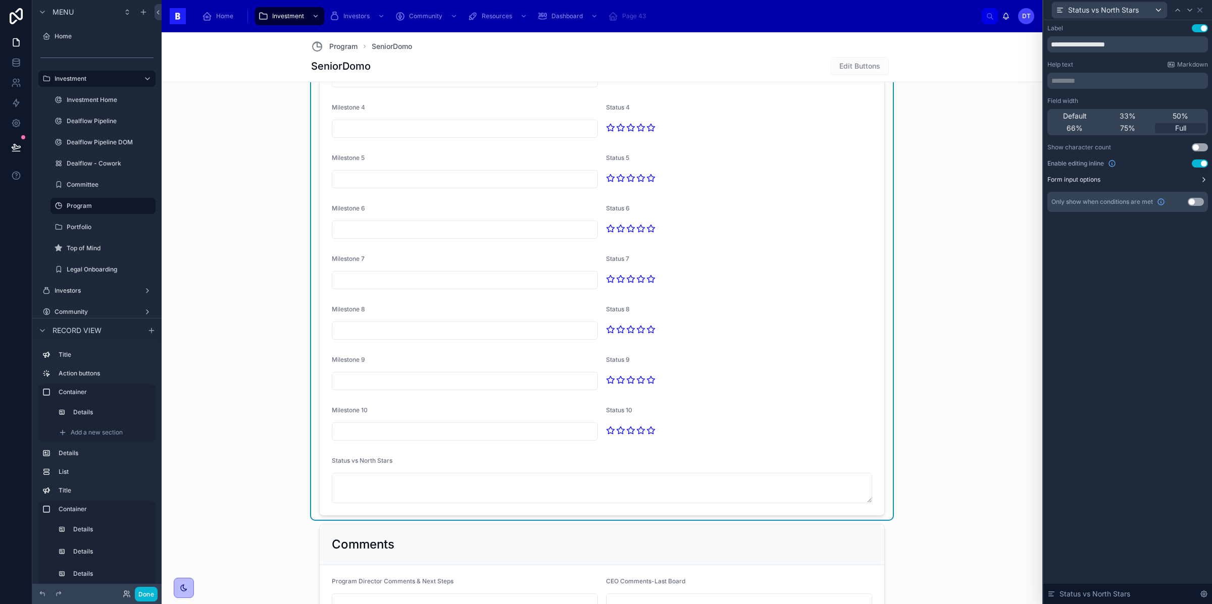
click at [1200, 179] on icon at bounding box center [1204, 180] width 8 height 8
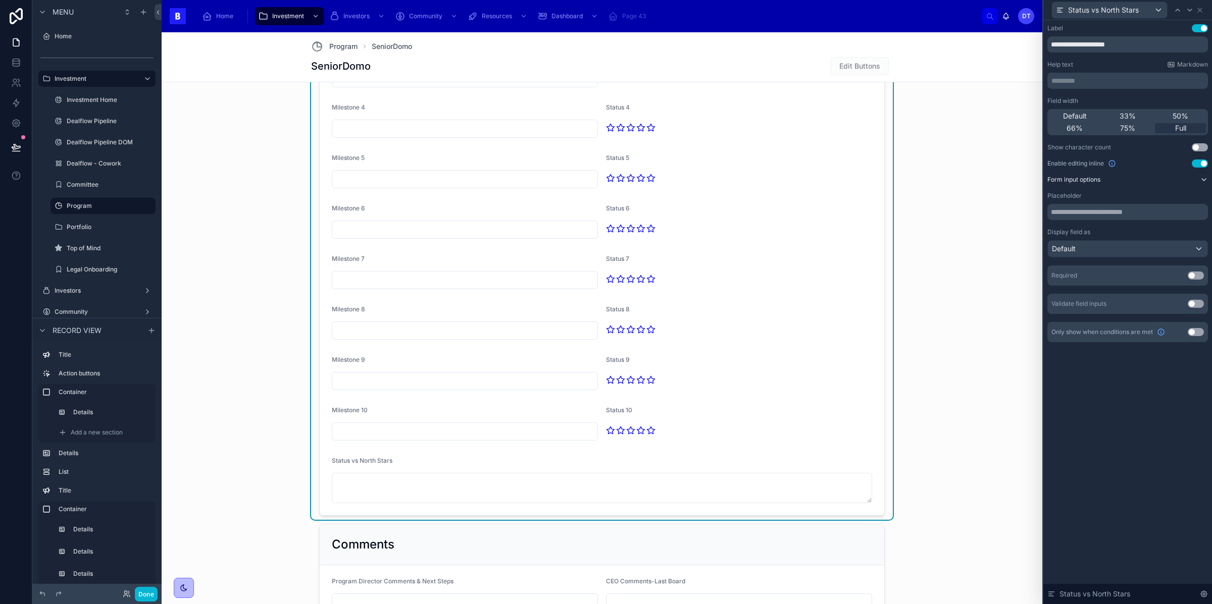
click at [1200, 179] on icon at bounding box center [1204, 180] width 8 height 8
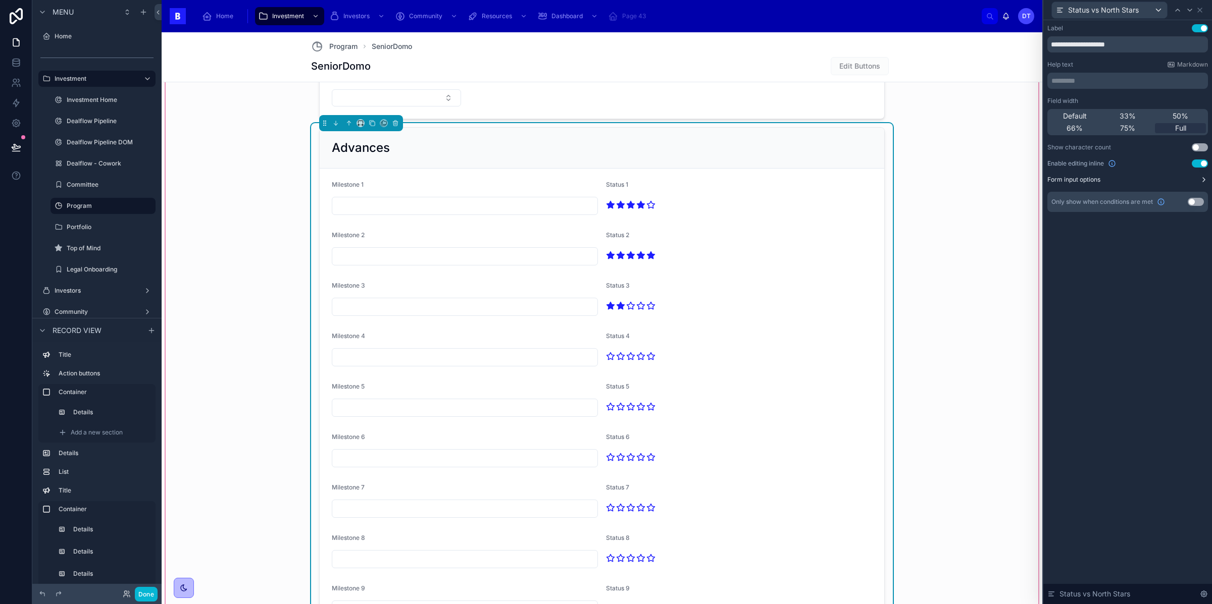
scroll to position [1347, 0]
click at [775, 156] on div "Advances" at bounding box center [602, 148] width 540 height 16
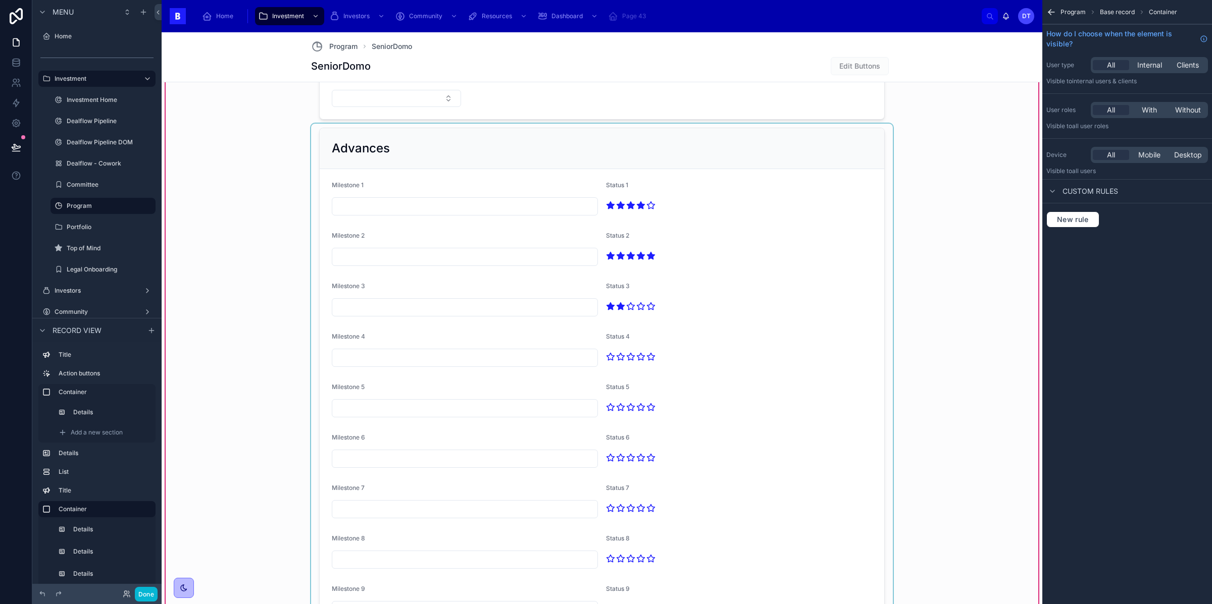
scroll to position [0, 0]
click at [711, 259] on div at bounding box center [602, 437] width 582 height 626
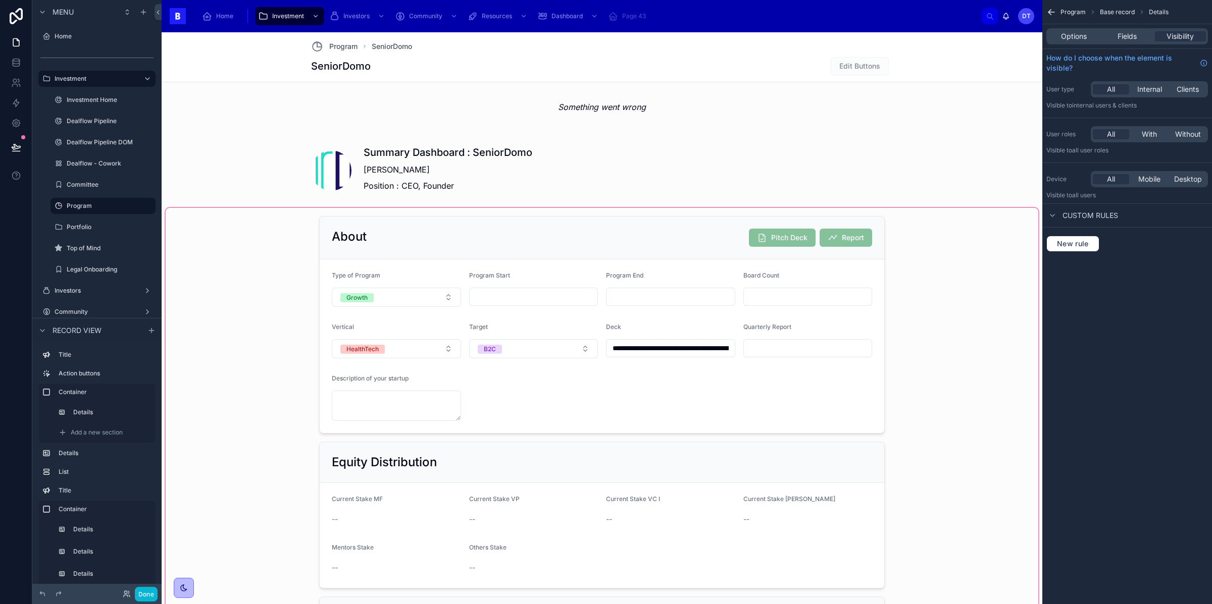
scroll to position [650, 0]
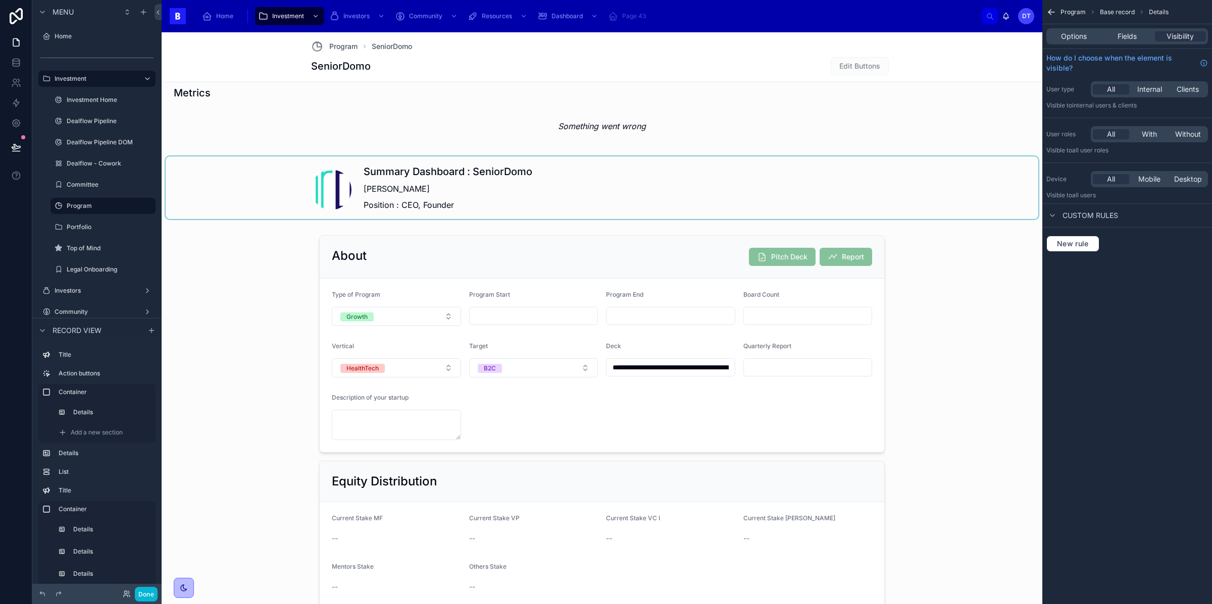
click at [472, 180] on div at bounding box center [602, 188] width 873 height 63
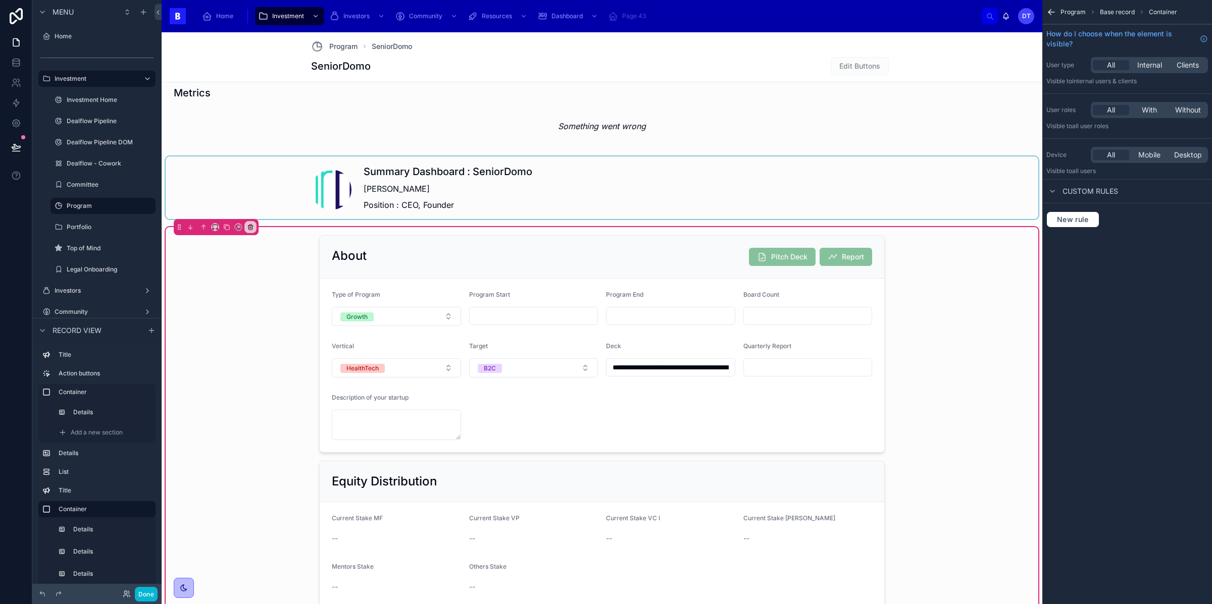
click at [1052, 191] on icon "scrollable content" at bounding box center [1052, 191] width 8 height 8
click at [1052, 192] on icon "scrollable content" at bounding box center [1052, 191] width 8 height 8
click at [973, 217] on div at bounding box center [602, 188] width 873 height 63
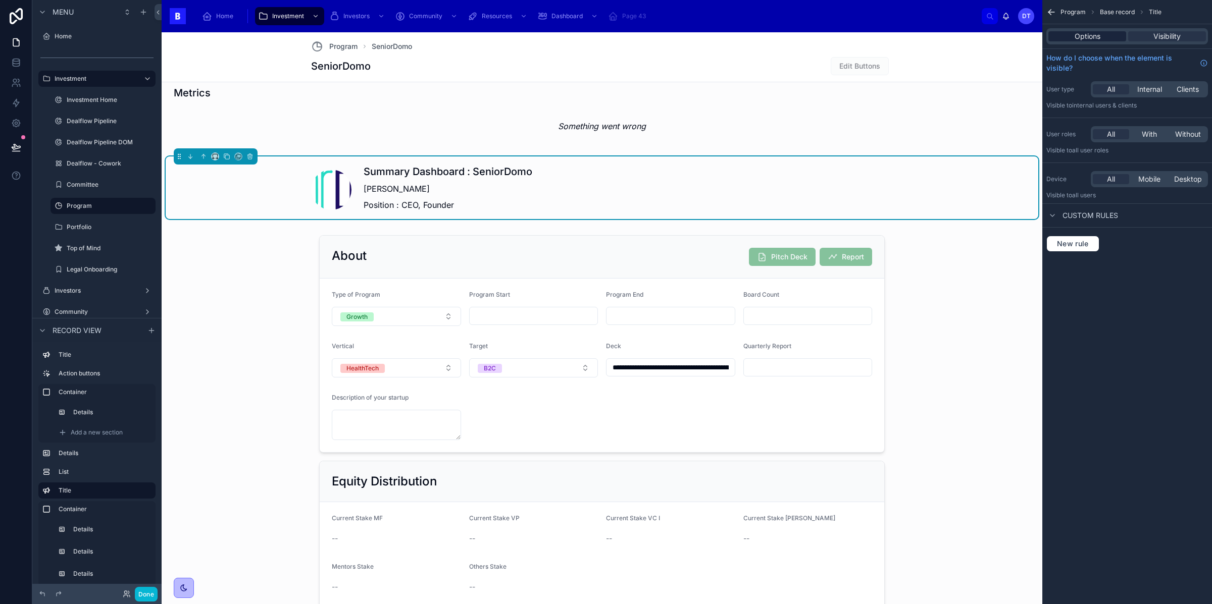
click at [1101, 37] on div "Options" at bounding box center [1087, 36] width 78 height 10
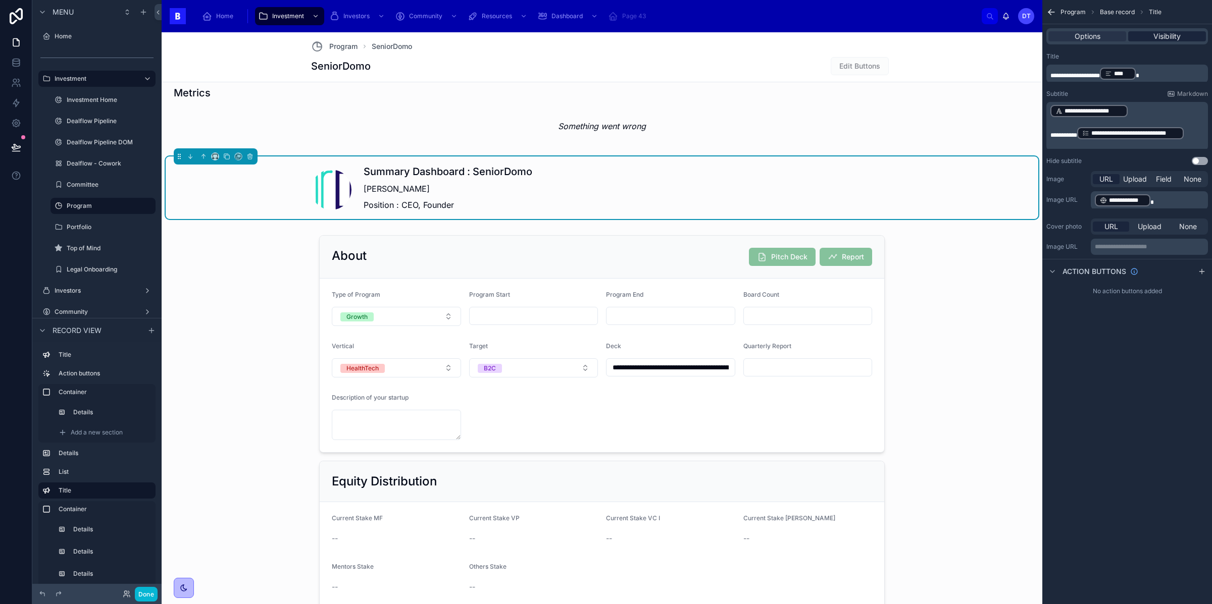
click at [1163, 34] on span "Visibility" at bounding box center [1166, 36] width 27 height 10
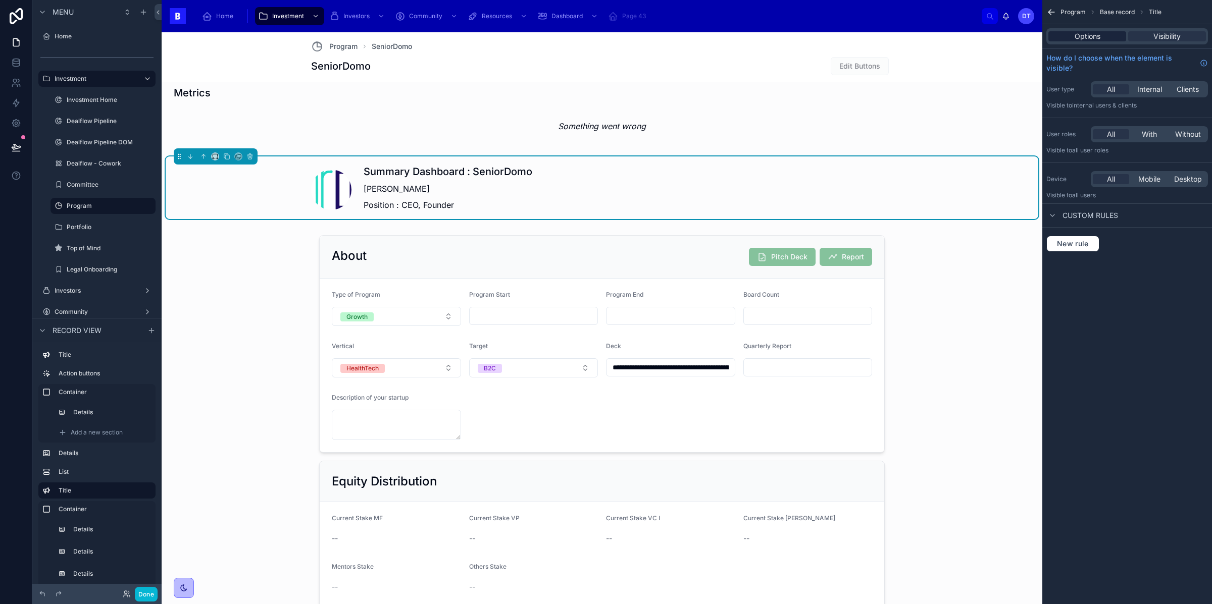
click at [1105, 36] on div "Options" at bounding box center [1087, 36] width 78 height 10
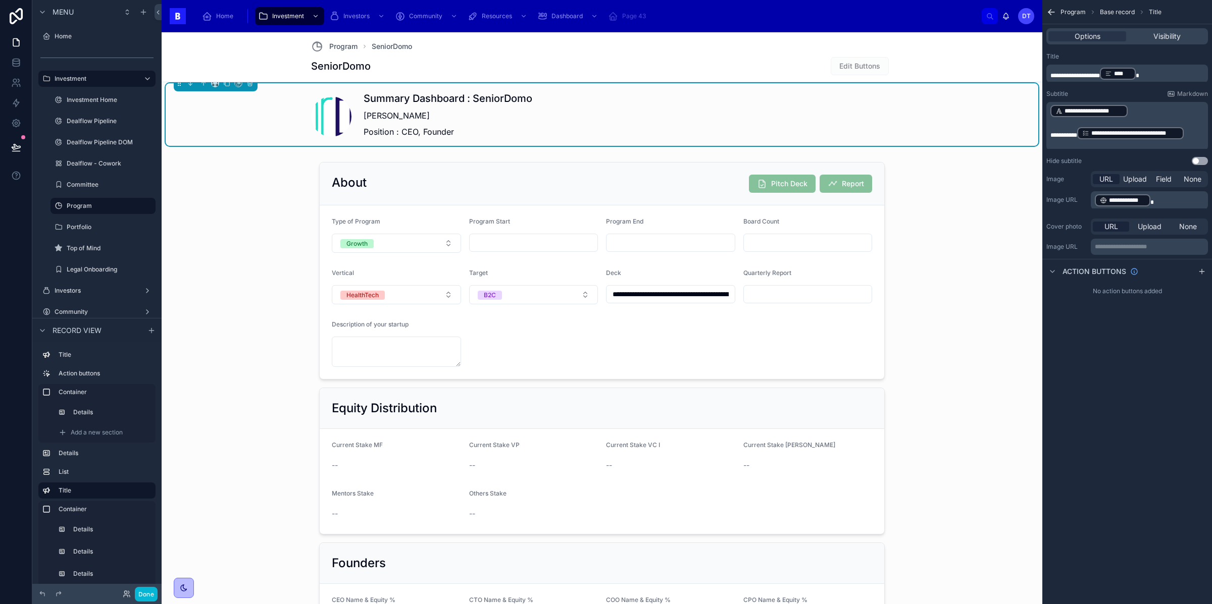
scroll to position [762, 0]
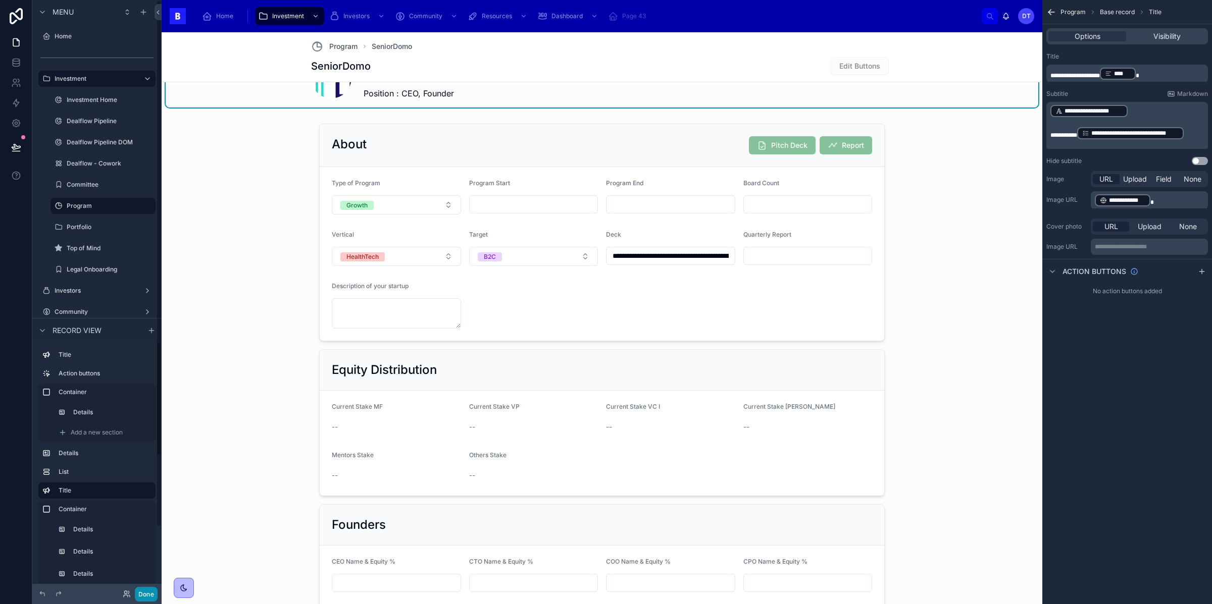
click at [148, 593] on button "Done" at bounding box center [146, 594] width 23 height 15
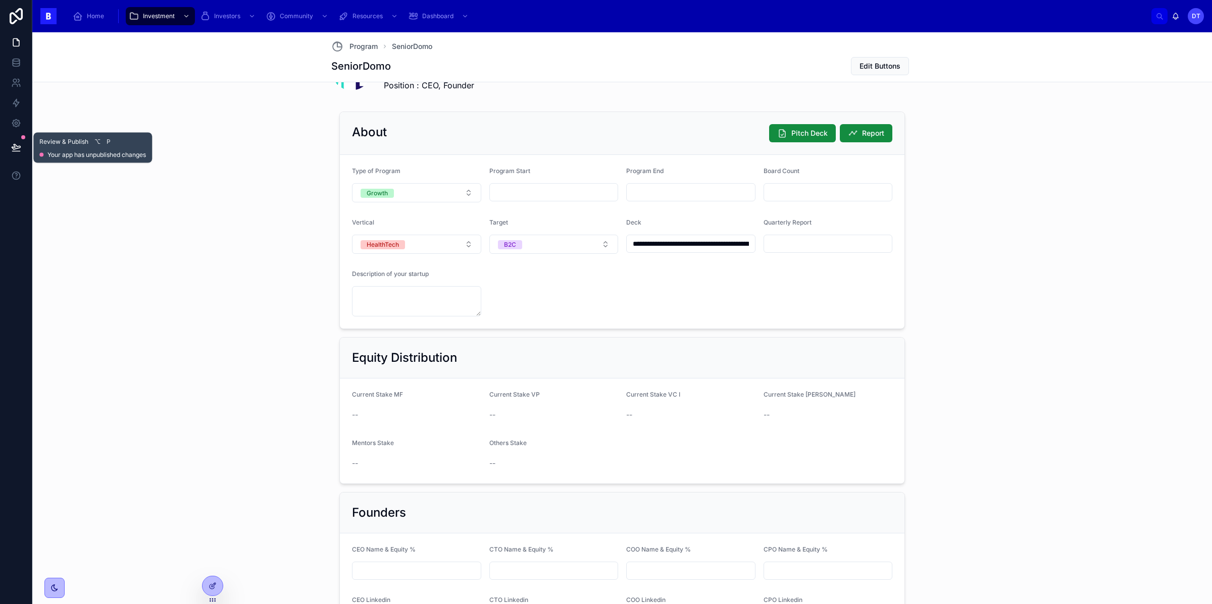
click at [18, 150] on icon at bounding box center [16, 147] width 10 height 10
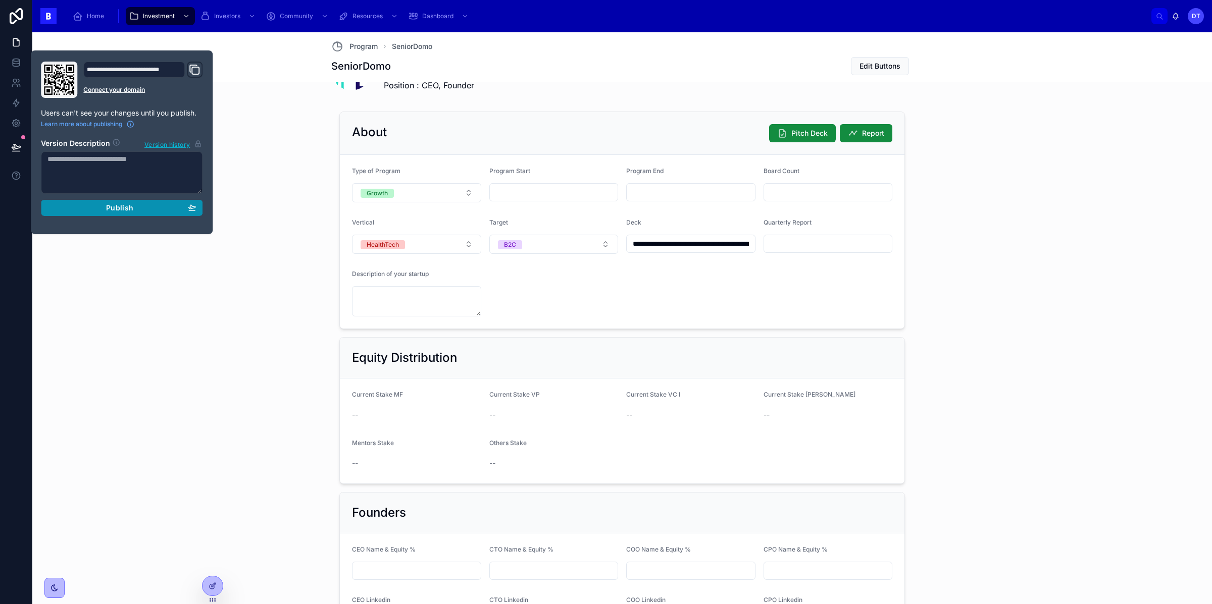
click at [150, 209] on div "Publish" at bounding box center [121, 208] width 148 height 9
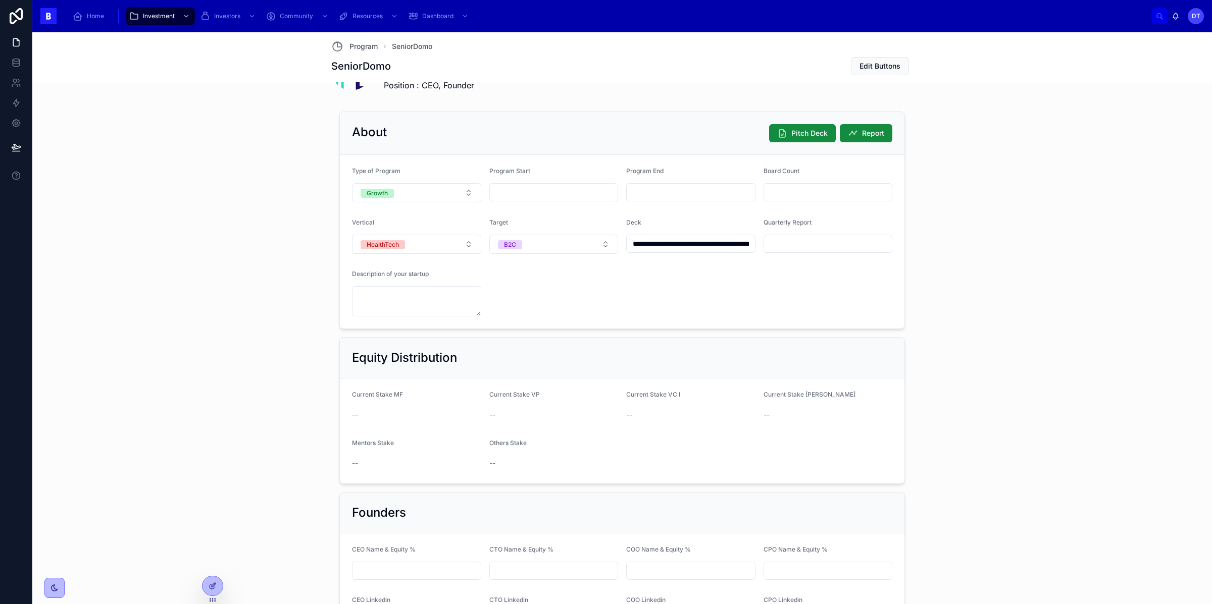
click at [581, 197] on input "text" at bounding box center [554, 192] width 128 height 14
click at [561, 157] on form "**********" at bounding box center [622, 242] width 565 height 174
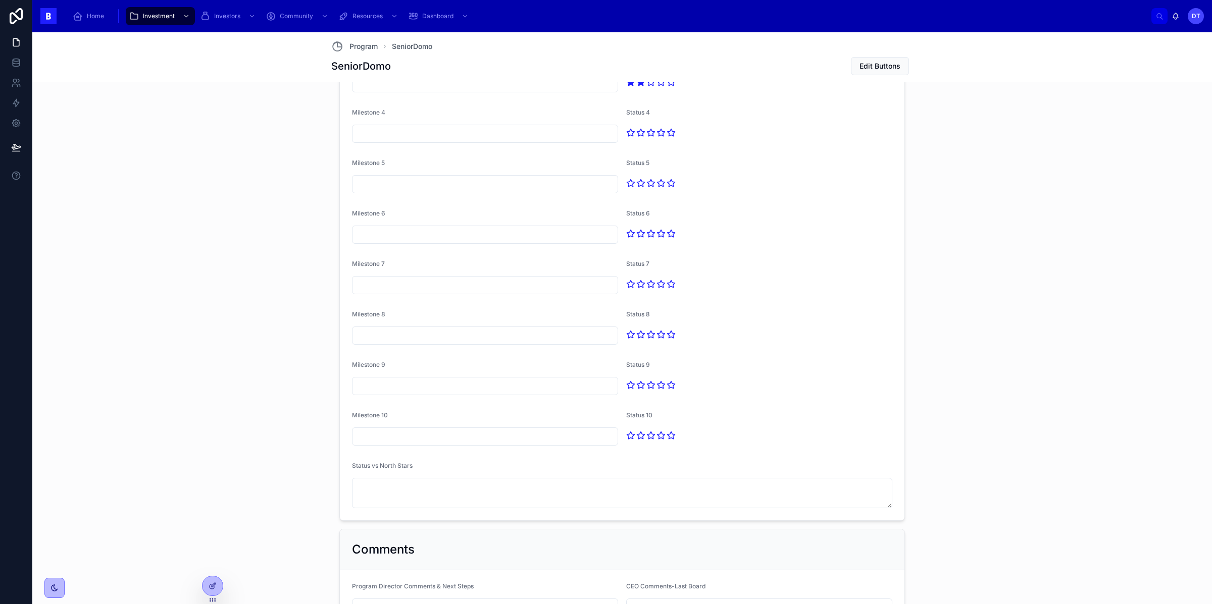
scroll to position [1668, 0]
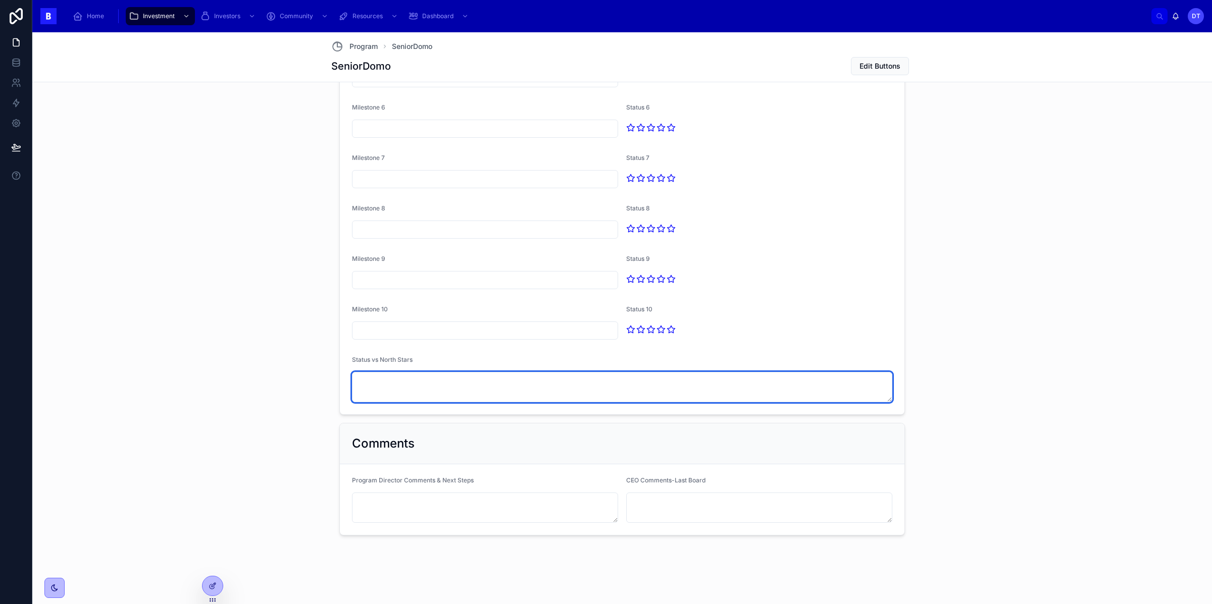
click at [406, 388] on textarea at bounding box center [622, 387] width 540 height 30
type textarea "*"
click at [405, 390] on textarea at bounding box center [622, 387] width 540 height 30
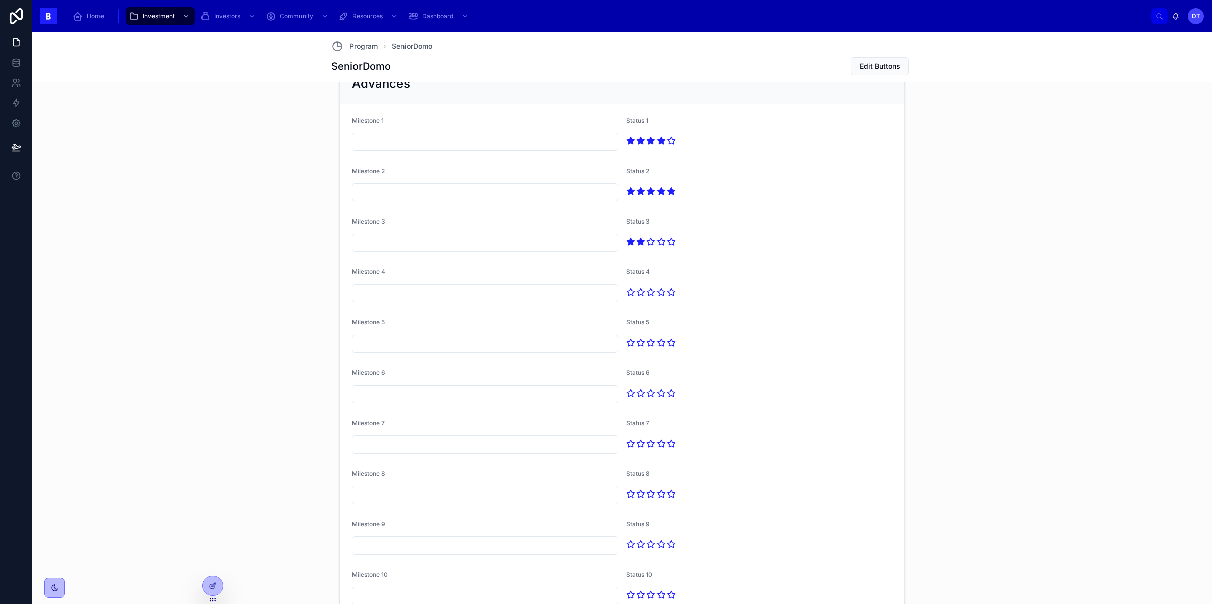
scroll to position [1399, 0]
click at [784, 191] on div at bounding box center [759, 192] width 266 height 16
click at [754, 114] on form "Milestone 1 Status 1 Milestone 2 Status 2 Milestone 3 Status 3 Milestone 4 Stat…" at bounding box center [622, 393] width 565 height 576
click at [215, 581] on div at bounding box center [213, 586] width 20 height 19
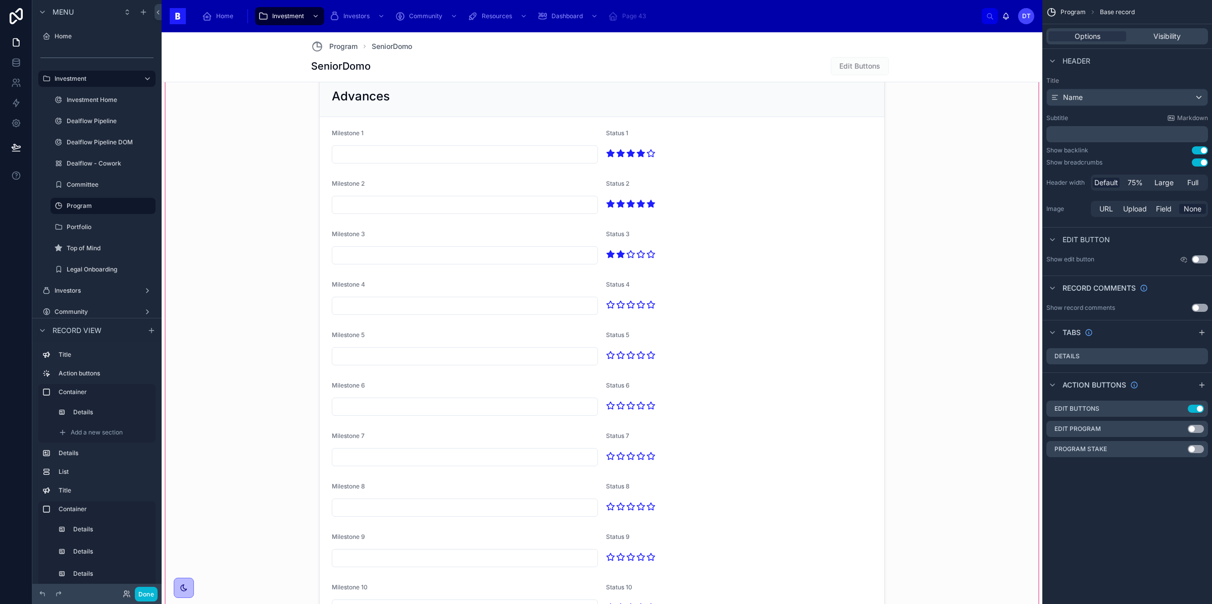
scroll to position [1326, 0]
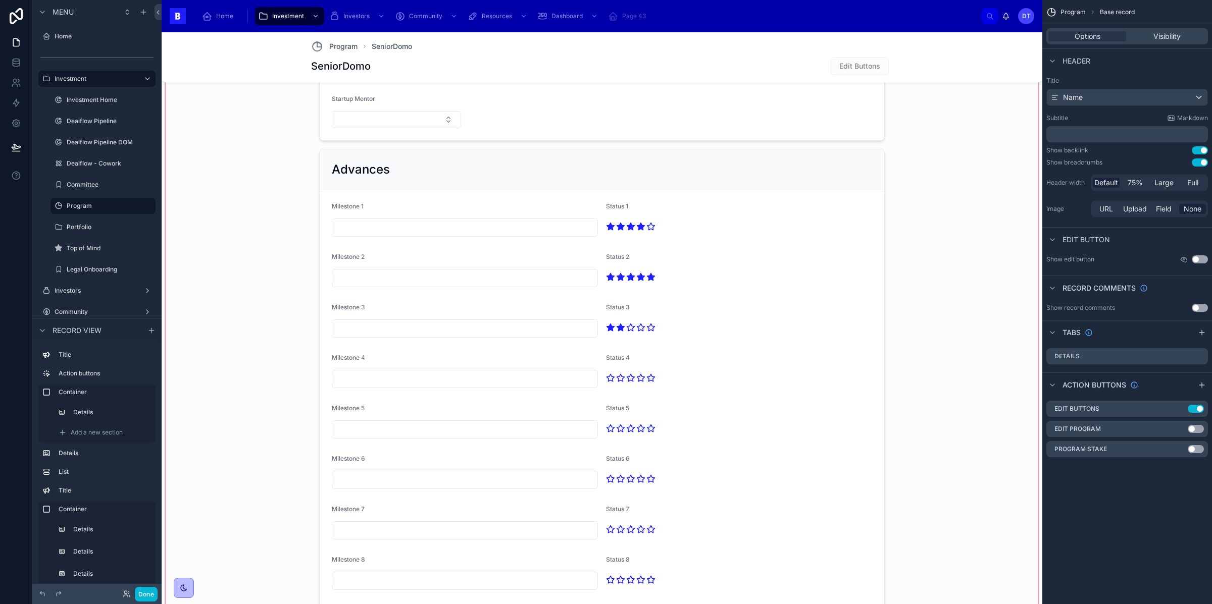
click at [613, 230] on div at bounding box center [602, 224] width 873 height 1344
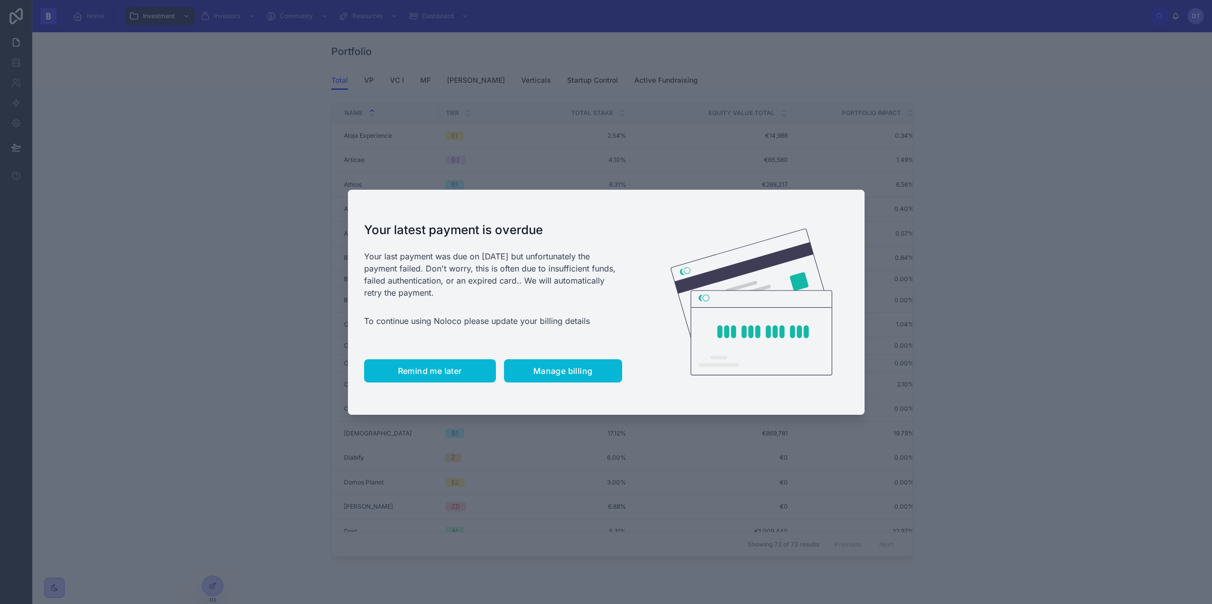
click at [428, 370] on span "Remind me later" at bounding box center [430, 371] width 64 height 10
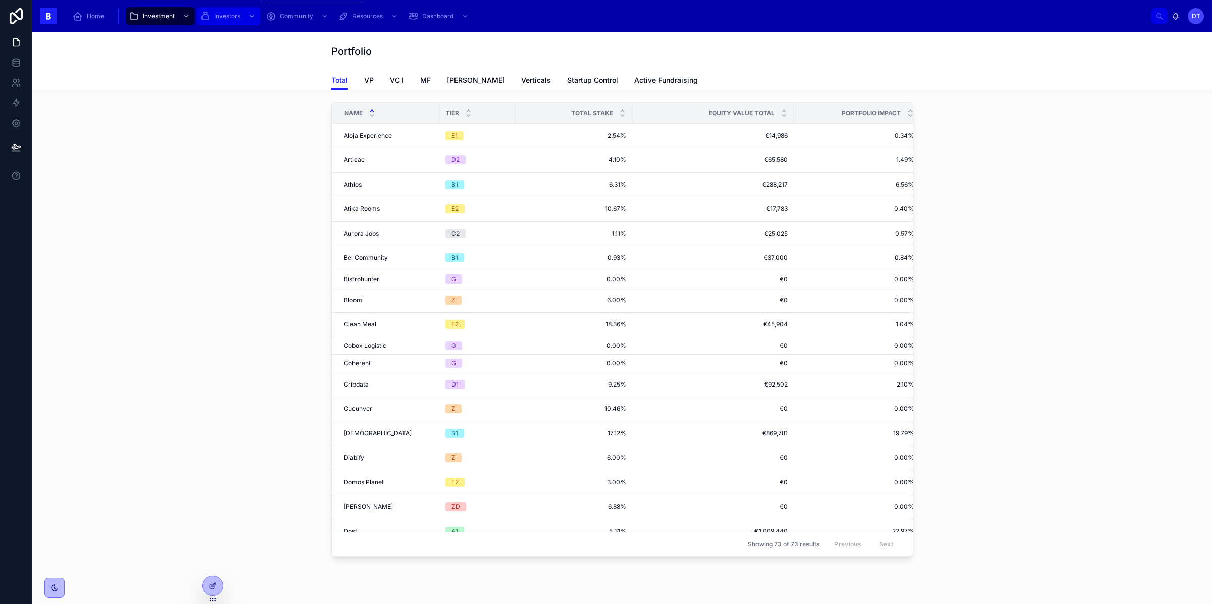
click at [245, 19] on div "scrollable content" at bounding box center [250, 16] width 13 height 16
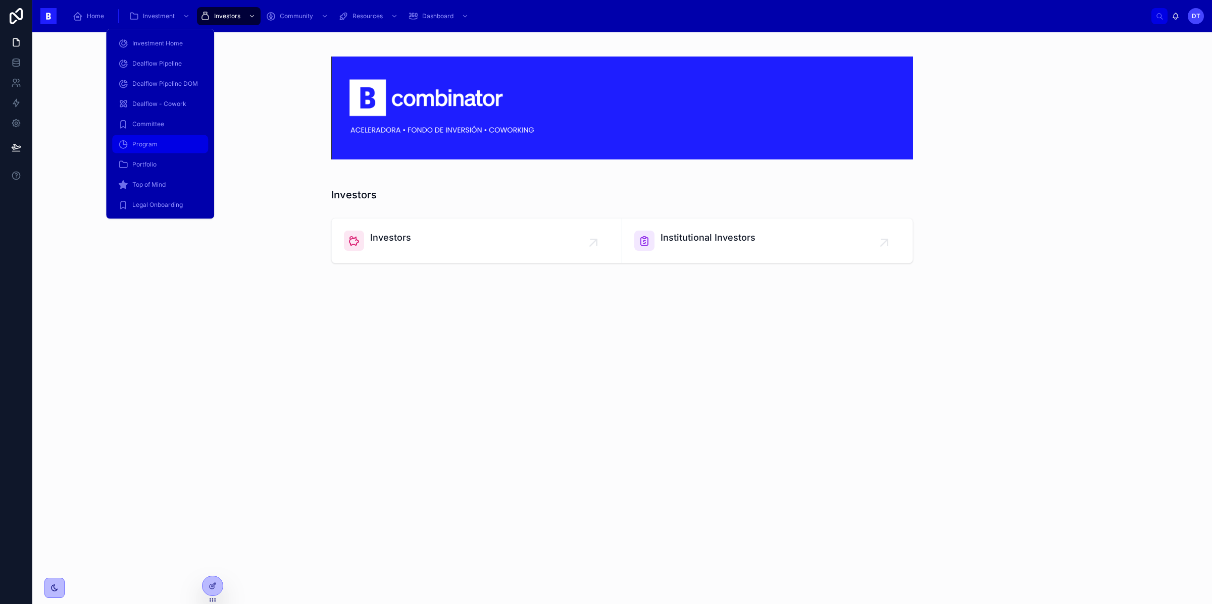
click at [162, 145] on div "Program" at bounding box center [160, 144] width 84 height 16
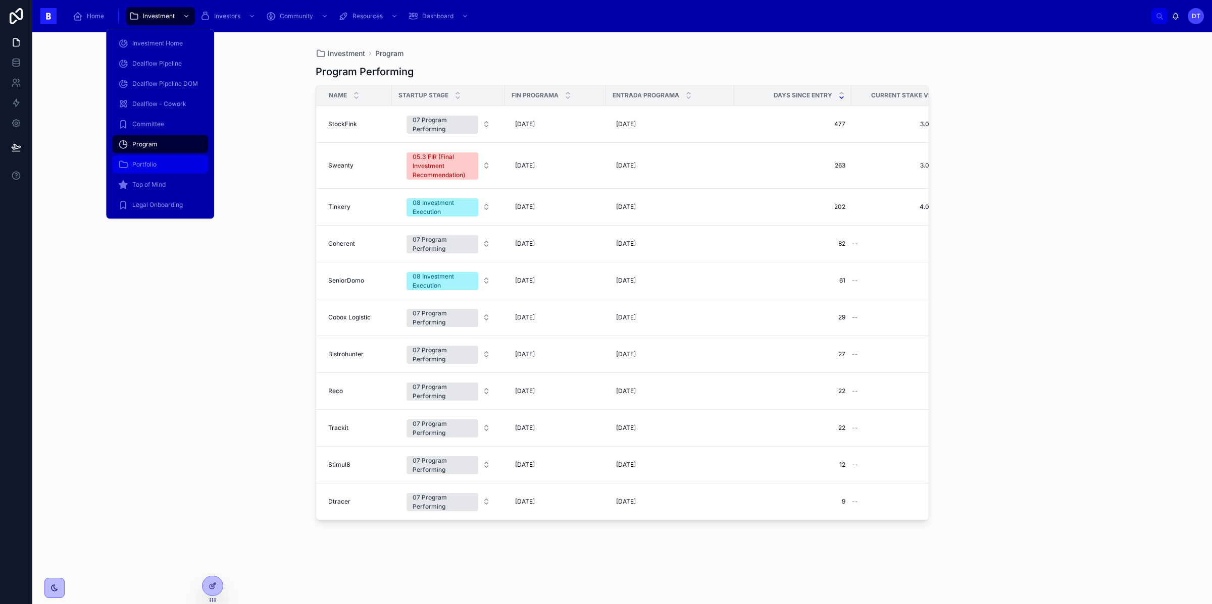
click at [160, 167] on div "Portfolio" at bounding box center [160, 165] width 84 height 16
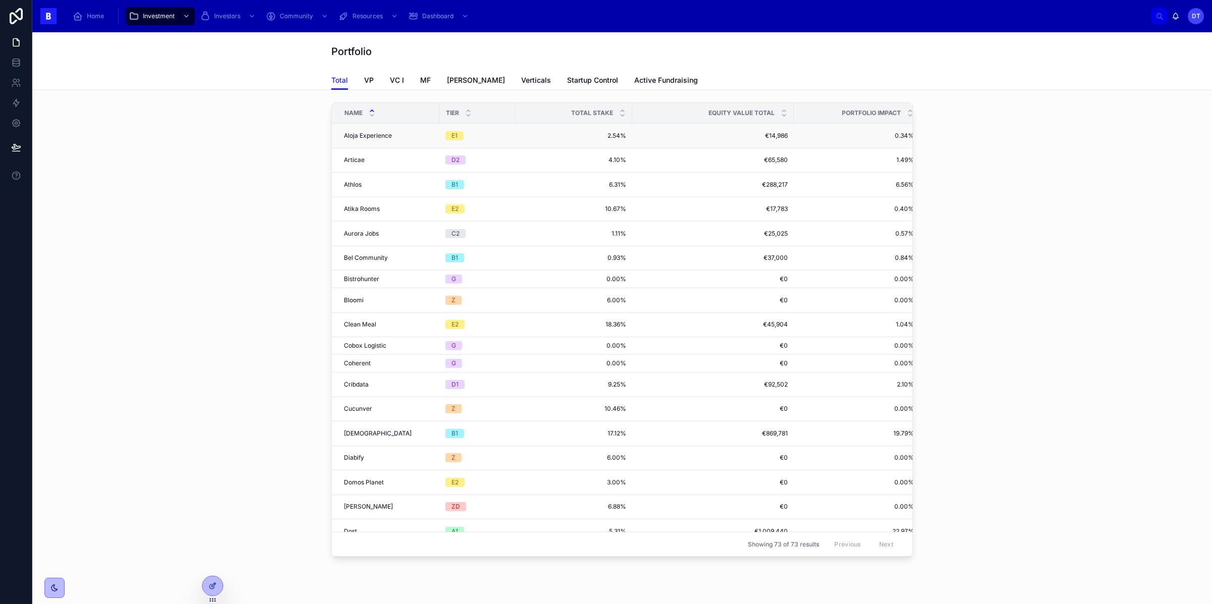
click at [402, 137] on div "Aloja Experience Aloja Experience" at bounding box center [388, 136] width 89 height 8
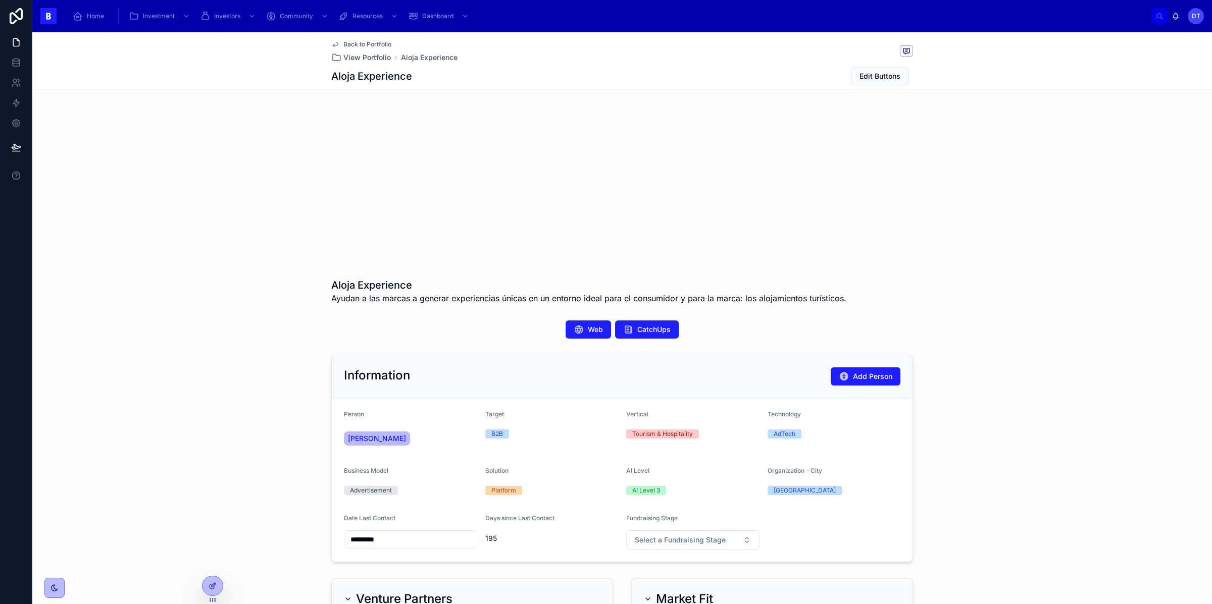
click at [353, 41] on span "Back to Portfolio" at bounding box center [367, 44] width 48 height 8
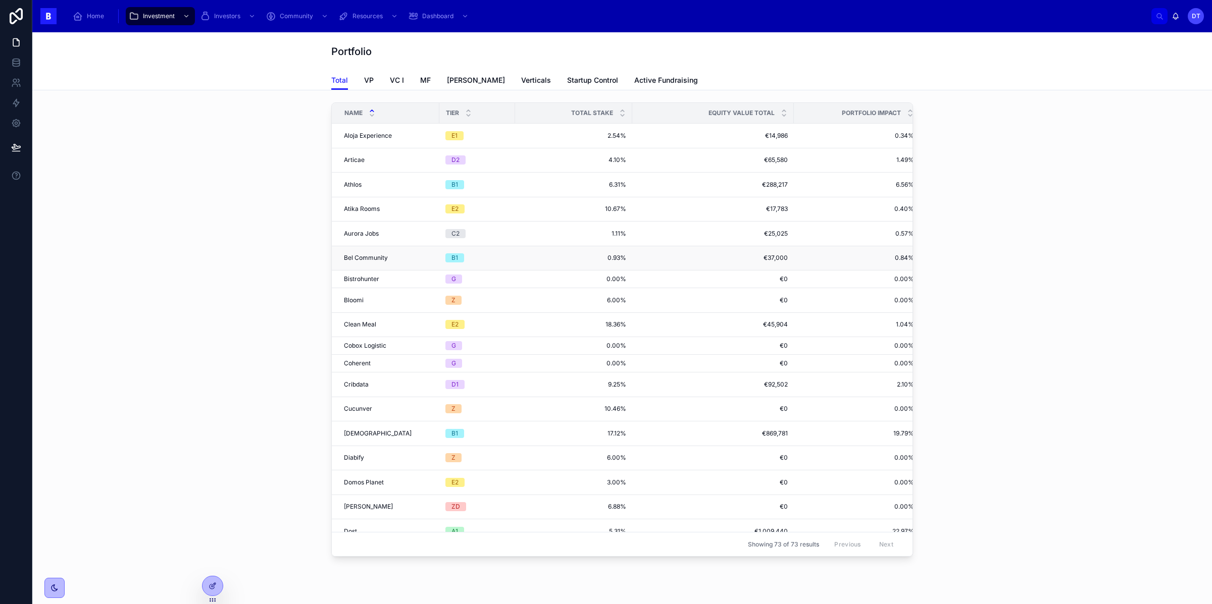
click at [355, 269] on td "Bel Community Bel Community" at bounding box center [386, 258] width 108 height 25
click at [363, 389] on span "Cribdata" at bounding box center [356, 385] width 25 height 8
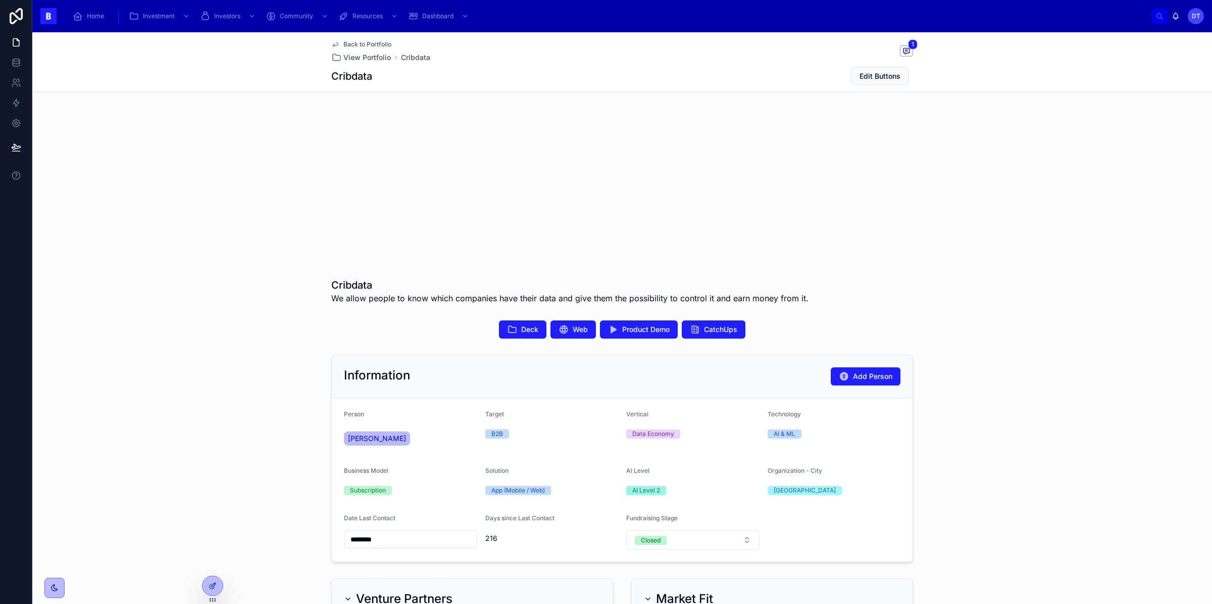
click at [366, 44] on span "Back to Portfolio" at bounding box center [367, 44] width 48 height 8
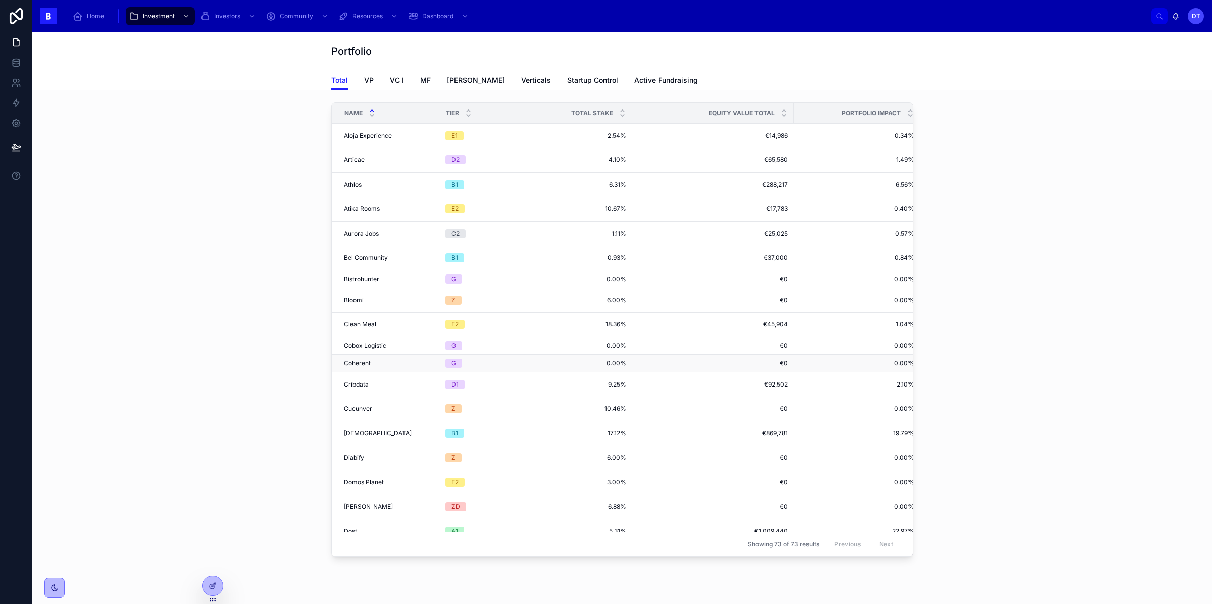
click at [362, 364] on span "Coherent" at bounding box center [357, 364] width 27 height 8
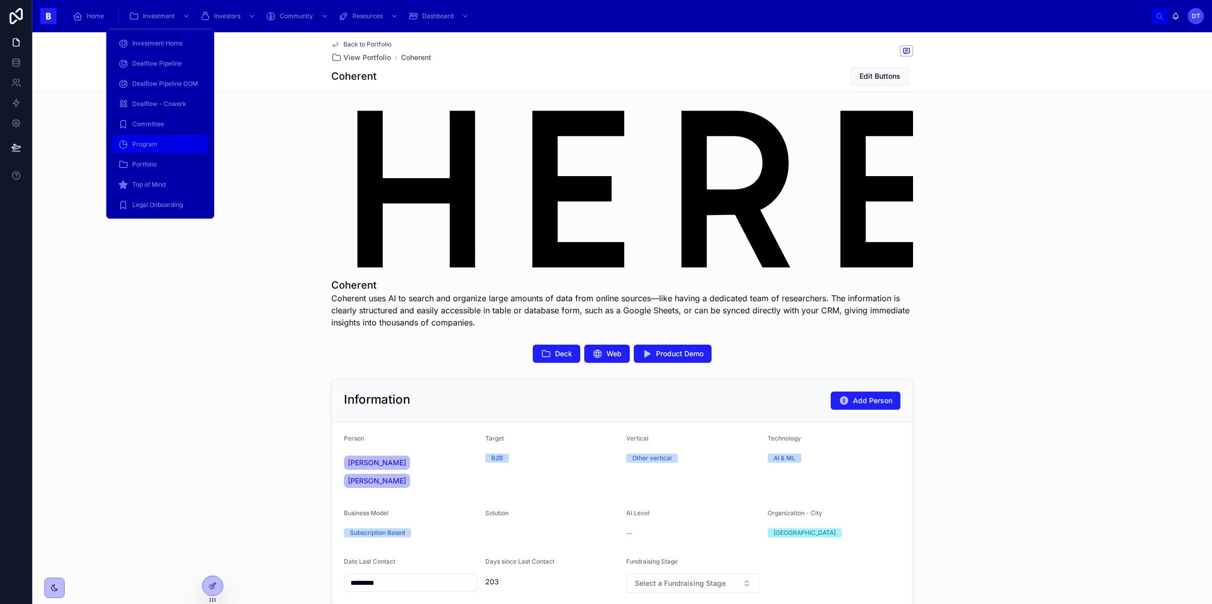
drag, startPoint x: 152, startPoint y: 141, endPoint x: 276, endPoint y: 176, distance: 128.9
click at [152, 141] on span "Program" at bounding box center [144, 144] width 25 height 8
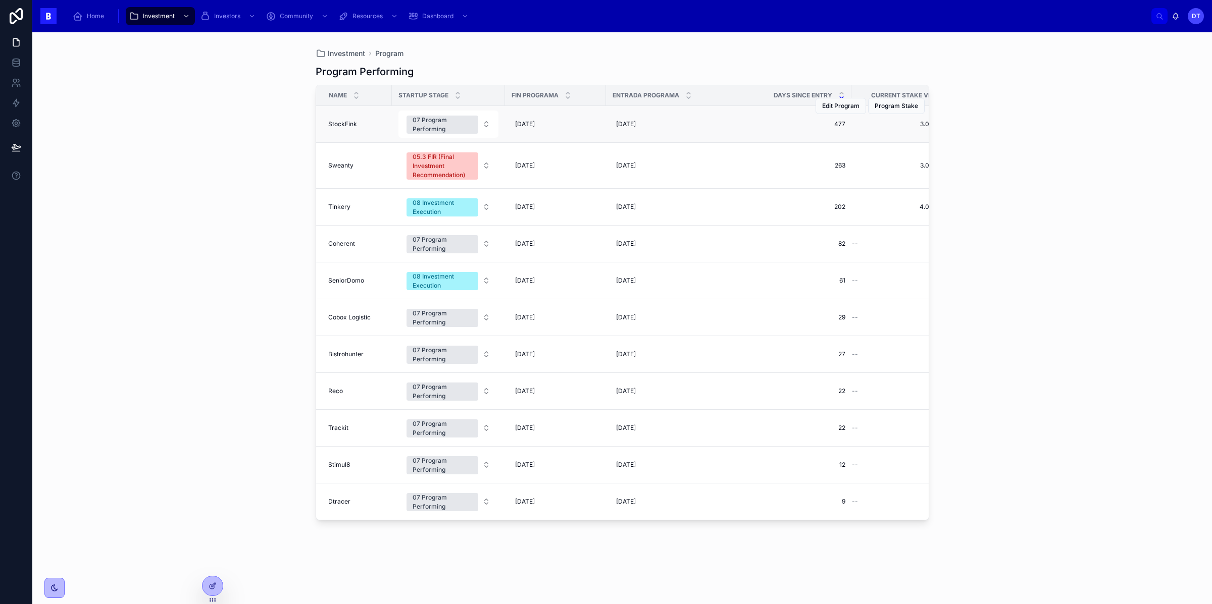
click at [343, 126] on span "StockFink" at bounding box center [342, 124] width 29 height 8
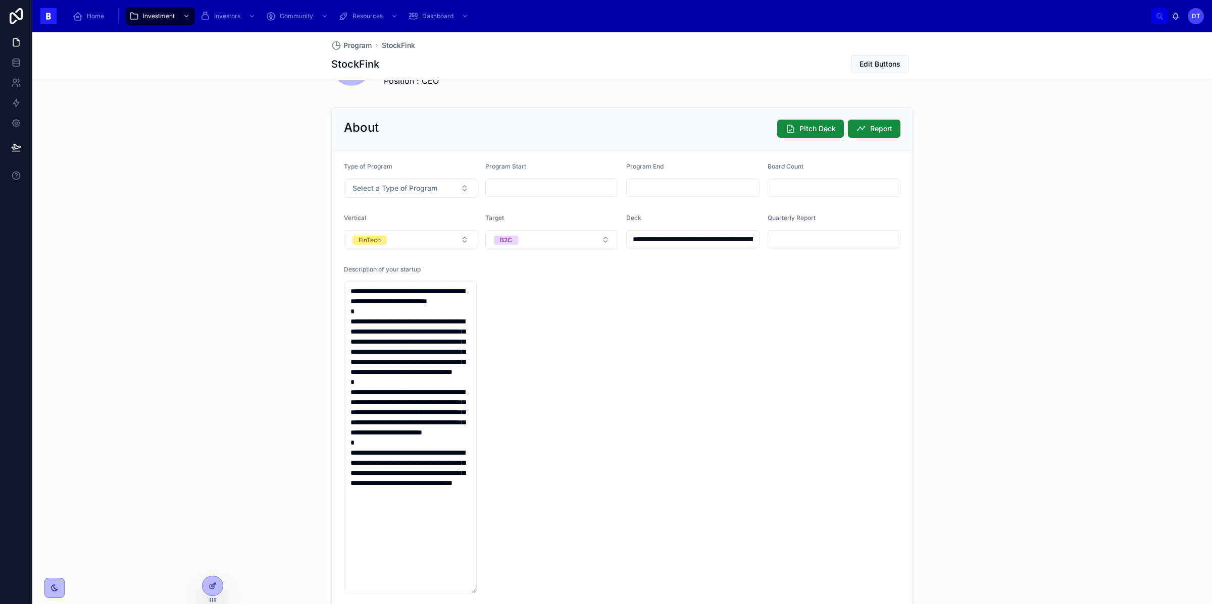
scroll to position [777, 0]
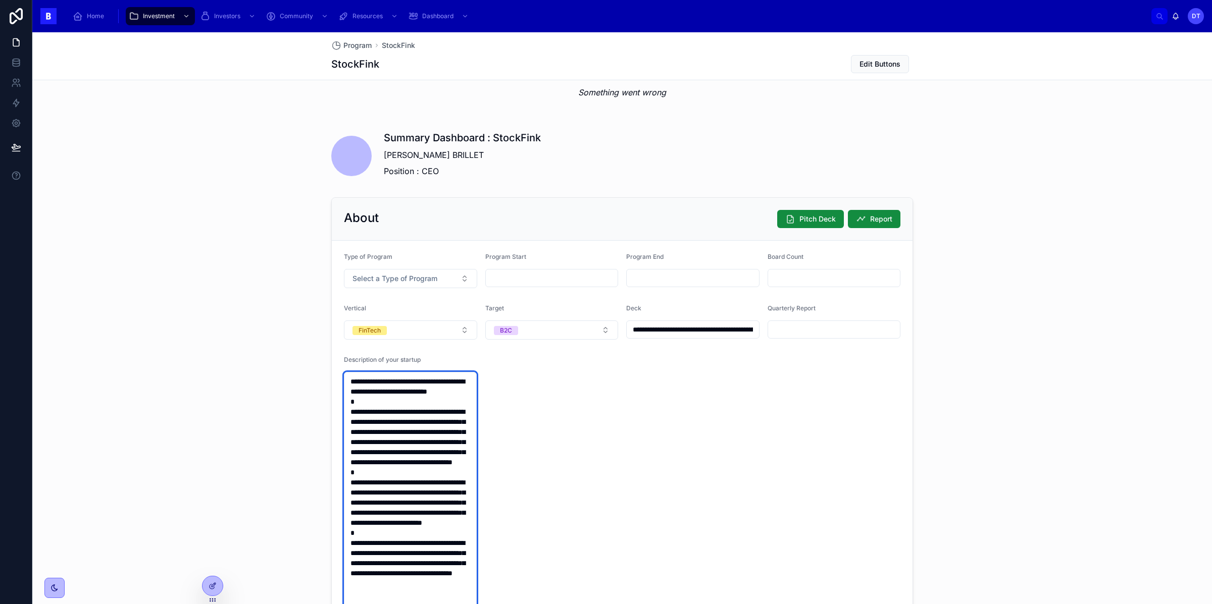
click at [454, 406] on textarea "**********" at bounding box center [410, 528] width 133 height 312
click at [439, 367] on div "Description of your startup" at bounding box center [410, 362] width 133 height 12
click at [407, 358] on span "Description of your startup" at bounding box center [382, 360] width 77 height 8
click at [407, 384] on textarea "**********" at bounding box center [410, 528] width 133 height 312
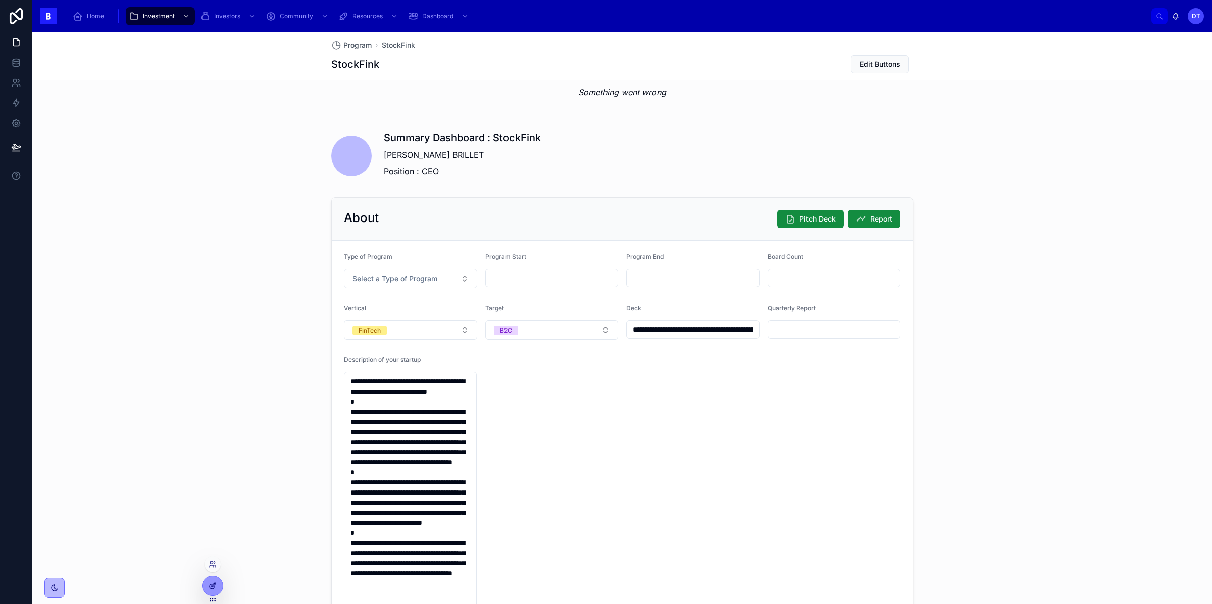
click at [217, 583] on div at bounding box center [213, 586] width 20 height 19
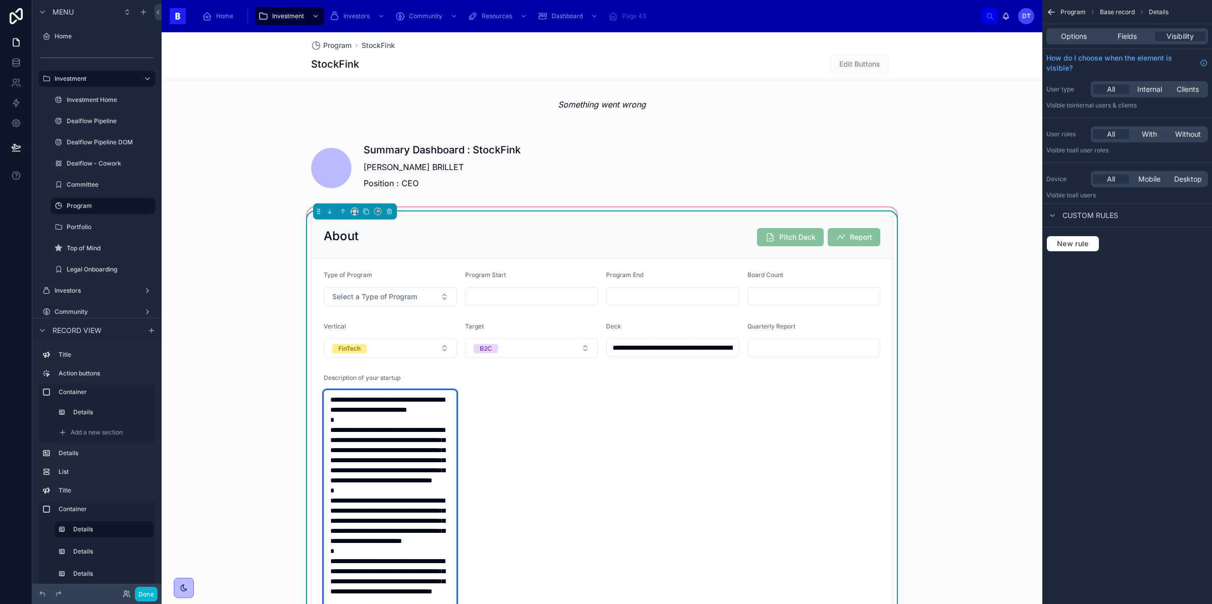
click at [389, 408] on textarea "**********" at bounding box center [390, 546] width 133 height 312
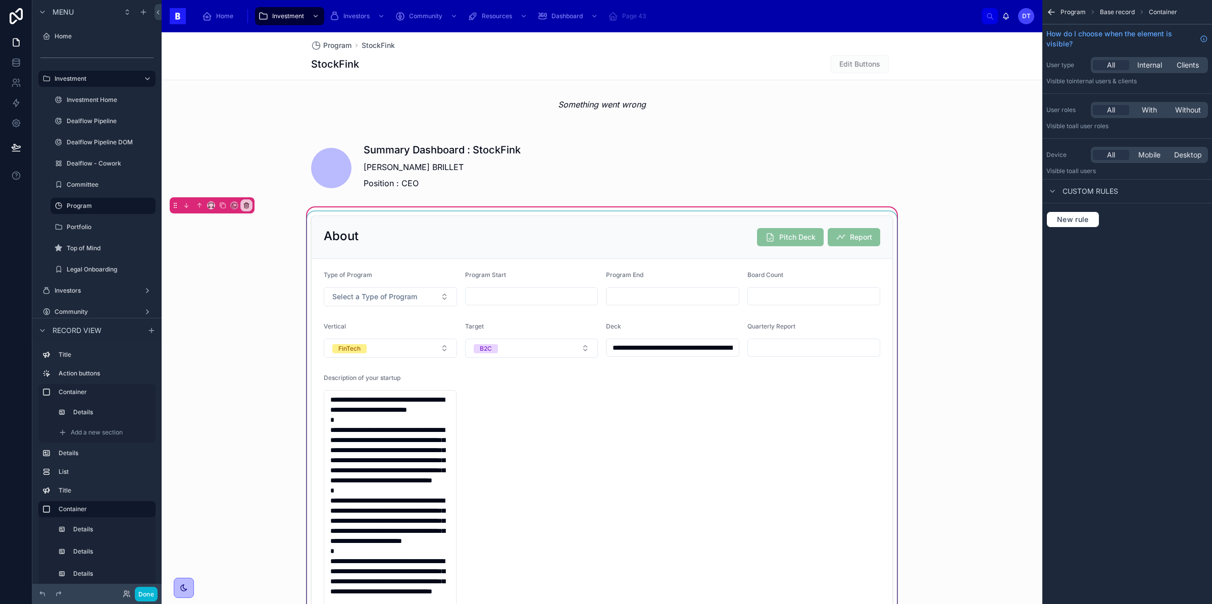
click at [421, 384] on div at bounding box center [602, 466] width 594 height 508
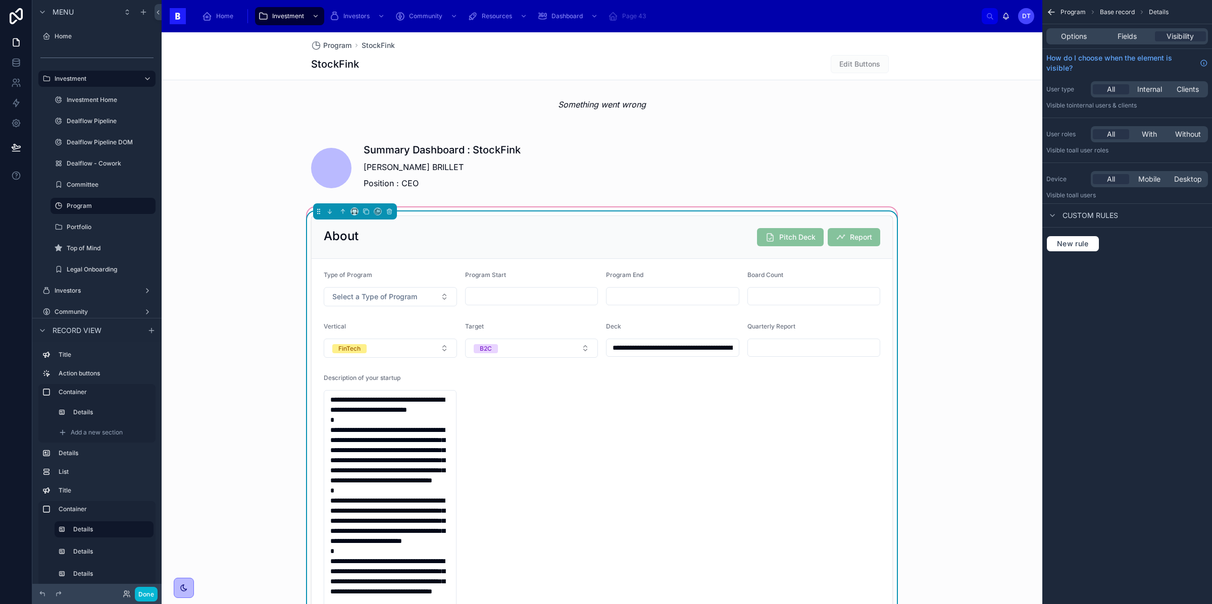
click at [395, 379] on span "Description of your startup" at bounding box center [362, 378] width 77 height 8
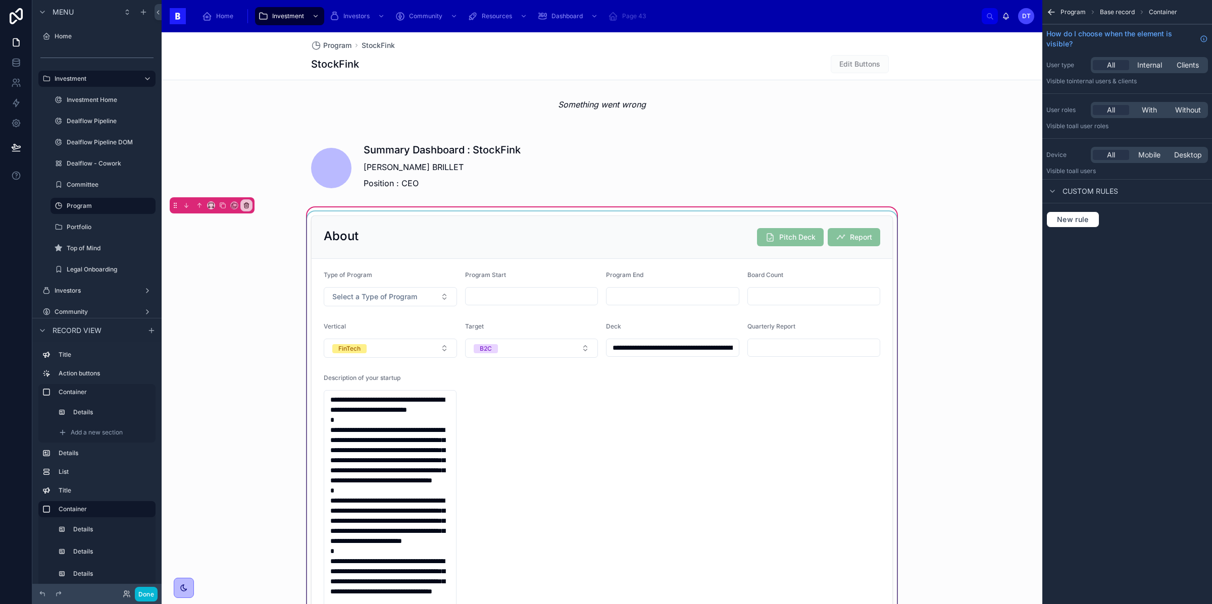
click at [598, 438] on div at bounding box center [602, 466] width 594 height 508
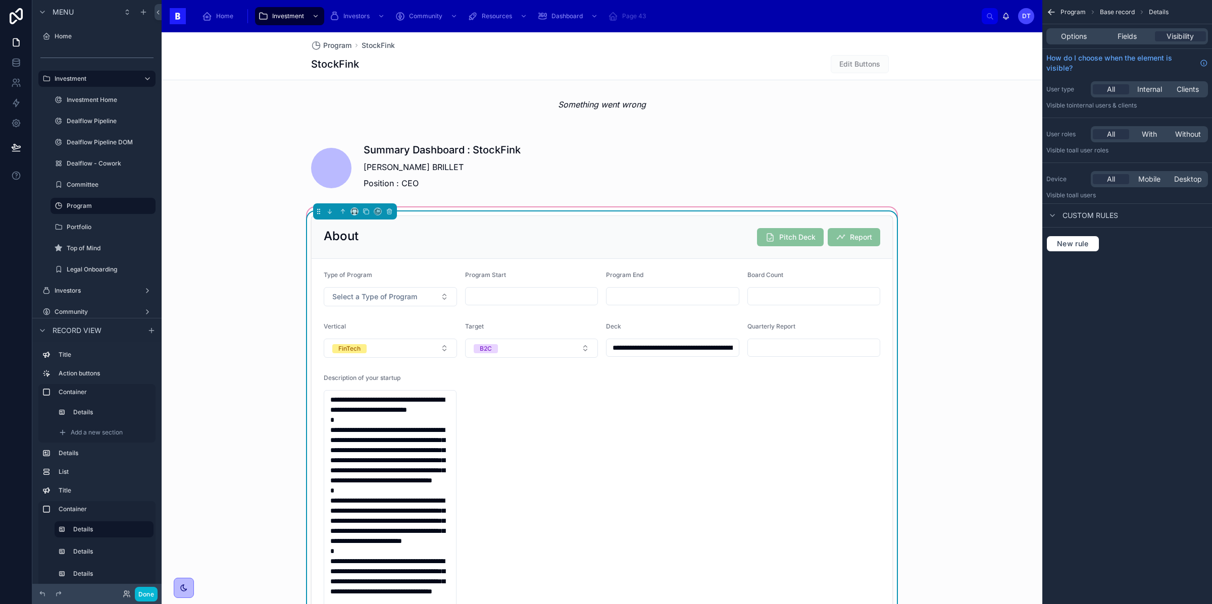
click at [401, 251] on div "About Pitch Deck Report" at bounding box center [602, 237] width 581 height 43
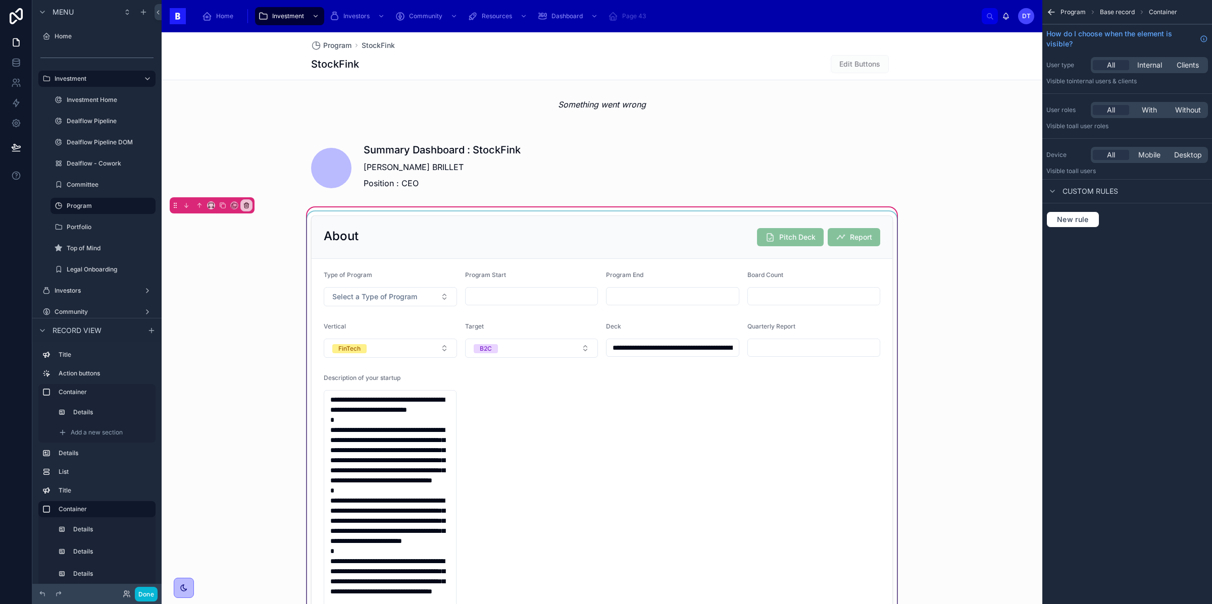
click at [604, 310] on div at bounding box center [602, 466] width 594 height 508
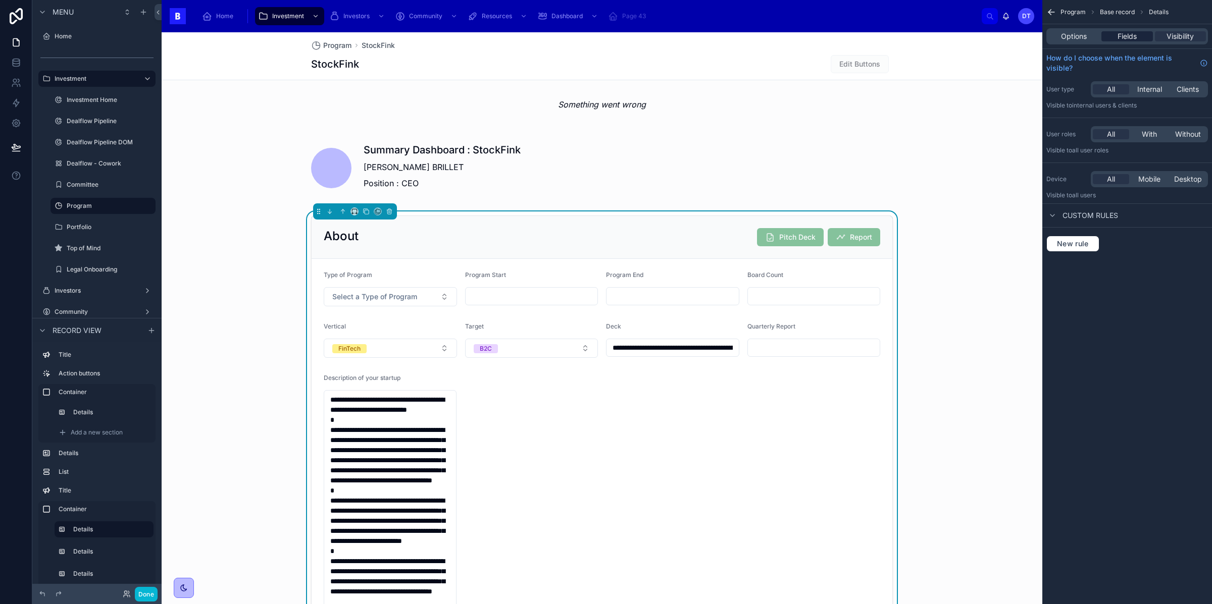
click at [1126, 34] on span "Fields" at bounding box center [1127, 36] width 19 height 10
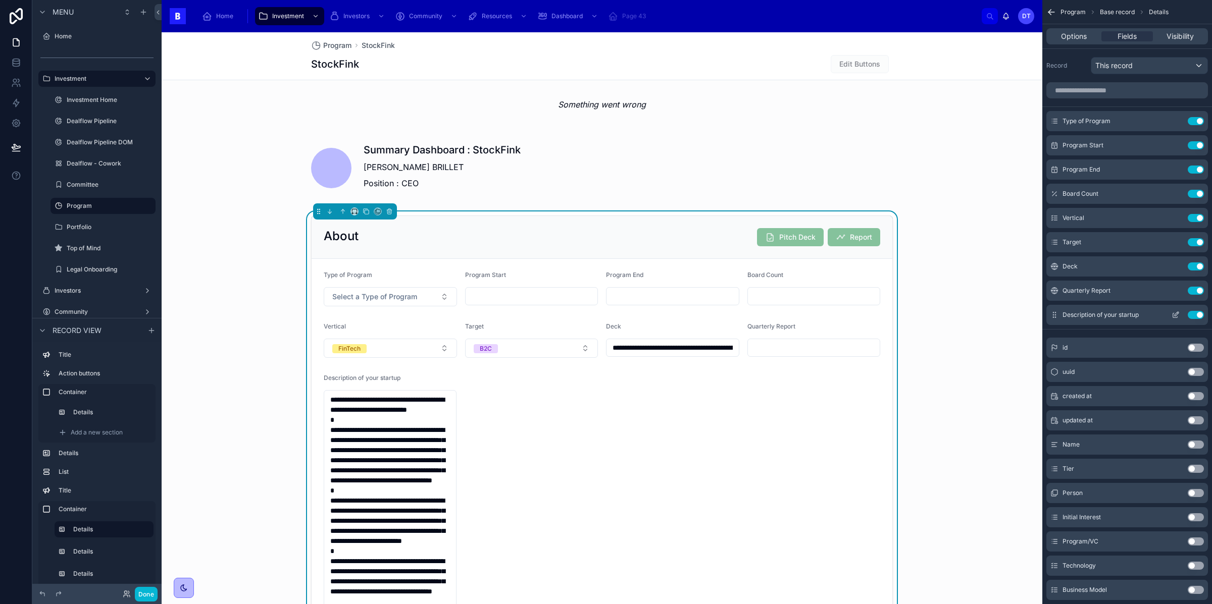
click at [1177, 314] on icon "scrollable content" at bounding box center [1177, 314] width 4 height 4
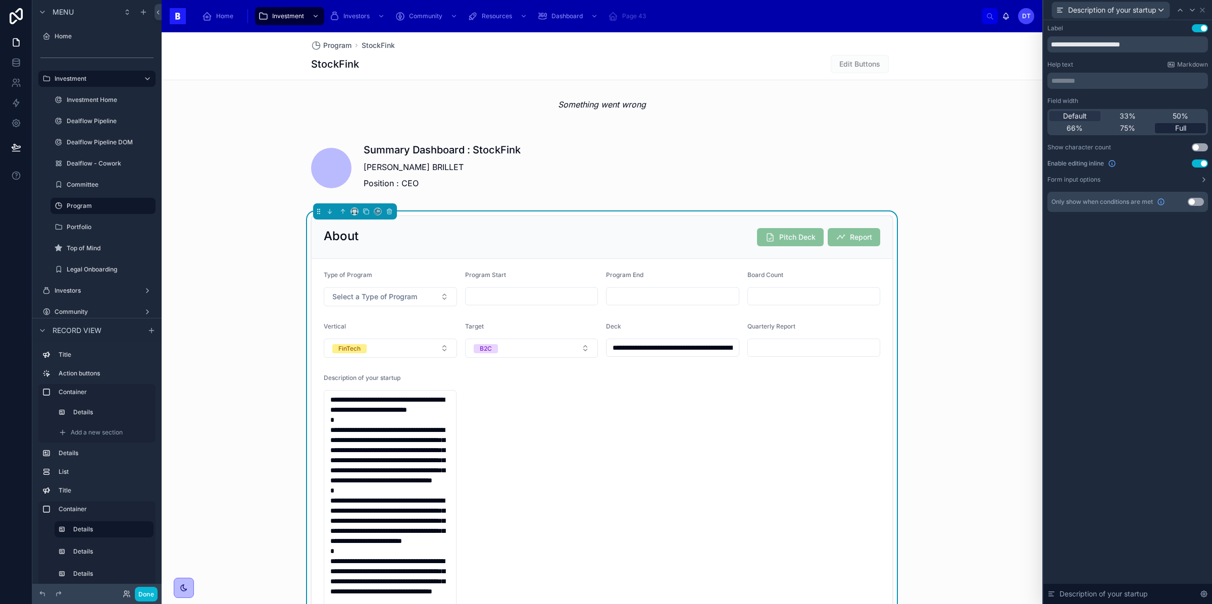
click at [1177, 129] on span "Full" at bounding box center [1180, 128] width 11 height 10
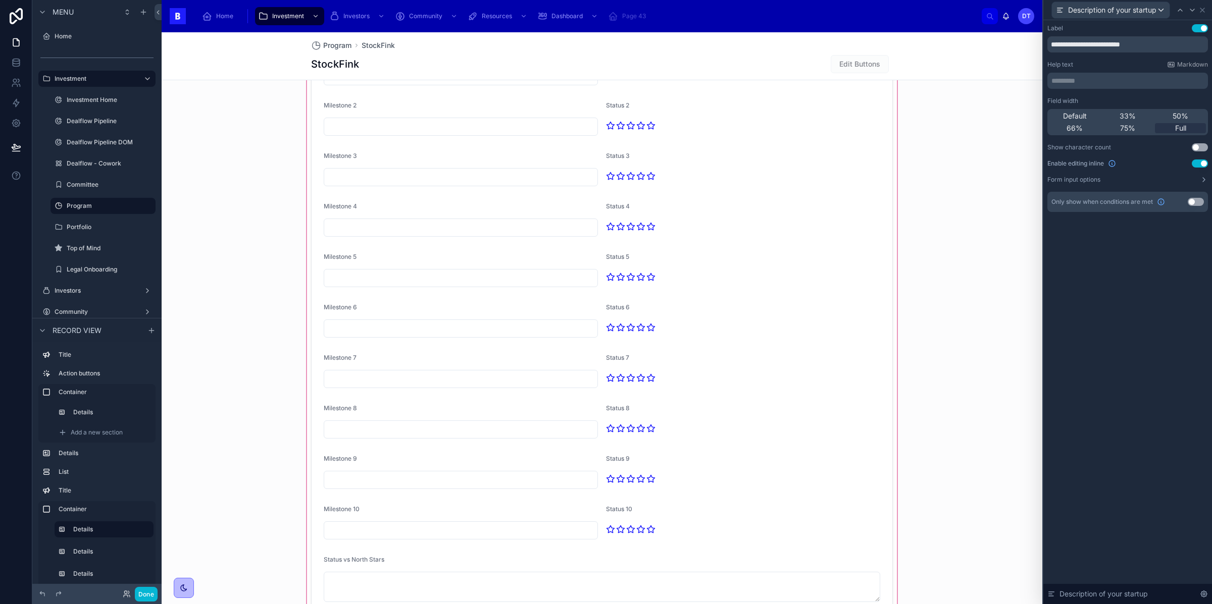
scroll to position [2183, 0]
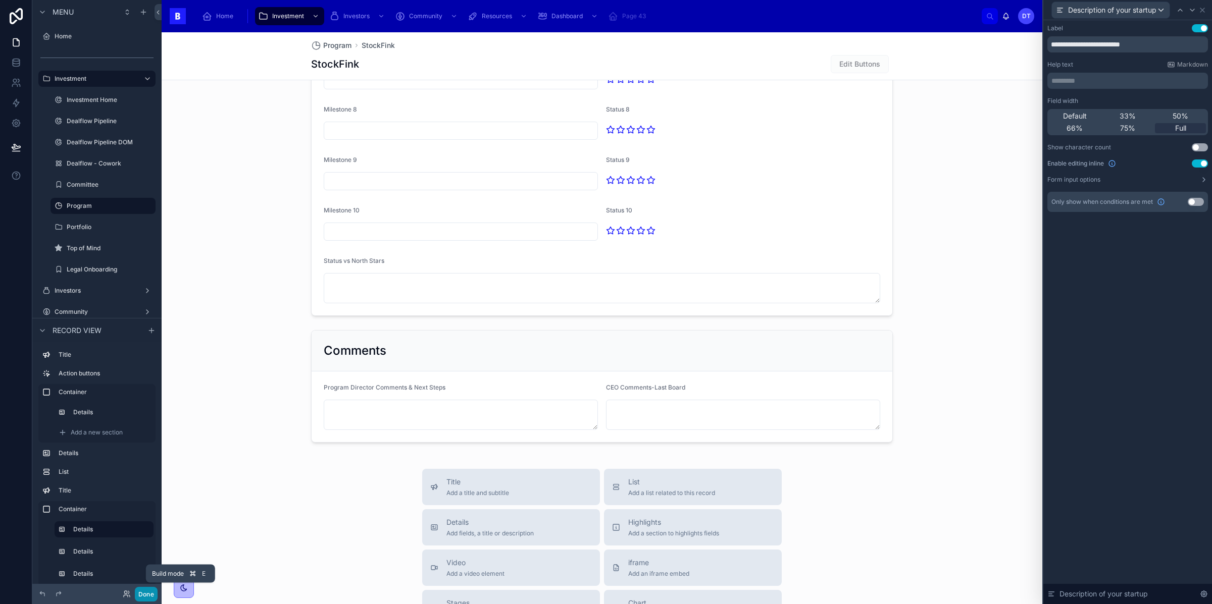
click at [143, 594] on button "Done" at bounding box center [146, 594] width 23 height 15
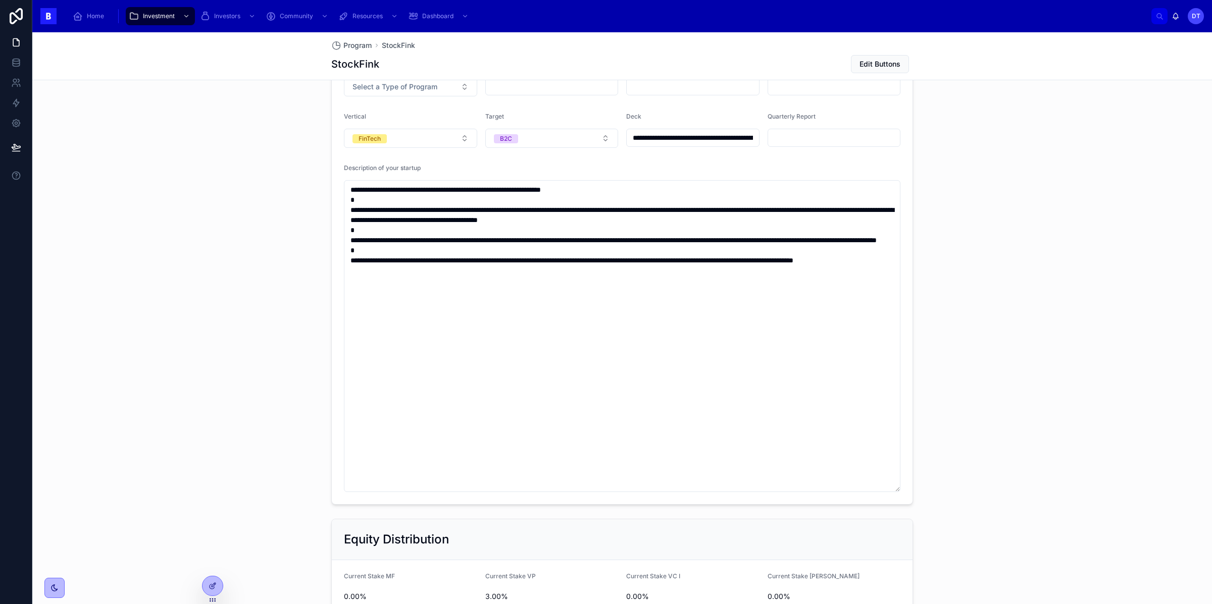
scroll to position [972, 0]
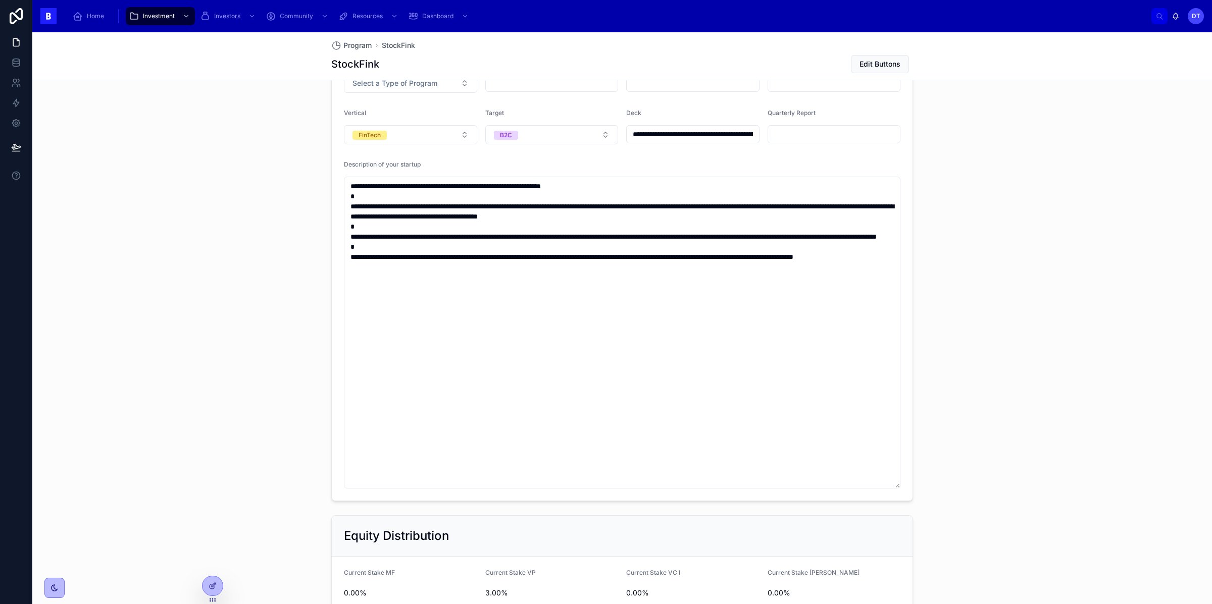
click at [329, 448] on div "**********" at bounding box center [622, 252] width 594 height 508
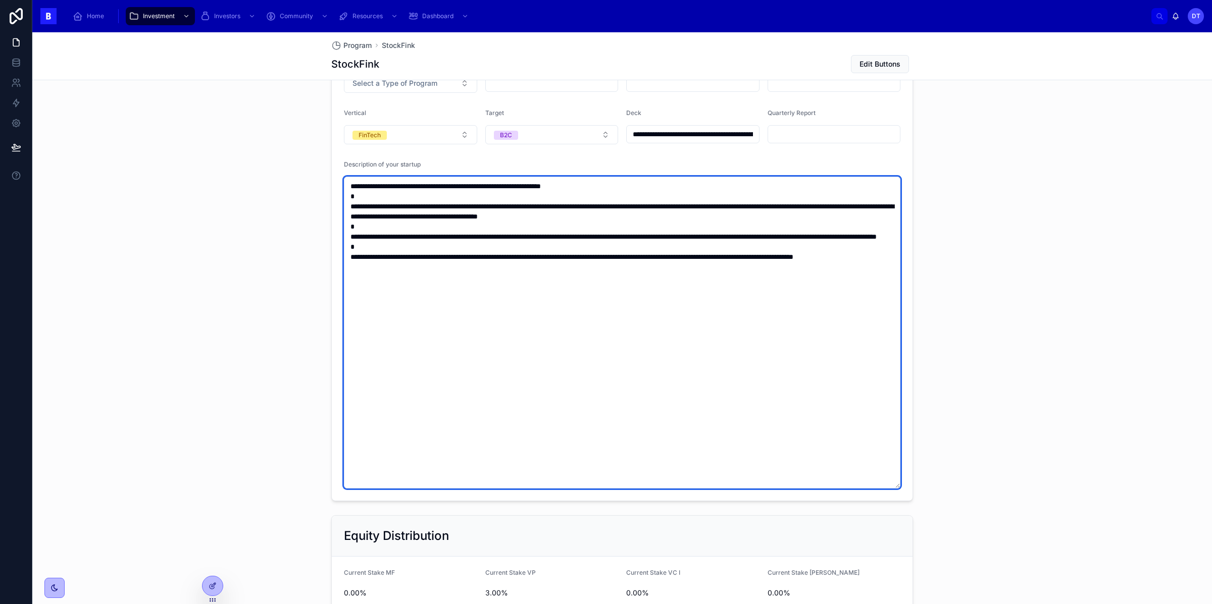
click at [344, 467] on textarea "**********" at bounding box center [622, 333] width 557 height 312
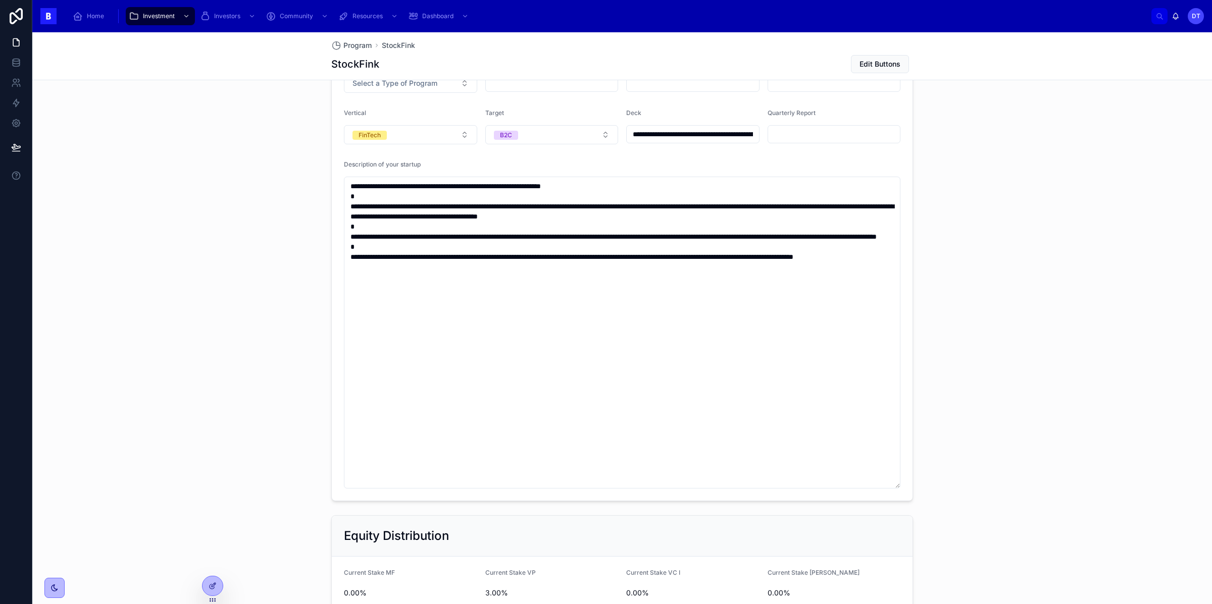
click at [351, 501] on div "**********" at bounding box center [622, 251] width 582 height 499
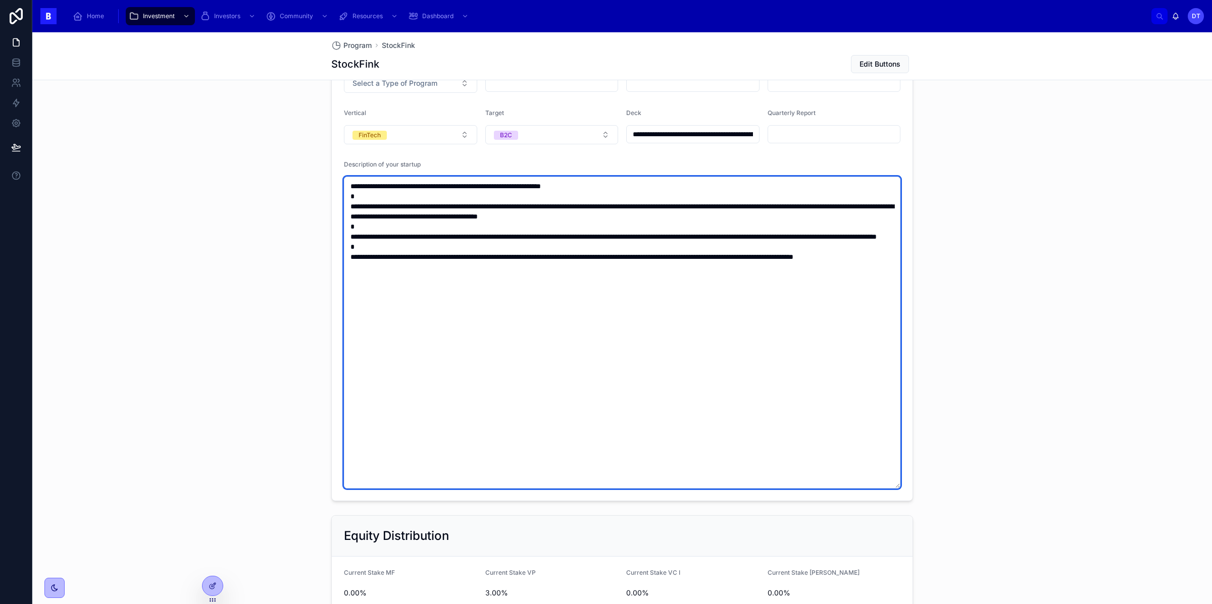
click at [351, 443] on textarea "**********" at bounding box center [622, 333] width 557 height 312
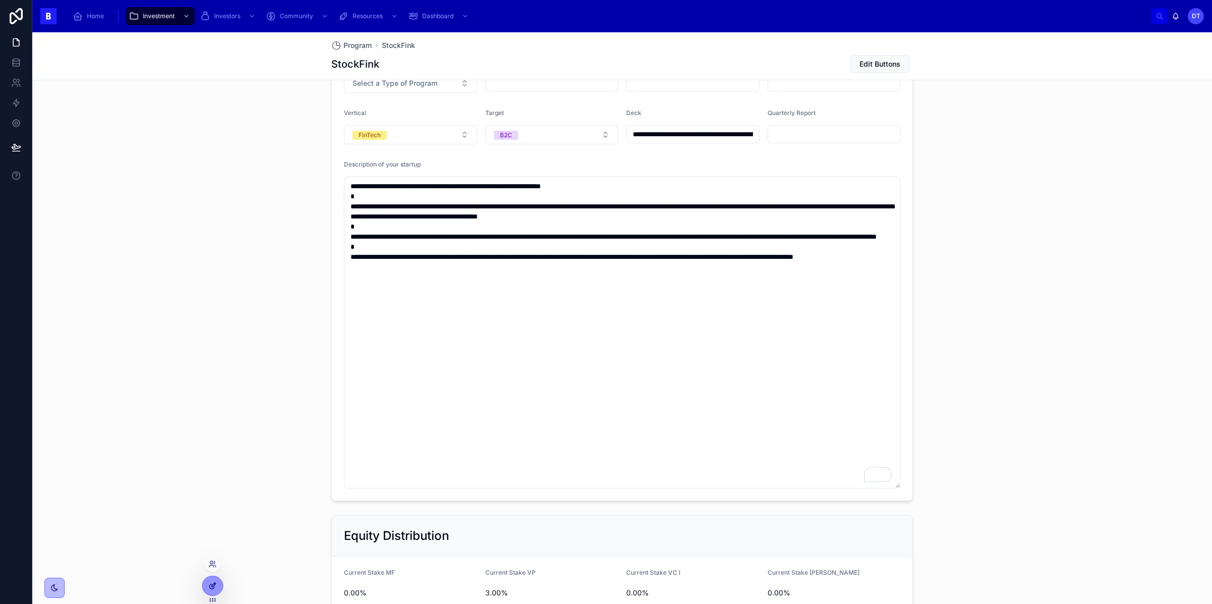
click at [217, 588] on div at bounding box center [213, 586] width 20 height 19
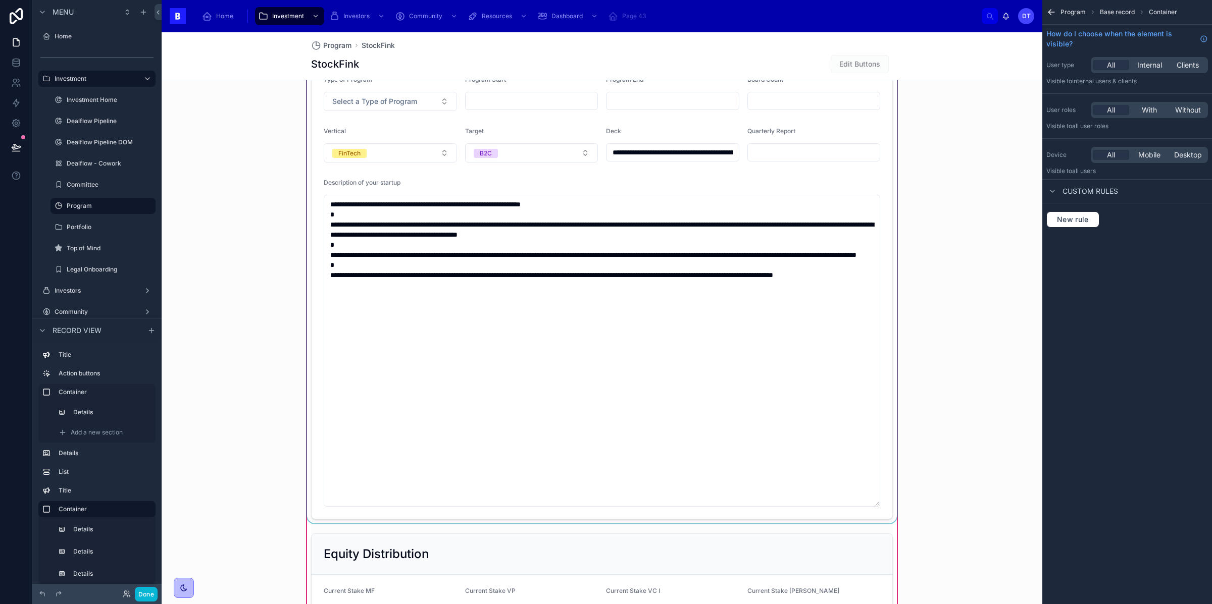
click at [483, 273] on div at bounding box center [602, 270] width 594 height 508
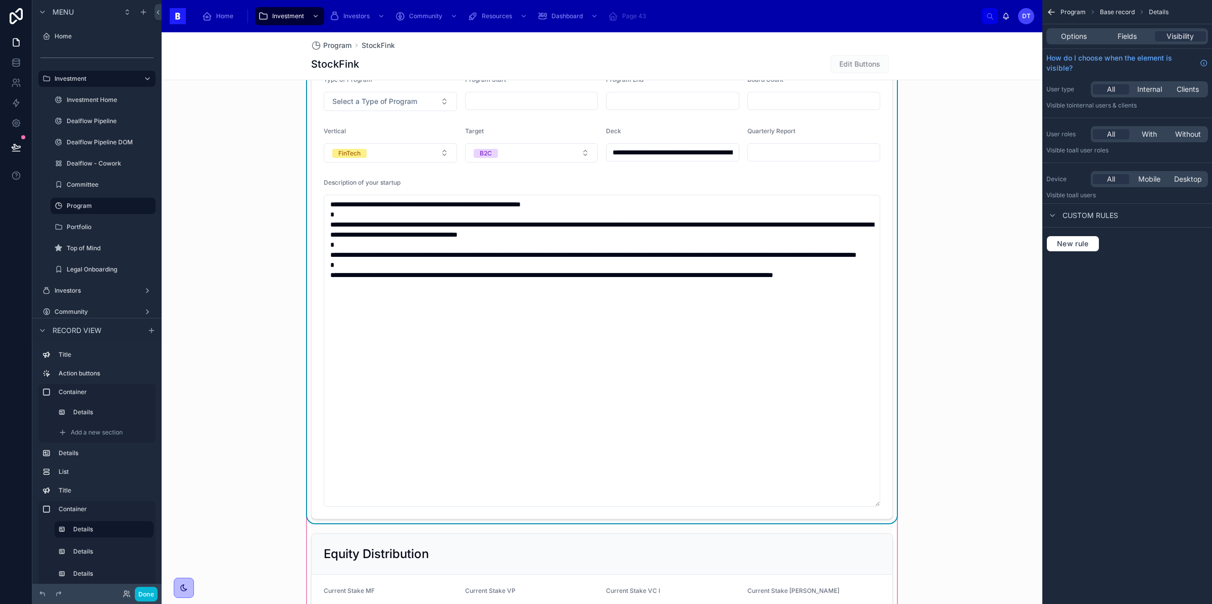
click at [1130, 43] on div "Options Fields Visibility" at bounding box center [1127, 36] width 162 height 16
click at [1128, 35] on span "Fields" at bounding box center [1127, 36] width 19 height 10
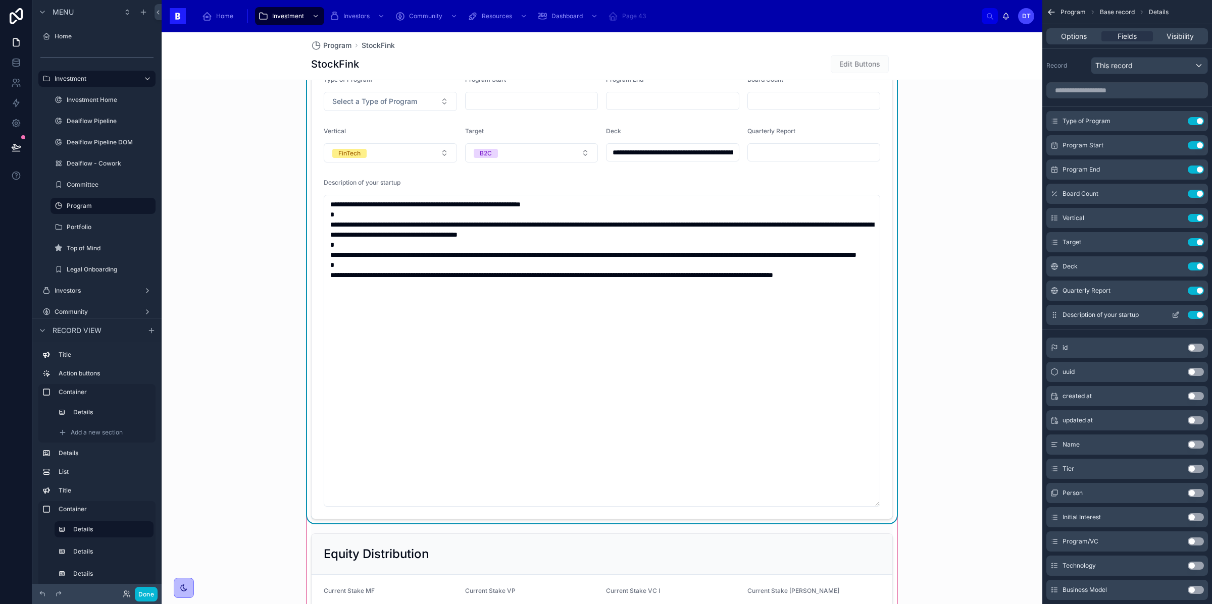
click at [1176, 314] on icon "scrollable content" at bounding box center [1176, 315] width 8 height 8
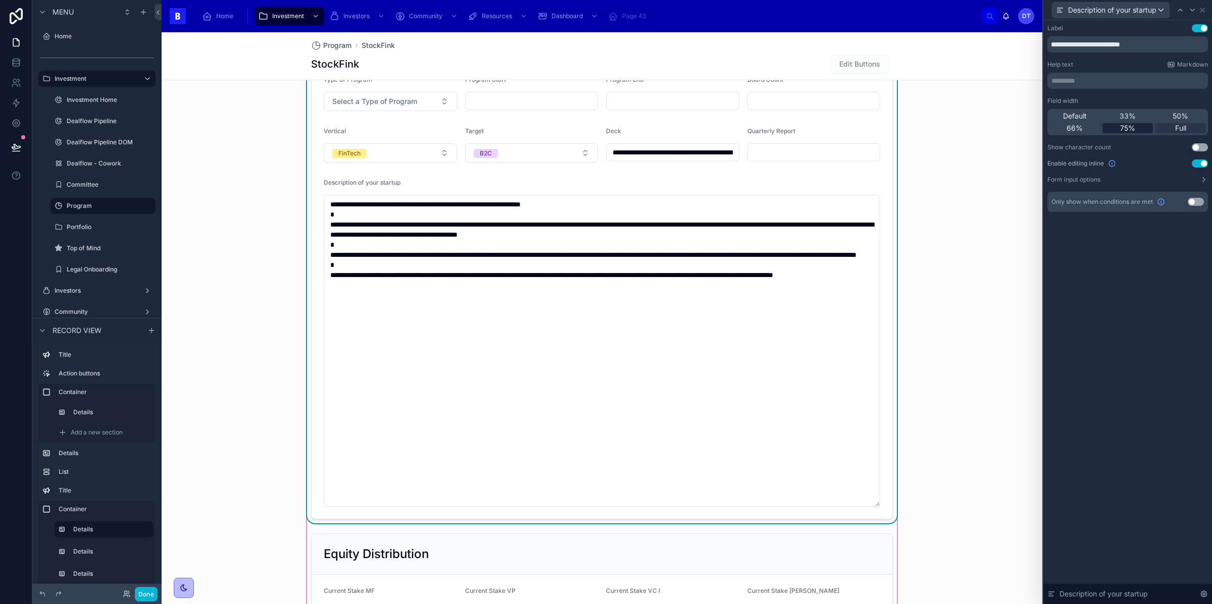
click at [1123, 129] on span "75%" at bounding box center [1127, 128] width 15 height 10
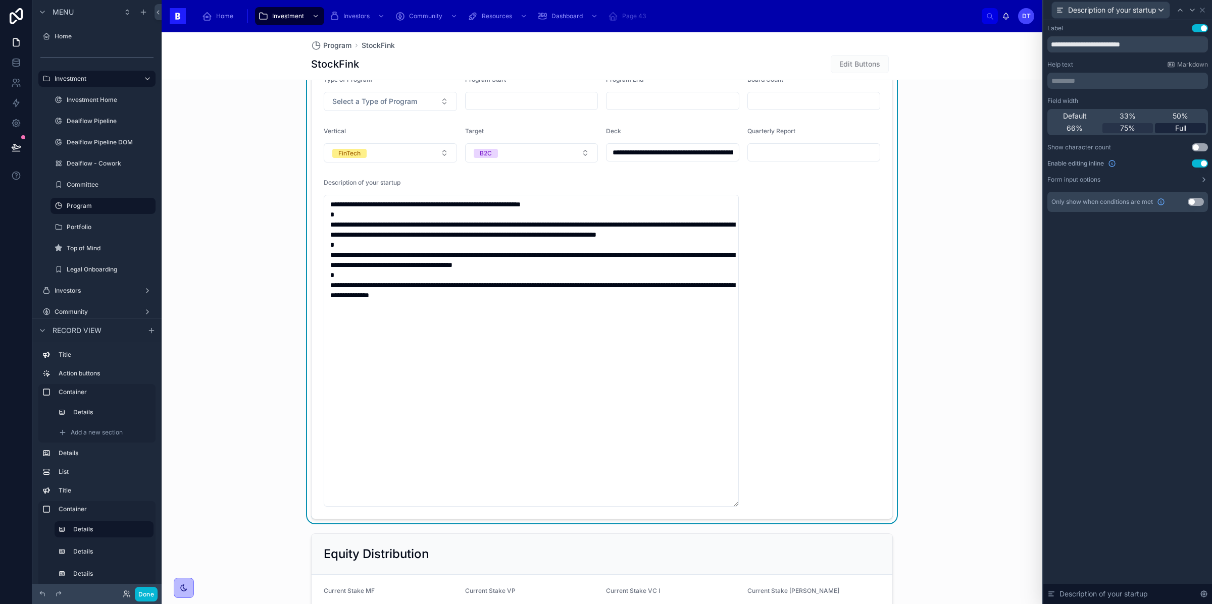
click at [1171, 127] on div "Full" at bounding box center [1180, 128] width 51 height 10
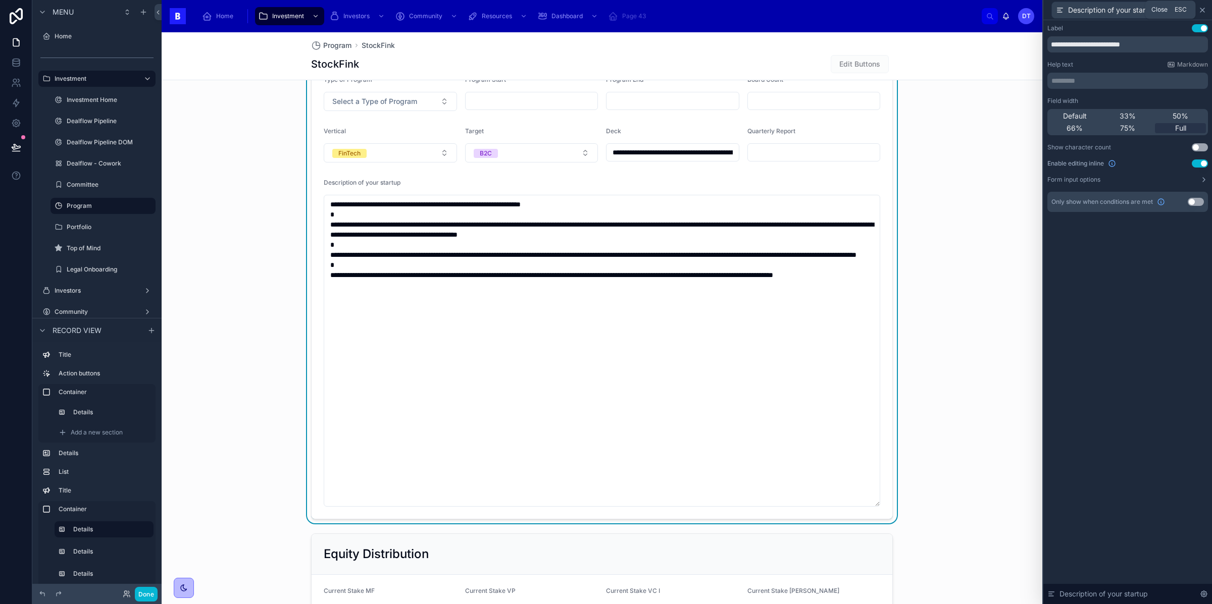
click at [1204, 10] on icon at bounding box center [1202, 10] width 8 height 8
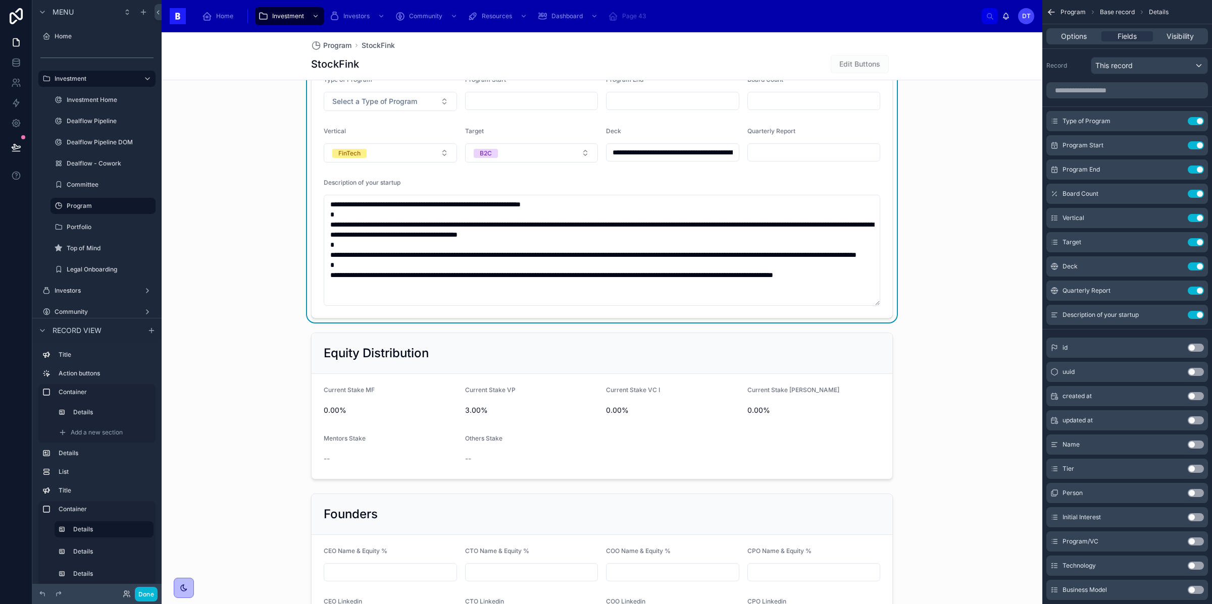
drag, startPoint x: 876, startPoint y: 507, endPoint x: 918, endPoint y: 321, distance: 191.0
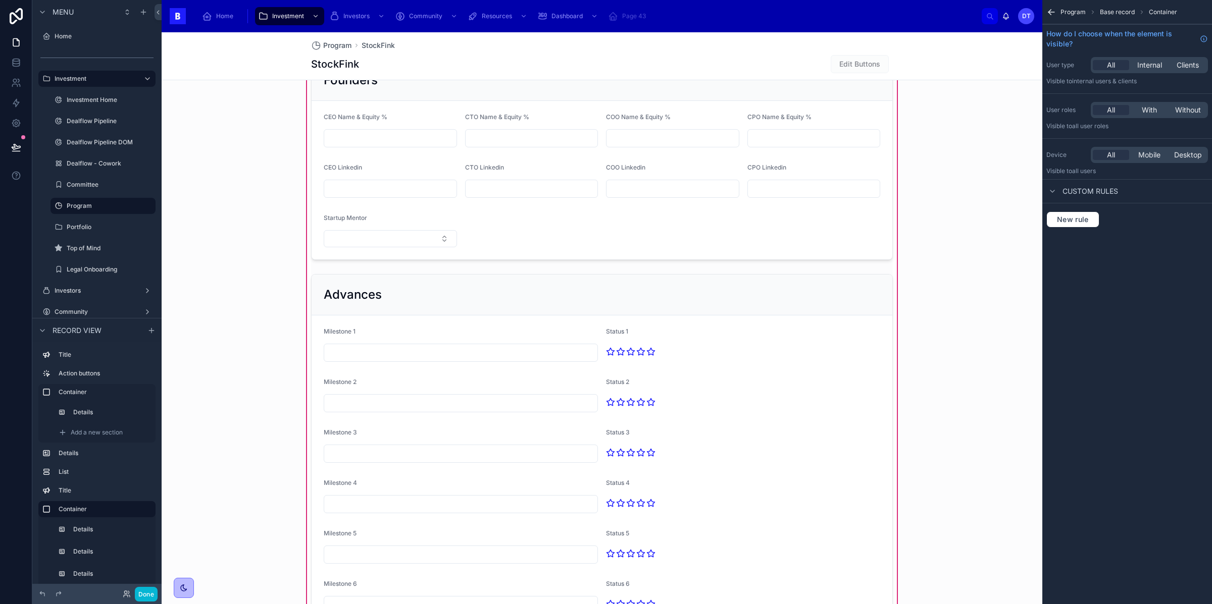
scroll to position [1574, 0]
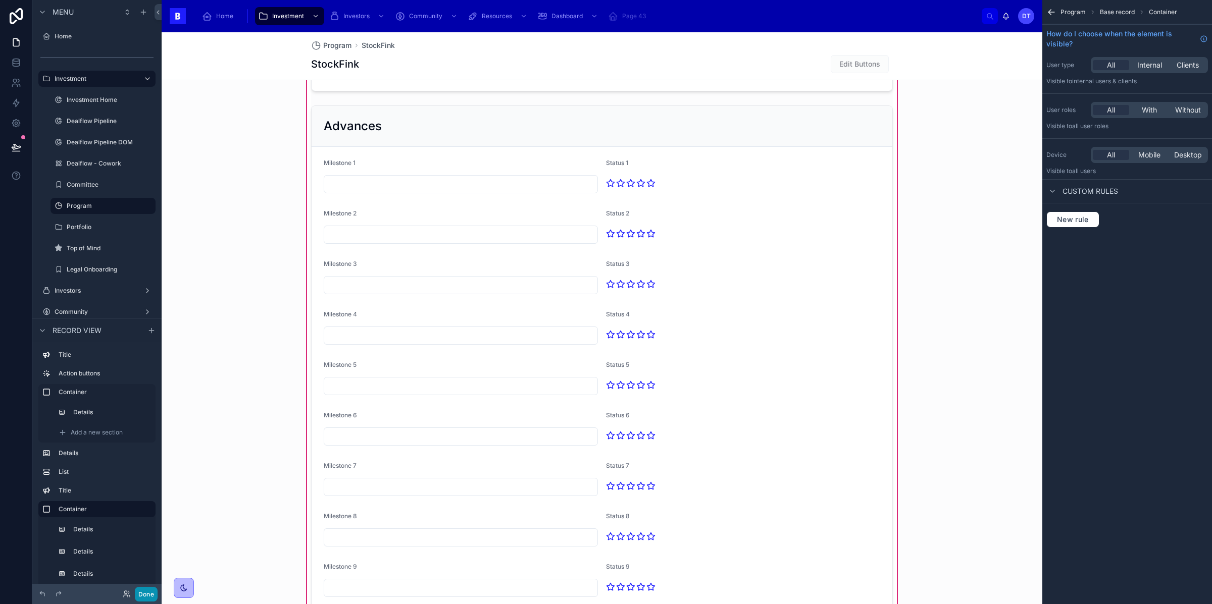
click at [146, 594] on button "Done" at bounding box center [146, 594] width 23 height 15
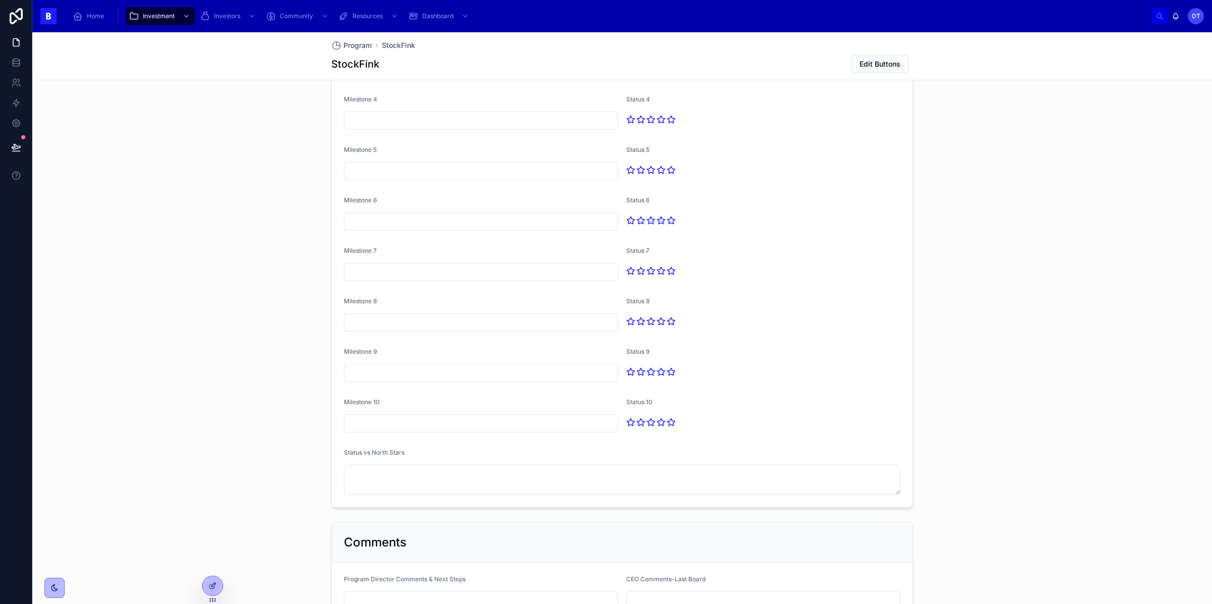
scroll to position [1976, 0]
click at [475, 257] on div "Milestone 7" at bounding box center [481, 250] width 274 height 12
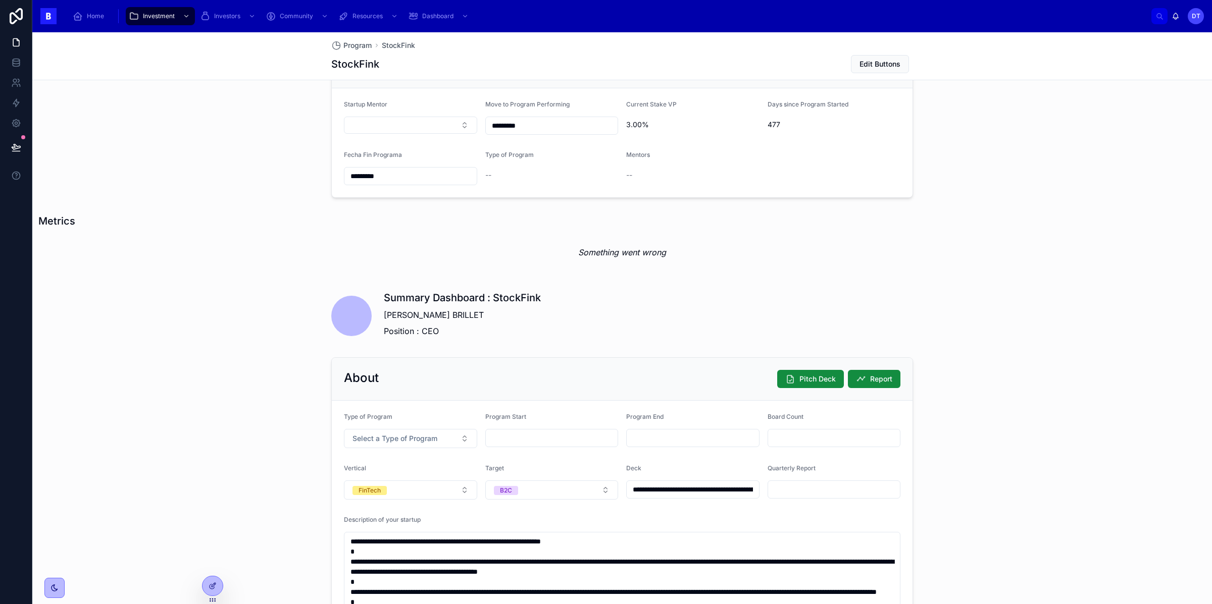
scroll to position [589, 0]
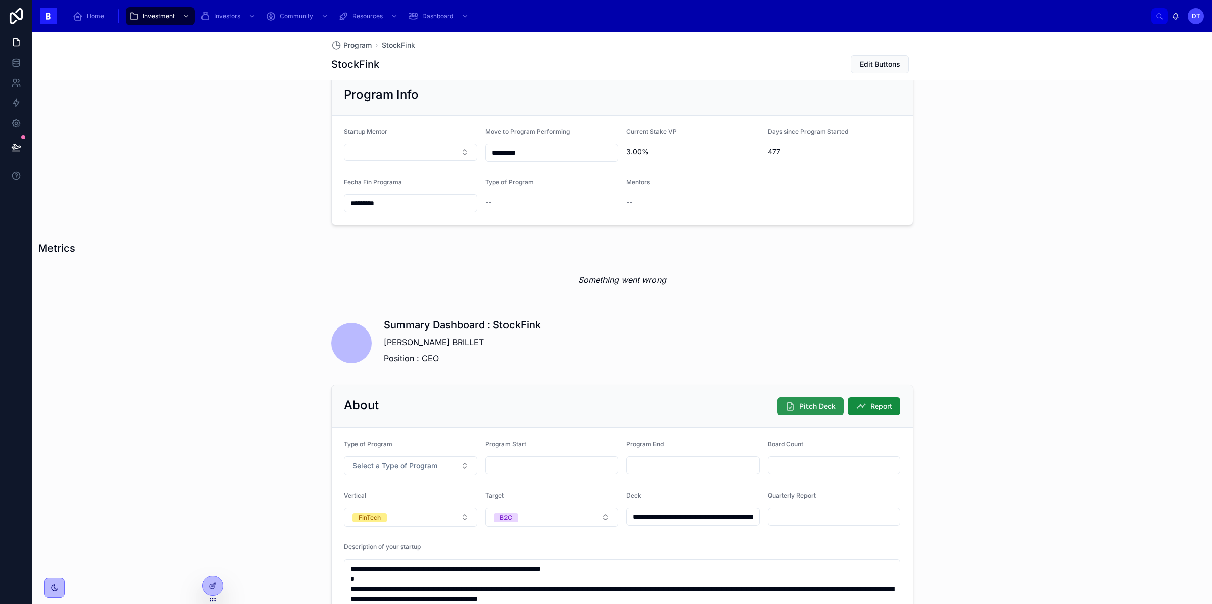
click at [817, 406] on span "Pitch Deck" at bounding box center [817, 406] width 36 height 10
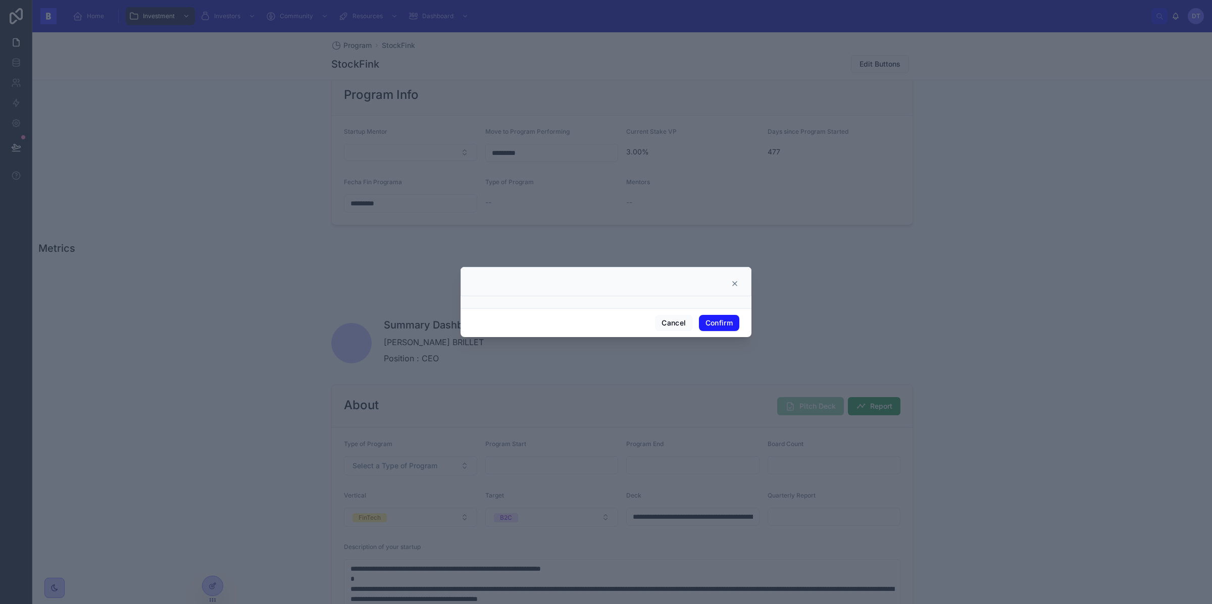
click at [734, 282] on icon at bounding box center [735, 284] width 8 height 8
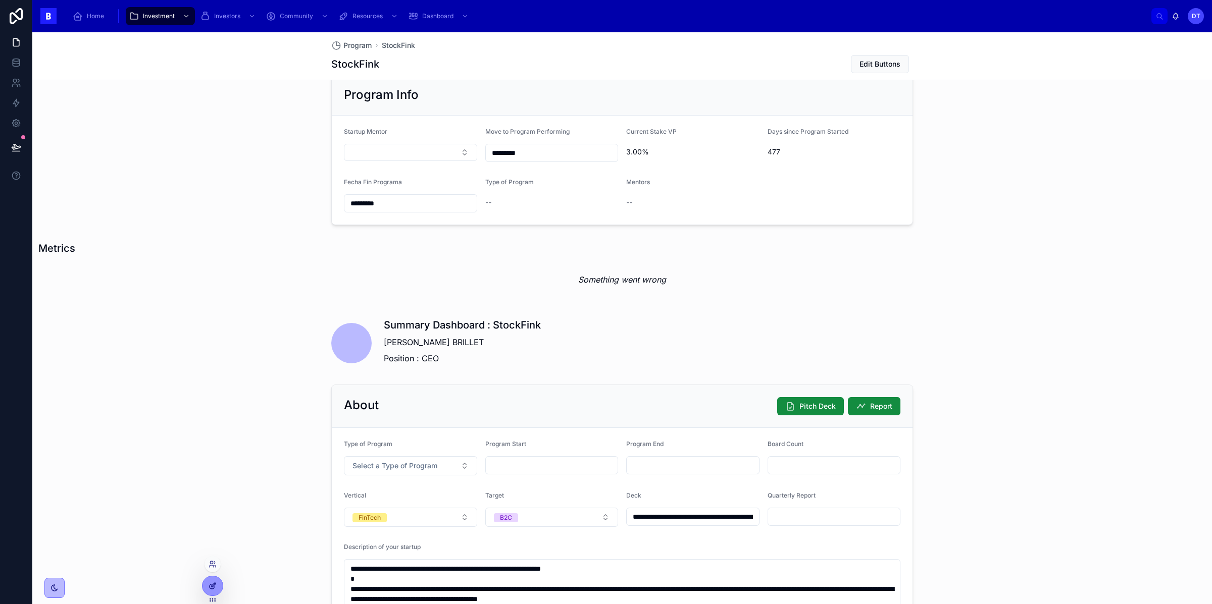
click at [214, 585] on icon at bounding box center [213, 586] width 8 height 8
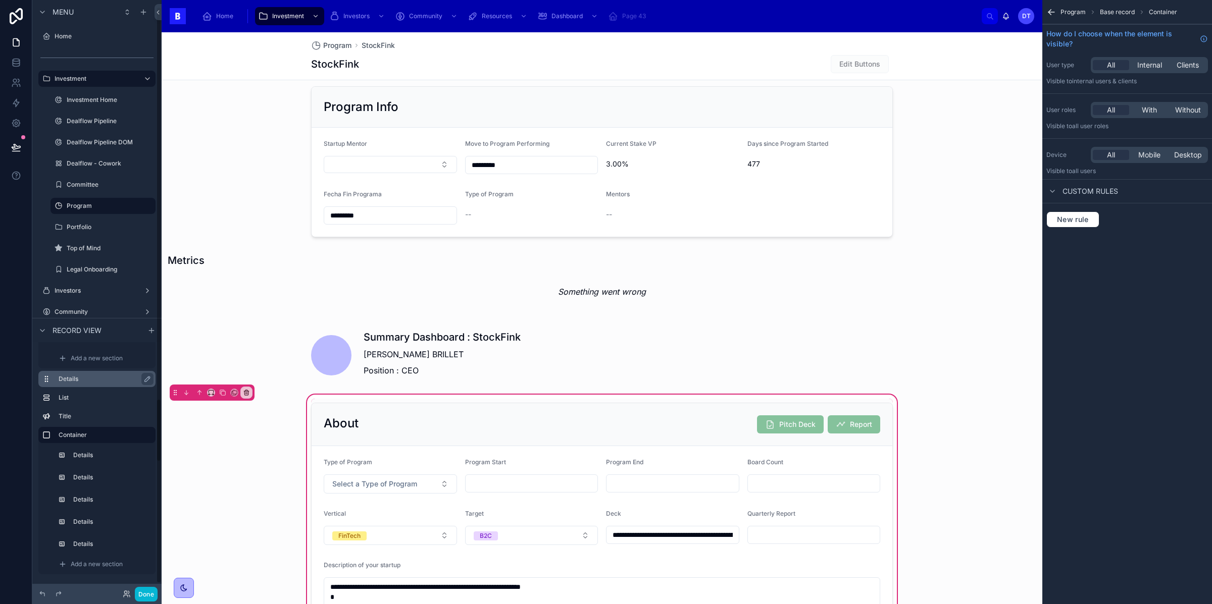
scroll to position [9, 0]
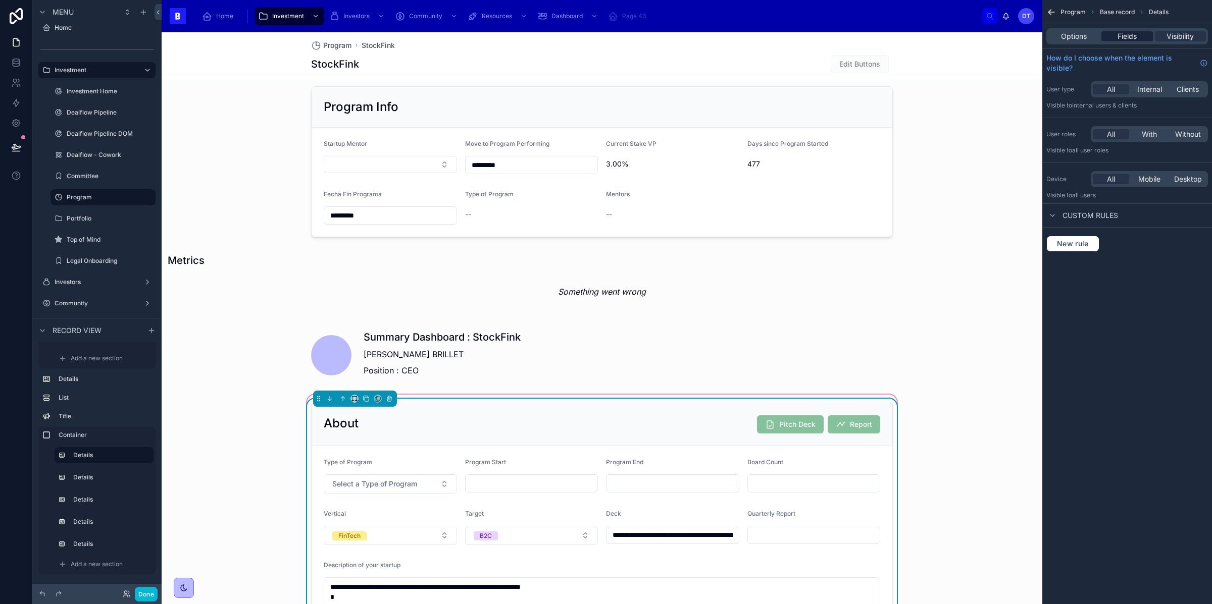
click at [1123, 35] on span "Fields" at bounding box center [1127, 36] width 19 height 10
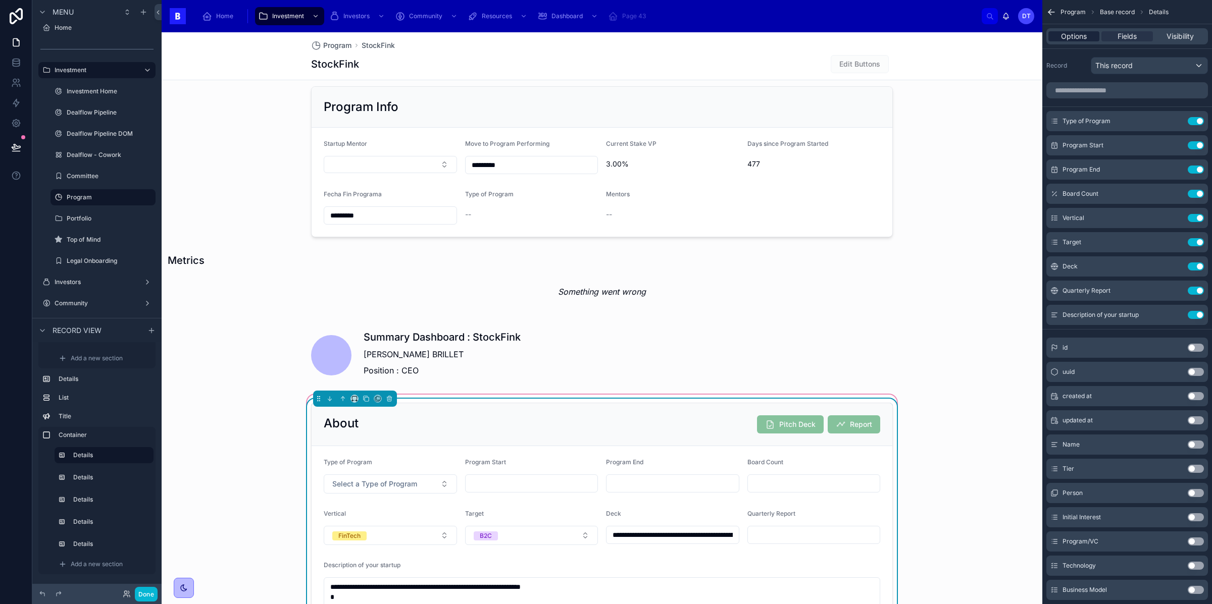
click at [1088, 40] on div "Options" at bounding box center [1073, 36] width 51 height 10
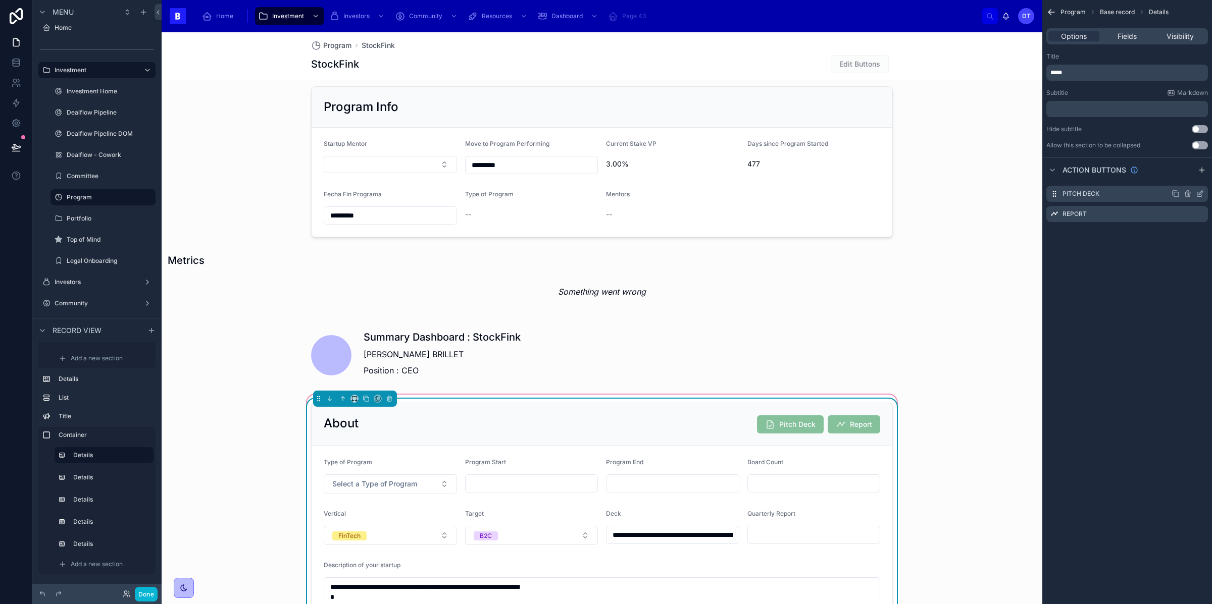
click at [1199, 195] on icon "scrollable content" at bounding box center [1200, 194] width 8 height 8
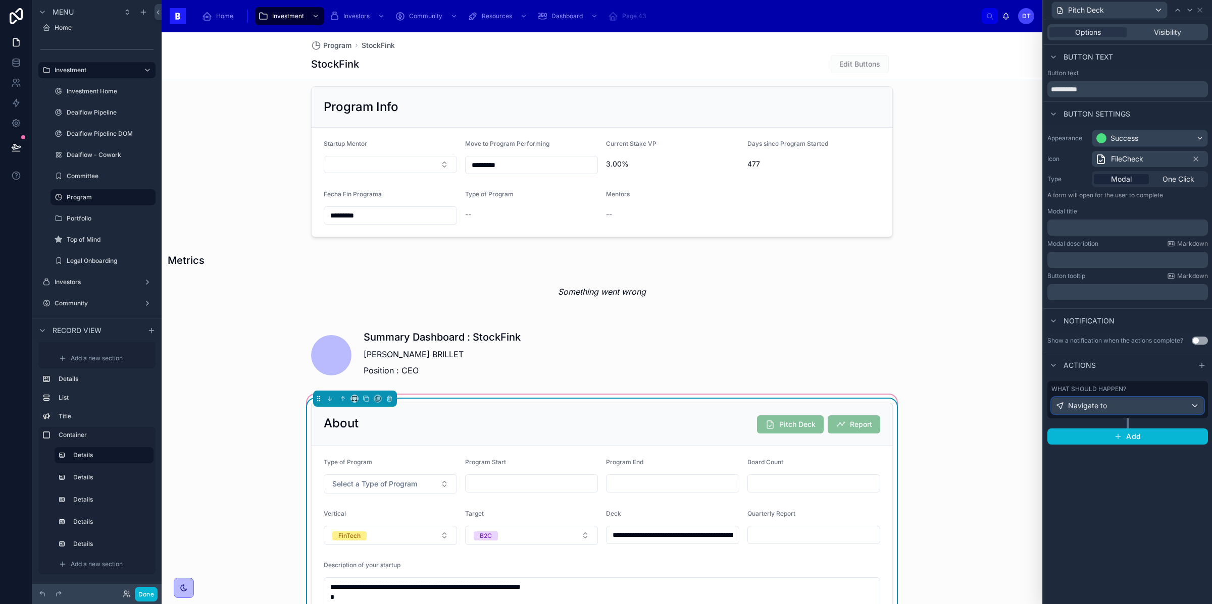
click at [1195, 404] on div "Navigate to" at bounding box center [1127, 406] width 151 height 16
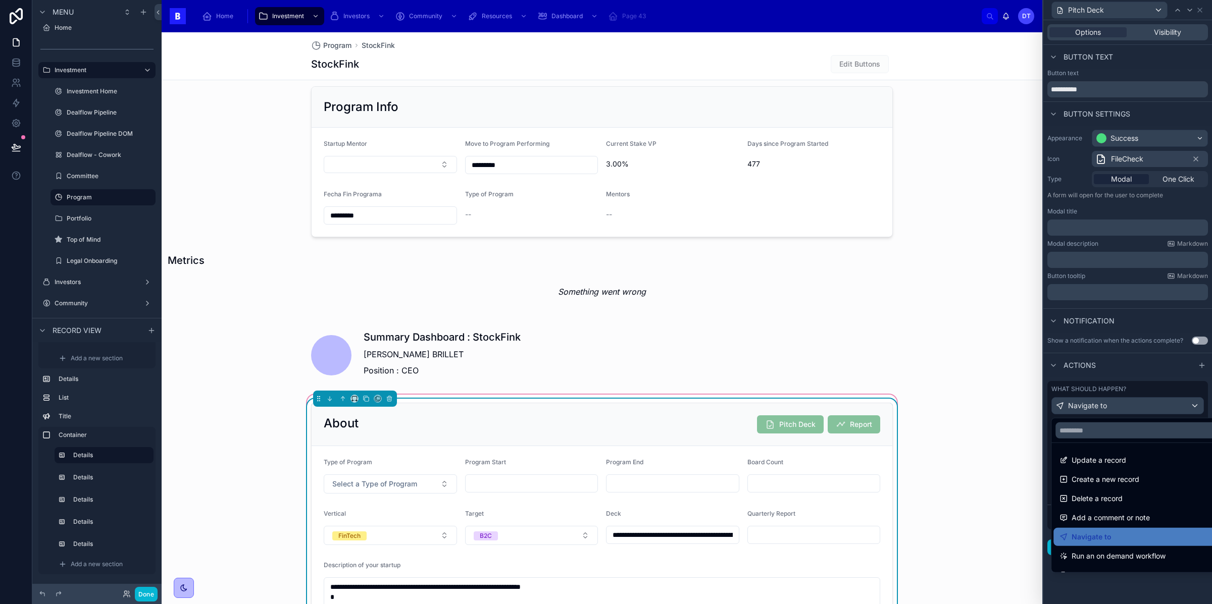
click at [1110, 599] on div at bounding box center [1127, 302] width 169 height 604
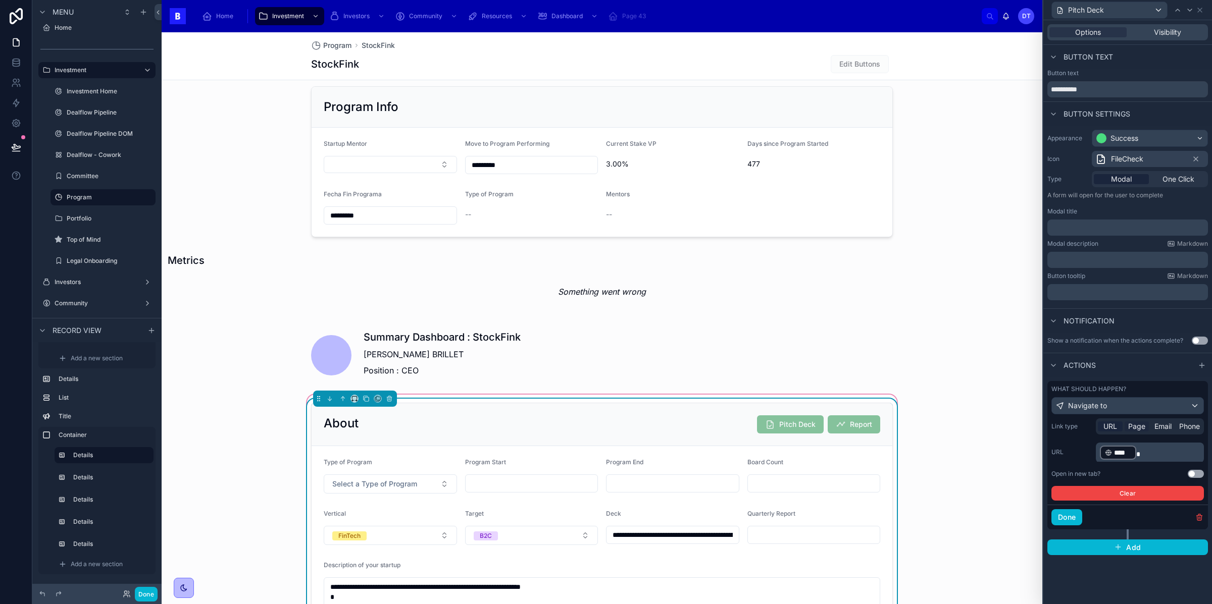
click at [1141, 427] on span "Page" at bounding box center [1136, 427] width 17 height 10
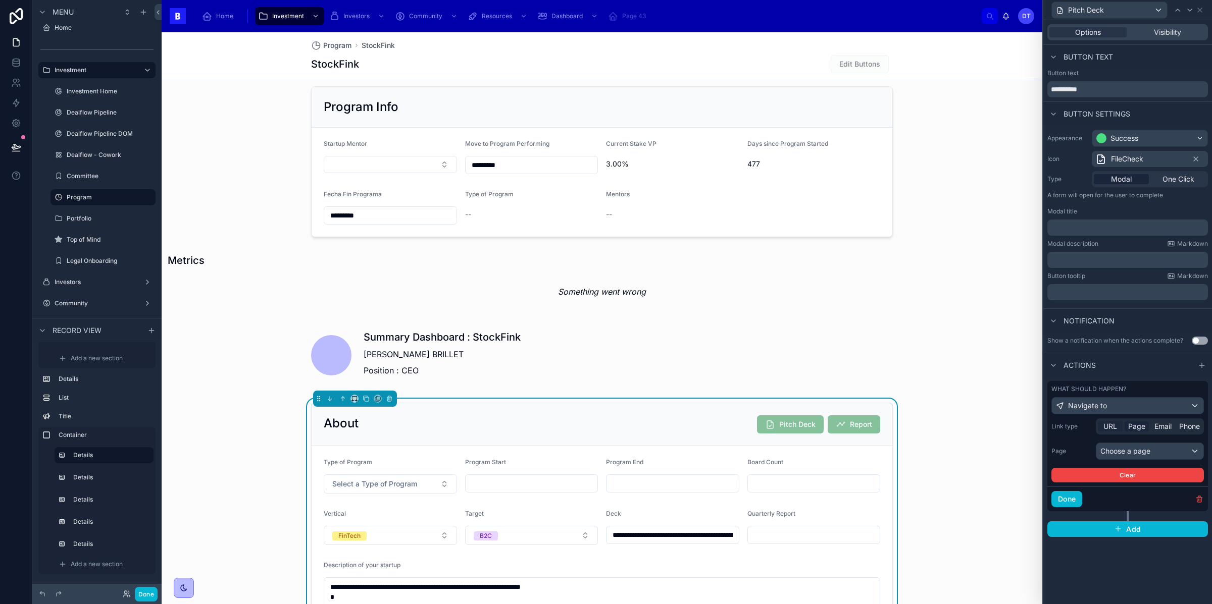
click at [1104, 426] on span "URL" at bounding box center [1110, 427] width 14 height 10
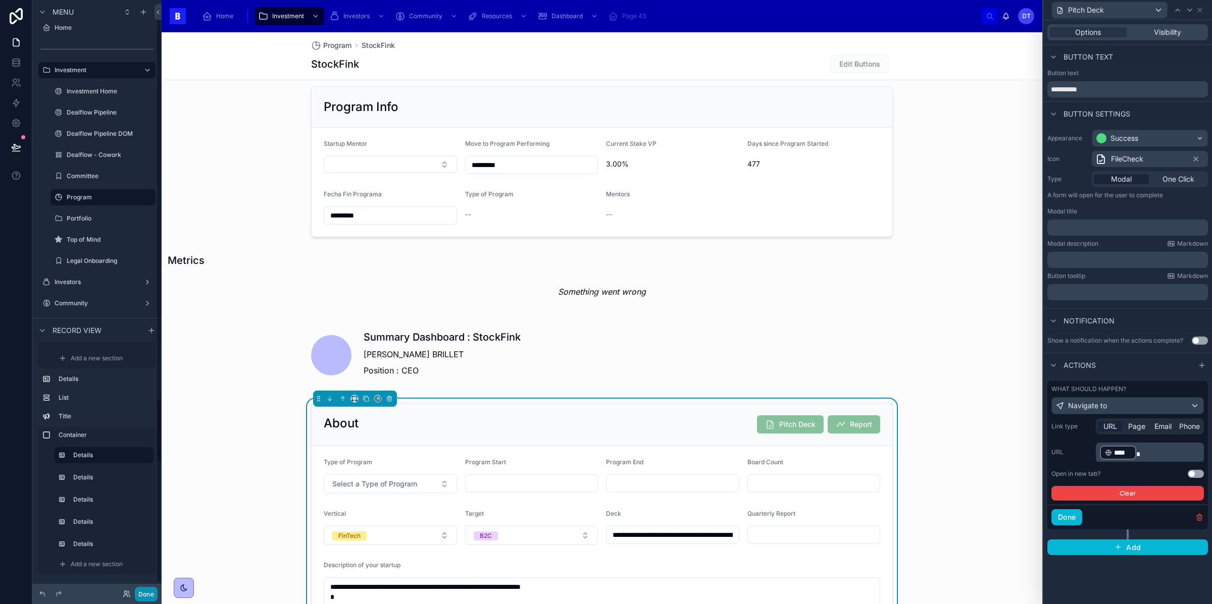
click at [146, 597] on button "Done" at bounding box center [146, 594] width 23 height 15
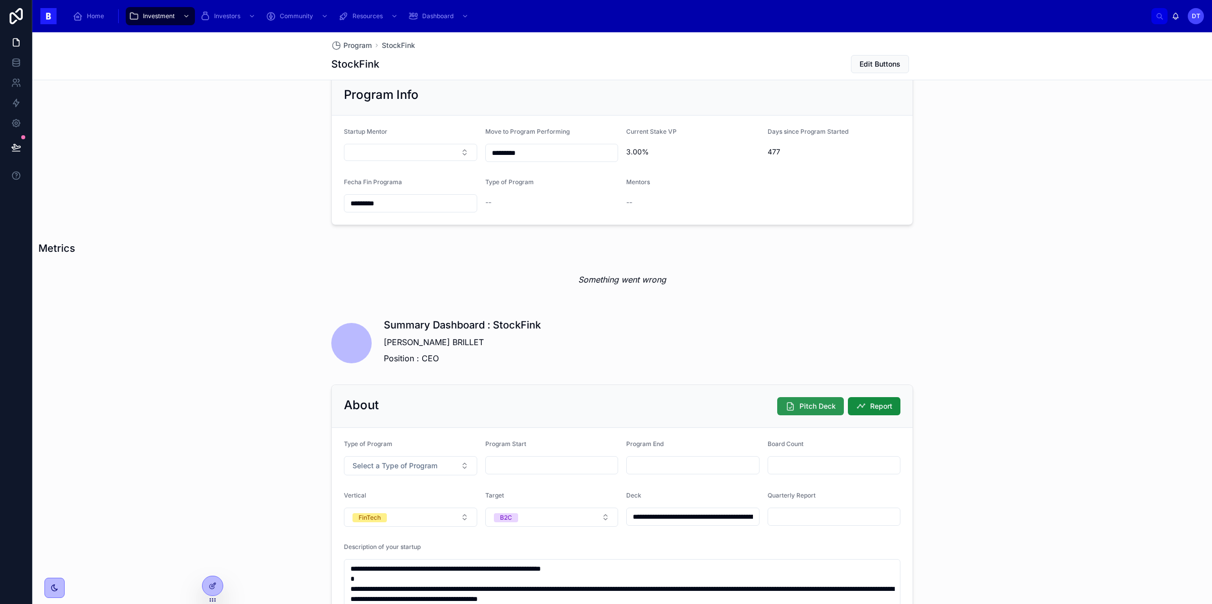
click at [813, 410] on span "Pitch Deck" at bounding box center [817, 406] width 36 height 10
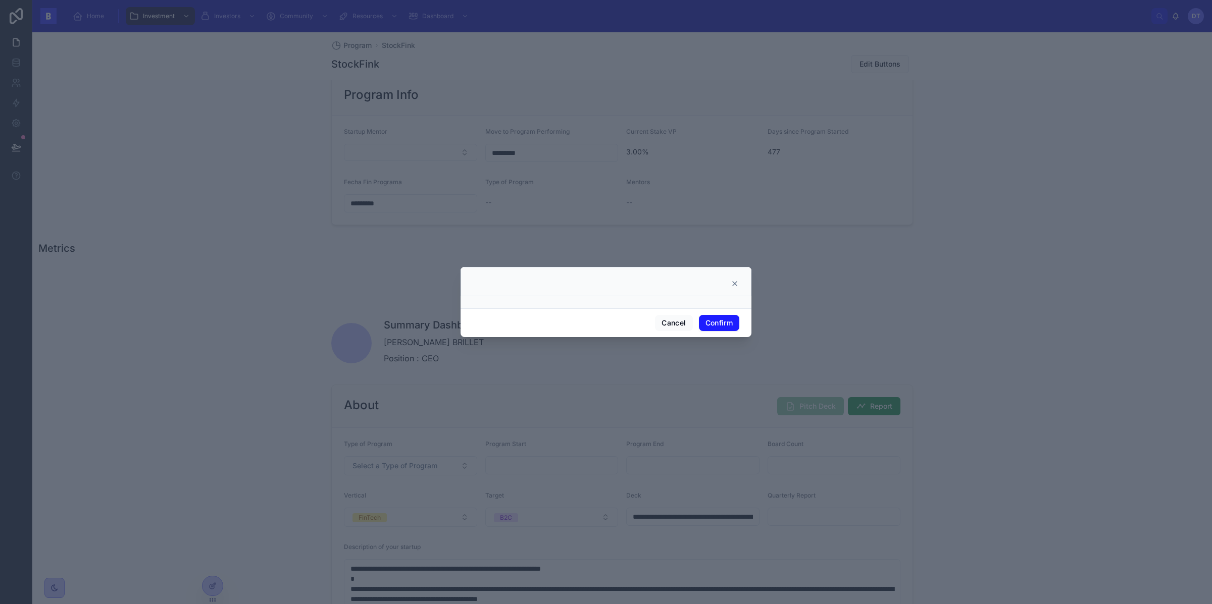
click at [716, 312] on div "Cancel Confirm" at bounding box center [606, 323] width 291 height 29
click at [716, 319] on button "Confirm" at bounding box center [719, 323] width 40 height 16
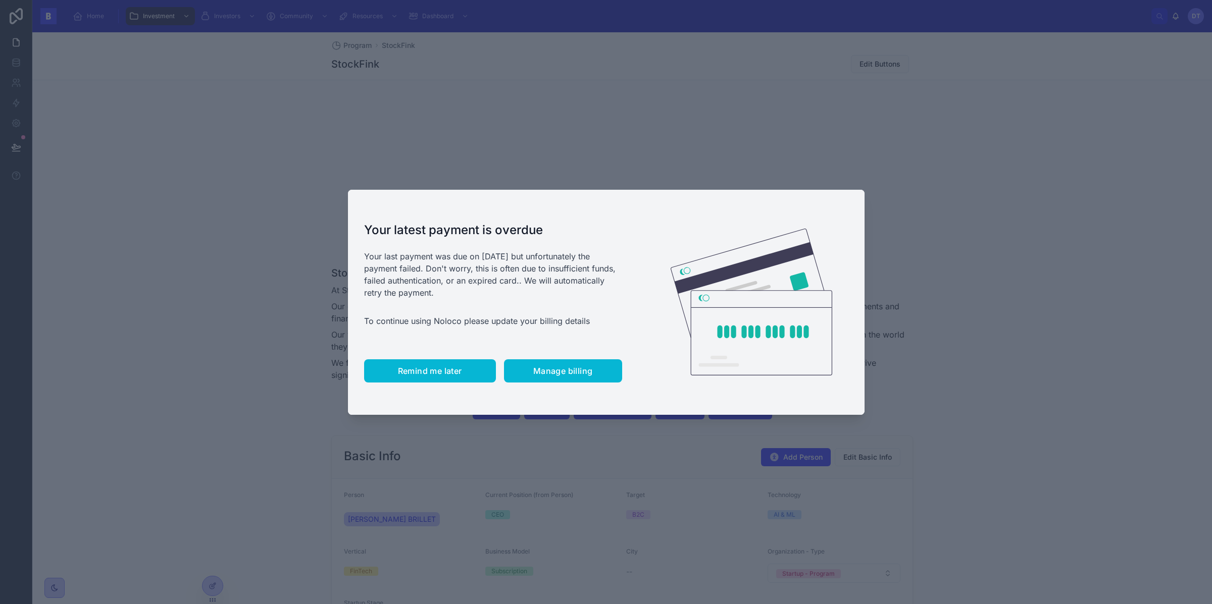
click at [432, 373] on span "Remind me later" at bounding box center [430, 371] width 64 height 10
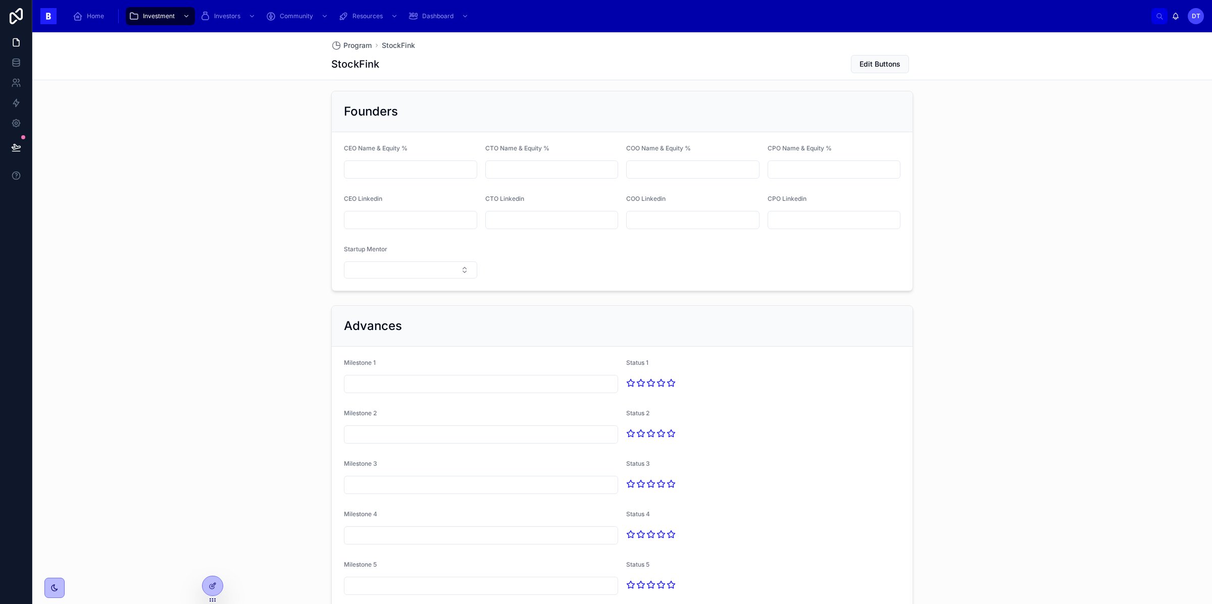
scroll to position [1555, 0]
click at [209, 583] on icon at bounding box center [213, 586] width 8 height 8
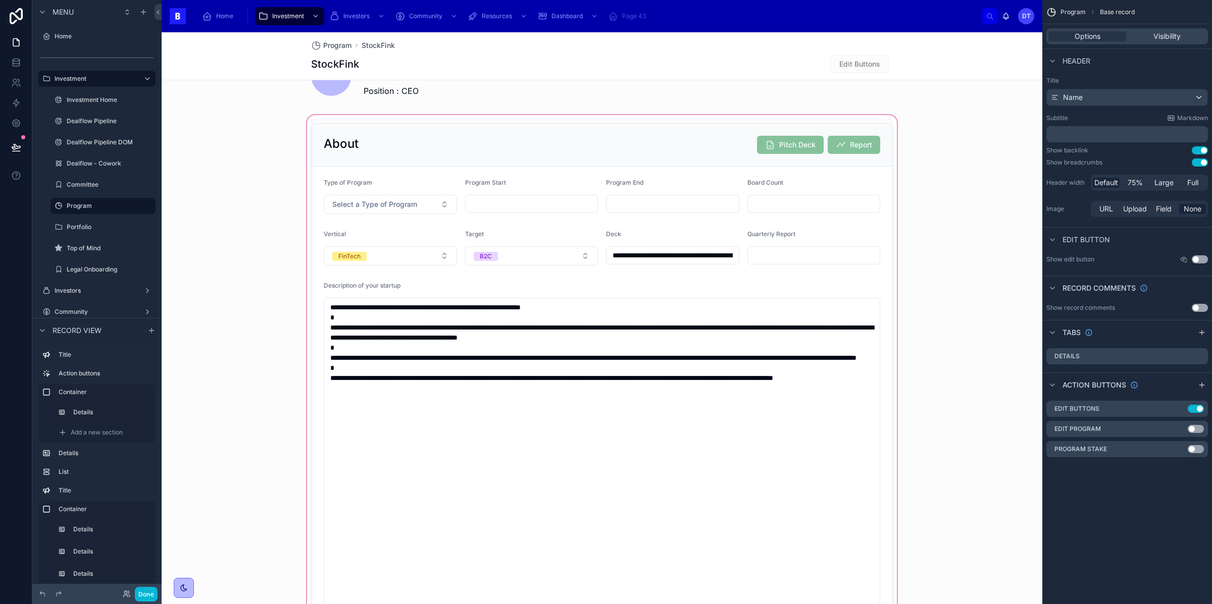
scroll to position [867, 0]
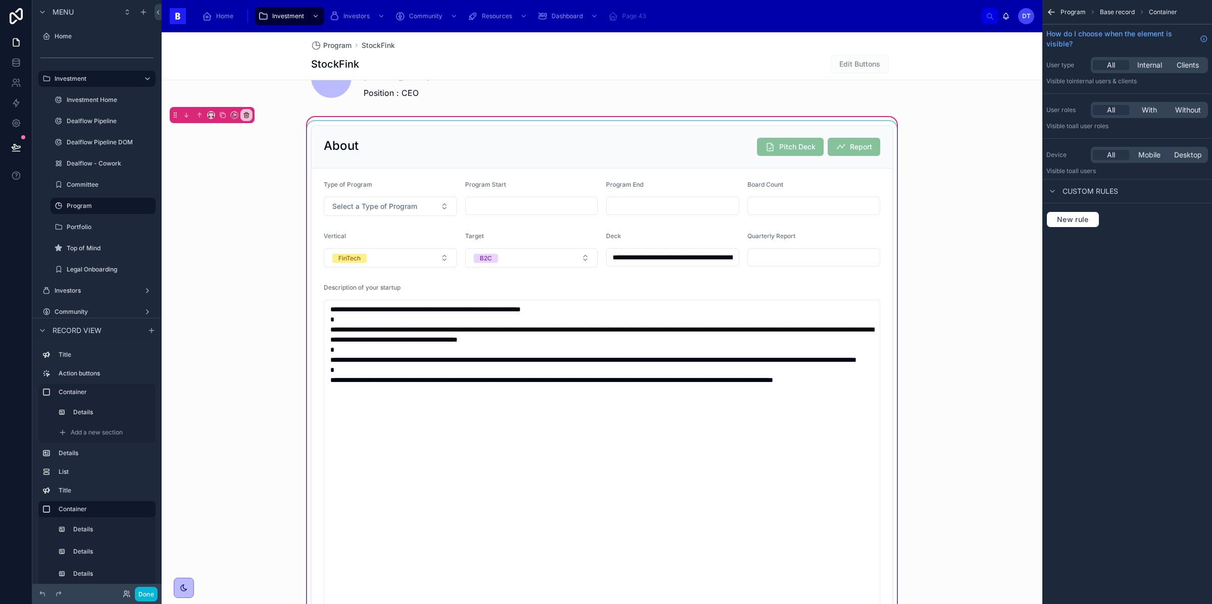
click at [769, 144] on div at bounding box center [602, 375] width 594 height 508
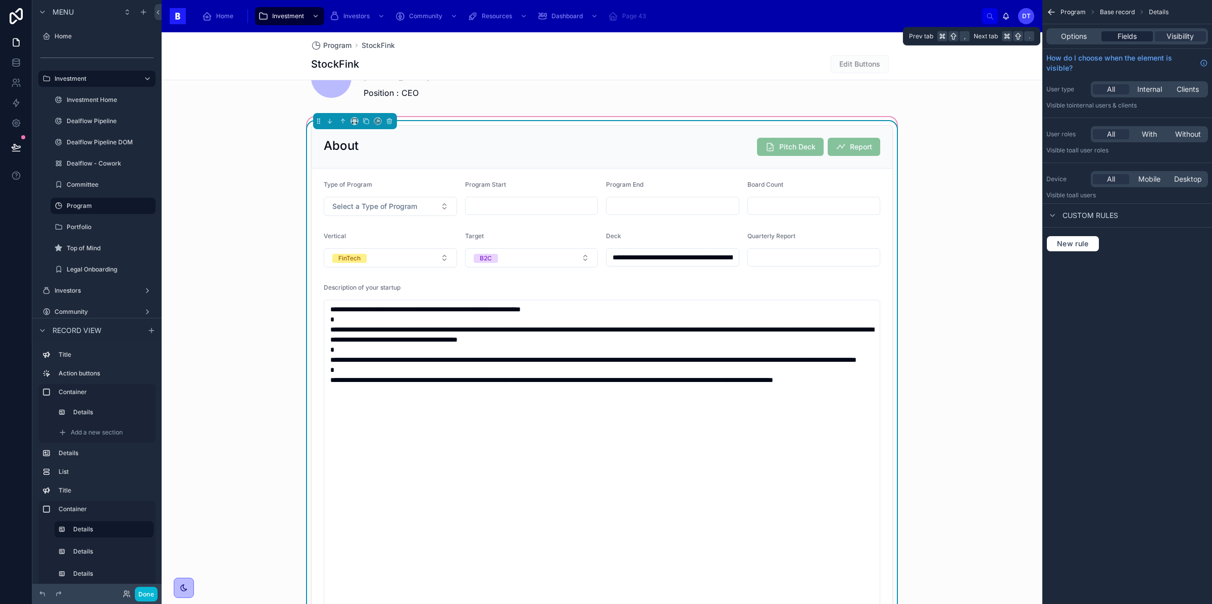
click at [1129, 37] on span "Fields" at bounding box center [1127, 36] width 19 height 10
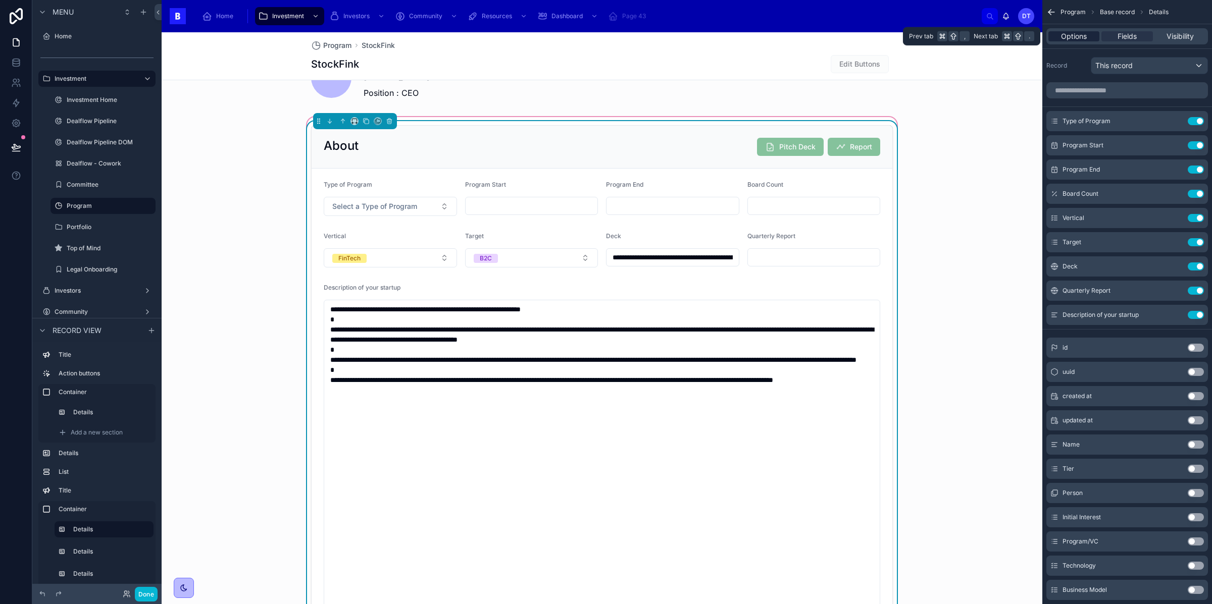
click at [1079, 35] on span "Options" at bounding box center [1074, 36] width 26 height 10
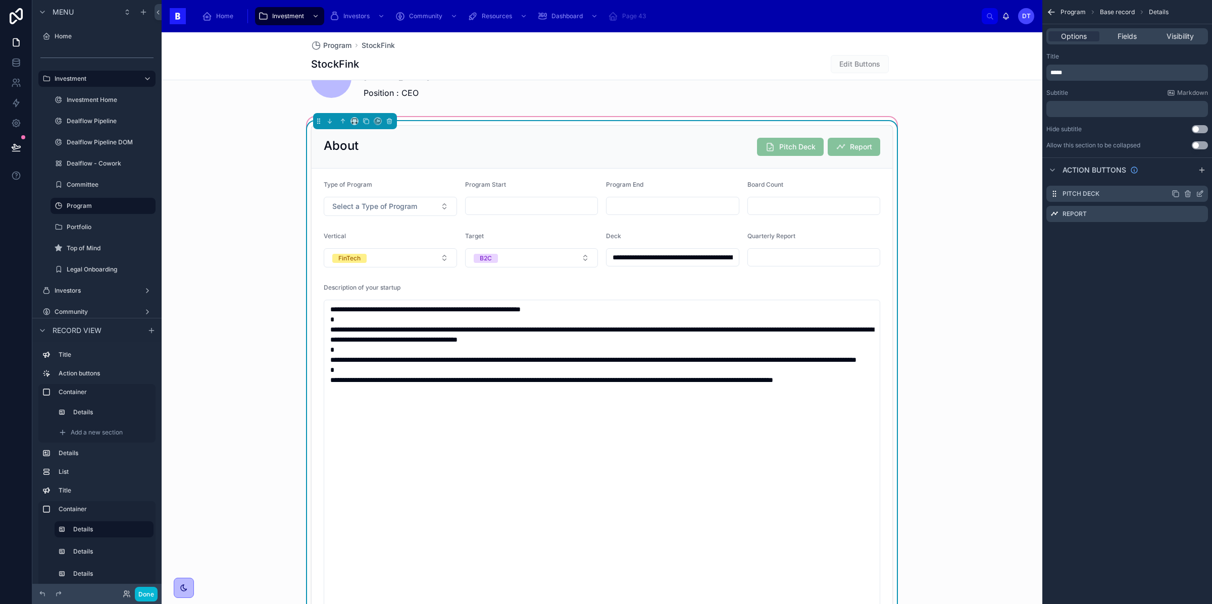
click at [1197, 195] on icon "scrollable content" at bounding box center [1199, 194] width 5 height 5
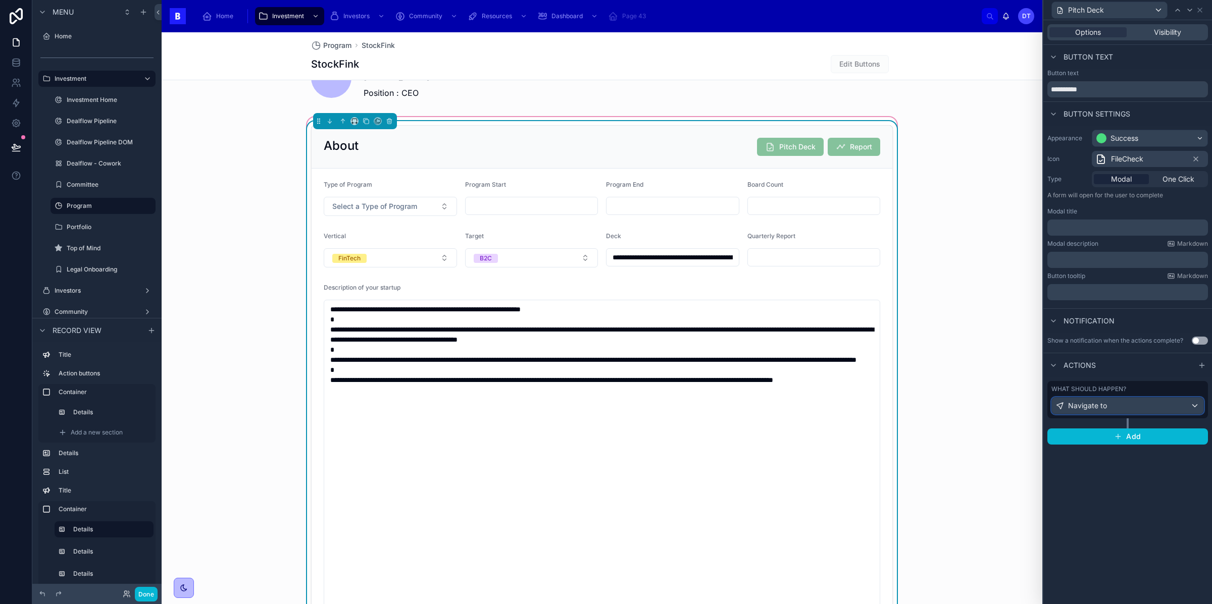
click at [1193, 404] on div "Navigate to" at bounding box center [1127, 406] width 151 height 16
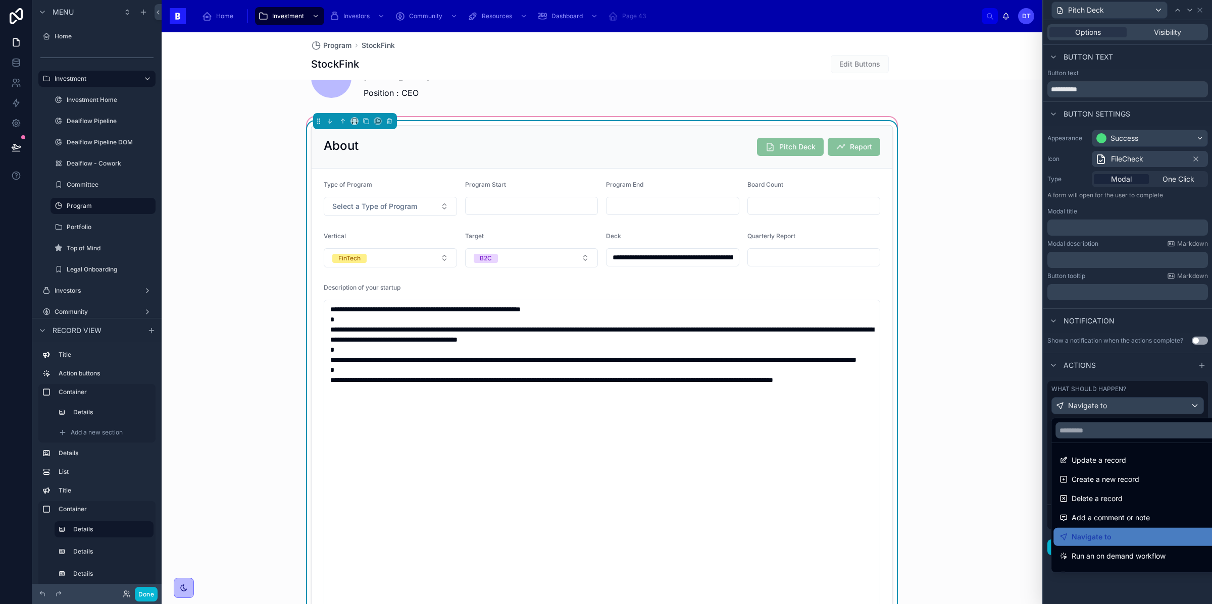
click at [1115, 401] on div at bounding box center [1127, 302] width 169 height 604
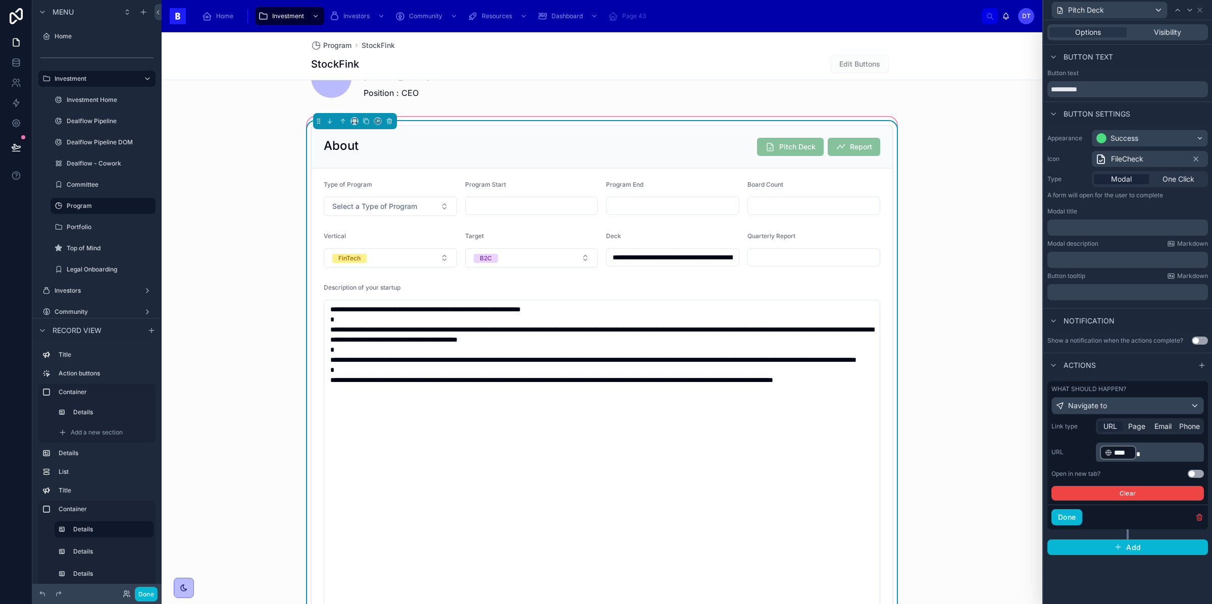
click at [1197, 476] on button "Use setting" at bounding box center [1196, 474] width 16 height 8
click at [1187, 14] on div at bounding box center [1190, 10] width 12 height 12
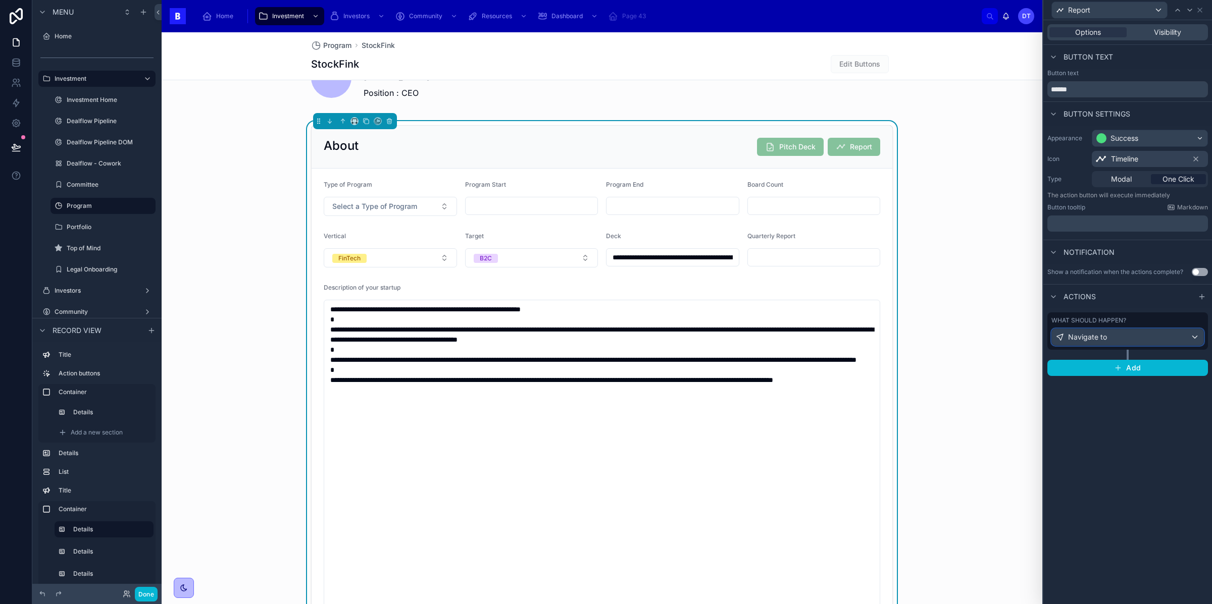
click at [1194, 336] on div "Navigate to" at bounding box center [1127, 337] width 151 height 16
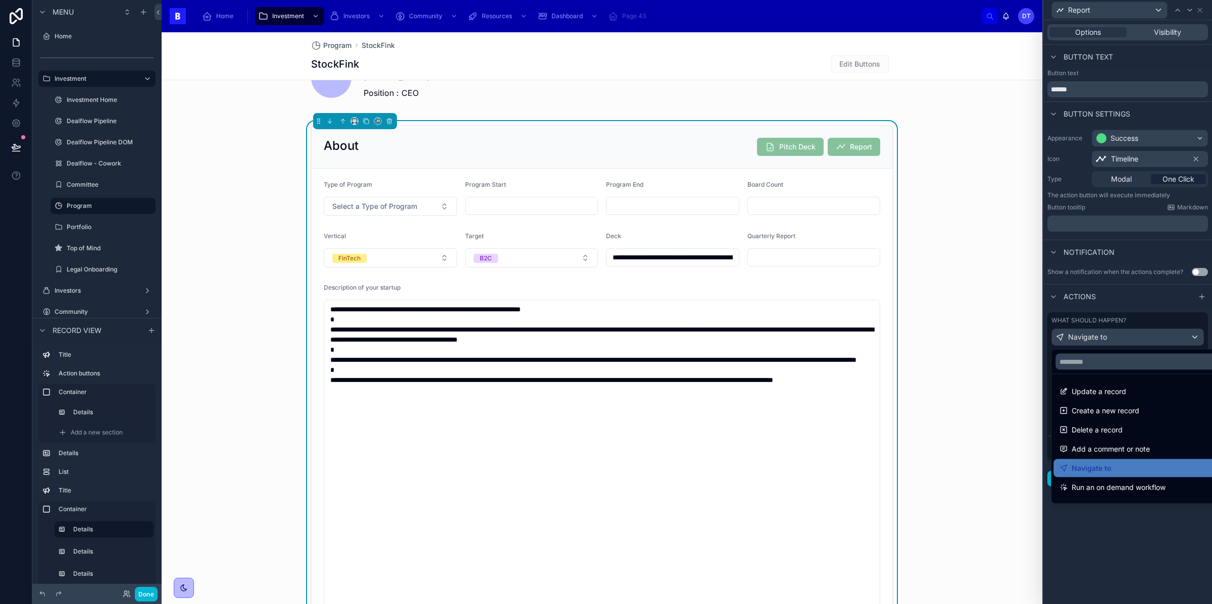
click at [1186, 339] on div at bounding box center [1127, 302] width 169 height 604
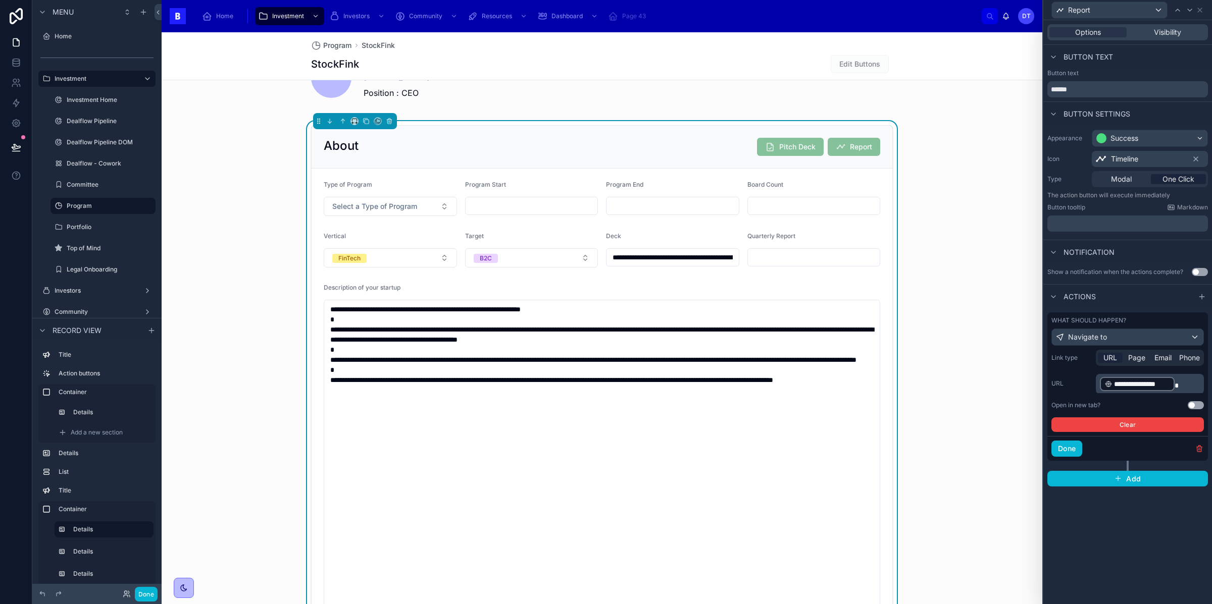
click at [1193, 404] on button "Use setting" at bounding box center [1196, 405] width 16 height 8
click at [151, 595] on button "Done" at bounding box center [146, 594] width 23 height 15
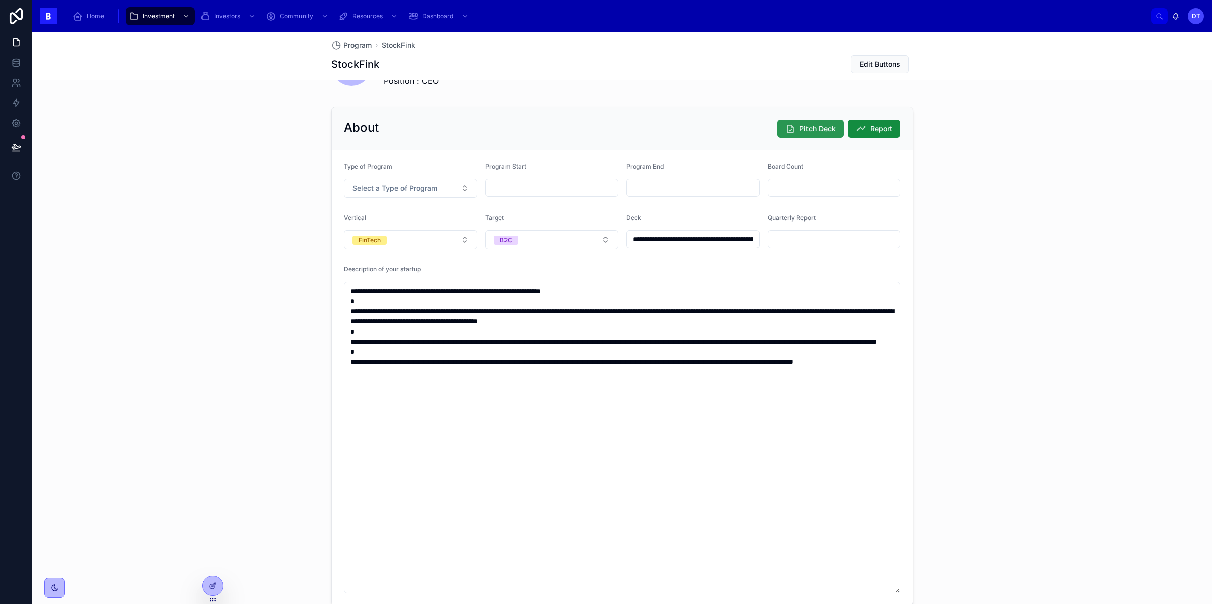
click at [816, 128] on span "Pitch Deck" at bounding box center [817, 129] width 36 height 10
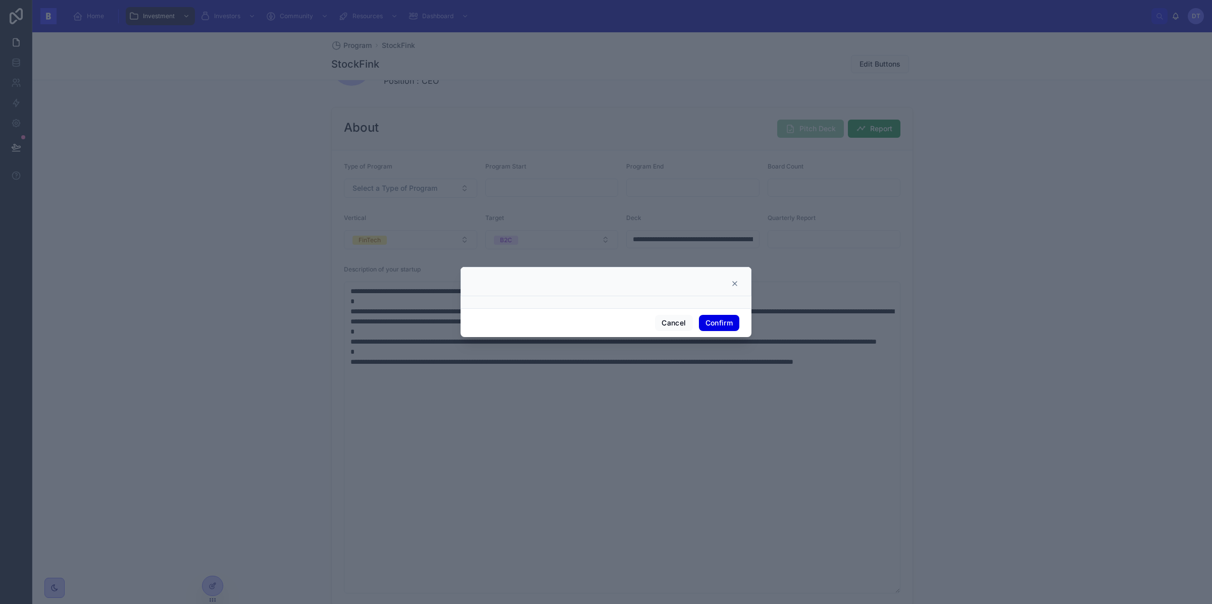
click at [714, 324] on button "Confirm" at bounding box center [719, 323] width 40 height 16
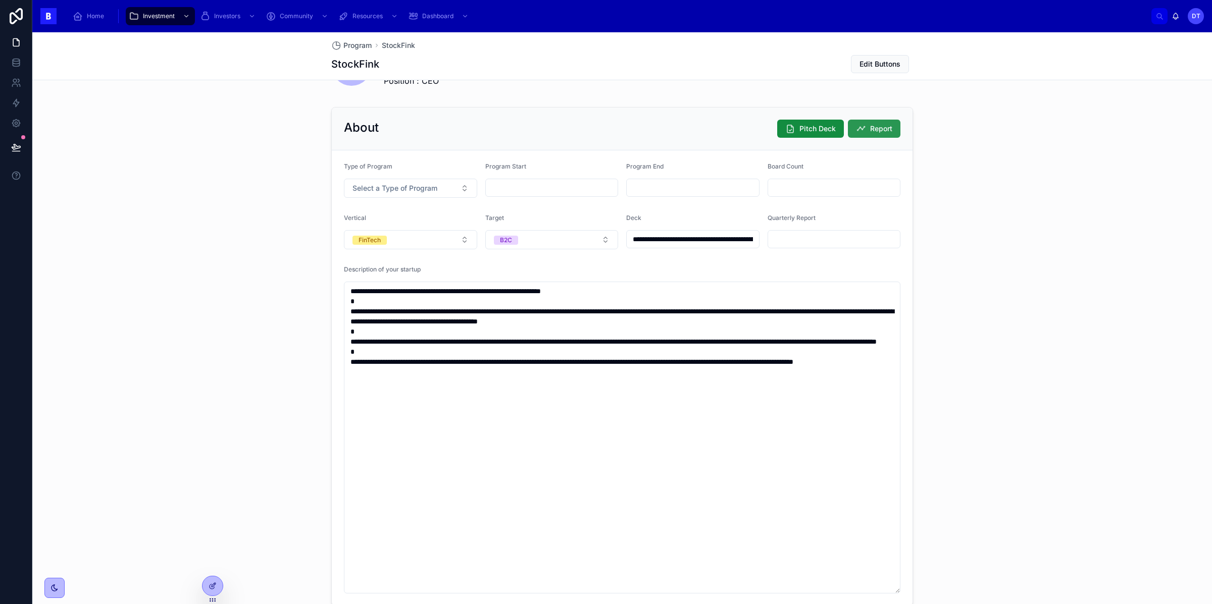
click at [868, 131] on button "Report" at bounding box center [874, 129] width 53 height 18
click at [881, 133] on span "Report" at bounding box center [881, 129] width 22 height 10
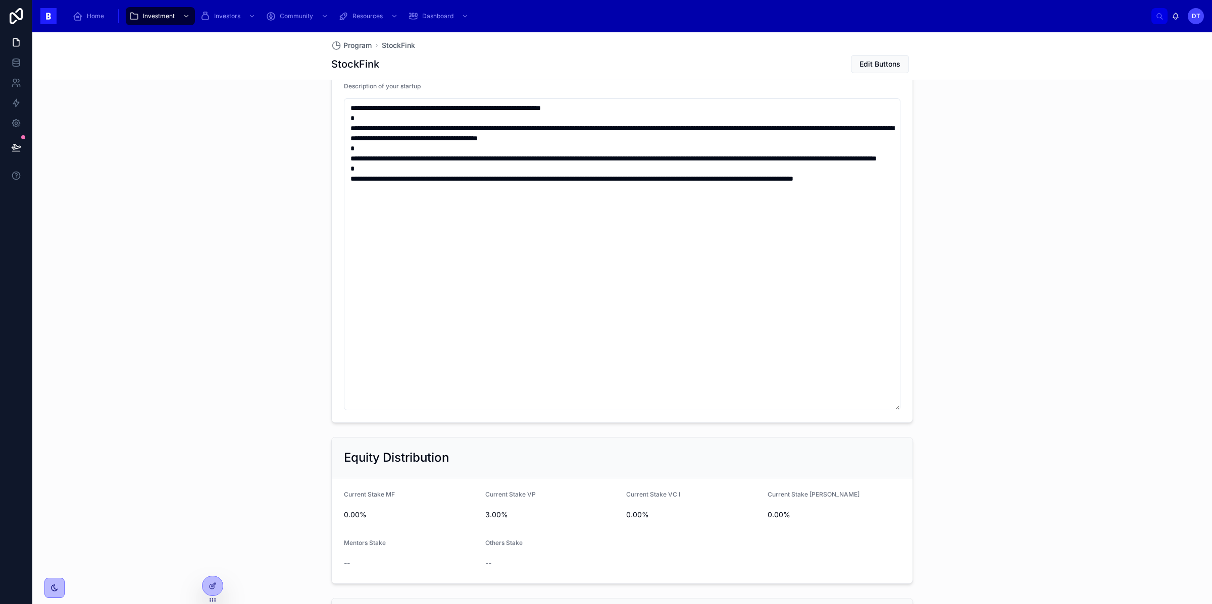
scroll to position [1053, 0]
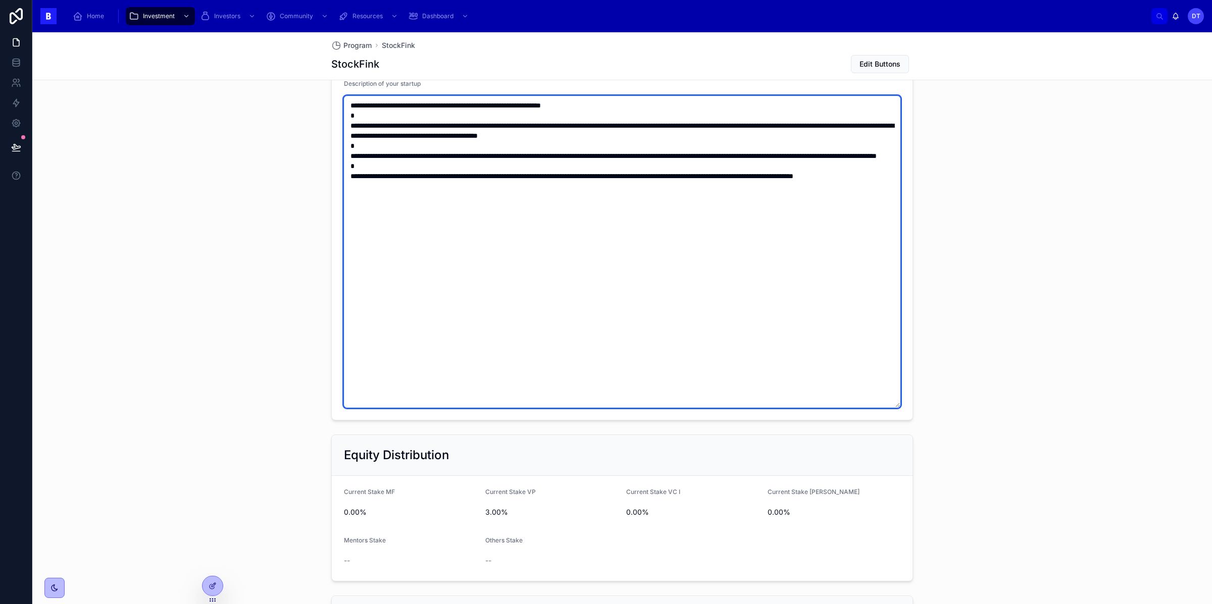
click at [676, 249] on textarea "**********" at bounding box center [622, 252] width 557 height 312
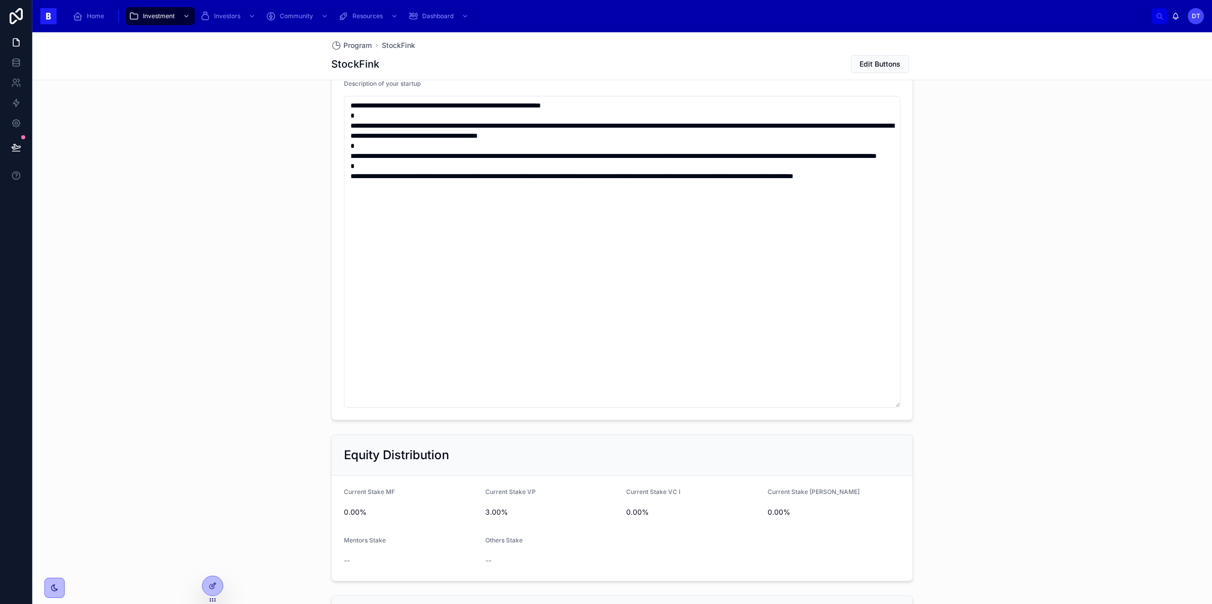
click at [214, 582] on icon at bounding box center [213, 586] width 8 height 8
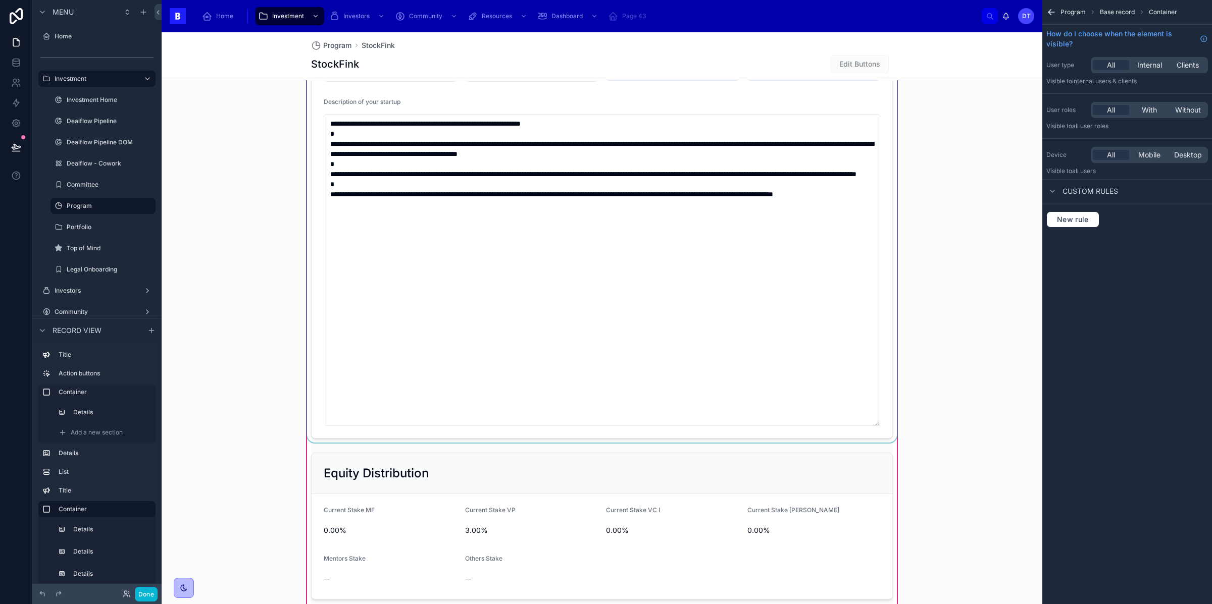
click at [867, 410] on div at bounding box center [602, 189] width 594 height 508
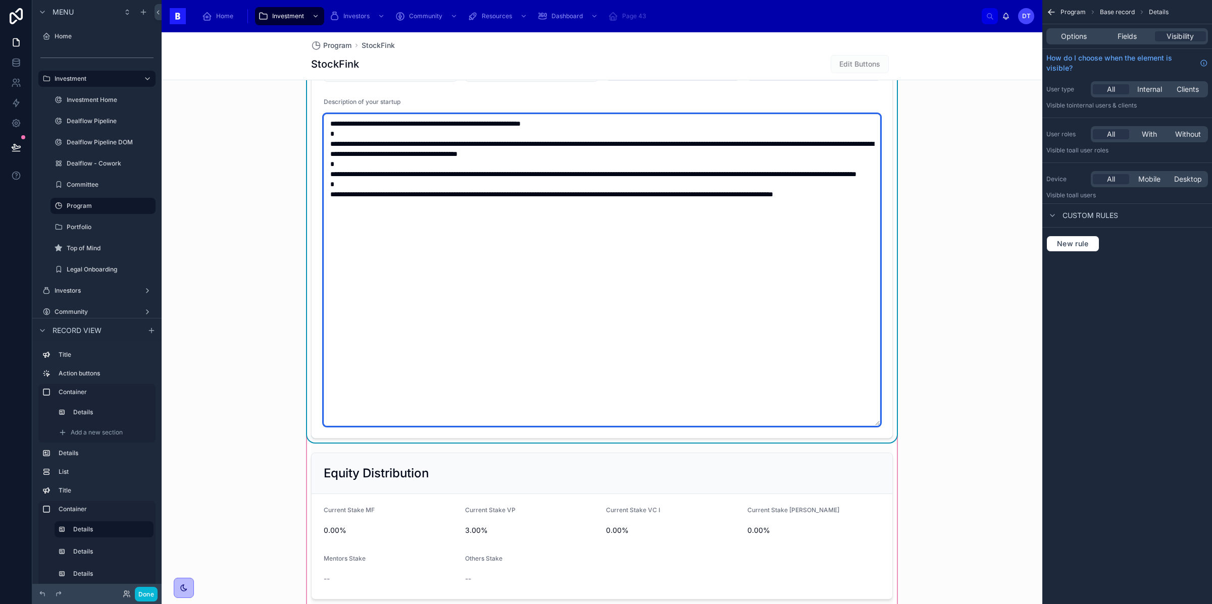
click at [877, 426] on textarea "**********" at bounding box center [602, 270] width 557 height 312
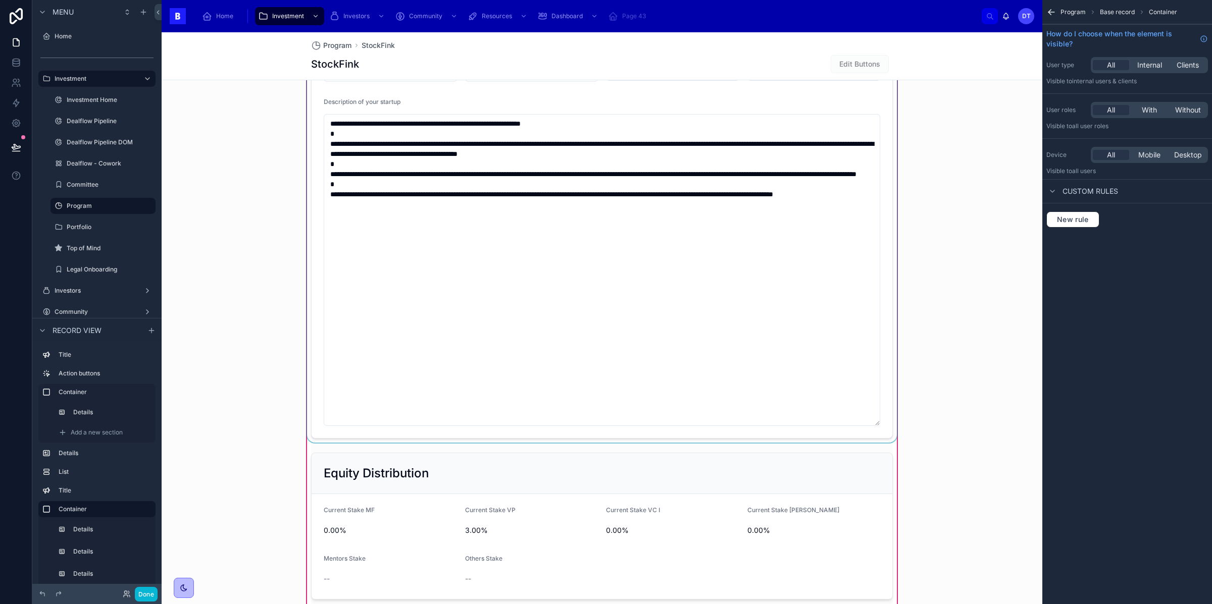
click at [874, 423] on div at bounding box center [602, 189] width 594 height 508
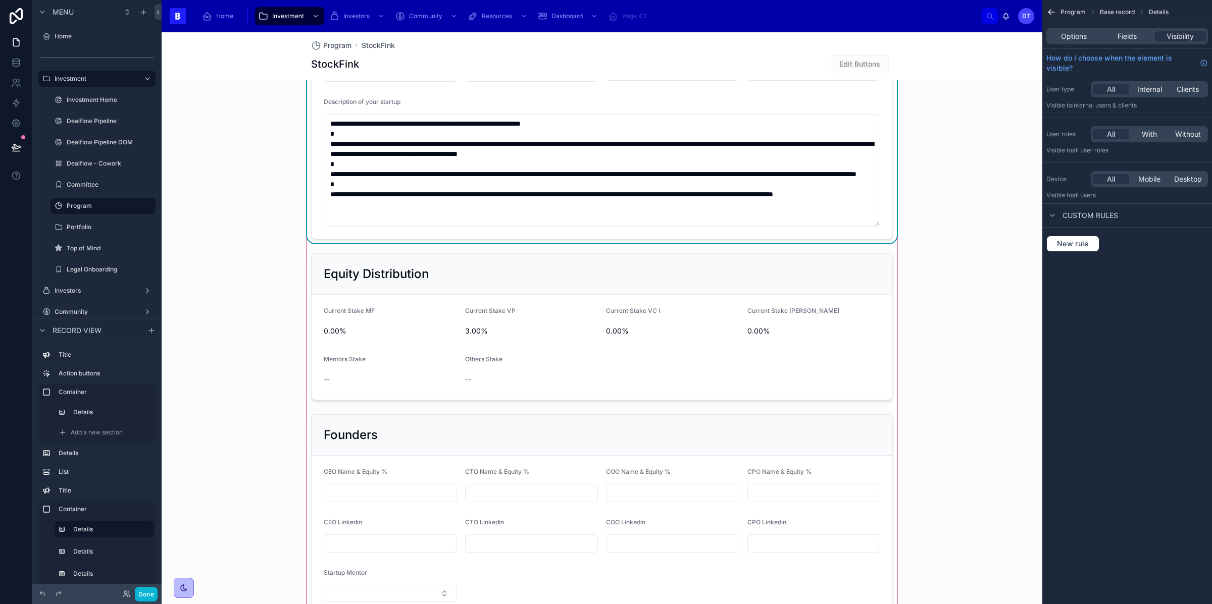
drag, startPoint x: 877, startPoint y: 426, endPoint x: 899, endPoint y: 227, distance: 200.2
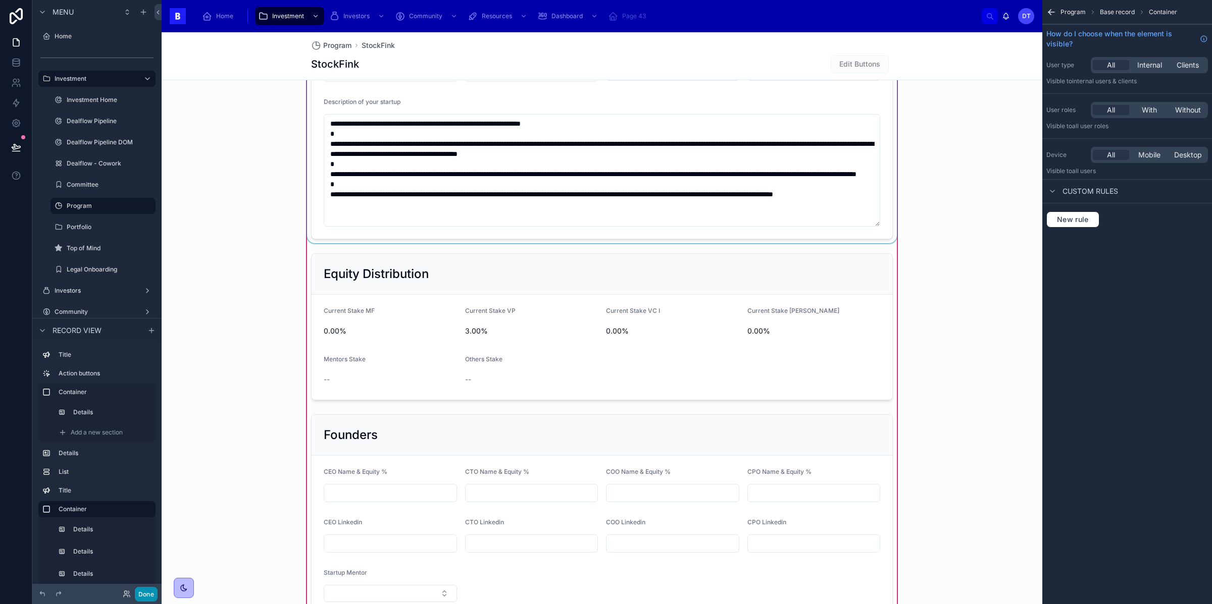
click at [143, 595] on button "Done" at bounding box center [146, 594] width 23 height 15
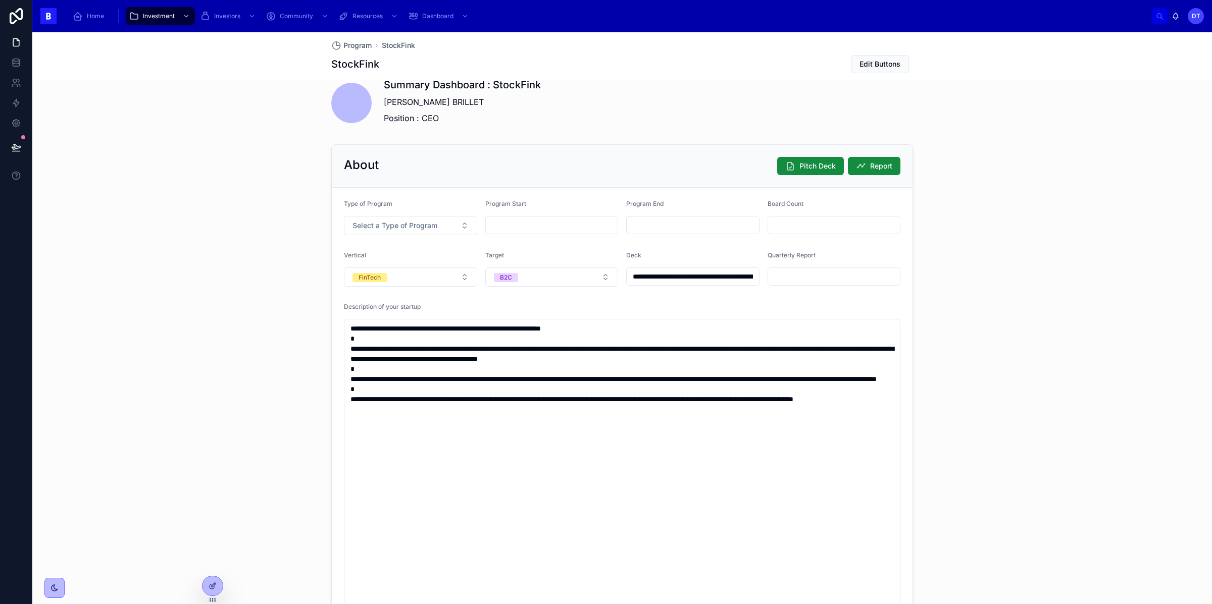
scroll to position [830, 0]
click at [359, 309] on span "Description of your startup" at bounding box center [382, 307] width 77 height 8
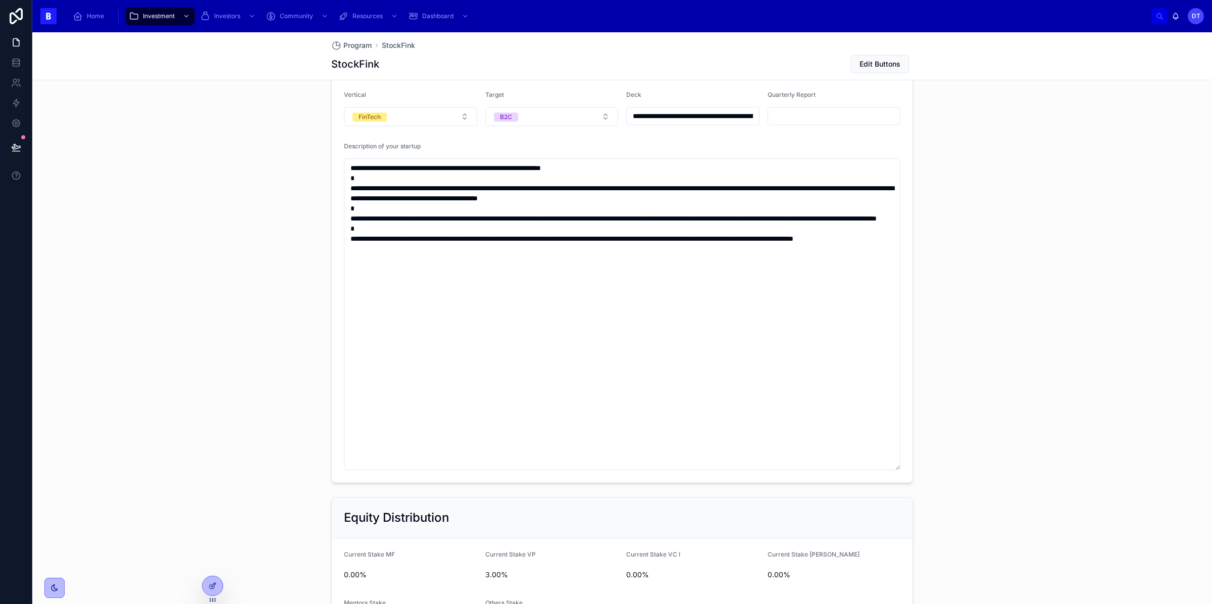
scroll to position [991, 0]
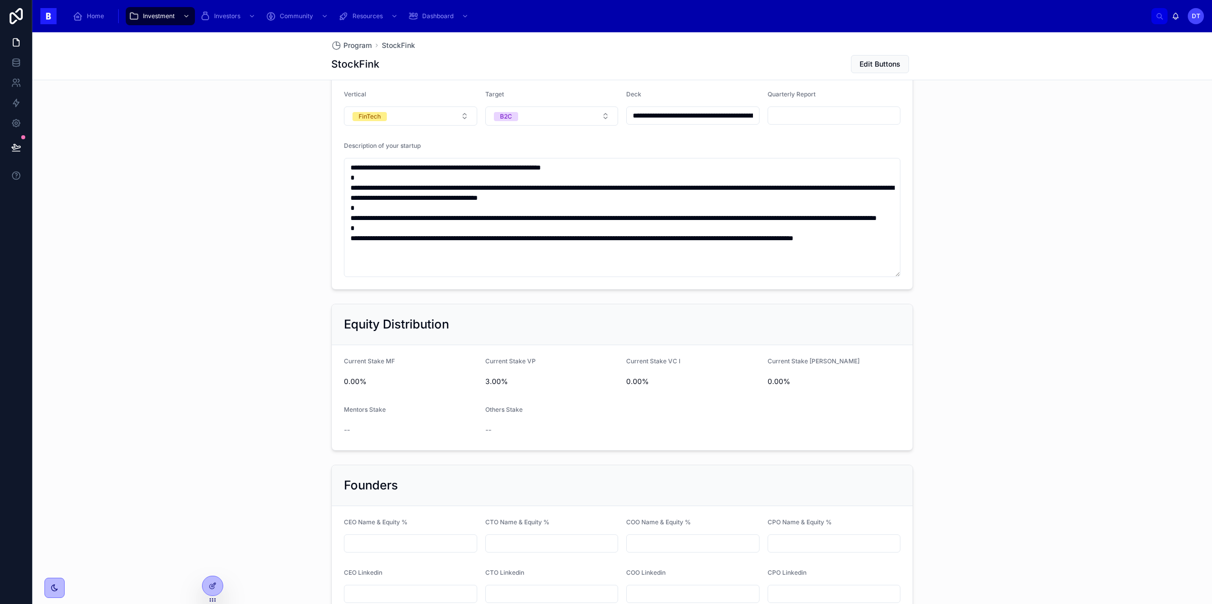
drag, startPoint x: 896, startPoint y: 467, endPoint x: 899, endPoint y: 274, distance: 192.9
click at [899, 274] on textarea "**********" at bounding box center [622, 217] width 557 height 119
click at [17, 148] on icon at bounding box center [16, 146] width 9 height 5
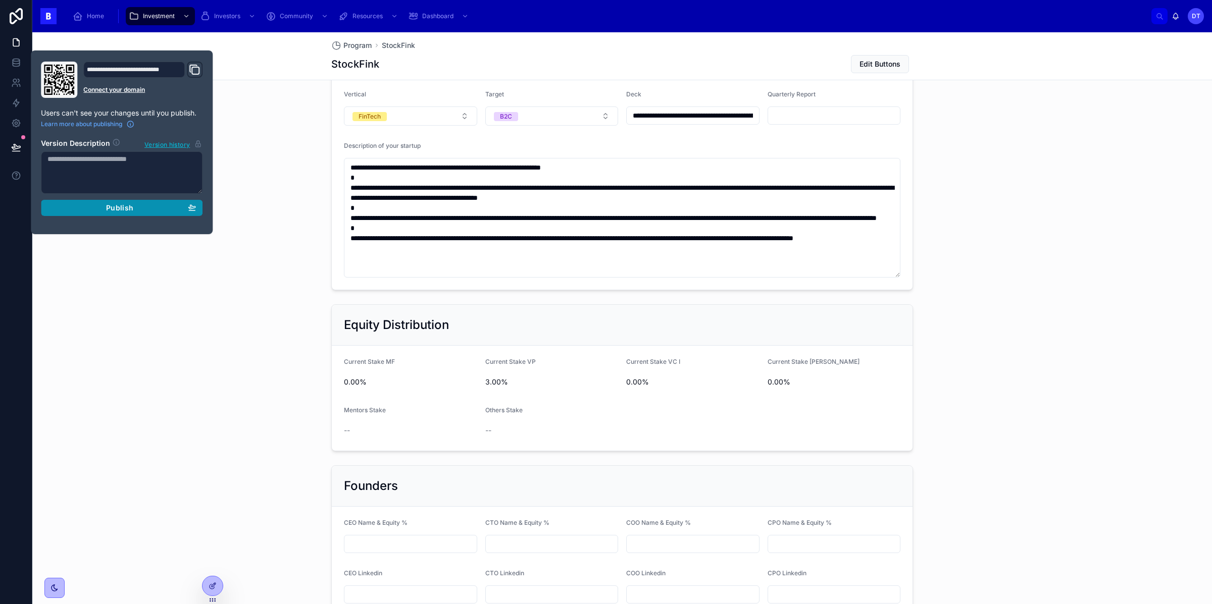
click at [119, 210] on span "Publish" at bounding box center [119, 208] width 27 height 9
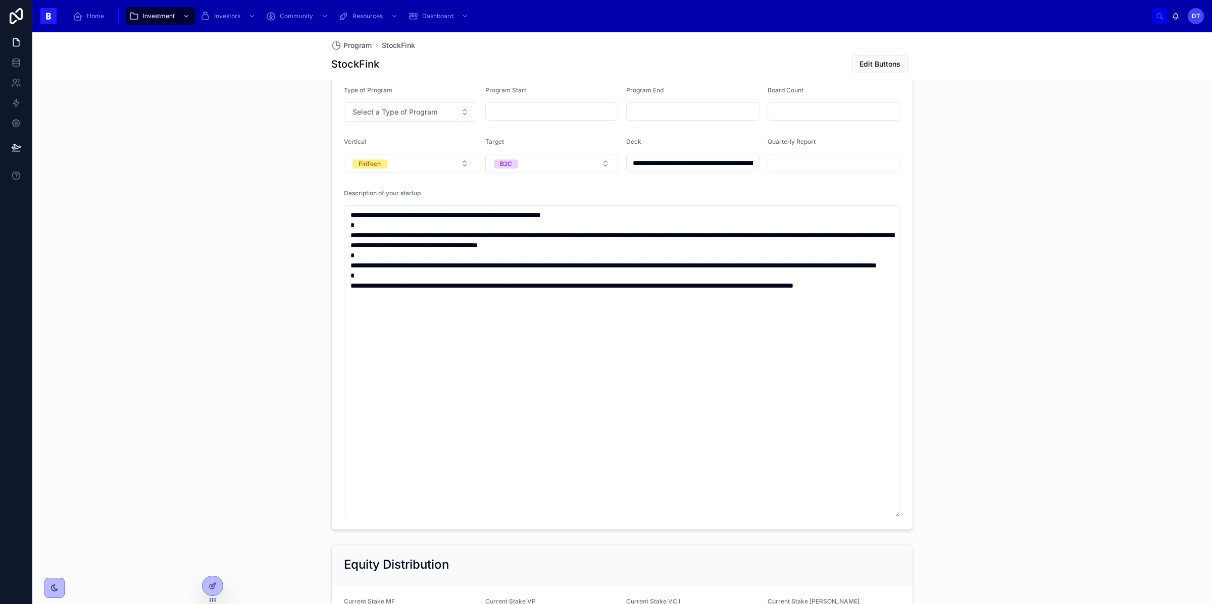
scroll to position [947, 0]
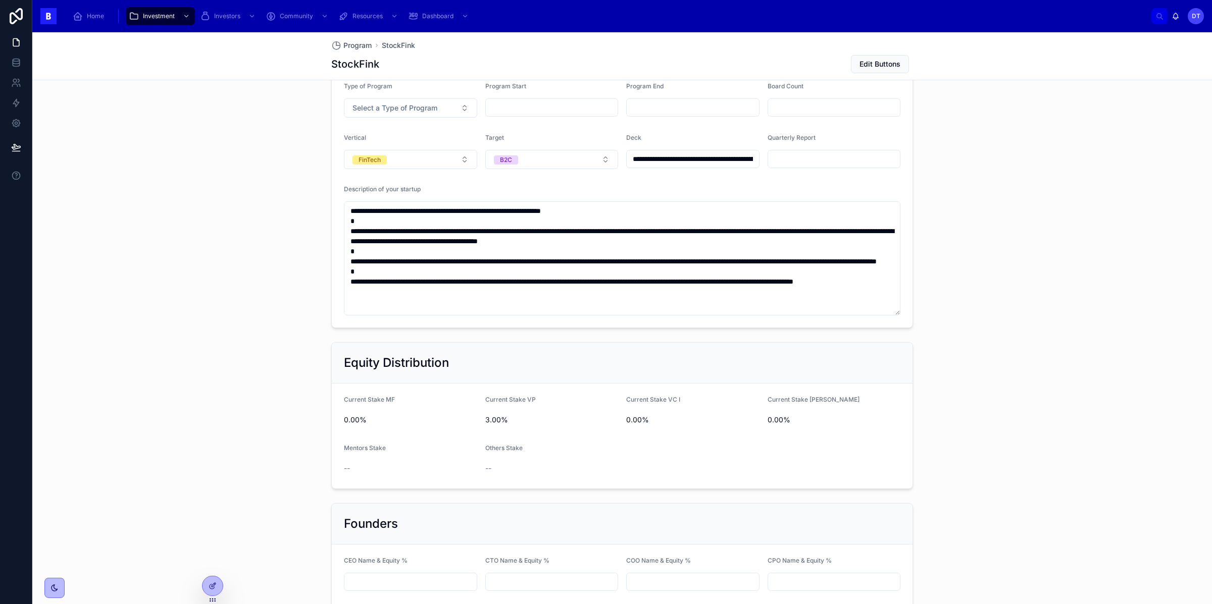
drag, startPoint x: 897, startPoint y: 512, endPoint x: 887, endPoint y: 314, distance: 198.7
click at [887, 314] on textarea "**********" at bounding box center [622, 258] width 557 height 114
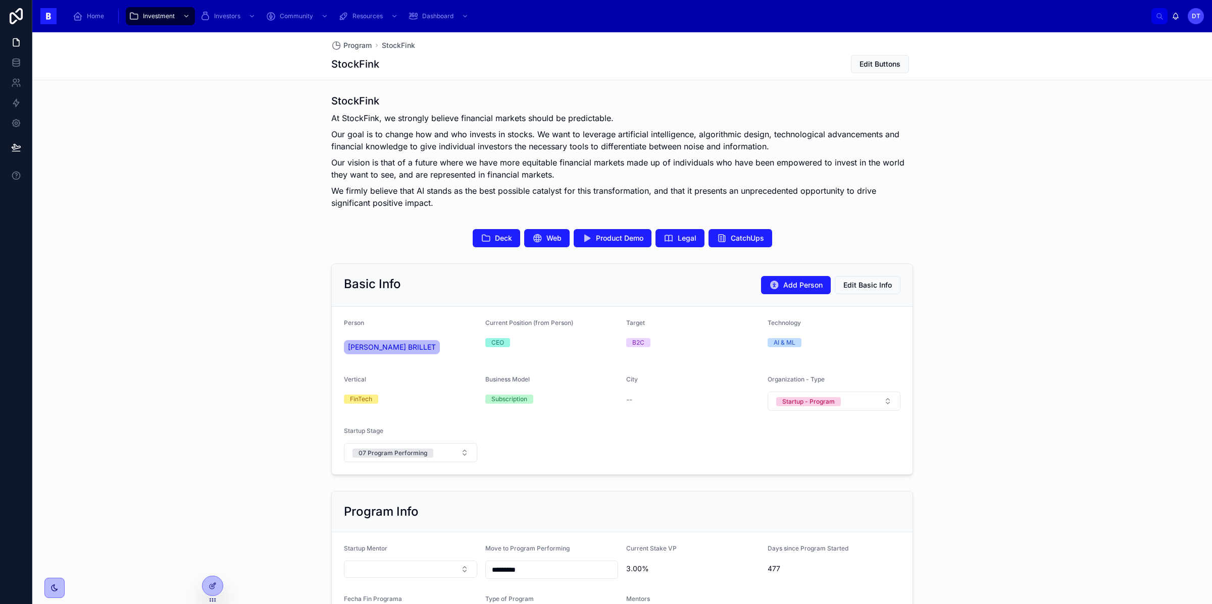
scroll to position [142, 0]
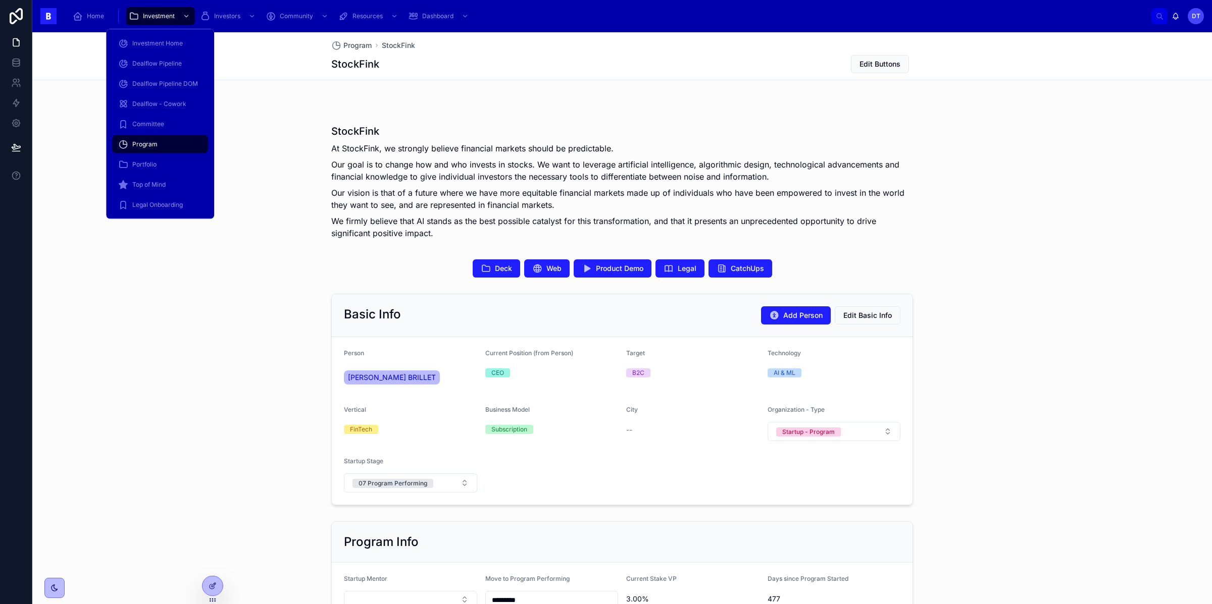
click at [176, 143] on div "Program" at bounding box center [160, 144] width 84 height 16
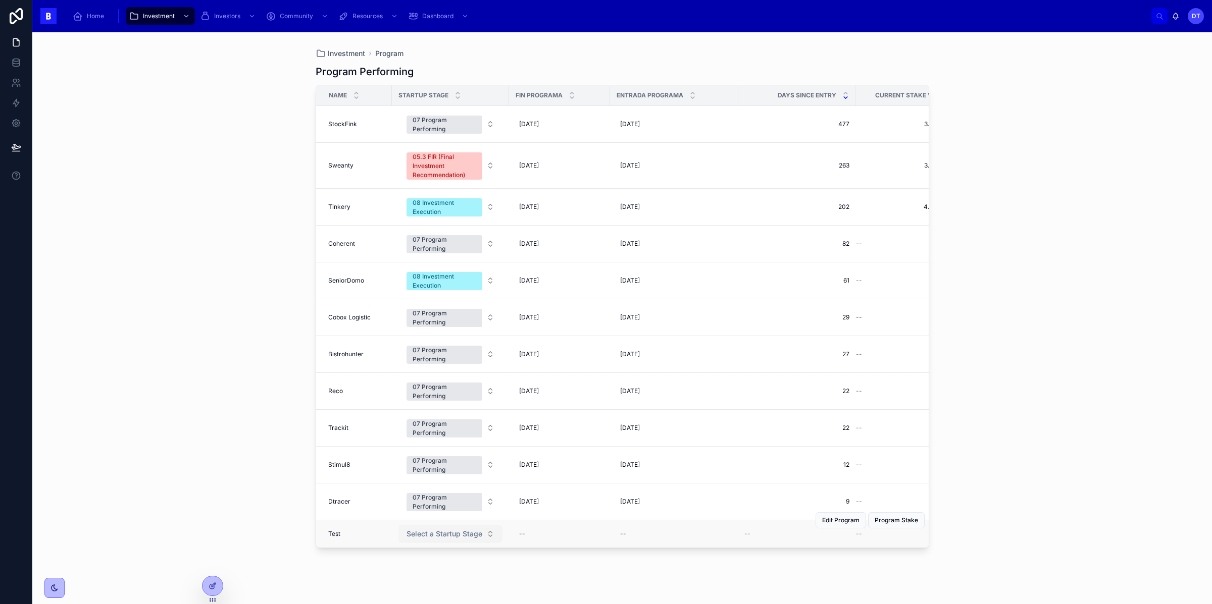
click at [468, 539] on span "Select a Startup Stage" at bounding box center [445, 534] width 76 height 10
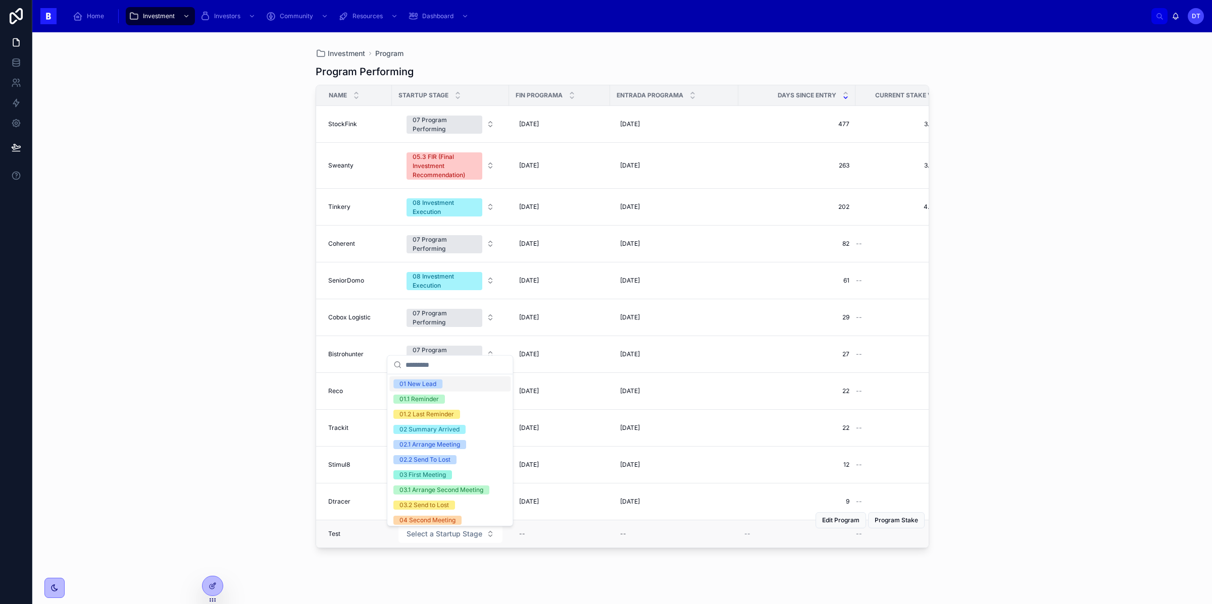
click at [348, 538] on div "Test Test" at bounding box center [357, 534] width 58 height 8
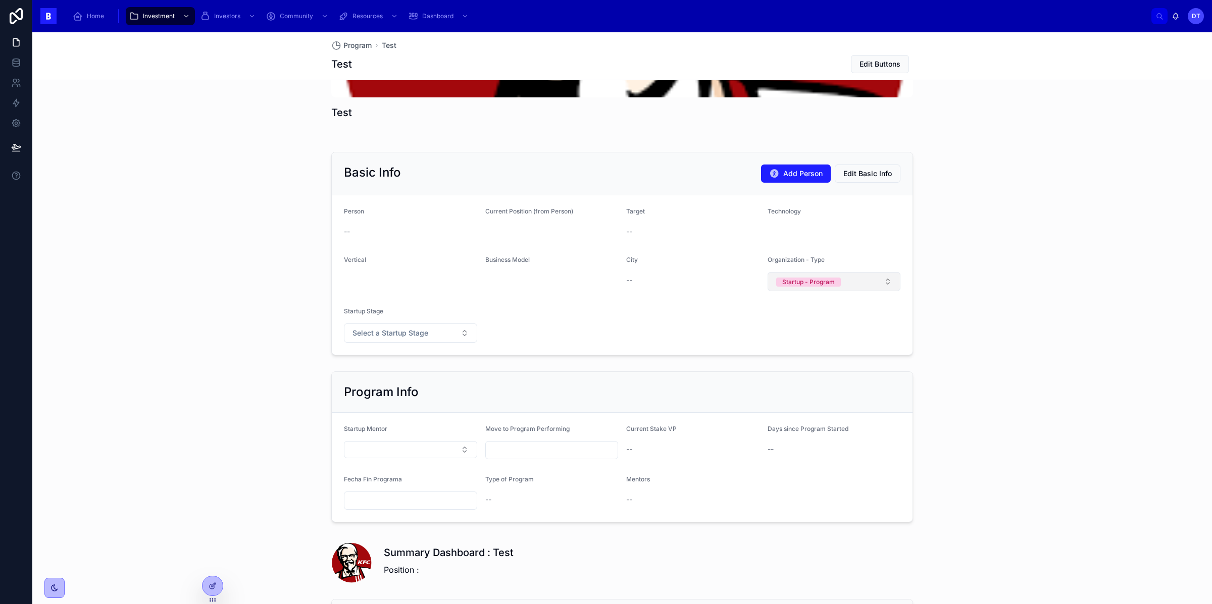
scroll to position [175, 0]
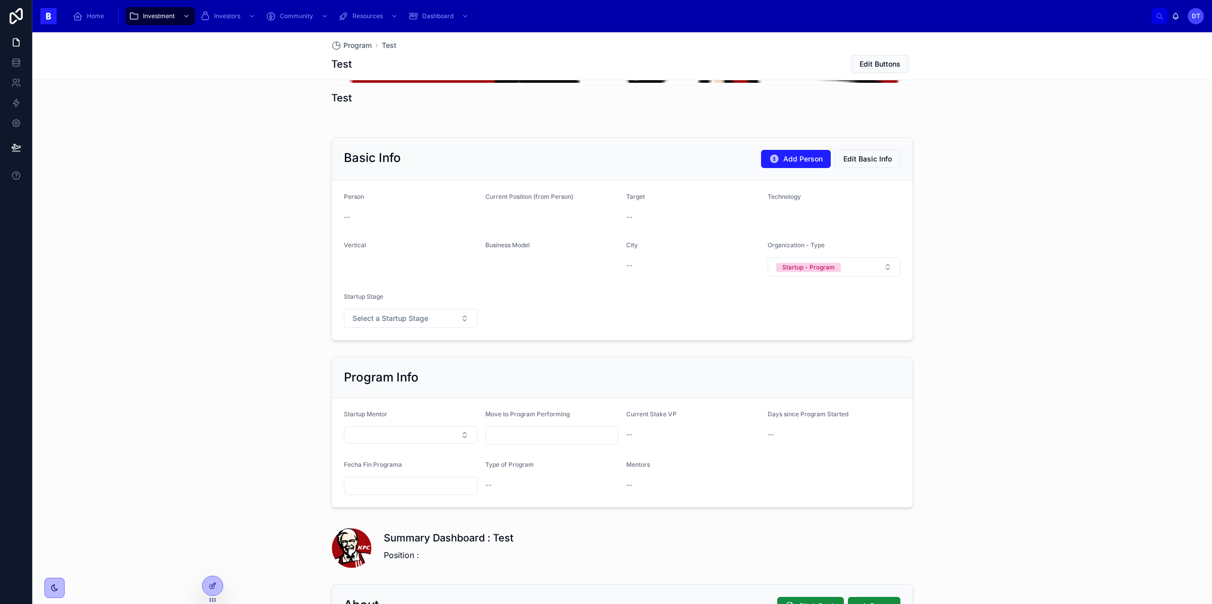
click at [438, 214] on div "--" at bounding box center [410, 217] width 133 height 10
click at [357, 215] on div "--" at bounding box center [410, 217] width 133 height 10
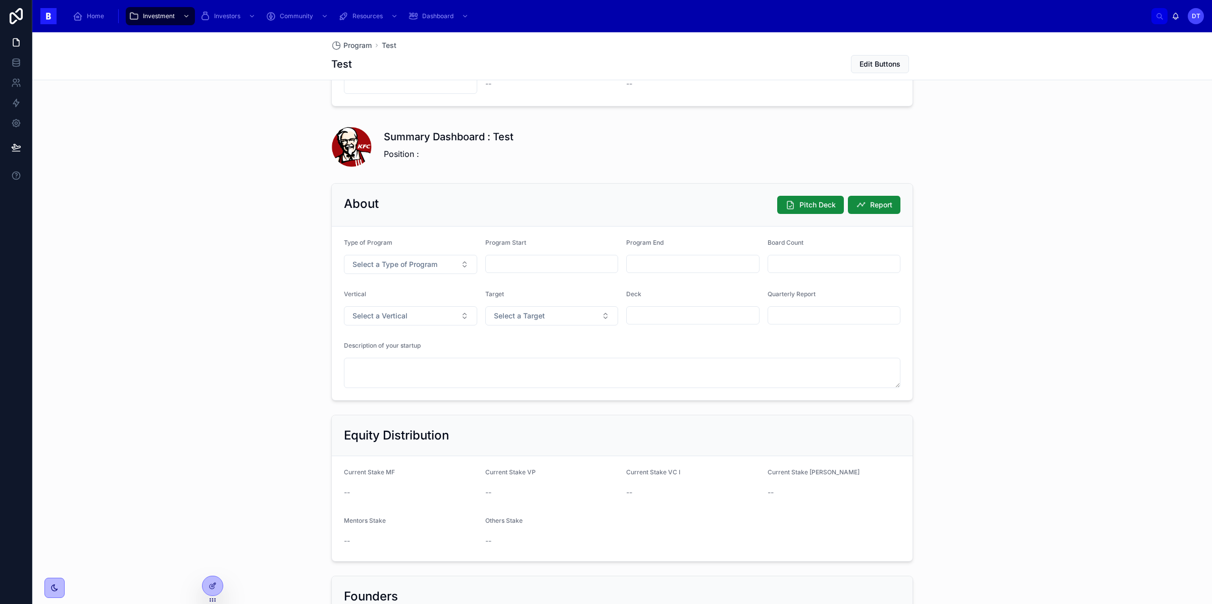
scroll to position [576, 0]
click at [386, 268] on span "Select a Type of Program" at bounding box center [394, 265] width 85 height 10
click at [369, 306] on div "Growth" at bounding box center [367, 306] width 21 height 9
click at [530, 255] on div "Program Start" at bounding box center [551, 256] width 133 height 35
click at [529, 267] on input "text" at bounding box center [552, 265] width 132 height 14
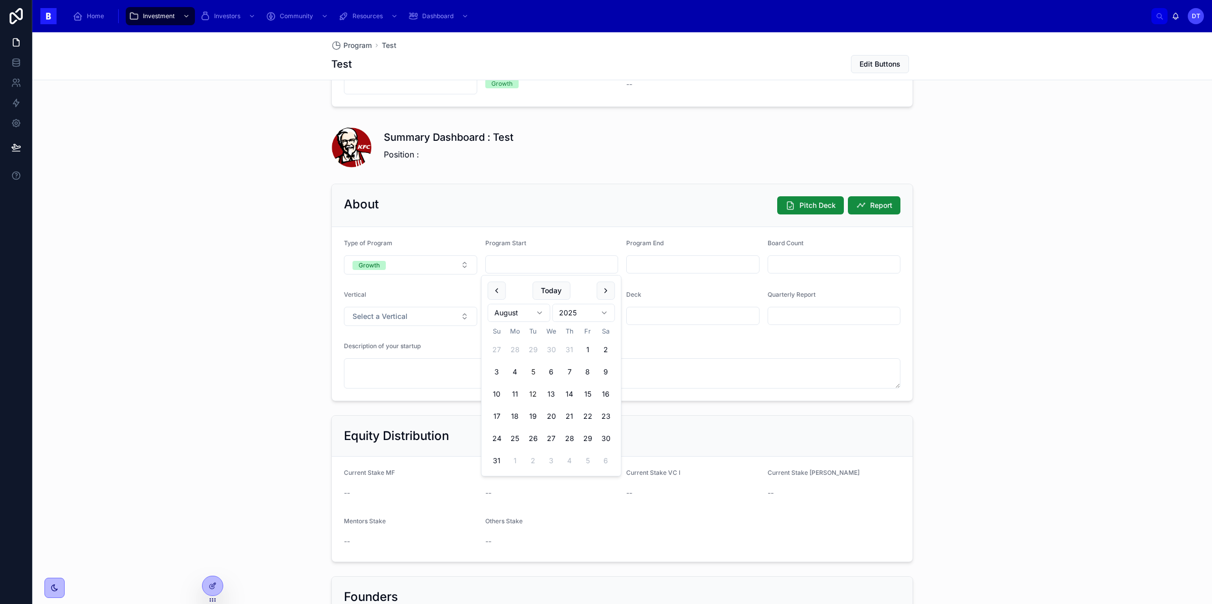
click at [533, 369] on button "5" at bounding box center [533, 372] width 18 height 18
type input "********"
click at [646, 297] on div "Deck" at bounding box center [692, 297] width 133 height 12
click at [667, 262] on input "text" at bounding box center [693, 265] width 132 height 14
click at [713, 394] on button "14" at bounding box center [711, 394] width 18 height 18
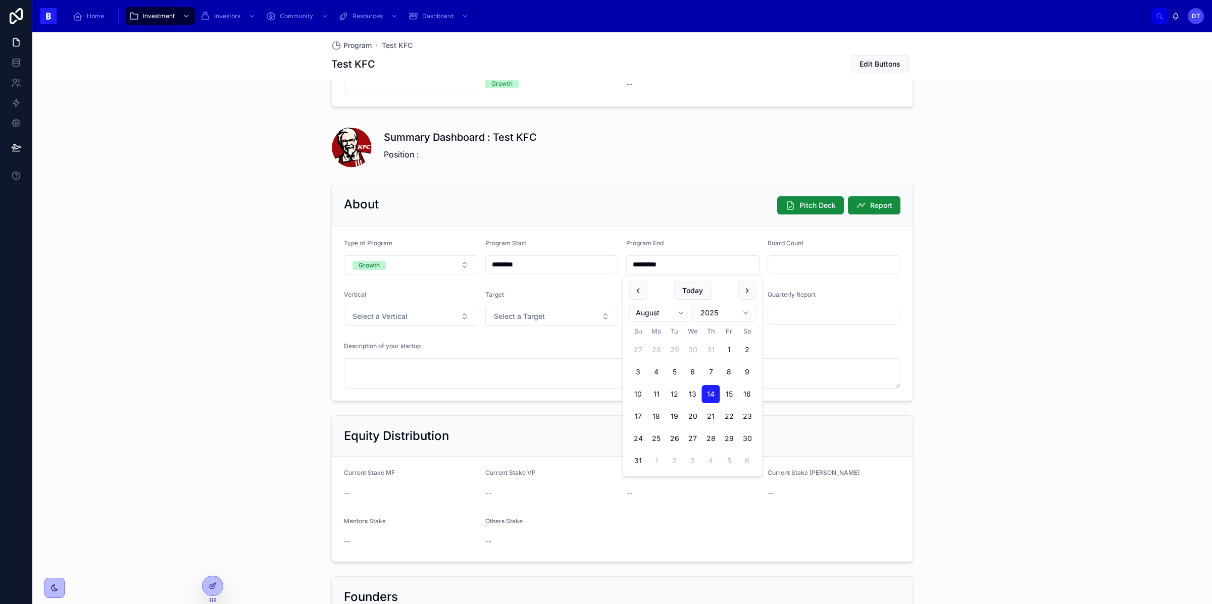
type input "*********"
click at [802, 265] on input "text" at bounding box center [834, 265] width 132 height 14
type input "****"
click at [790, 317] on input "text" at bounding box center [834, 316] width 132 height 14
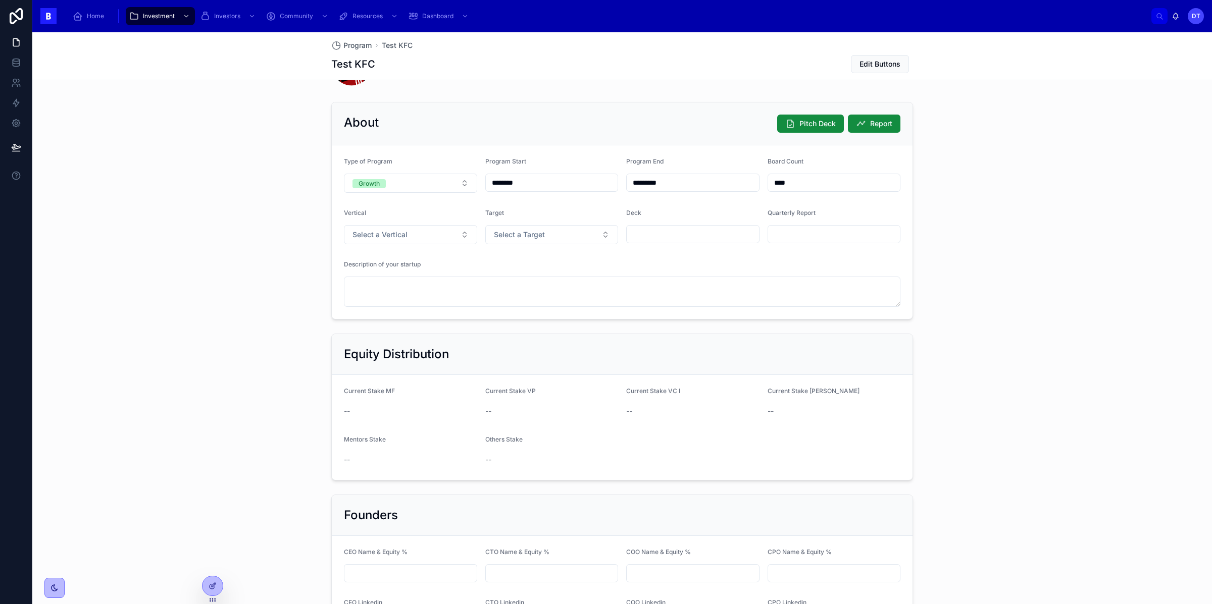
scroll to position [525, 0]
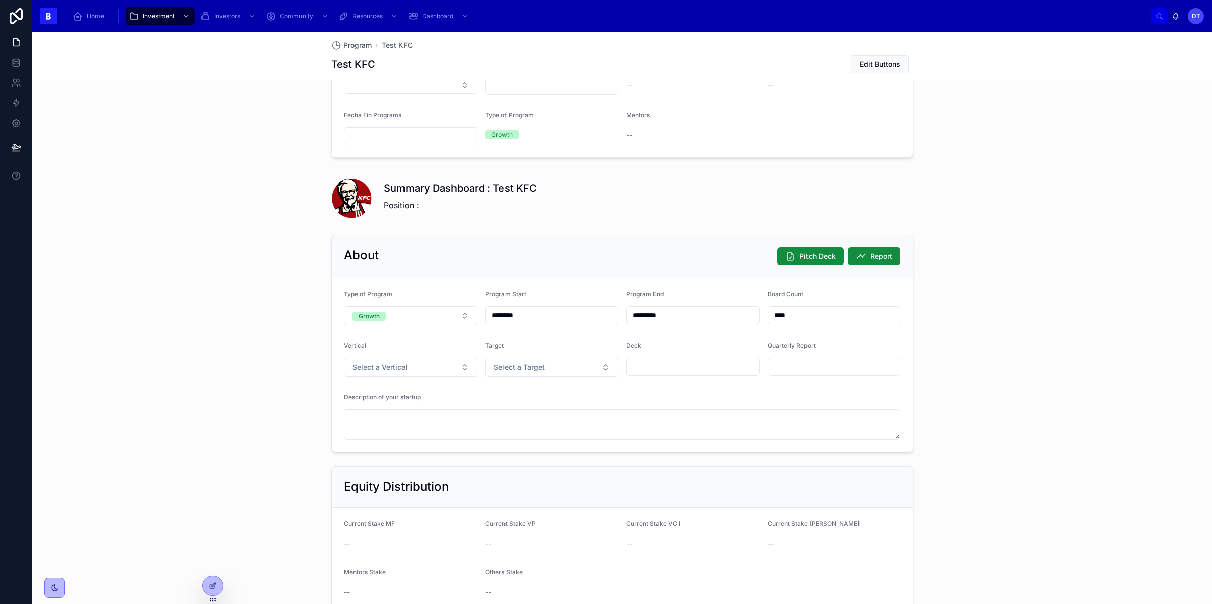
click at [392, 202] on p "Position :" at bounding box center [460, 205] width 153 height 12
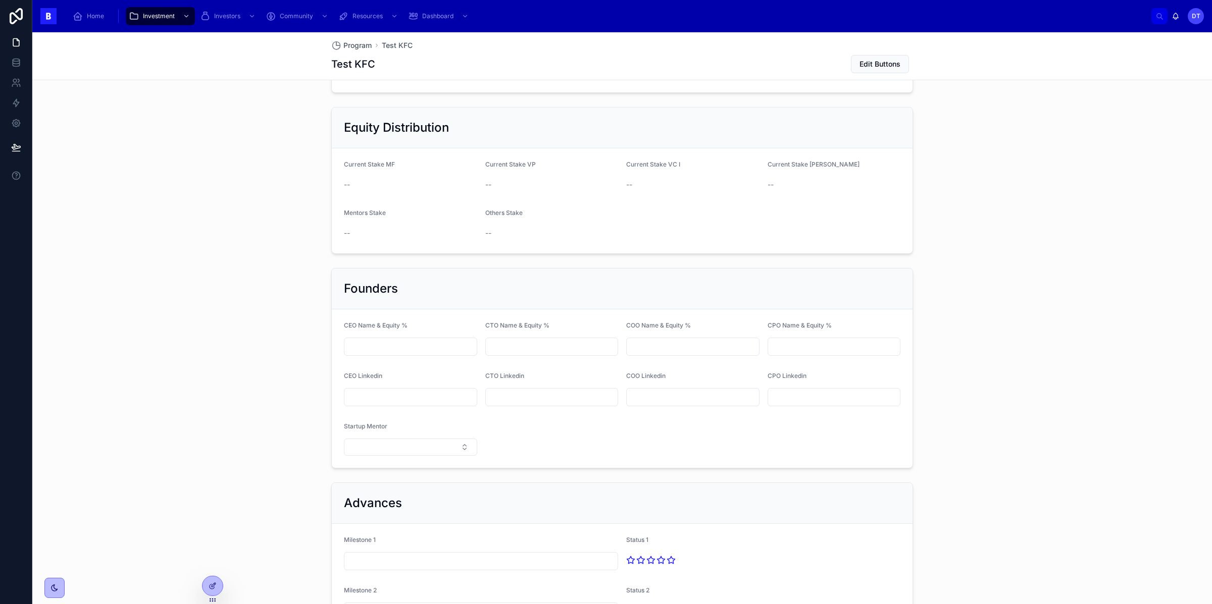
scroll to position [885, 0]
click at [369, 398] on input "text" at bounding box center [410, 397] width 132 height 14
paste input "**********"
type input "**********"
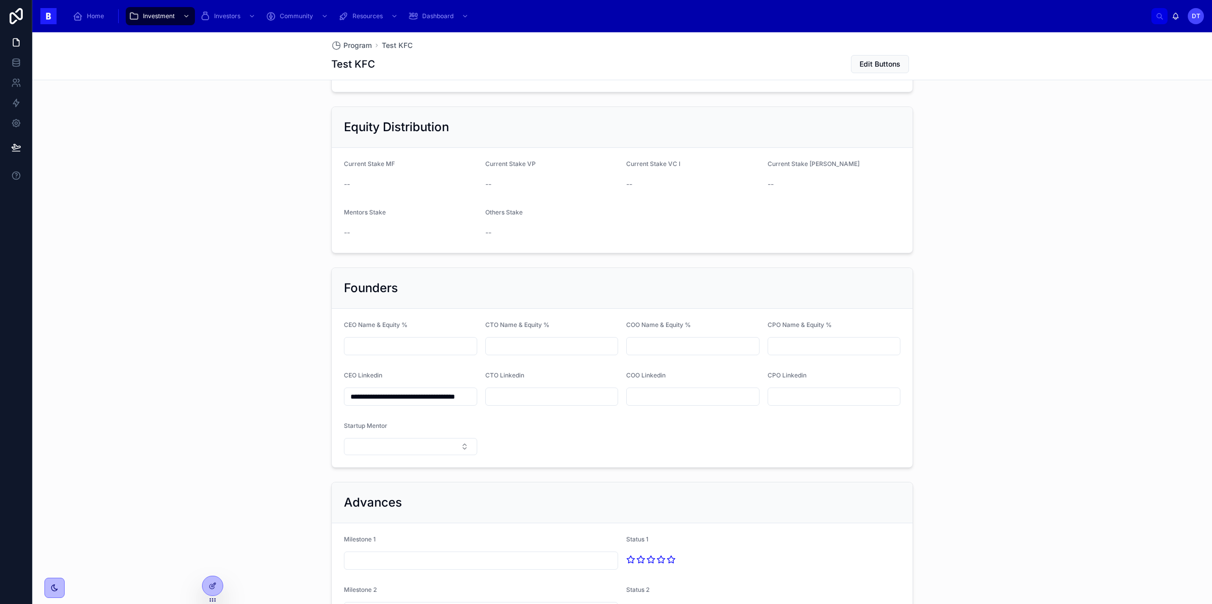
scroll to position [0, 0]
click at [272, 408] on div "**********" at bounding box center [622, 551] width 1180 height 1360
click at [402, 391] on div "**********" at bounding box center [410, 397] width 133 height 18
click at [402, 398] on input "**********" at bounding box center [410, 397] width 132 height 14
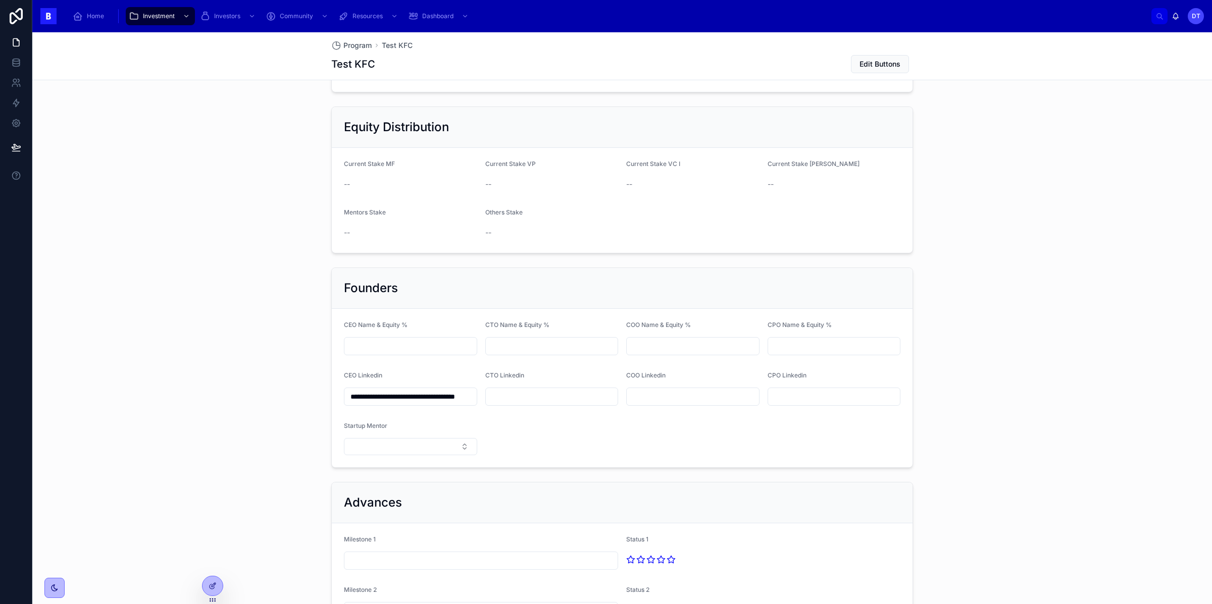
click at [402, 398] on input "**********" at bounding box center [410, 397] width 132 height 14
click at [293, 397] on div "**********" at bounding box center [622, 551] width 1180 height 1360
click at [404, 397] on input "**********" at bounding box center [410, 397] width 132 height 14
click at [546, 454] on form "**********" at bounding box center [622, 388] width 581 height 159
click at [442, 393] on input "**********" at bounding box center [410, 397] width 132 height 14
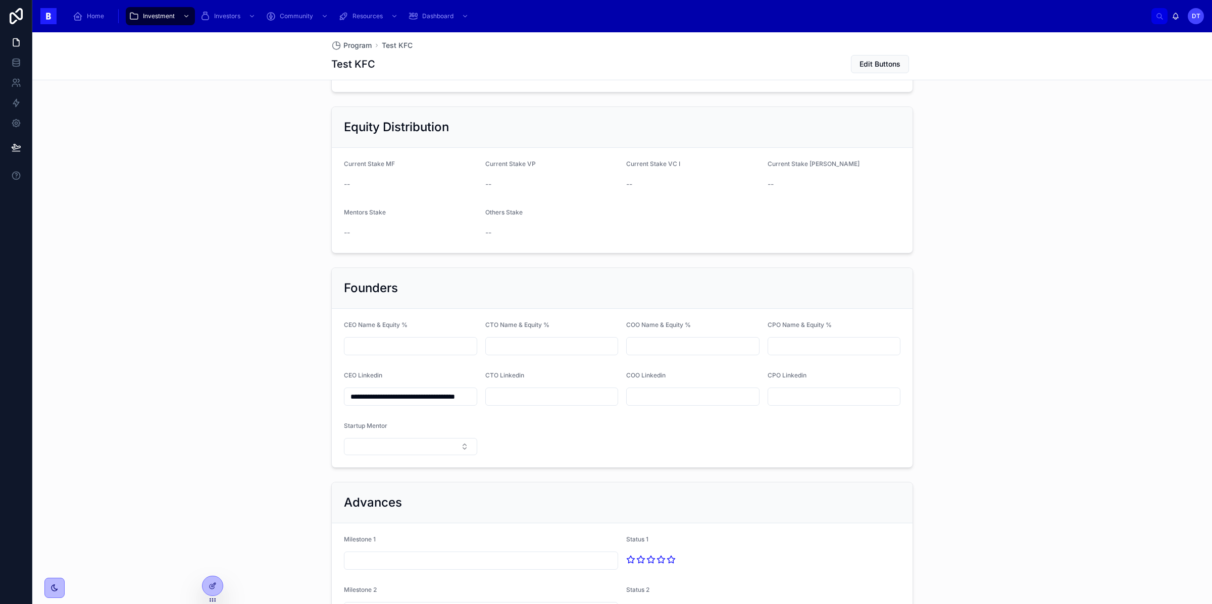
click at [441, 398] on input "**********" at bounding box center [410, 397] width 132 height 14
click at [216, 587] on icon at bounding box center [213, 586] width 8 height 8
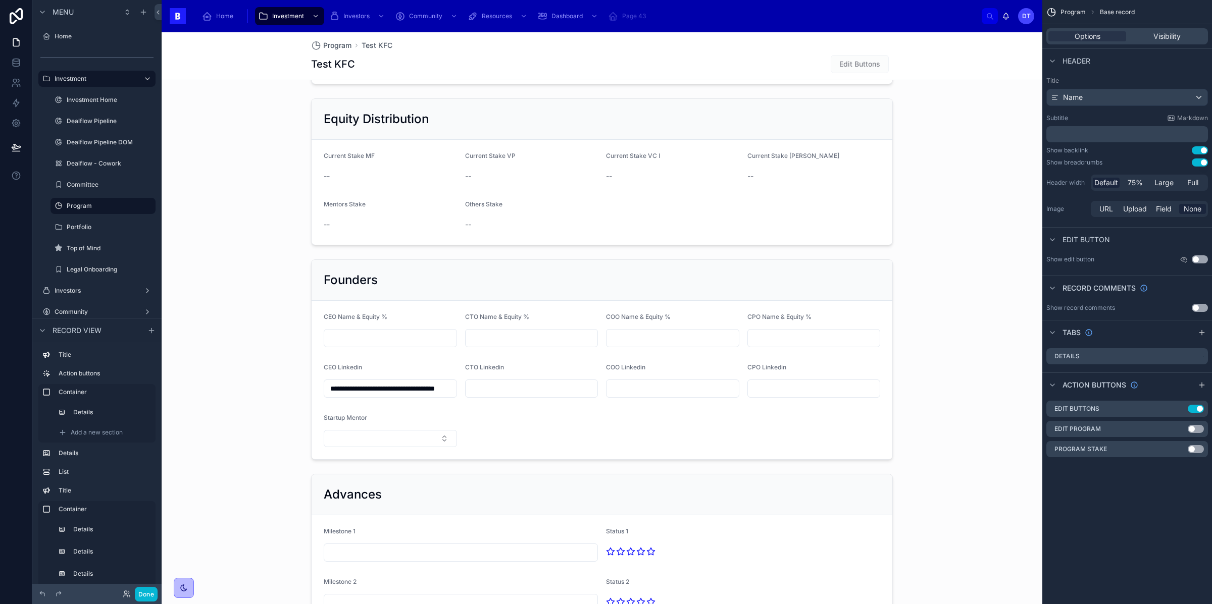
scroll to position [1041, 0]
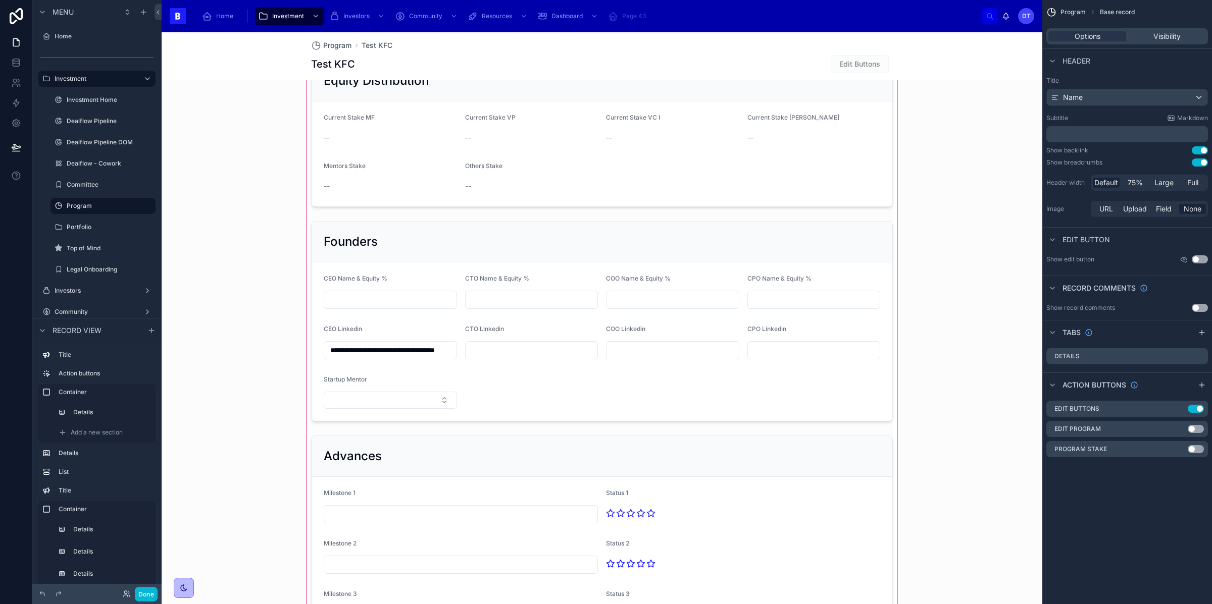
click at [391, 353] on div at bounding box center [602, 504] width 881 height 1372
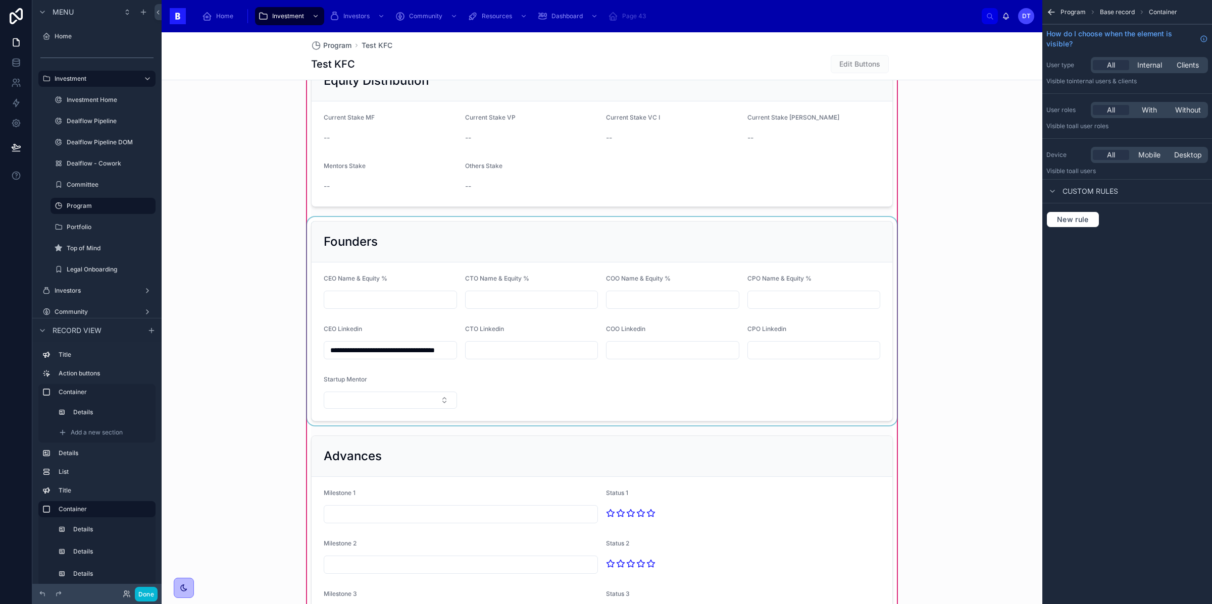
click at [390, 352] on div at bounding box center [602, 321] width 594 height 209
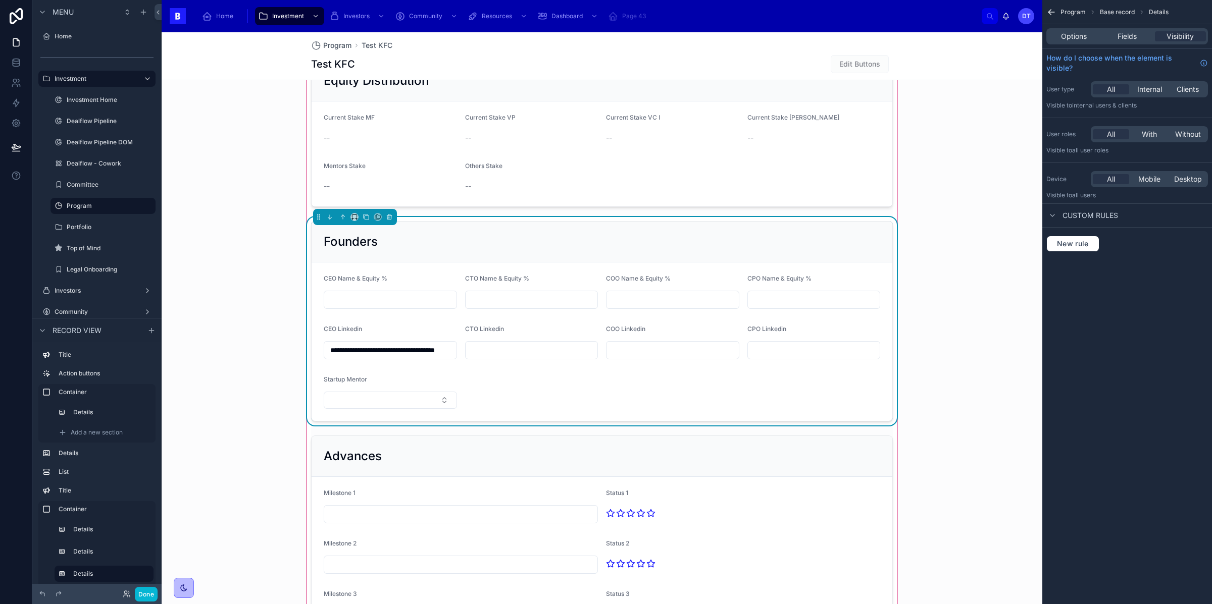
click at [390, 352] on input "**********" at bounding box center [390, 350] width 132 height 14
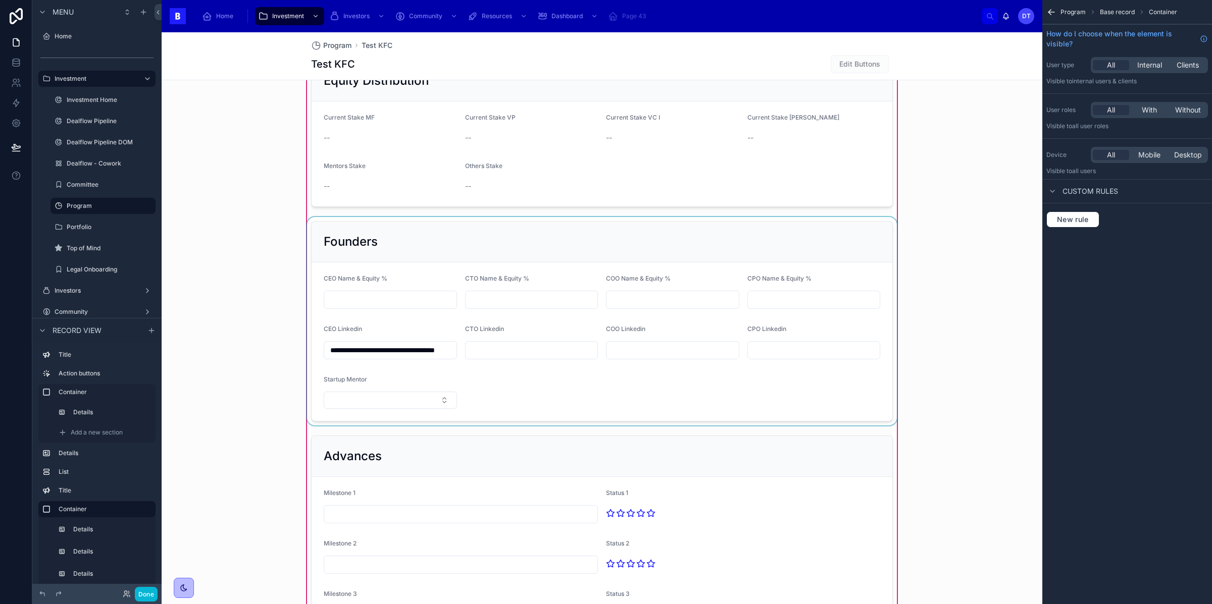
click at [328, 354] on div at bounding box center [602, 321] width 594 height 209
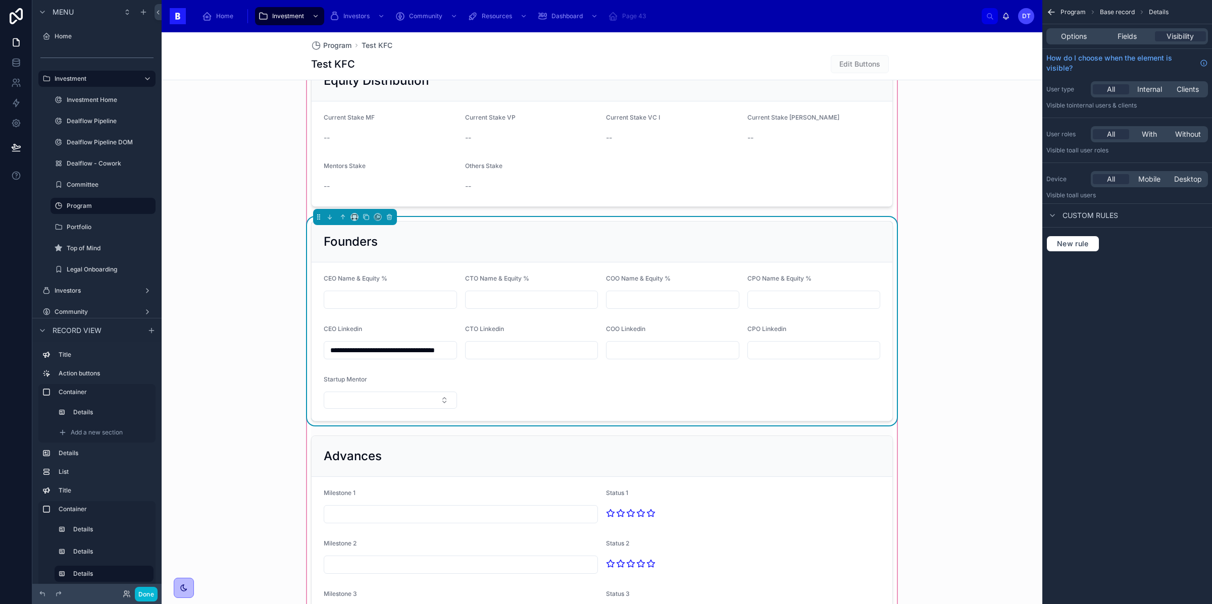
click at [332, 351] on input "**********" at bounding box center [390, 350] width 132 height 14
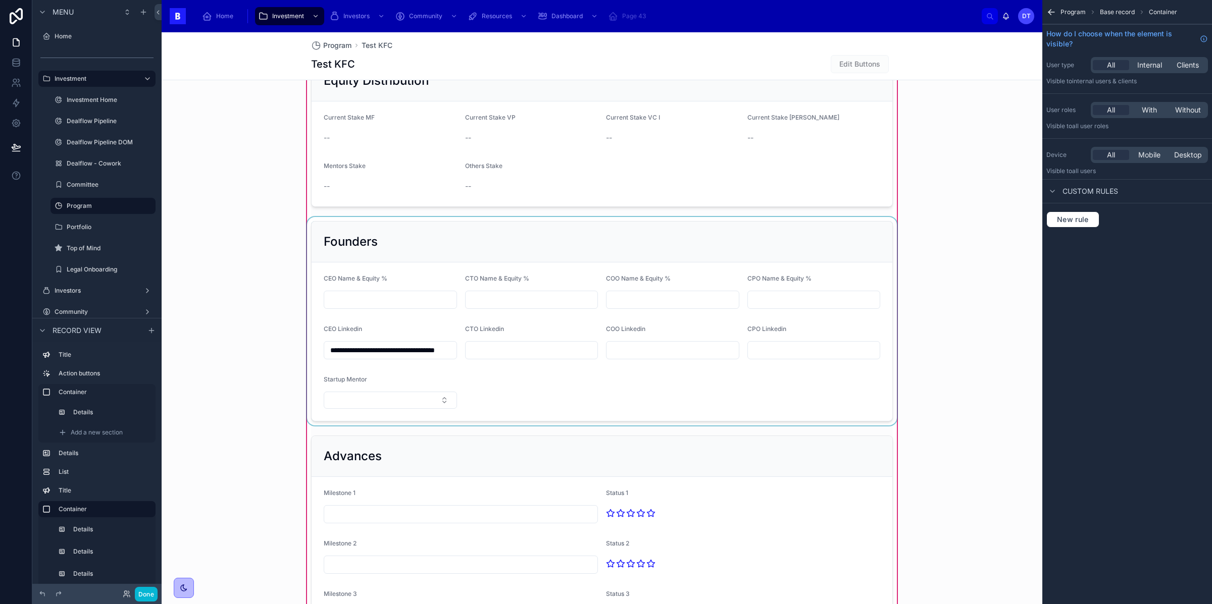
click at [361, 333] on div at bounding box center [602, 321] width 594 height 209
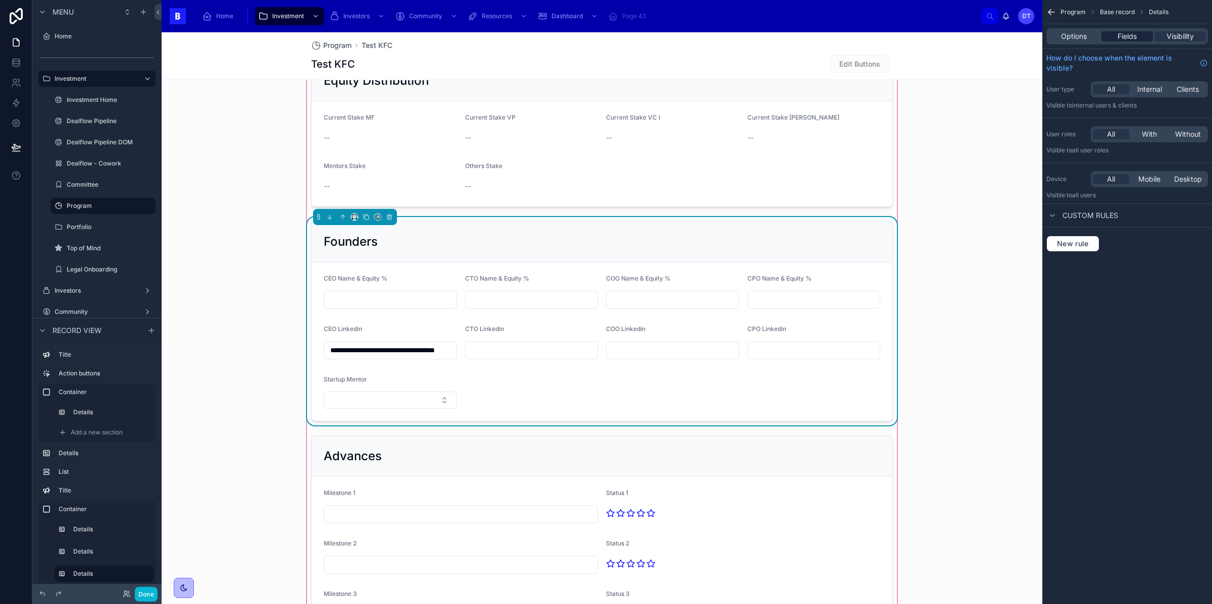
click at [1123, 37] on span "Fields" at bounding box center [1127, 36] width 19 height 10
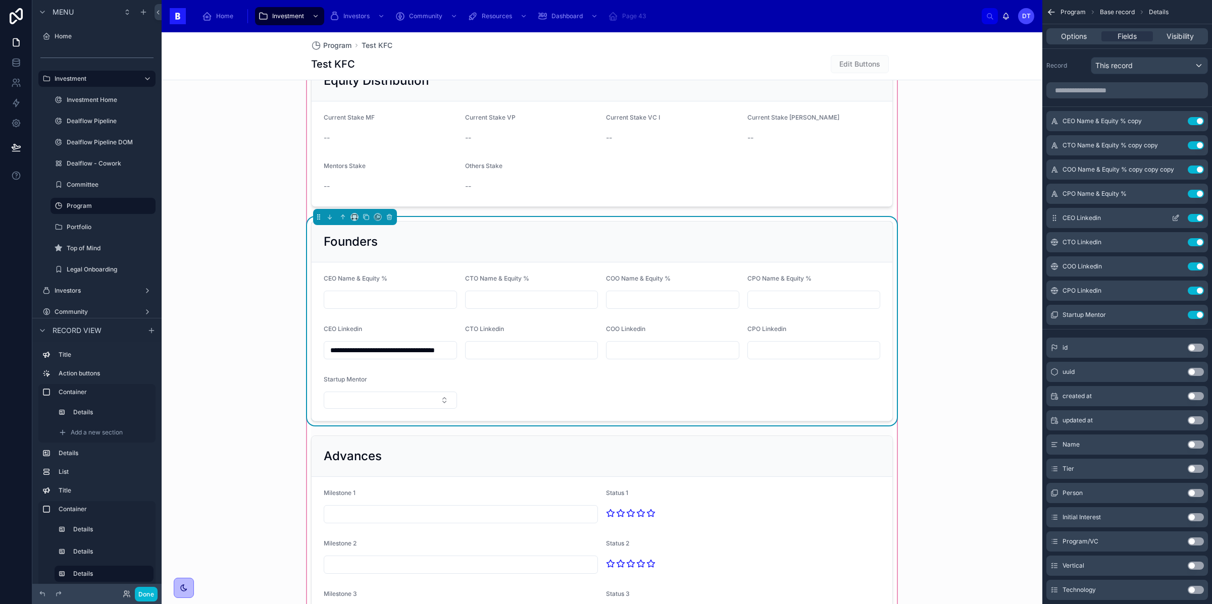
click at [1177, 221] on icon "scrollable content" at bounding box center [1175, 219] width 5 height 5
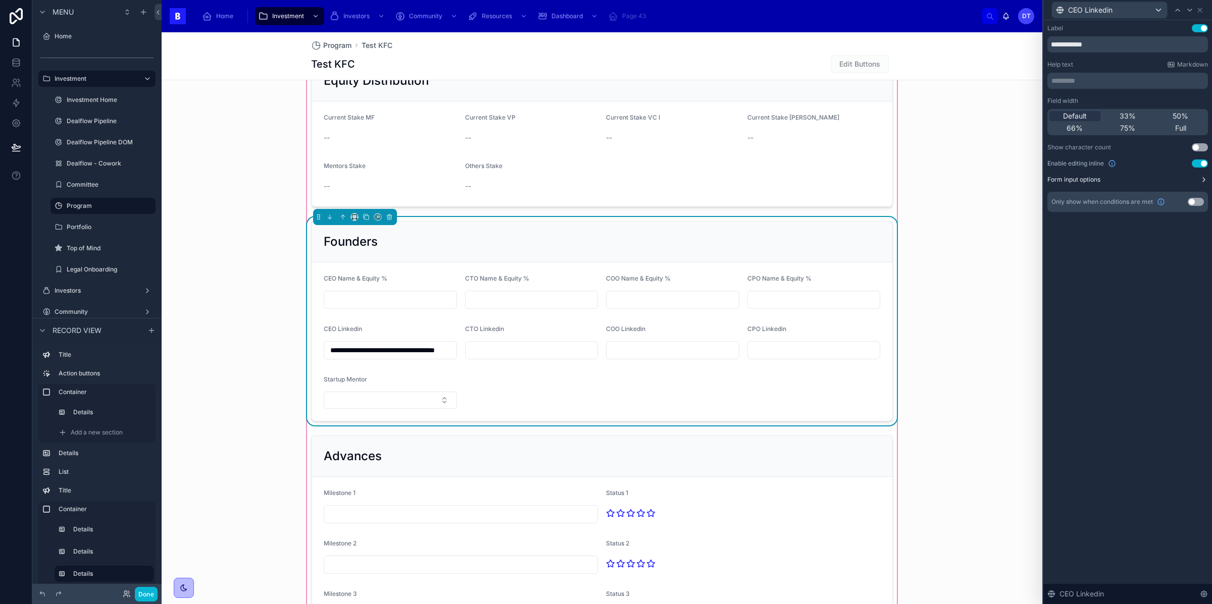
click at [1092, 181] on label "Form input options" at bounding box center [1073, 180] width 53 height 8
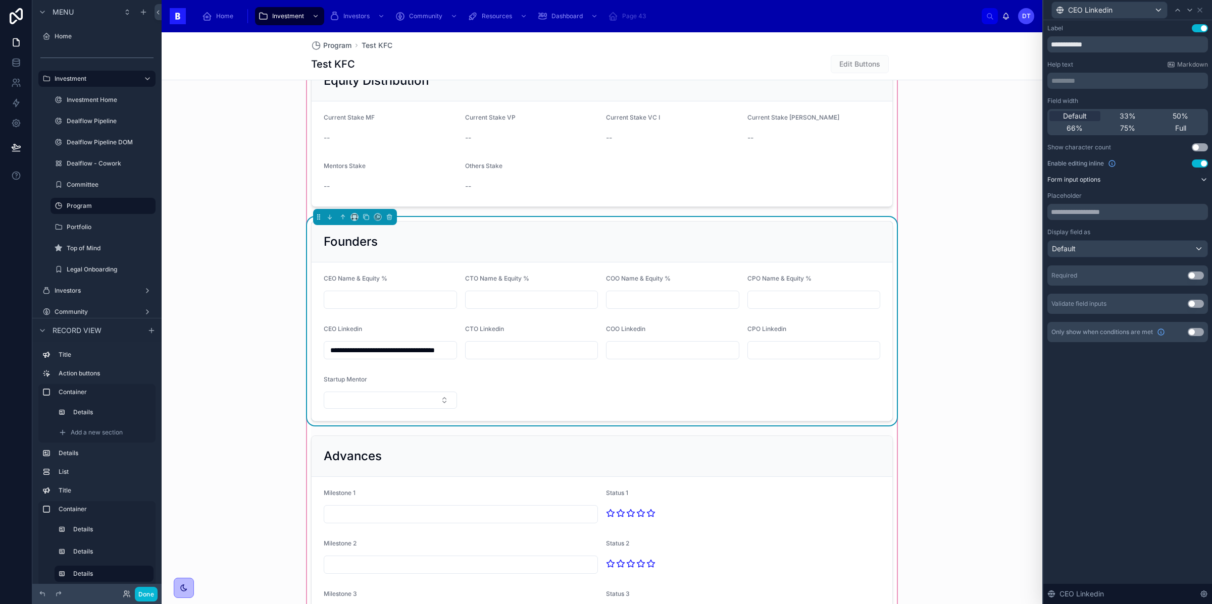
click at [1125, 182] on button "Form input options" at bounding box center [1127, 180] width 161 height 8
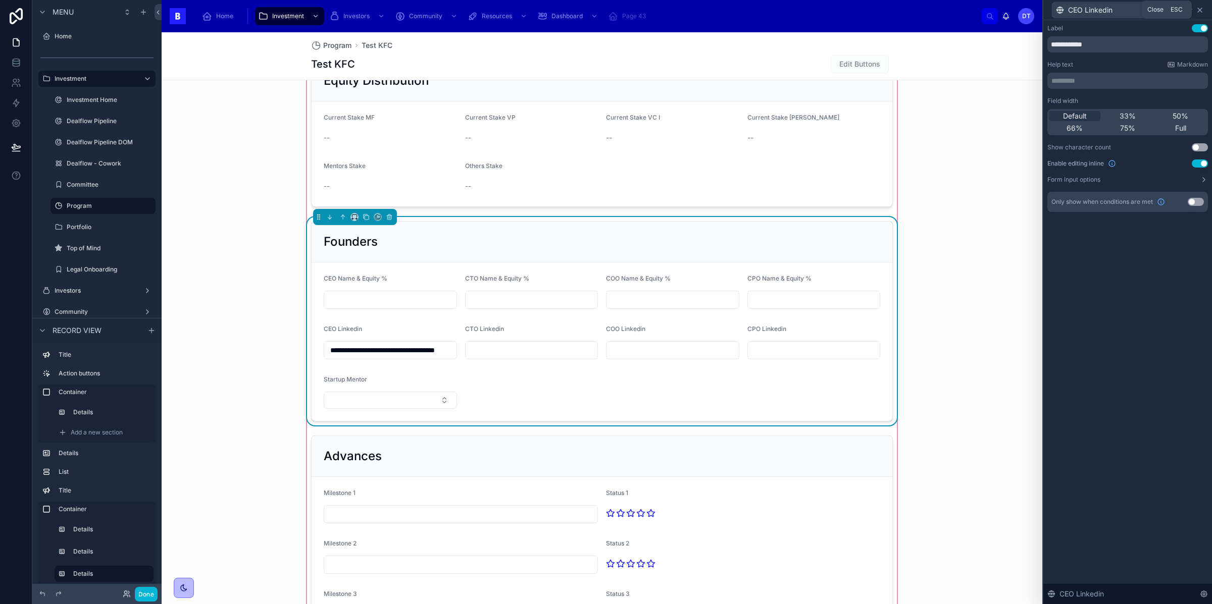
click at [1197, 8] on icon at bounding box center [1200, 10] width 8 height 8
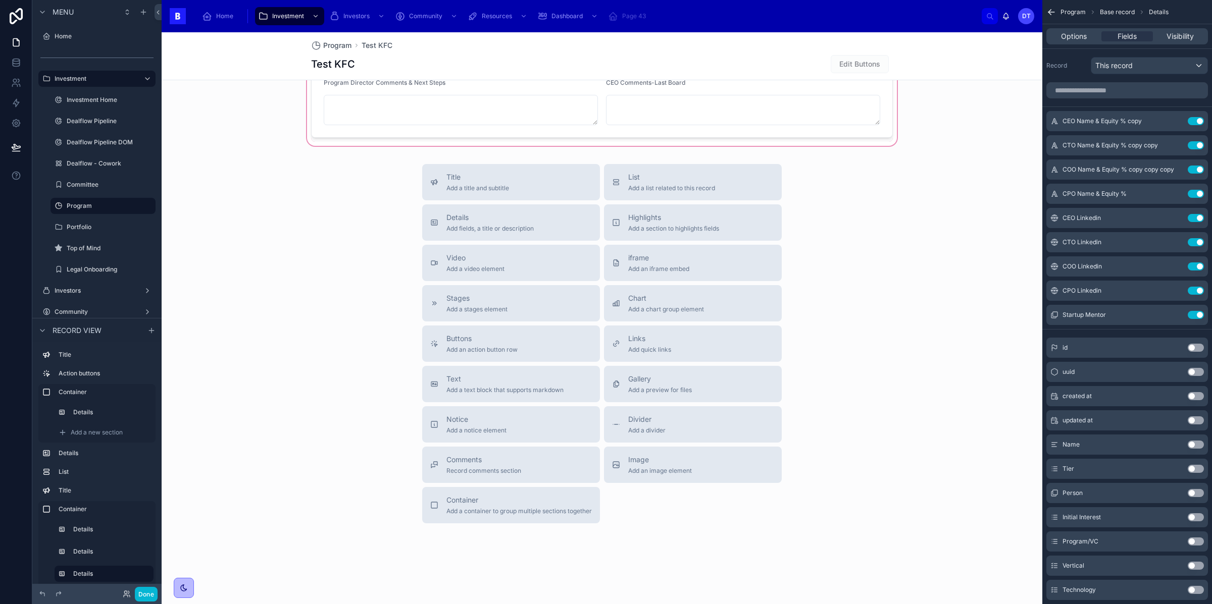
scroll to position [672, 0]
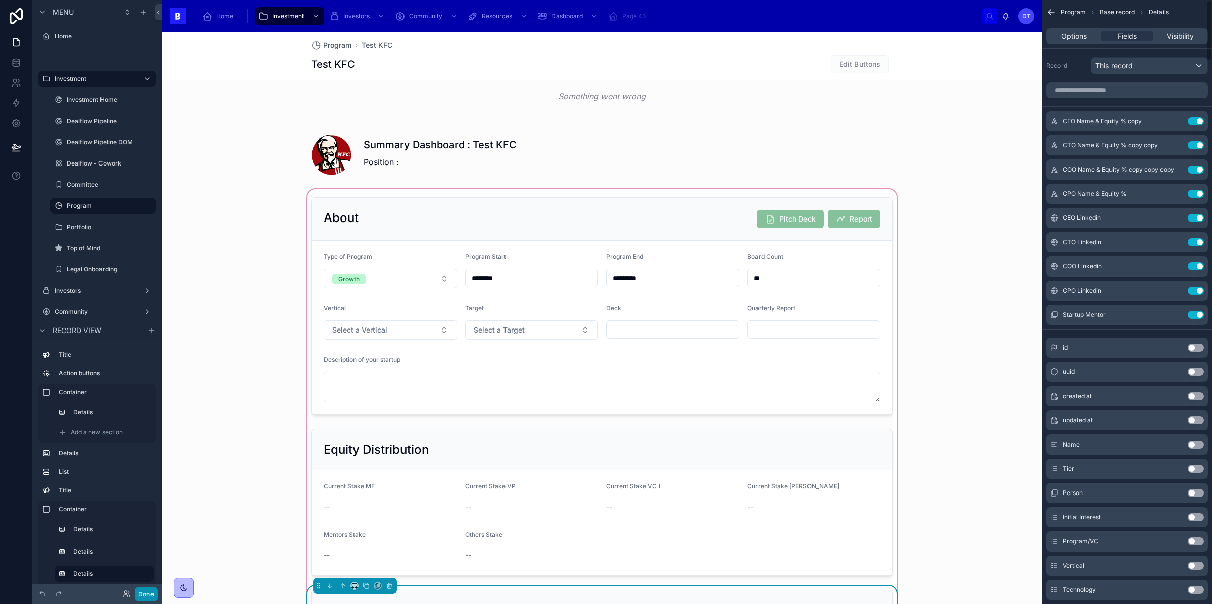
click at [145, 596] on button "Done" at bounding box center [146, 594] width 23 height 15
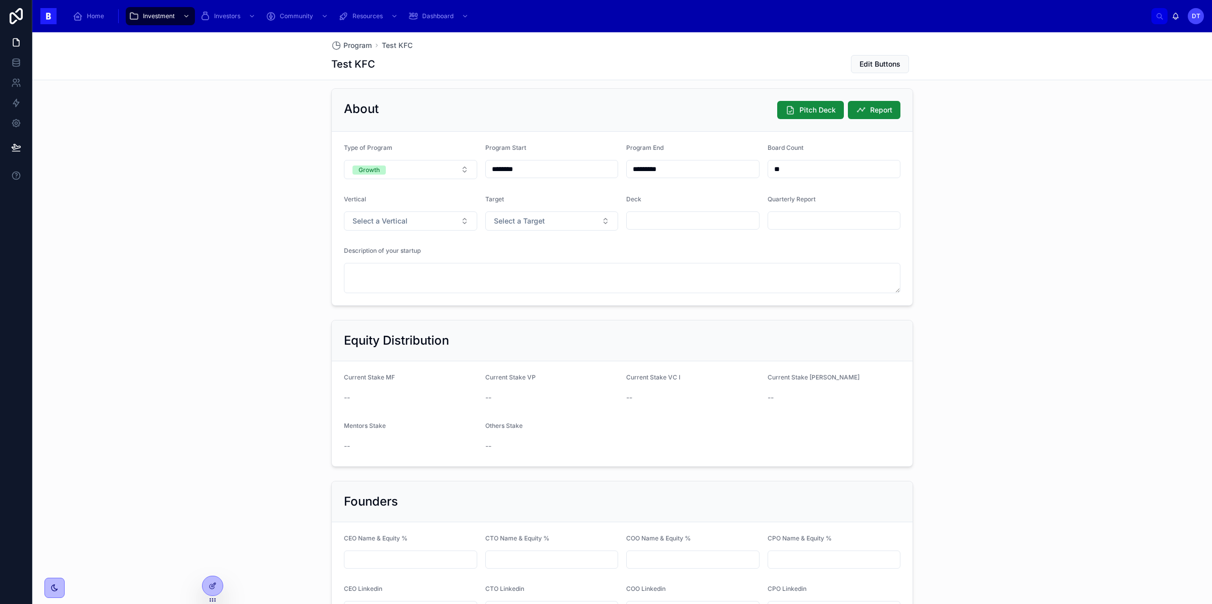
scroll to position [630, 0]
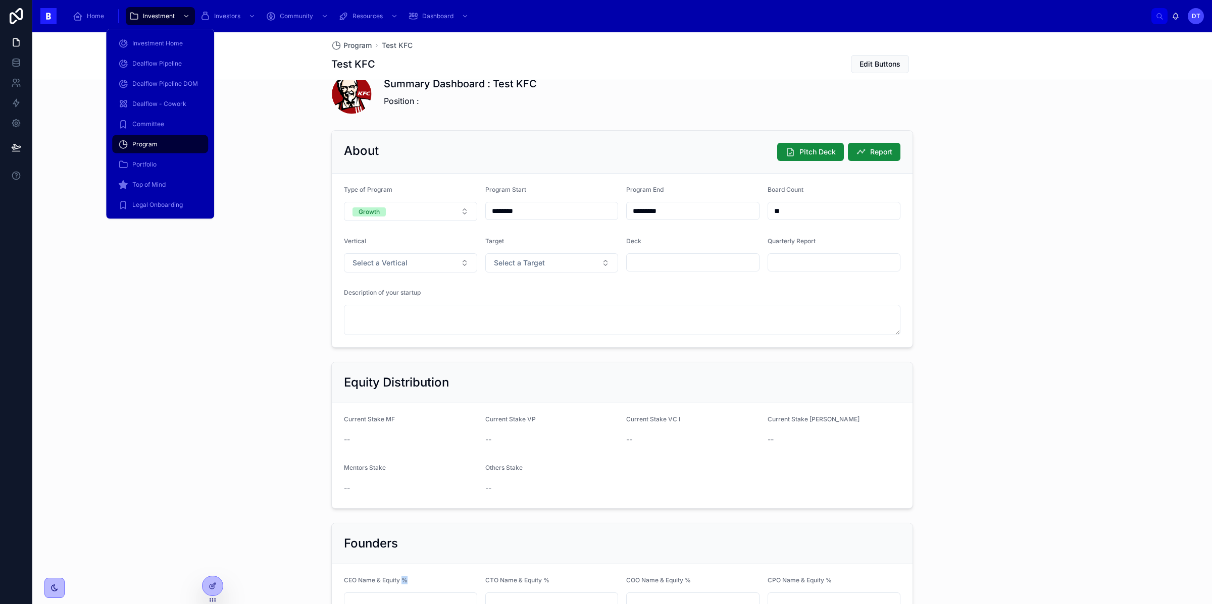
click at [159, 142] on div "Program" at bounding box center [160, 144] width 84 height 16
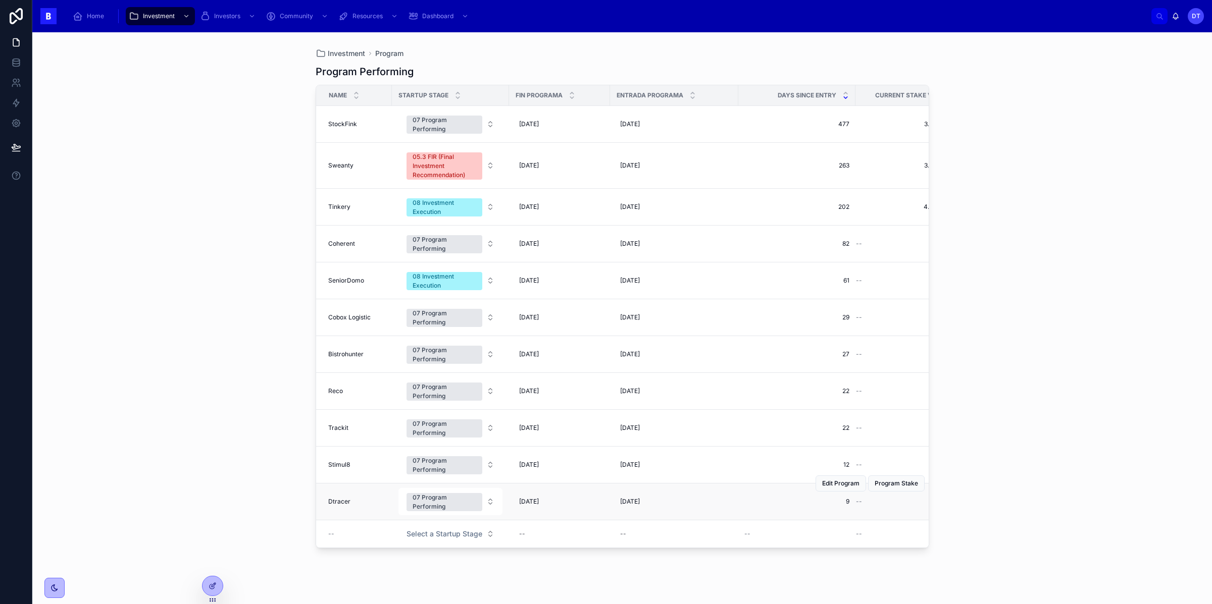
click at [331, 500] on td "Dtracer Dtracer" at bounding box center [354, 502] width 76 height 37
click at [338, 504] on span "Dtracer" at bounding box center [339, 502] width 22 height 8
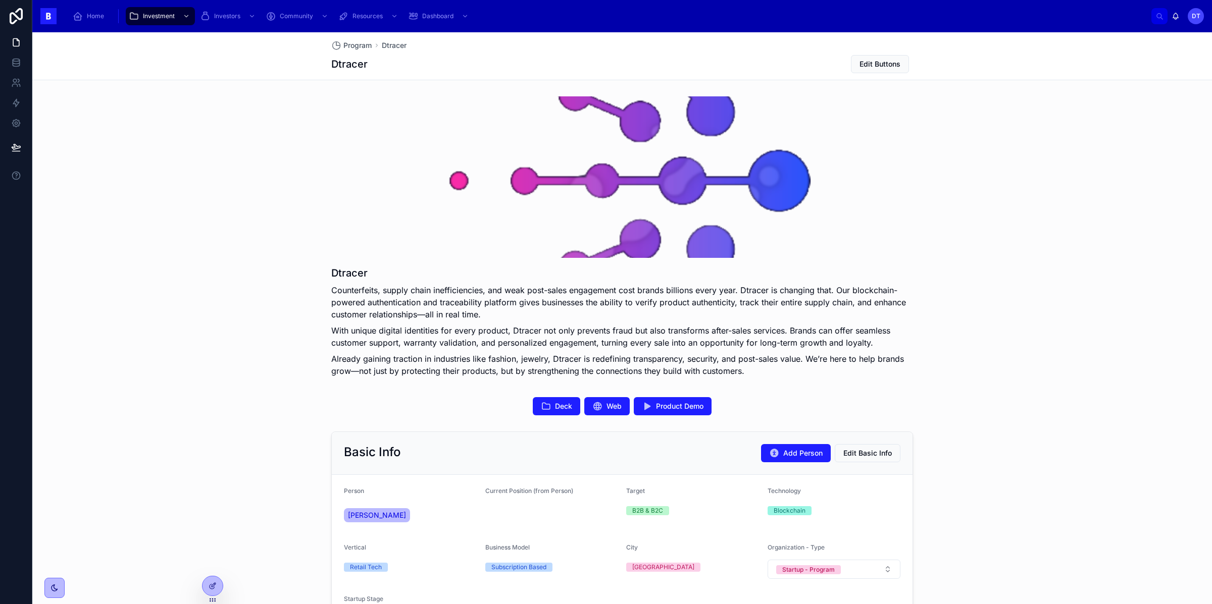
scroll to position [6, 0]
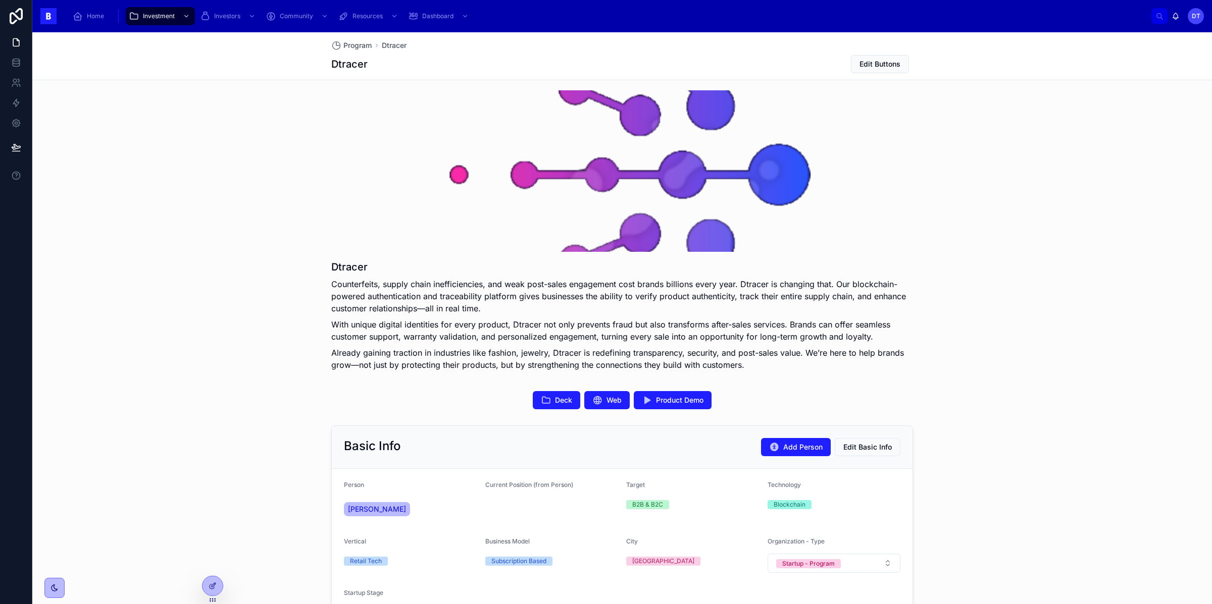
click at [530, 357] on p "Already gaining traction in industries like fashion, jewelry, Dtracer is redefi…" at bounding box center [622, 359] width 582 height 24
click at [211, 582] on icon at bounding box center [213, 586] width 8 height 8
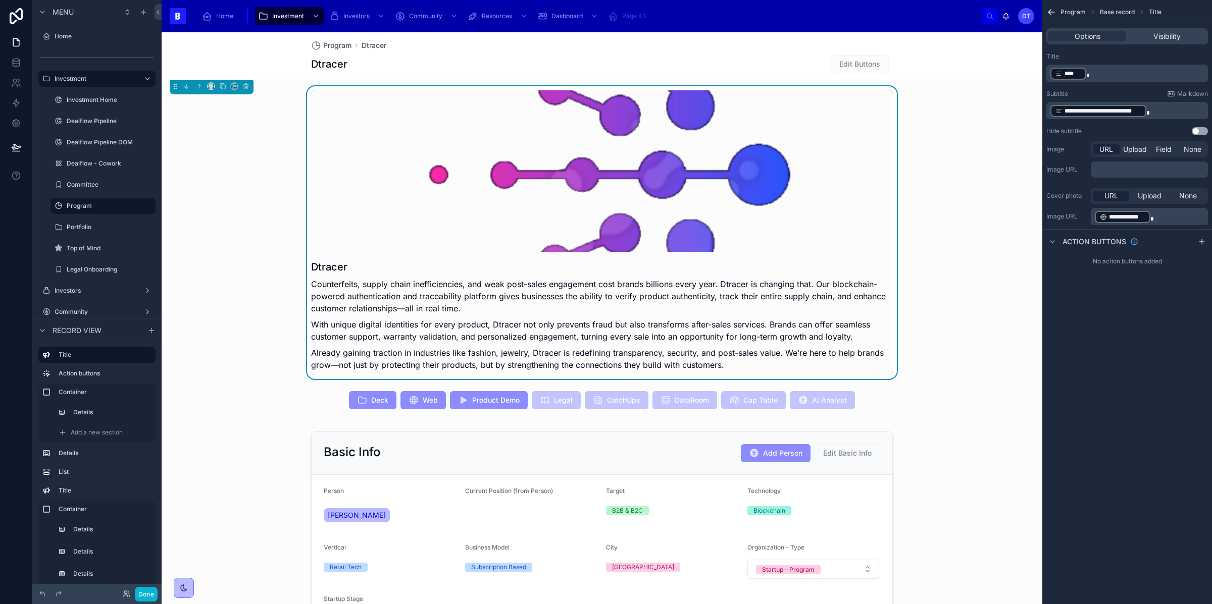
click at [334, 286] on p "Counterfeits, supply chain inefficiencies, and weak post-sales engagement cost …" at bounding box center [602, 296] width 582 height 36
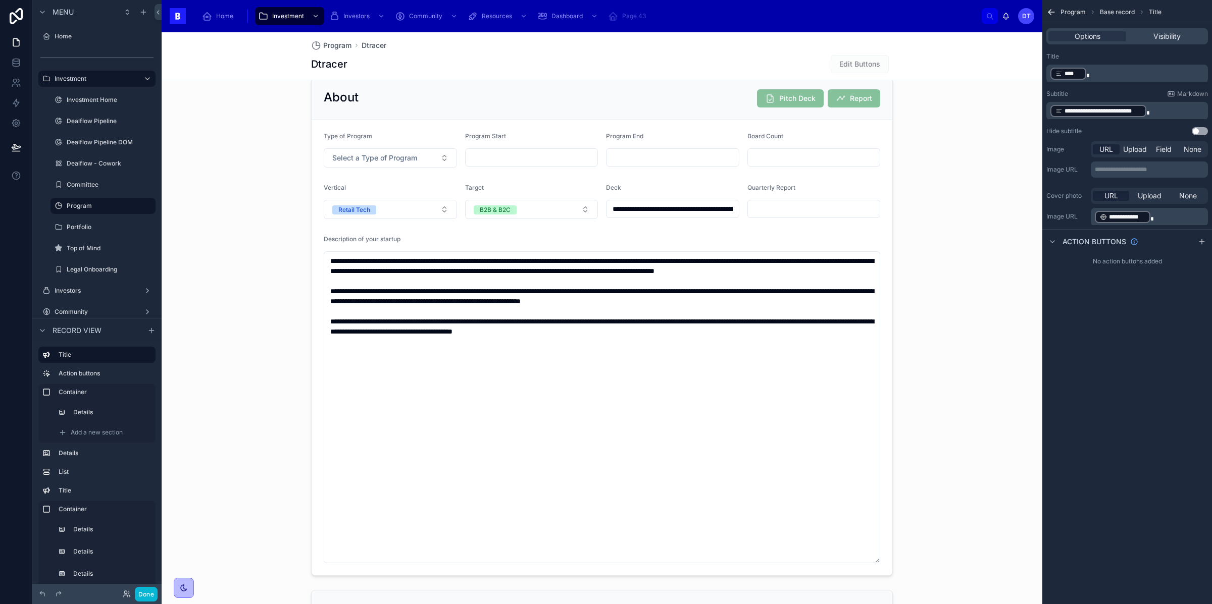
scroll to position [907, 0]
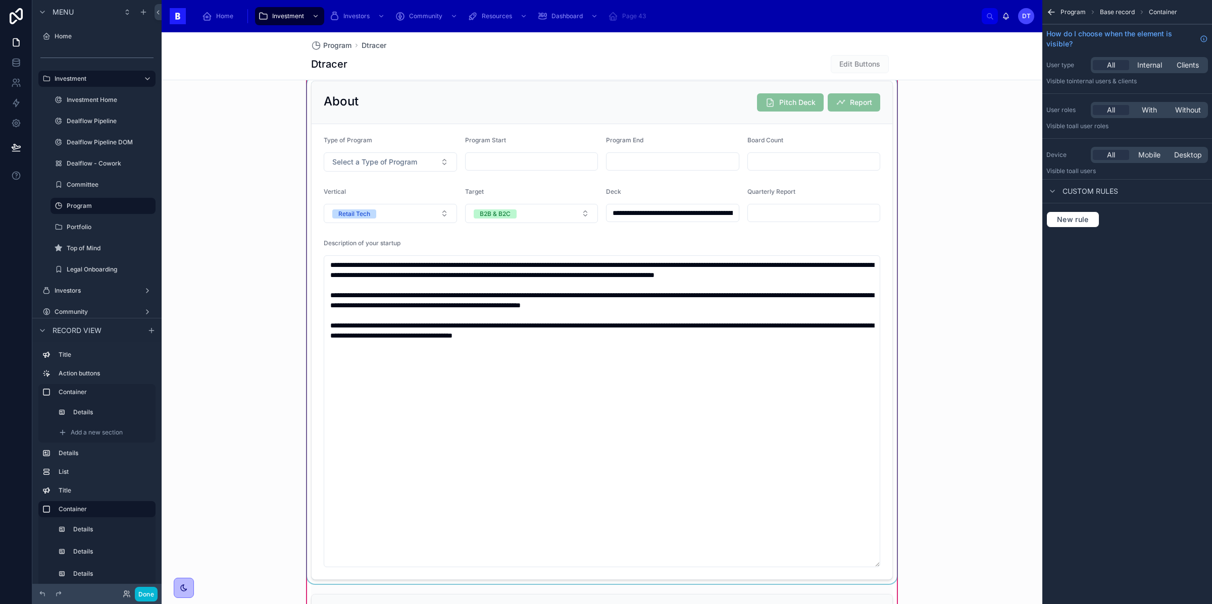
click at [586, 348] on div at bounding box center [602, 331] width 594 height 508
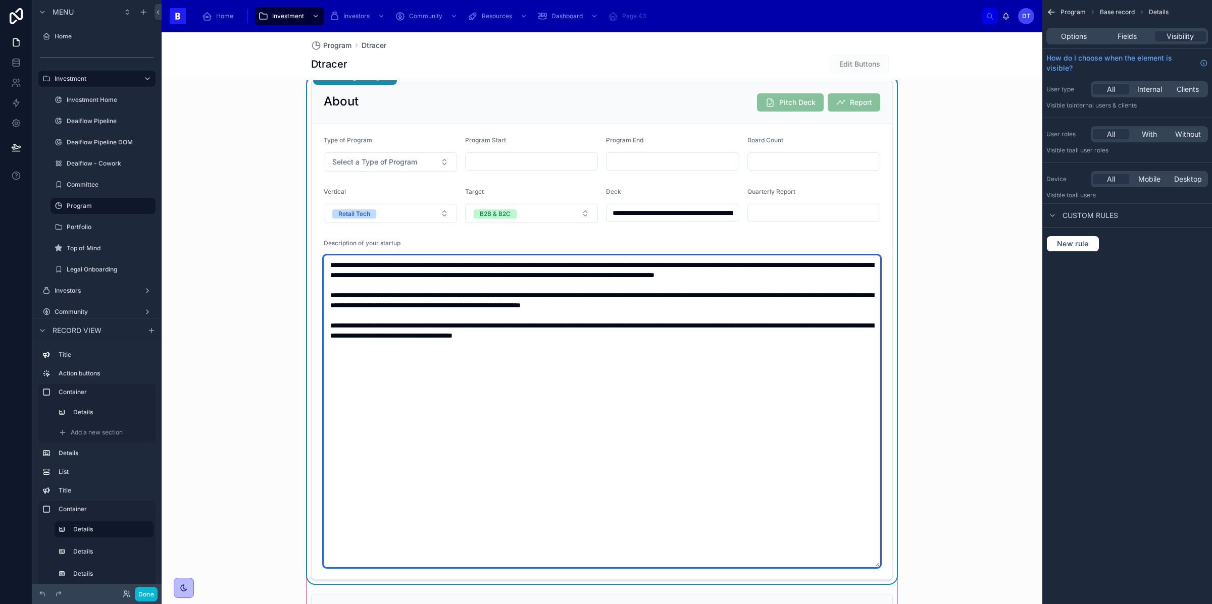
click at [528, 301] on textarea "**********" at bounding box center [602, 412] width 557 height 312
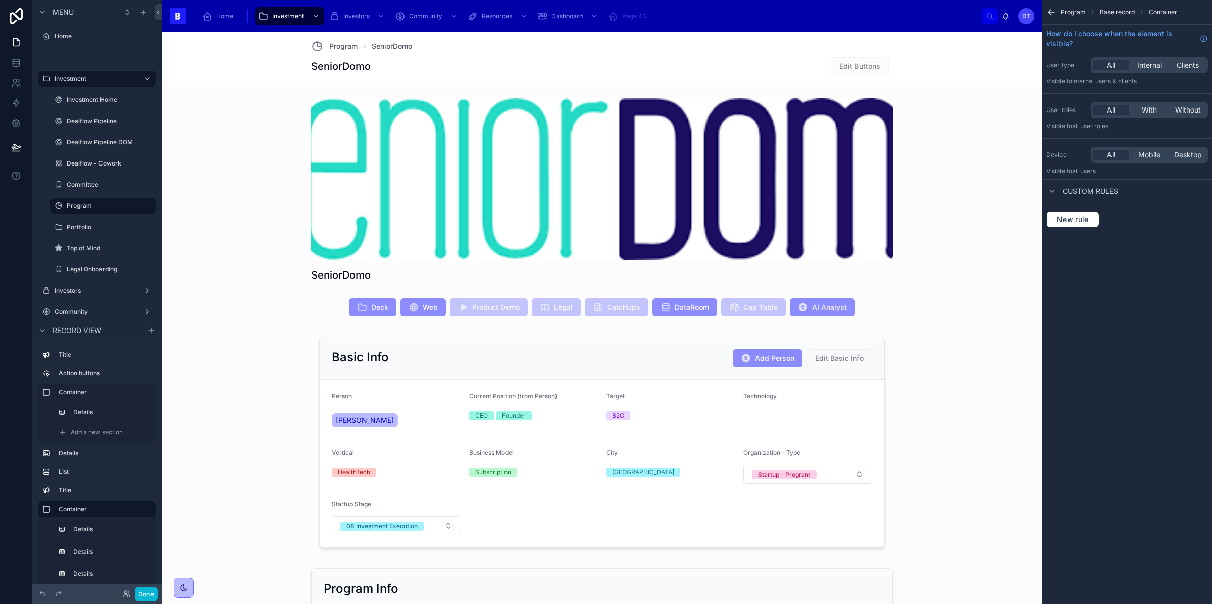
scroll to position [1326, 0]
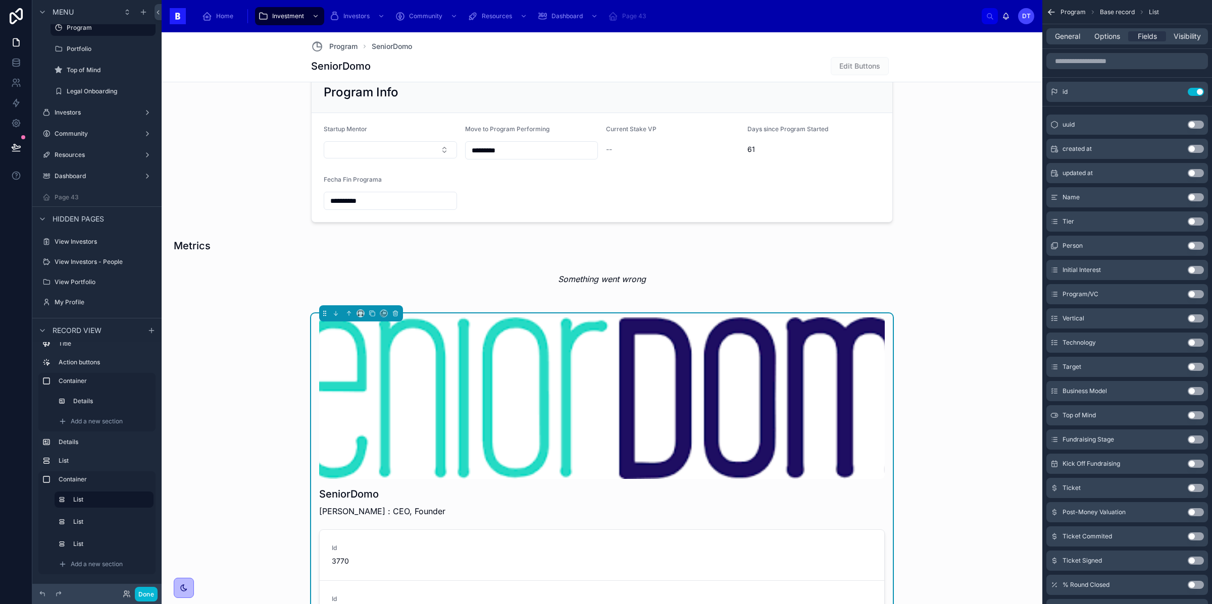
scroll to position [510, 0]
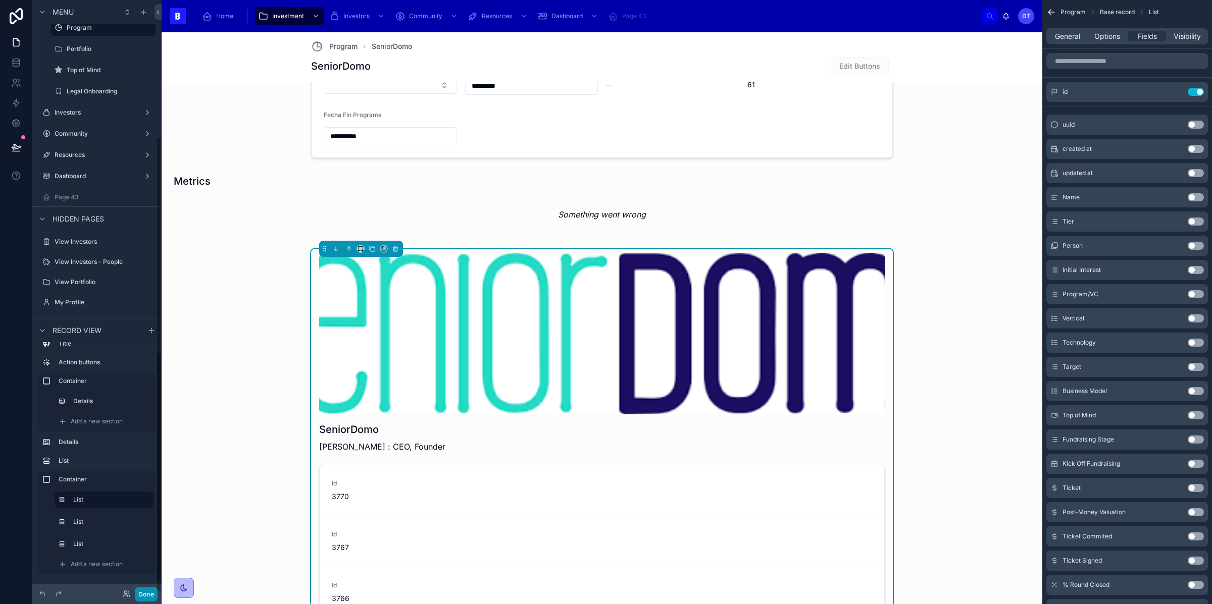
click at [146, 591] on button "Done" at bounding box center [146, 594] width 23 height 15
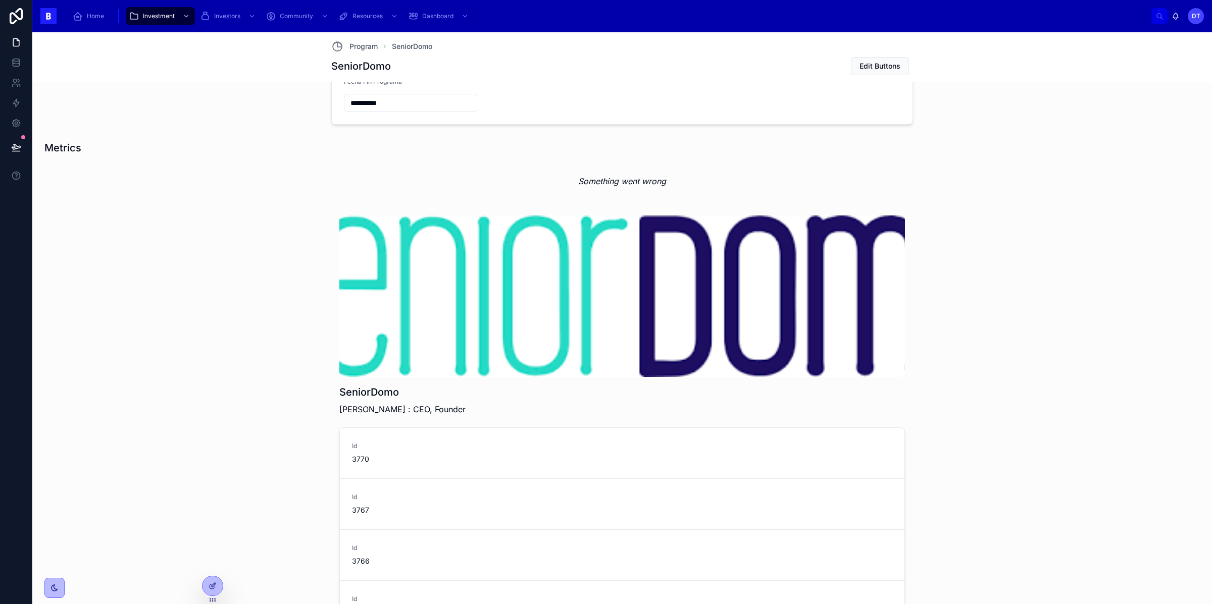
scroll to position [534, 0]
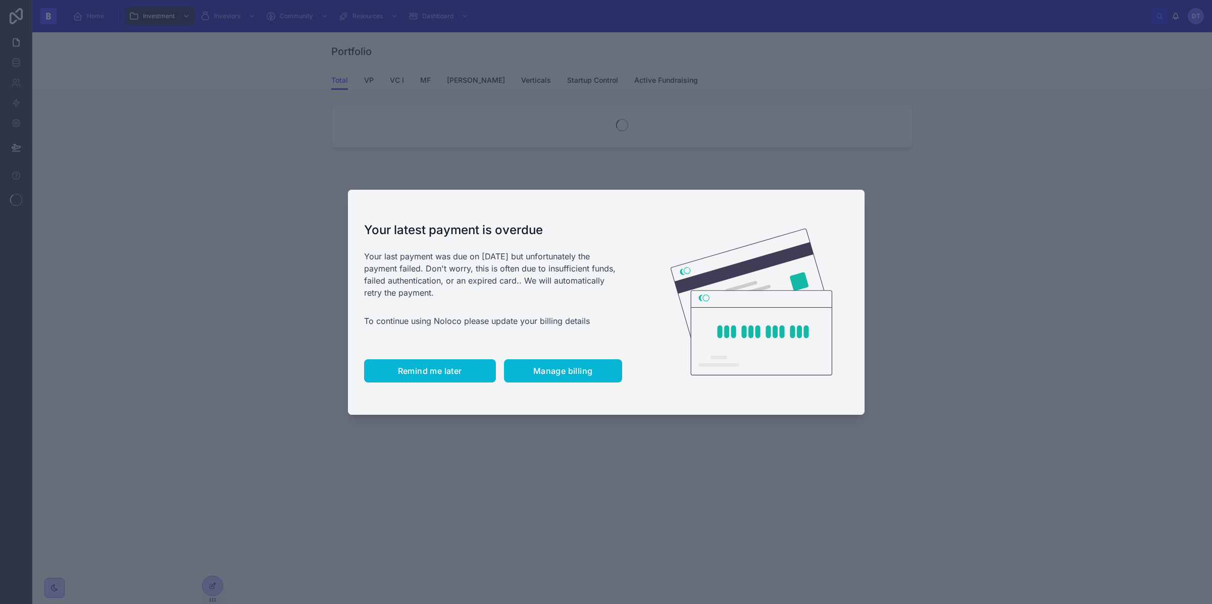
click at [429, 376] on span "Remind me later" at bounding box center [430, 371] width 64 height 10
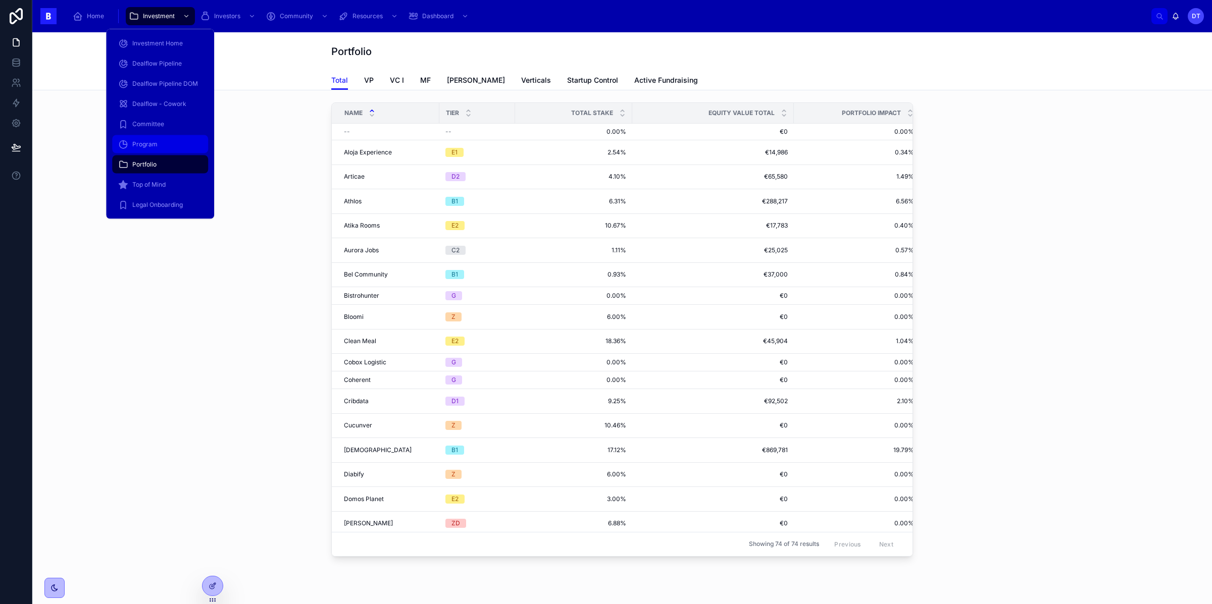
click at [162, 144] on div "Program" at bounding box center [160, 144] width 84 height 16
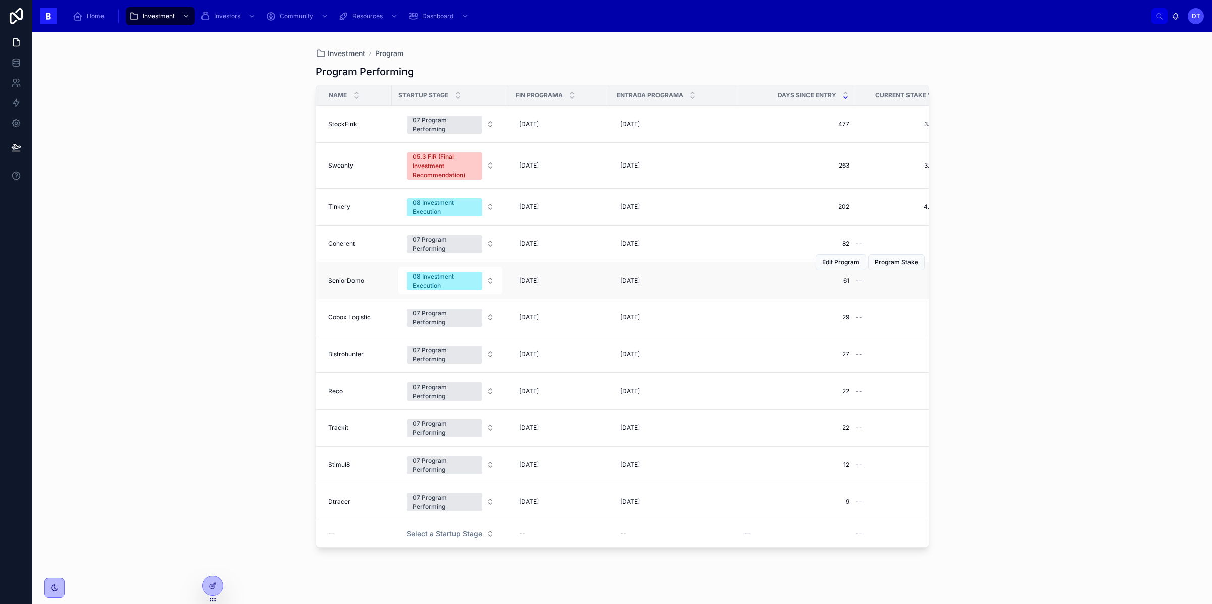
click at [340, 276] on td "SeniorDomo SeniorDomo" at bounding box center [354, 281] width 76 height 37
click at [341, 280] on span "SeniorDomo" at bounding box center [346, 281] width 36 height 8
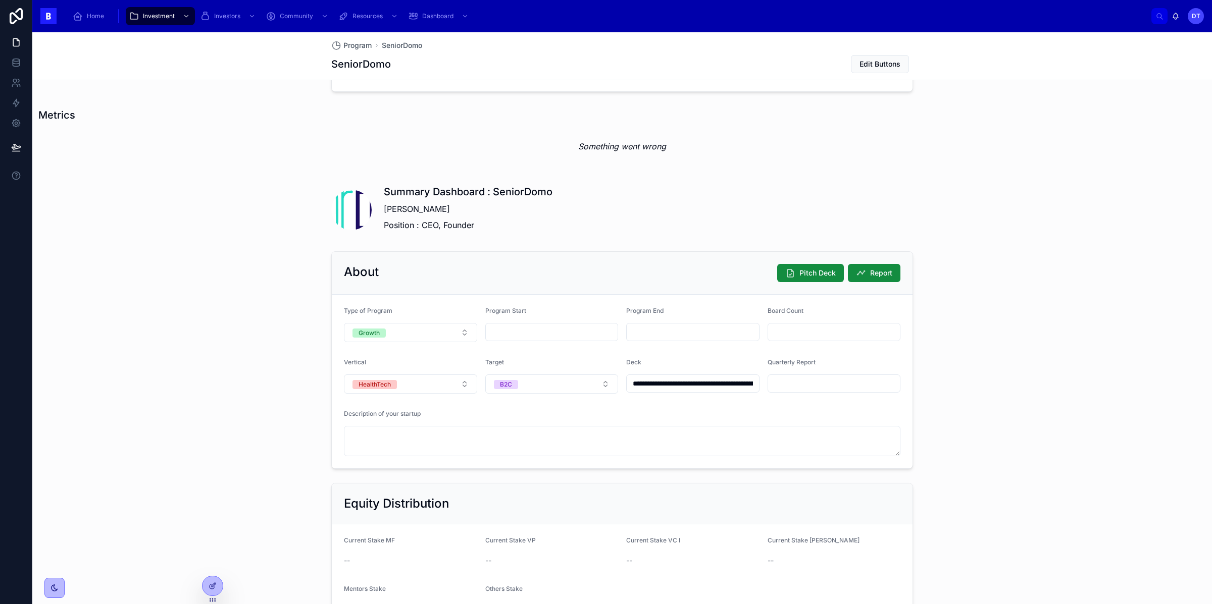
scroll to position [617, 0]
click at [495, 202] on div "[PERSON_NAME] Position : CEO, Founder" at bounding box center [468, 218] width 169 height 36
click at [449, 188] on h1 "Summary Dashboard : SeniorDomo" at bounding box center [468, 193] width 169 height 14
click at [436, 259] on div "About Pitch Deck Report" at bounding box center [622, 274] width 581 height 43
click at [437, 238] on div "Summary Dashboard : SeniorDomo [PERSON_NAME] Position : CEO, Founder" at bounding box center [622, 209] width 1180 height 63
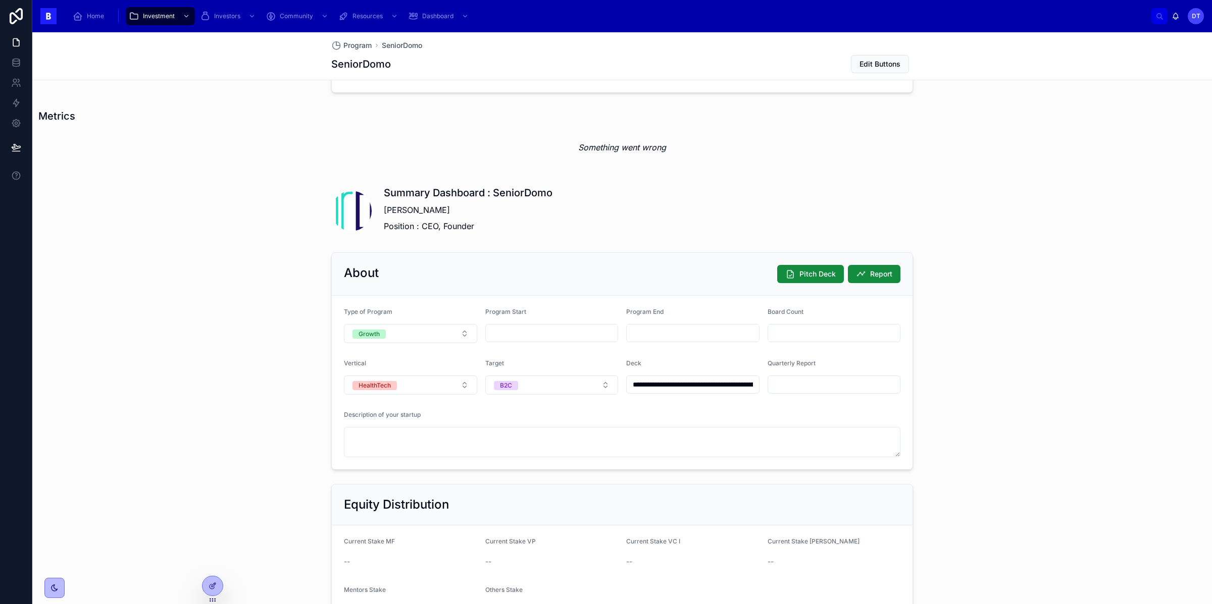
click at [492, 238] on div "Summary Dashboard : SeniorDomo [PERSON_NAME] Position : CEO, Founder" at bounding box center [622, 209] width 1180 height 63
click at [375, 190] on div "Summary Dashboard : SeniorDomo [PERSON_NAME] Position : CEO, Founder" at bounding box center [622, 211] width 582 height 50
click at [216, 582] on icon at bounding box center [213, 586] width 8 height 8
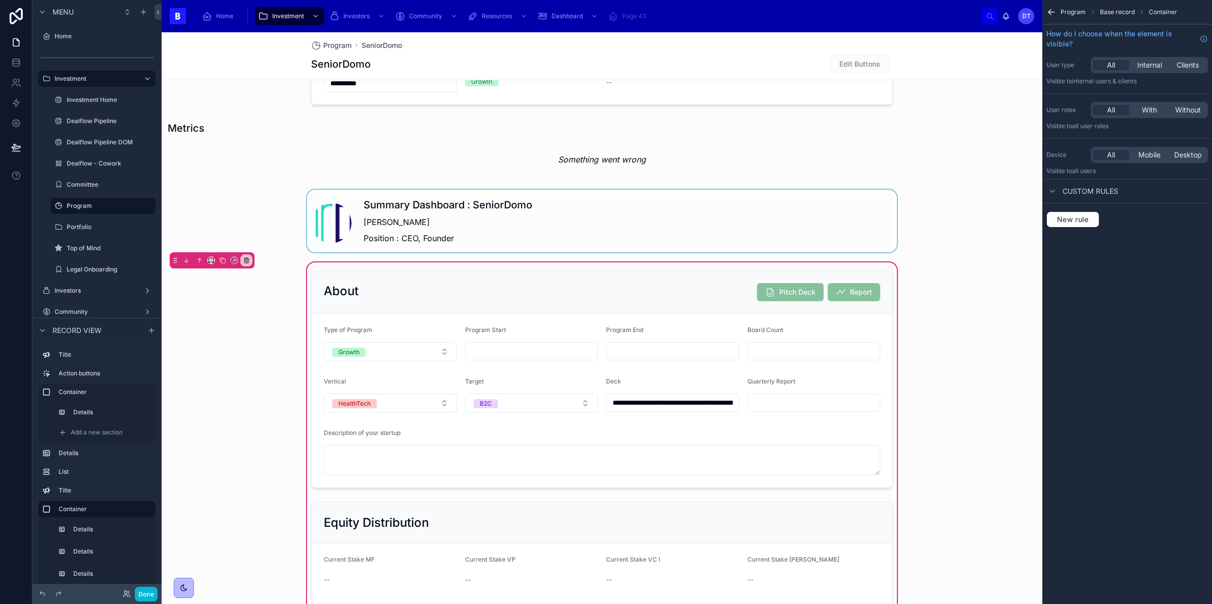
click at [413, 234] on div at bounding box center [602, 221] width 881 height 63
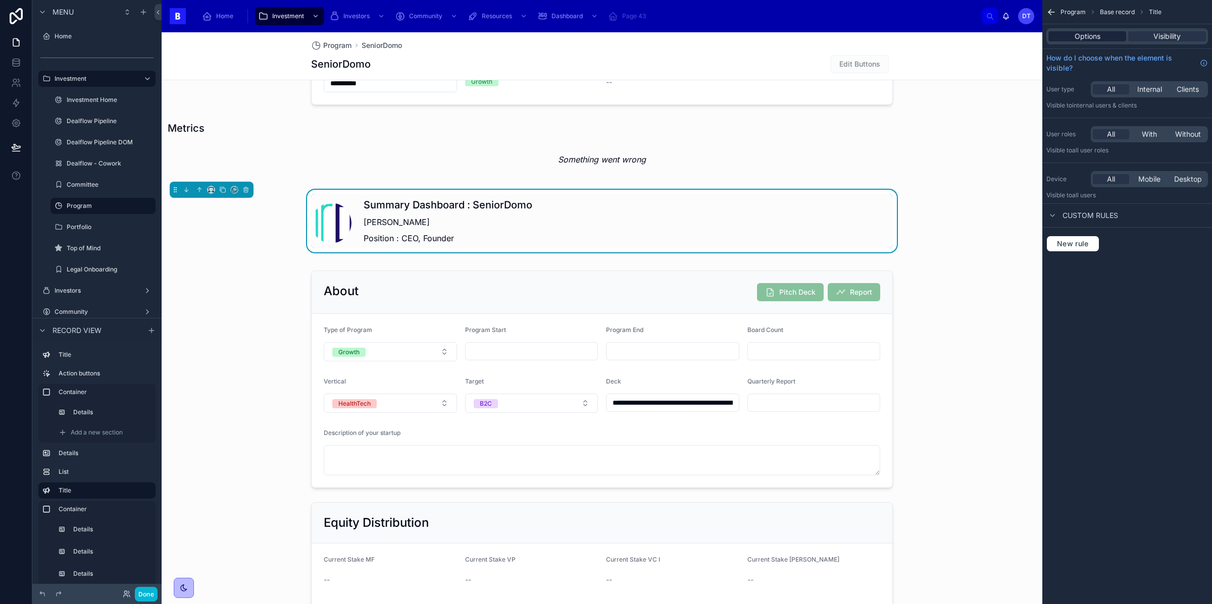
click at [1094, 37] on span "Options" at bounding box center [1088, 36] width 26 height 10
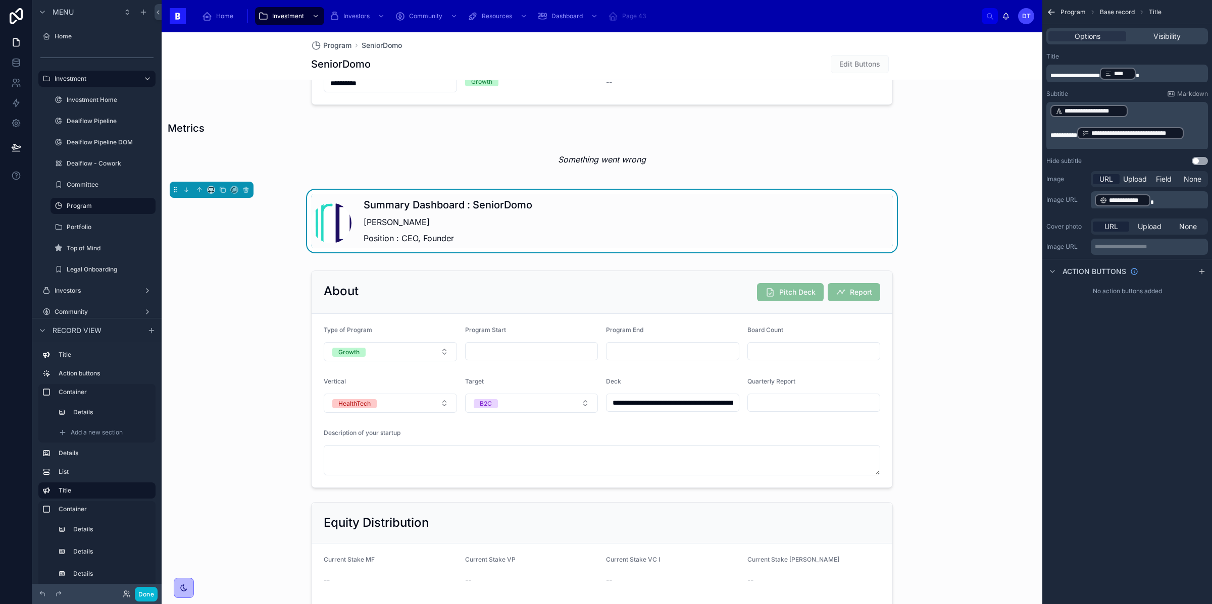
click at [1170, 130] on span "**********" at bounding box center [1134, 133] width 87 height 8
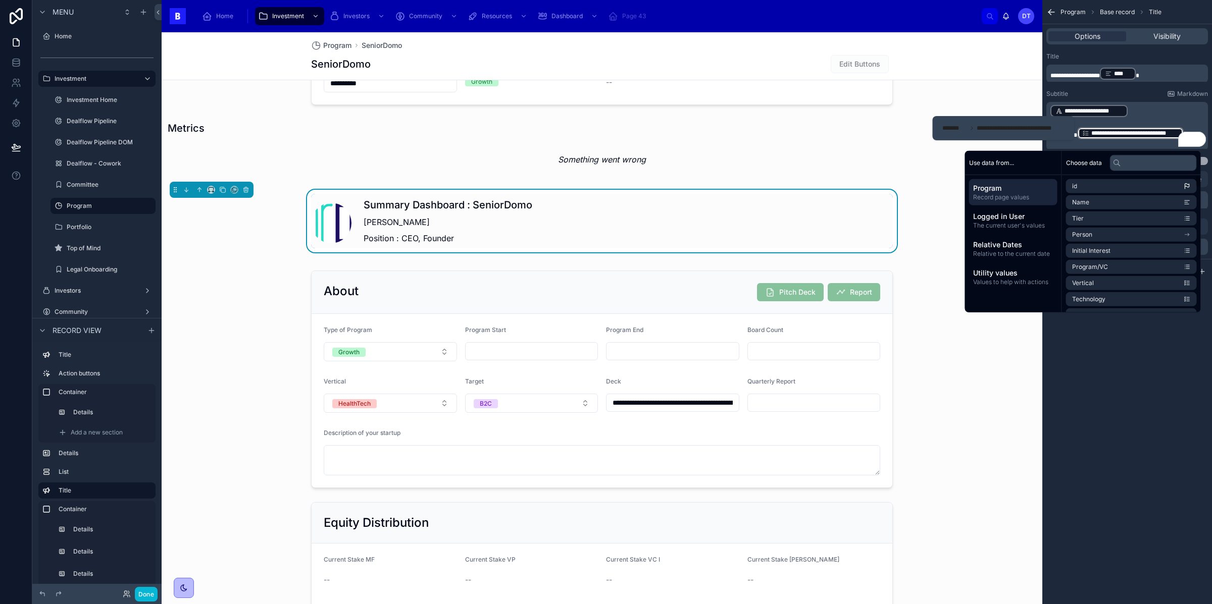
click at [1089, 434] on div "**********" at bounding box center [1127, 302] width 170 height 604
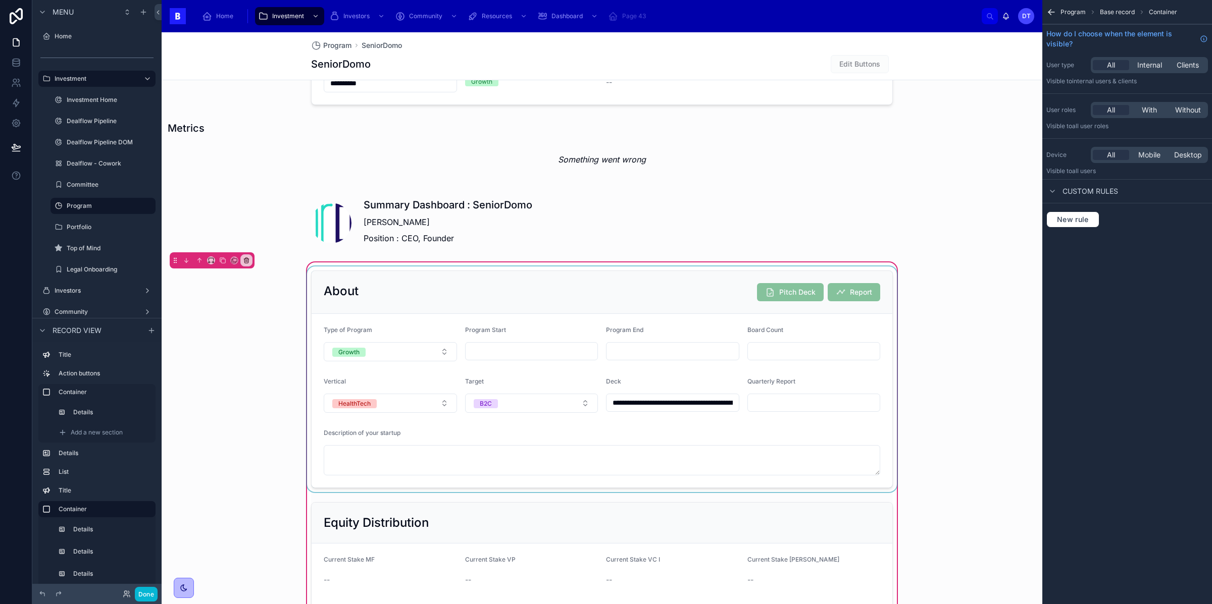
click at [739, 296] on div at bounding box center [602, 380] width 594 height 226
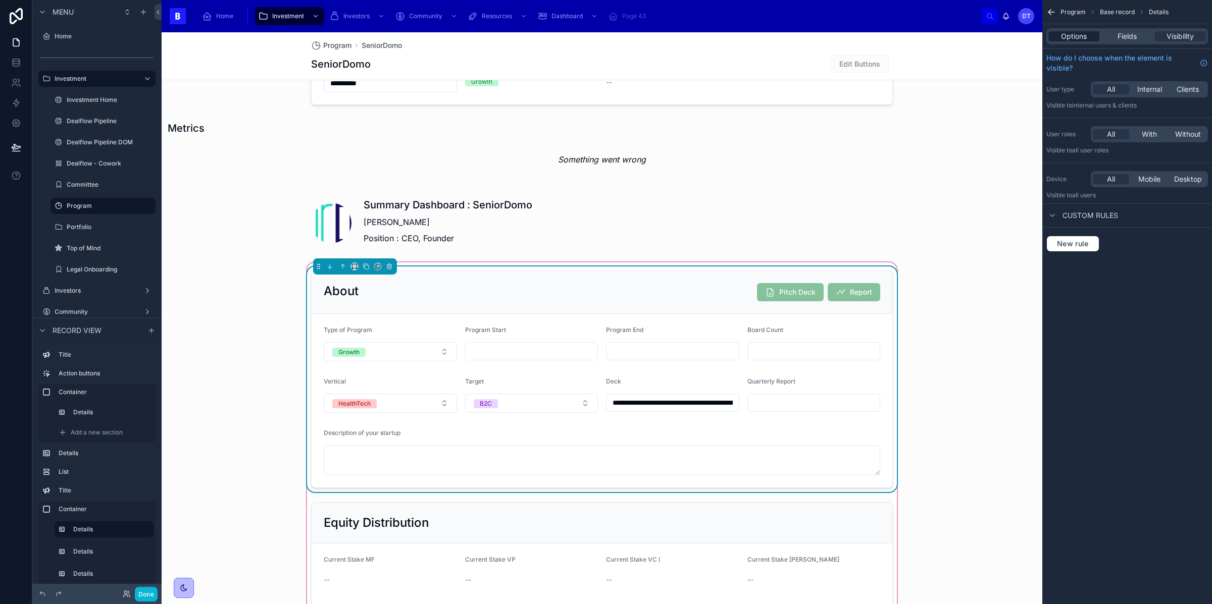
click at [1078, 38] on span "Options" at bounding box center [1074, 36] width 26 height 10
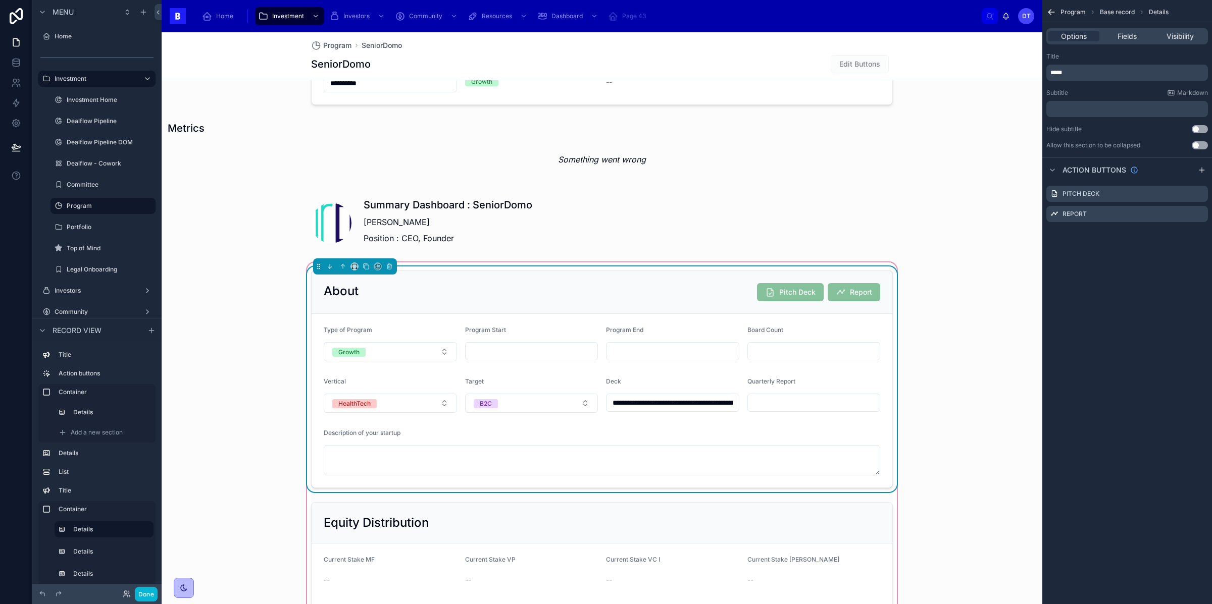
click at [1080, 111] on p "﻿" at bounding box center [1128, 109] width 156 height 8
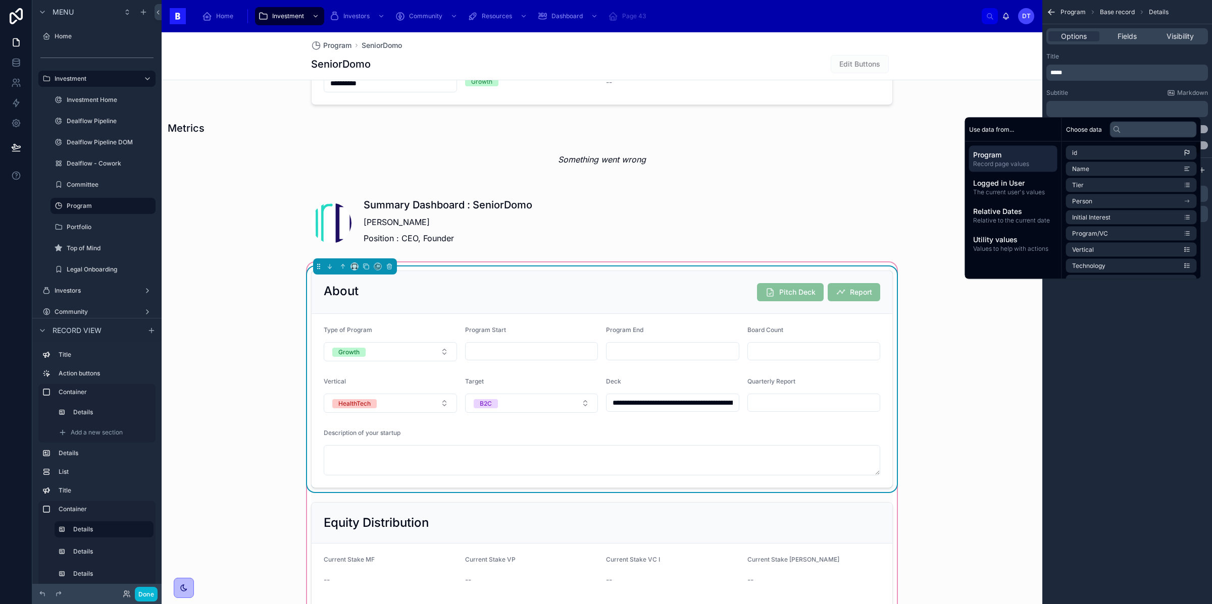
click at [1085, 450] on div "Program Base record Details Options Fields Visibility Title ***** Subtitle Mark…" at bounding box center [1127, 302] width 170 height 604
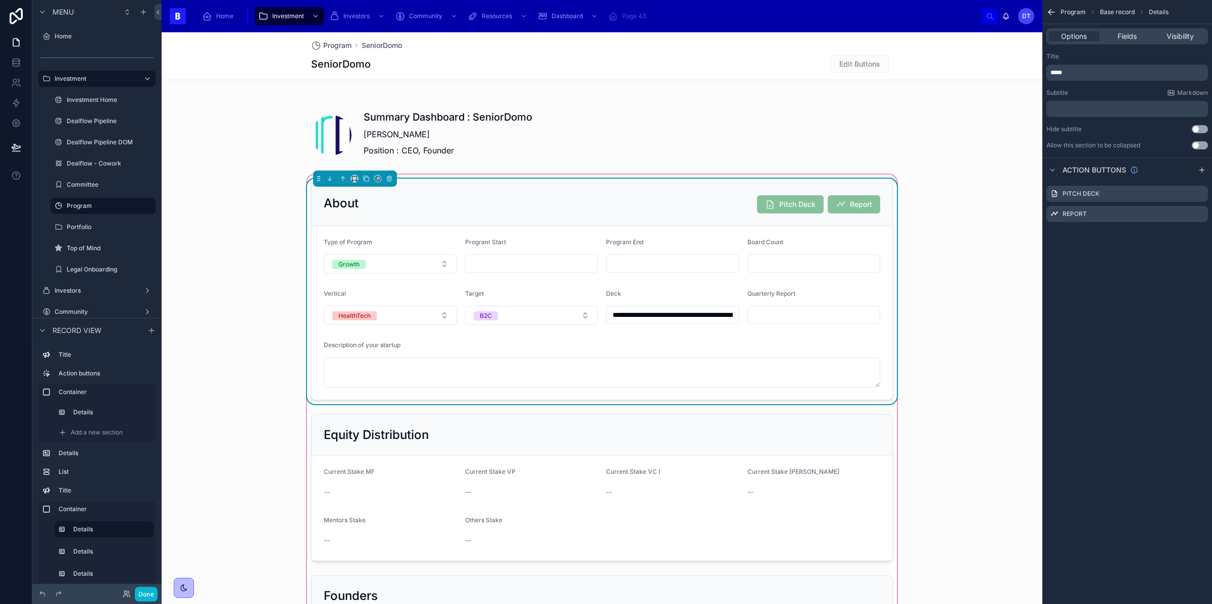
scroll to position [663, 0]
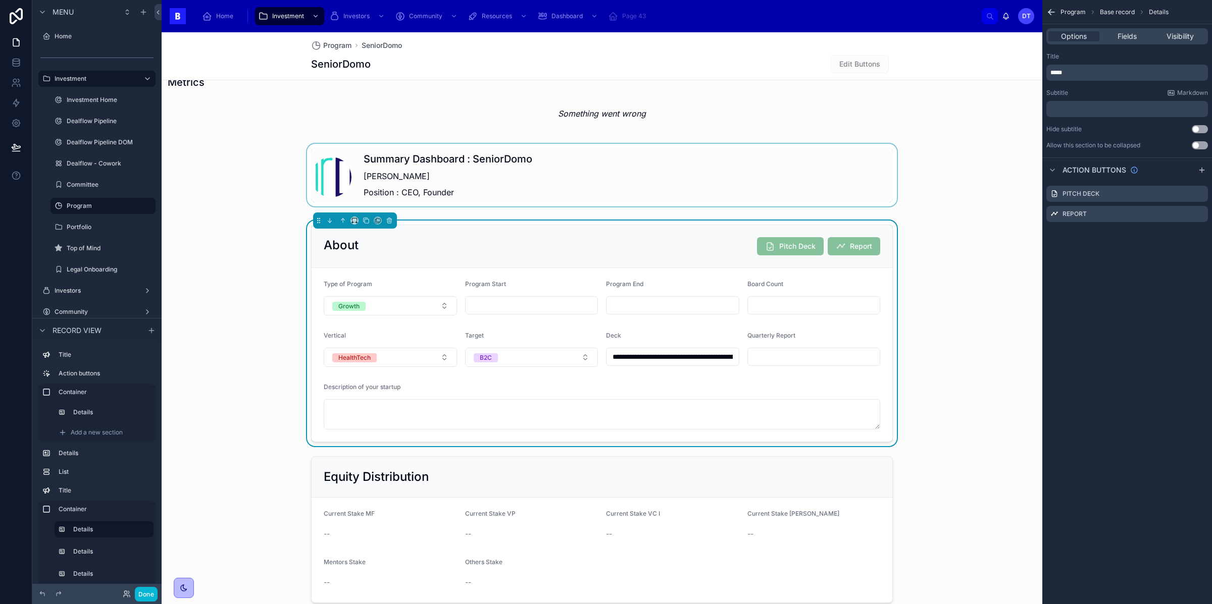
click at [750, 182] on div at bounding box center [602, 175] width 881 height 63
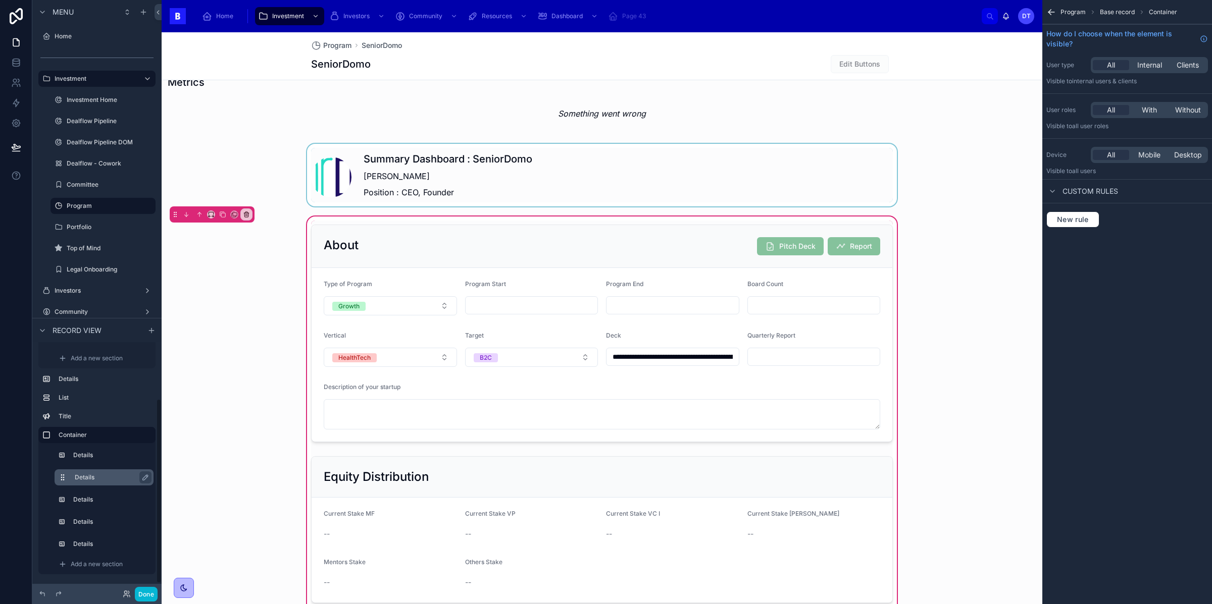
scroll to position [178, 0]
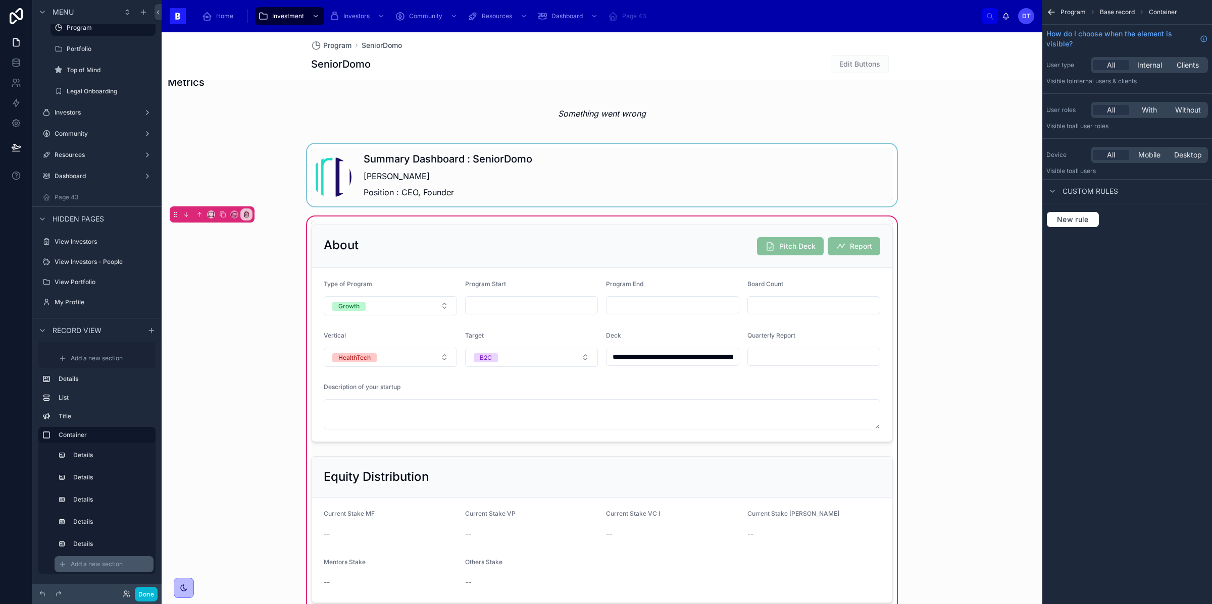
click at [96, 564] on span "Add a new section" at bounding box center [97, 565] width 52 height 8
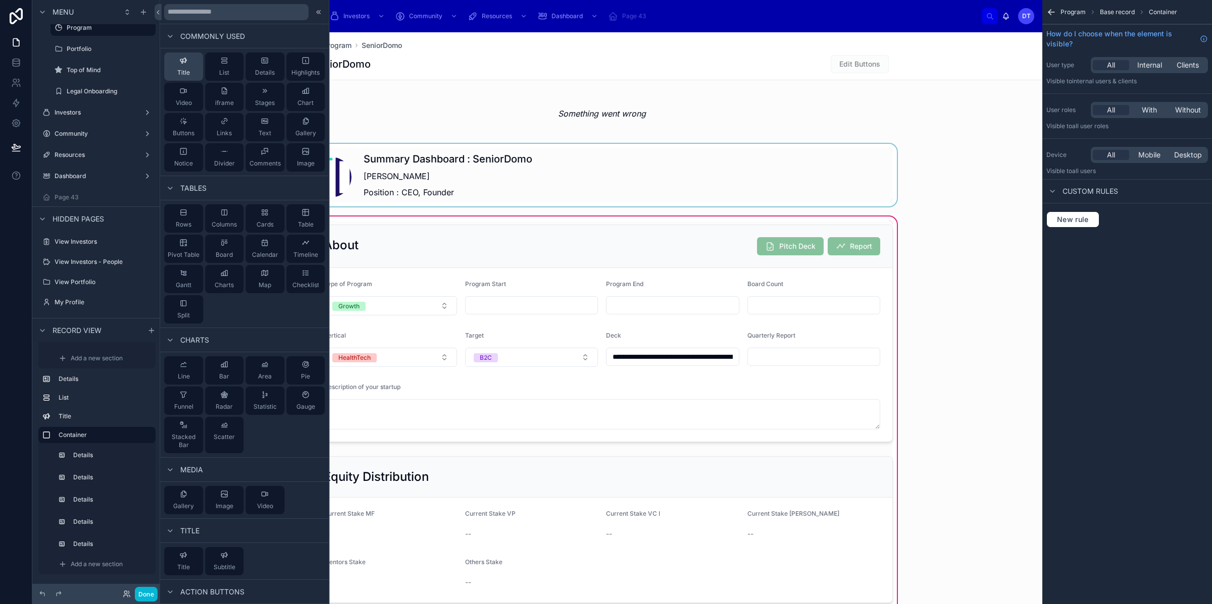
click at [184, 64] on icon at bounding box center [184, 61] width 8 height 8
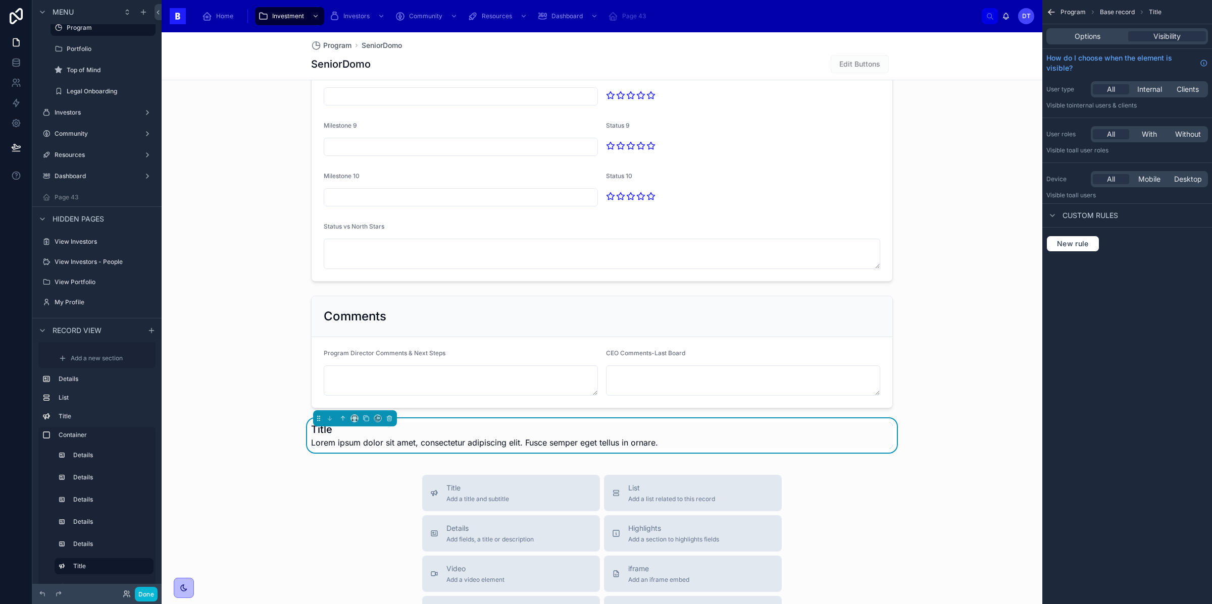
scroll to position [1952, 0]
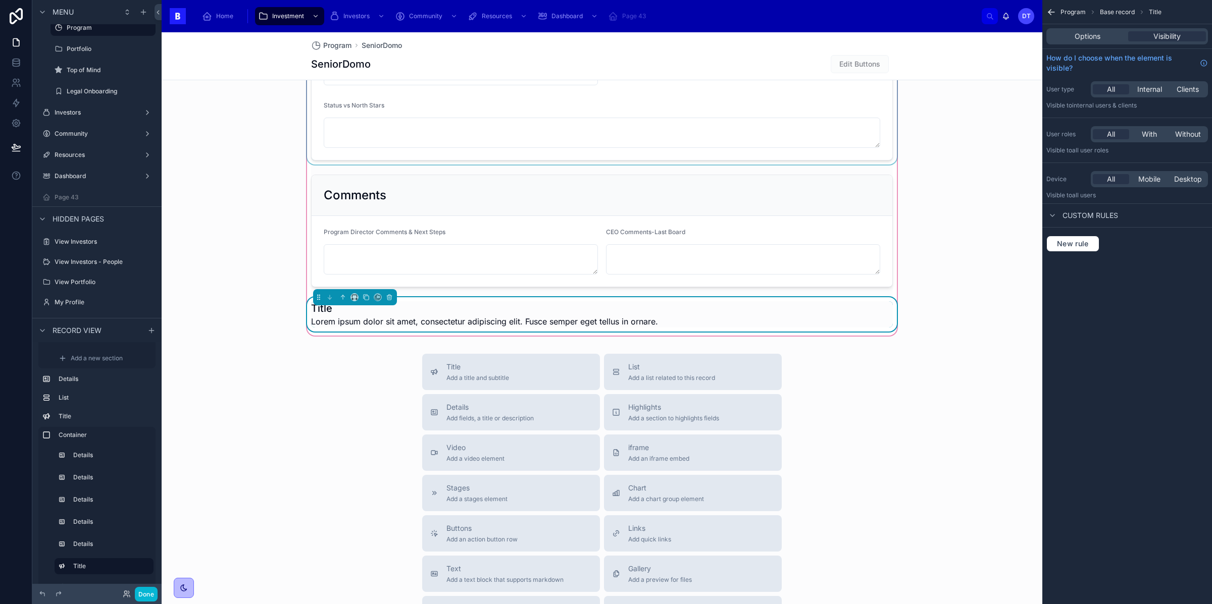
drag, startPoint x: 317, startPoint y: 284, endPoint x: 332, endPoint y: 71, distance: 213.2
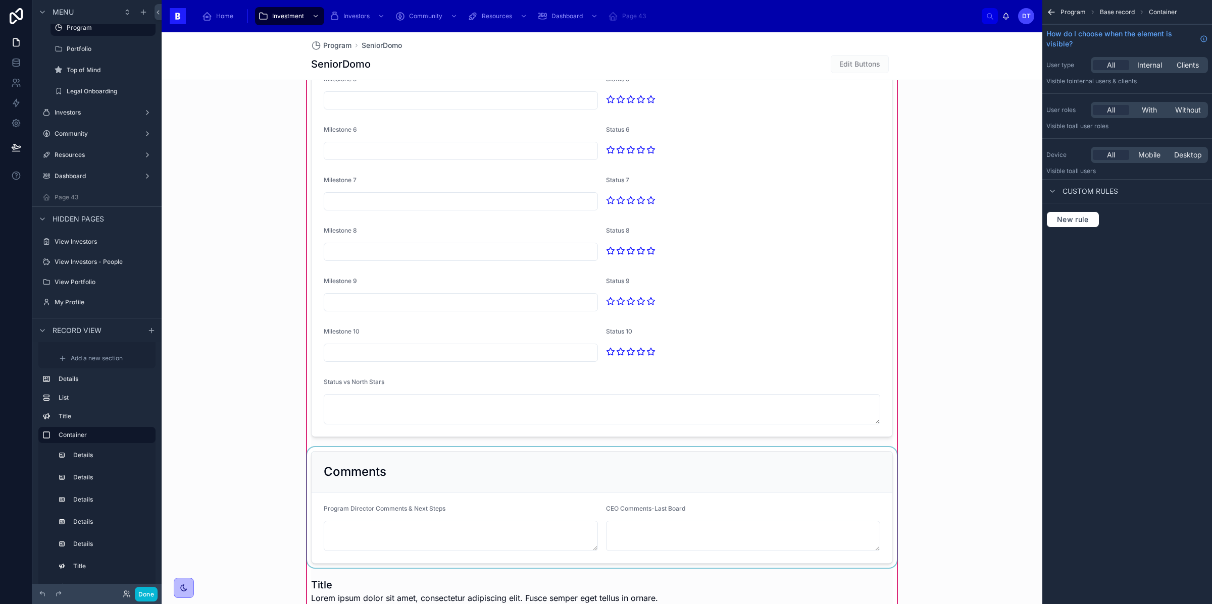
scroll to position [1786, 0]
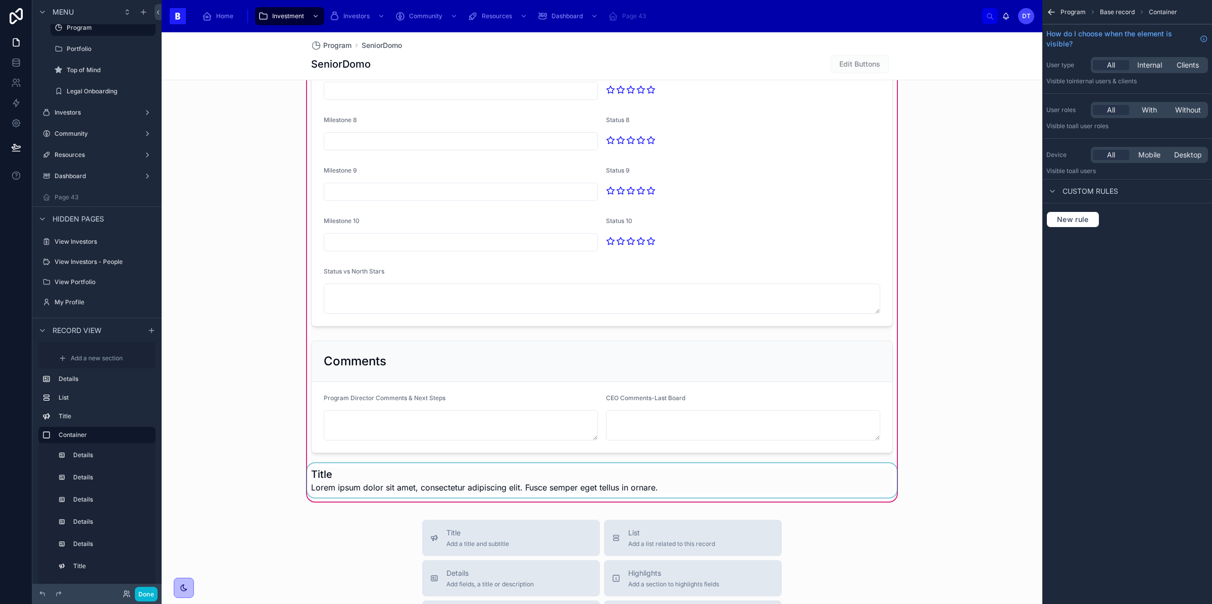
click at [340, 469] on div at bounding box center [602, 481] width 594 height 34
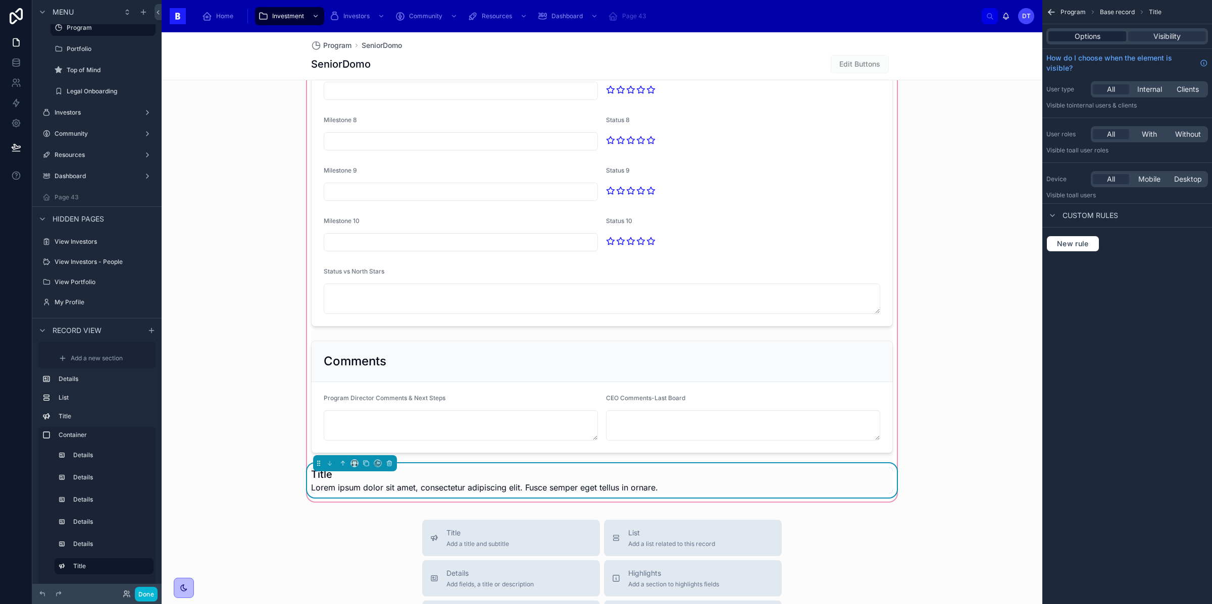
click at [1086, 31] on span "Options" at bounding box center [1088, 36] width 26 height 10
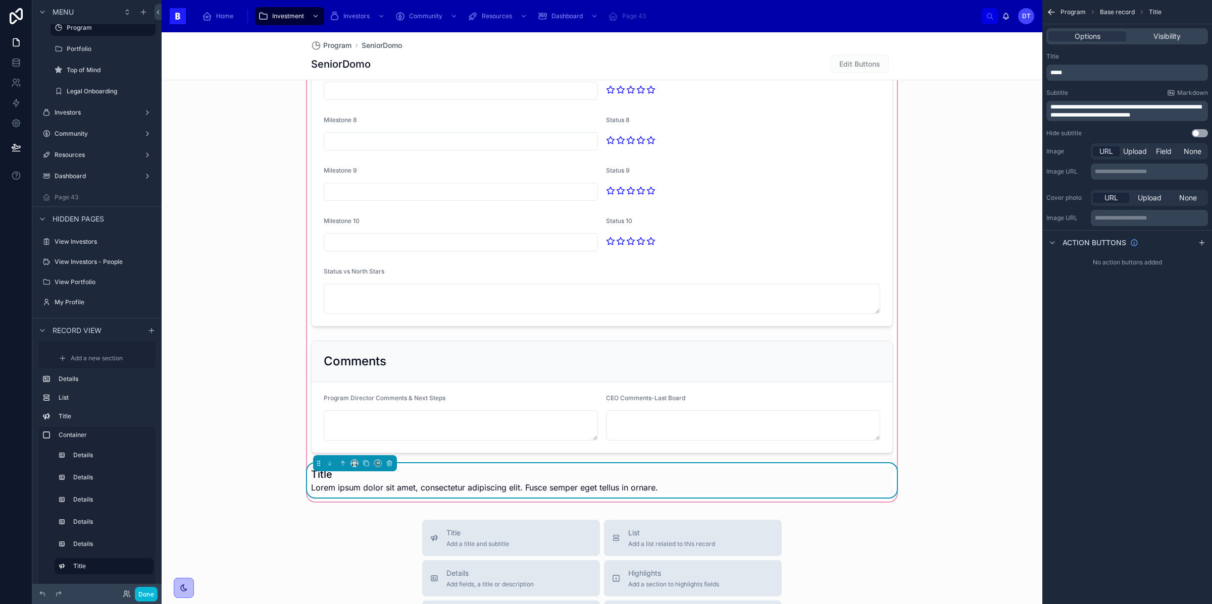
click at [494, 482] on span "Lorem ipsum dolor sit amet, consectetur adipiscing elit. Fusce semper eget tell…" at bounding box center [484, 488] width 347 height 12
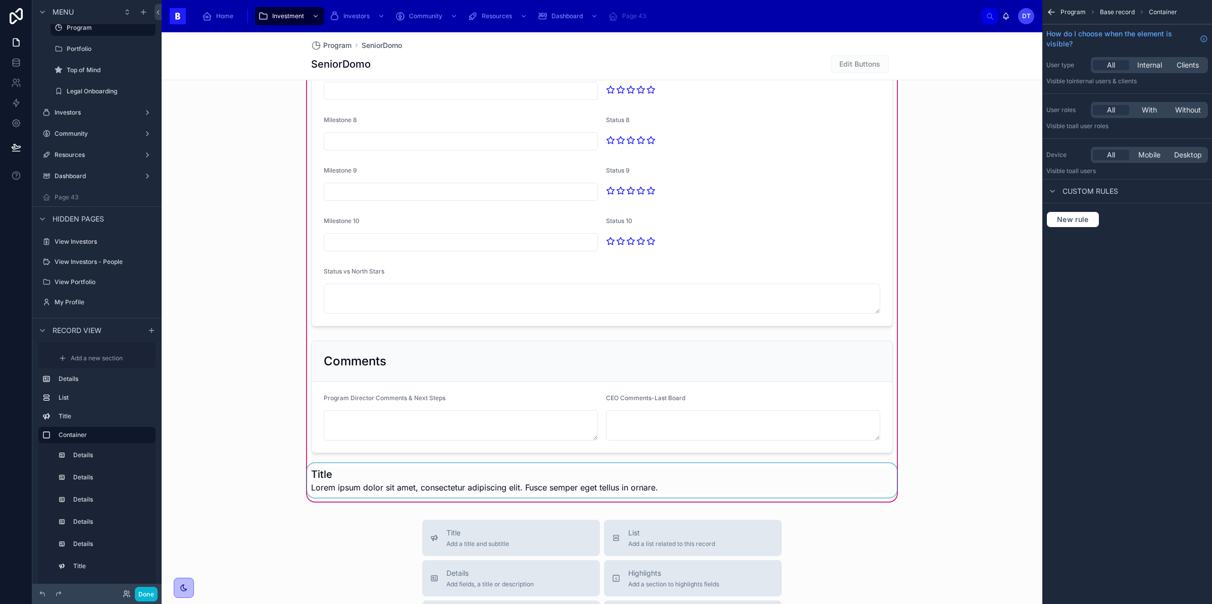
click at [341, 467] on div at bounding box center [602, 481] width 594 height 34
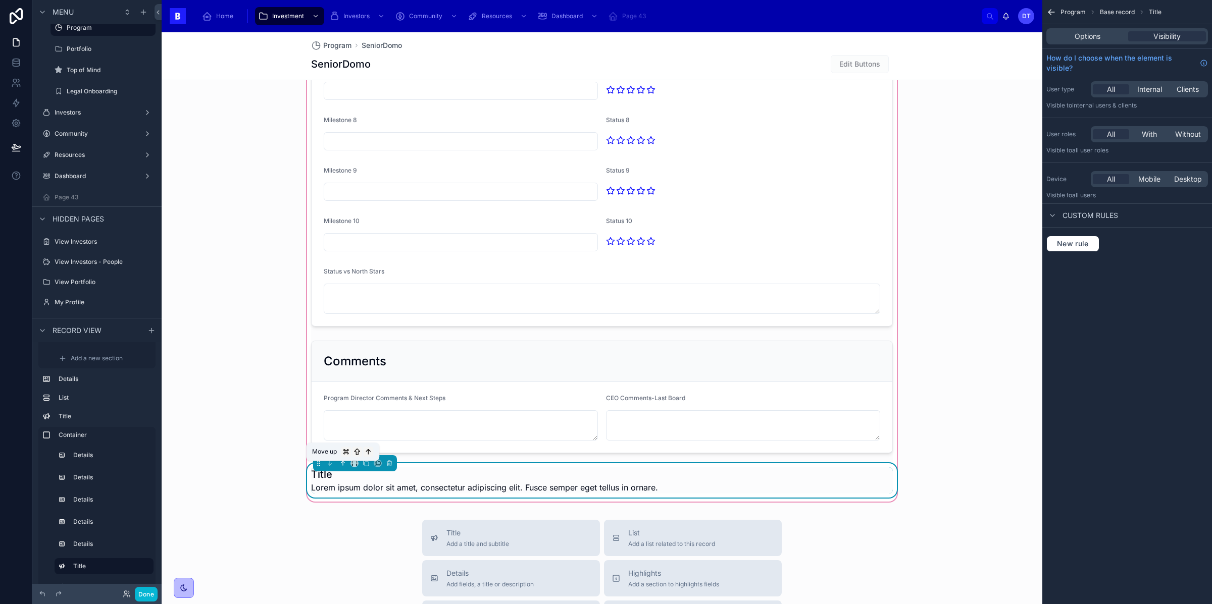
click at [341, 460] on icon at bounding box center [342, 463] width 7 height 7
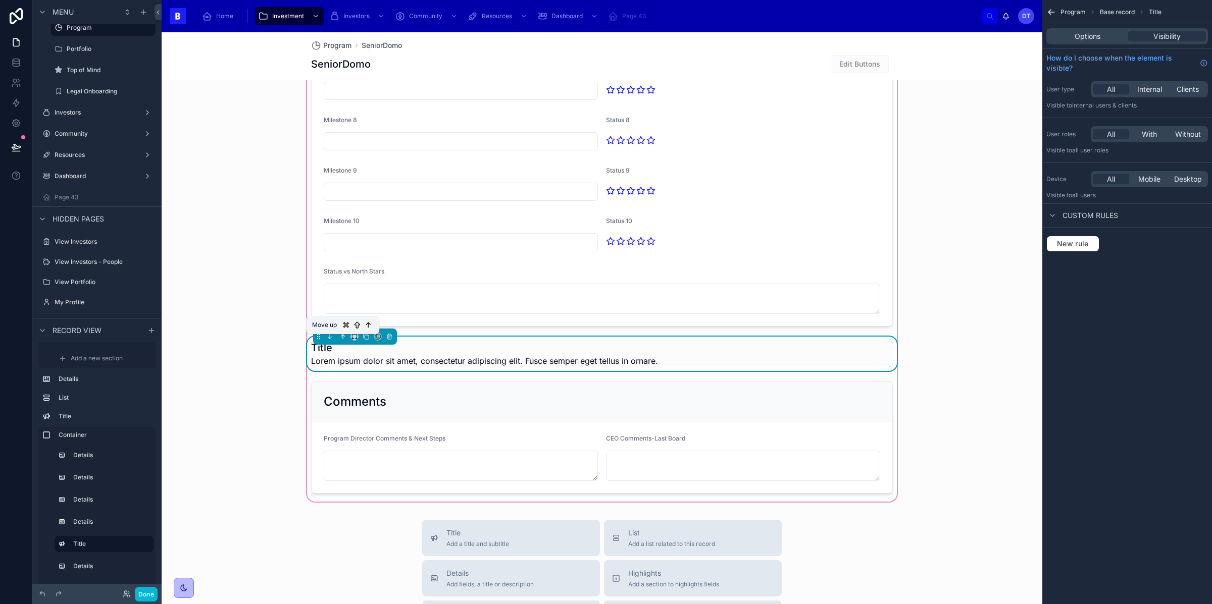
click at [343, 335] on icon at bounding box center [343, 337] width 0 height 4
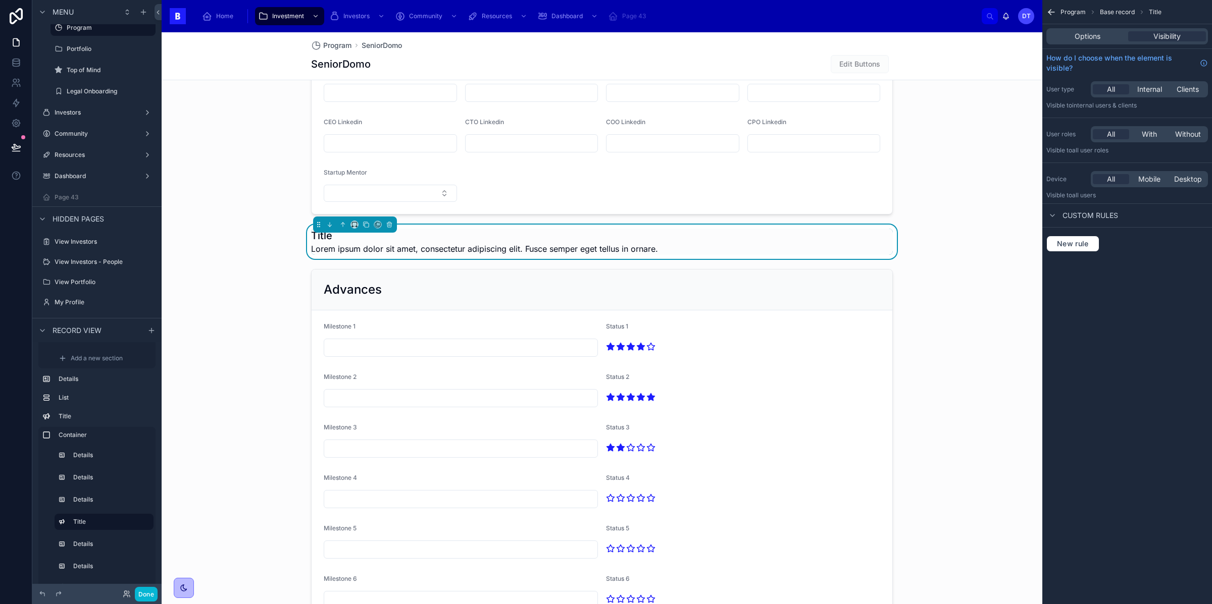
scroll to position [1262, 0]
click at [343, 223] on button at bounding box center [342, 228] width 11 height 11
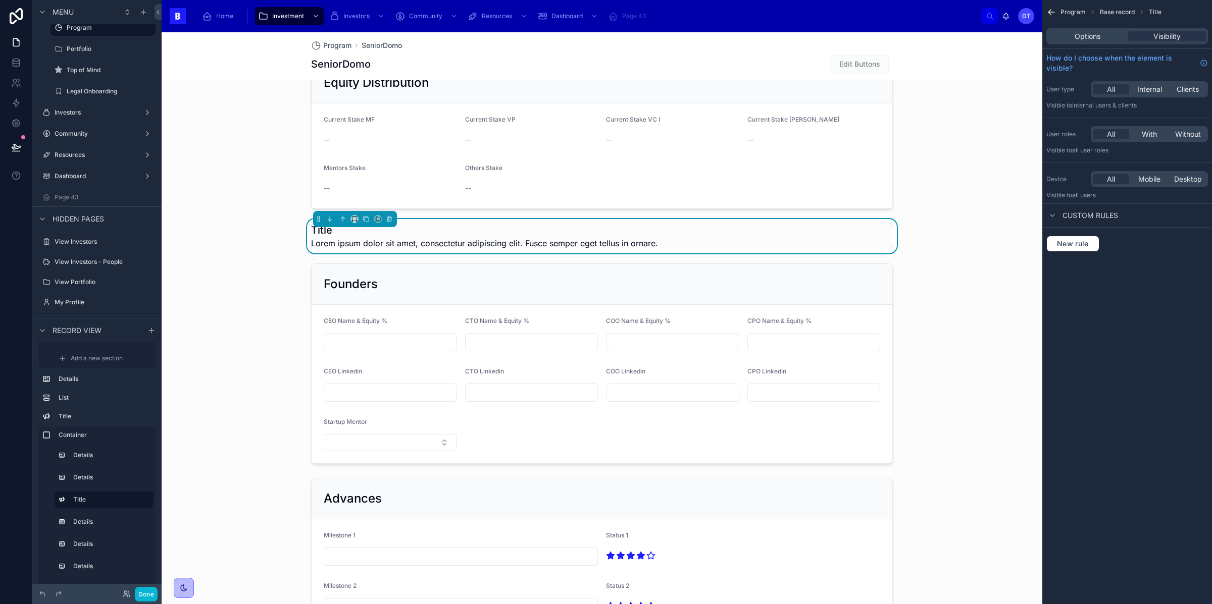
scroll to position [1039, 0]
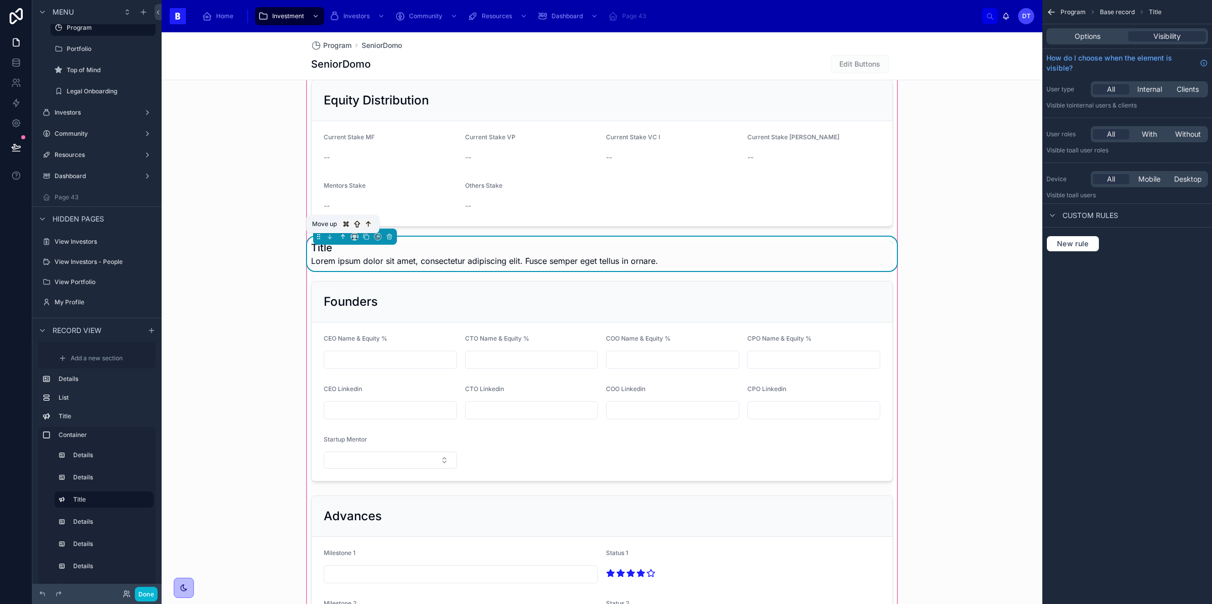
click at [341, 233] on icon at bounding box center [342, 236] width 7 height 7
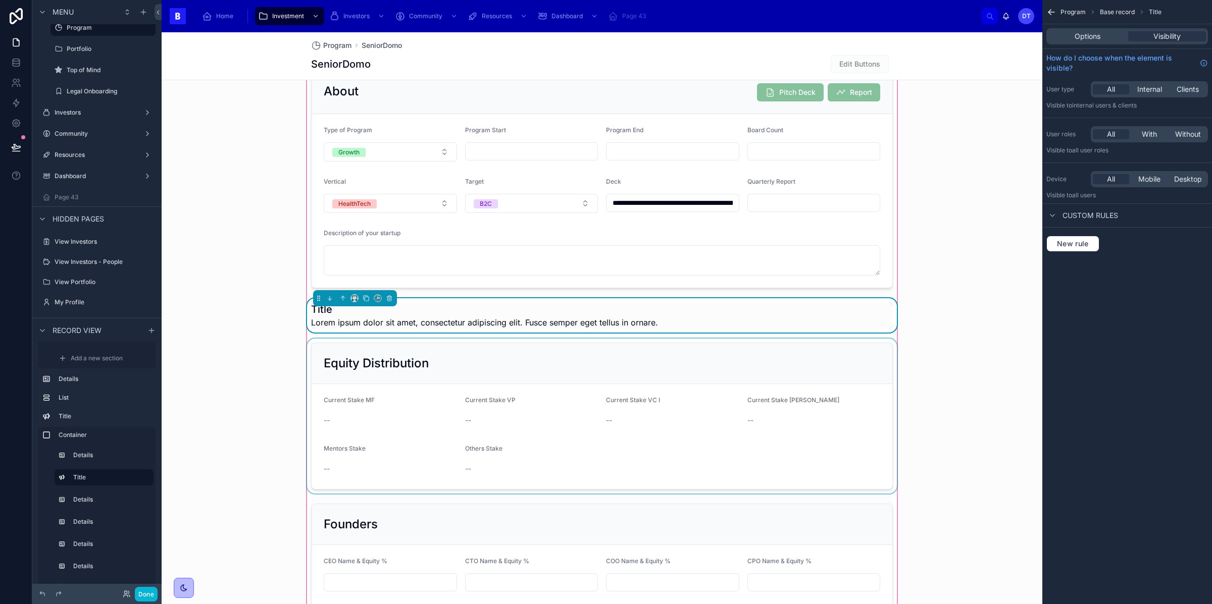
scroll to position [814, 0]
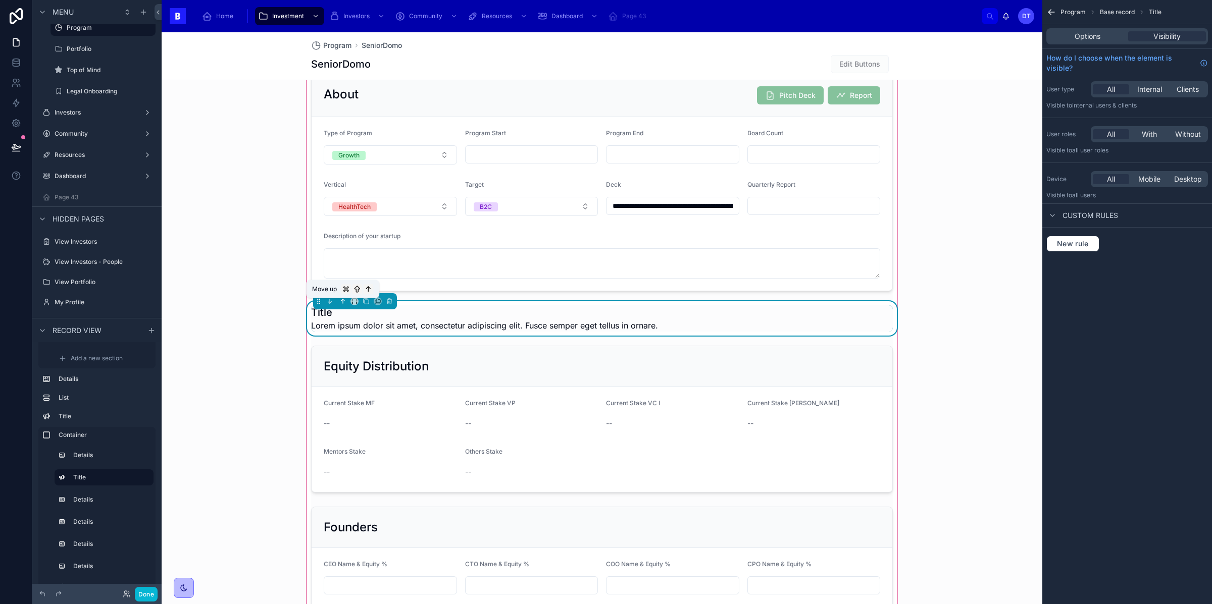
click at [343, 299] on icon at bounding box center [344, 300] width 2 height 2
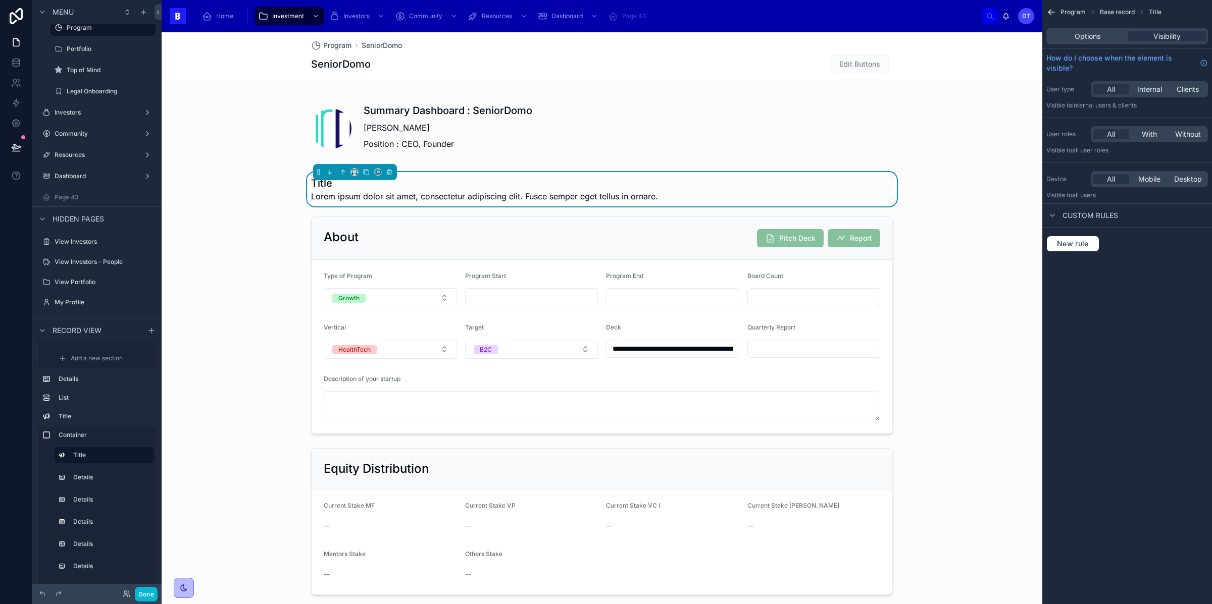
scroll to position [711, 0]
click at [432, 191] on span "Lorem ipsum dolor sit amet, consectetur adipiscing elit. Fusce semper eget tell…" at bounding box center [484, 197] width 347 height 12
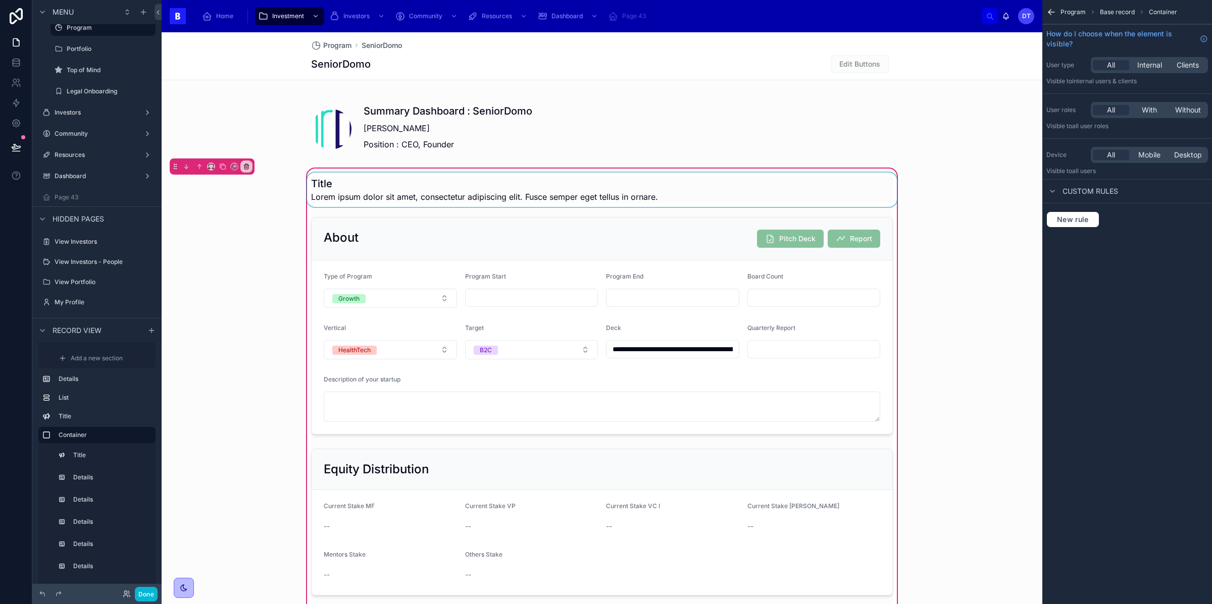
click at [652, 175] on div at bounding box center [602, 190] width 594 height 34
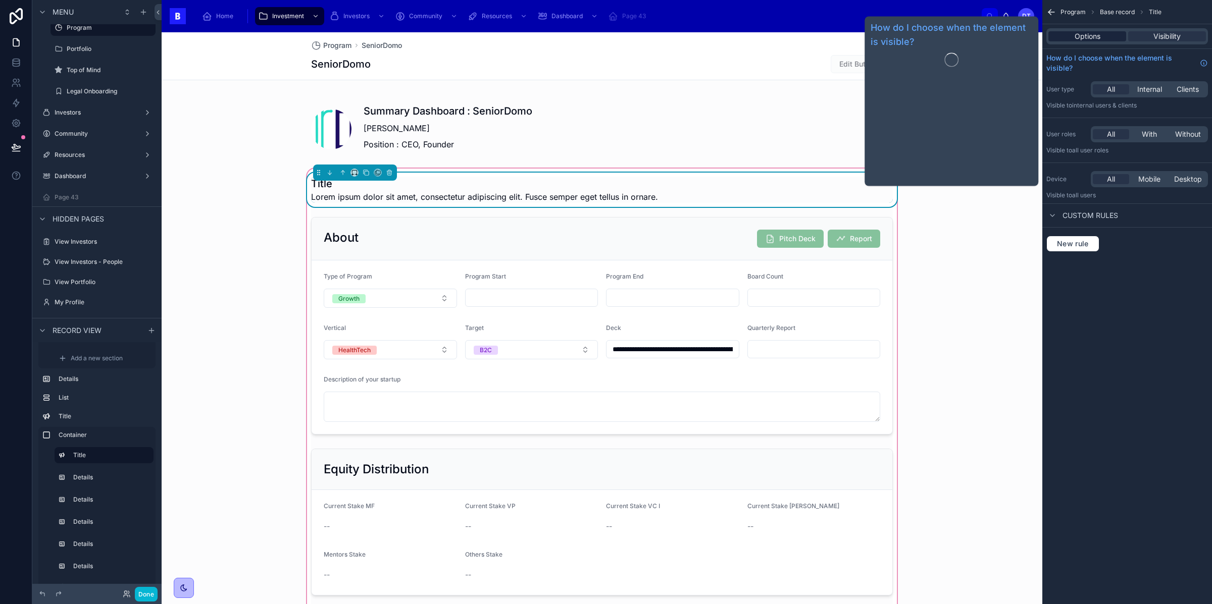
click at [1106, 31] on div "Options" at bounding box center [1087, 36] width 78 height 10
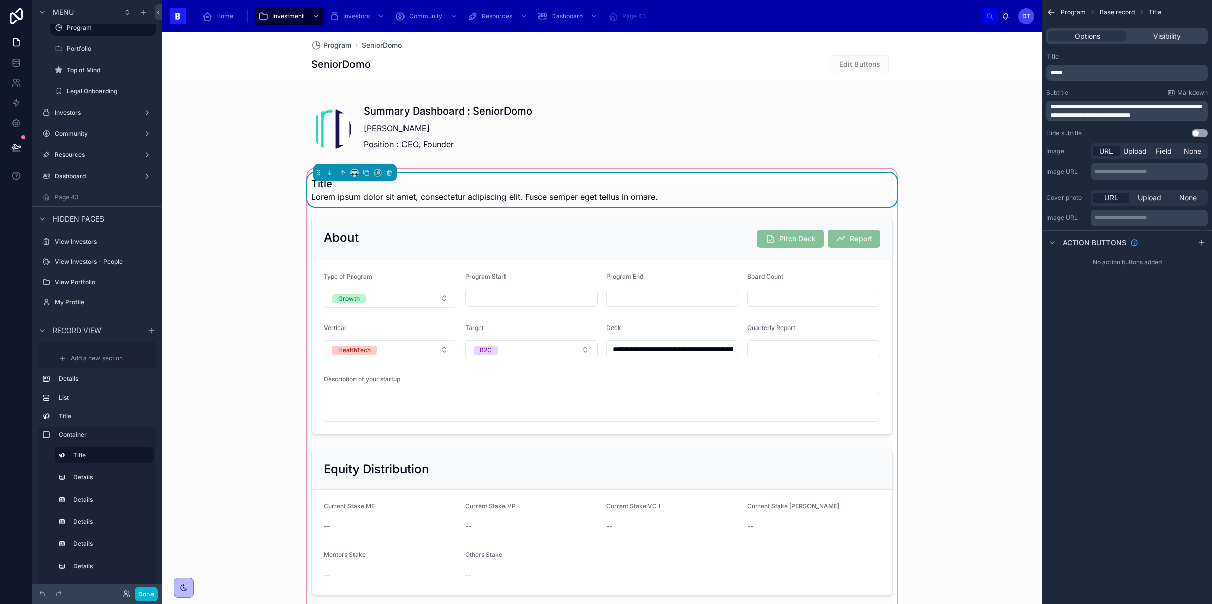
click at [1084, 69] on p "*****" at bounding box center [1128, 73] width 156 height 8
click at [1083, 69] on p "*****" at bounding box center [1128, 73] width 156 height 8
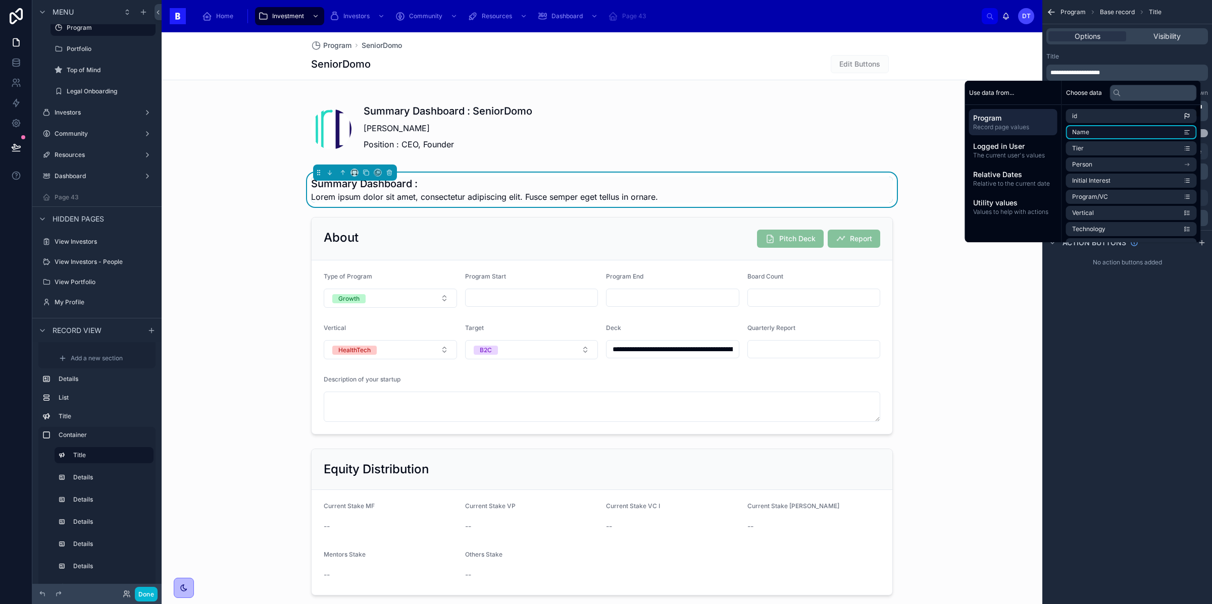
click at [1087, 125] on li "Name" at bounding box center [1131, 132] width 131 height 14
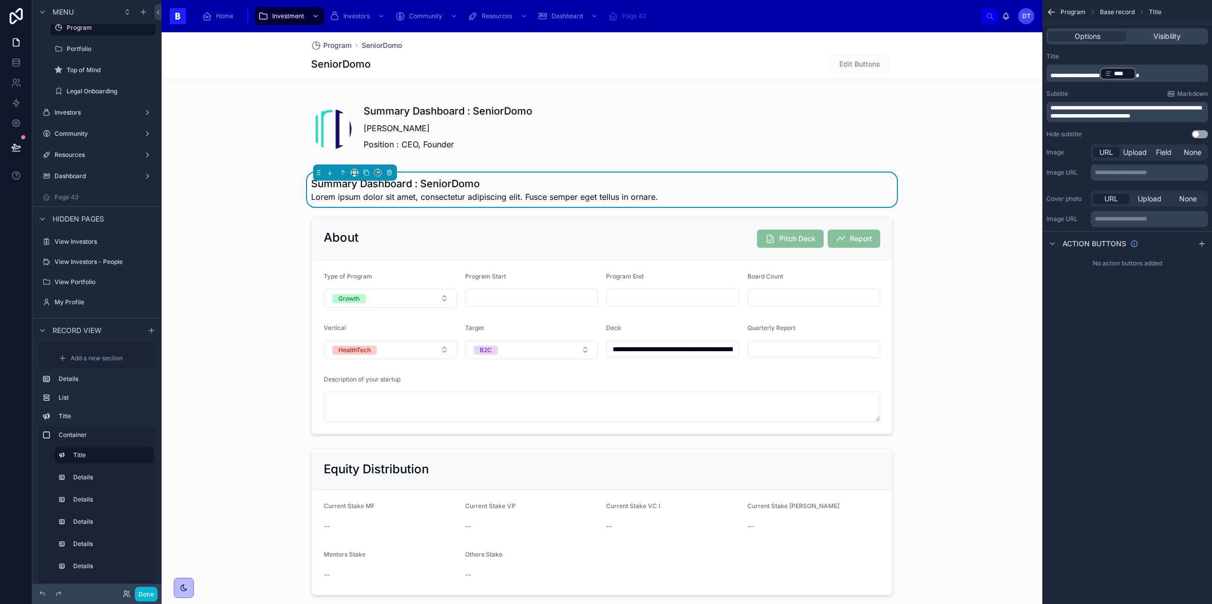
click at [1156, 67] on p "**********" at bounding box center [1128, 74] width 156 height 14
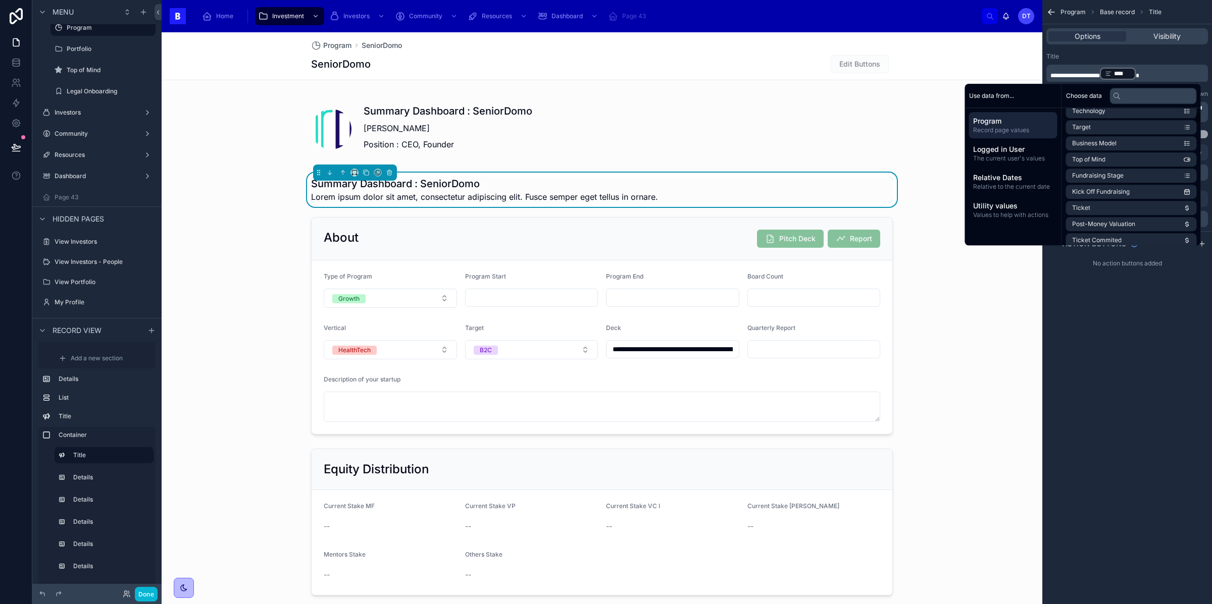
scroll to position [122, 0]
click at [1124, 88] on input "text" at bounding box center [1153, 96] width 87 height 16
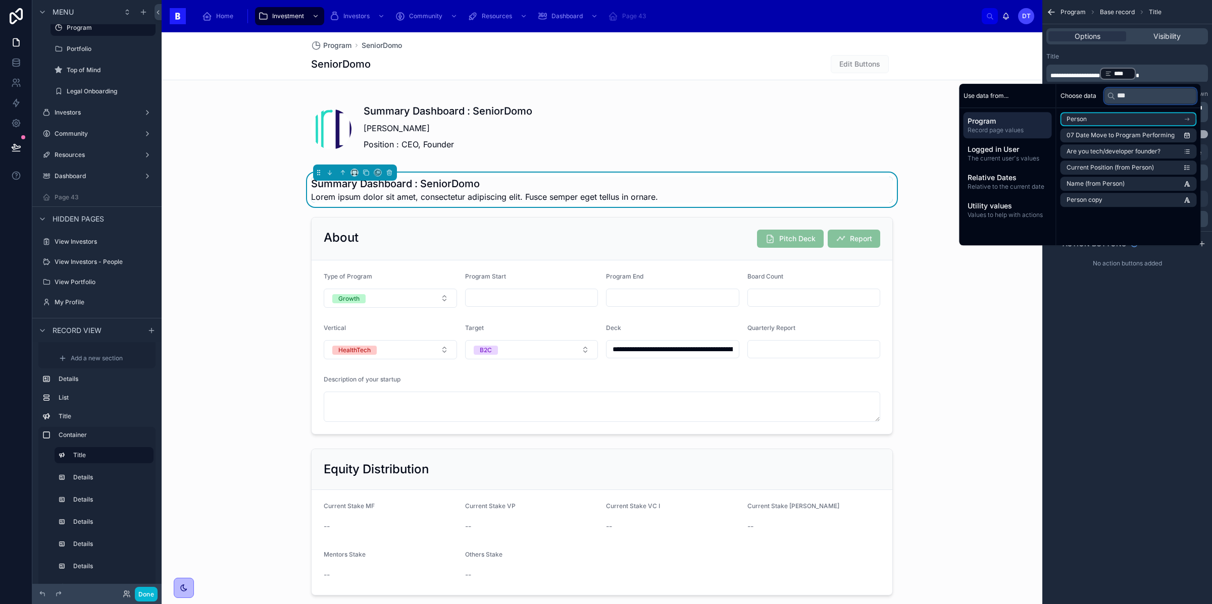
scroll to position [0, 0]
type input "******"
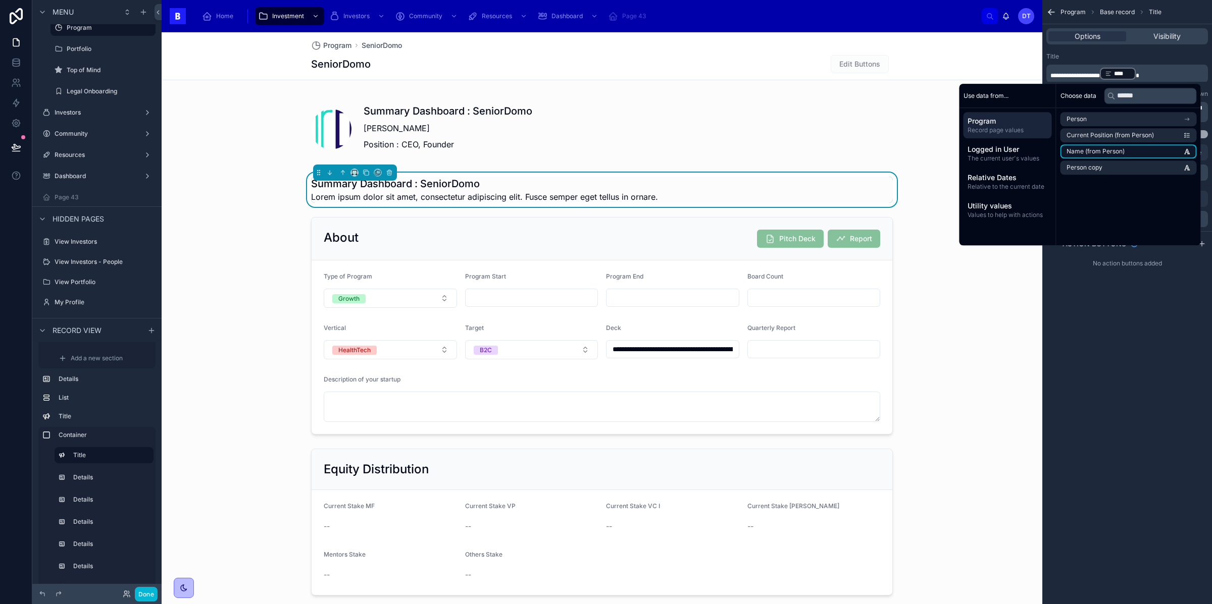
click at [1123, 147] on span "Name (from Person)" at bounding box center [1096, 151] width 58 height 8
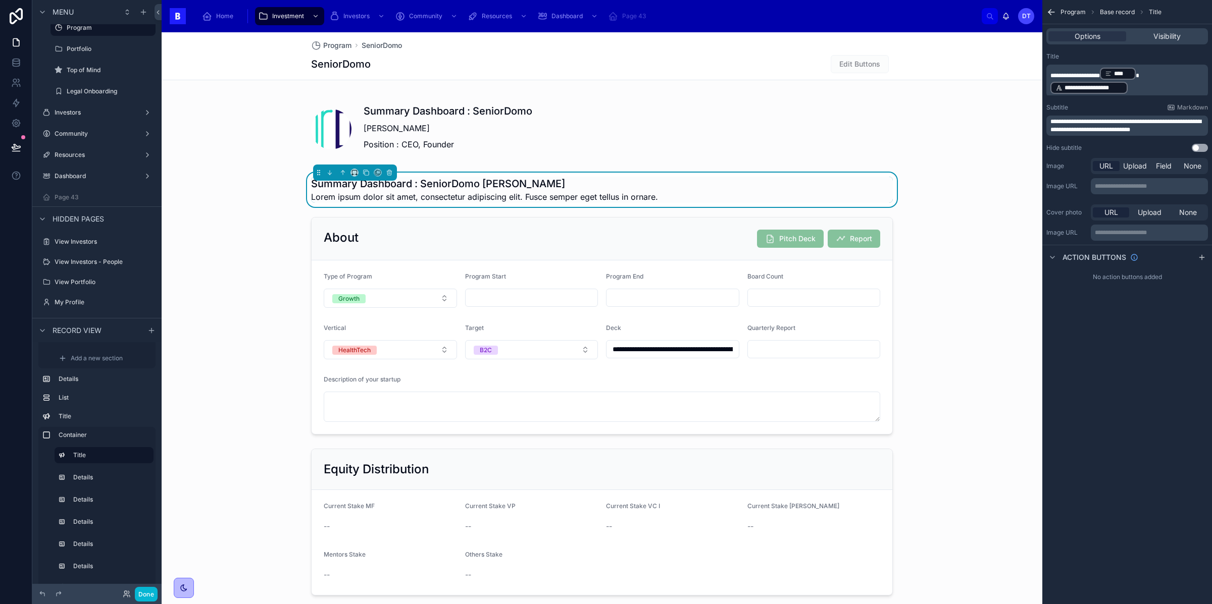
click at [1135, 359] on div "**********" at bounding box center [1127, 302] width 170 height 604
click at [1133, 69] on p "**********" at bounding box center [1128, 81] width 156 height 28
click at [1141, 71] on p "**********" at bounding box center [1128, 81] width 156 height 28
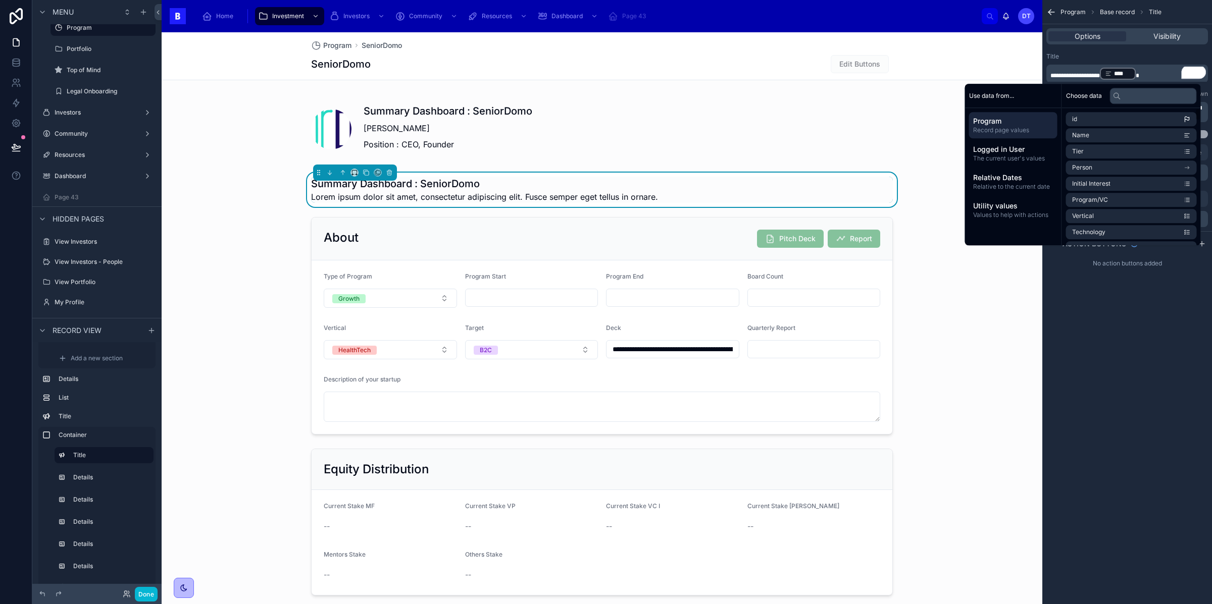
click at [1098, 352] on div "**********" at bounding box center [1127, 302] width 170 height 604
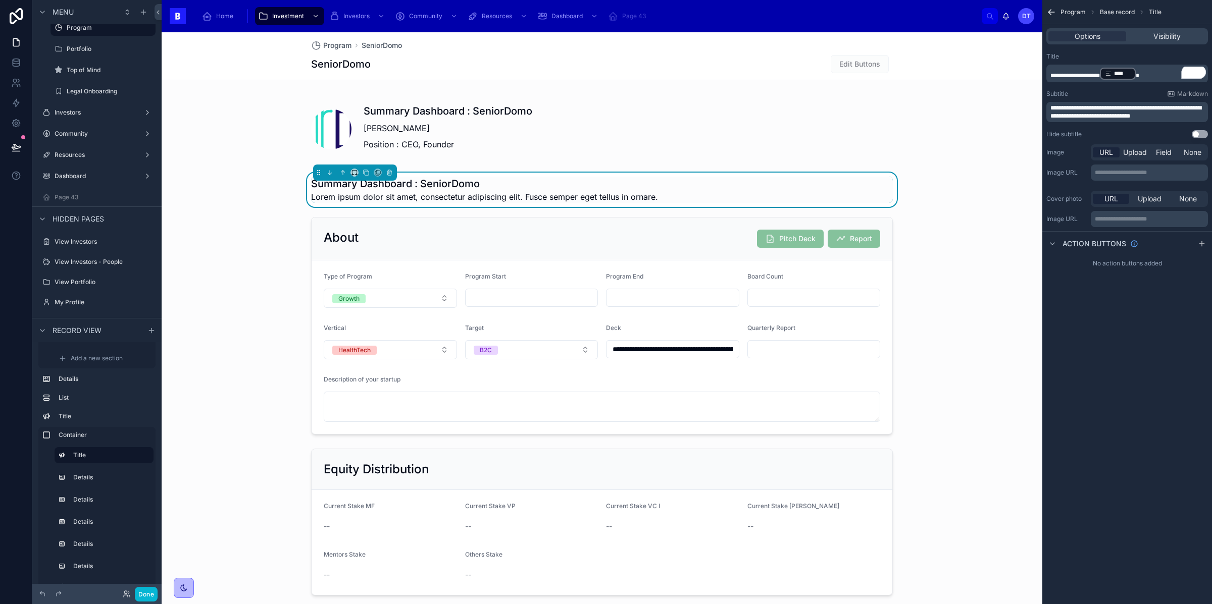
click at [1118, 105] on span "**********" at bounding box center [1125, 112] width 151 height 14
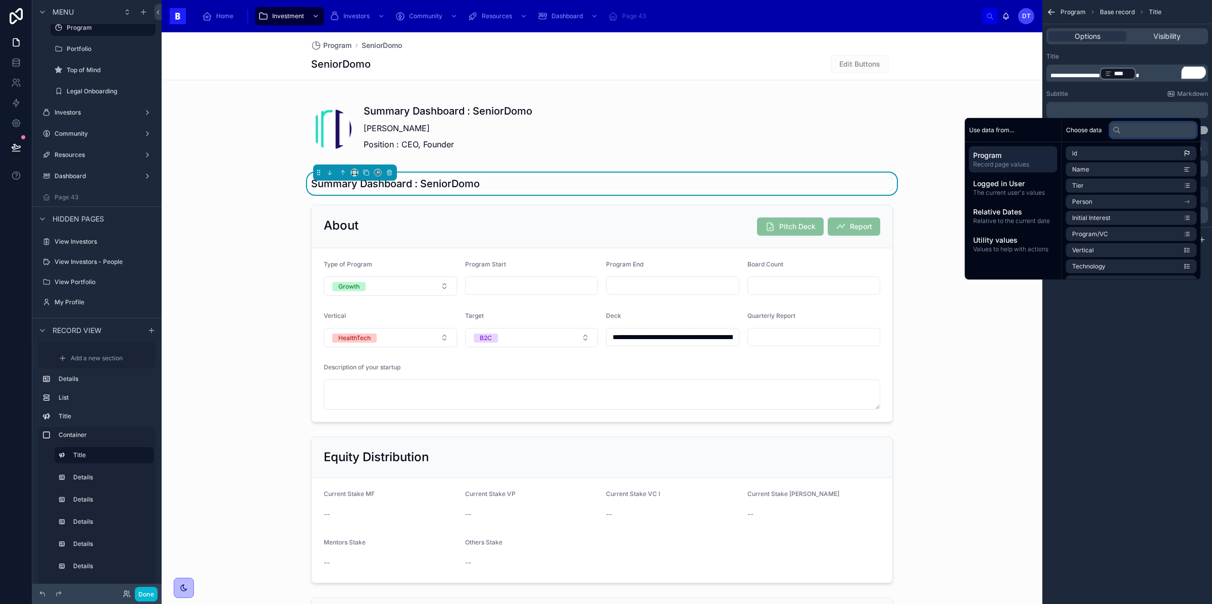
click at [1130, 122] on input "text" at bounding box center [1153, 130] width 87 height 16
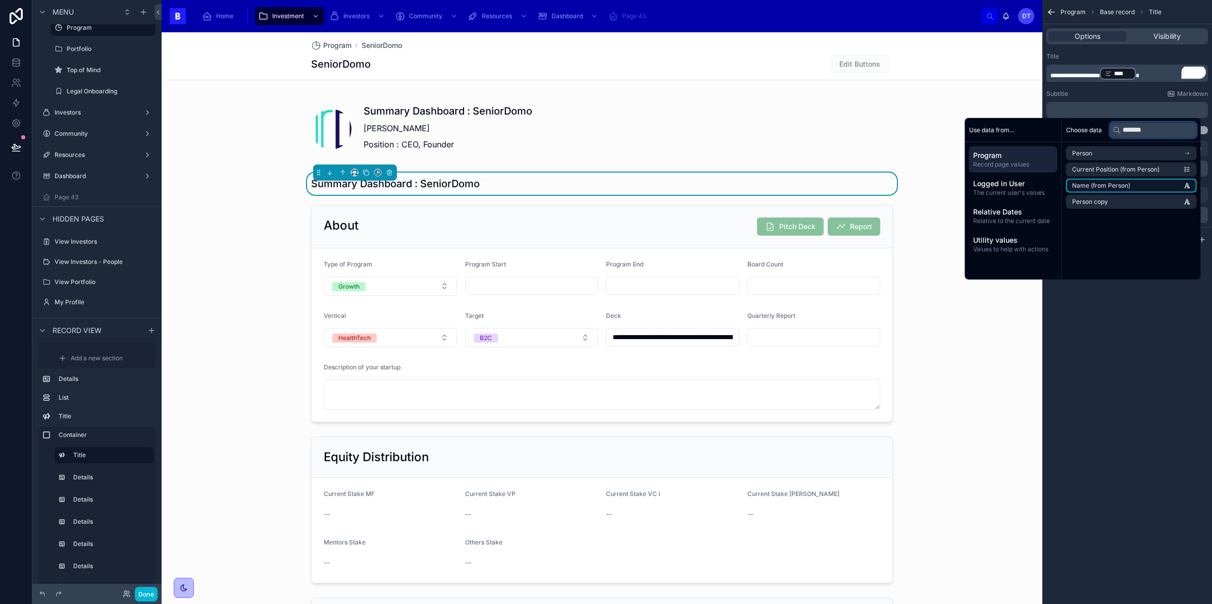
type input "******"
click at [1098, 182] on span "Name (from Person)" at bounding box center [1101, 186] width 58 height 8
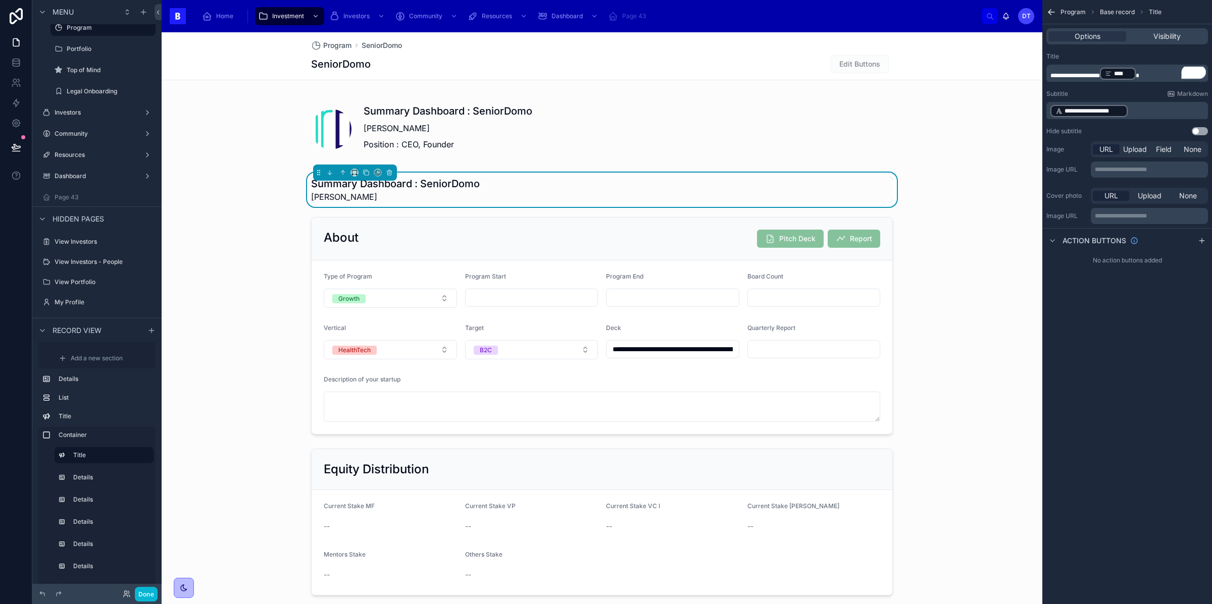
click at [1130, 104] on p "**********" at bounding box center [1128, 111] width 156 height 14
click at [1131, 104] on p "**********" at bounding box center [1128, 111] width 156 height 14
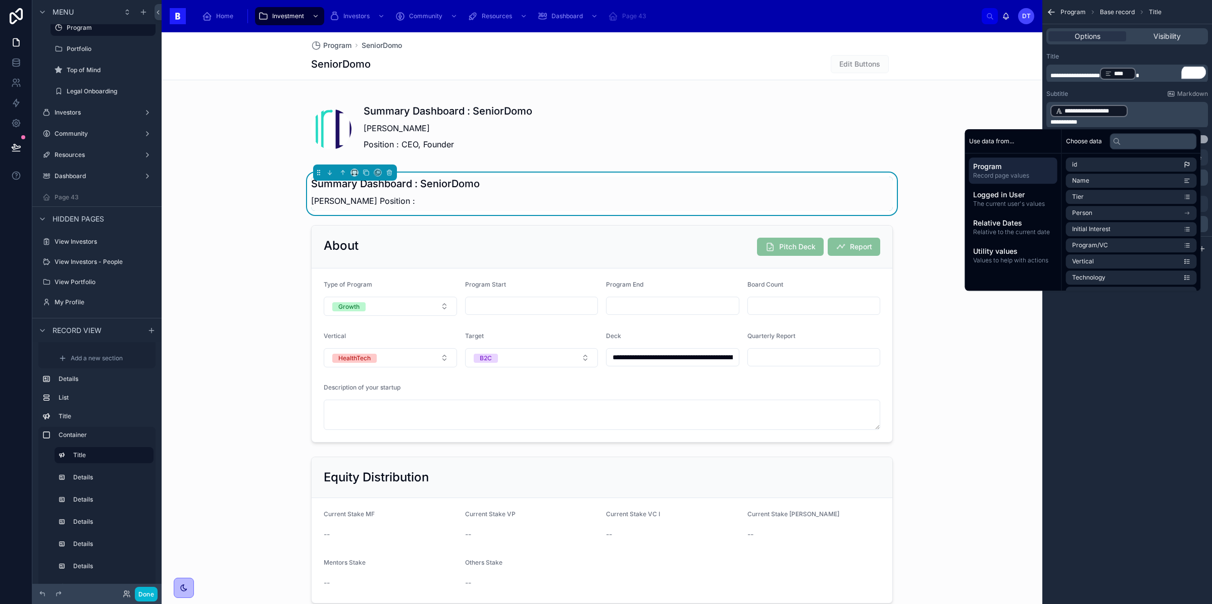
click at [1165, 134] on div "Choose data" at bounding box center [1131, 141] width 139 height 24
click at [1157, 133] on input "text" at bounding box center [1153, 141] width 87 height 16
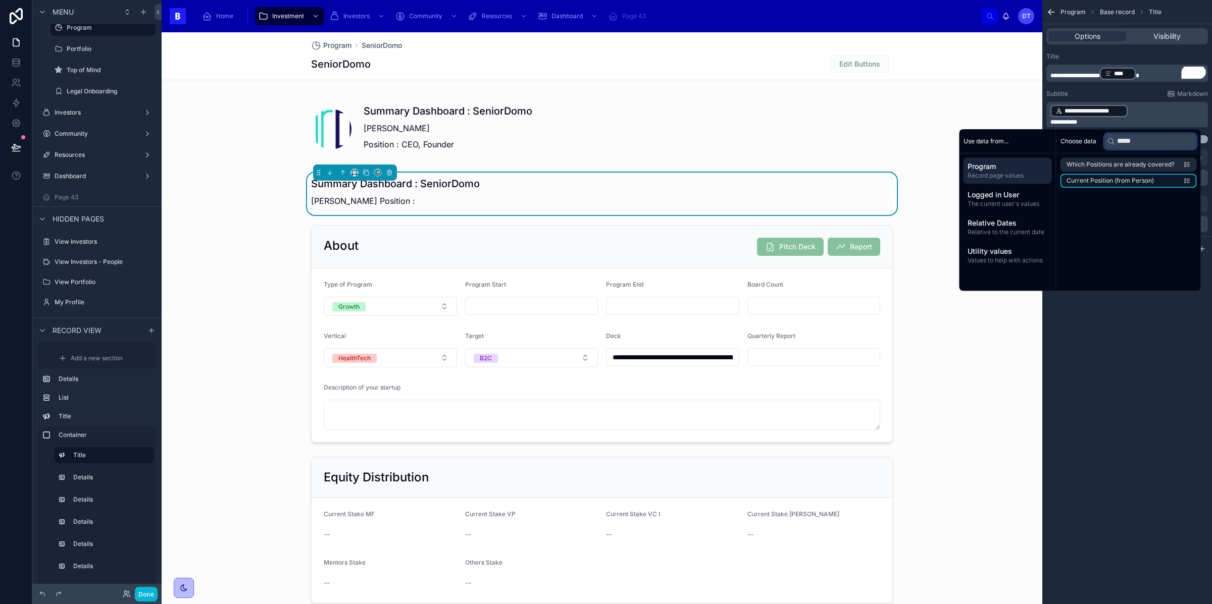
type input "*****"
click at [1164, 174] on li "Current Position (from Person)" at bounding box center [1128, 181] width 136 height 14
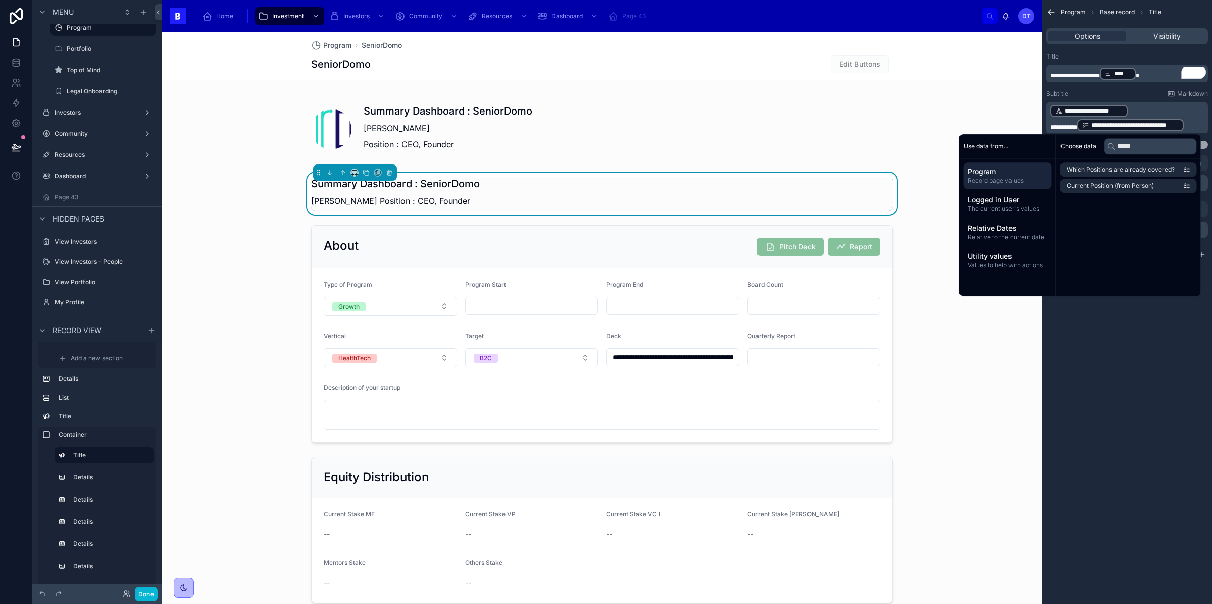
drag, startPoint x: 1158, startPoint y: 91, endPoint x: 1171, endPoint y: 98, distance: 15.2
click at [1158, 104] on p "**********" at bounding box center [1128, 111] width 156 height 14
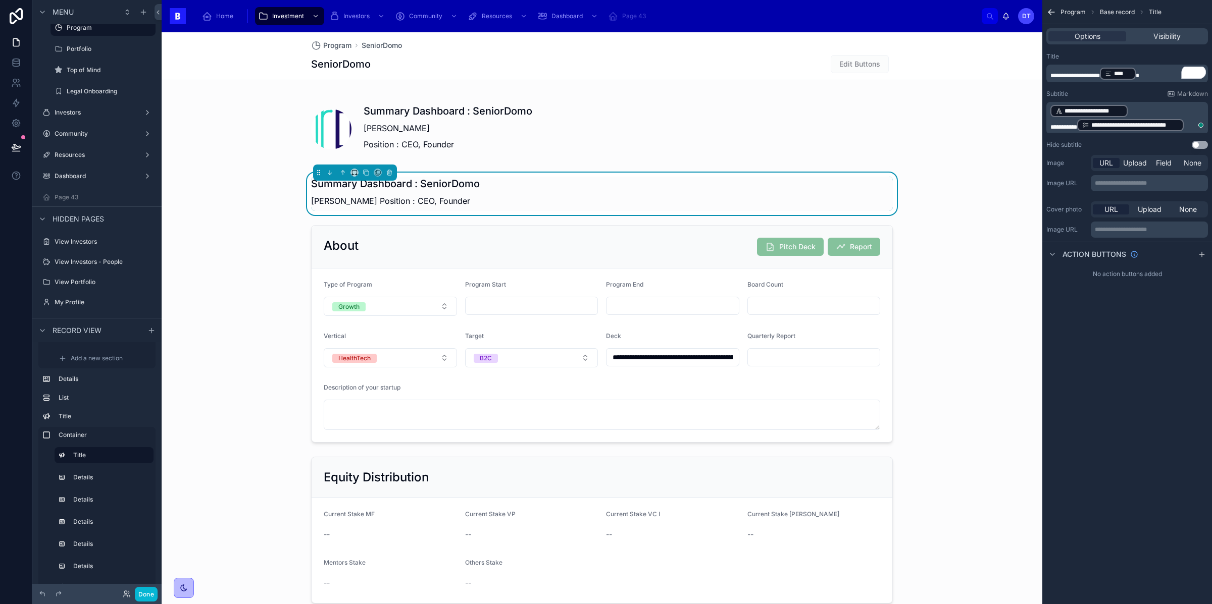
click at [1136, 104] on p "**********" at bounding box center [1128, 111] width 156 height 14
click at [1135, 104] on p "**********" at bounding box center [1128, 111] width 156 height 14
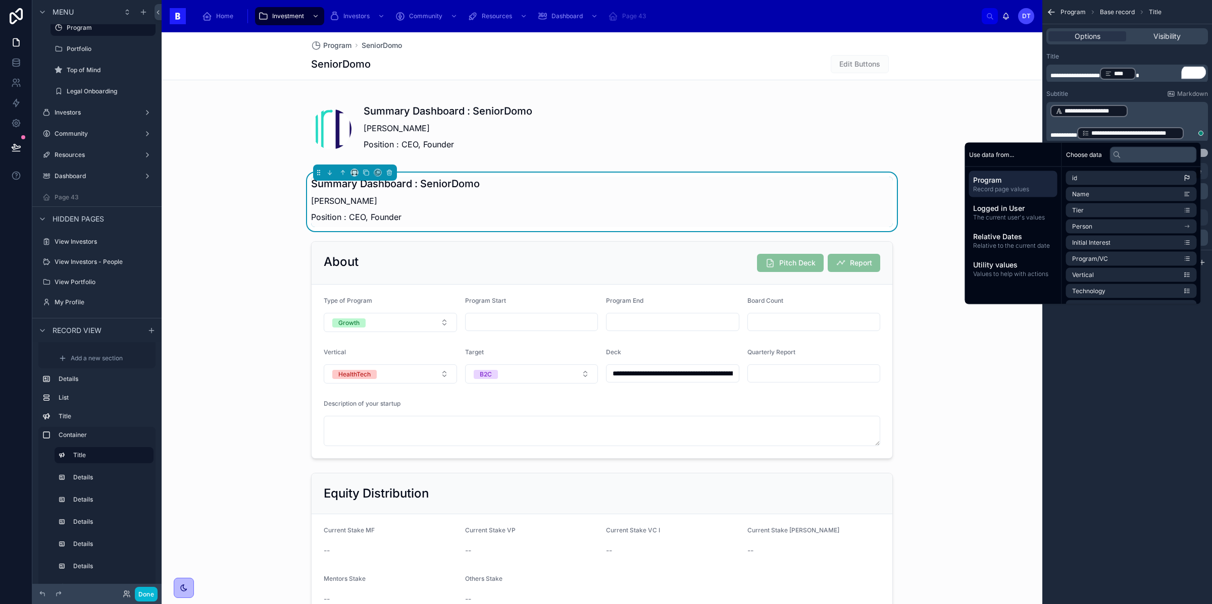
click at [1118, 432] on div "**********" at bounding box center [1127, 302] width 170 height 604
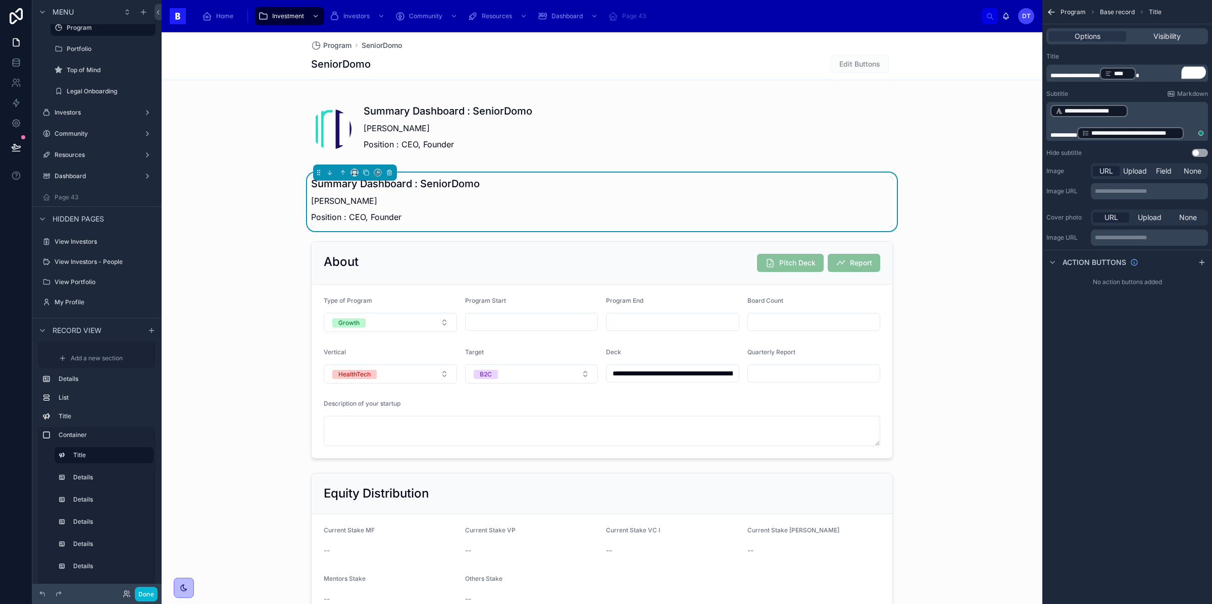
click at [1136, 187] on p "**********" at bounding box center [1150, 191] width 111 height 8
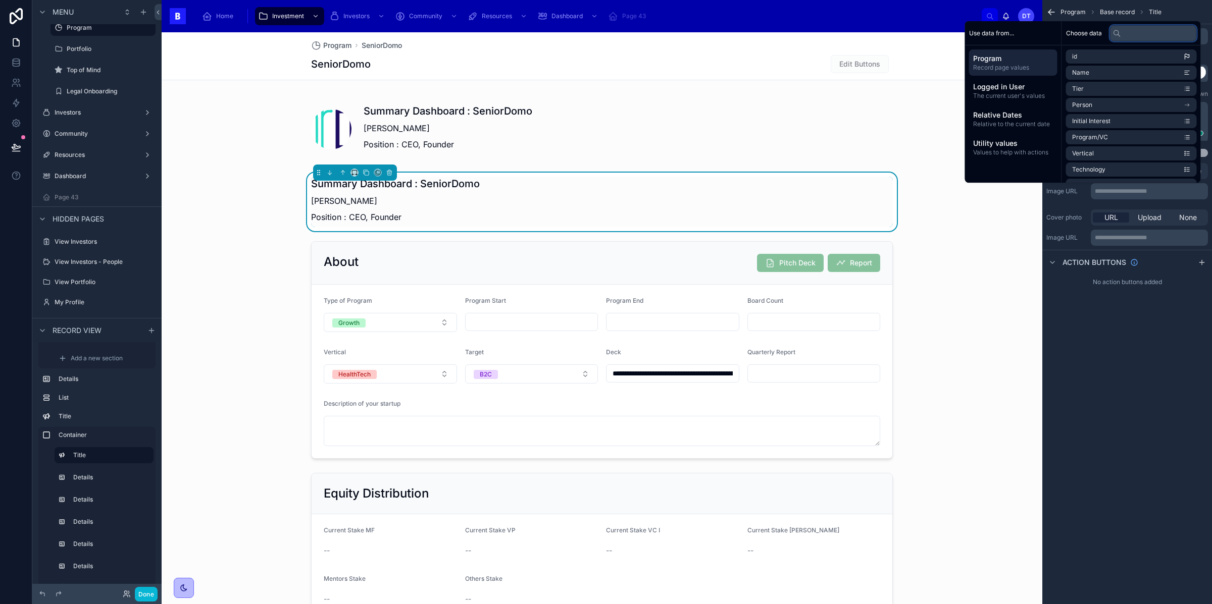
click at [1133, 25] on input "text" at bounding box center [1153, 33] width 87 height 16
type input "*"
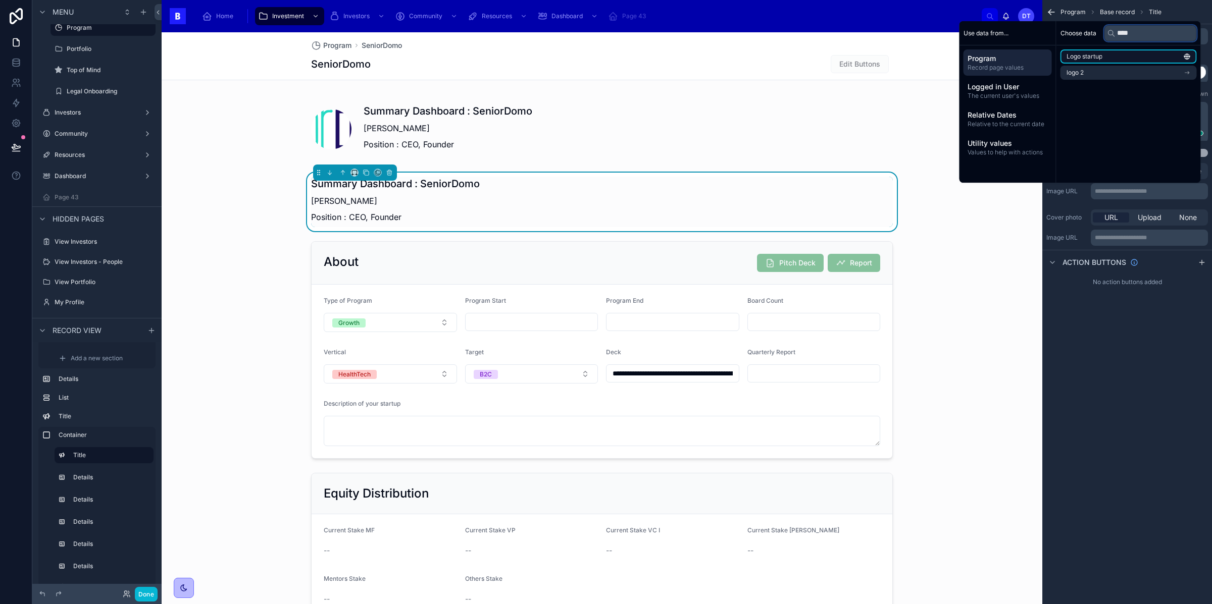
type input "****"
click at [1142, 49] on li "Logo startup" at bounding box center [1128, 56] width 136 height 14
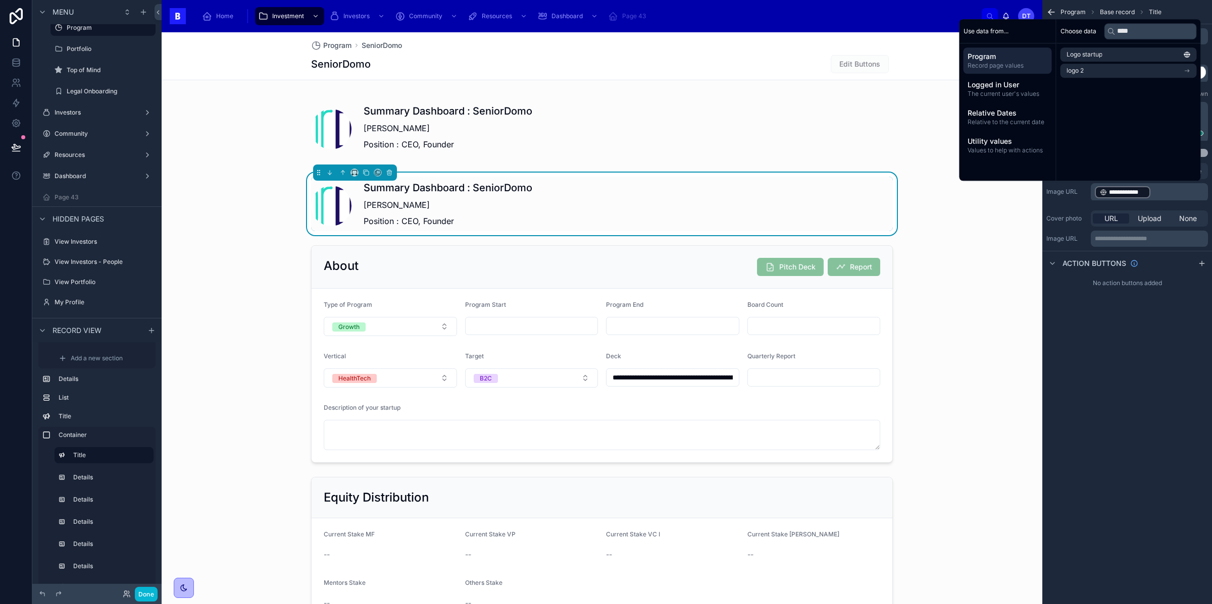
click at [1127, 345] on div "**********" at bounding box center [1127, 302] width 170 height 604
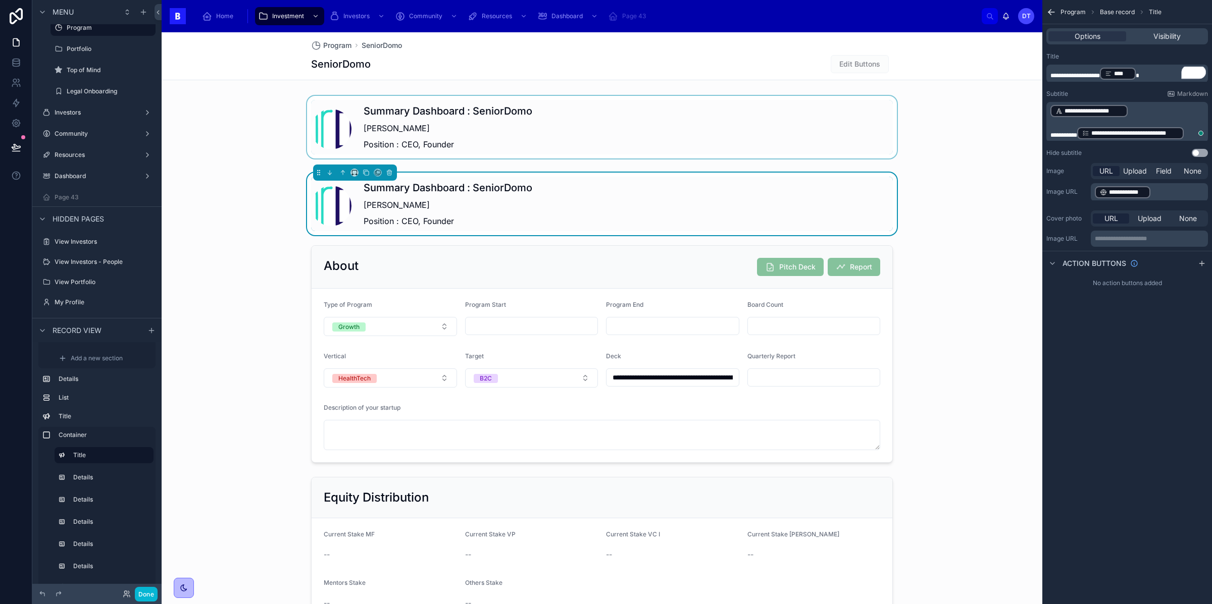
click at [632, 113] on div at bounding box center [602, 127] width 881 height 63
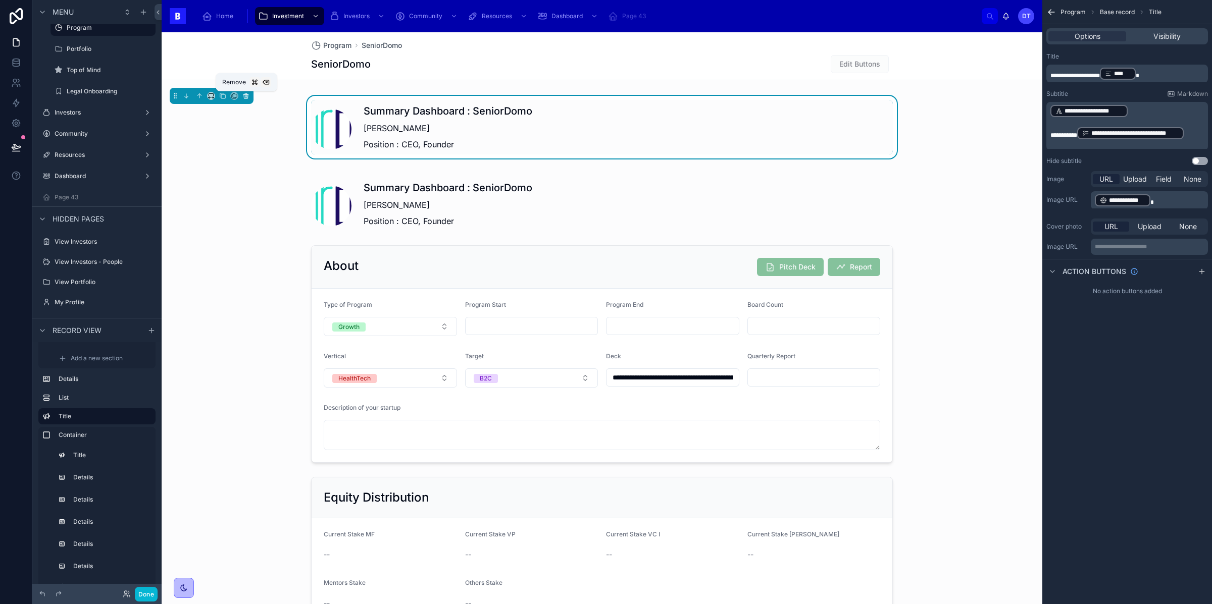
click at [245, 95] on icon at bounding box center [245, 96] width 0 height 2
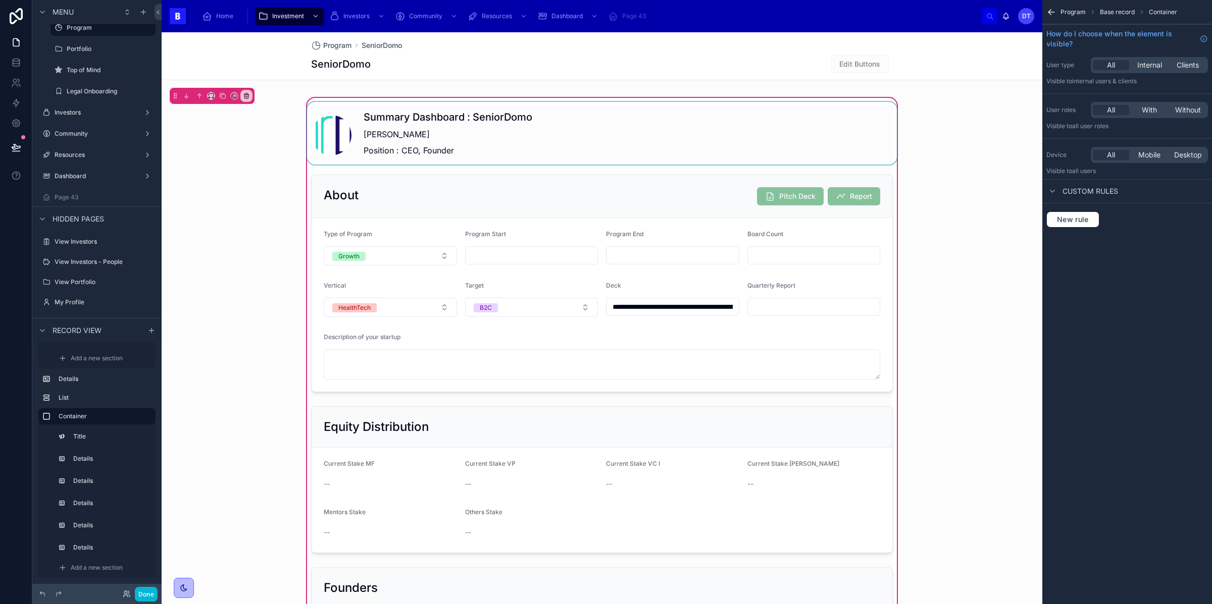
click at [762, 114] on div at bounding box center [602, 133] width 594 height 63
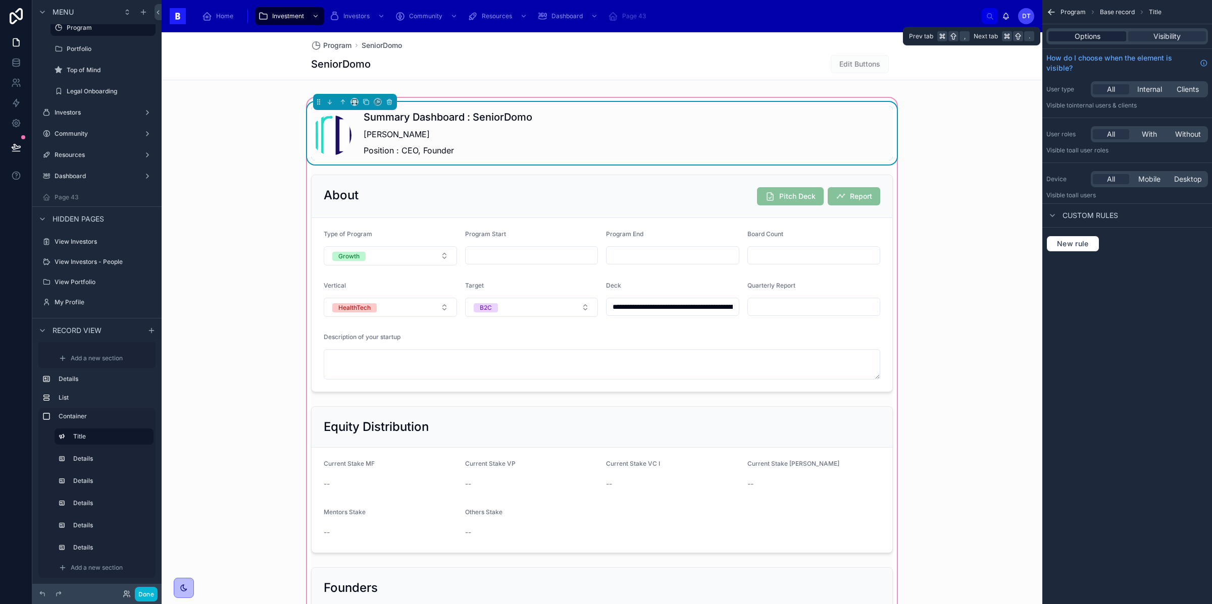
click at [1098, 31] on span "Options" at bounding box center [1088, 36] width 26 height 10
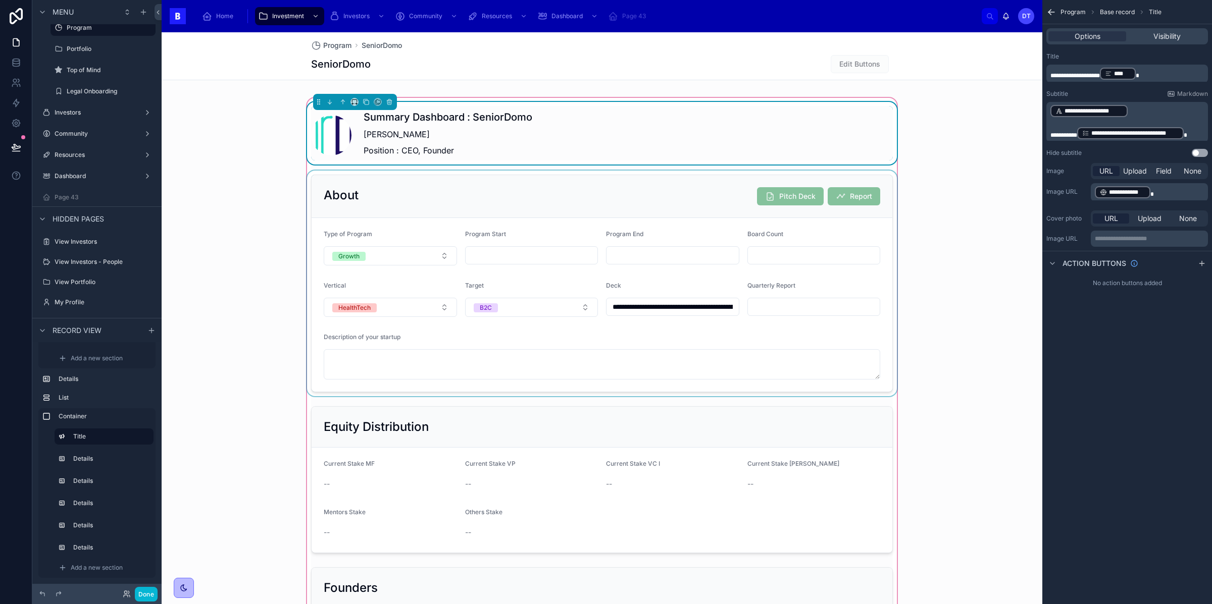
click at [680, 191] on div at bounding box center [602, 284] width 594 height 226
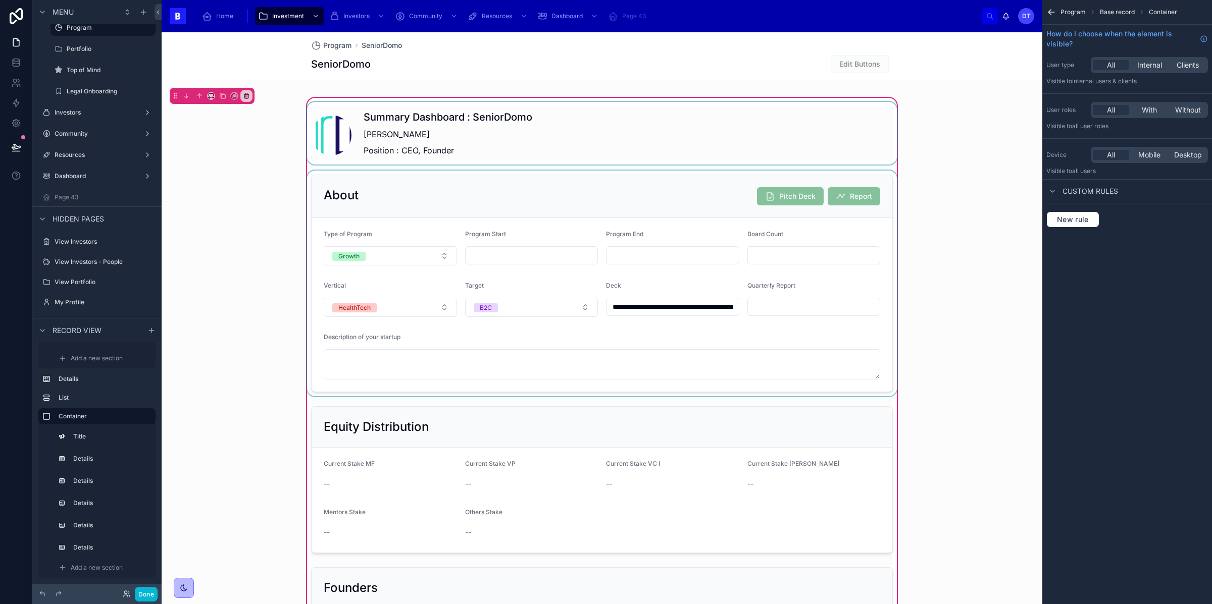
click at [753, 259] on div at bounding box center [602, 284] width 594 height 226
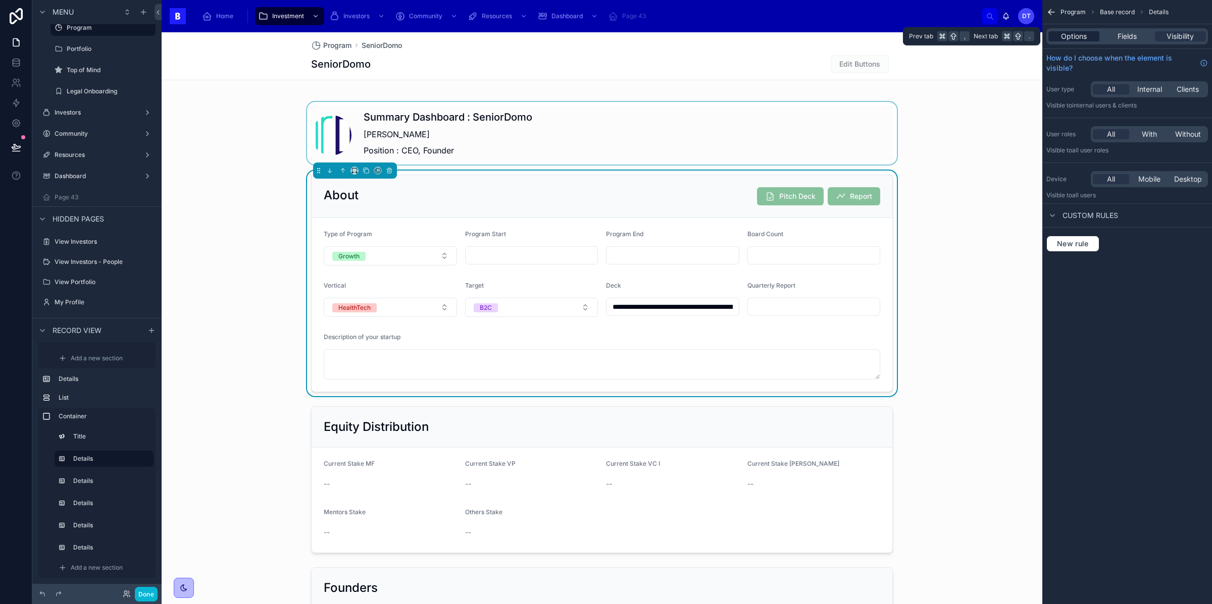
click at [1076, 35] on span "Options" at bounding box center [1074, 36] width 26 height 10
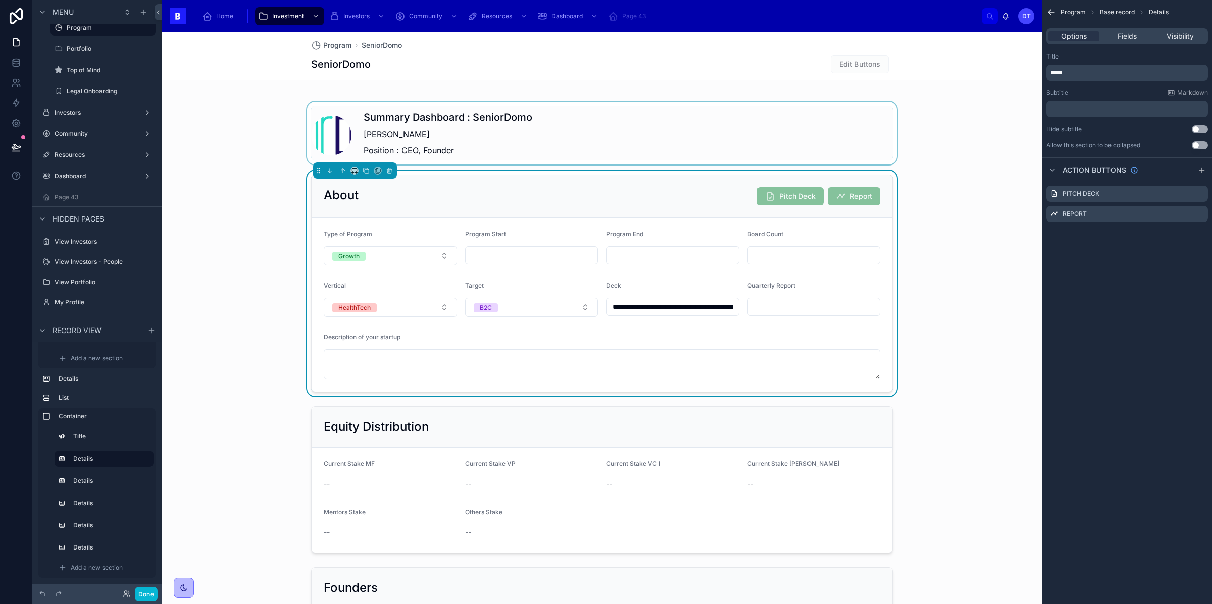
click at [1199, 145] on button "Use setting" at bounding box center [1200, 145] width 16 height 8
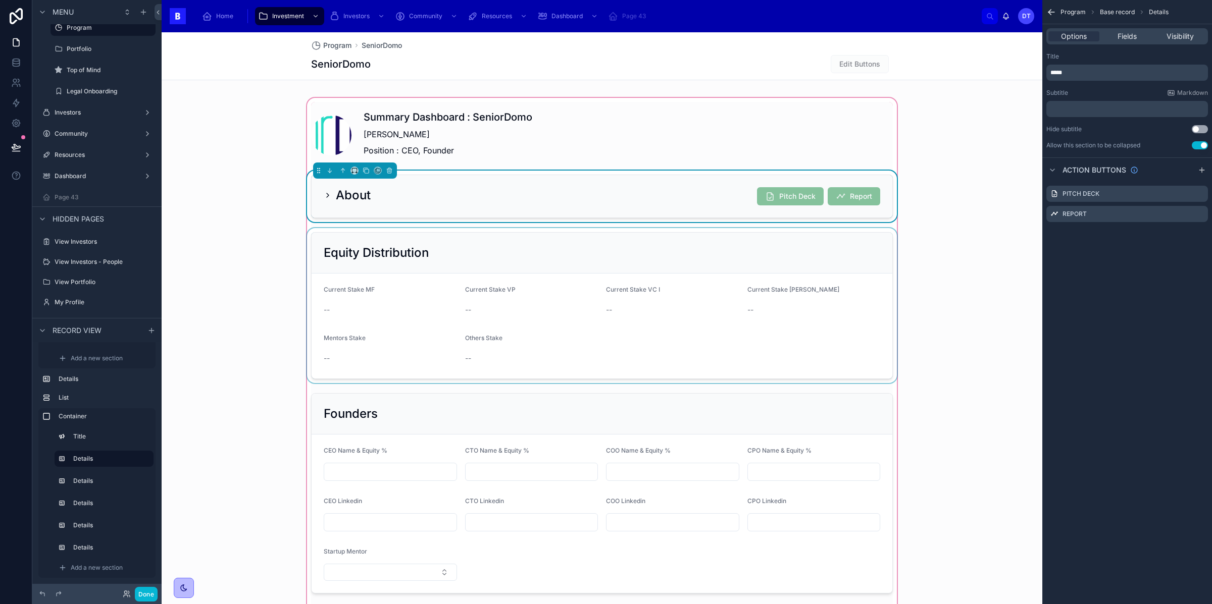
click at [740, 245] on div at bounding box center [602, 305] width 594 height 155
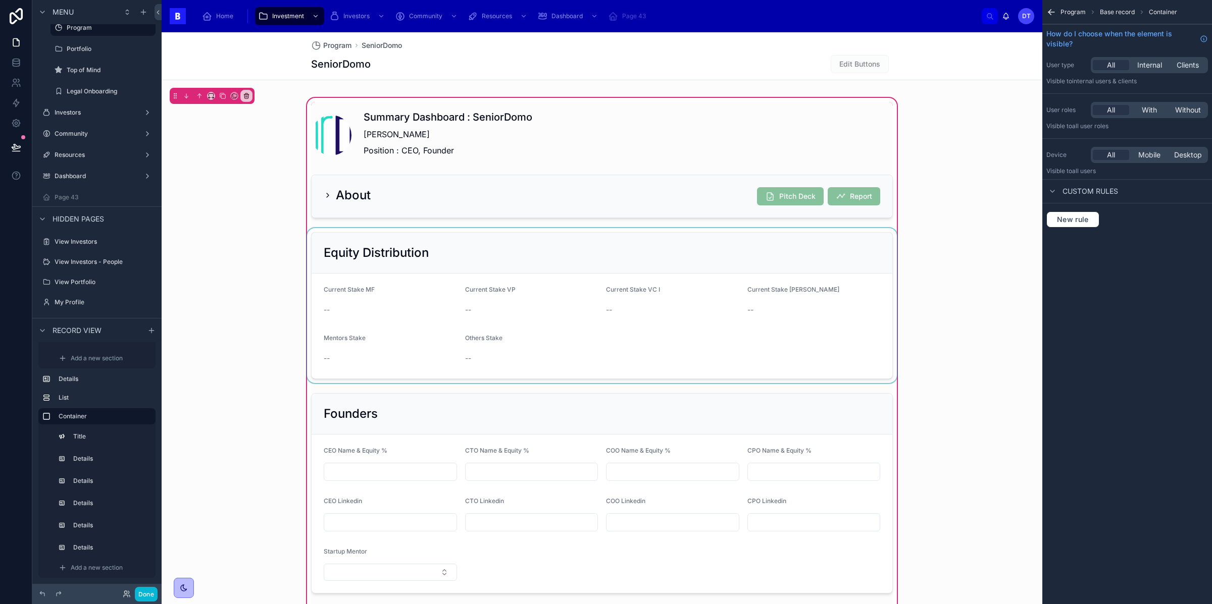
click at [738, 255] on div at bounding box center [602, 305] width 594 height 155
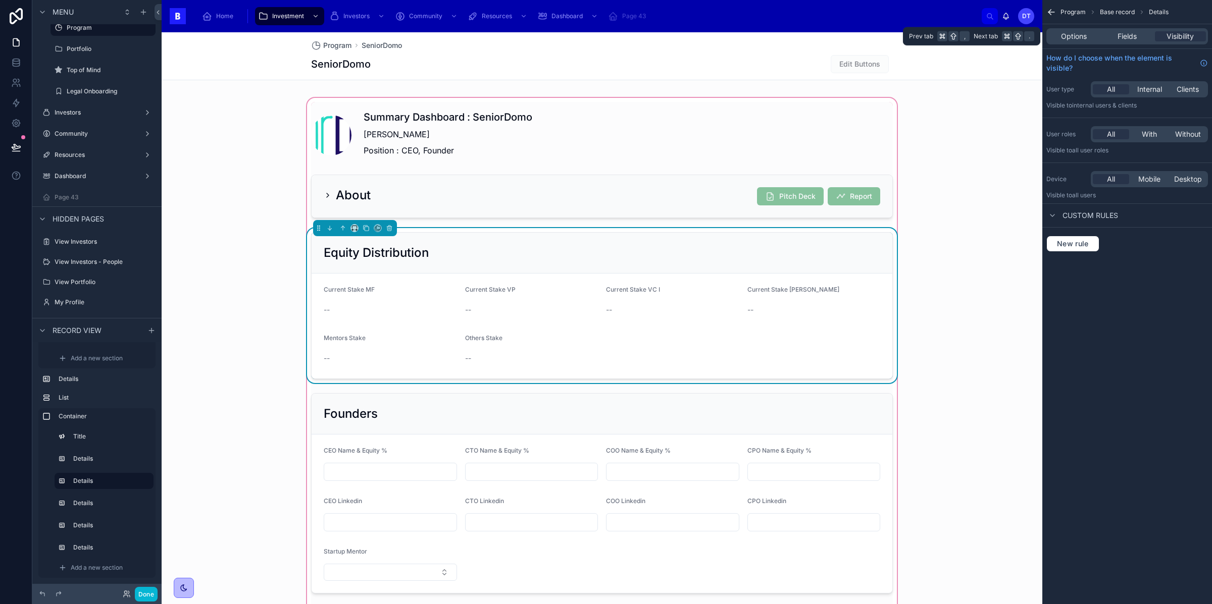
click at [1074, 28] on div "Options Fields Visibility" at bounding box center [1127, 36] width 162 height 16
click at [1075, 32] on span "Options" at bounding box center [1074, 36] width 26 height 10
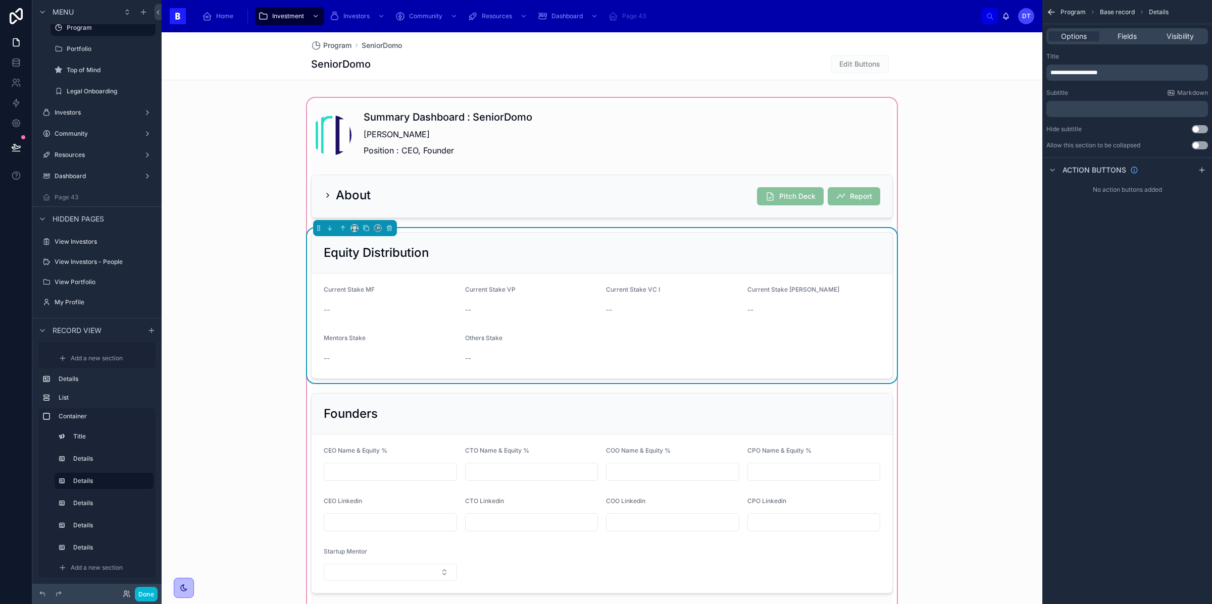
click at [1201, 144] on button "Use setting" at bounding box center [1200, 145] width 16 height 8
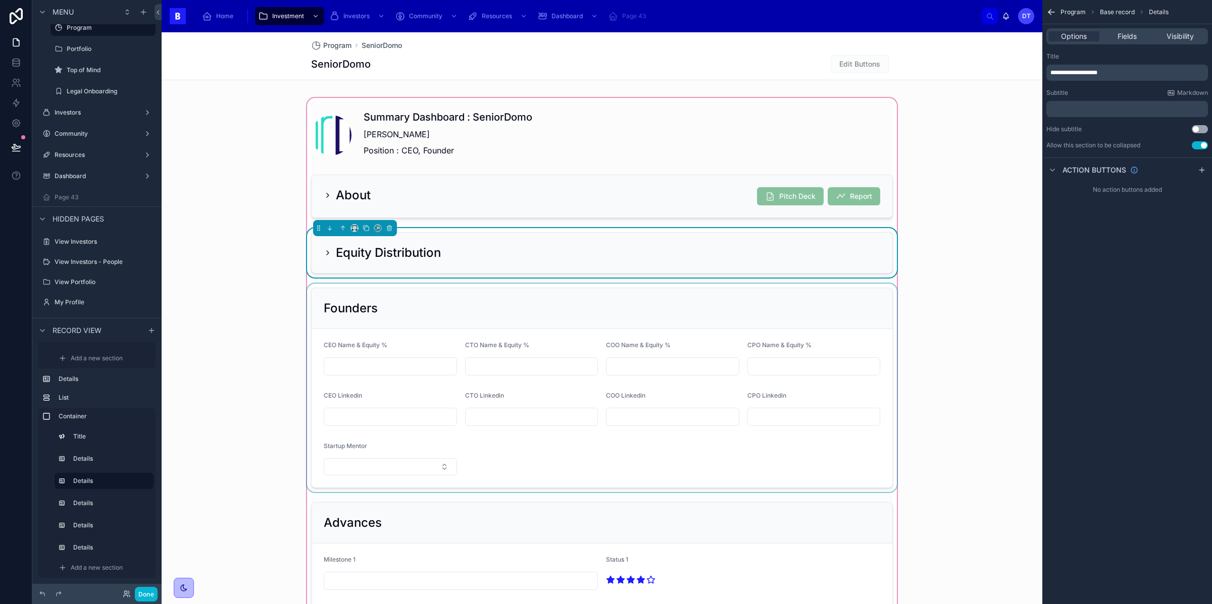
click at [501, 305] on div at bounding box center [602, 388] width 594 height 209
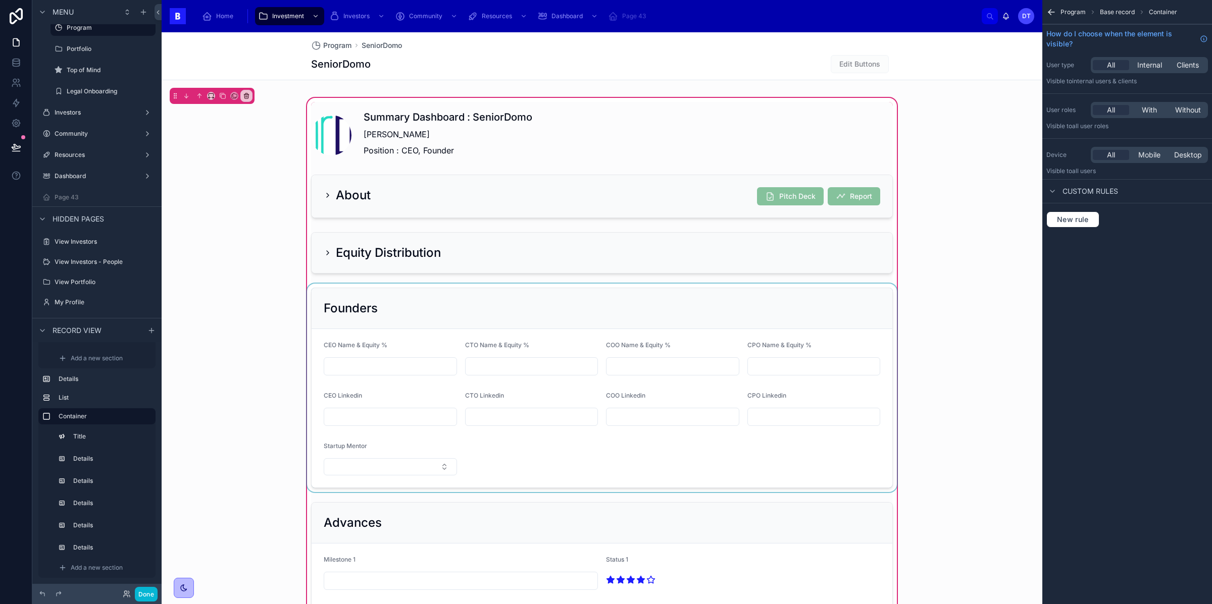
click at [501, 315] on div at bounding box center [602, 388] width 594 height 209
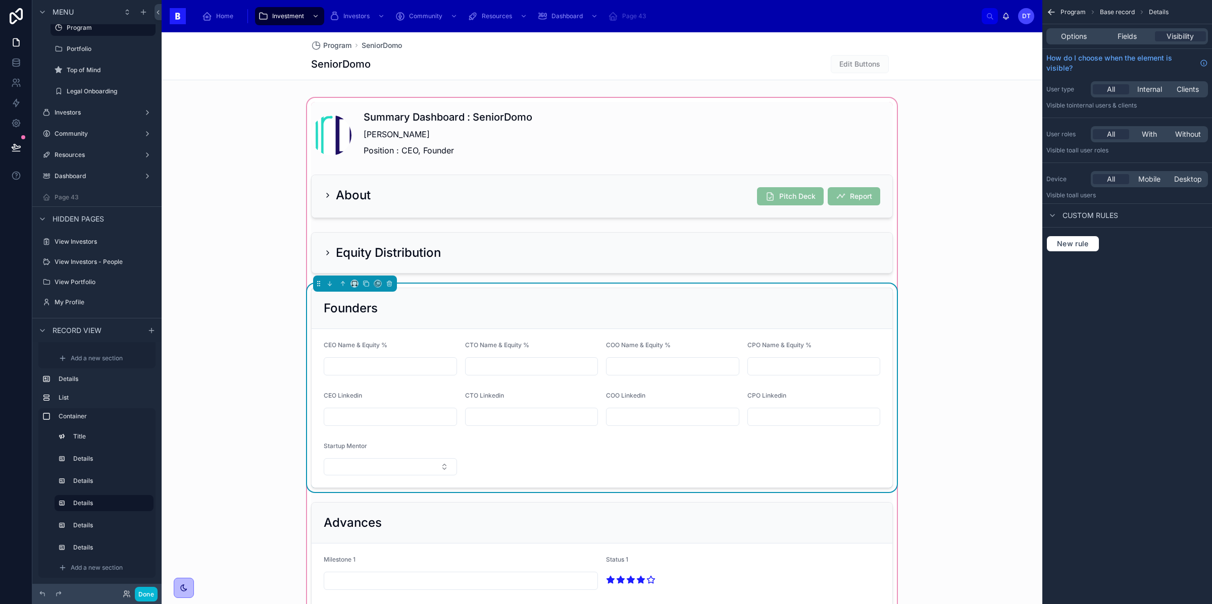
click at [1076, 41] on div "Options Fields Visibility" at bounding box center [1127, 36] width 162 height 16
click at [1070, 33] on span "Options" at bounding box center [1074, 36] width 26 height 10
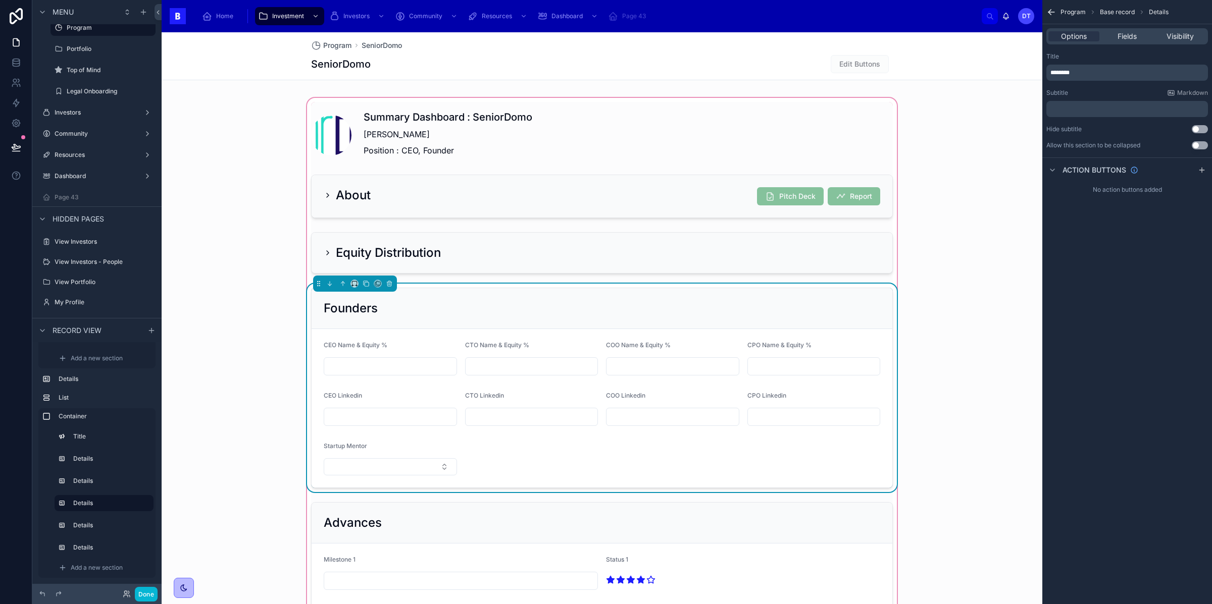
click at [1199, 146] on button "Use setting" at bounding box center [1200, 145] width 16 height 8
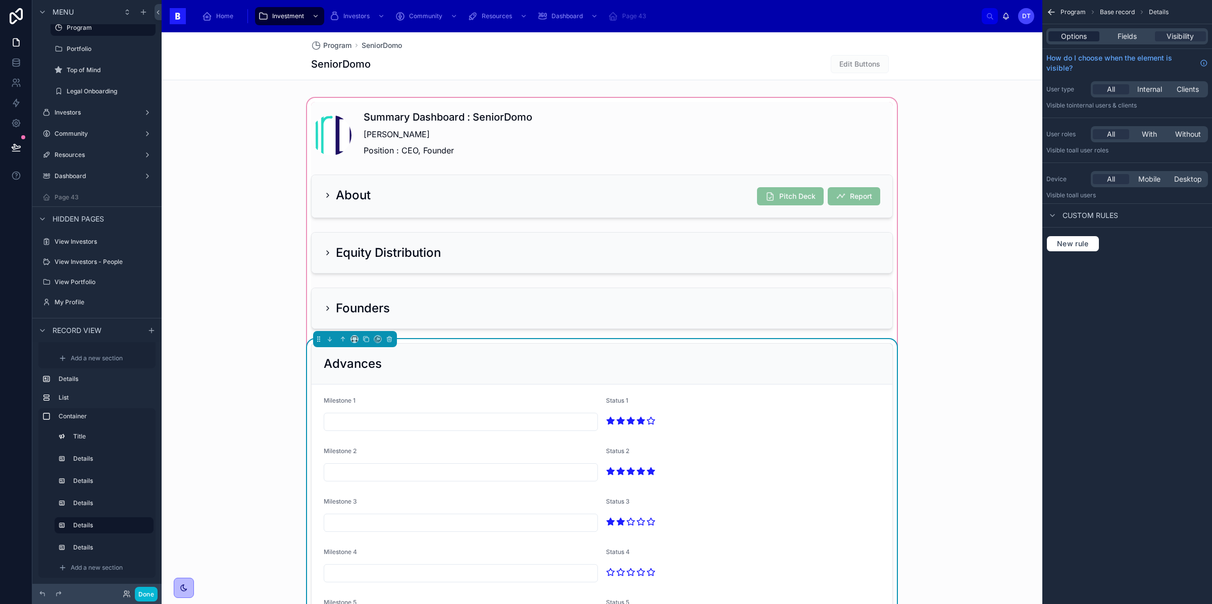
click at [1066, 36] on span "Options" at bounding box center [1074, 36] width 26 height 10
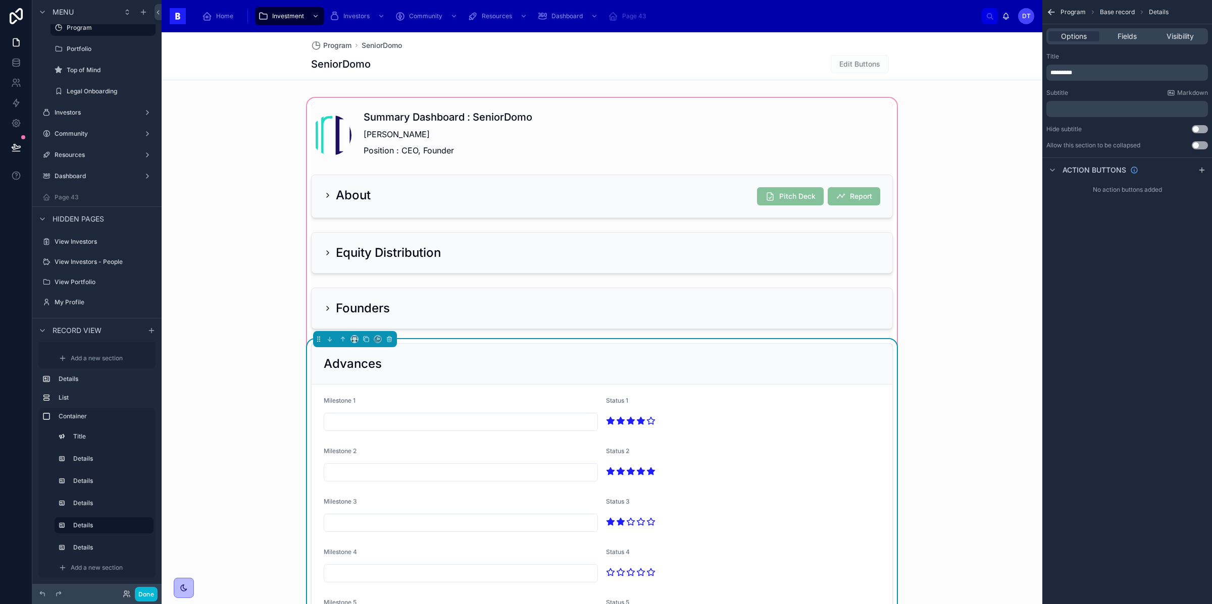
click at [1199, 144] on button "Use setting" at bounding box center [1200, 145] width 16 height 8
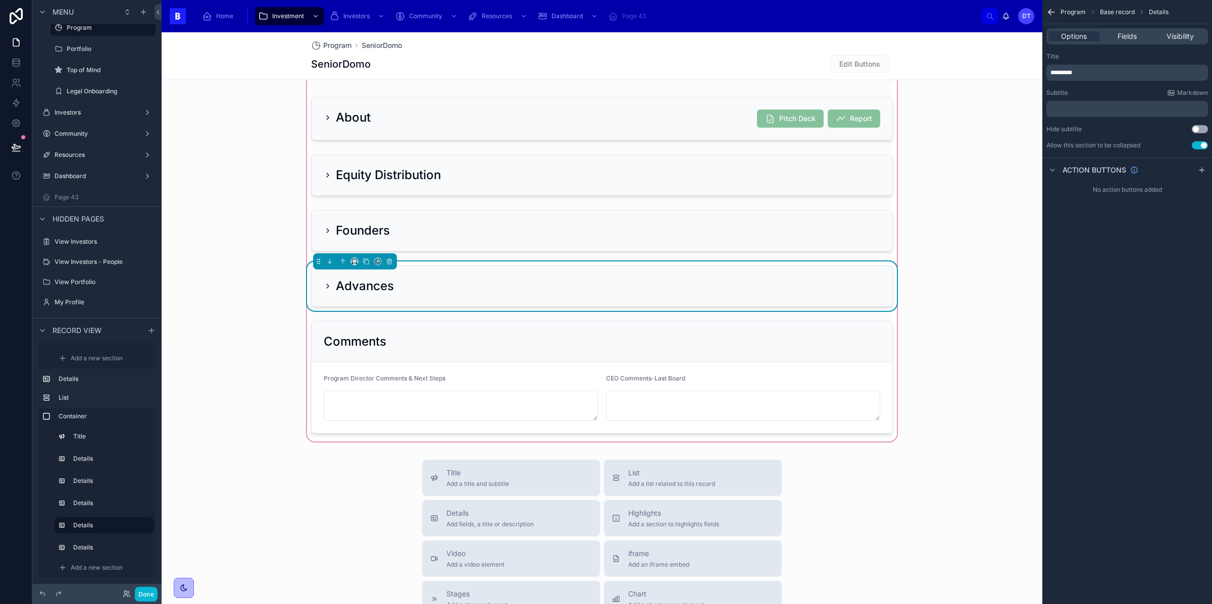
scroll to position [789, 0]
click at [498, 355] on div at bounding box center [602, 377] width 594 height 121
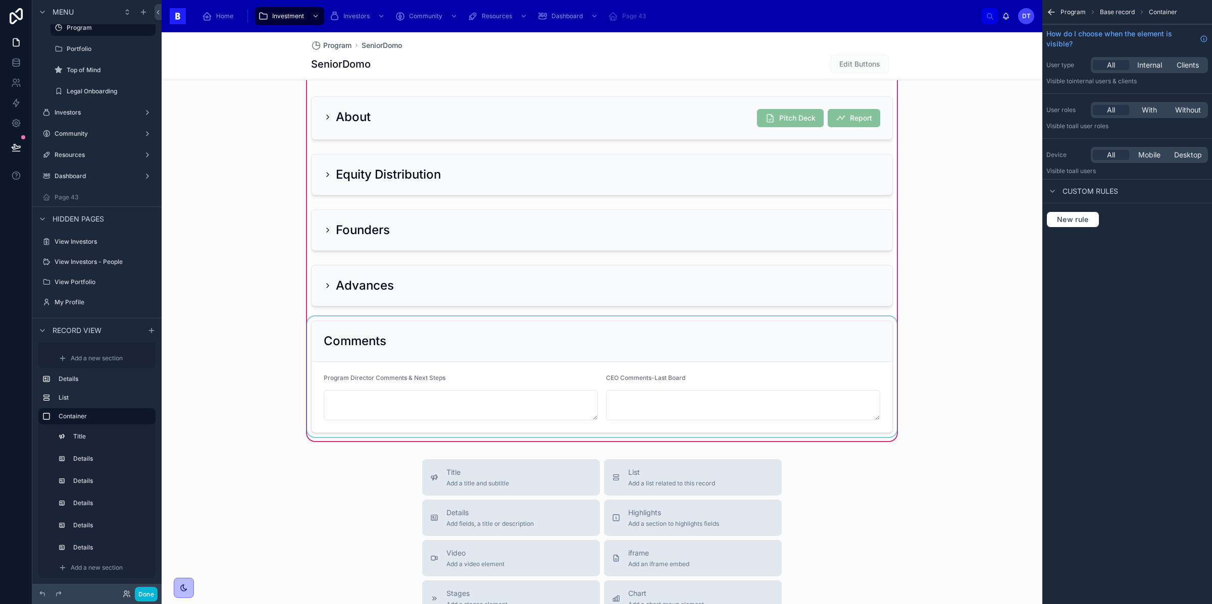
click at [780, 329] on div at bounding box center [602, 377] width 594 height 121
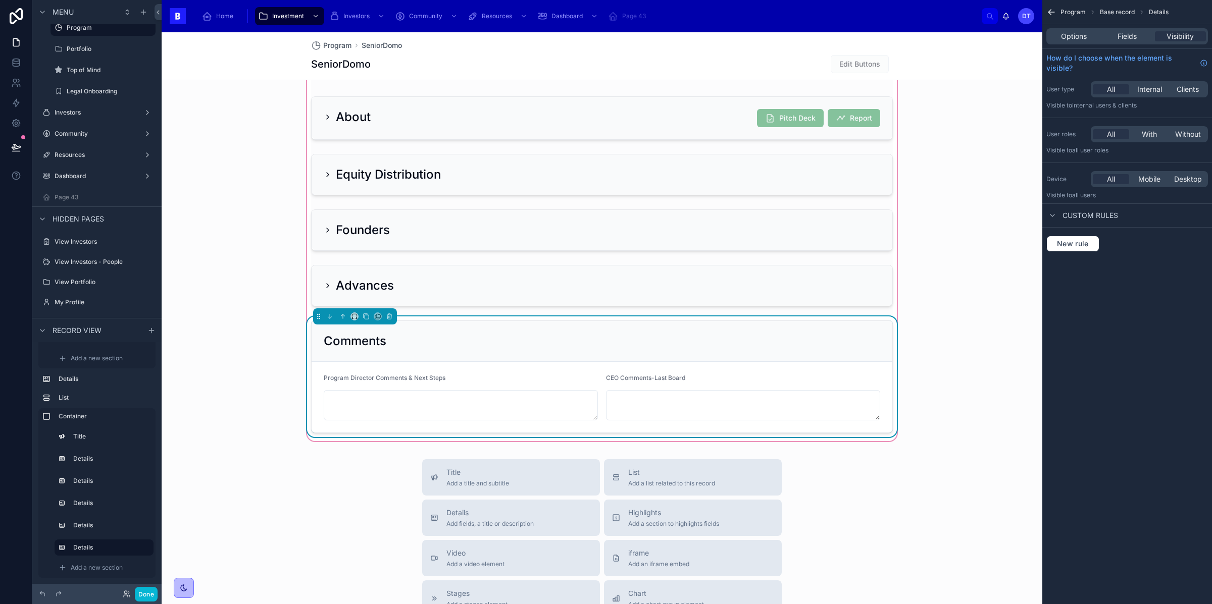
click at [1065, 41] on div "Options Fields Visibility" at bounding box center [1127, 36] width 162 height 16
click at [1065, 40] on span "Options" at bounding box center [1074, 36] width 26 height 10
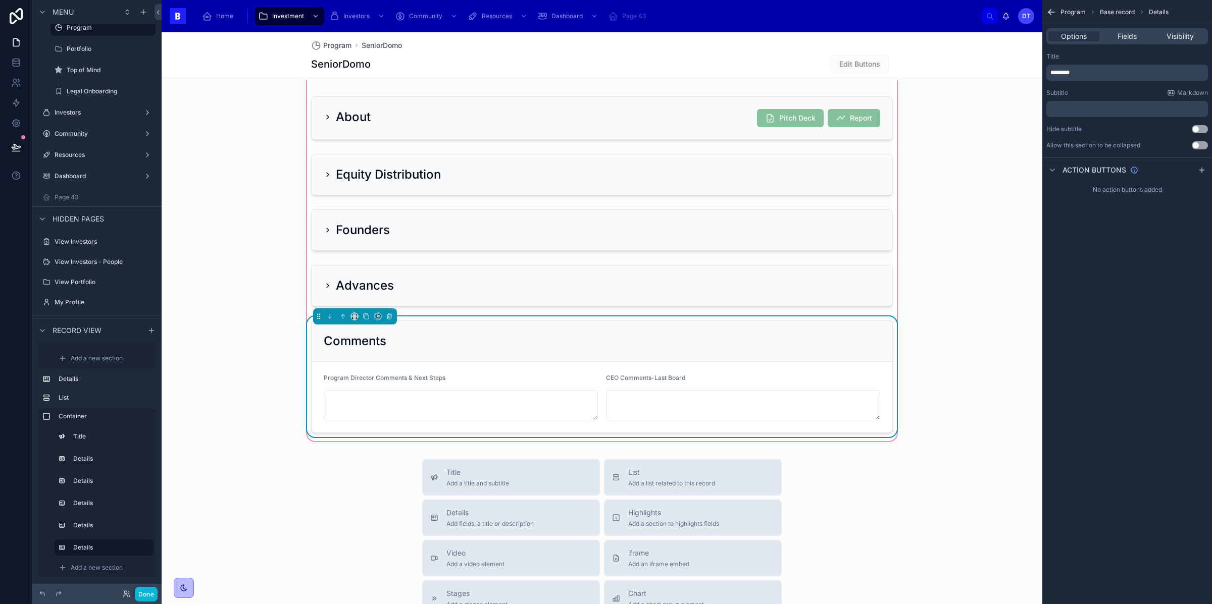
click at [1199, 146] on button "Use setting" at bounding box center [1200, 145] width 16 height 8
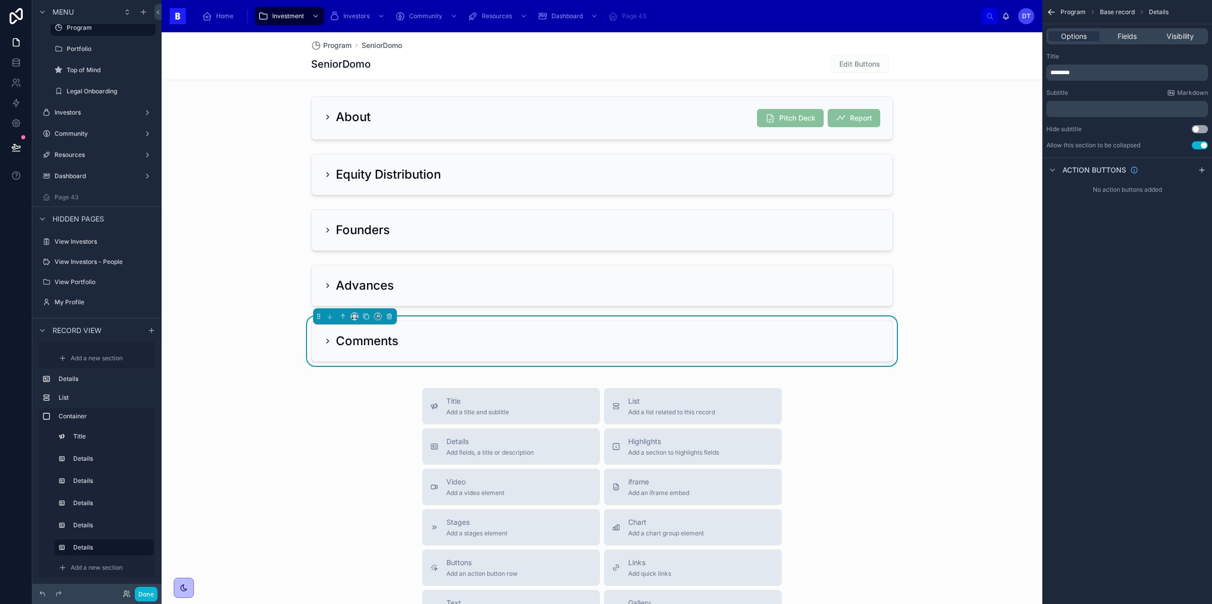
click at [942, 343] on div "Summary Dashboard : SeniorDomo [PERSON_NAME] Position : CEO, Founder About Pitc…" at bounding box center [602, 195] width 881 height 355
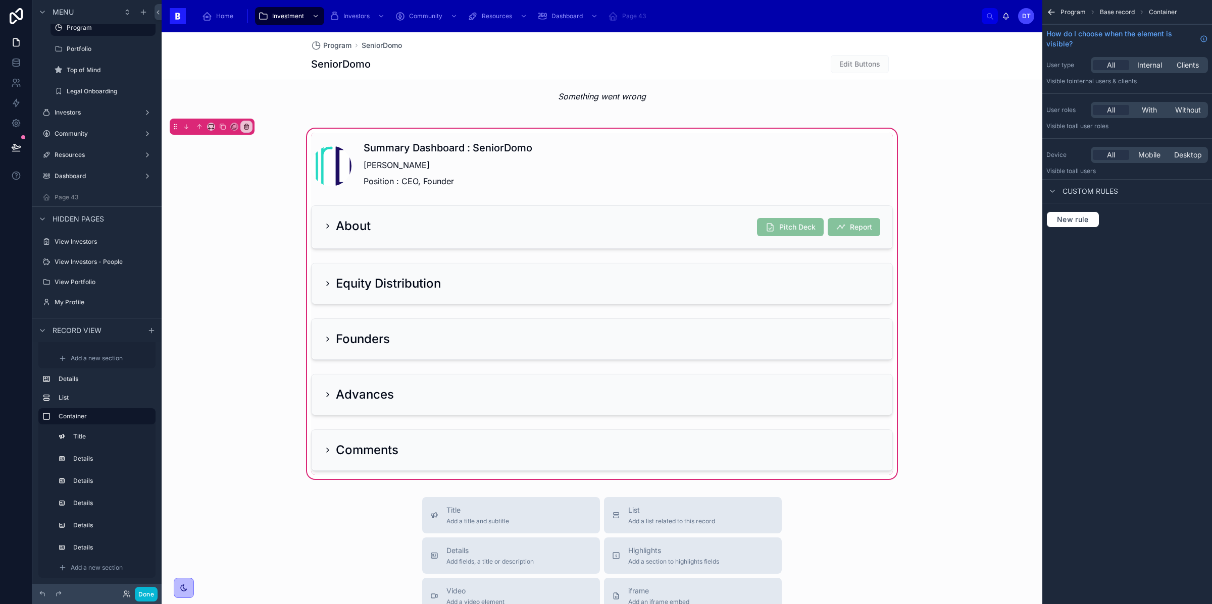
scroll to position [682, 0]
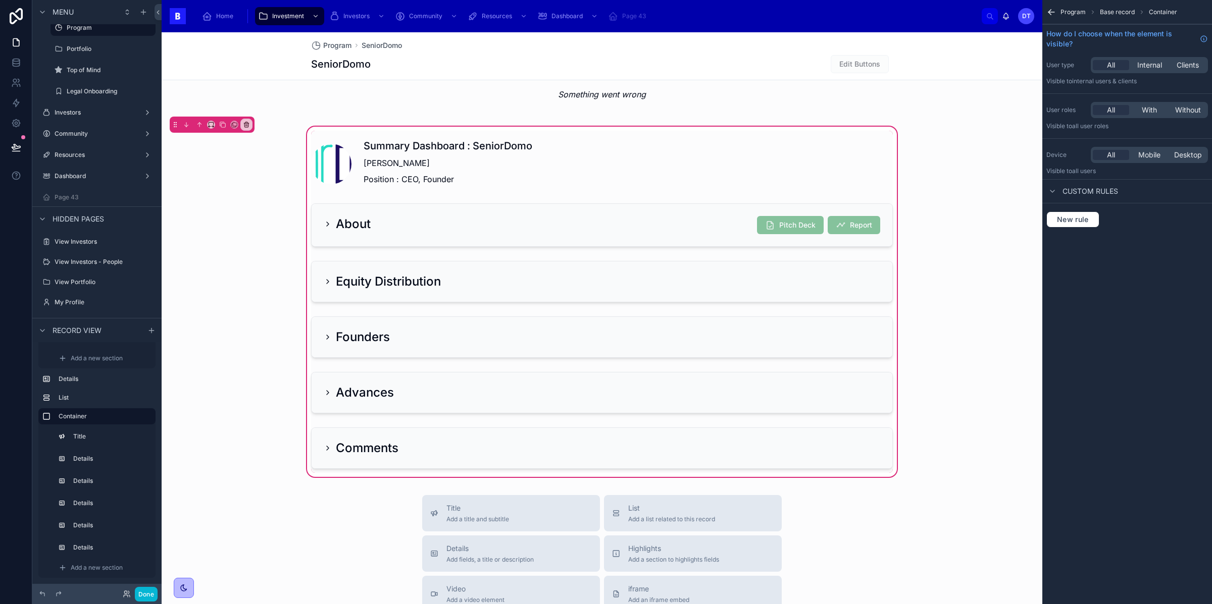
click at [1127, 333] on div "Program Base record Container How do I choose when the element is visible? User…" at bounding box center [1127, 302] width 170 height 604
click at [681, 90] on div at bounding box center [602, 84] width 881 height 65
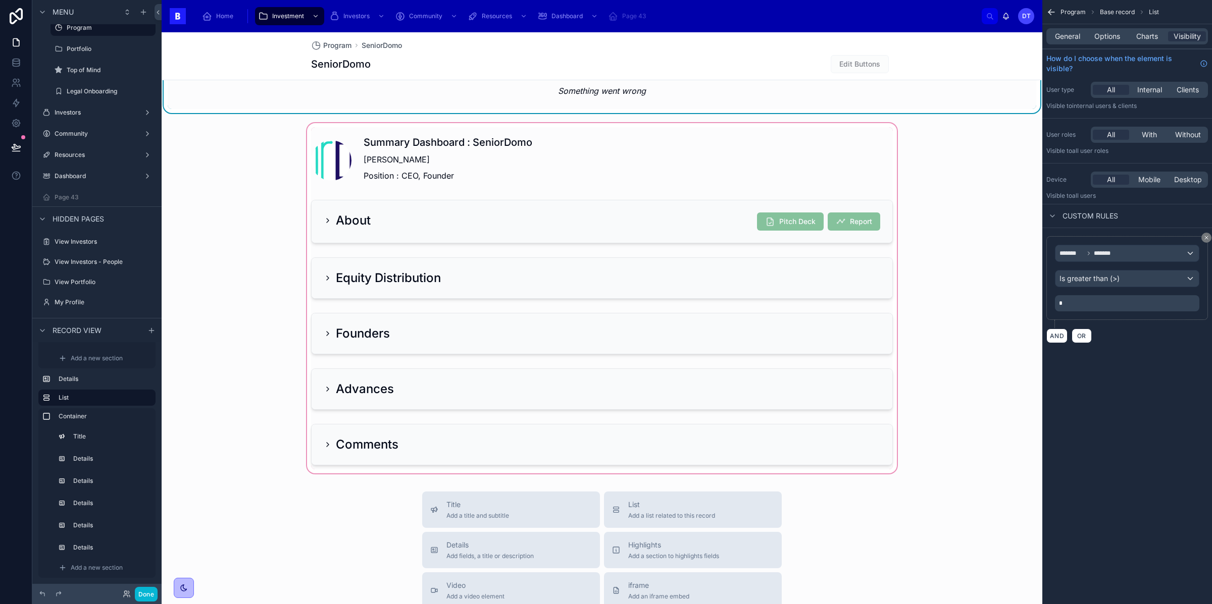
scroll to position [1015, 0]
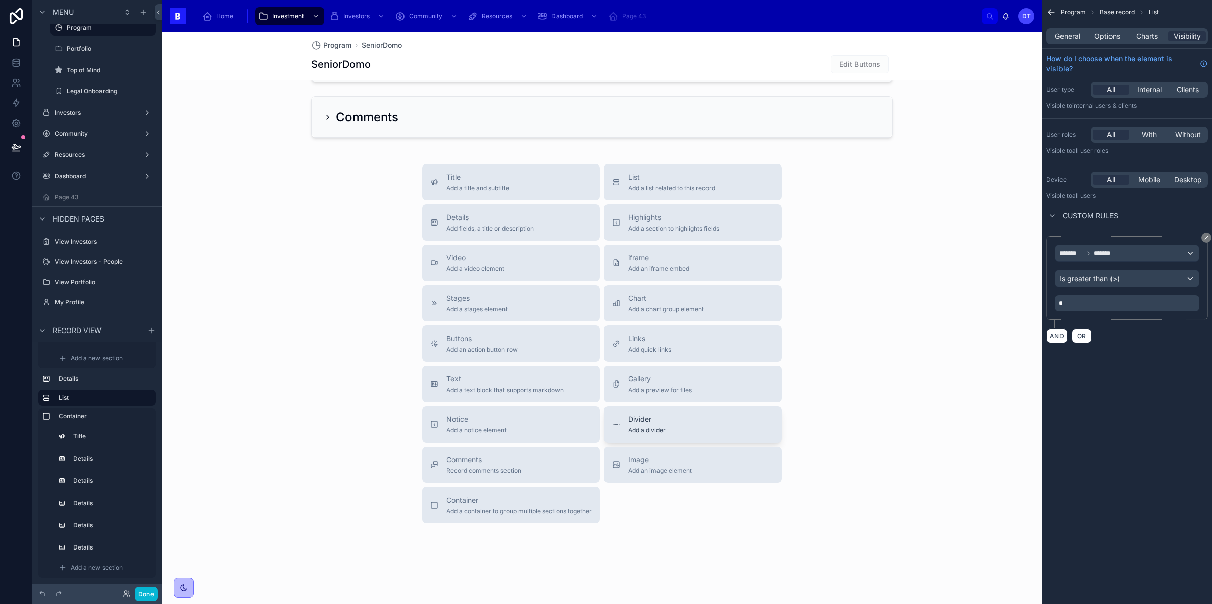
click at [658, 427] on span "Add a divider" at bounding box center [646, 431] width 37 height 8
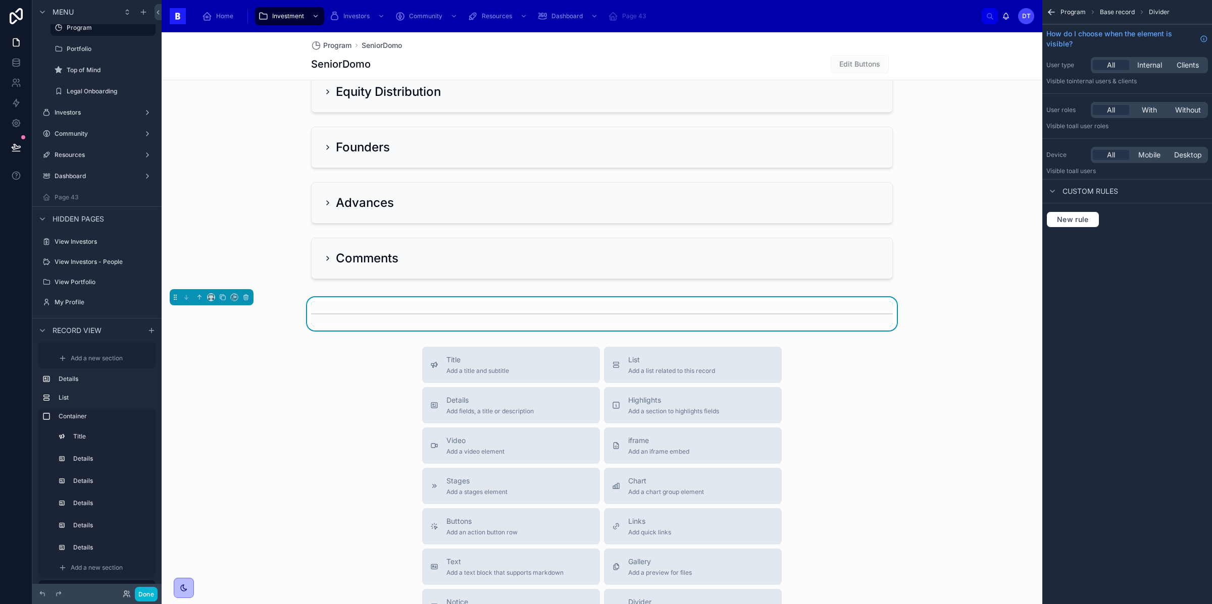
scroll to position [870, 0]
click at [200, 297] on icon at bounding box center [200, 298] width 2 height 2
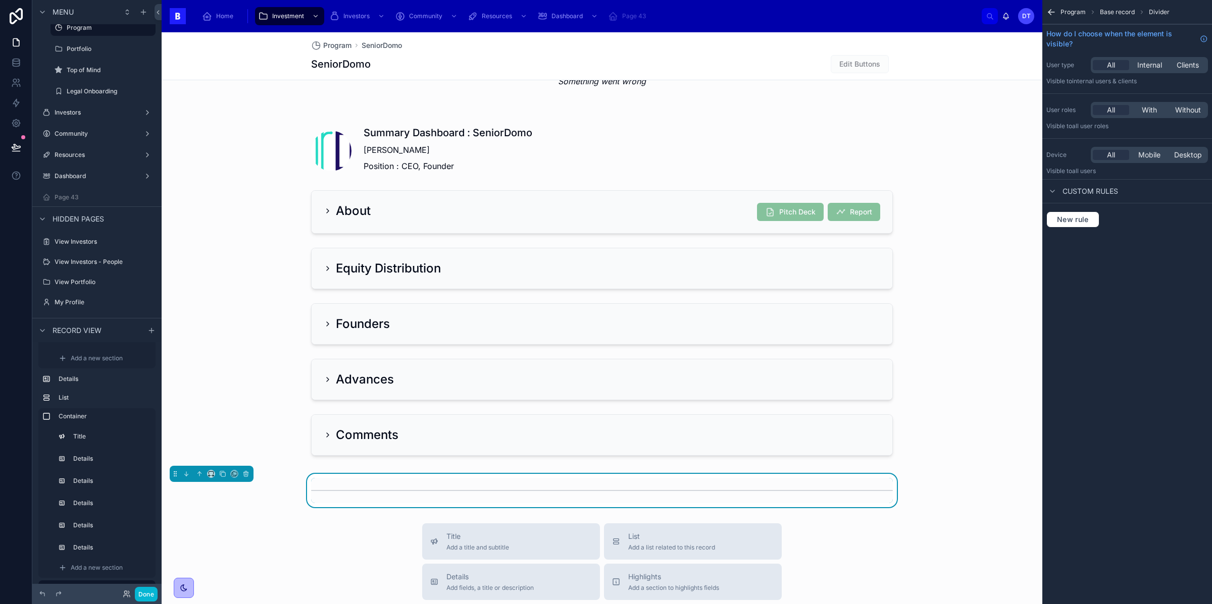
scroll to position [690, 0]
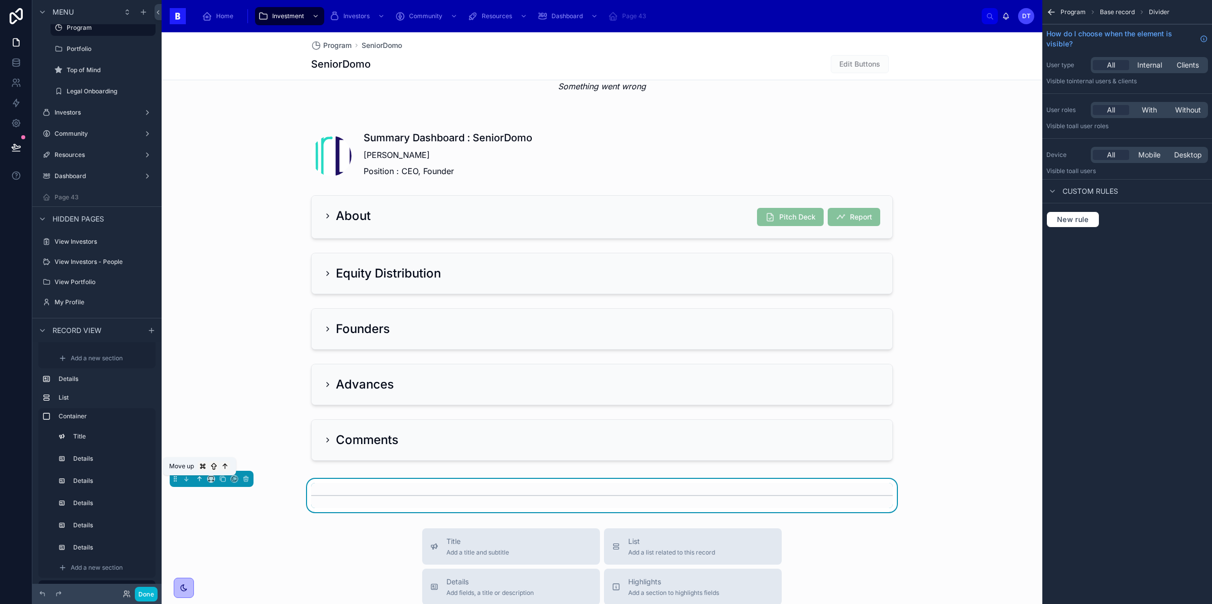
click at [197, 476] on icon at bounding box center [199, 479] width 7 height 7
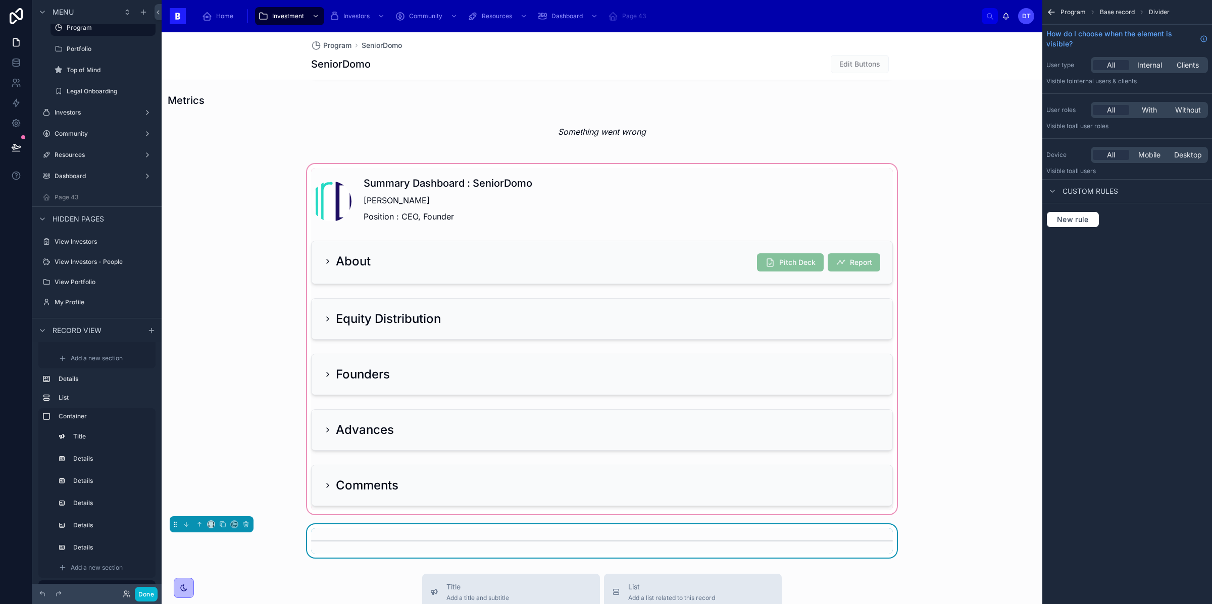
scroll to position [640, 0]
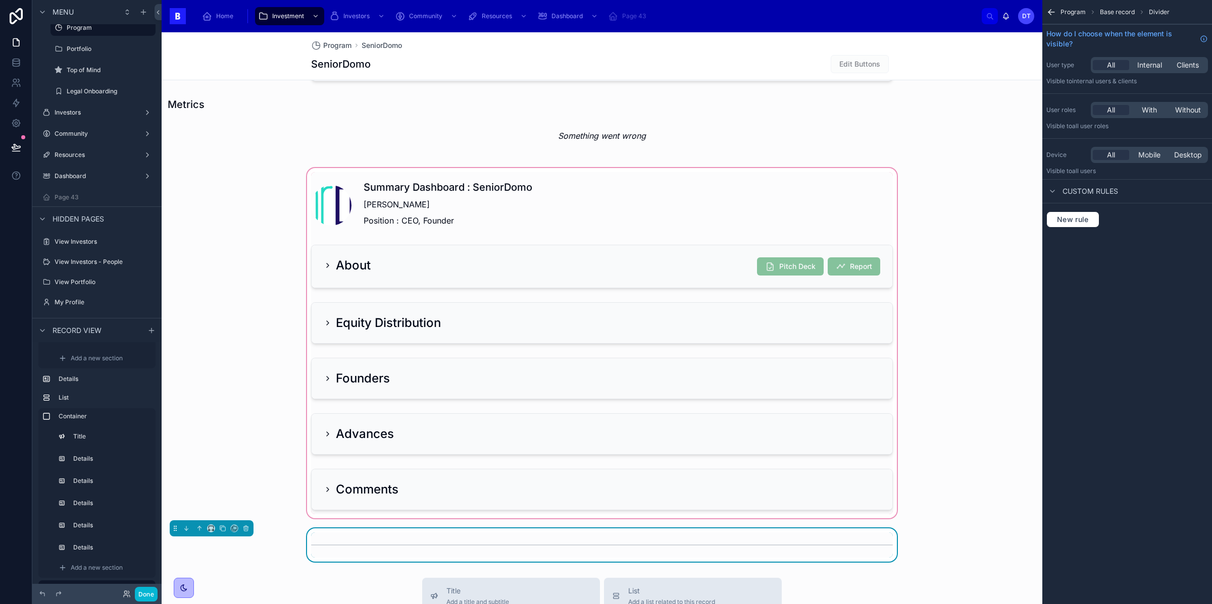
click at [281, 446] on div at bounding box center [602, 343] width 881 height 355
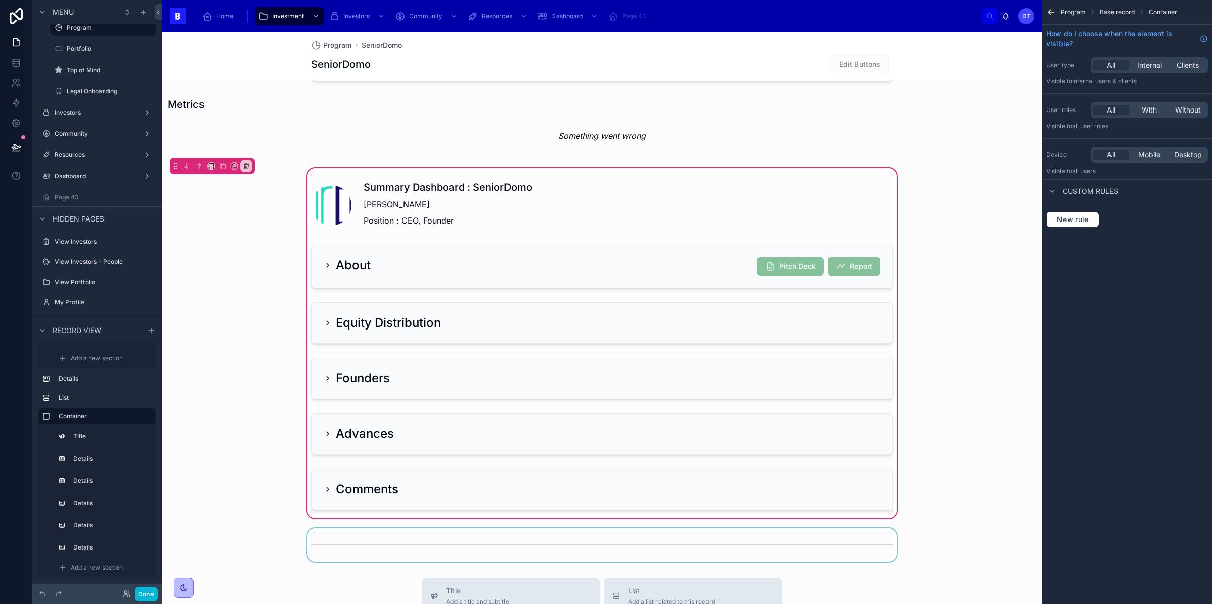
click at [328, 529] on div at bounding box center [602, 545] width 881 height 33
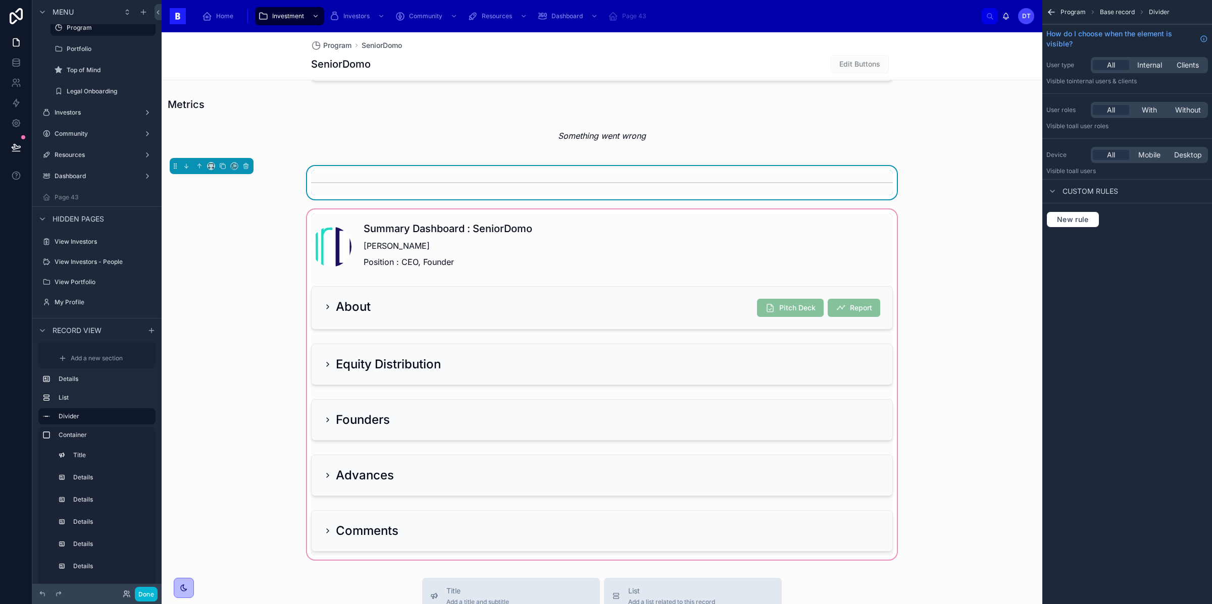
click at [270, 209] on div at bounding box center [602, 385] width 881 height 355
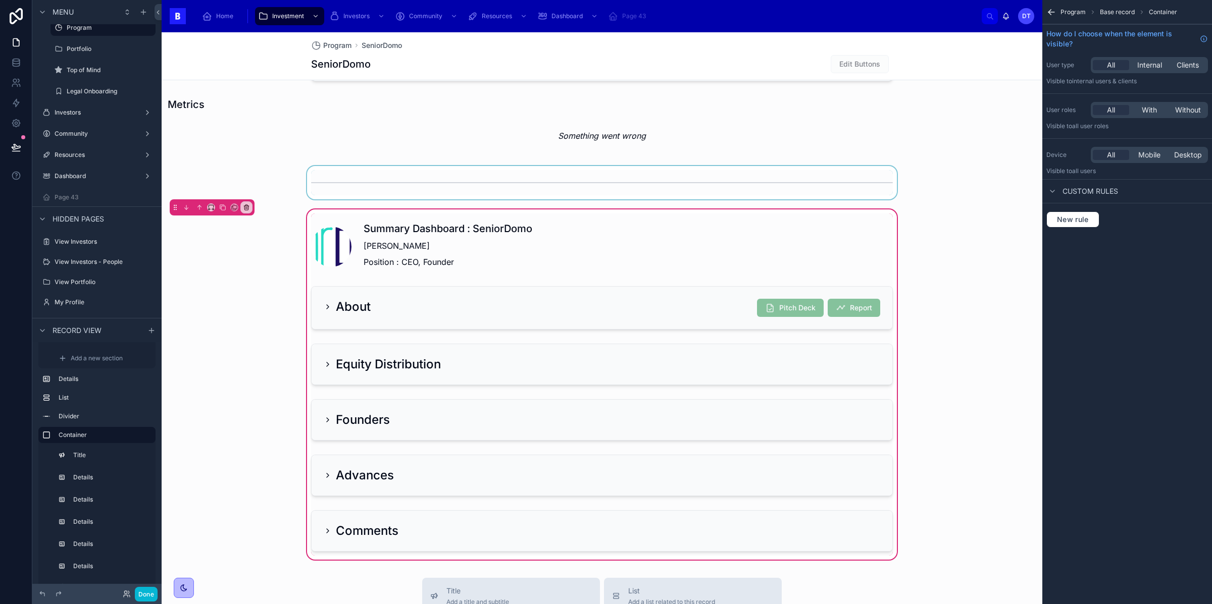
click at [500, 169] on div at bounding box center [602, 182] width 881 height 33
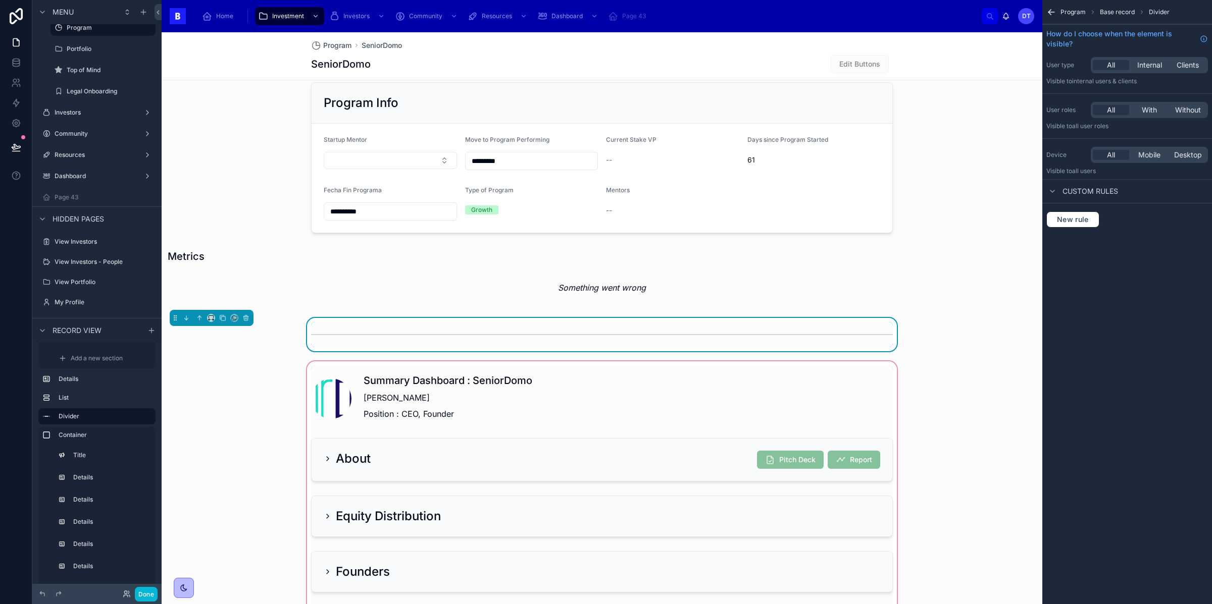
scroll to position [486, 0]
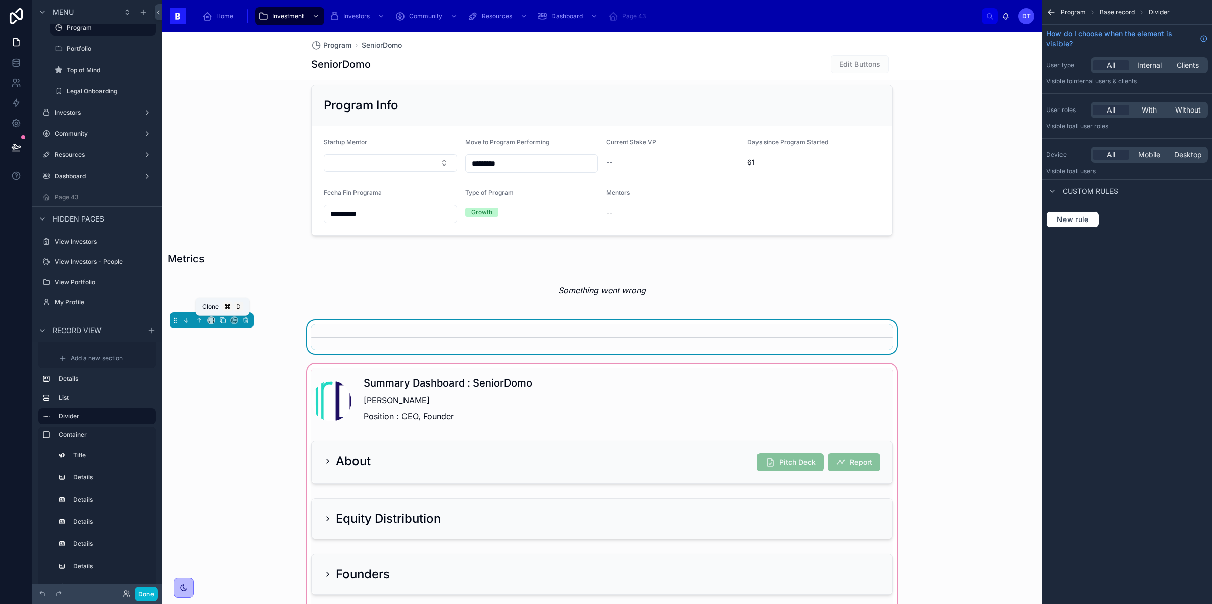
click at [222, 317] on icon at bounding box center [222, 320] width 7 height 7
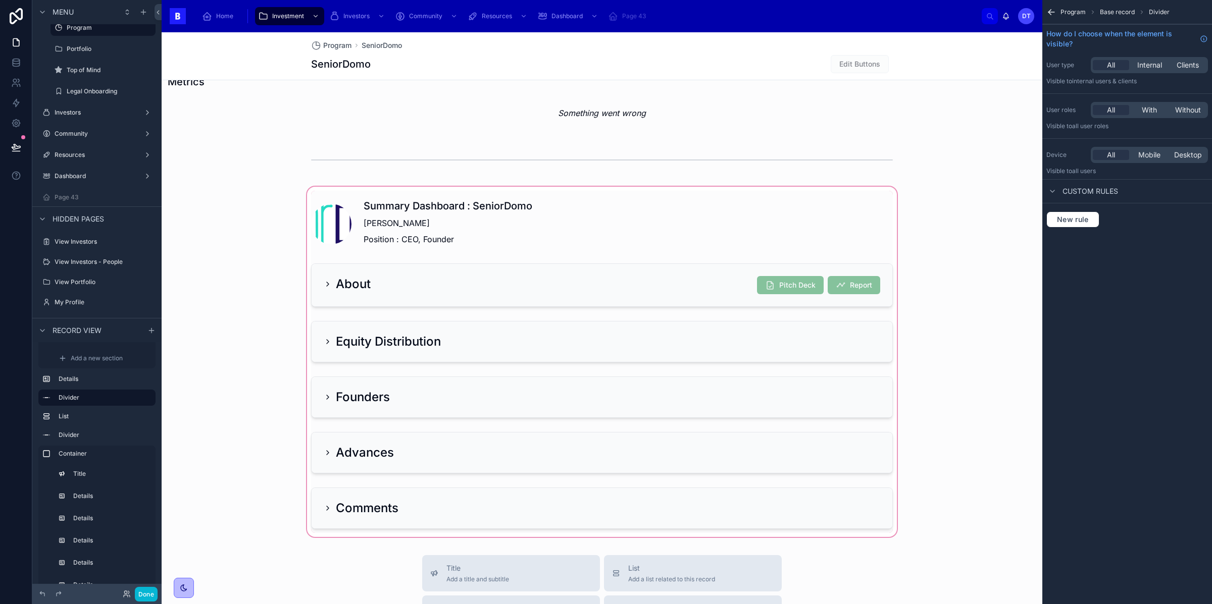
scroll to position [829, 0]
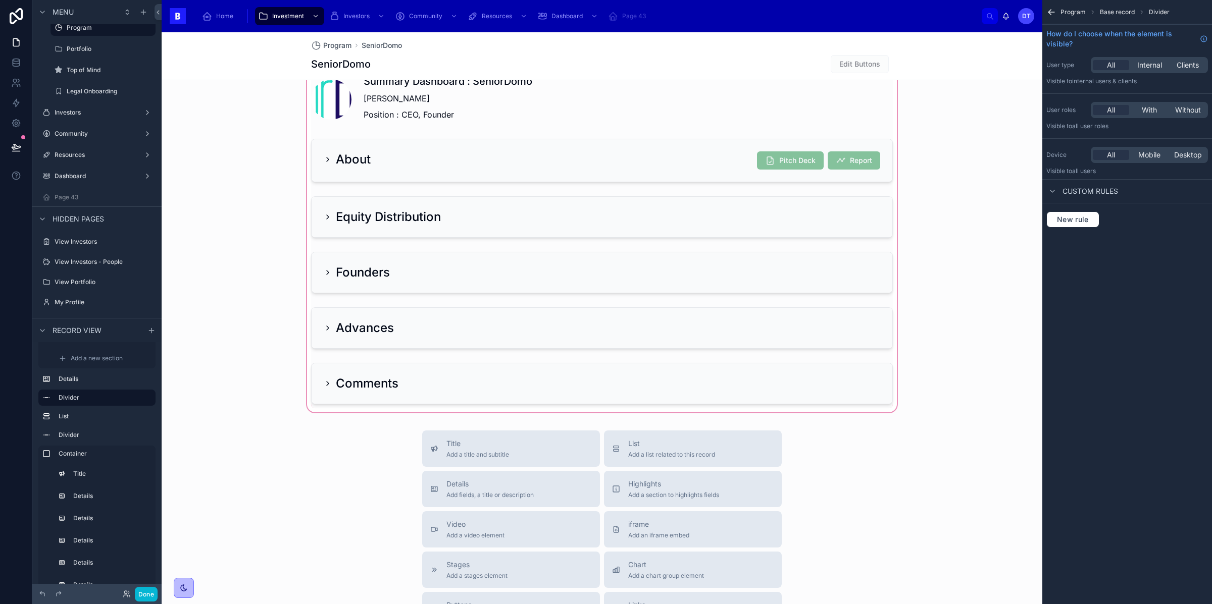
click at [673, 259] on div at bounding box center [602, 237] width 881 height 355
click at [609, 149] on div at bounding box center [602, 161] width 594 height 52
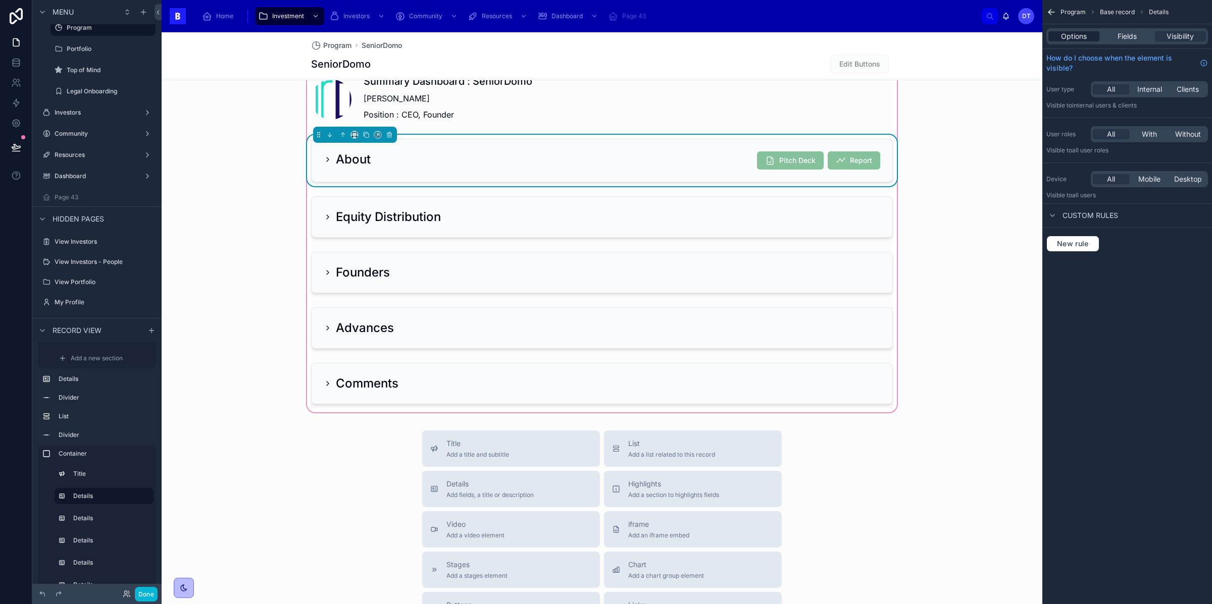
click at [1078, 31] on span "Options" at bounding box center [1074, 36] width 26 height 10
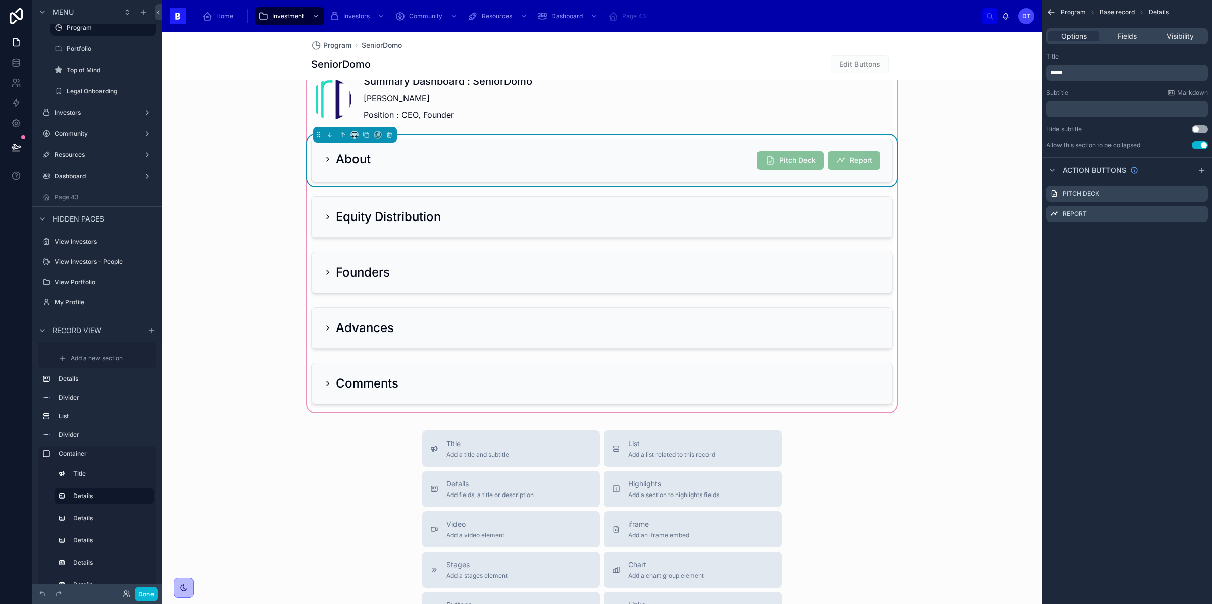
click at [947, 243] on div "Summary Dashboard : SeniorDomo [PERSON_NAME] Position : CEO, Founder About Pitc…" at bounding box center [602, 237] width 881 height 355
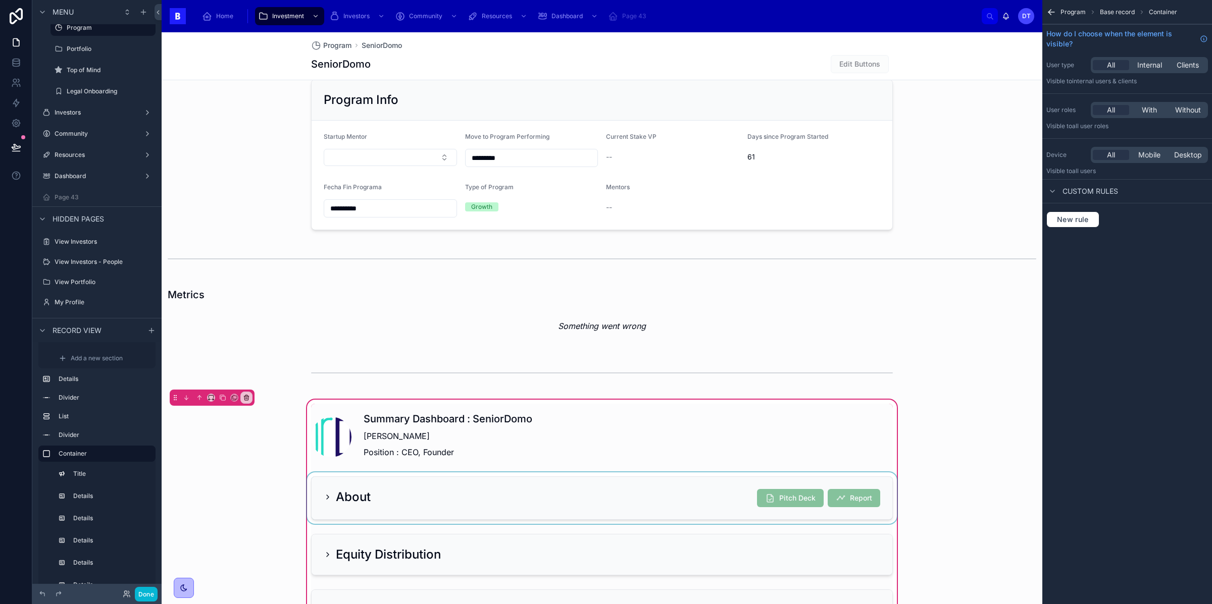
scroll to position [356, 0]
